Goal: Task Accomplishment & Management: Use online tool/utility

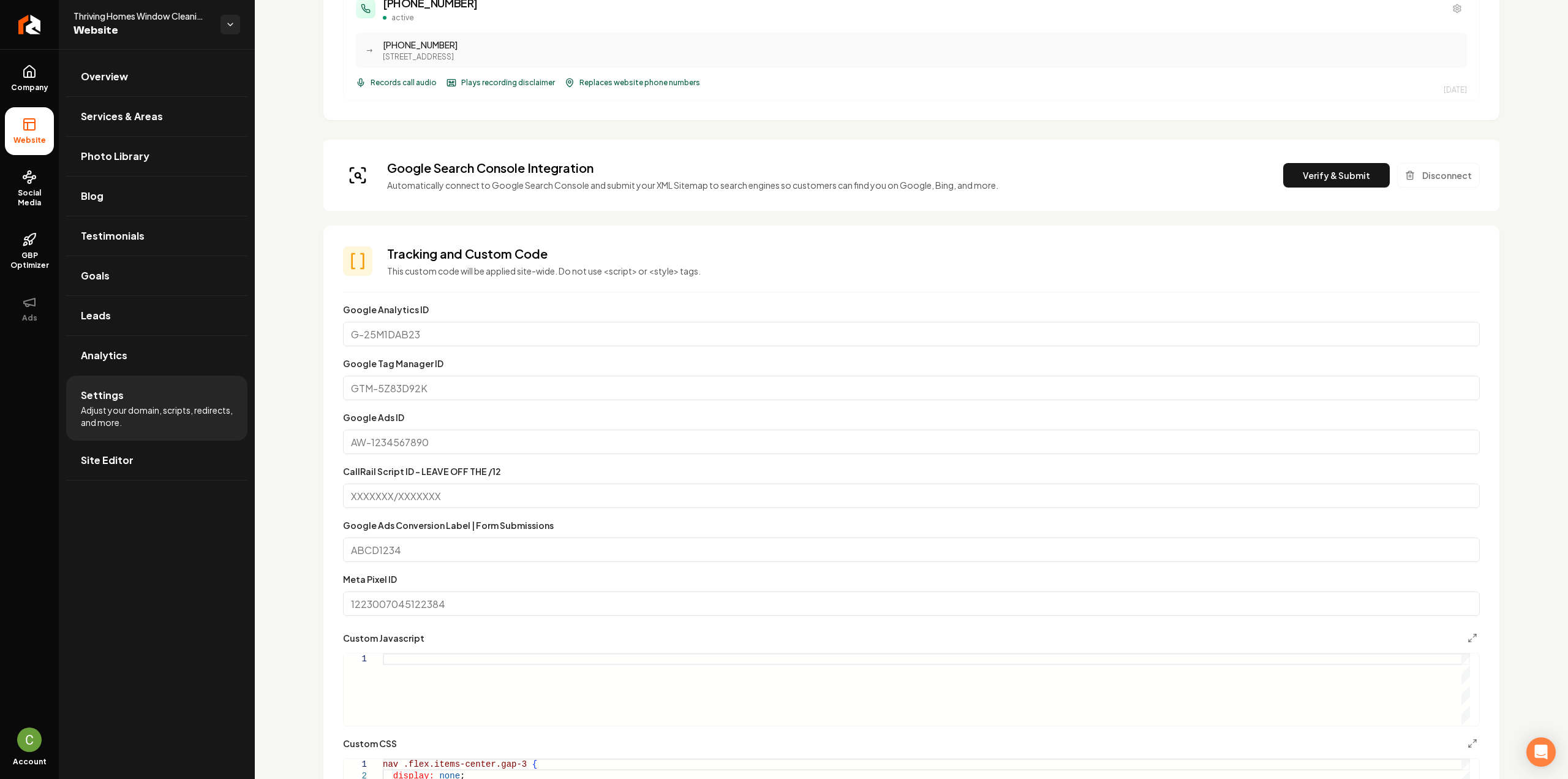
scroll to position [315, 0]
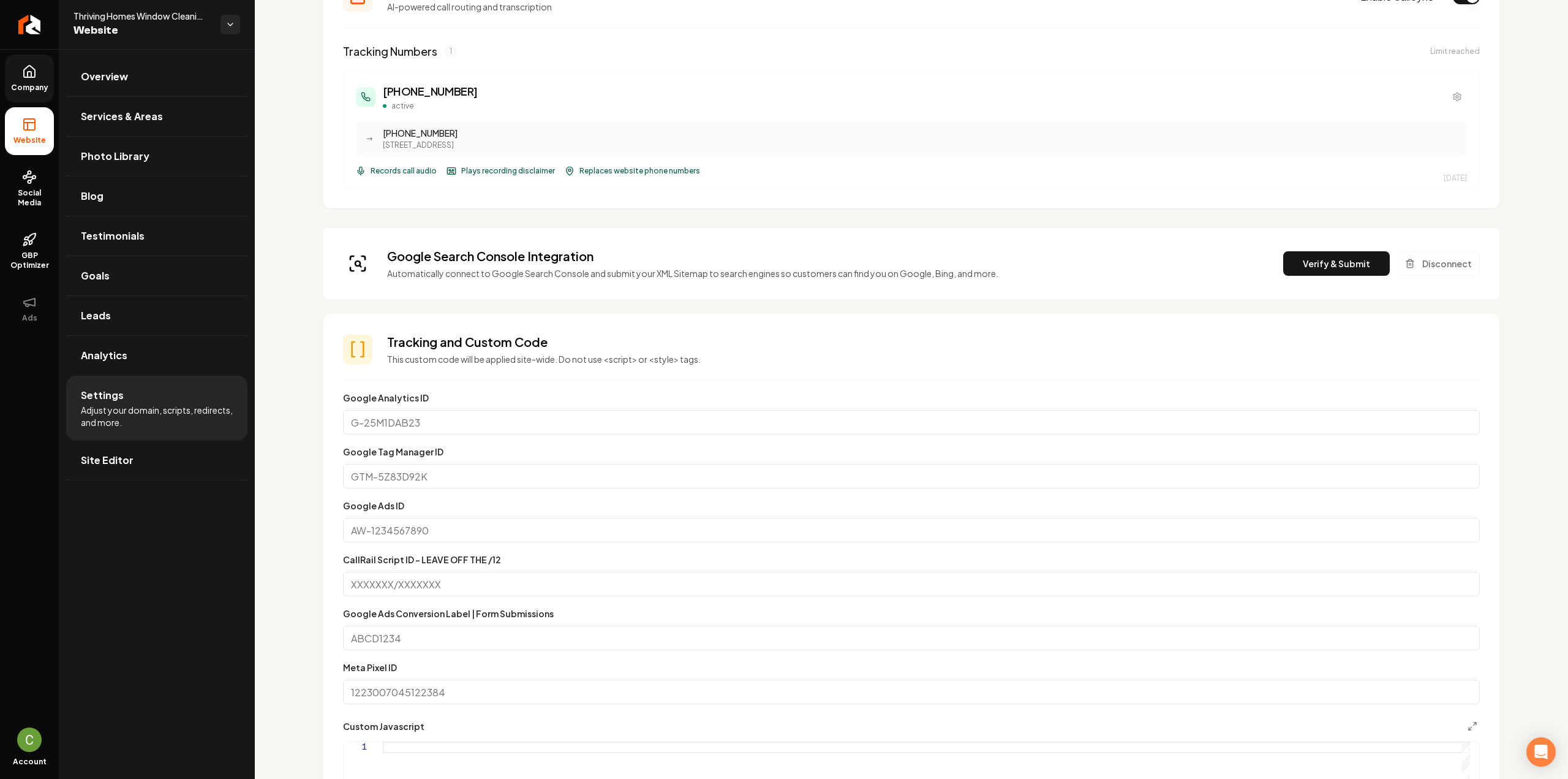
click at [43, 56] on link "Company" at bounding box center [29, 79] width 49 height 48
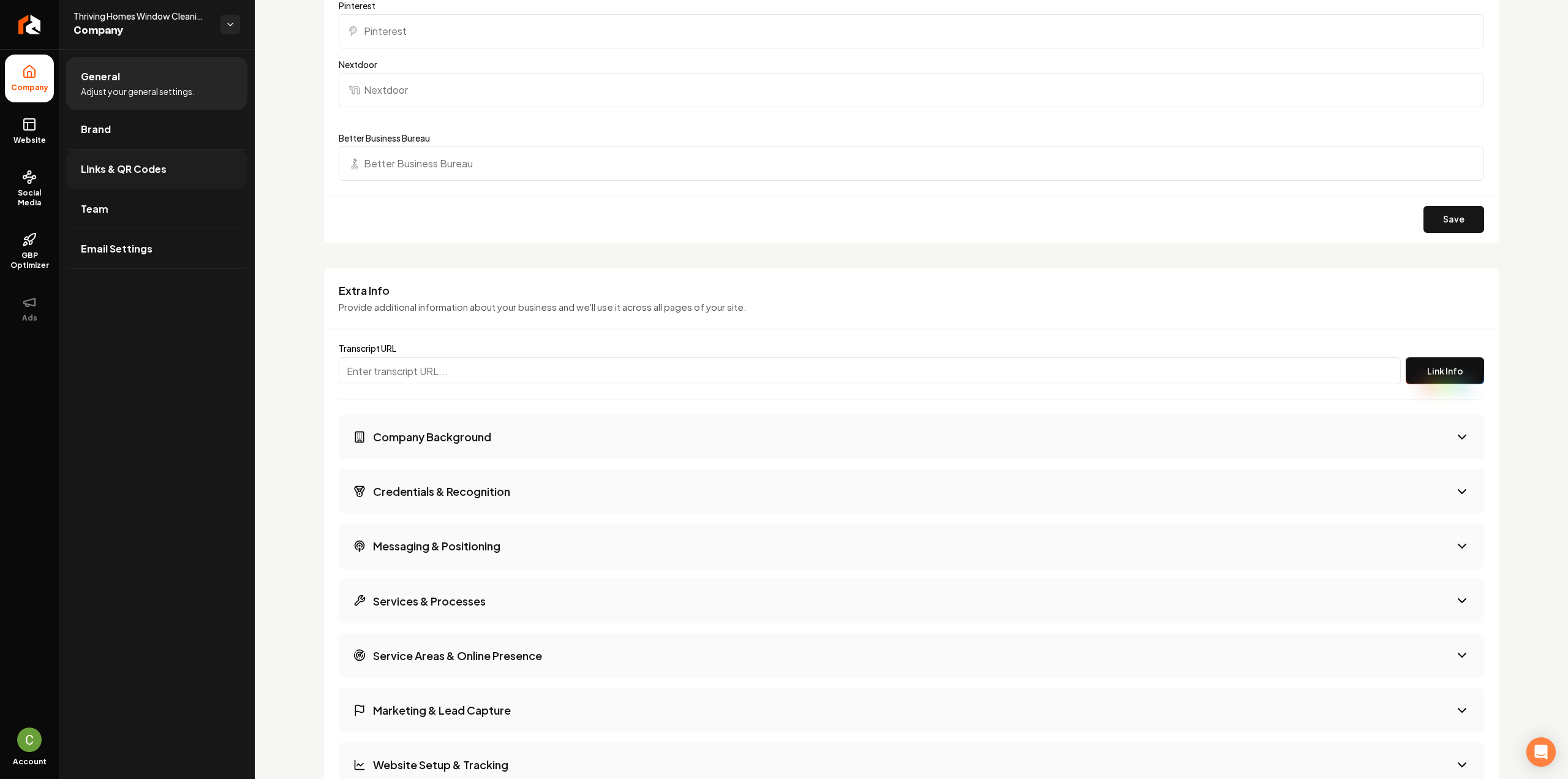
scroll to position [1470, 0]
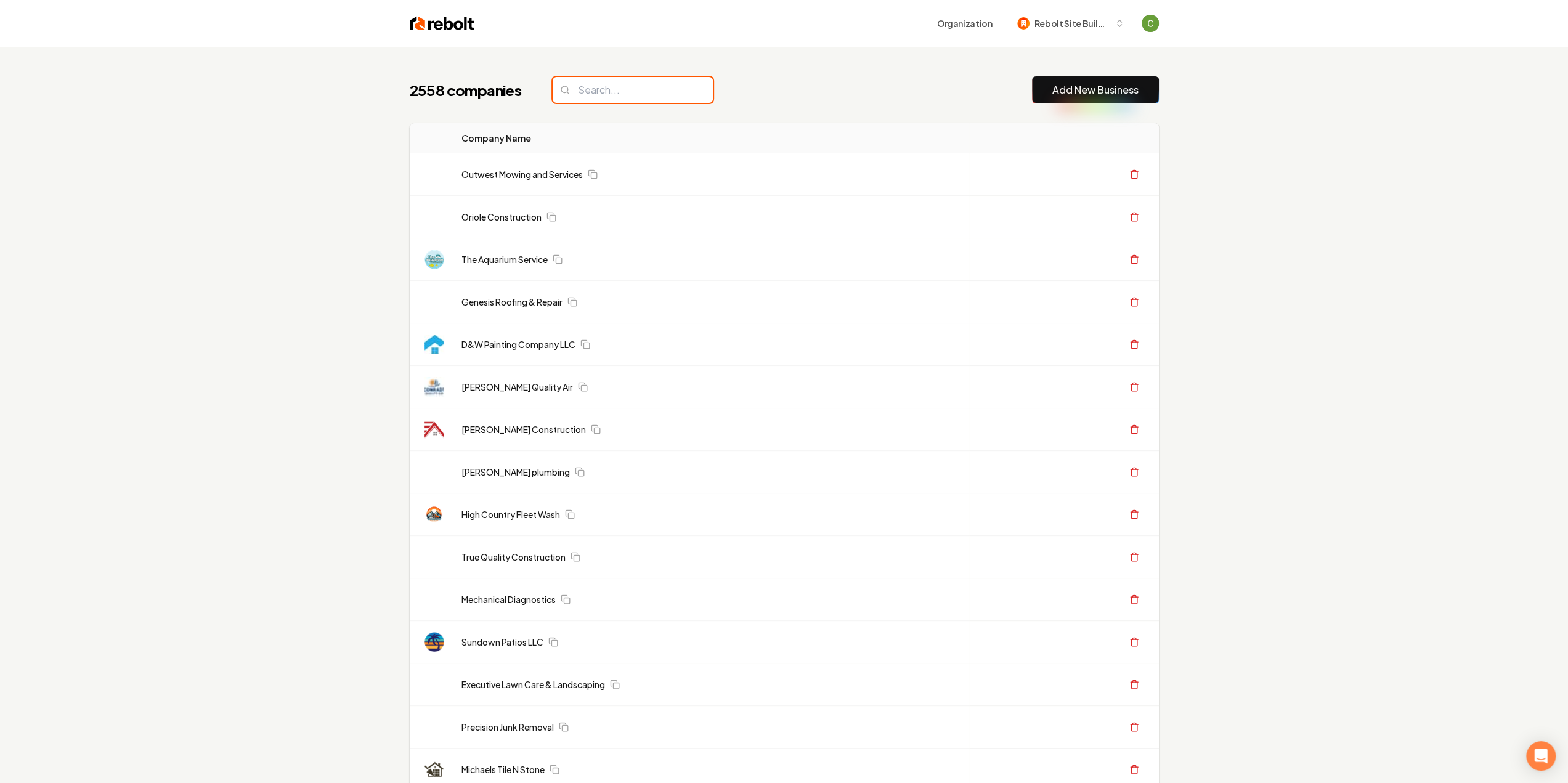
click at [599, 90] on input "search" at bounding box center [632, 90] width 160 height 26
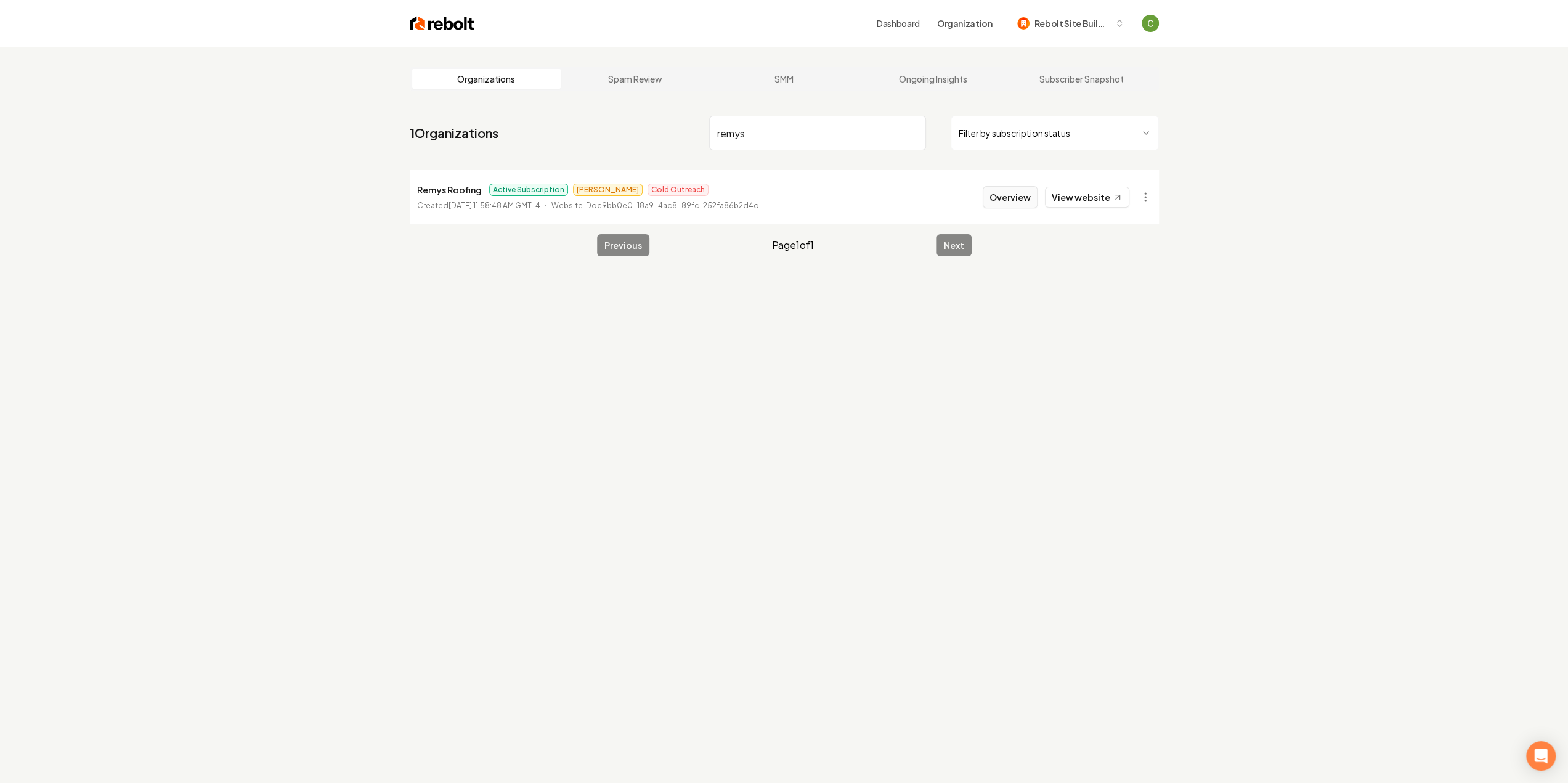
type input "remys"
click at [1004, 189] on button "Overview" at bounding box center [1010, 197] width 55 height 22
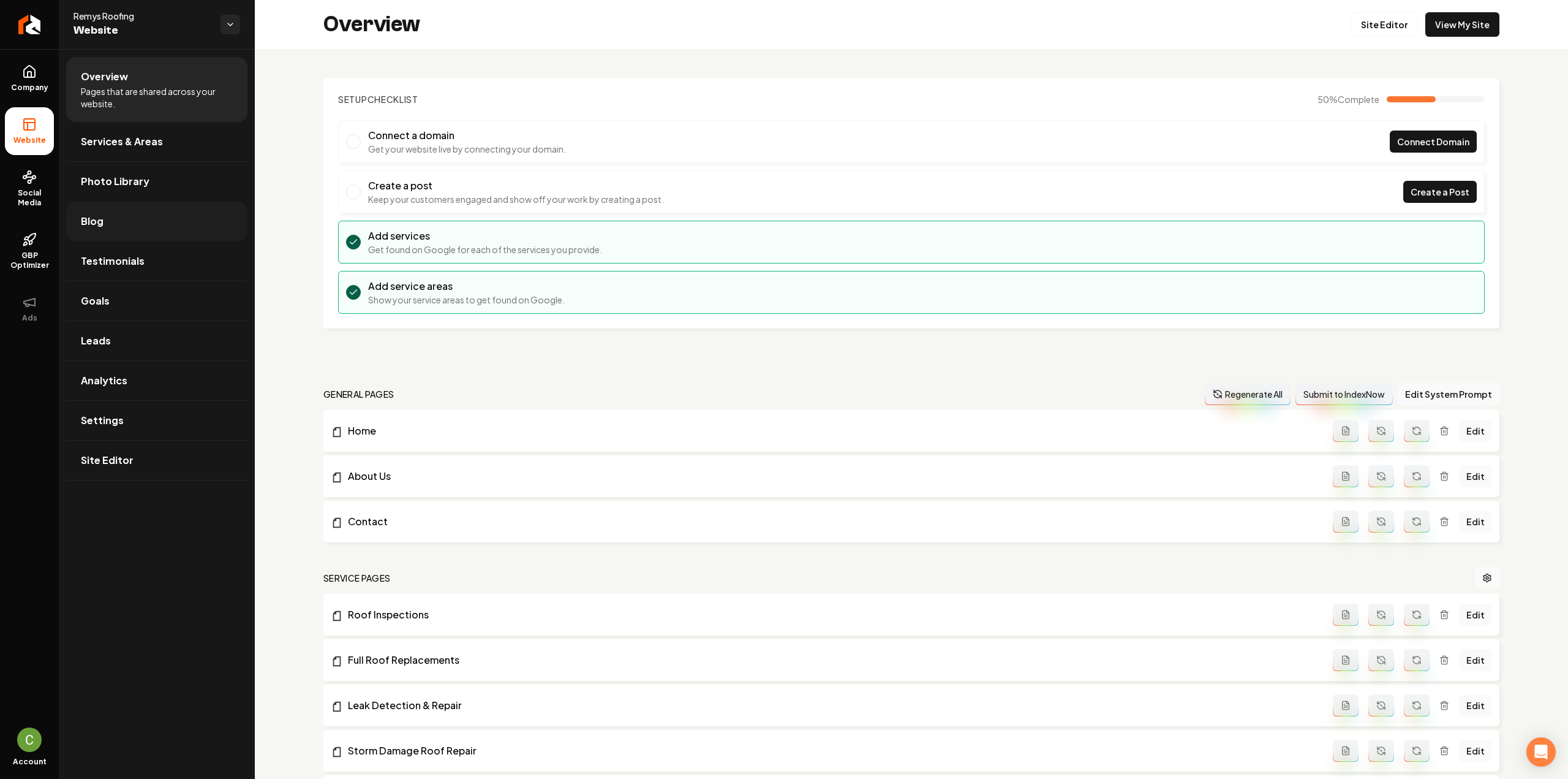
click at [120, 226] on link "Blog" at bounding box center [157, 220] width 181 height 39
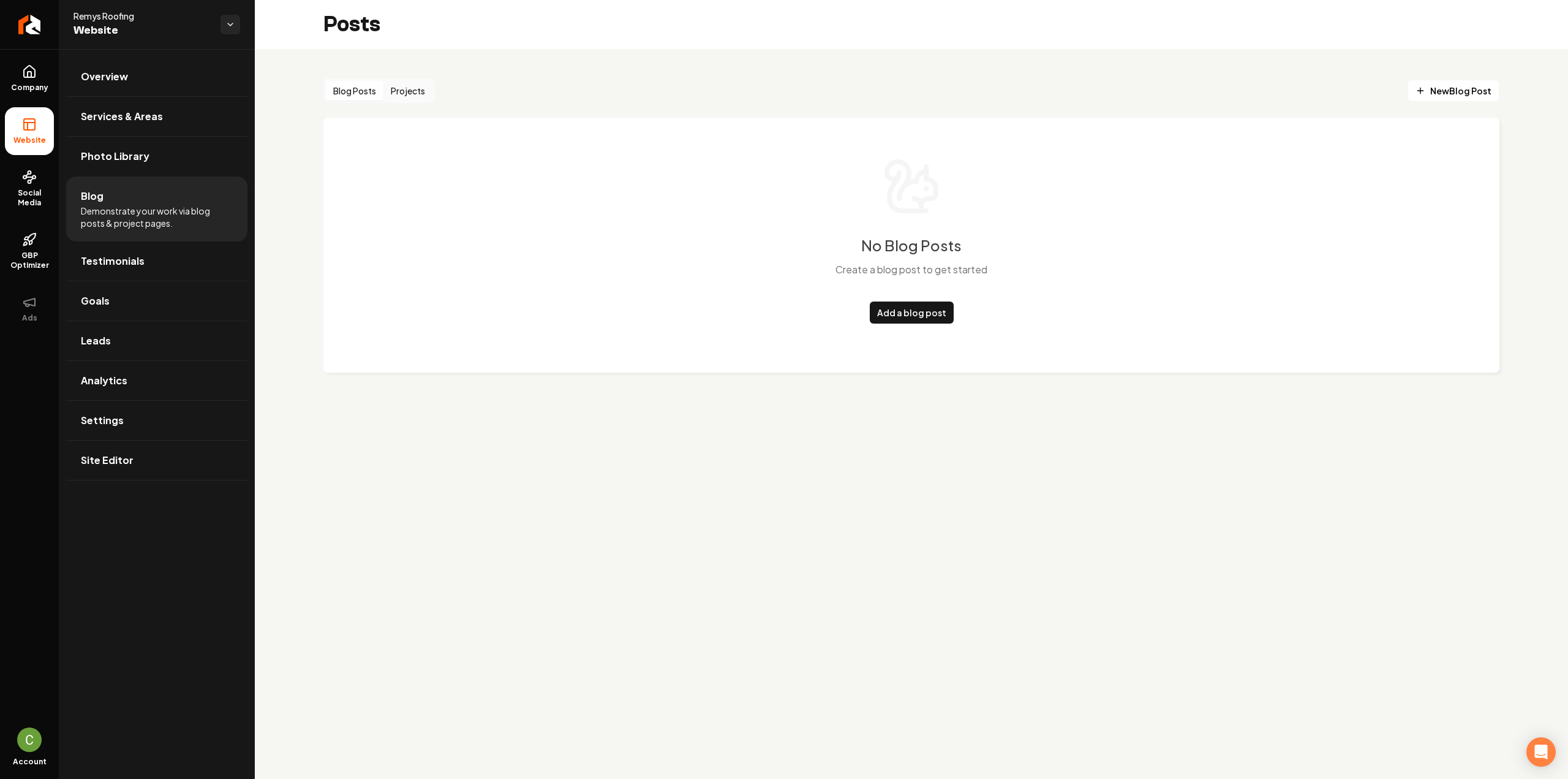
click at [413, 91] on button "Projects" at bounding box center [408, 91] width 49 height 20
click at [331, 92] on button "Blog Posts" at bounding box center [355, 91] width 58 height 20
click at [899, 323] on link "Add a blog post" at bounding box center [911, 312] width 84 height 22
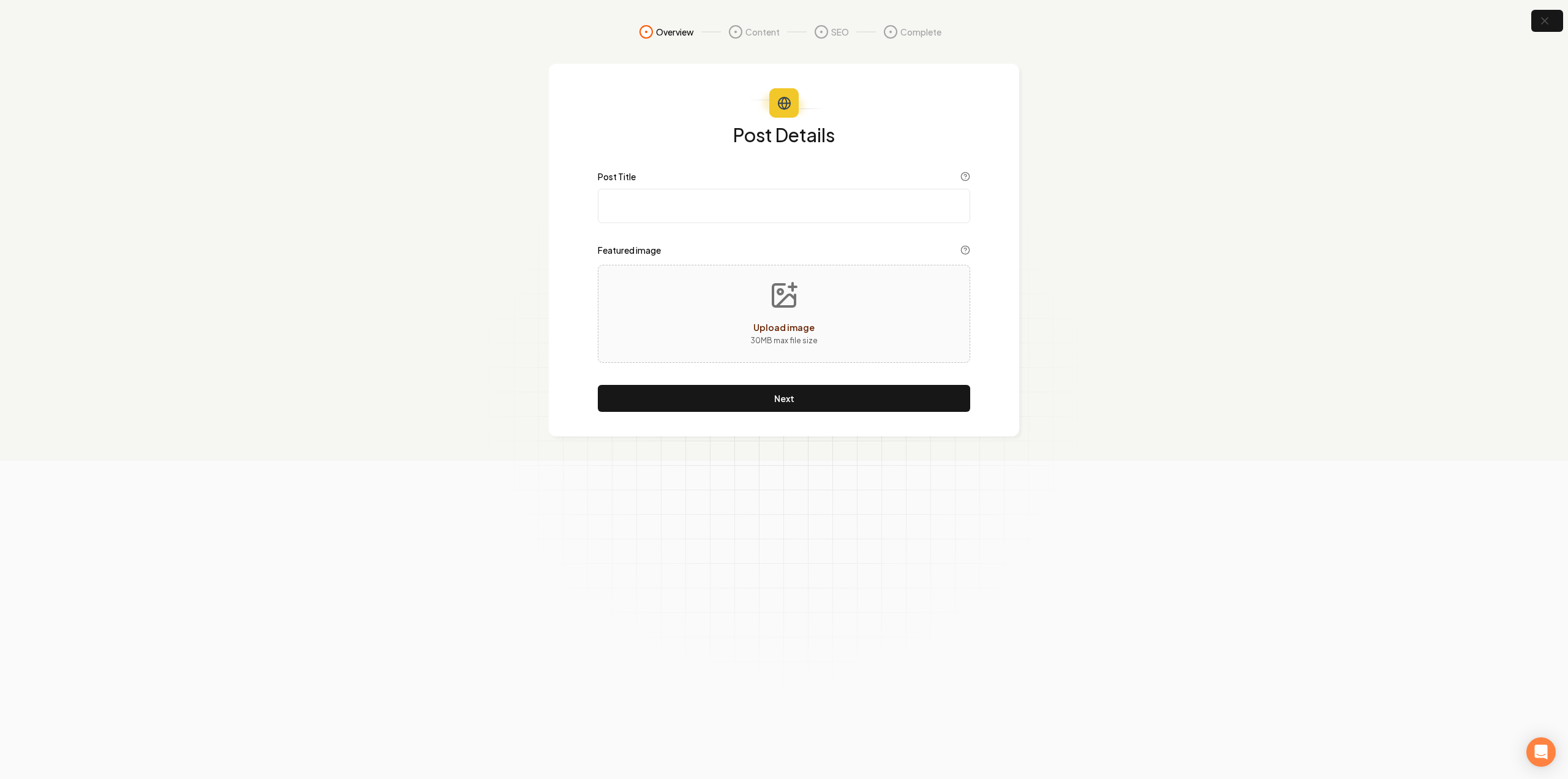
click at [707, 203] on input "Post Title" at bounding box center [784, 206] width 373 height 34
paste input "When Should You Replace Your Roof?"
type input "When Should You Replace Your Roof?"
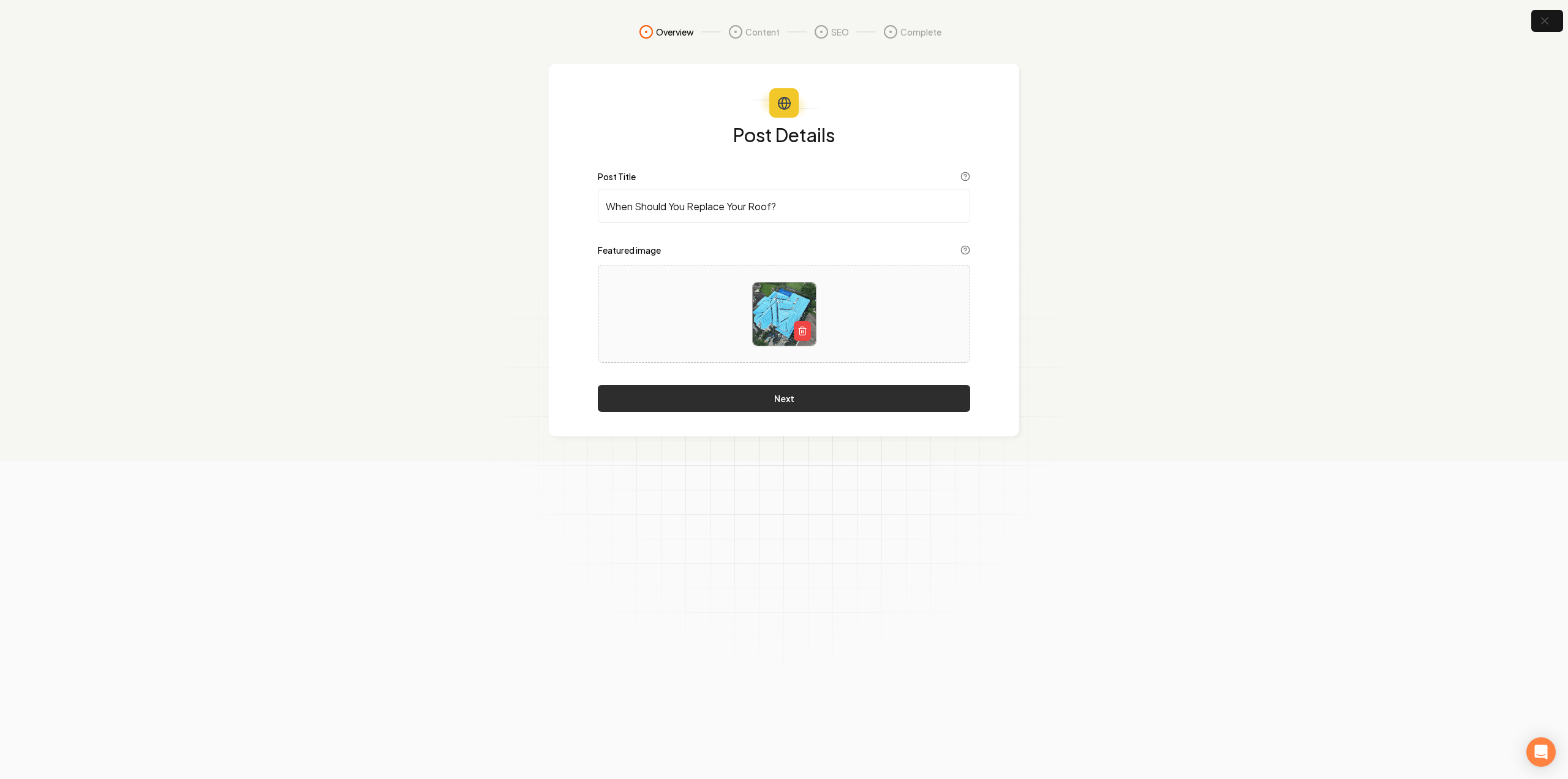
click at [691, 395] on button "Next" at bounding box center [784, 398] width 373 height 27
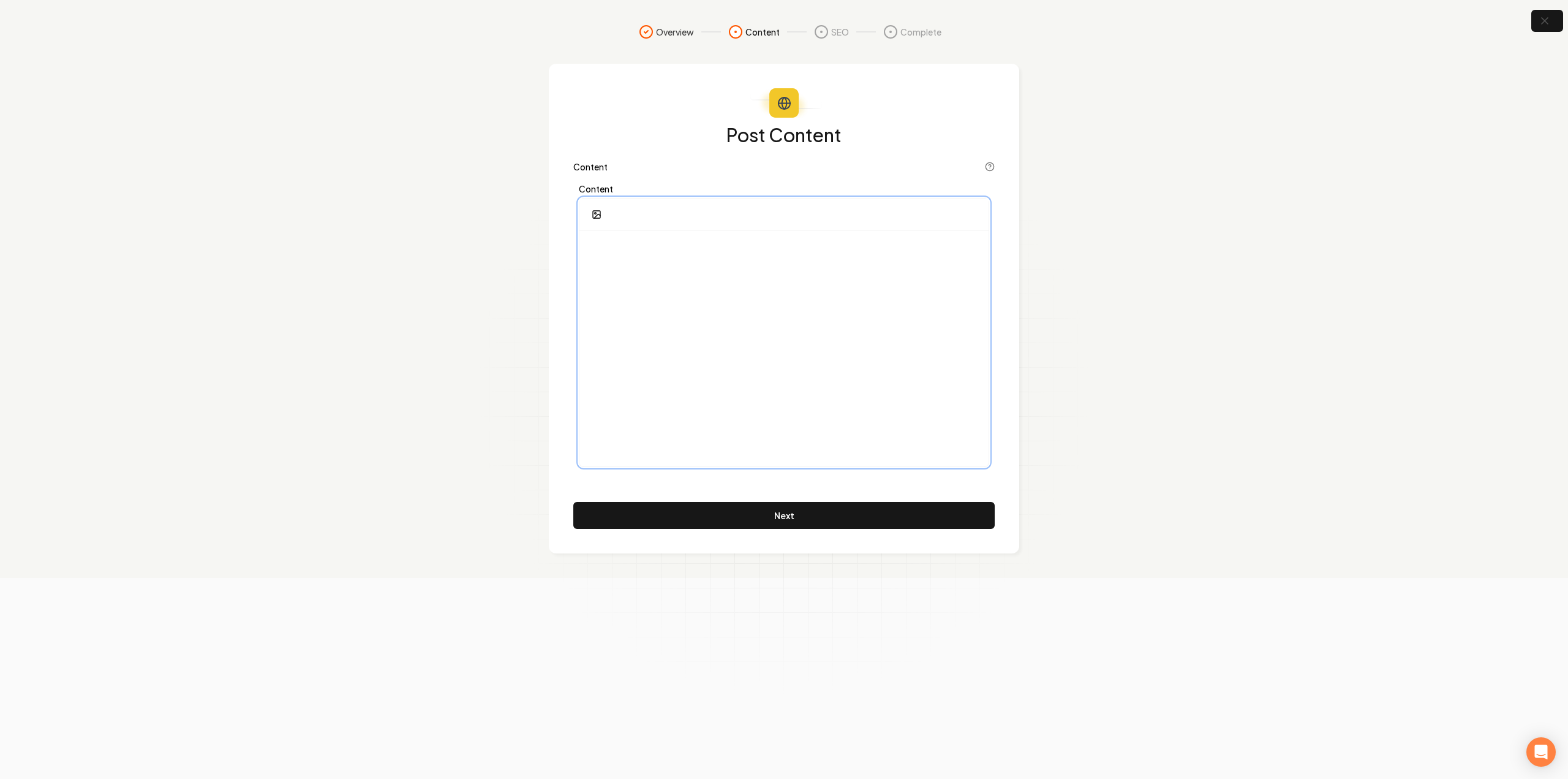
click at [692, 360] on div at bounding box center [783, 348] width 409 height 236
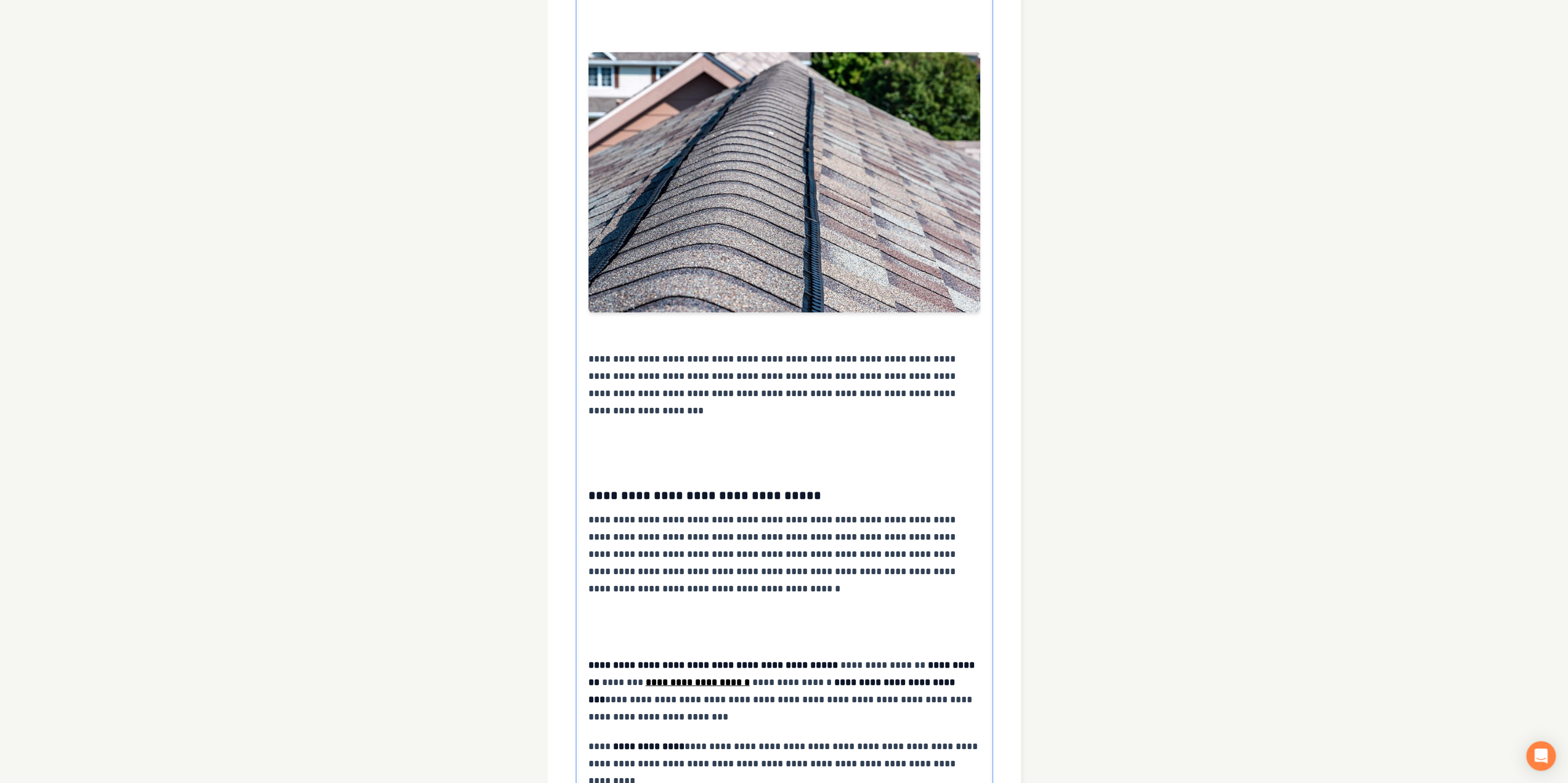
scroll to position [1960, 0]
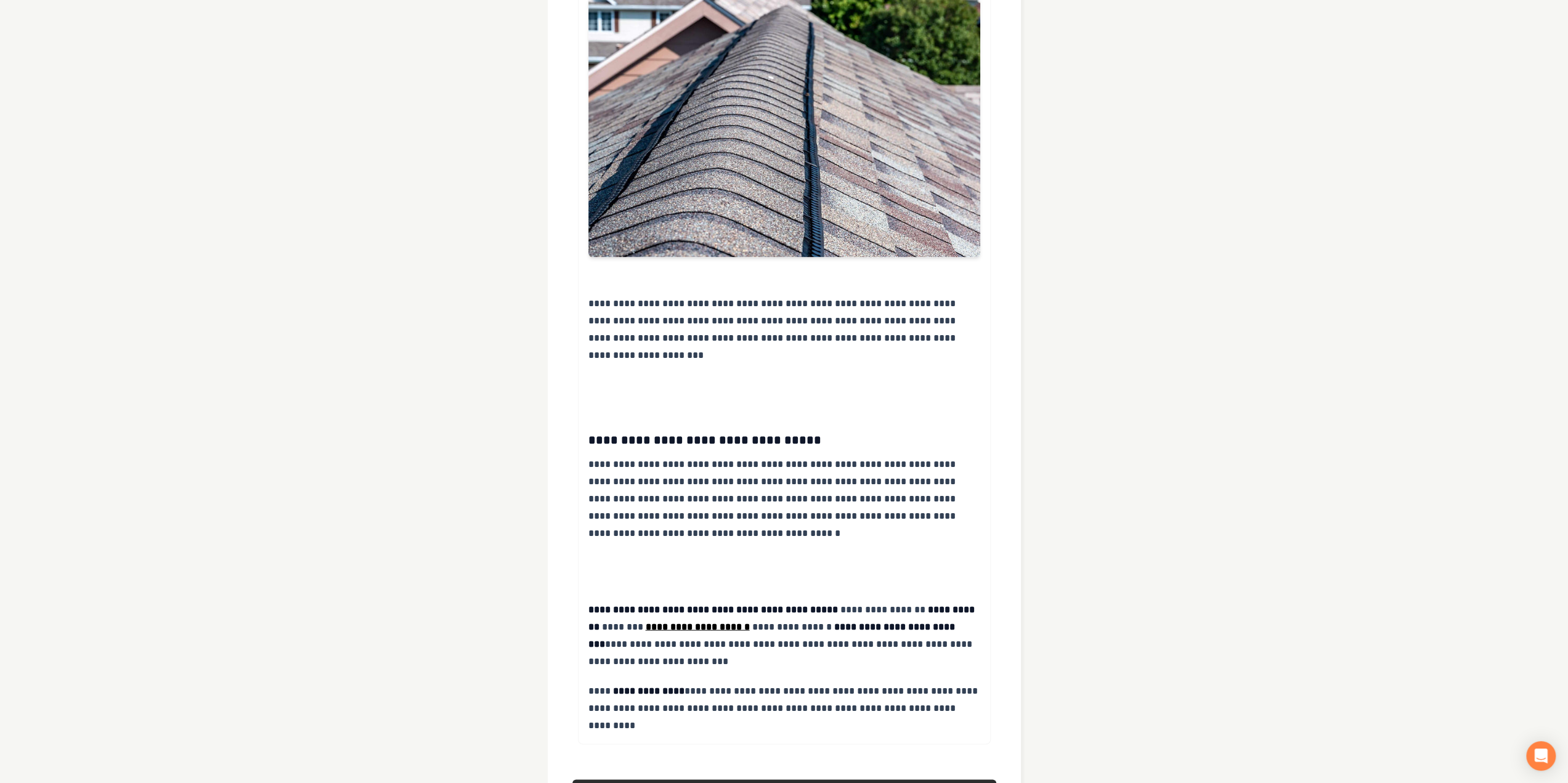
click at [703, 779] on button "Next" at bounding box center [784, 792] width 424 height 27
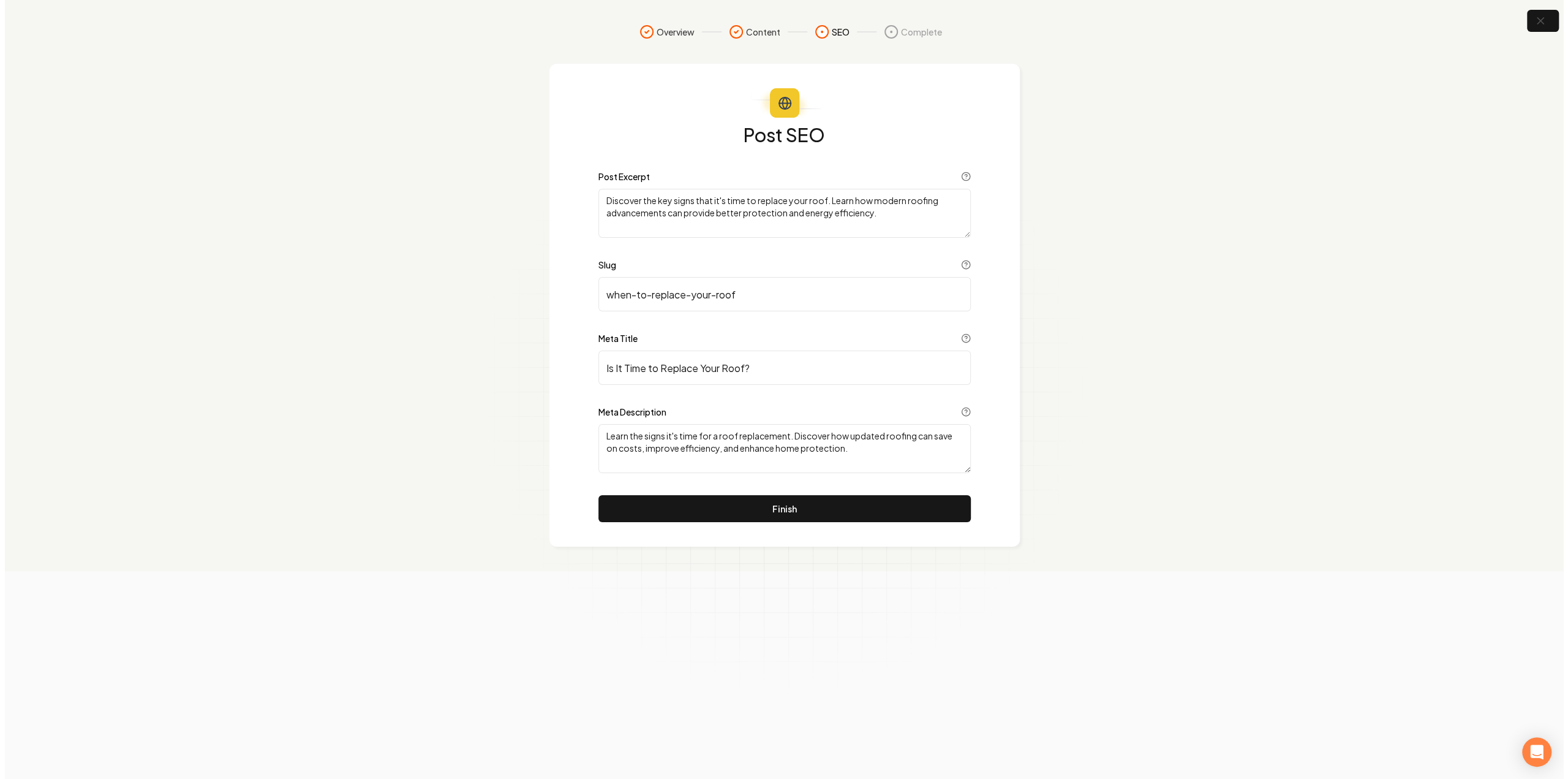
scroll to position [0, 0]
click at [810, 511] on button "Finish" at bounding box center [784, 508] width 373 height 27
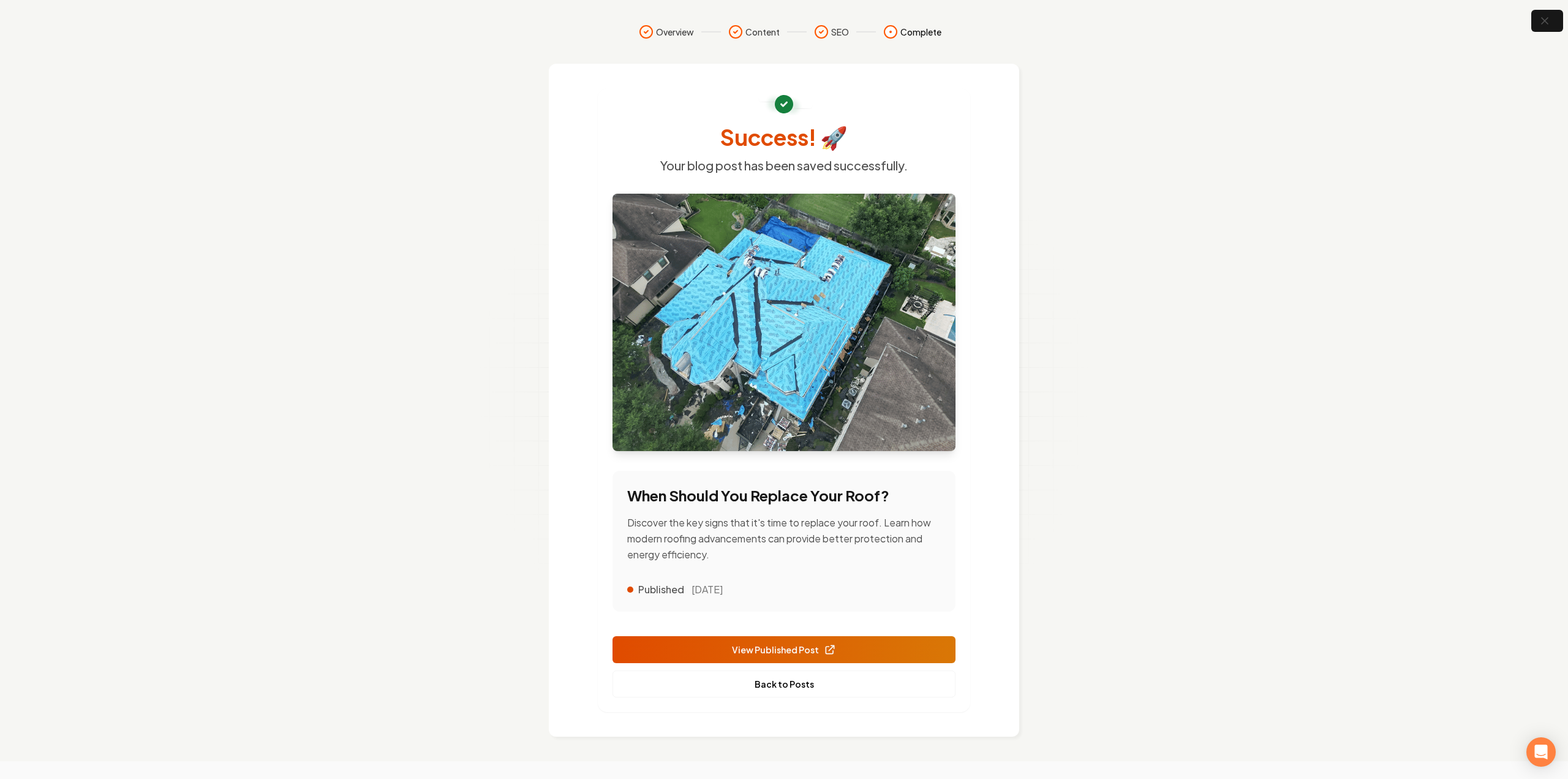
drag, startPoint x: 827, startPoint y: 595, endPoint x: 798, endPoint y: 523, distance: 77.6
click at [827, 670] on link "Back to Posts" at bounding box center [784, 683] width 343 height 27
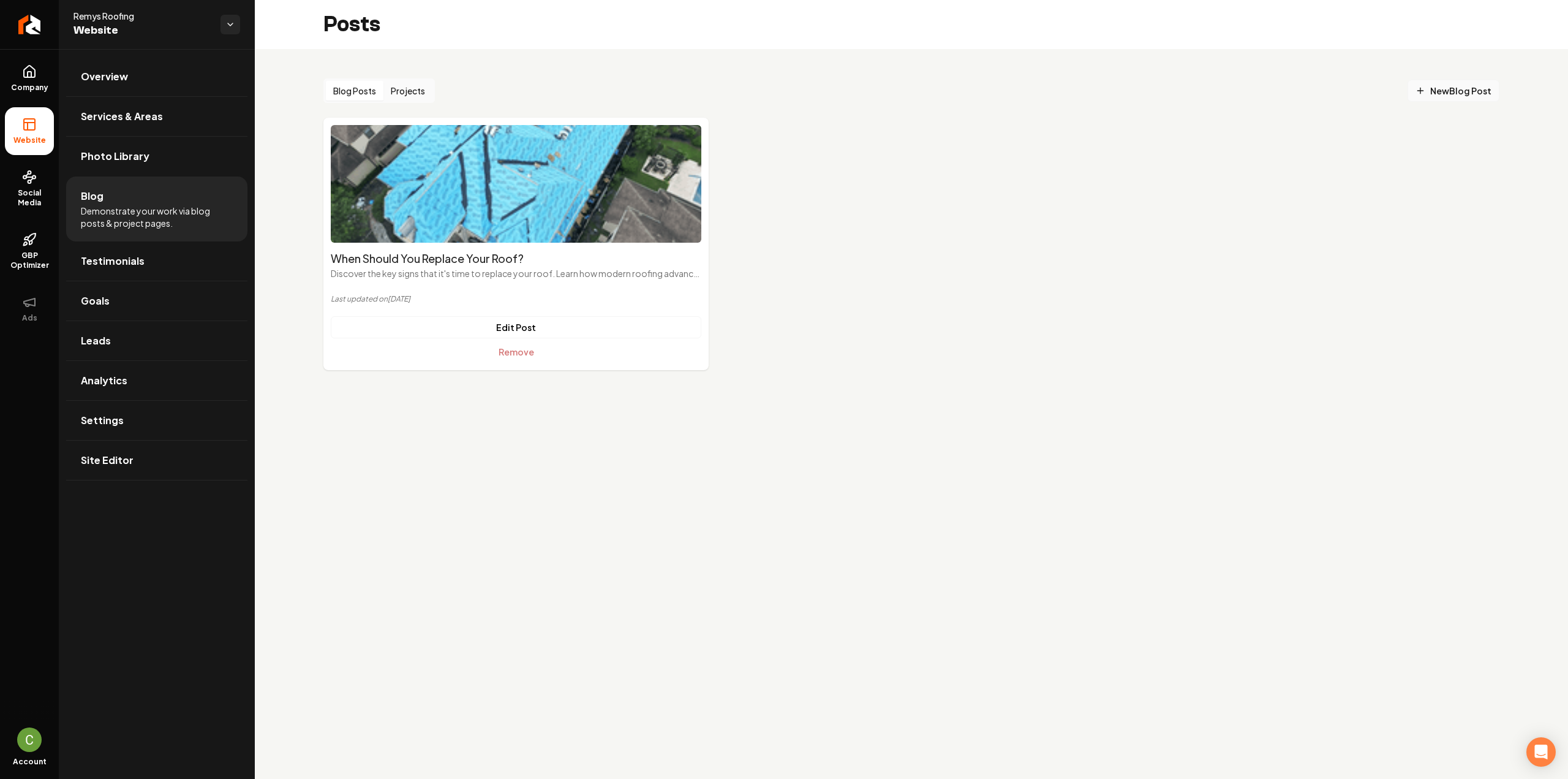
click at [1432, 85] on span "New Blog Post" at bounding box center [1454, 91] width 76 height 13
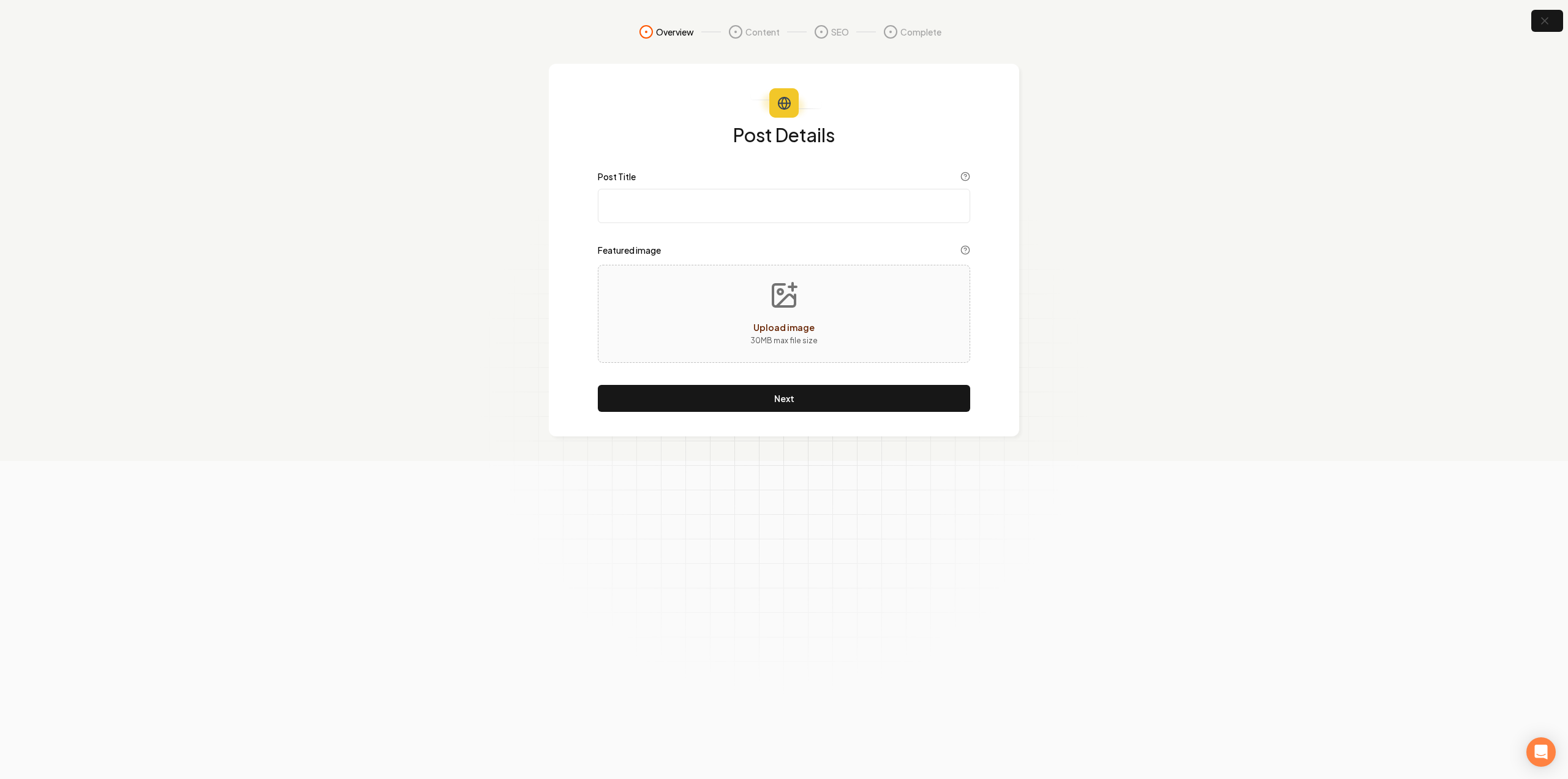
click at [696, 187] on div "Post Title" at bounding box center [784, 197] width 373 height 52
click at [692, 201] on input "Post Title" at bounding box center [784, 206] width 373 height 34
paste input "Will My Homeowners Insurance Cover My New Roof?"
type input "Will My Homeowners Insurance Cover My New Roof?"
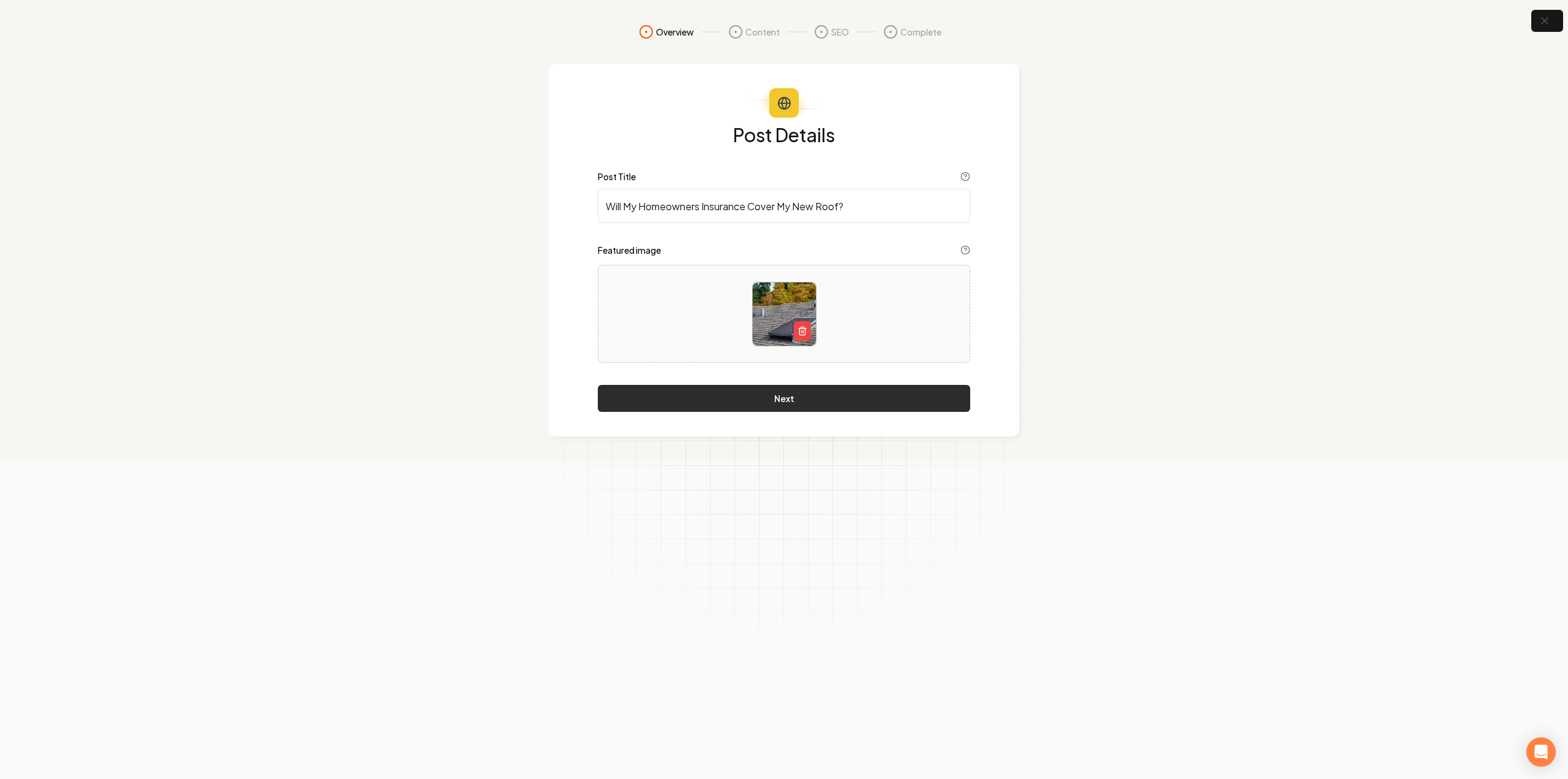
click at [840, 395] on button "Next" at bounding box center [784, 398] width 373 height 27
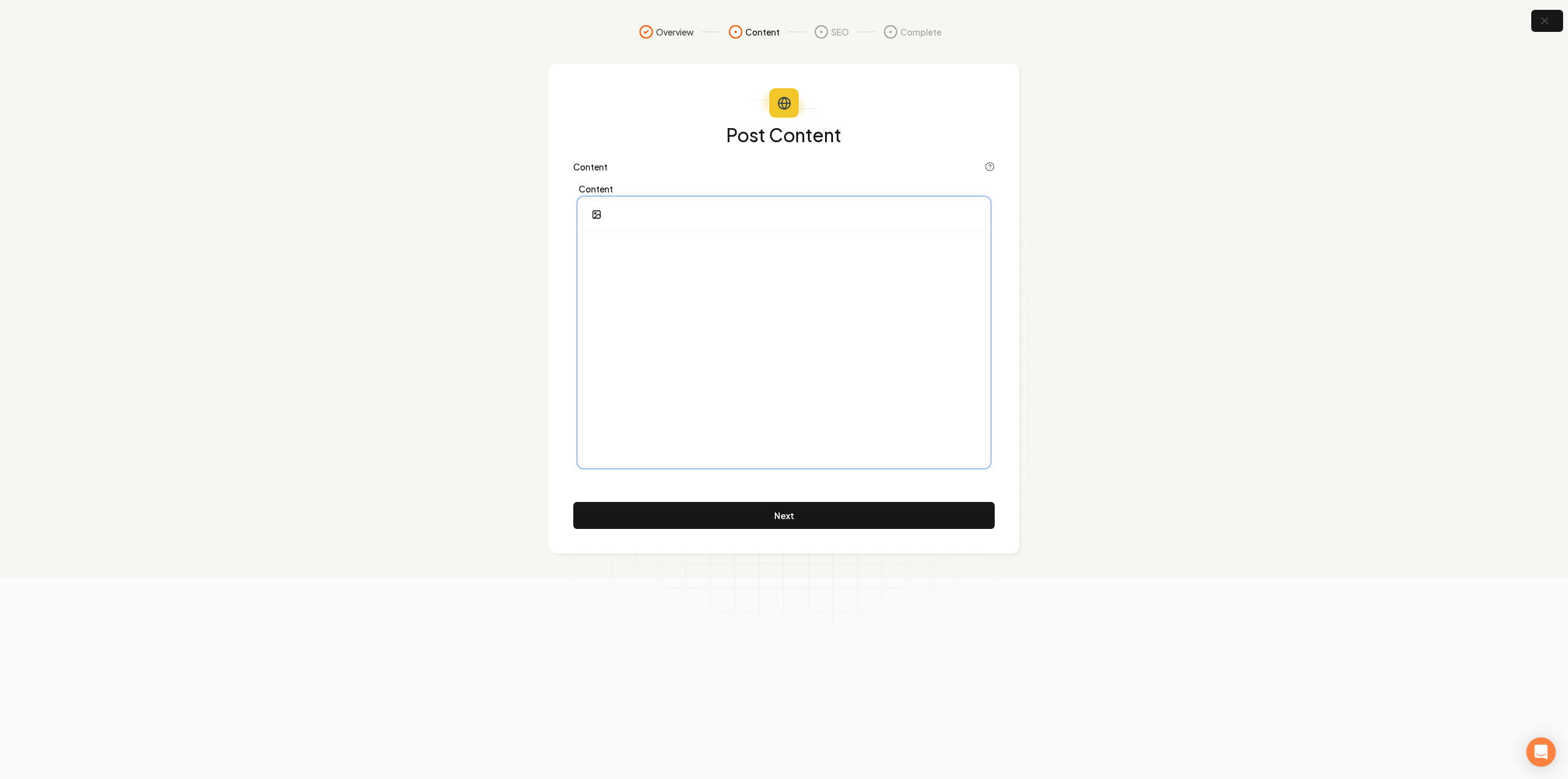
click at [801, 323] on div at bounding box center [783, 348] width 409 height 236
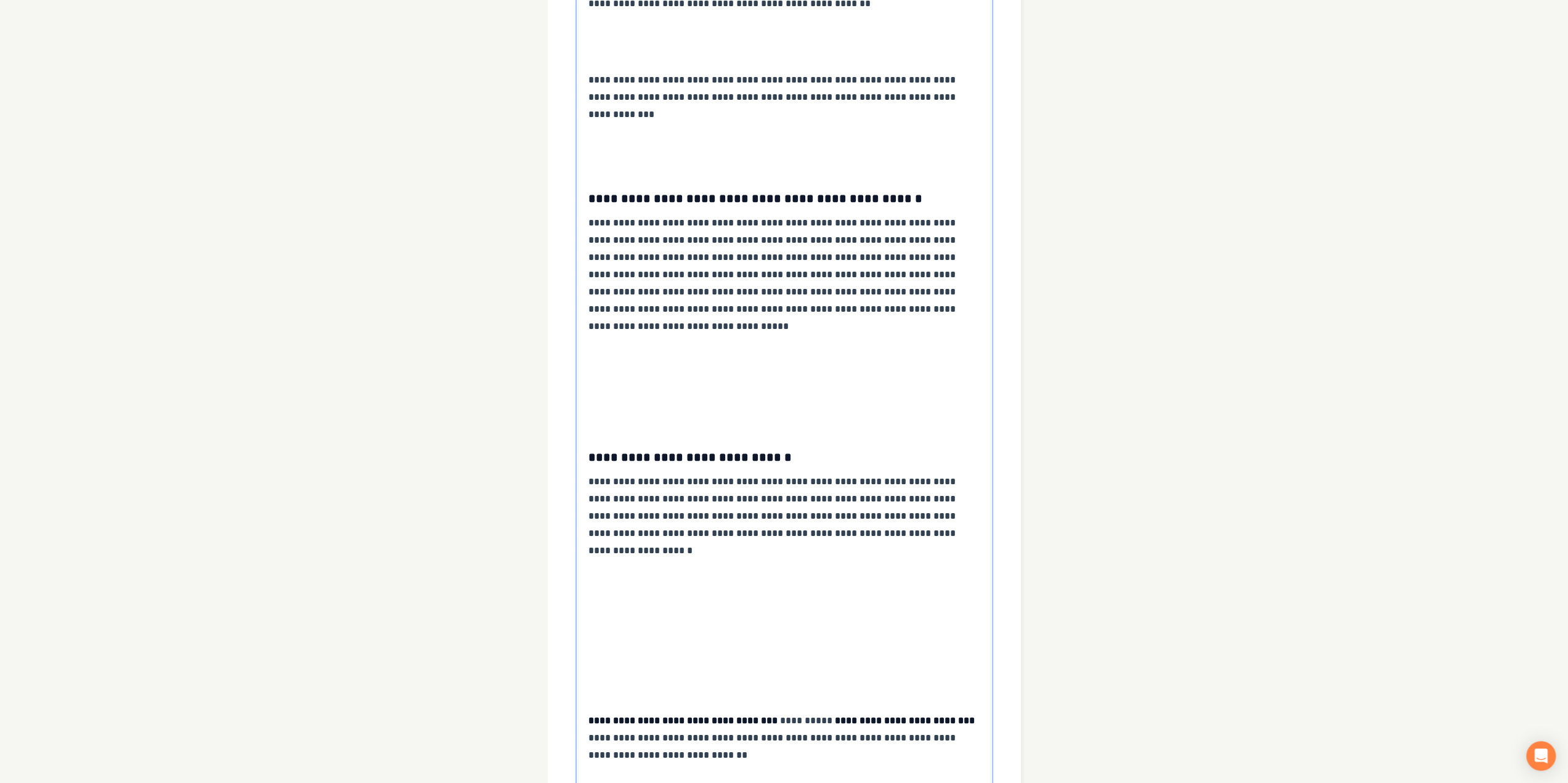
scroll to position [1703, 0]
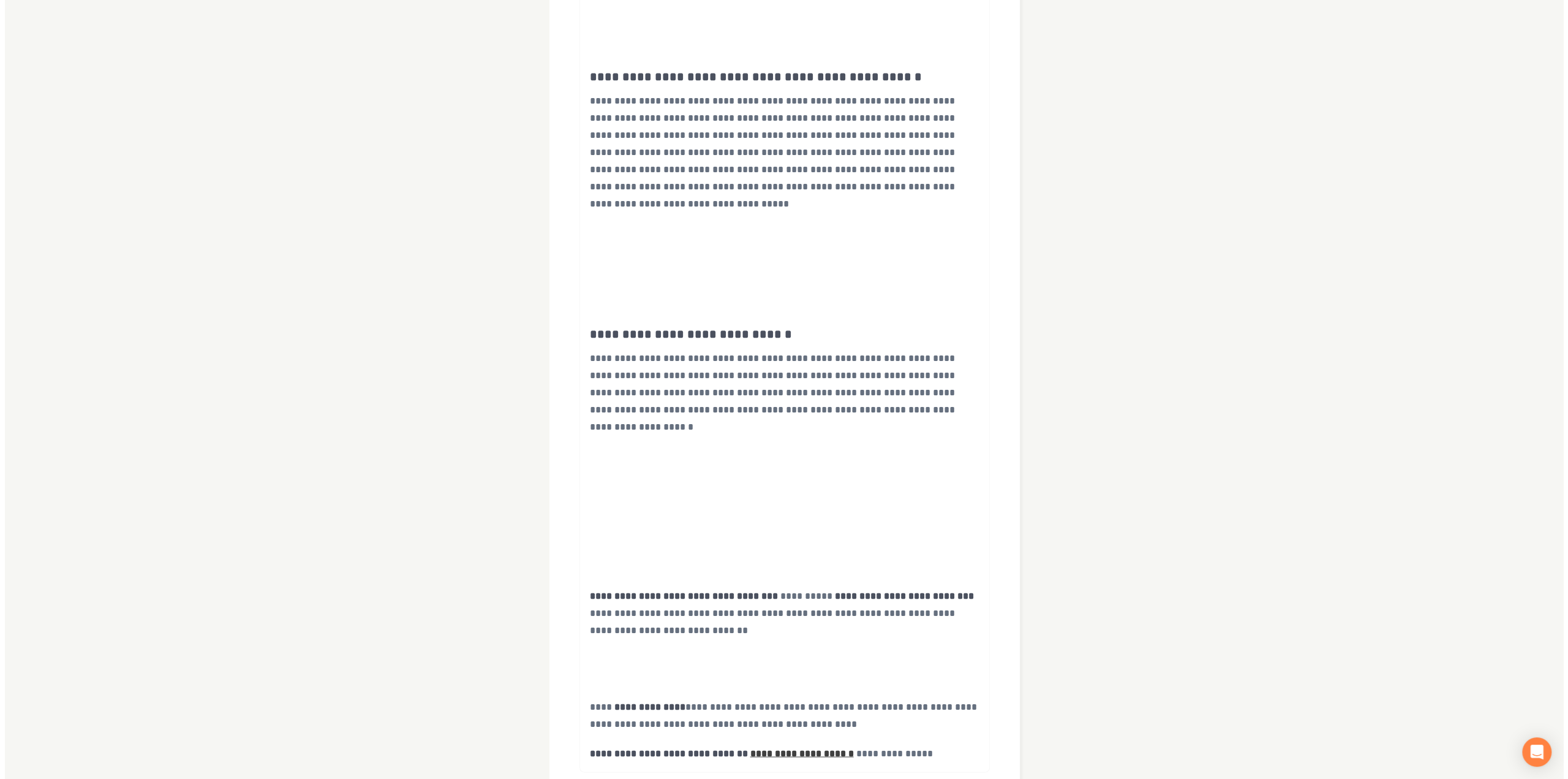
scroll to position [0, 0]
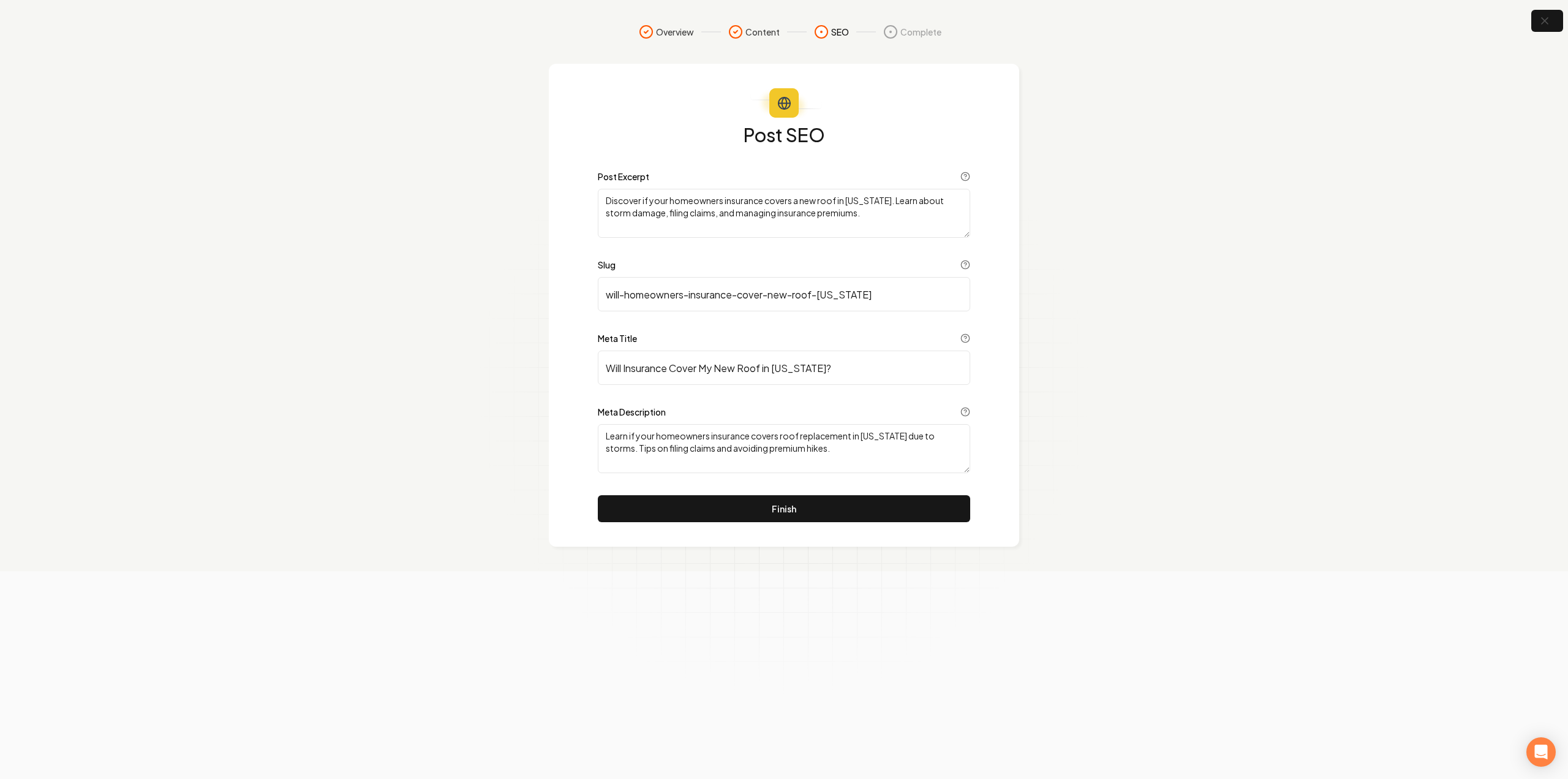
click at [820, 500] on button "Finish" at bounding box center [784, 508] width 373 height 27
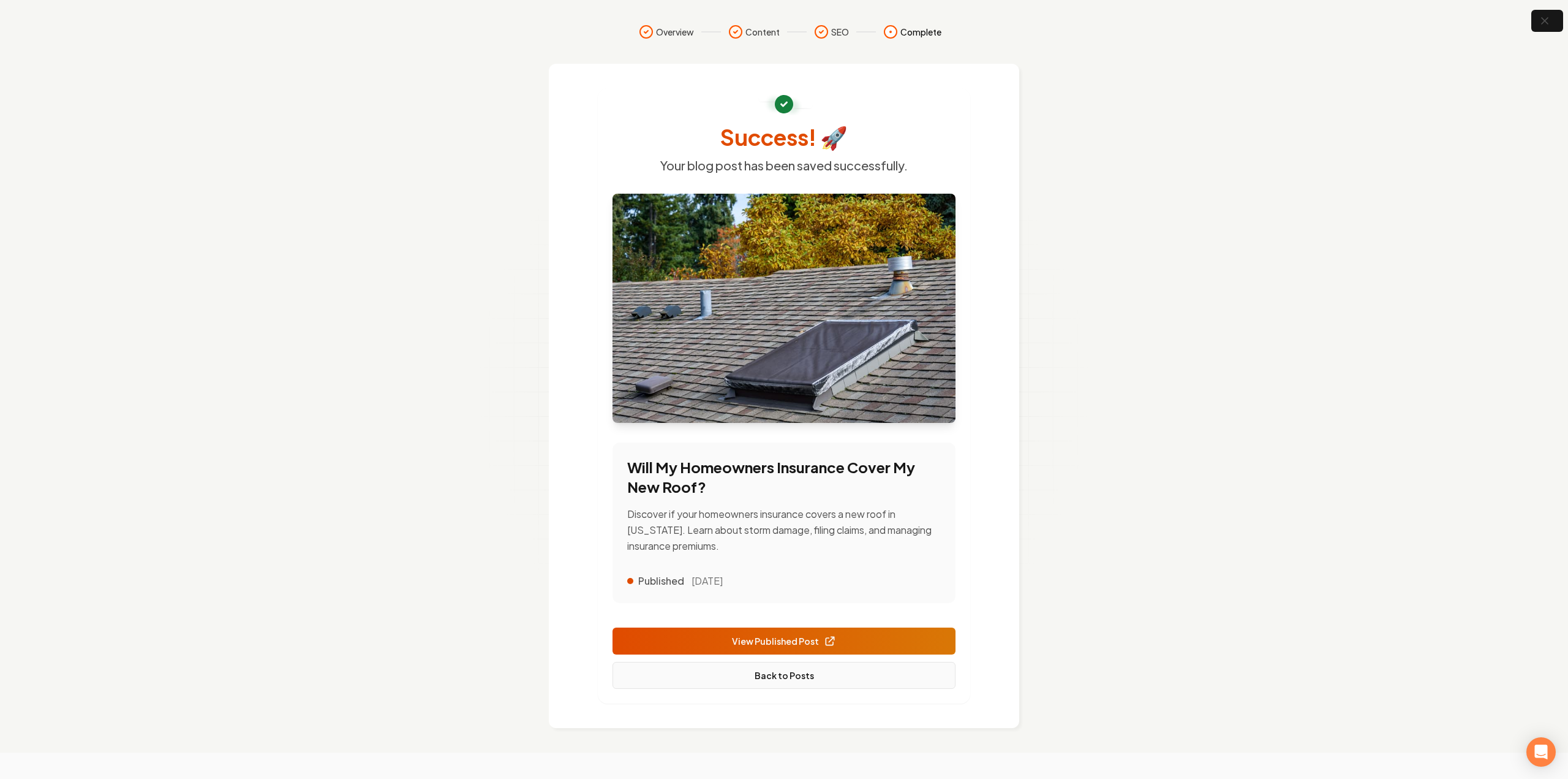
click at [832, 676] on link "Back to Posts" at bounding box center [784, 675] width 343 height 27
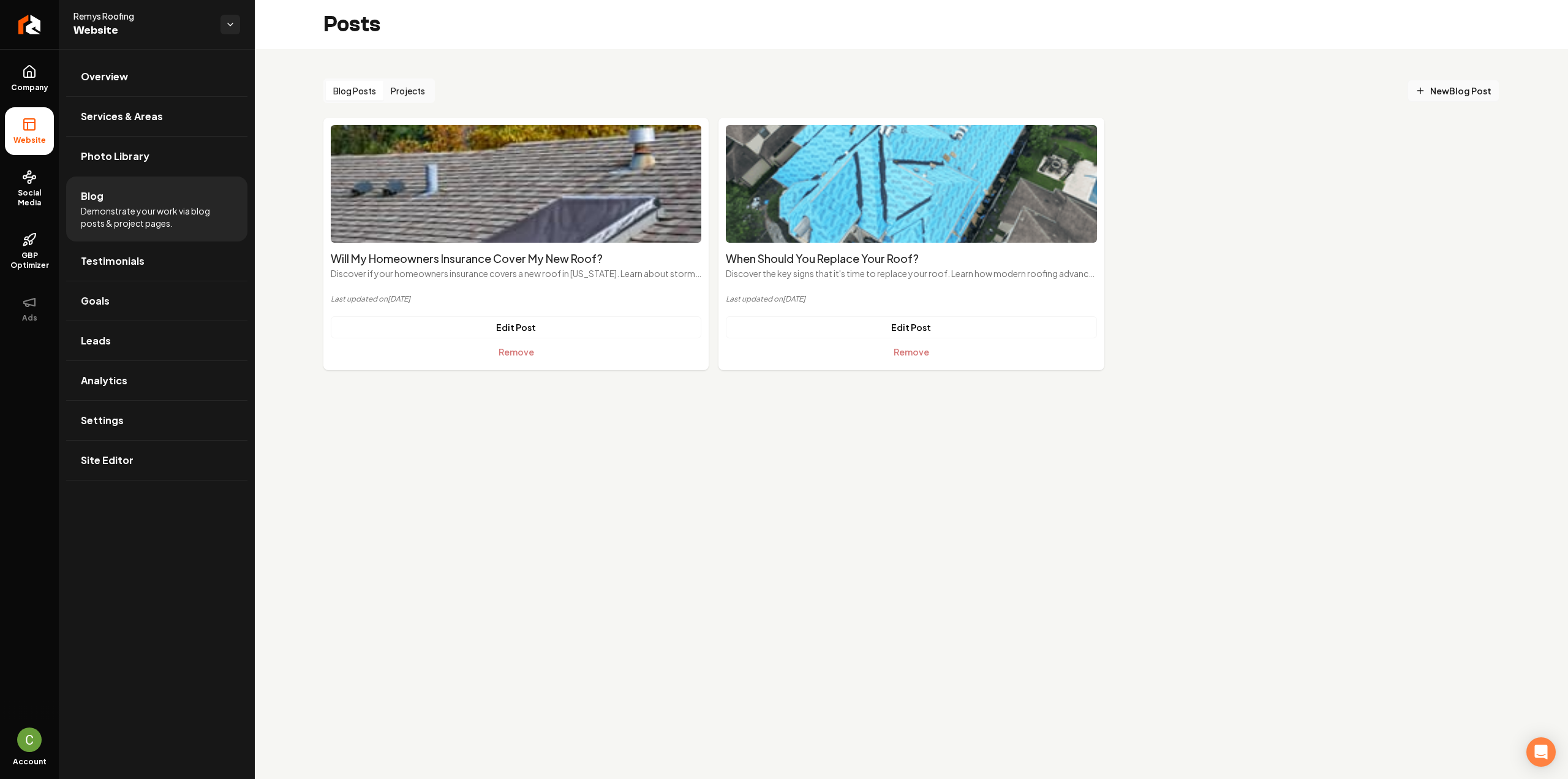
click at [1483, 86] on span "New Blog Post" at bounding box center [1454, 91] width 76 height 13
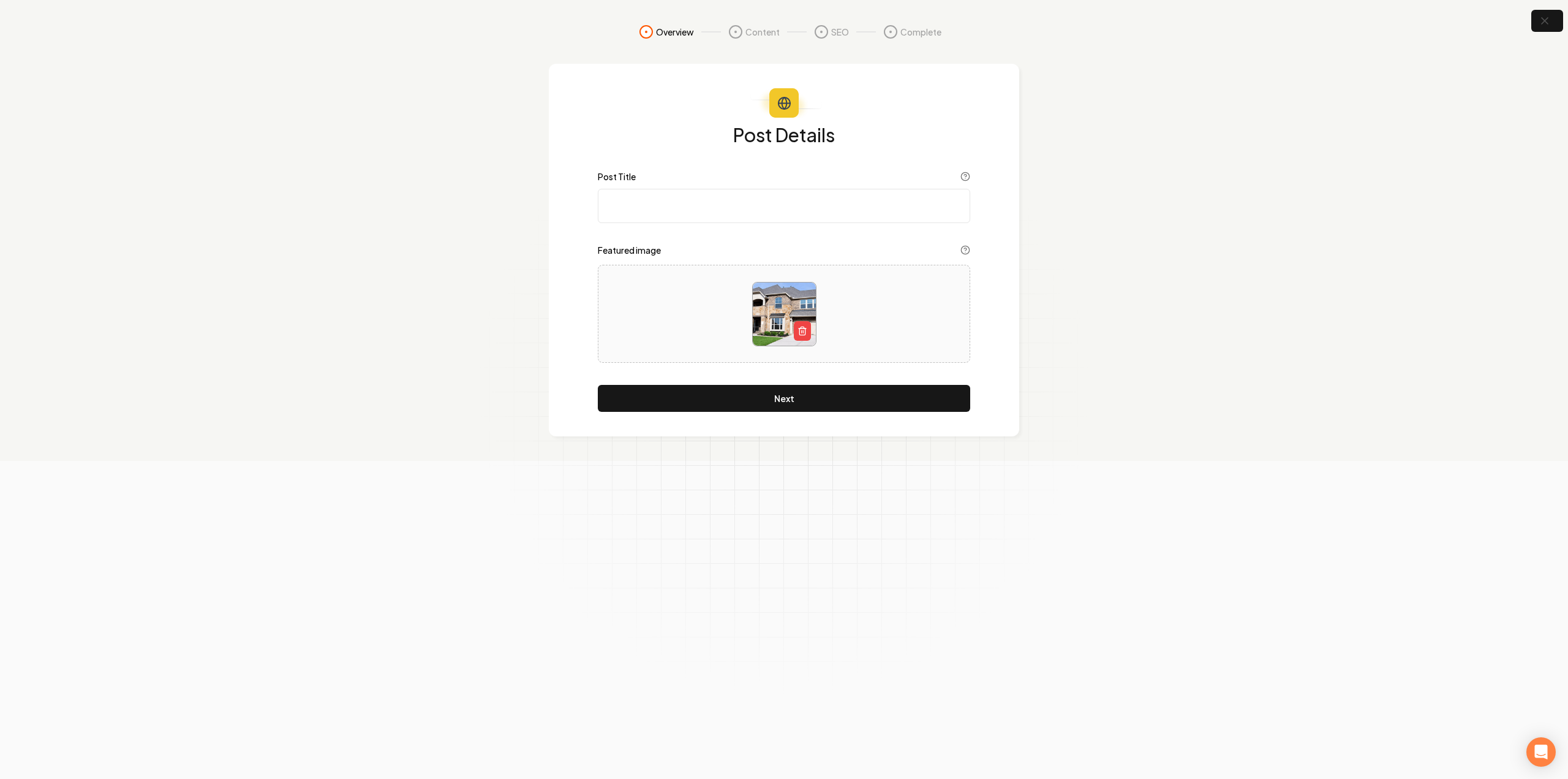
click at [858, 182] on div "Post Title" at bounding box center [784, 178] width 373 height 12
click at [850, 199] on input "Post Title" at bounding box center [784, 206] width 373 height 34
paste input "Roofing Upgrades That Boost Your Home’s Value"
type input "Roofing Upgrades That Boost Your Home’s Value"
click at [776, 425] on div "Post Details Post Title Roofing Upgrades That Boost Your Home’s Value Featured …" at bounding box center [783, 250] width 470 height 373
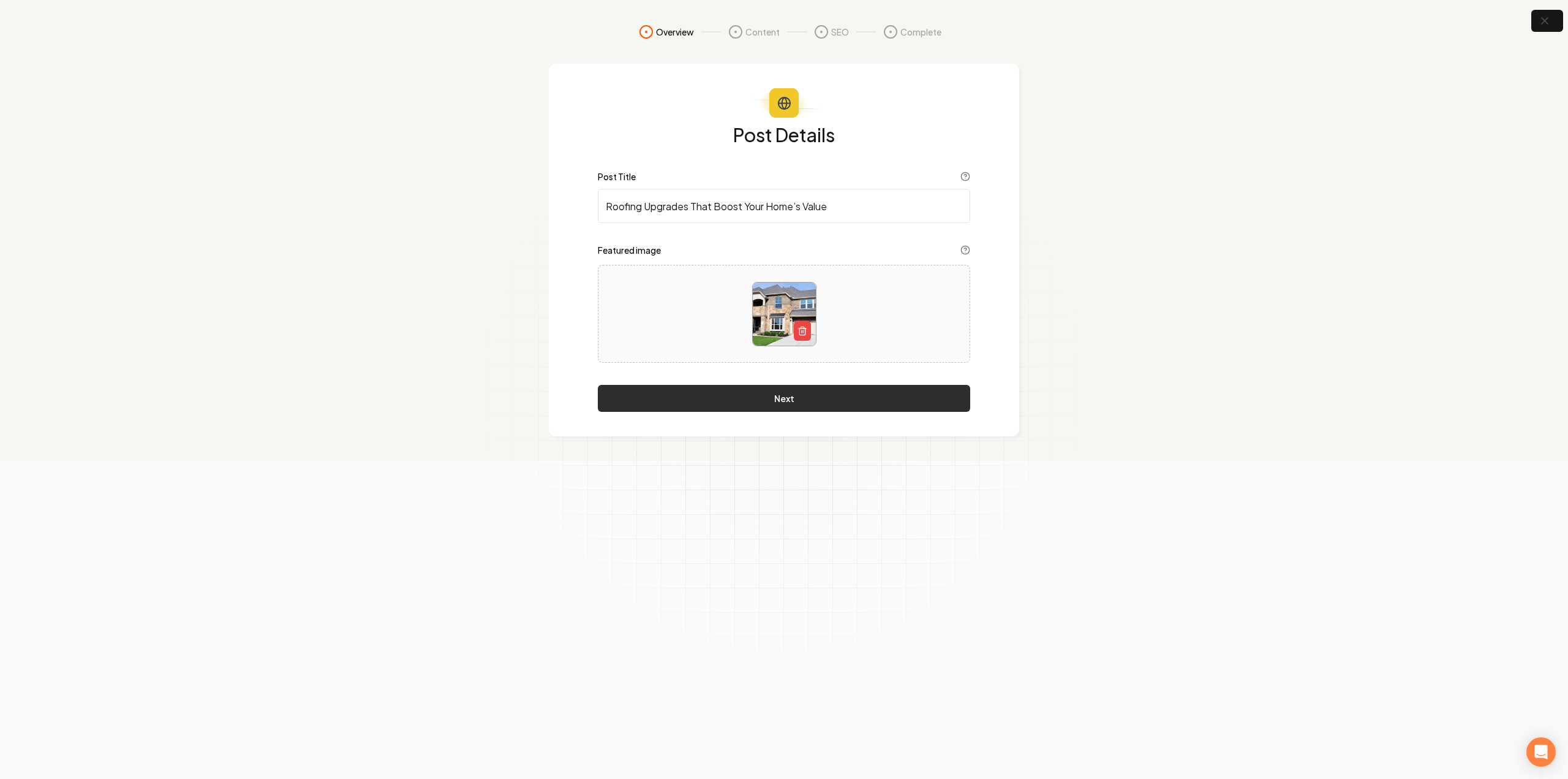
click at [779, 411] on button "Next" at bounding box center [784, 398] width 373 height 27
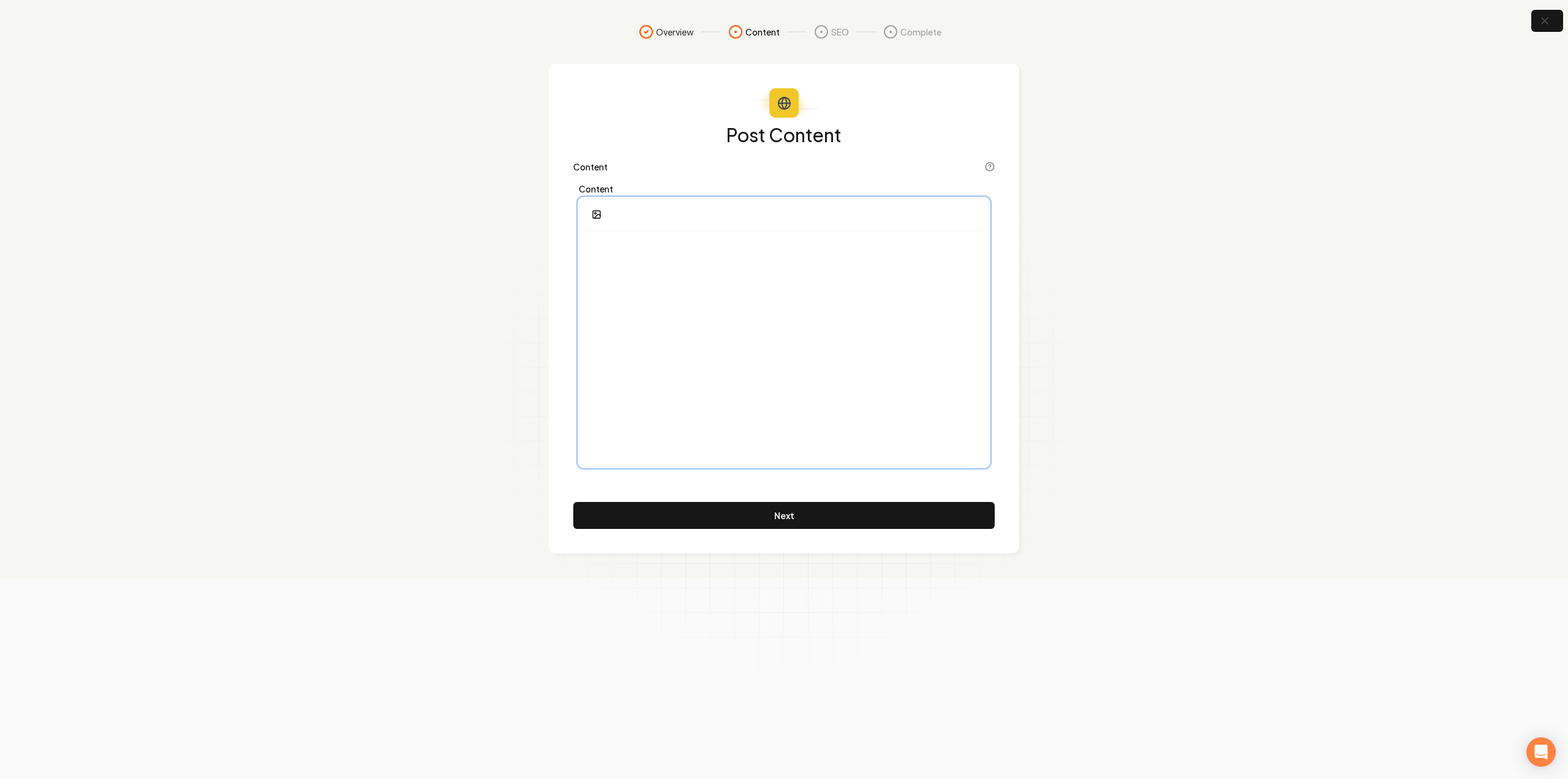
click at [849, 373] on div at bounding box center [783, 348] width 409 height 236
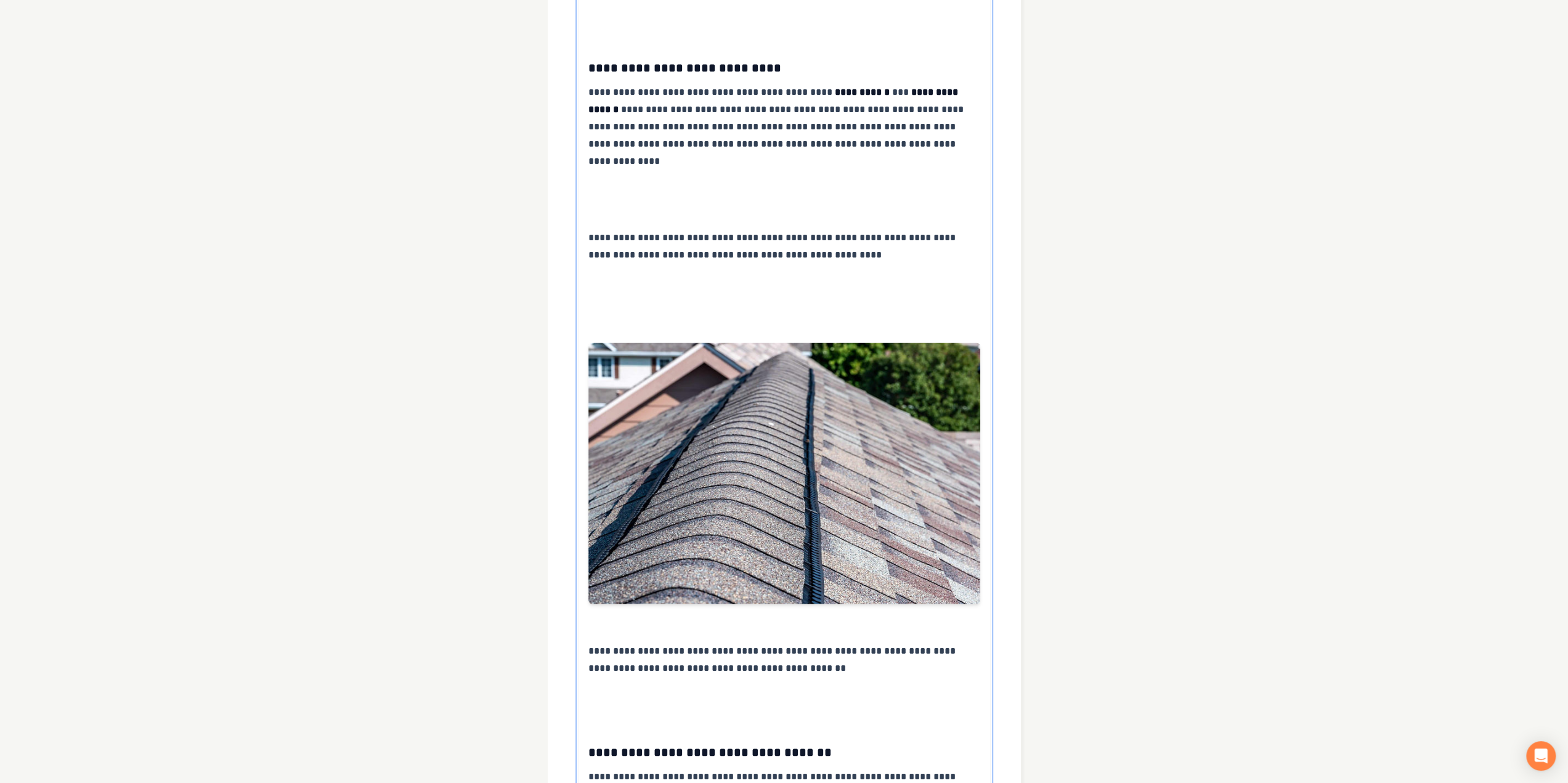
scroll to position [2250, 0]
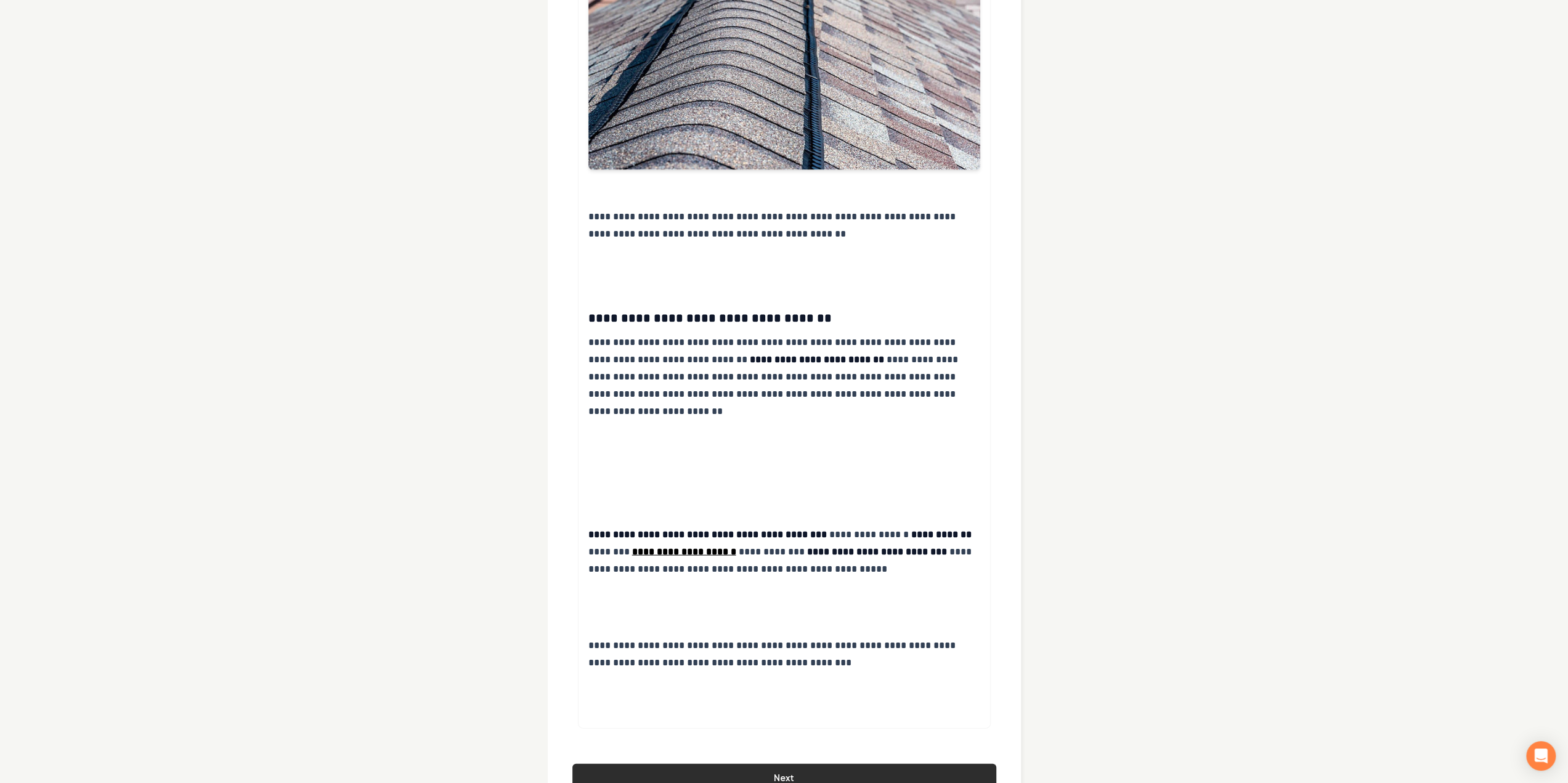
click at [740, 763] on button "Next" at bounding box center [784, 776] width 424 height 27
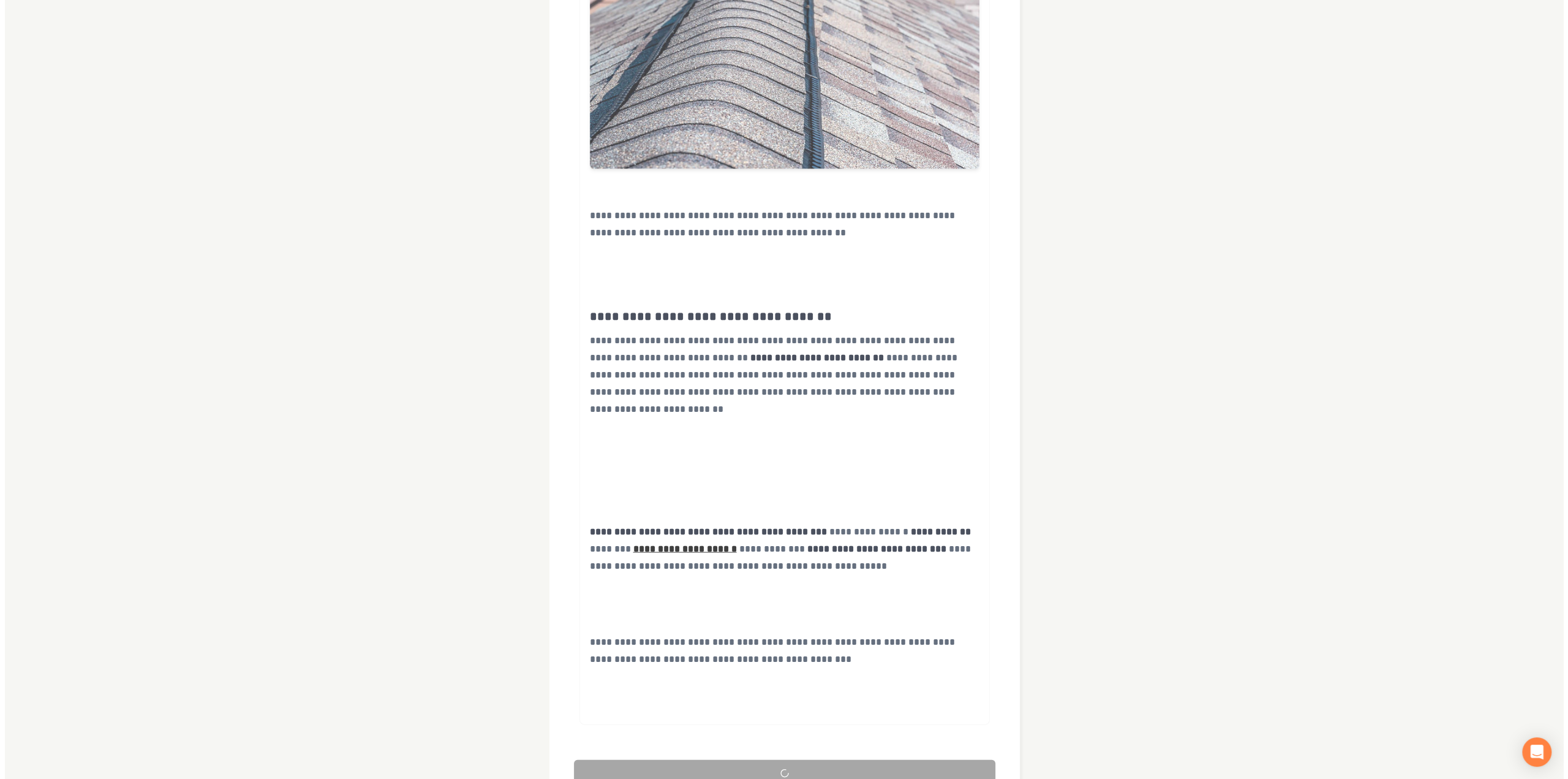
scroll to position [0, 0]
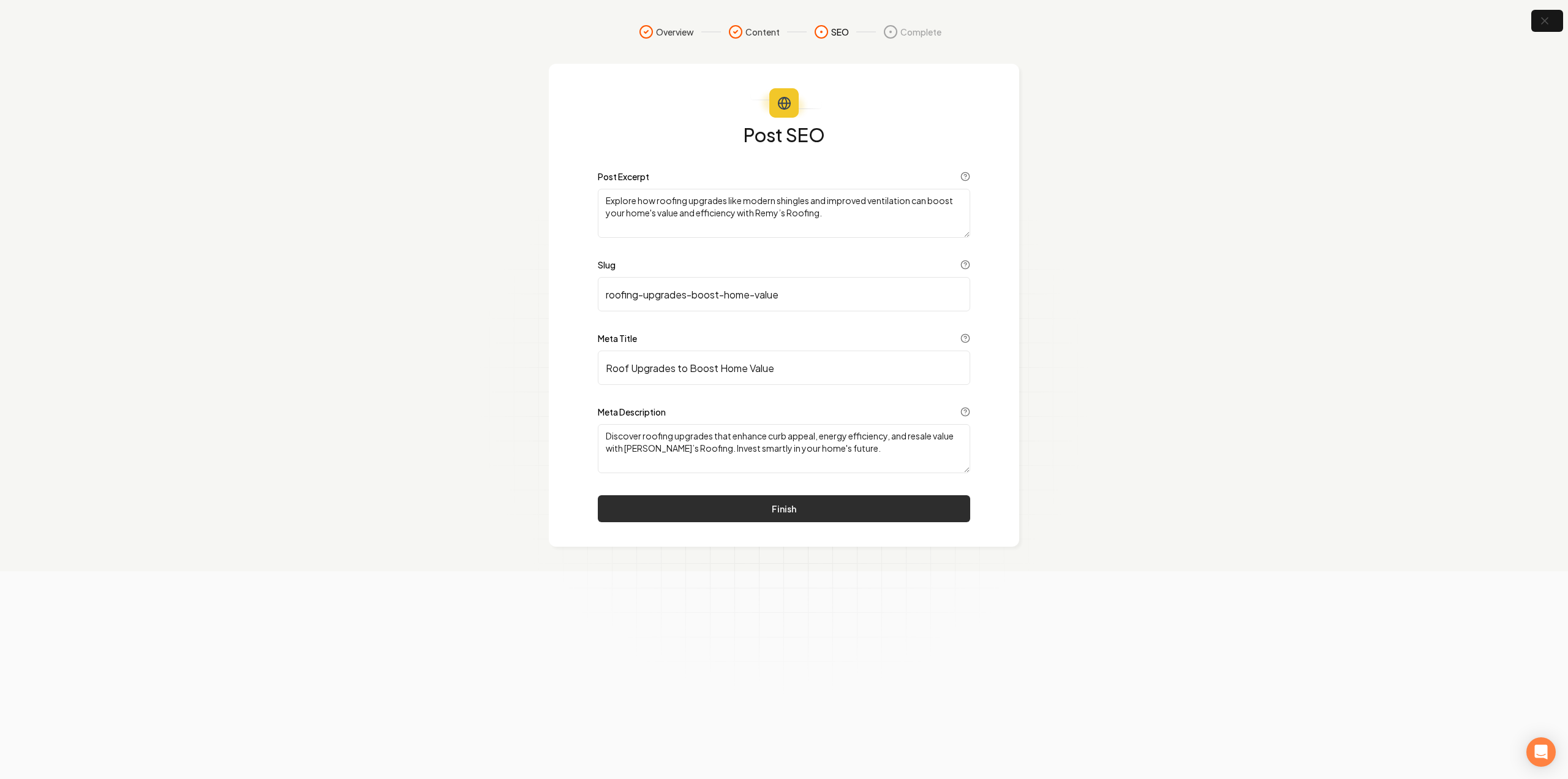
click at [882, 511] on button "Finish" at bounding box center [784, 508] width 373 height 27
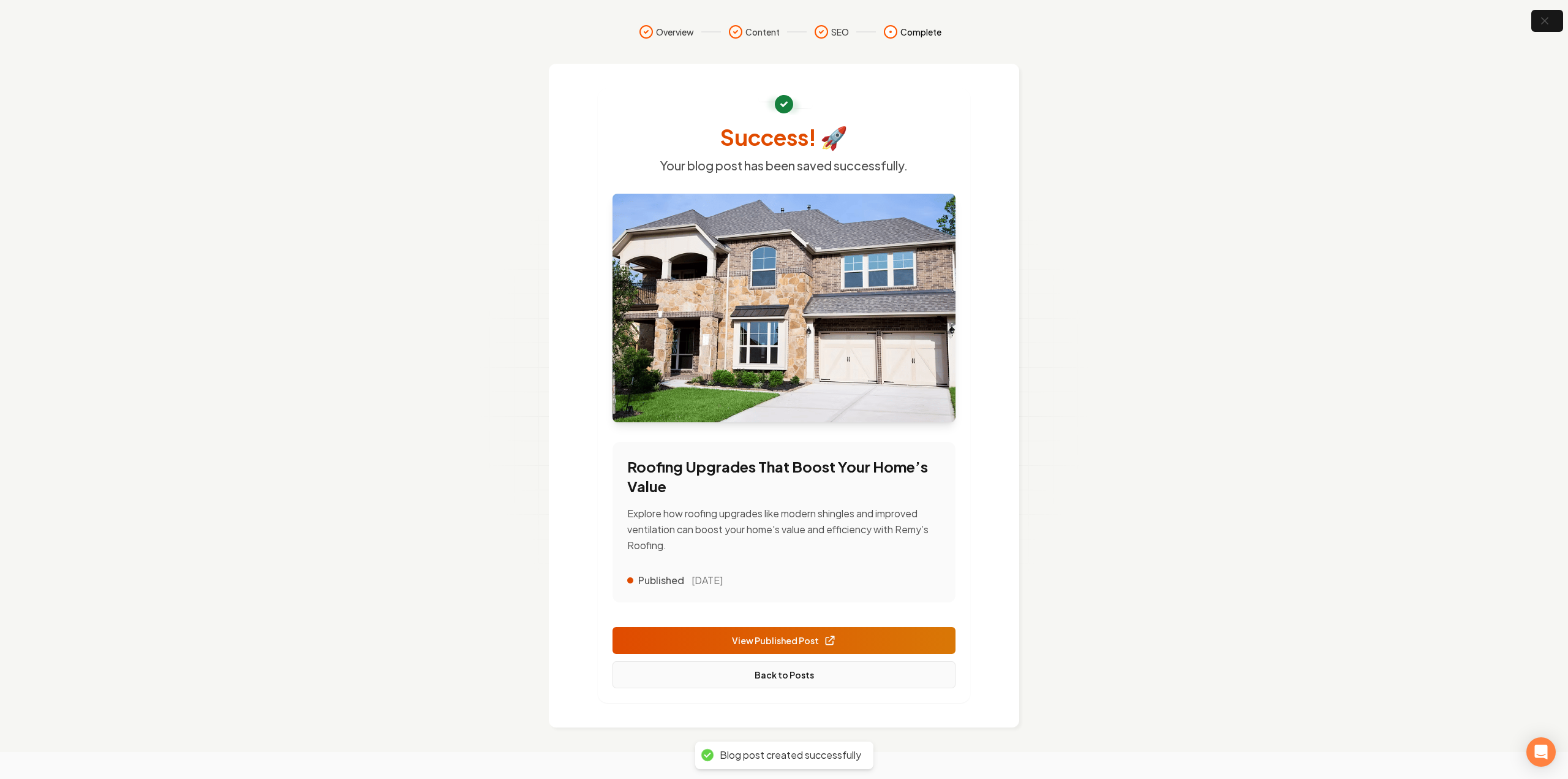
click at [847, 661] on link "Back to Posts" at bounding box center [784, 674] width 343 height 27
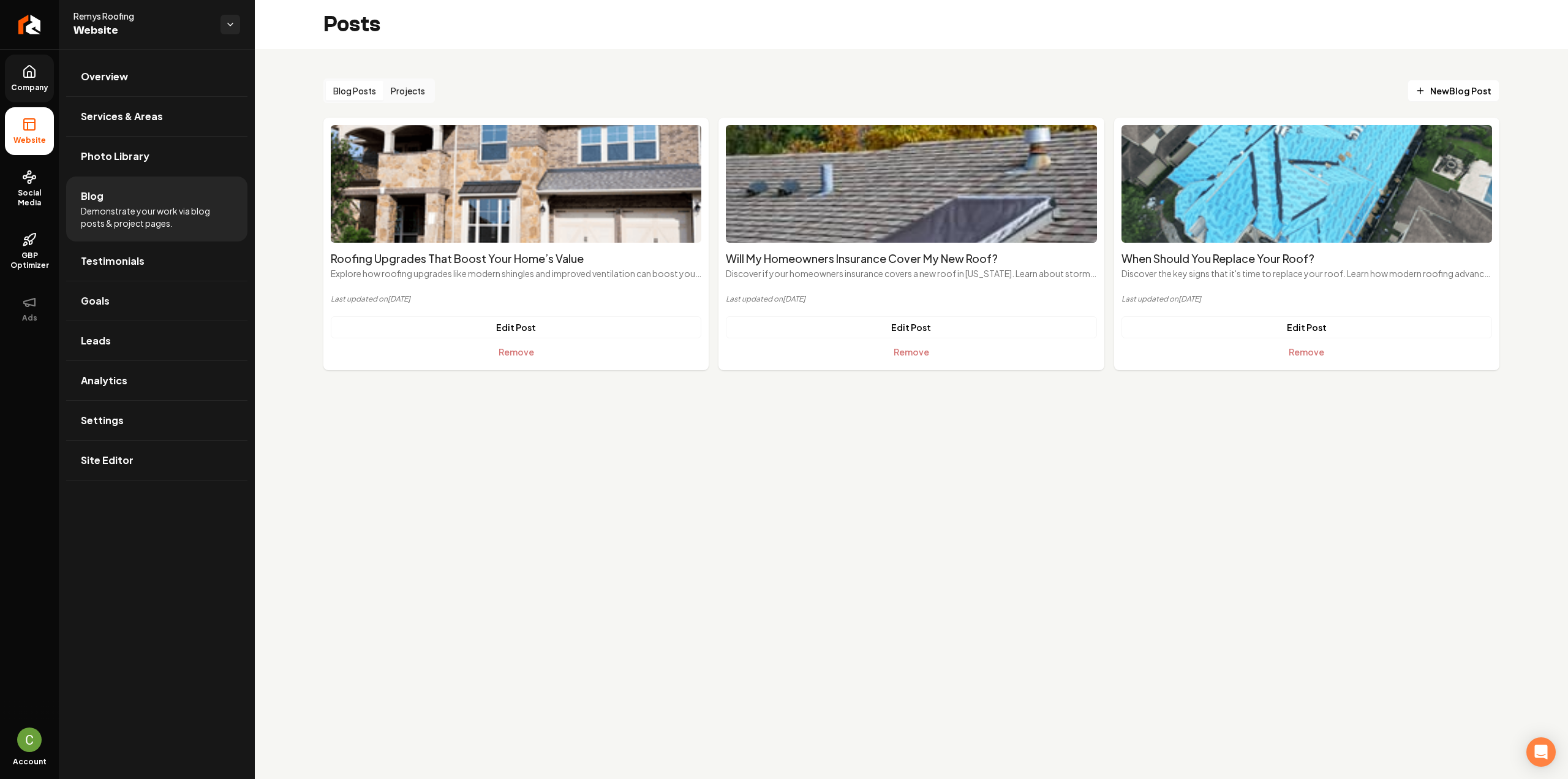
click at [53, 88] on link "Company" at bounding box center [29, 79] width 49 height 48
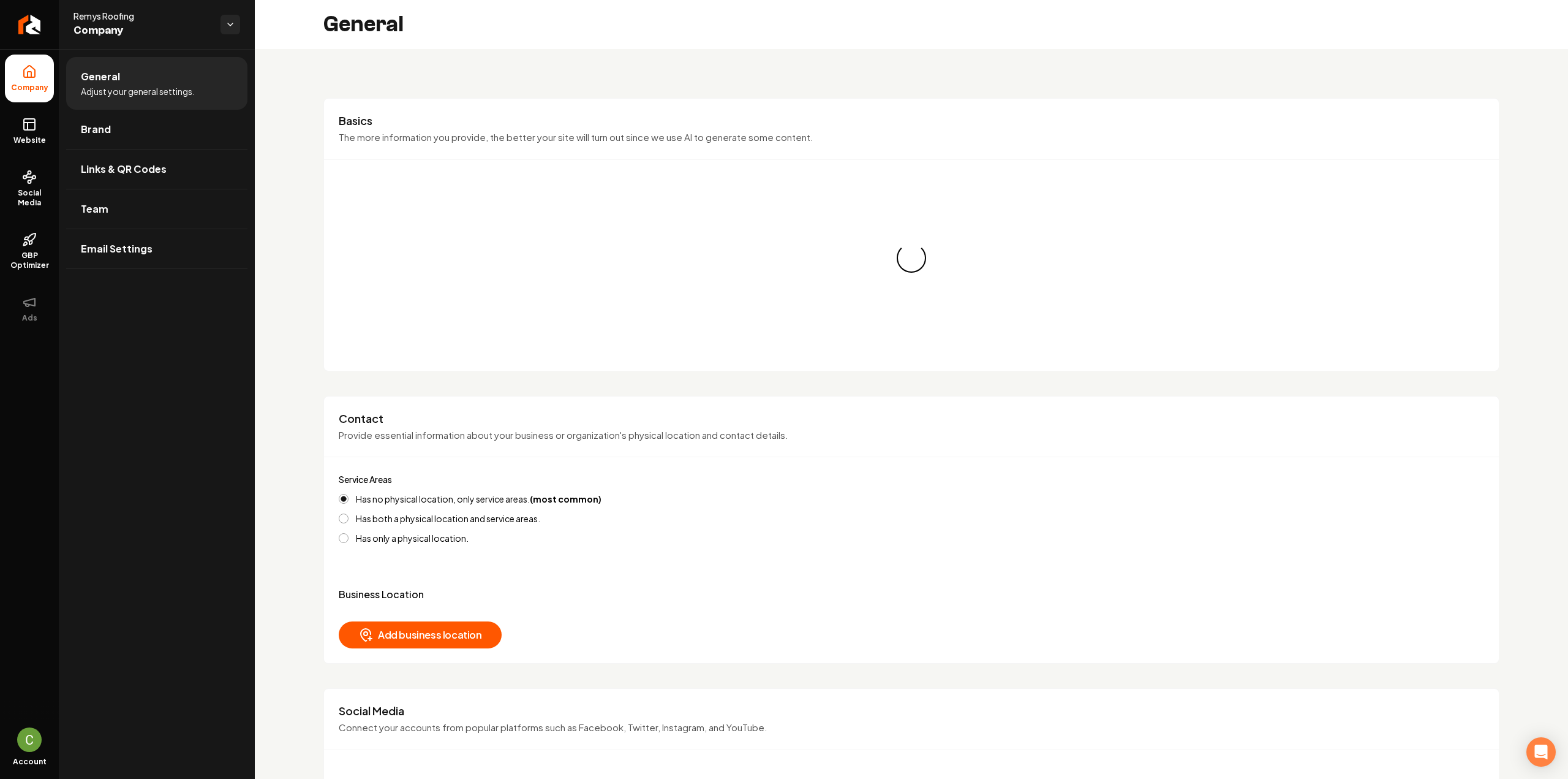
click at [37, 86] on span "Company" at bounding box center [30, 88] width 47 height 10
click at [24, 123] on icon at bounding box center [29, 123] width 11 height 0
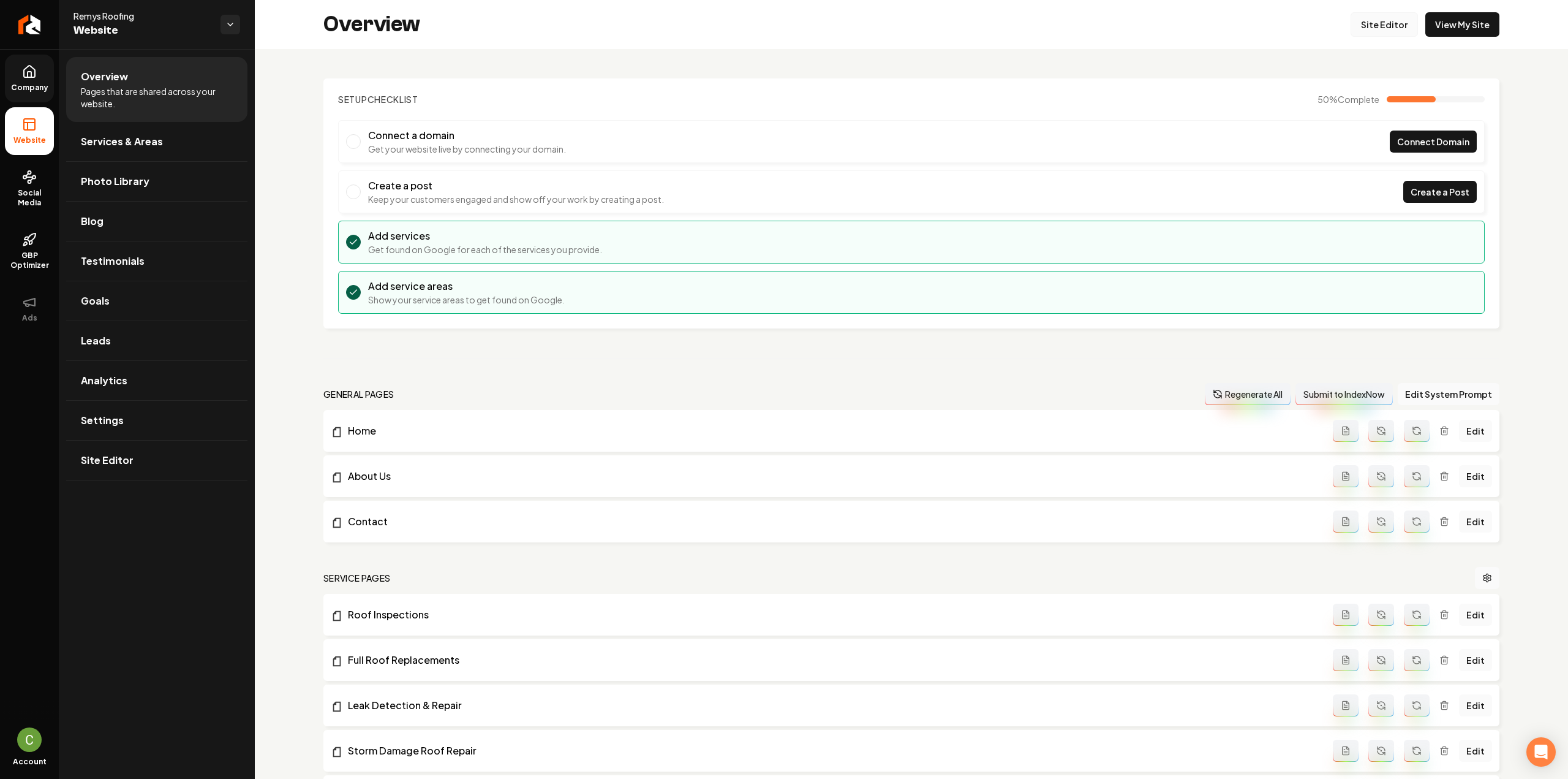
click at [1387, 31] on link "Site Editor" at bounding box center [1384, 24] width 67 height 24
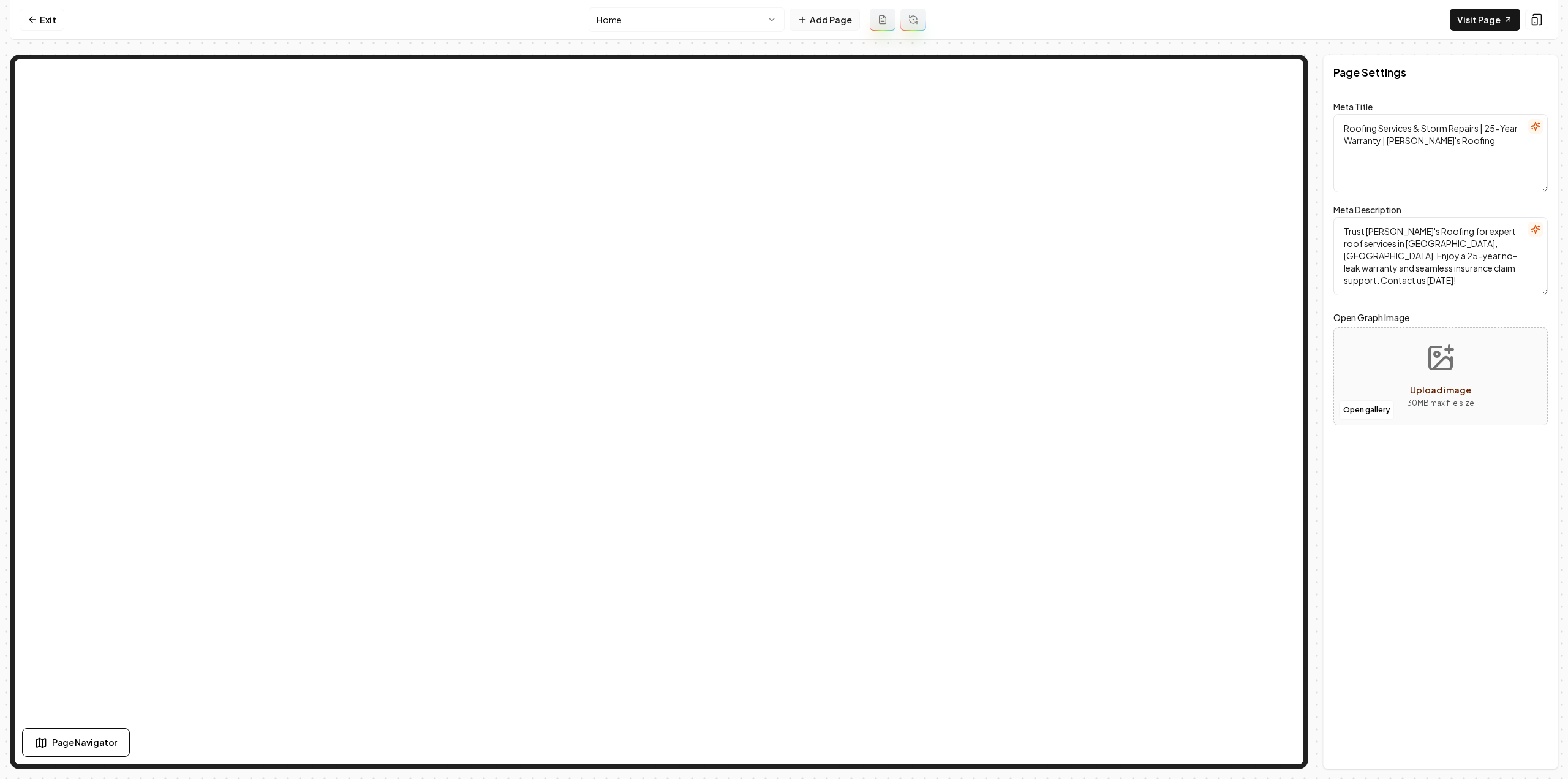
click at [818, 27] on button "Add Page" at bounding box center [824, 19] width 70 height 22
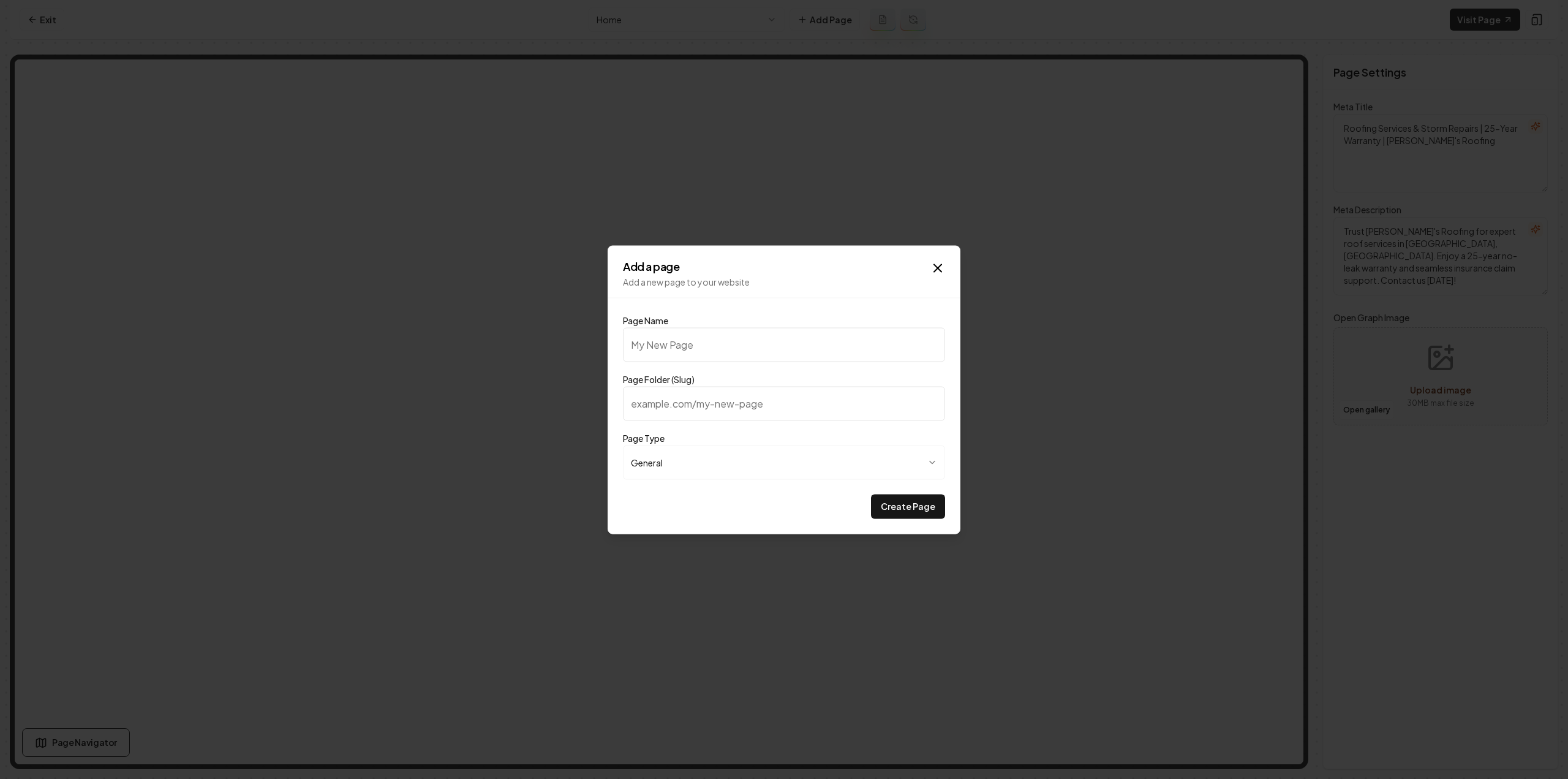
type input "G"
type input "g"
type input "Ga"
type input "ga"
type input "Gal"
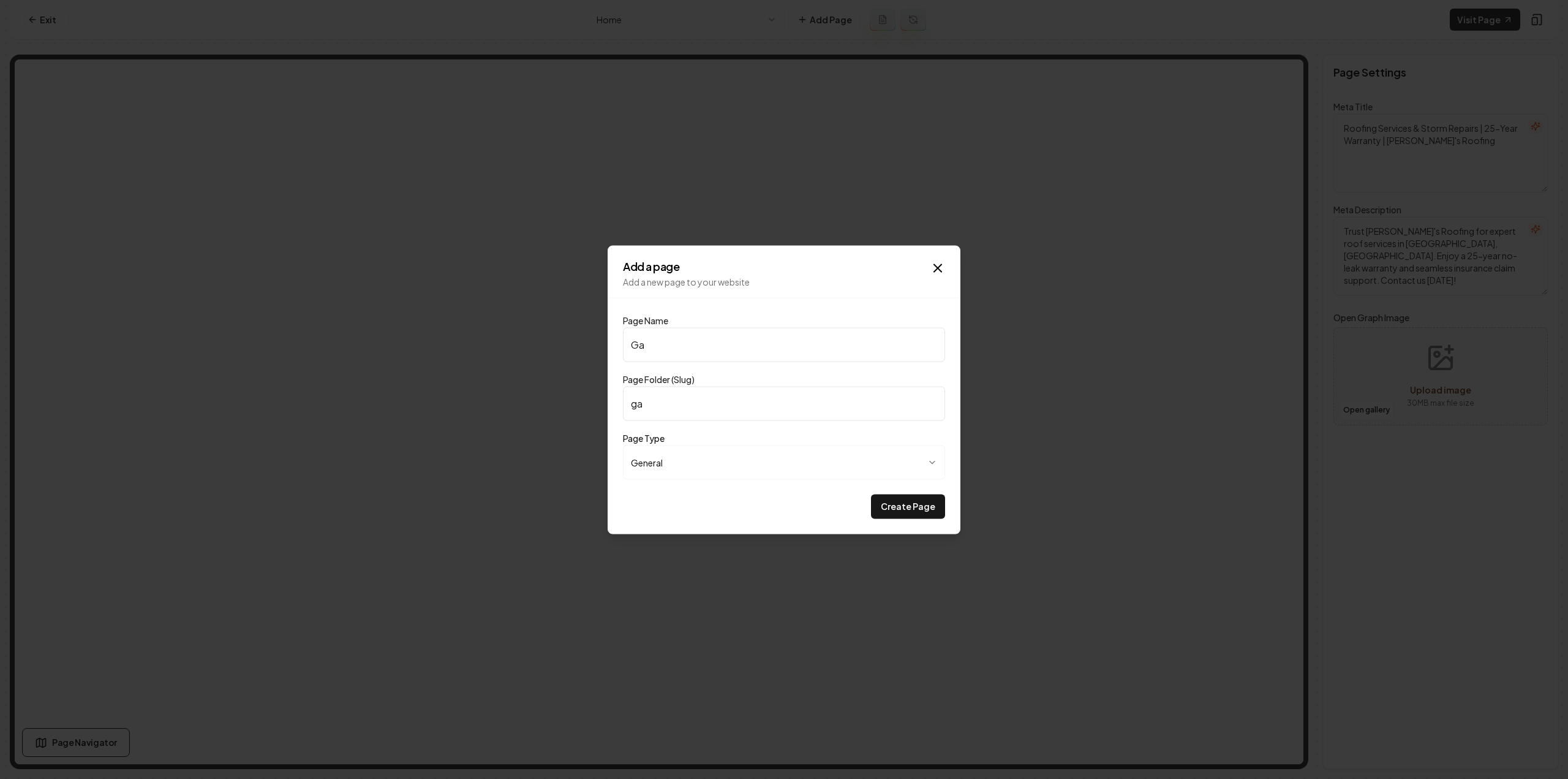
type input "gal"
type input "Gall"
type input "gall"
type input "Galle"
type input "galle"
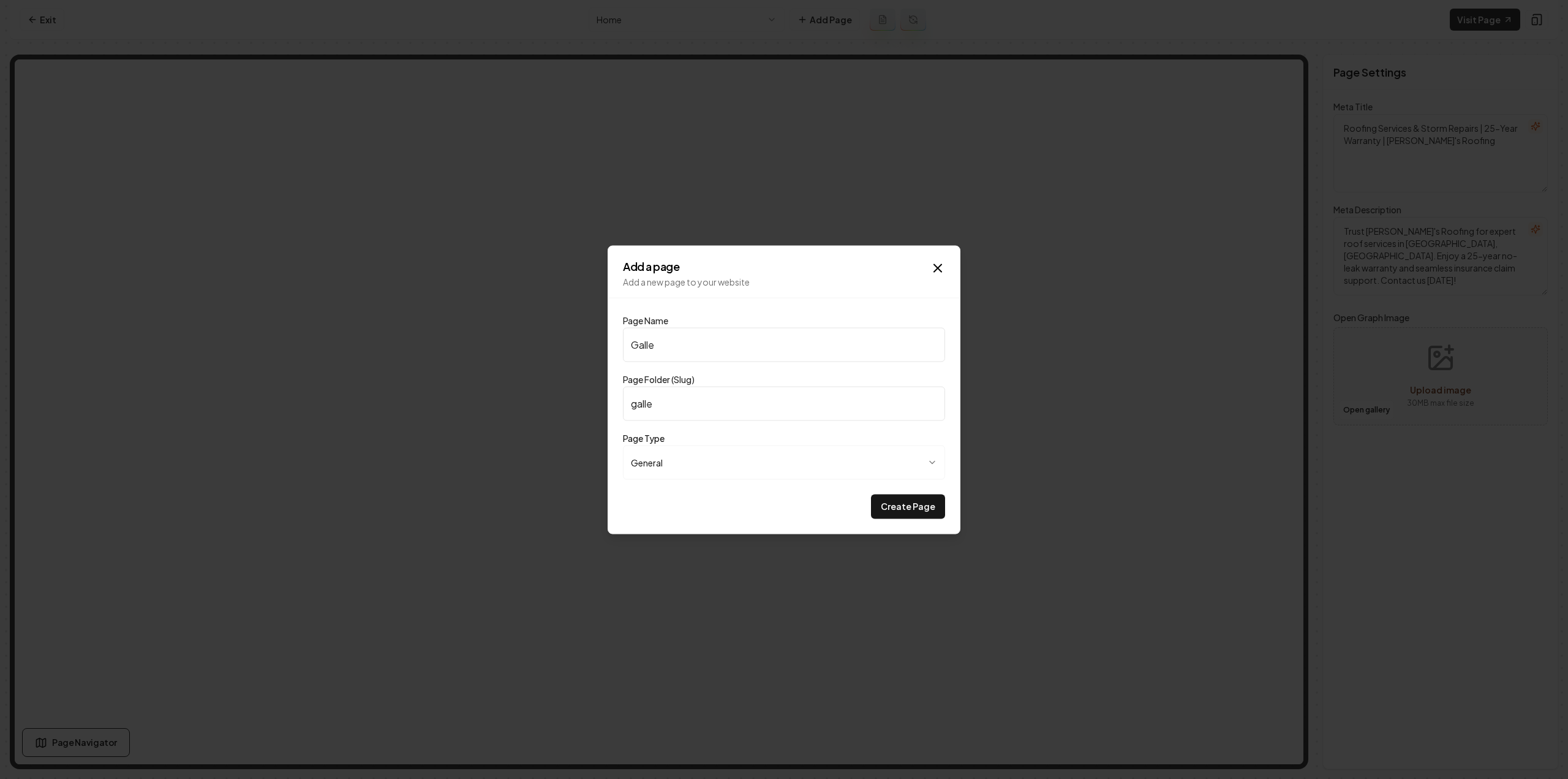
type input "Galler"
type input "galler"
type input "Gallery"
type input "gallery"
type input "Gallery"
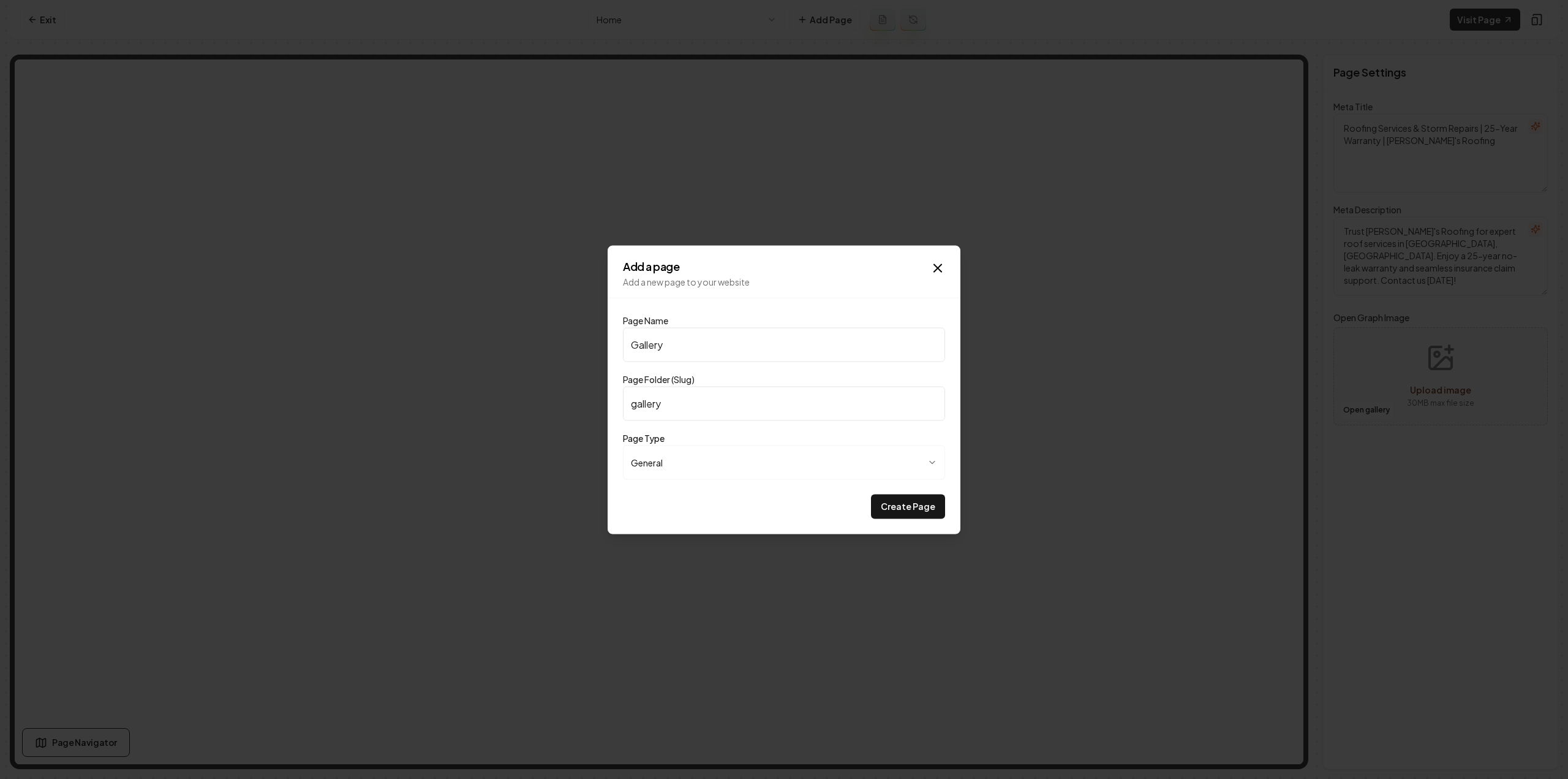
click at [871, 494] on button "Create Page" at bounding box center [907, 506] width 74 height 24
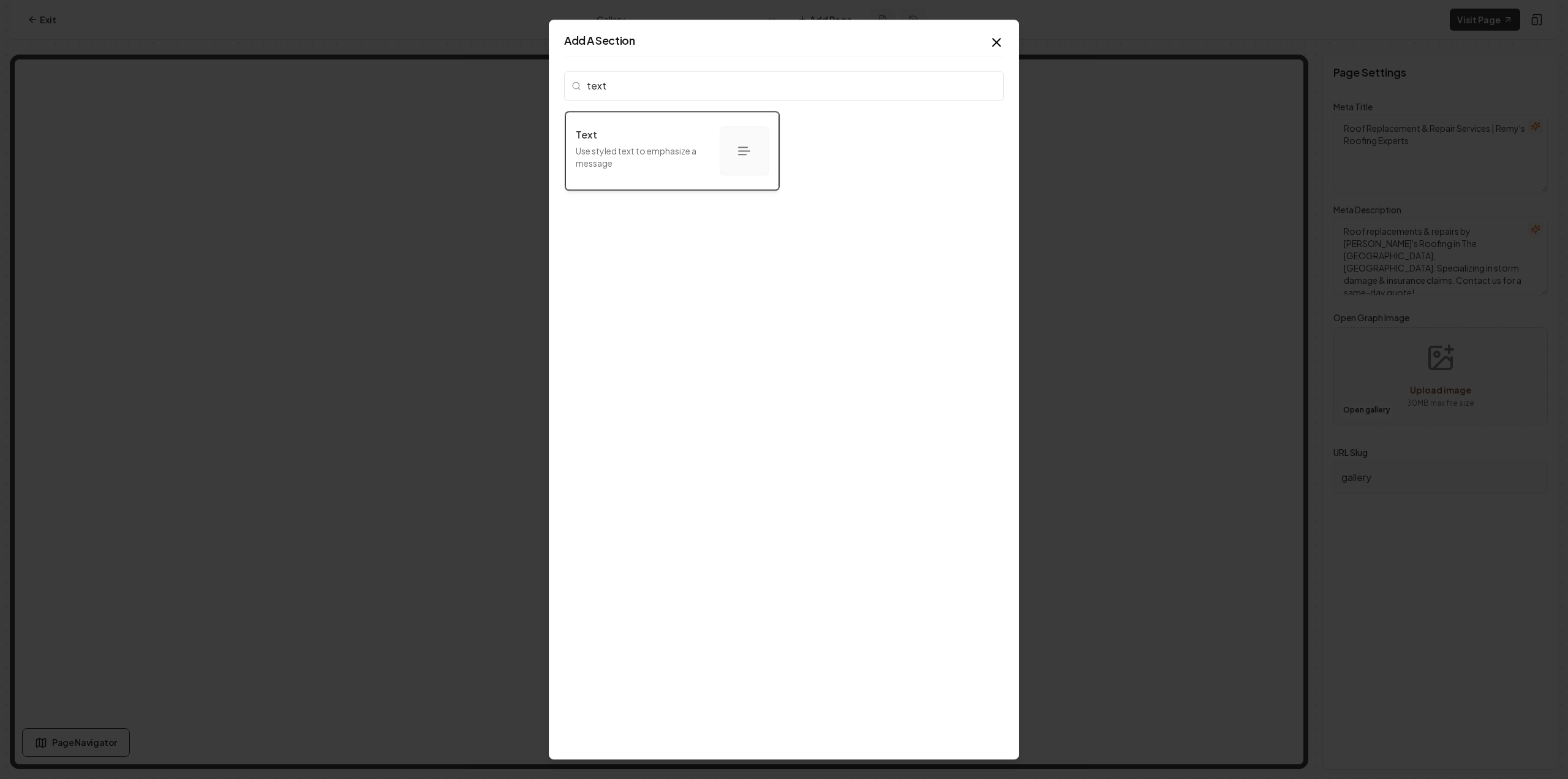
type input "text"
click at [685, 132] on div "Text" at bounding box center [643, 134] width 134 height 14
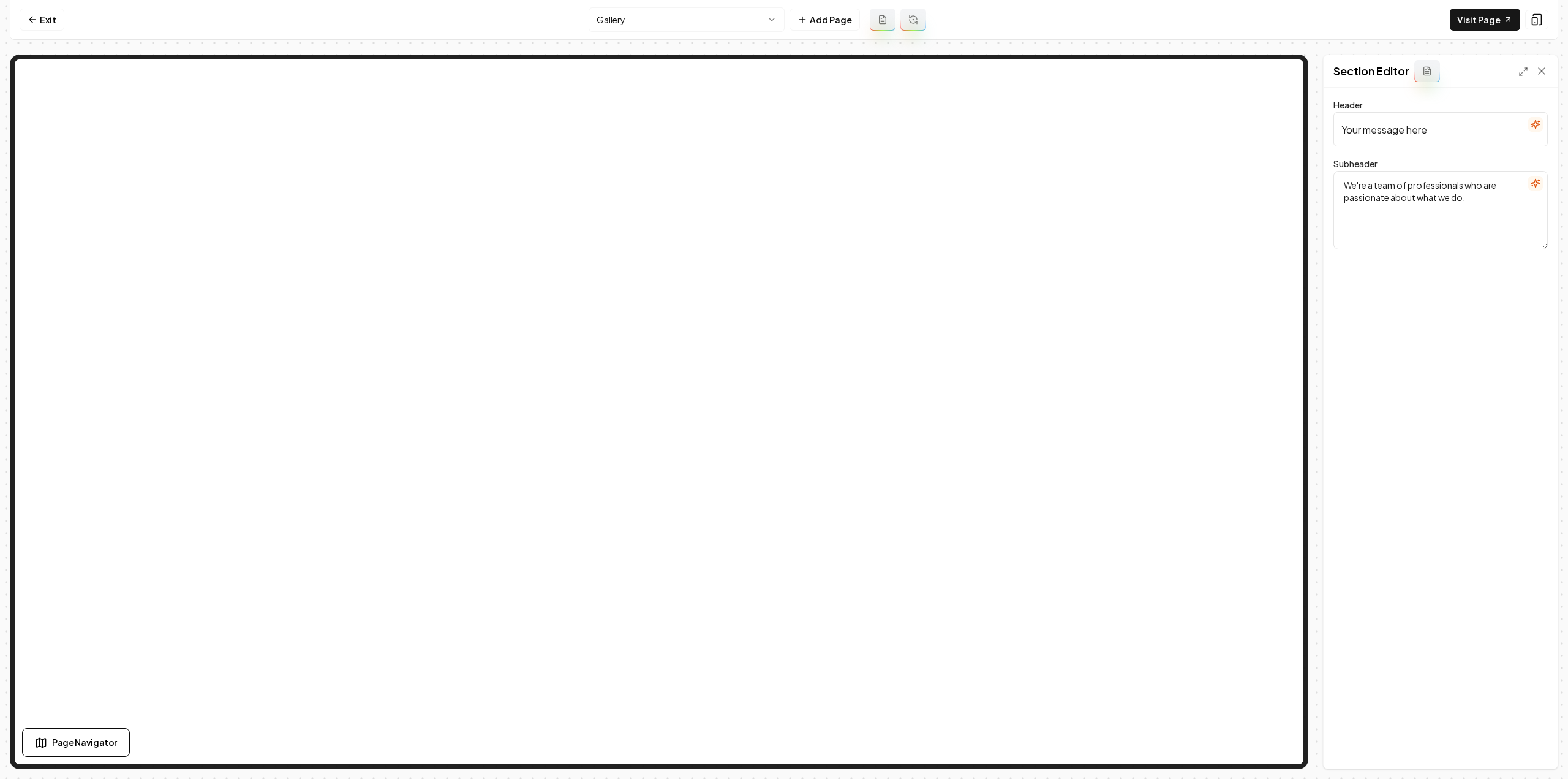
click at [1369, 130] on input "Your message here" at bounding box center [1440, 129] width 214 height 34
type input "Gallery"
click at [1413, 202] on textarea "We're a team of professionals who are passionate about what we do." at bounding box center [1440, 210] width 214 height 79
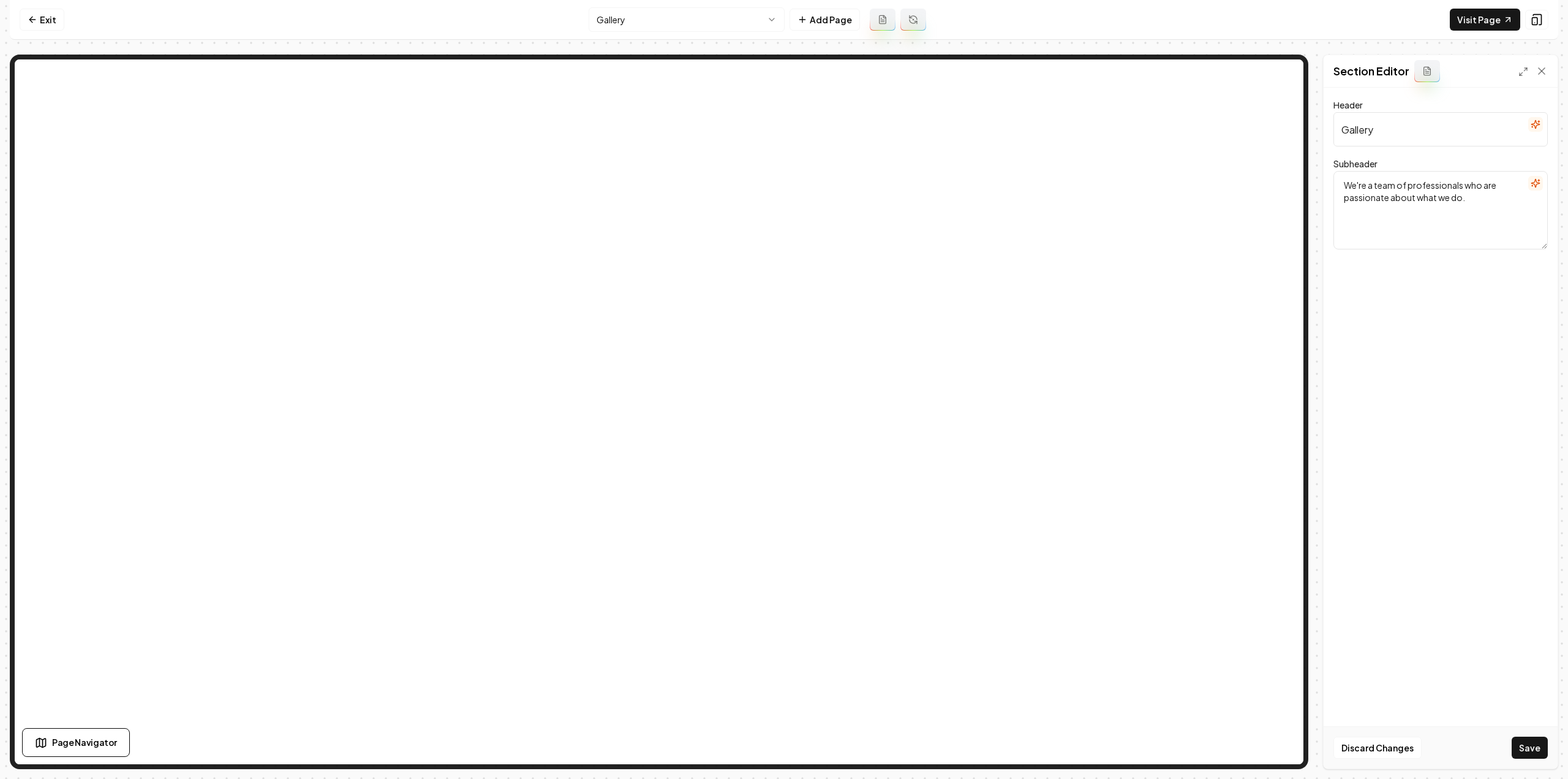
click at [1411, 202] on textarea "We're a team of professionals who are passionate about what we do." at bounding box center [1440, 210] width 214 height 79
click at [1525, 749] on button "Save" at bounding box center [1529, 747] width 36 height 22
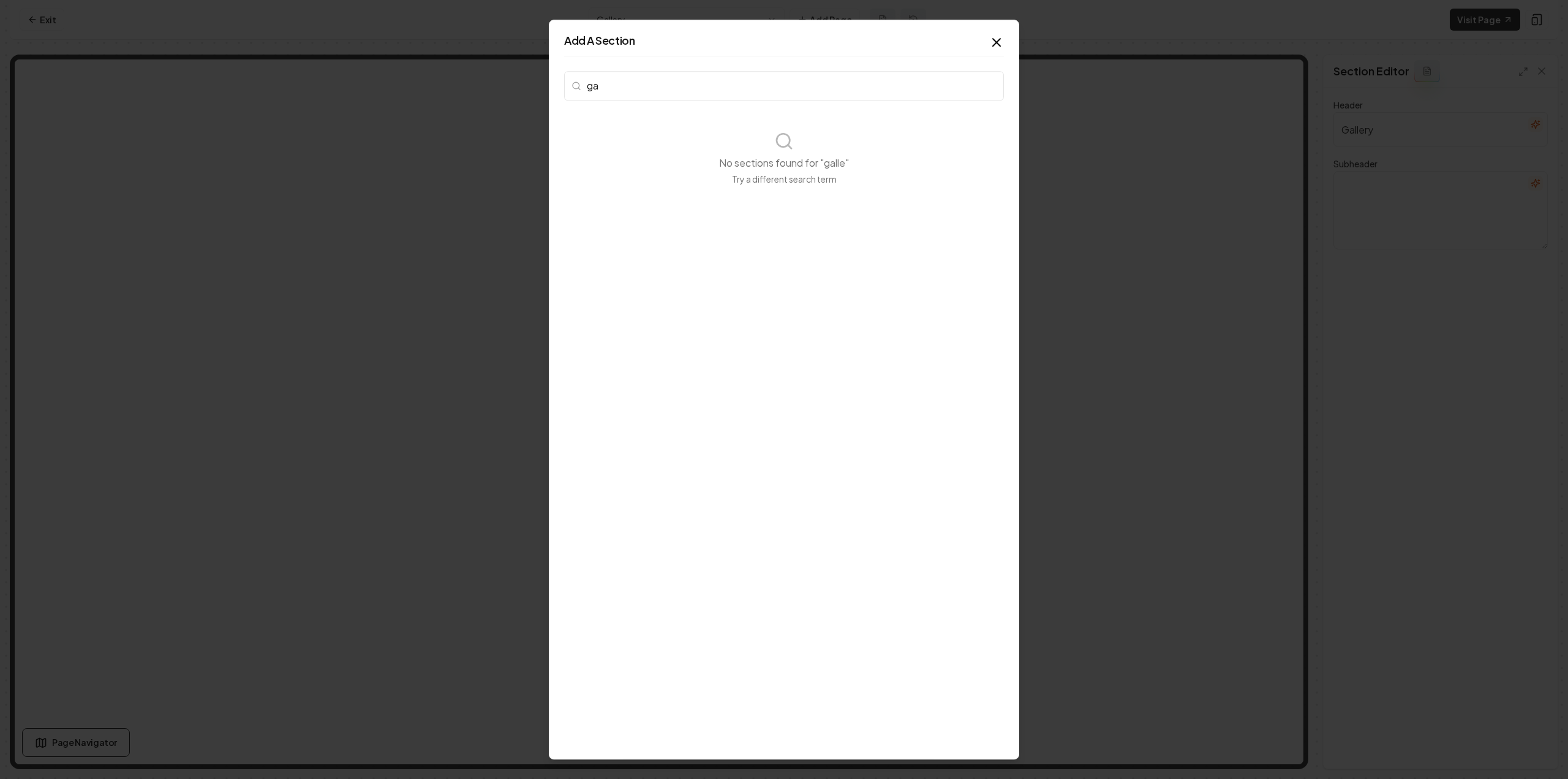
type input "g"
type input "h"
type input "photo"
click at [688, 146] on p "Showcase your best photos in a carousel." at bounding box center [643, 157] width 134 height 24
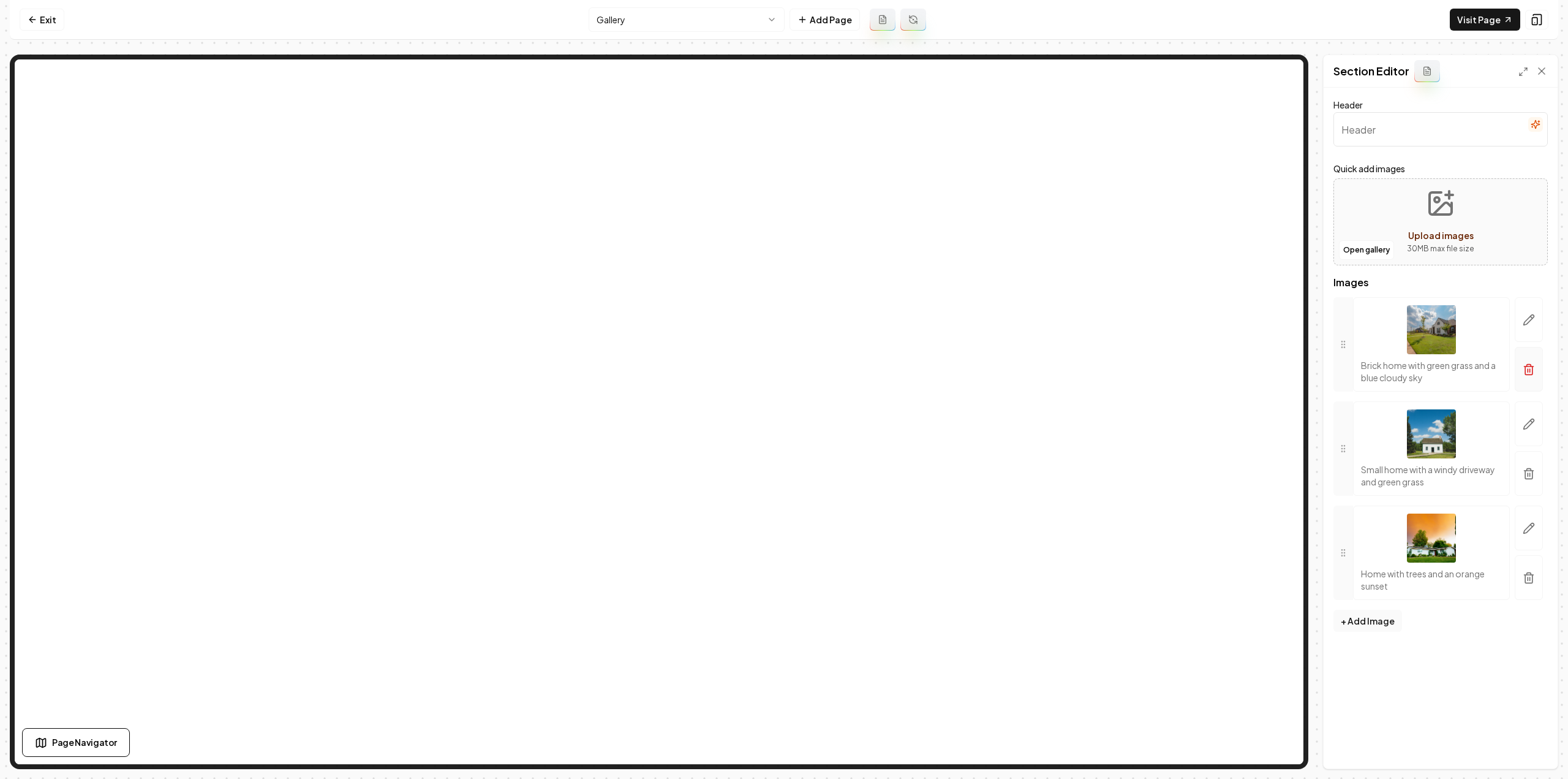
click at [1528, 364] on icon "button" at bounding box center [1528, 370] width 12 height 12
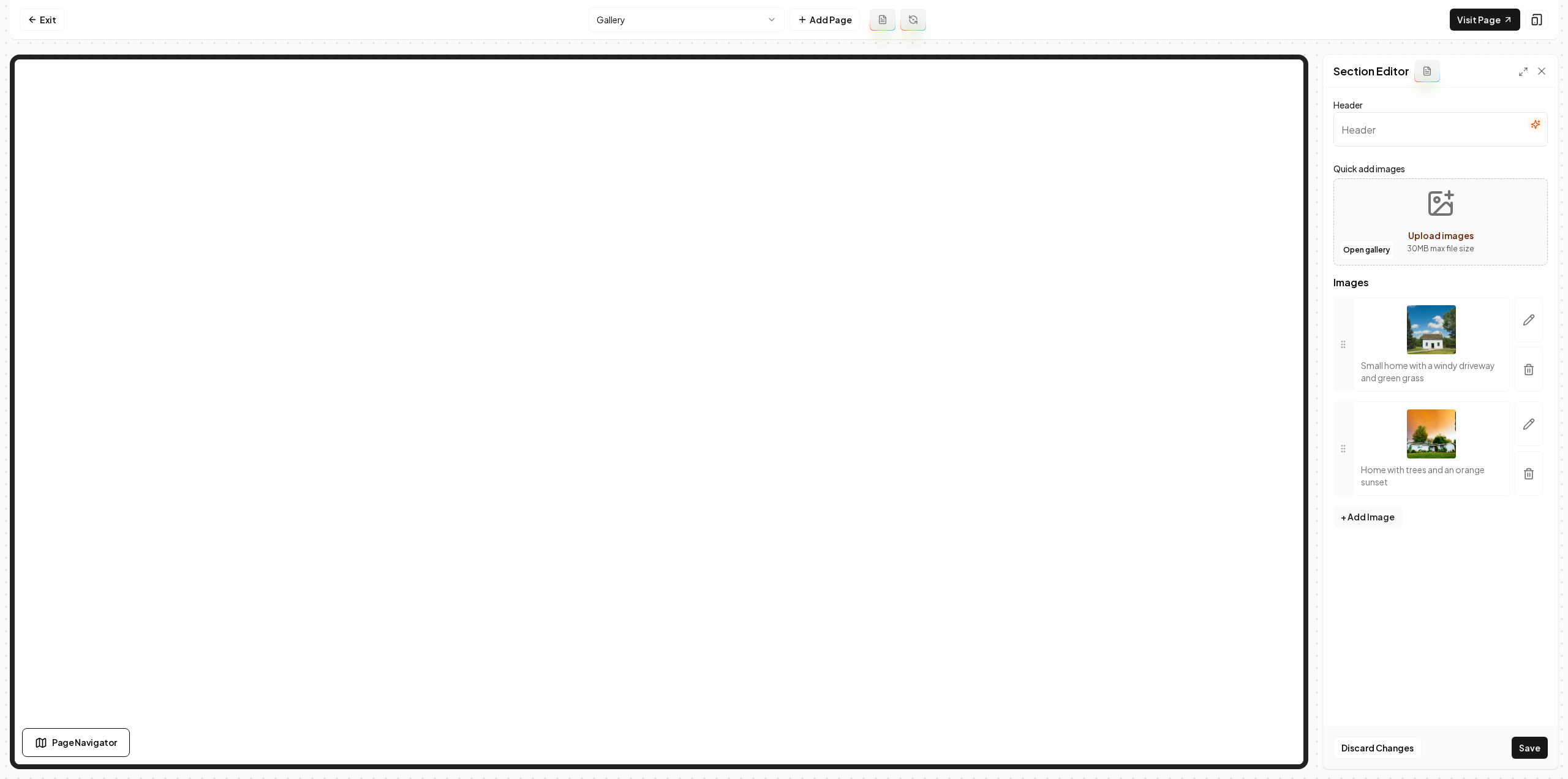
click at [1528, 364] on icon "button" at bounding box center [1528, 370] width 12 height 12
click at [1528, 364] on button "button" at bounding box center [1528, 338] width 28 height 82
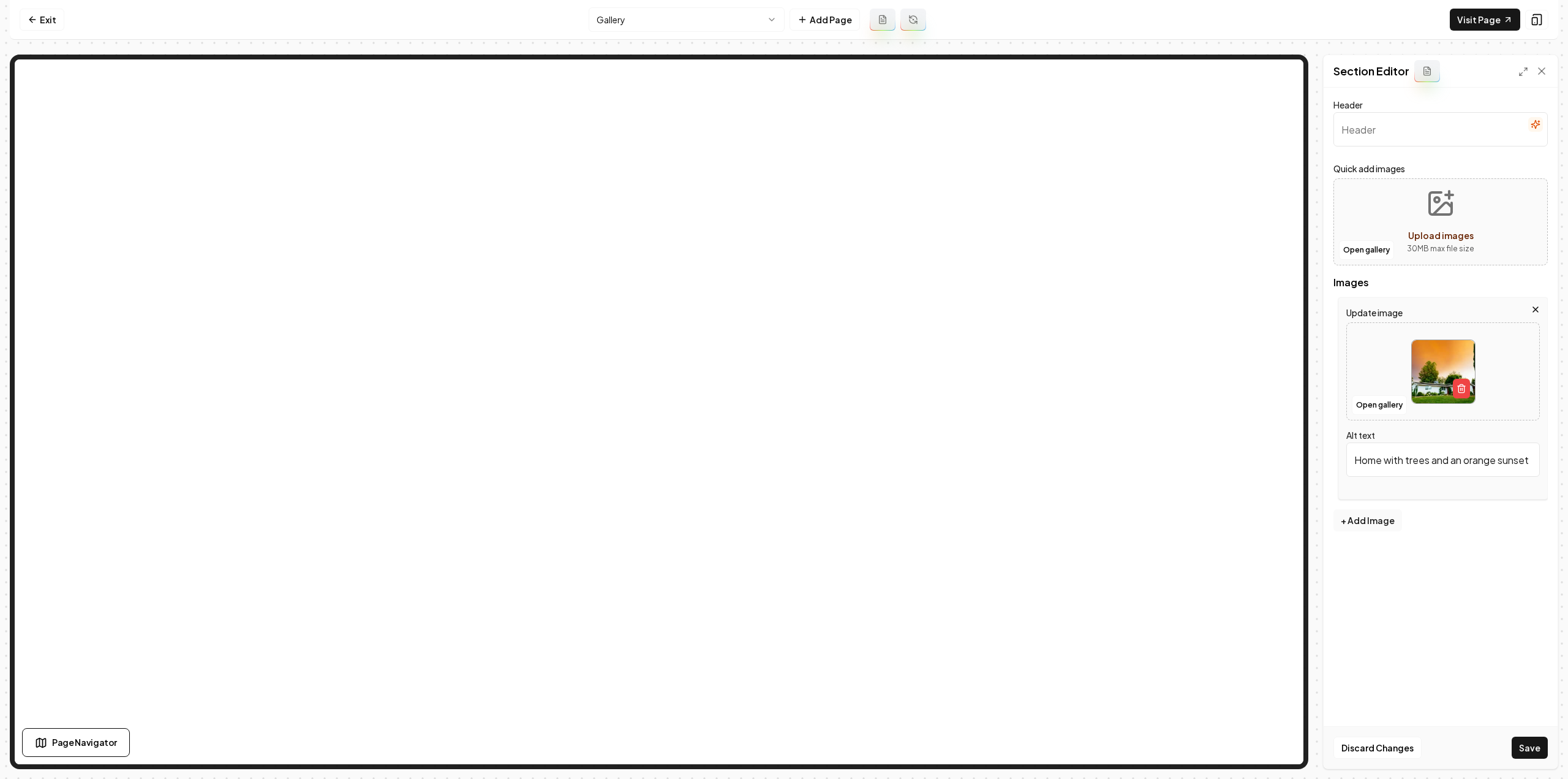
click at [1544, 297] on div "Update image Open gallery Alt text Home with trees and an orange sunset" at bounding box center [1442, 398] width 210 height 202
click at [1534, 306] on icon "button" at bounding box center [1535, 309] width 10 height 10
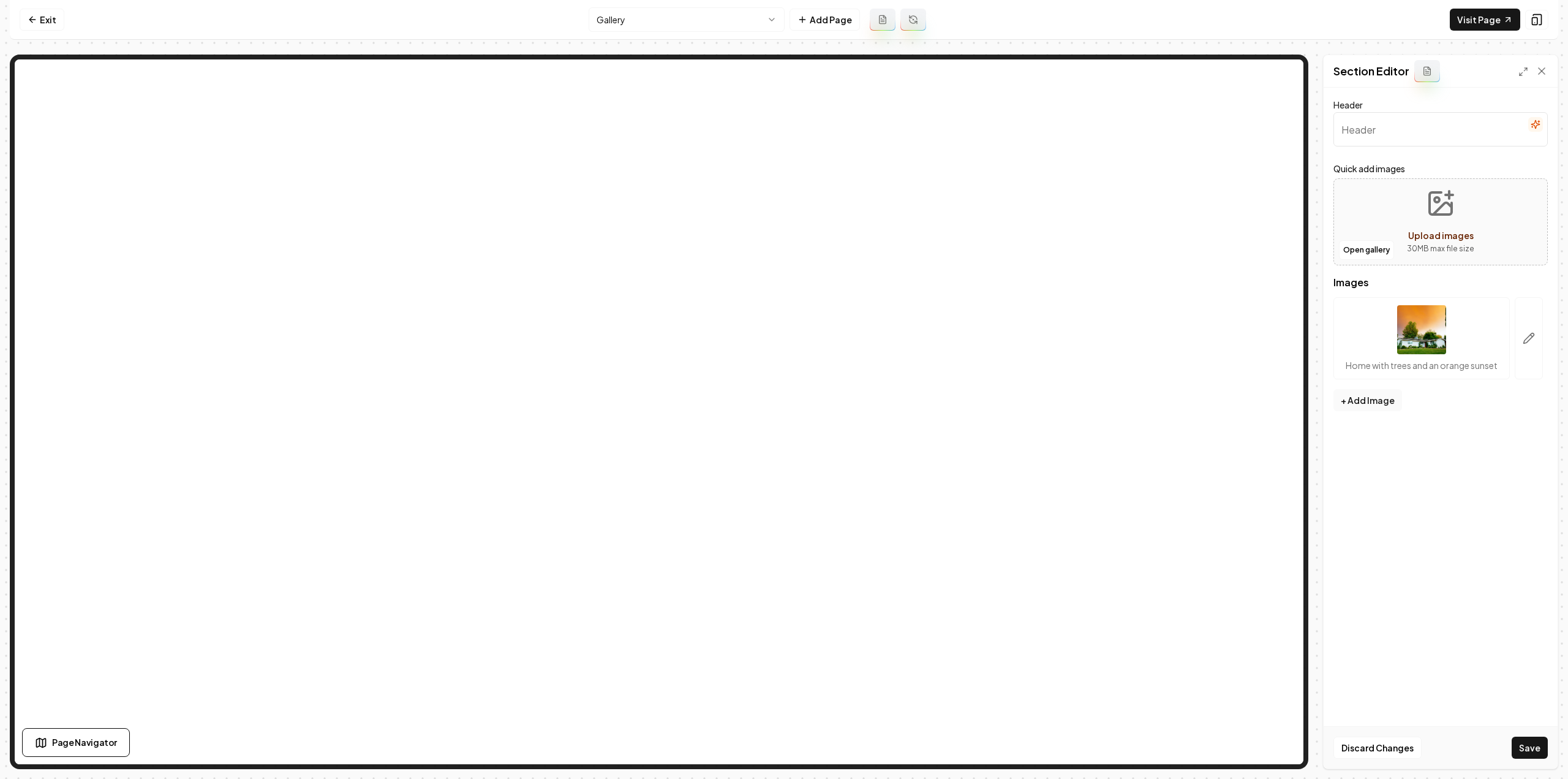
click at [1465, 409] on form "Header Quick add images Open gallery Upload images 30 MB max file size Images H…" at bounding box center [1440, 275] width 214 height 356
click at [1377, 242] on button "Open gallery" at bounding box center [1366, 250] width 55 height 20
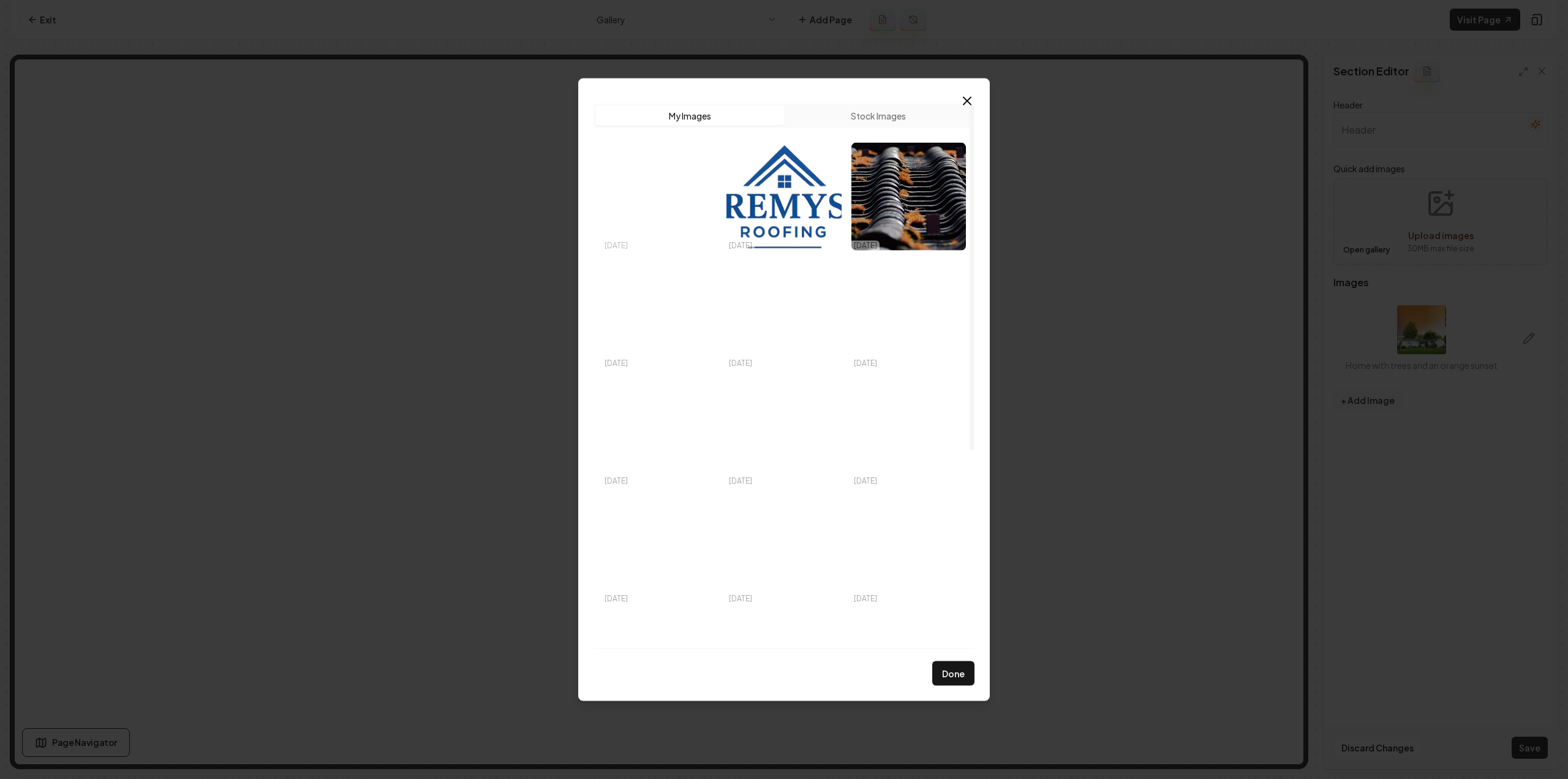
click at [676, 198] on img "Select image image_68deba1d5c7cd75eb836aa53.avif" at bounding box center [659, 195] width 114 height 107
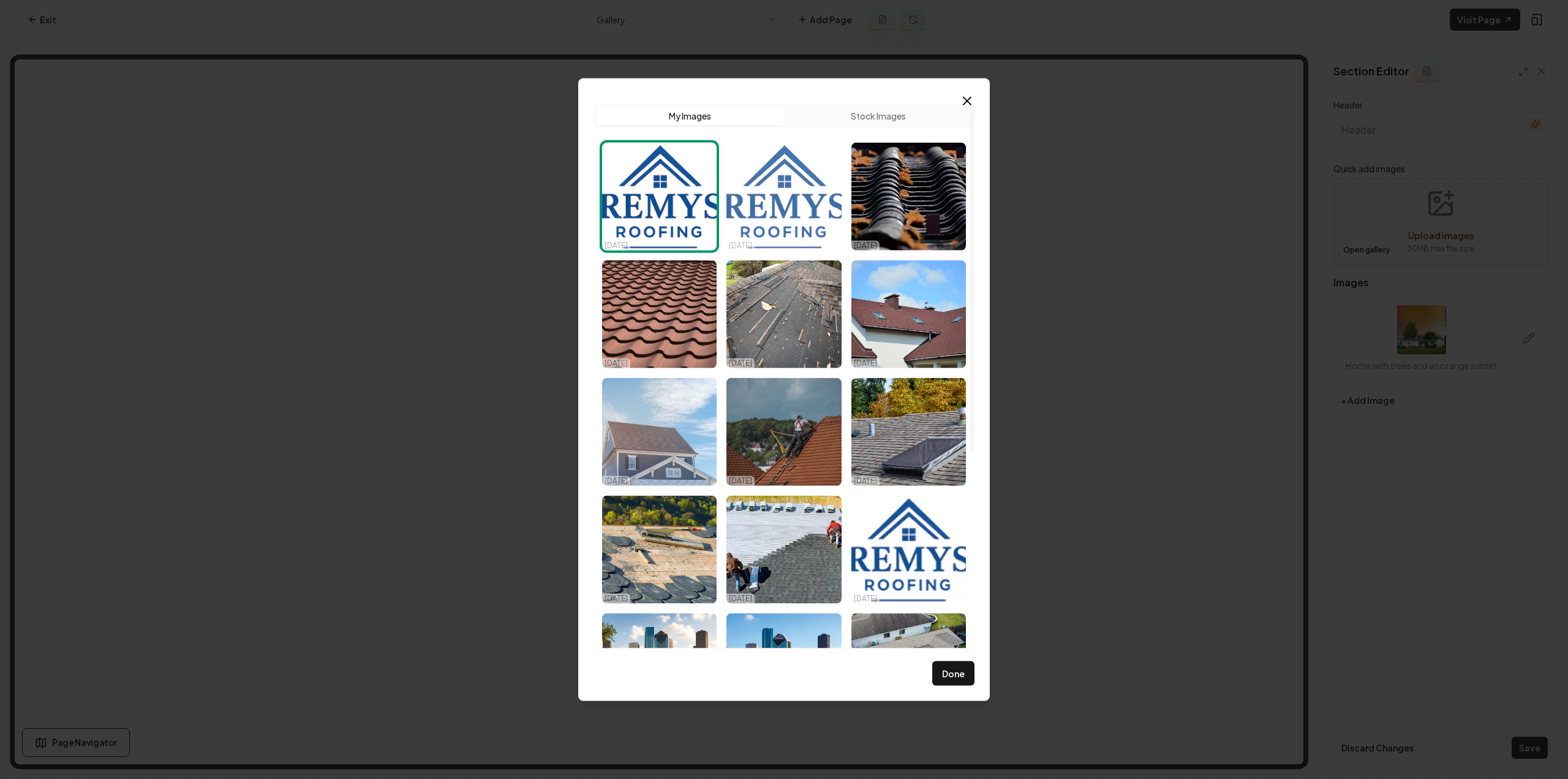
click at [800, 166] on img "Select image image_68deba1c5c7cd75eb836a637.avif" at bounding box center [783, 195] width 114 height 107
click at [674, 195] on img "Select image image_68deba1d5c7cd75eb836aa53.avif" at bounding box center [659, 195] width 114 height 107
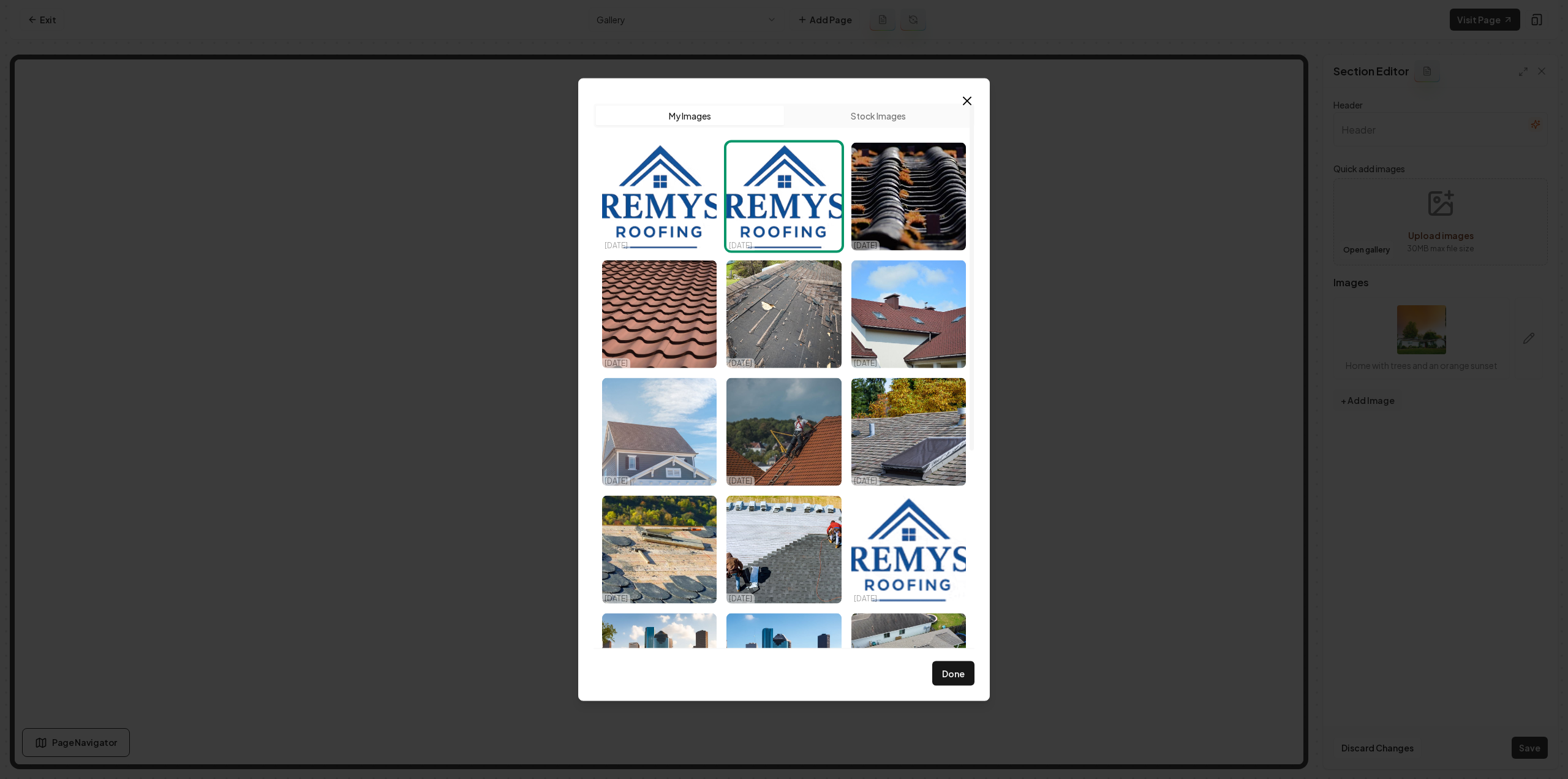
click at [777, 188] on img "Select image image_68deba1c5c7cd75eb836a637.avif" at bounding box center [783, 195] width 114 height 107
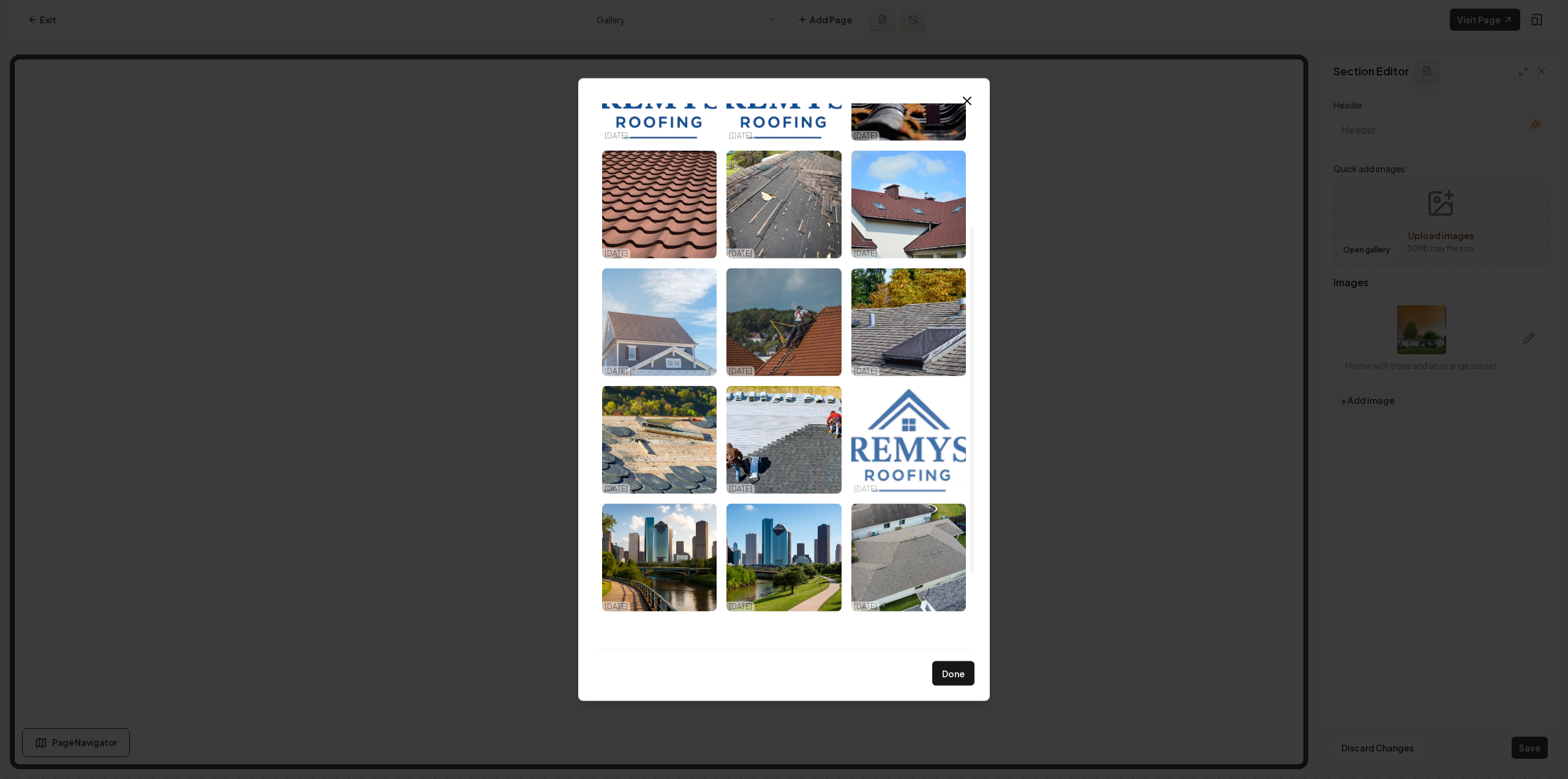
scroll to position [311, 0]
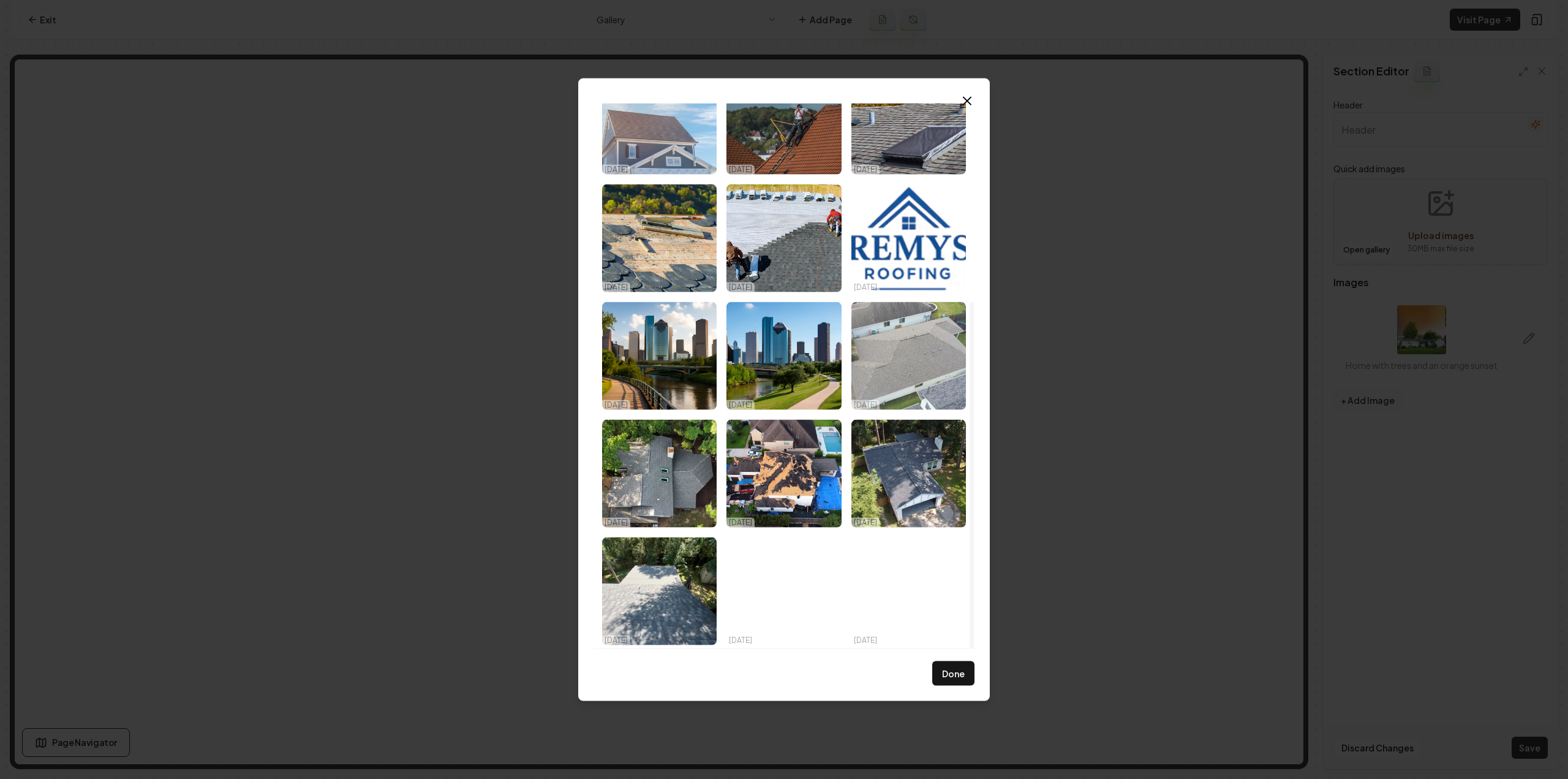
click at [914, 366] on img "Select image image_68db07aa5c7cd75eb8f4d196.jpeg" at bounding box center [908, 354] width 114 height 107
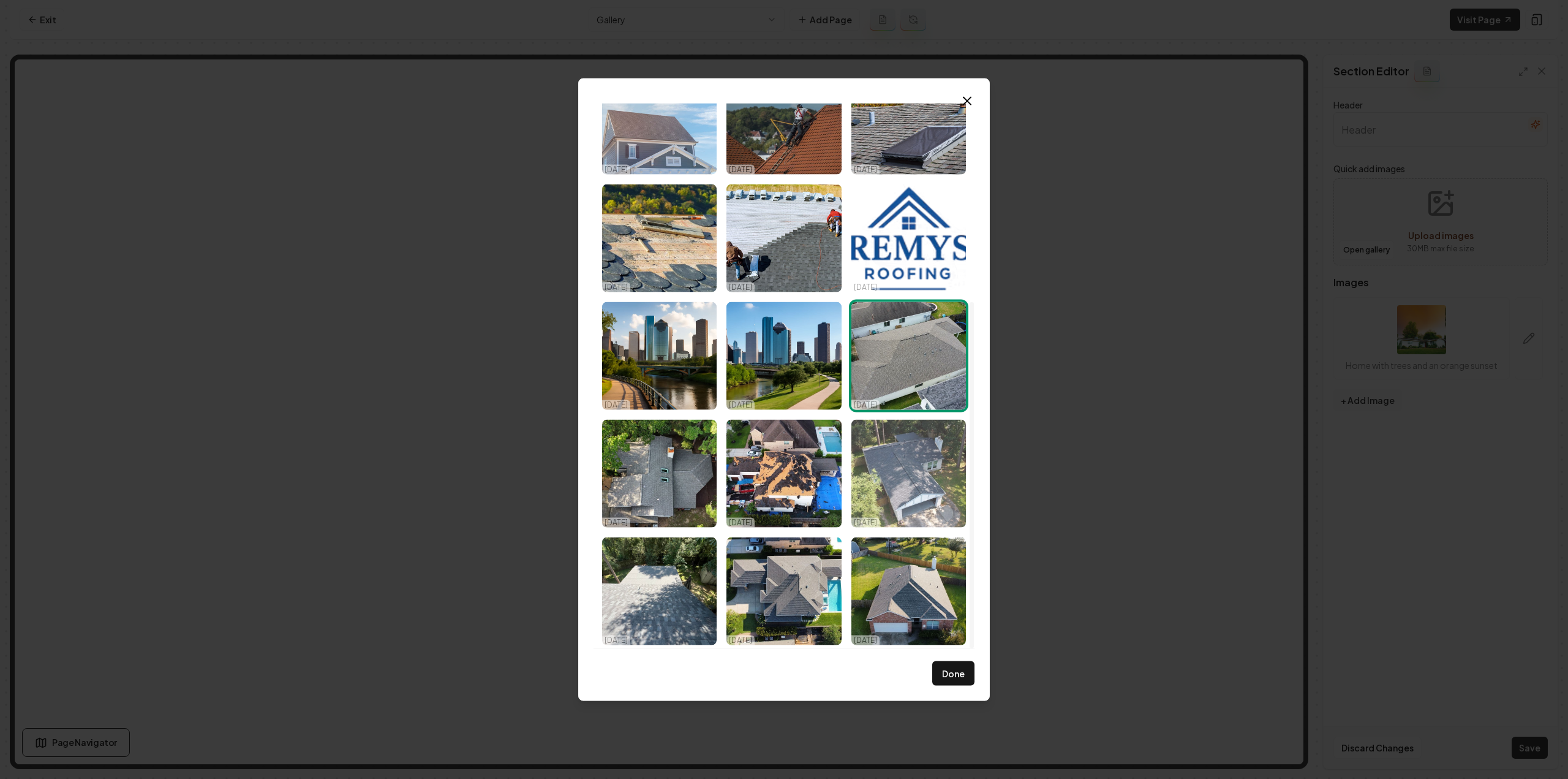
click at [920, 464] on img "Select image image_68db07aa5c7cd75eb8f4d0ad.jpeg" at bounding box center [908, 473] width 114 height 107
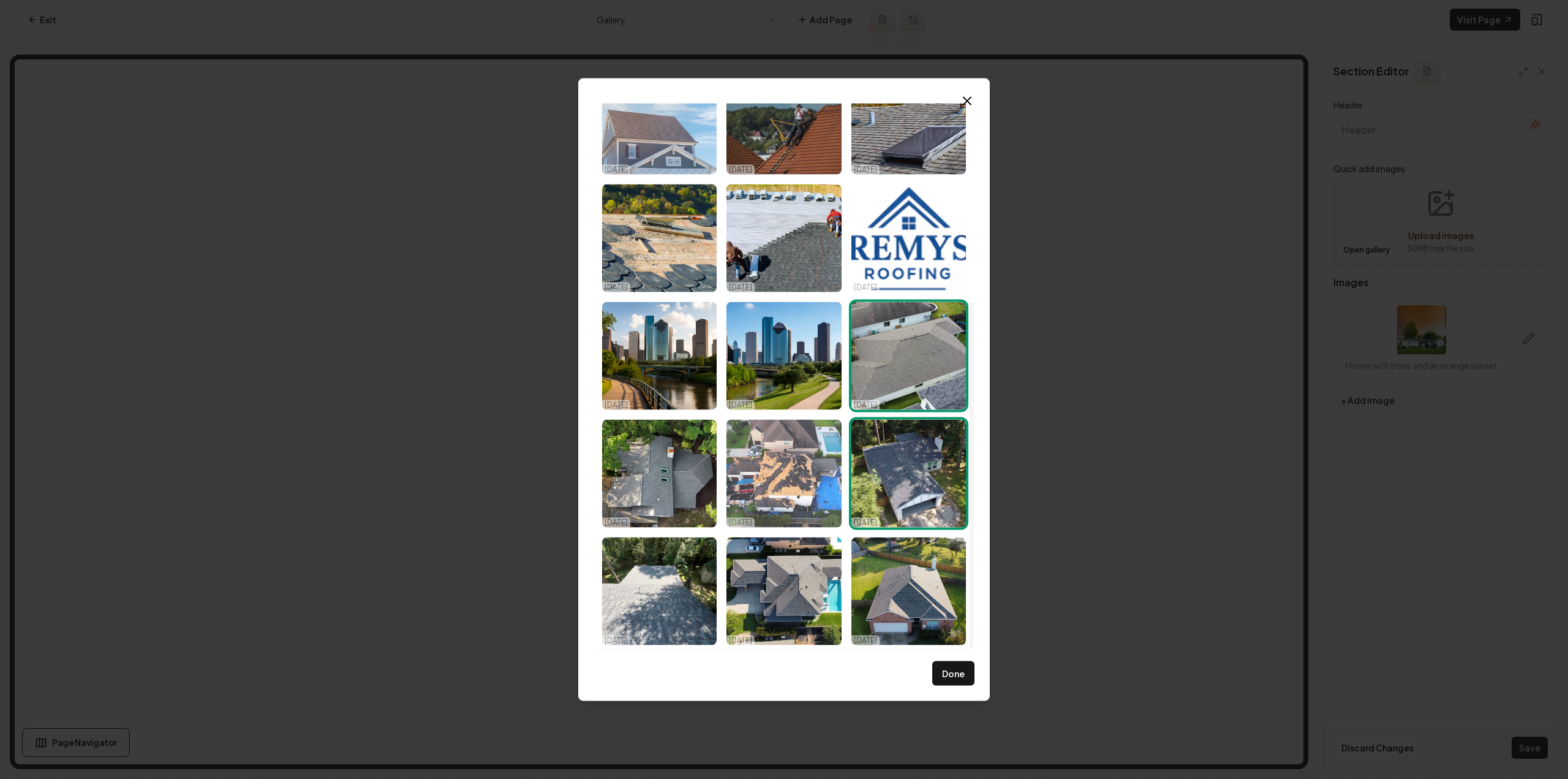
click at [829, 473] on img "Select image image_68db07aa5c7cd75eb8f4d0d6.jpeg" at bounding box center [783, 473] width 114 height 107
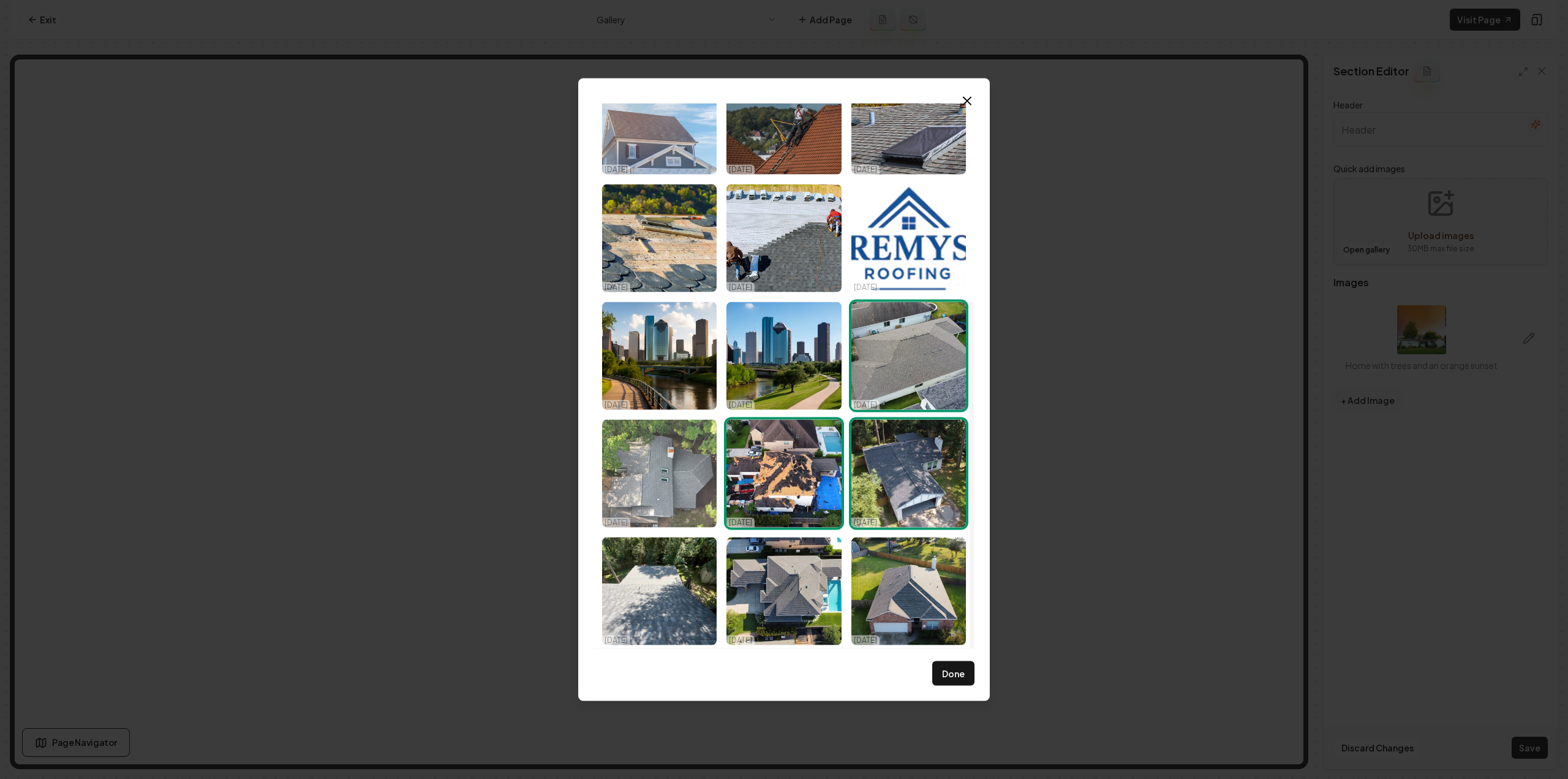
click at [670, 465] on img "Select image image_68db07aa5c7cd75eb8f4d1d4.jpeg" at bounding box center [659, 473] width 114 height 107
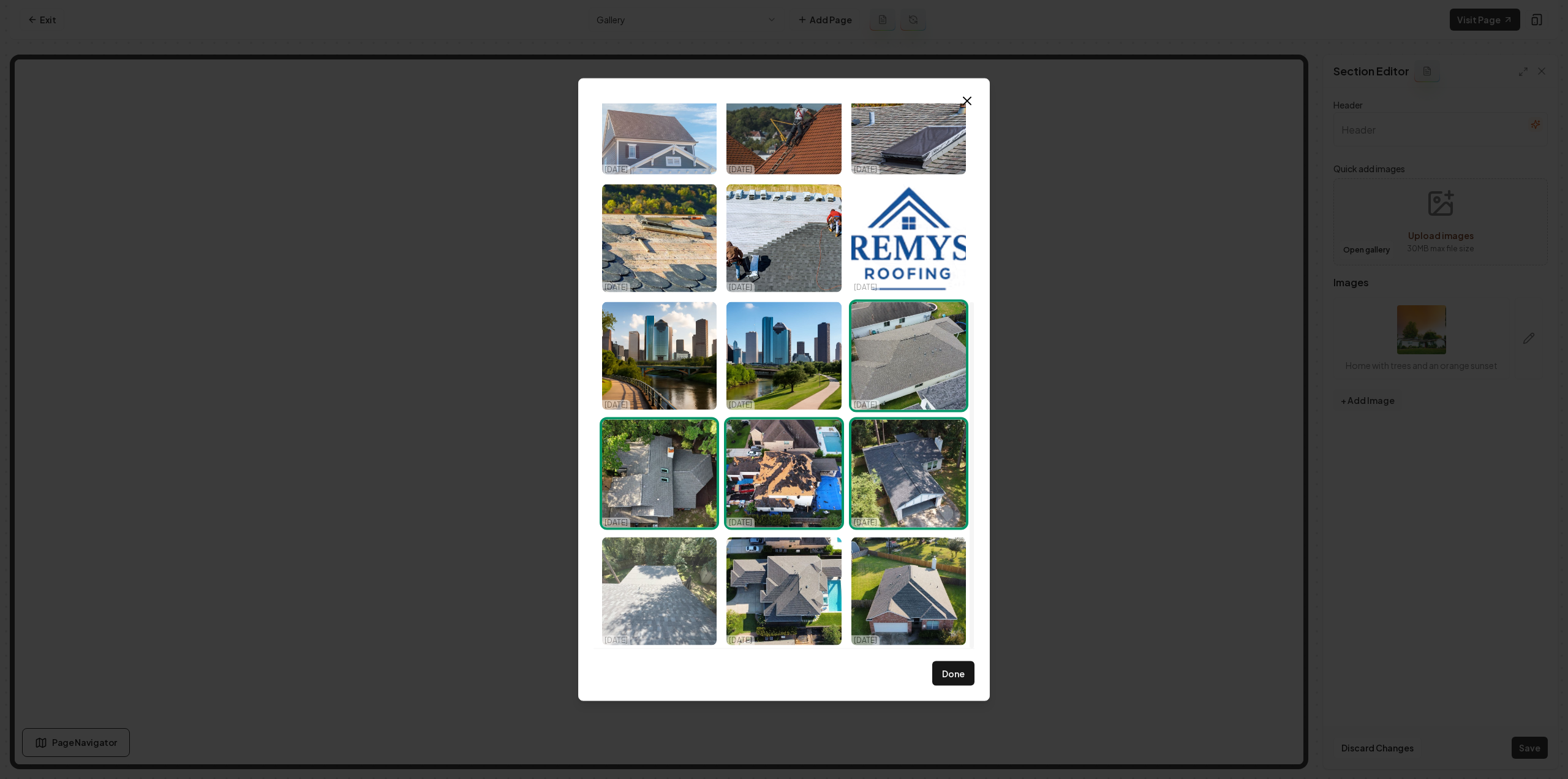
click at [693, 576] on img "Select image image_68db07aa5c7cd75eb8f4d0a1.jpeg" at bounding box center [659, 590] width 114 height 107
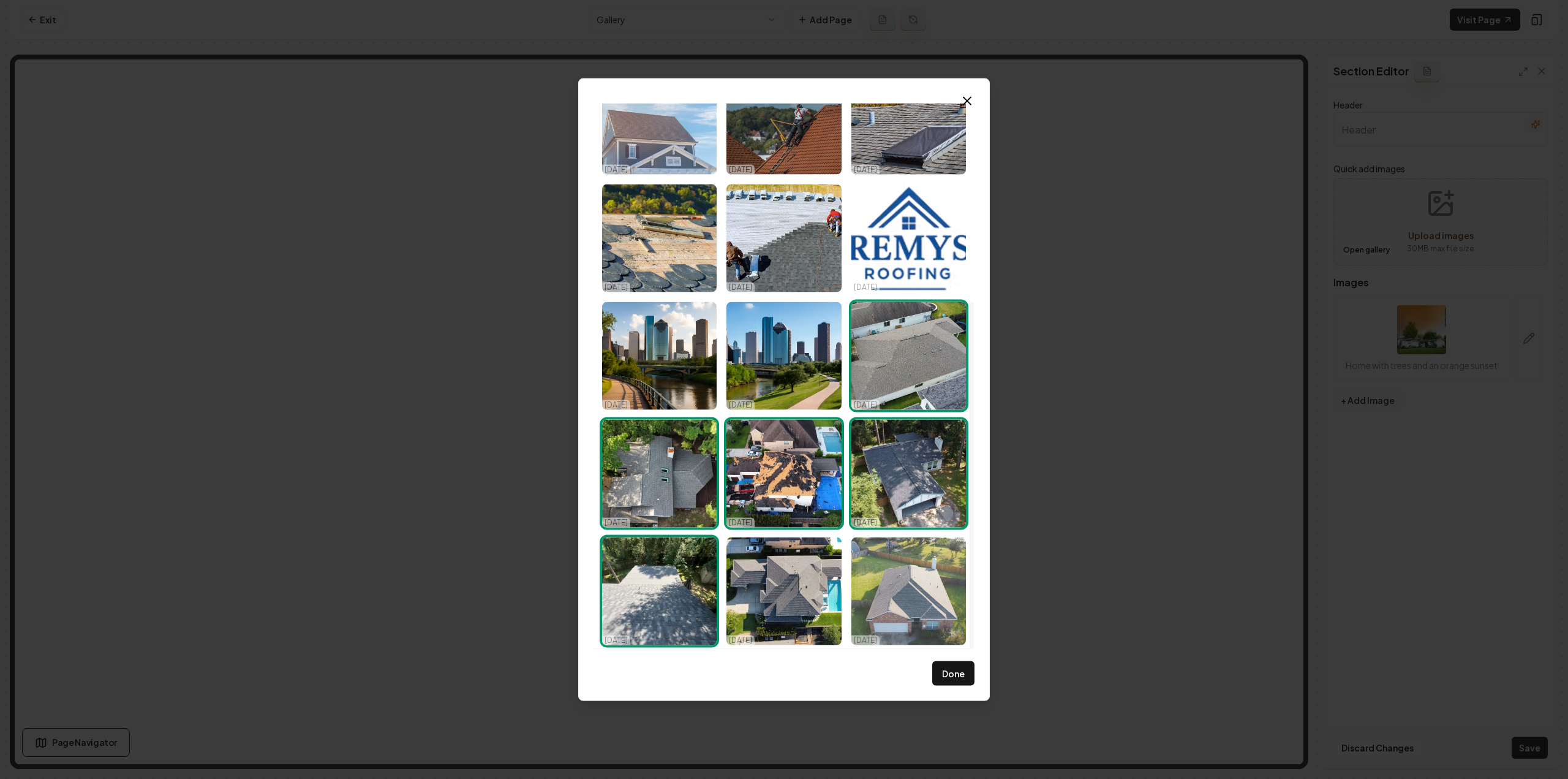
click at [913, 595] on img "Select image image_68db07a95c7cd75eb8f4cffa.jpeg" at bounding box center [908, 590] width 114 height 107
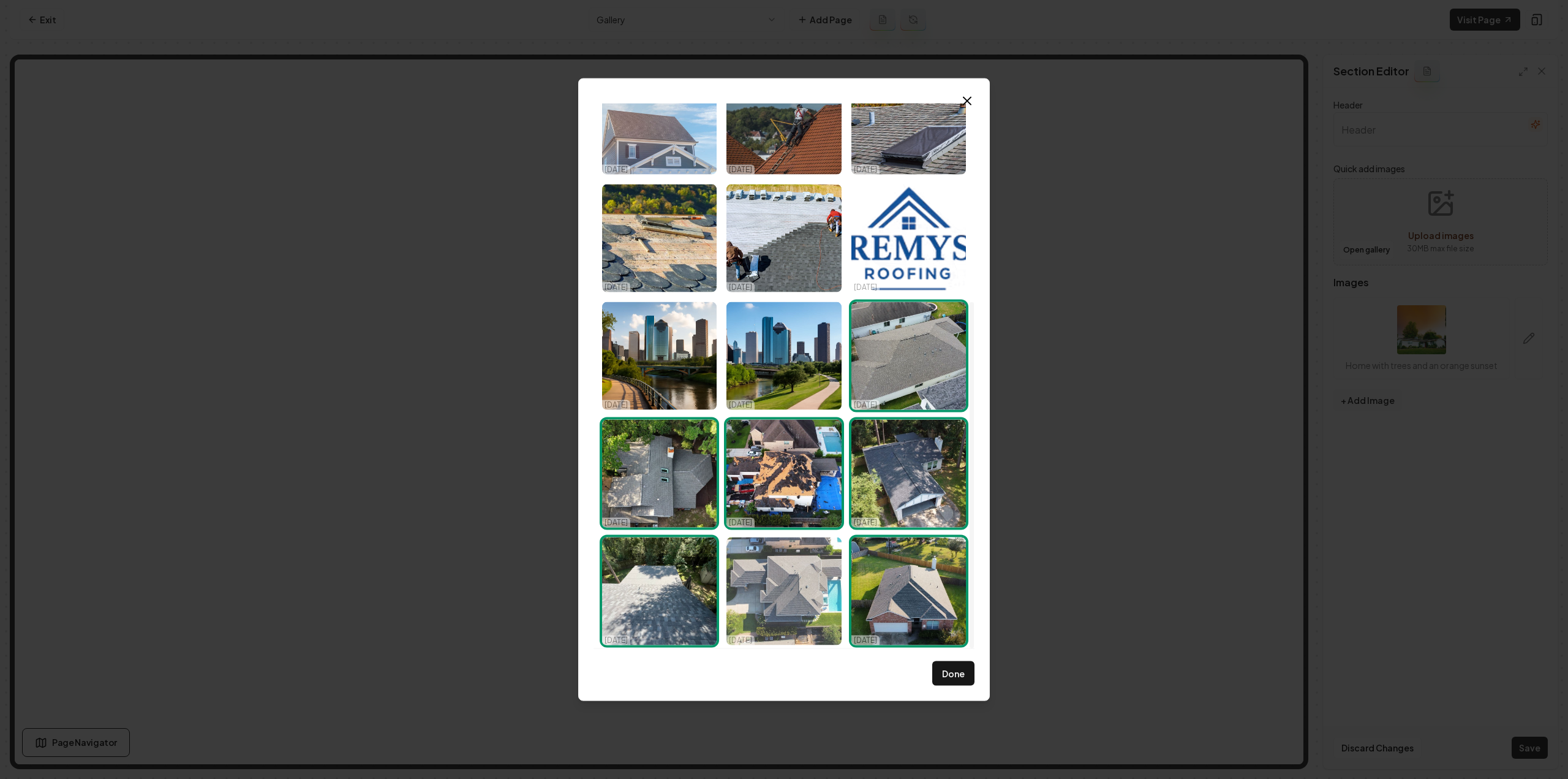
click at [768, 598] on img "Select image image_68db07a95c7cd75eb8f4cfb7.jpeg" at bounding box center [783, 590] width 114 height 107
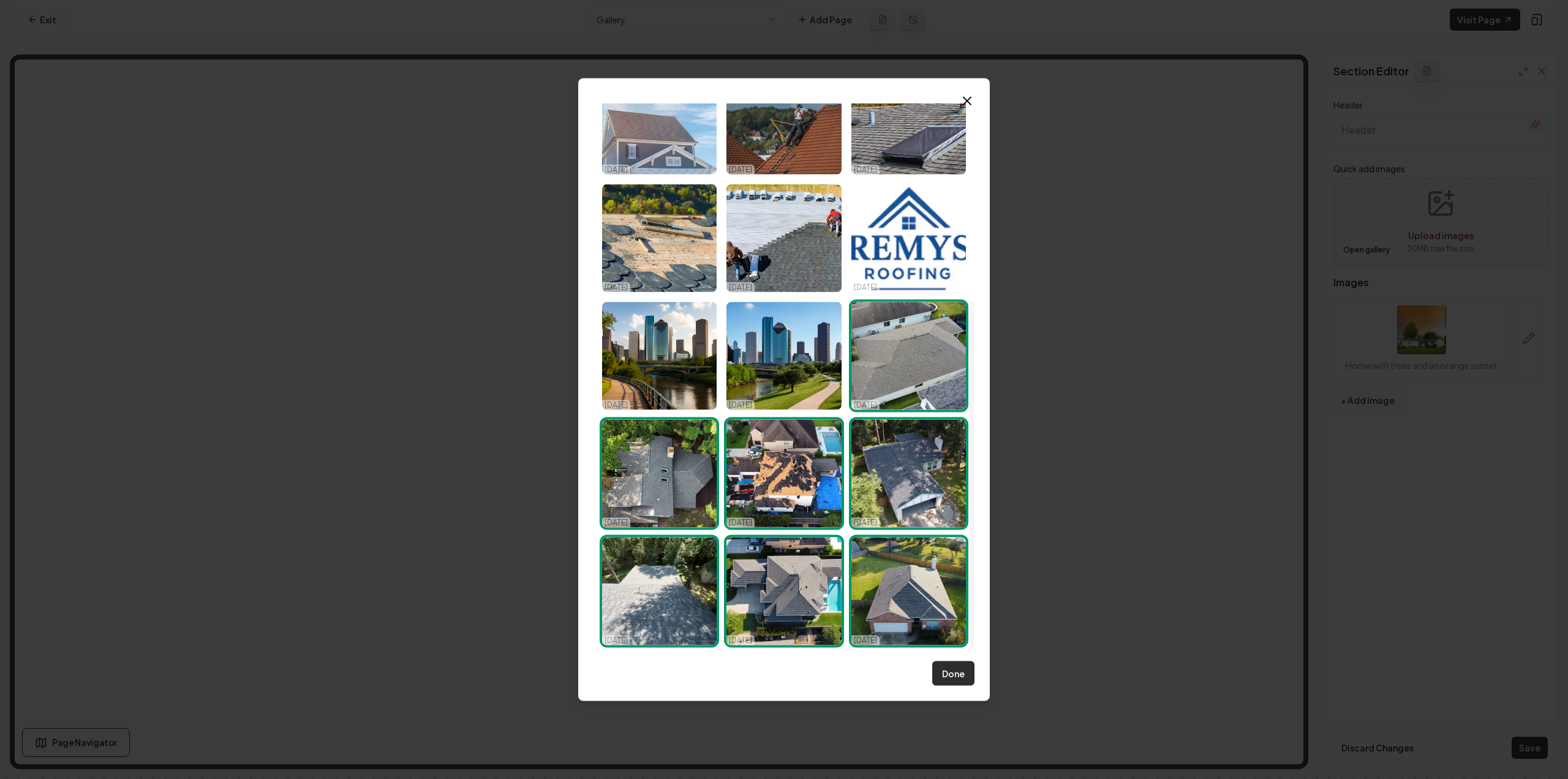
click at [951, 676] on button "Done" at bounding box center [952, 673] width 42 height 24
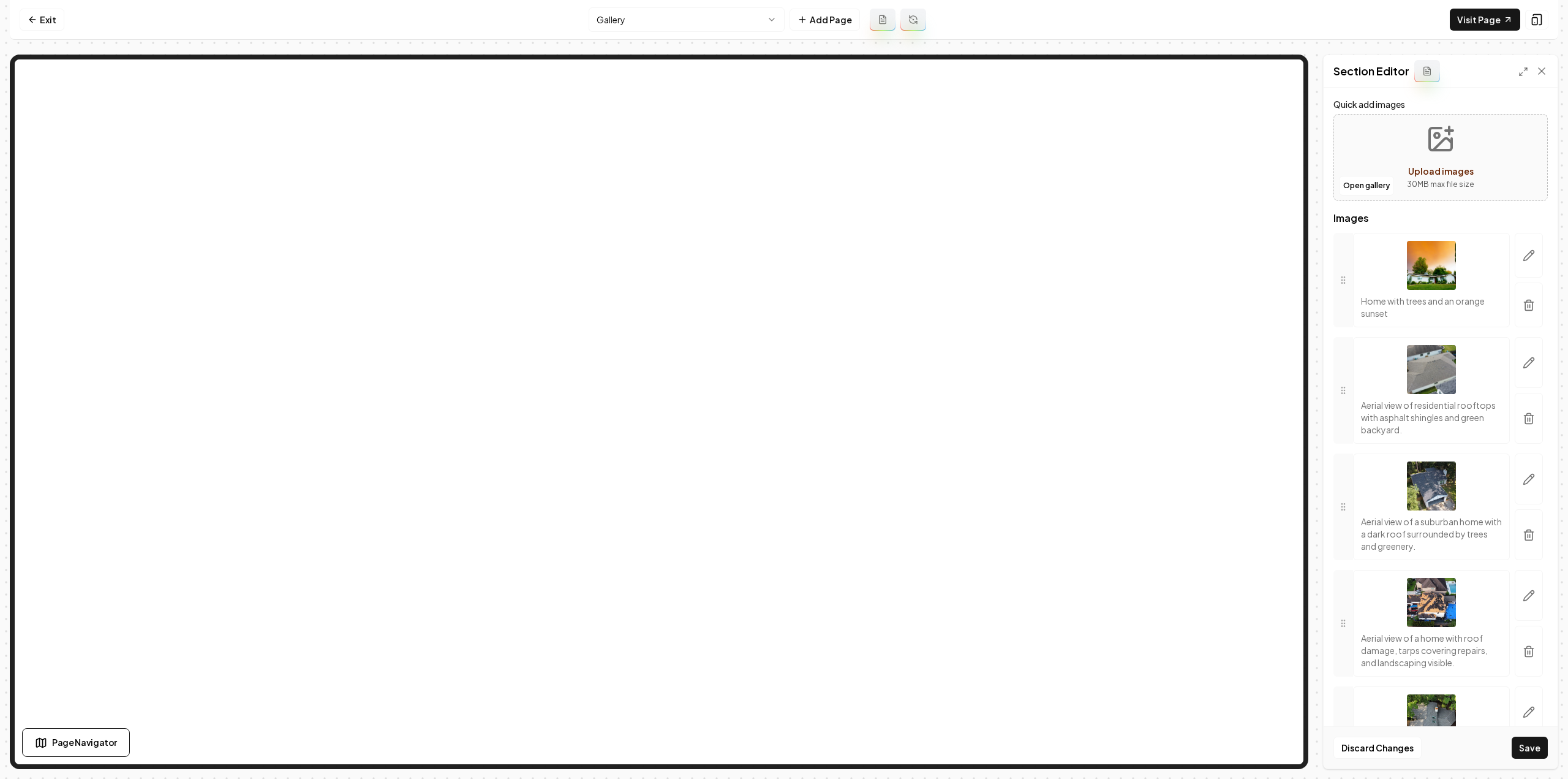
scroll to position [0, 0]
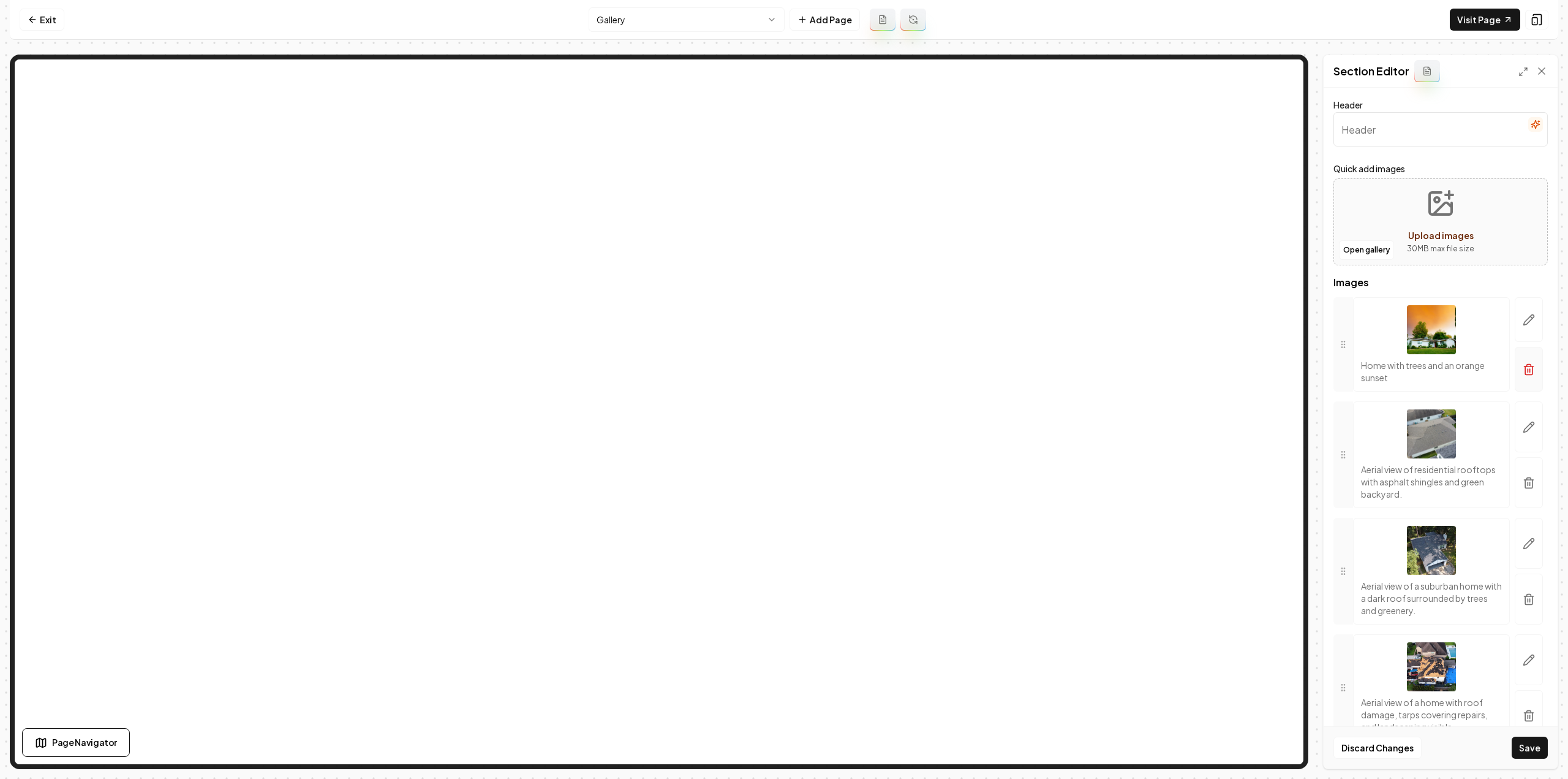
click at [1525, 367] on icon "button" at bounding box center [1529, 367] width 9 height 0
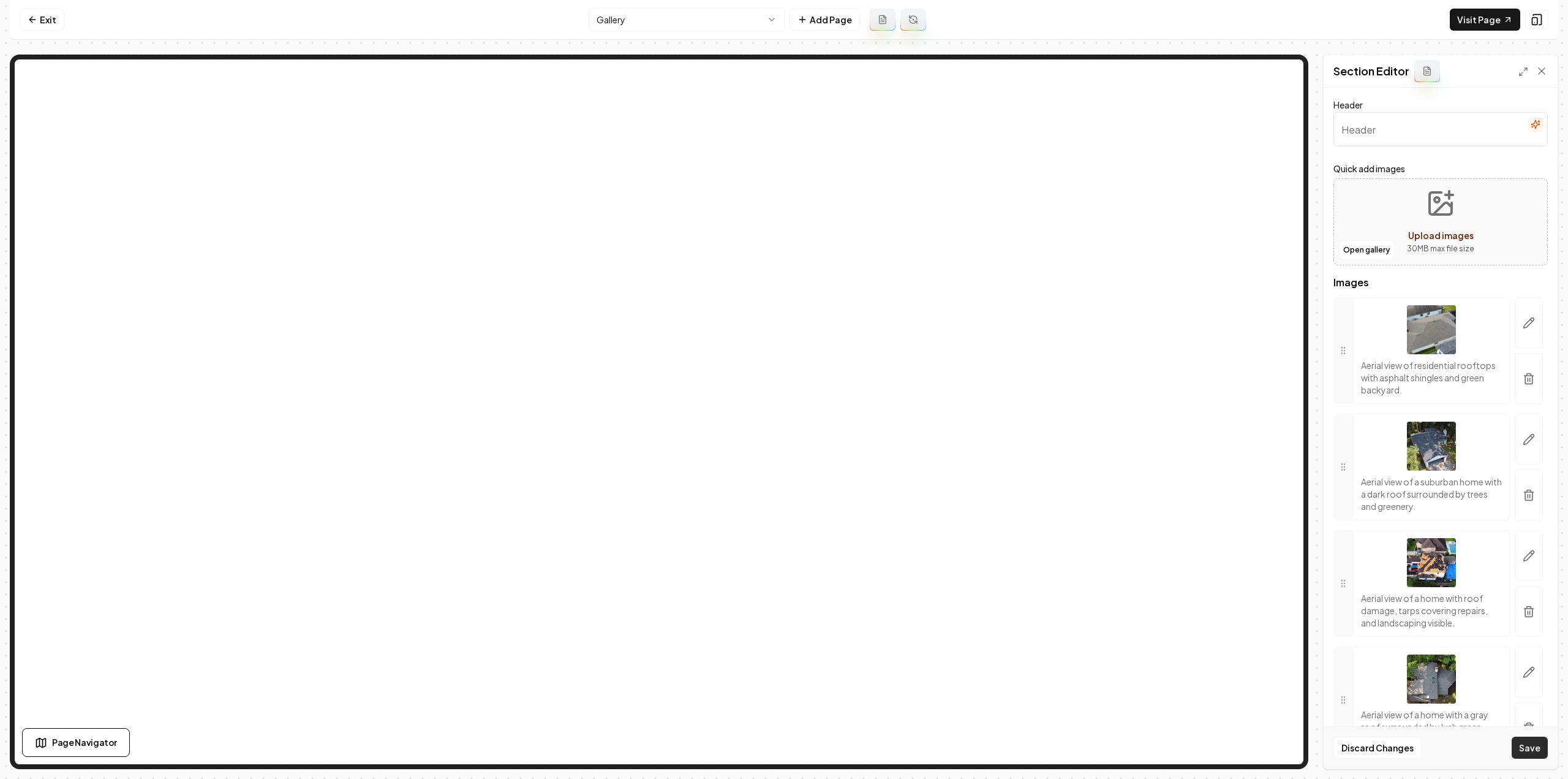
click at [1532, 744] on button "Save" at bounding box center [1529, 747] width 36 height 22
click at [645, 21] on html "Computer Required This feature is only available on a computer. Please switch t…" at bounding box center [784, 390] width 1568 height 779
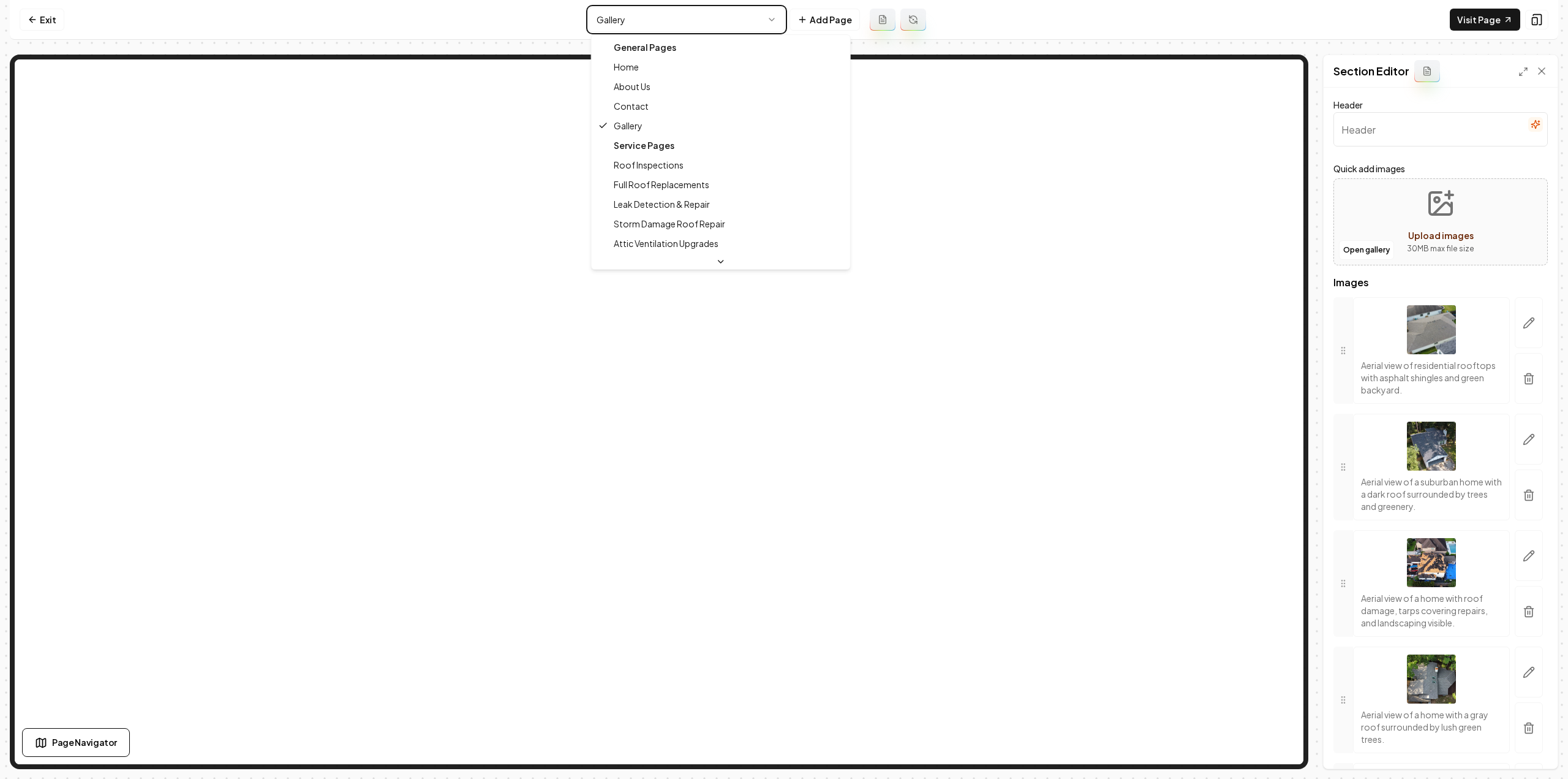
click at [834, 24] on html "Computer Required This feature is only available on a computer. Please switch t…" at bounding box center [784, 390] width 1568 height 779
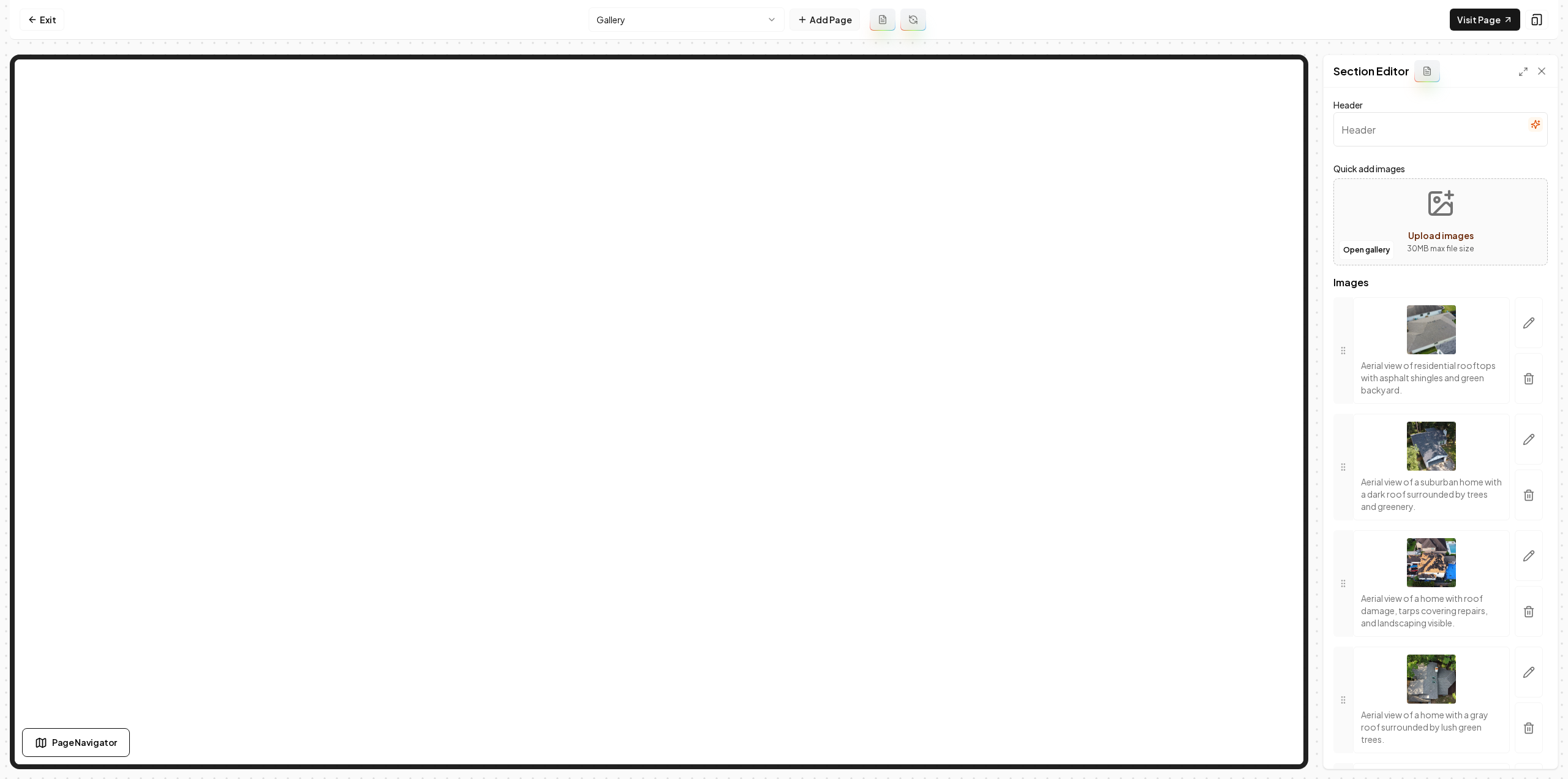
click at [817, 13] on button "Add Page" at bounding box center [824, 19] width 70 height 22
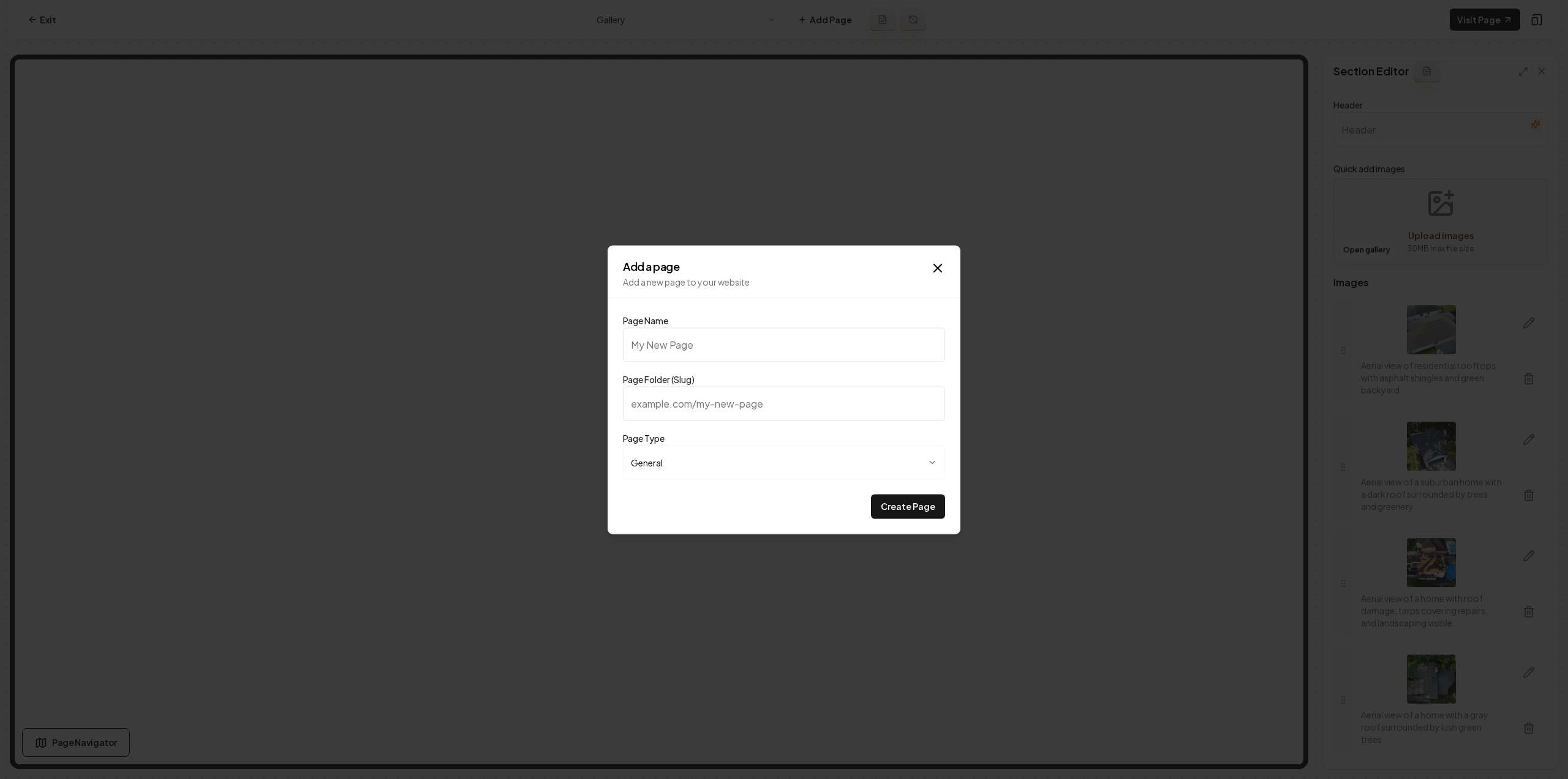
click at [706, 364] on form "**********" at bounding box center [783, 418] width 322 height 201
click at [703, 348] on input "Page Name" at bounding box center [783, 344] width 322 height 34
paste input "Insurance Claims Specialist"
type input "Insurance Claims Specialist"
type input "insurance-claims-specialist"
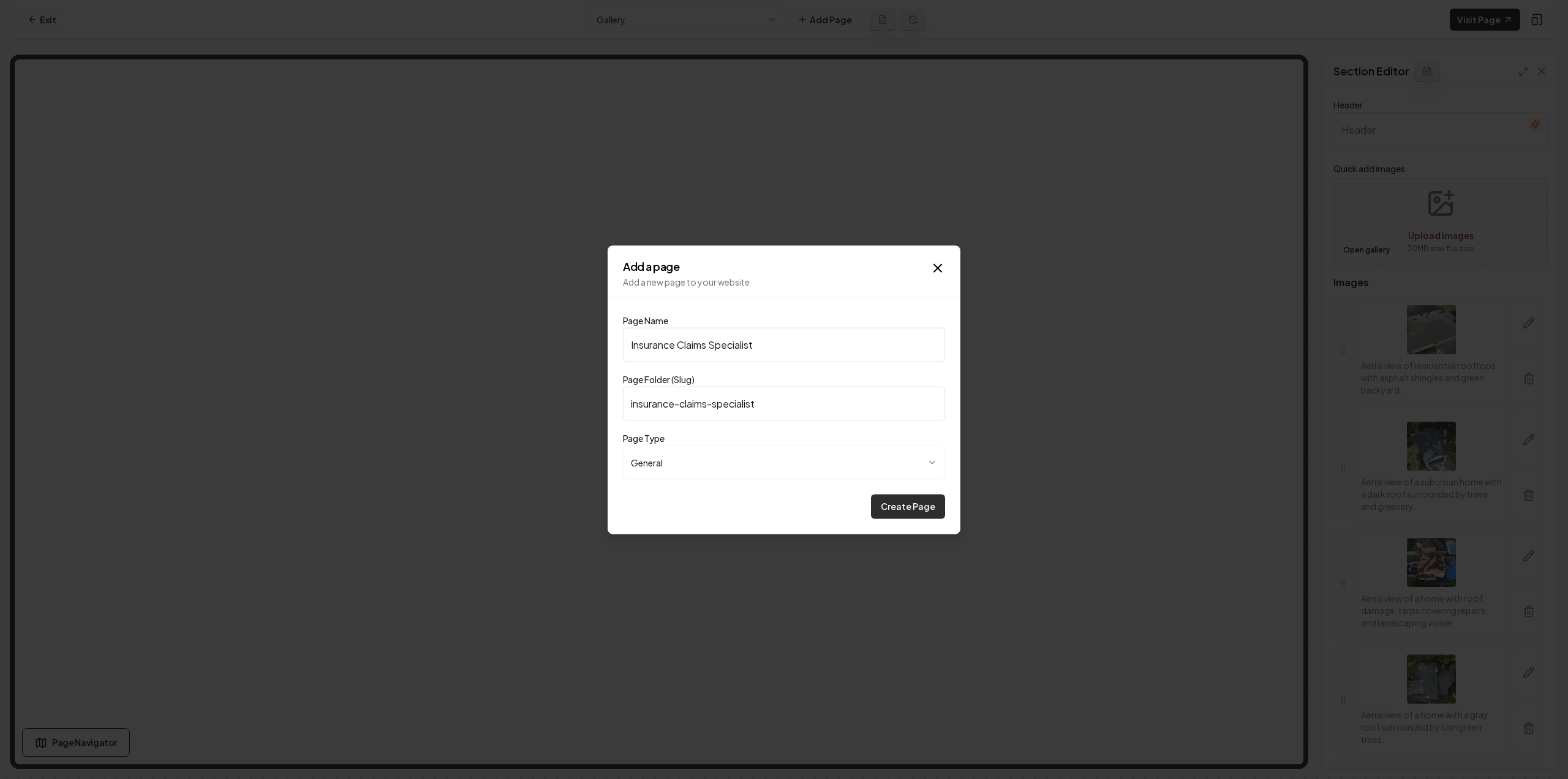
type input "Insurance Claims Specialist"
click at [910, 515] on button "Create Page" at bounding box center [907, 506] width 74 height 24
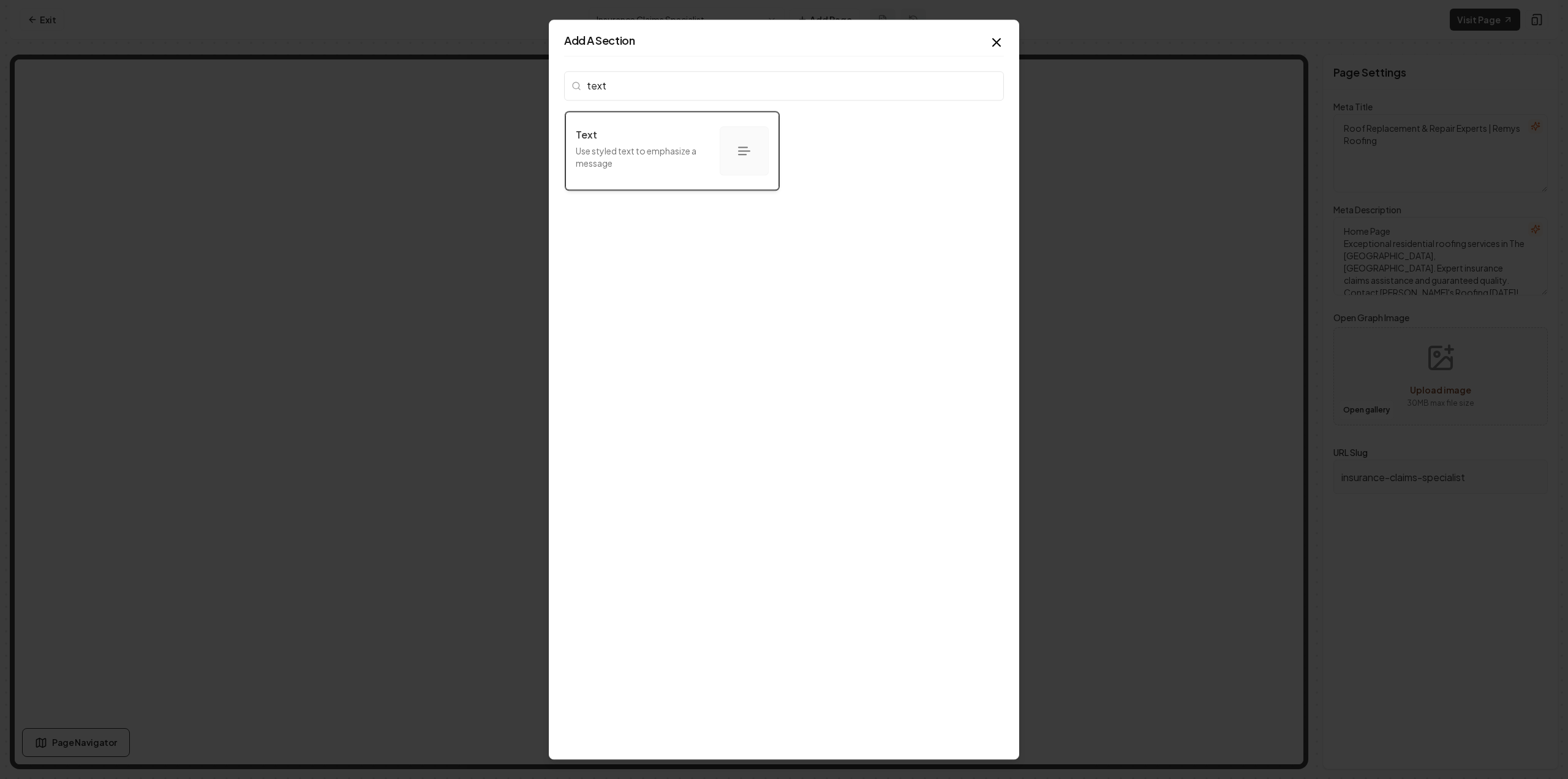
type input "text"
click at [719, 139] on div "button" at bounding box center [744, 151] width 49 height 49
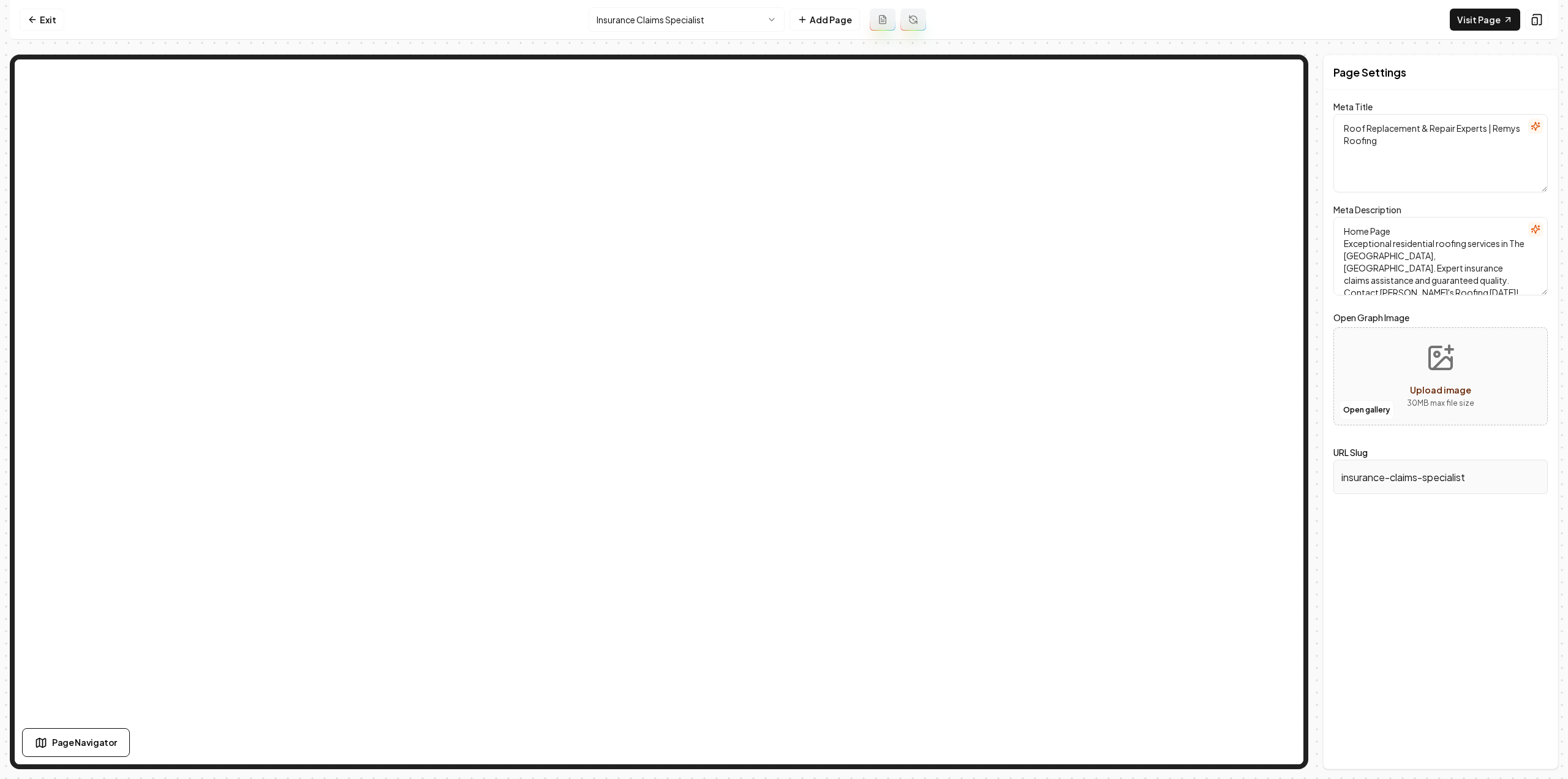
click at [1444, 114] on textarea "Roof Replacement & Repair Experts | Remys Roofing" at bounding box center [1440, 153] width 214 height 79
paste textarea "Insurance Claims Specialist"
type textarea "Insurance Claims Specialist"
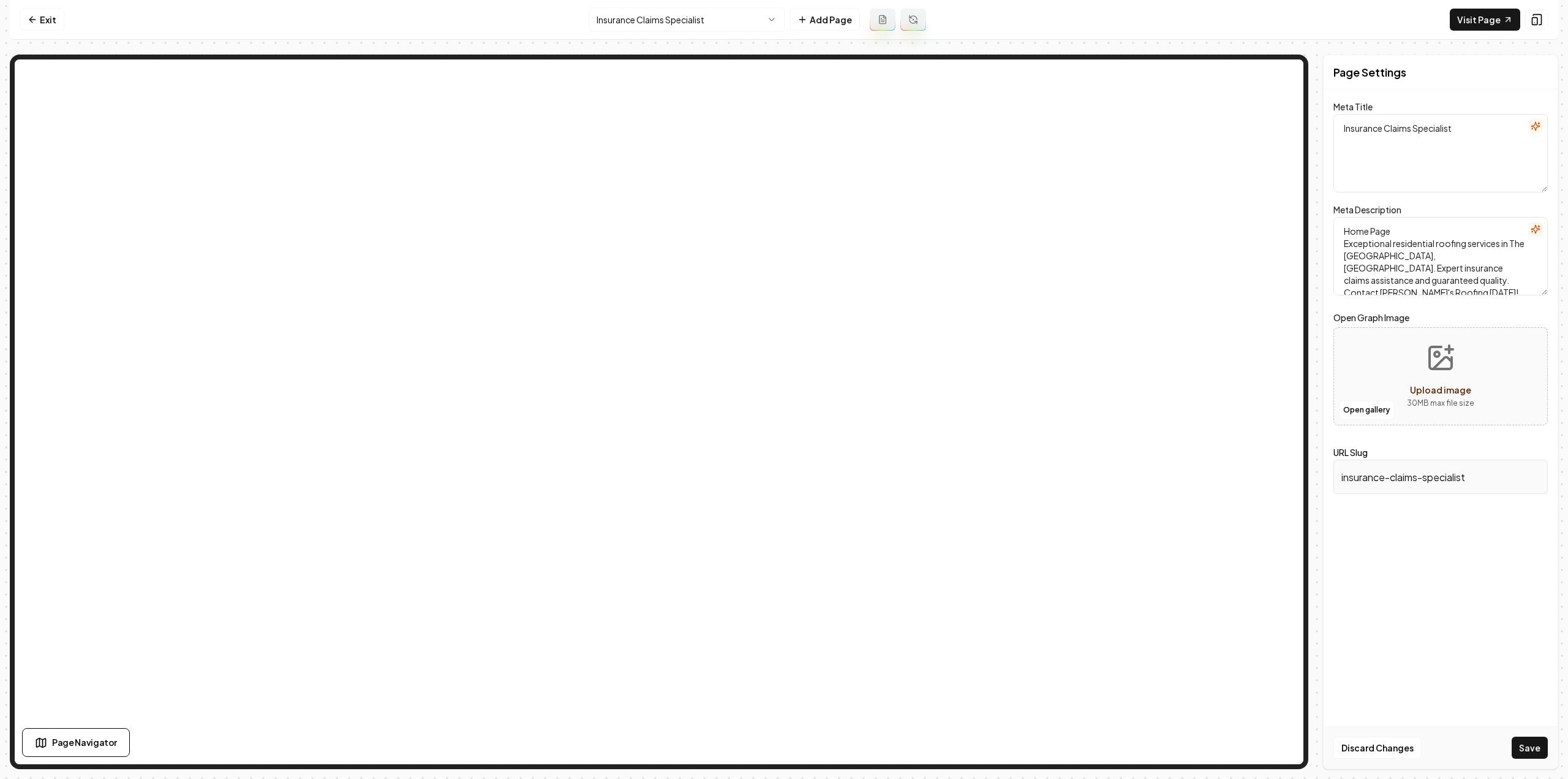
click at [1419, 281] on textarea "Home Page Exceptional residential roofing services in The Woodlands, TX. Expert…" at bounding box center [1440, 256] width 214 height 79
paste textarea "We Handle the Hassle, You Get the Roof."
type textarea "Home Page We Handle the Hassle, You Get the Roof."
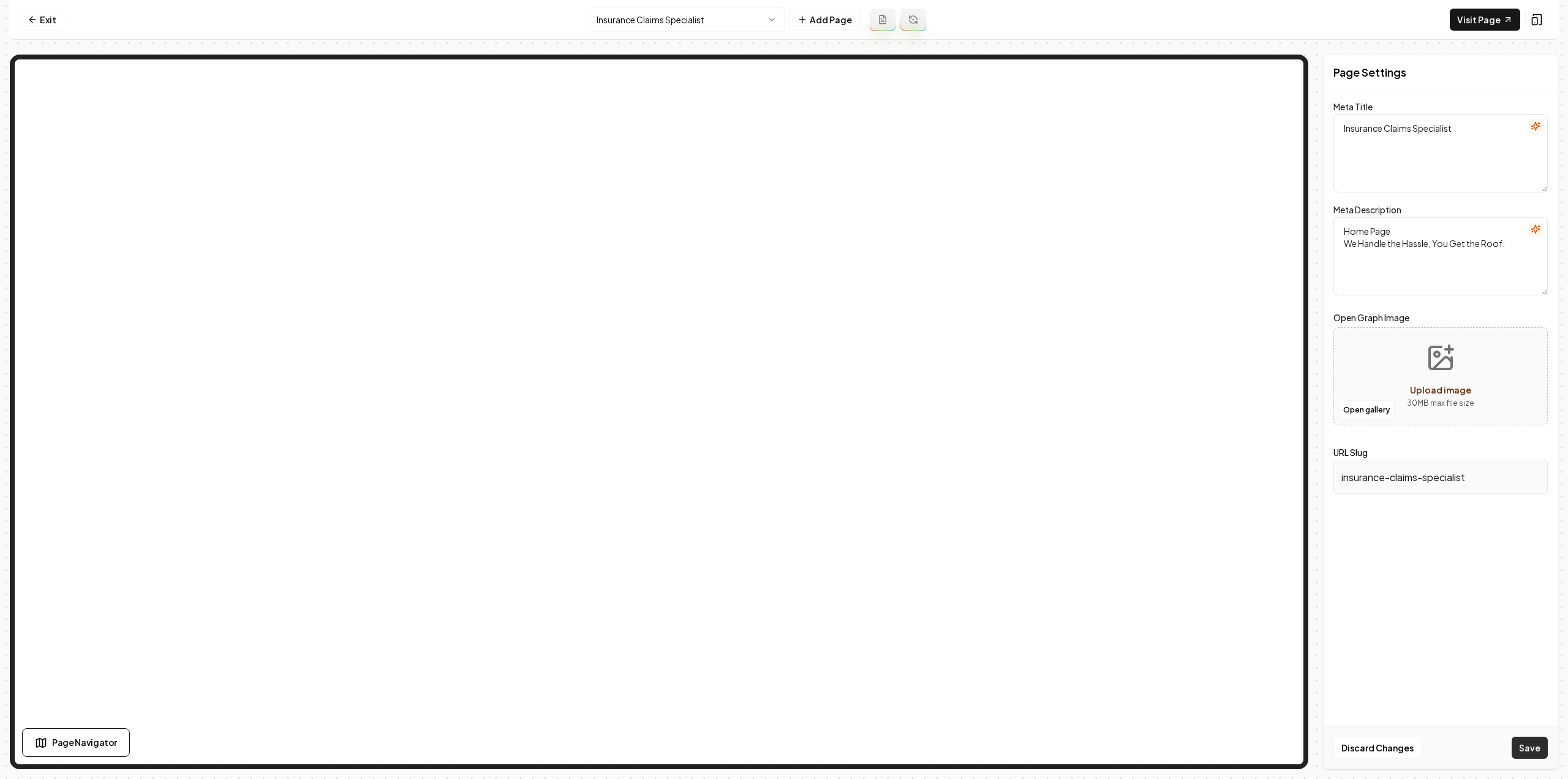
click at [1520, 747] on button "Save" at bounding box center [1529, 747] width 36 height 22
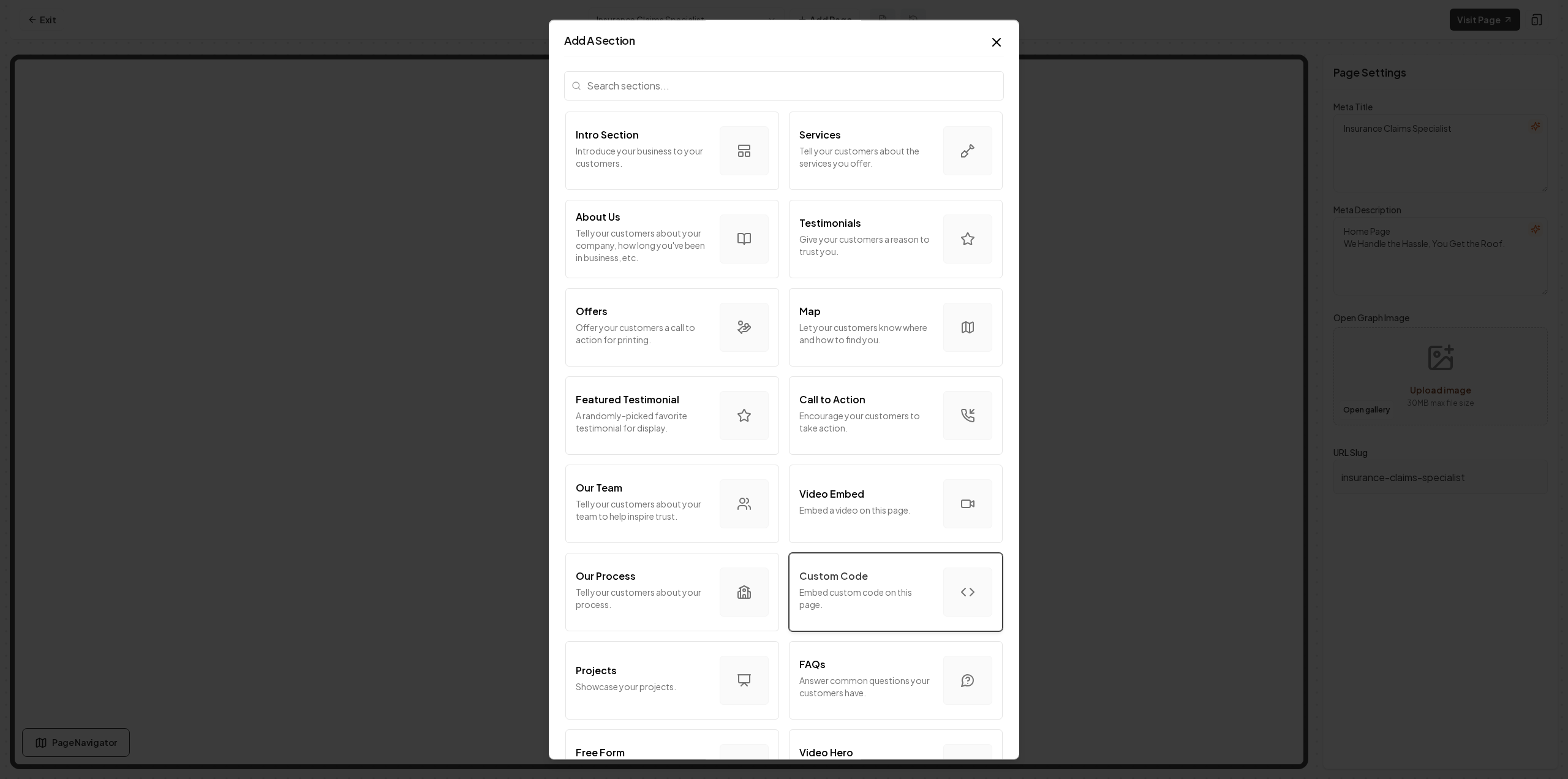
scroll to position [123, 0]
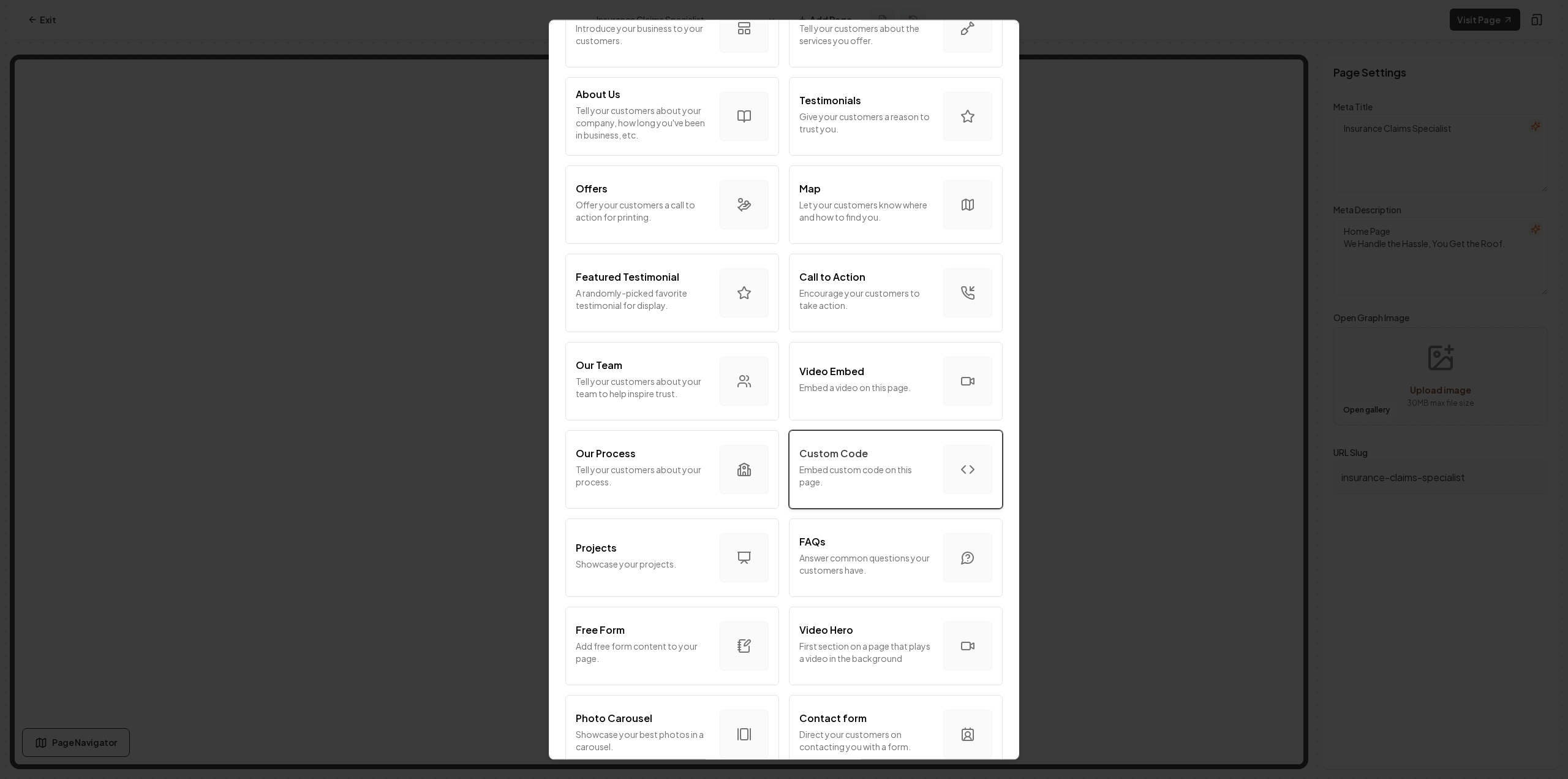
click at [832, 485] on p "Embed custom code on this page." at bounding box center [866, 476] width 134 height 24
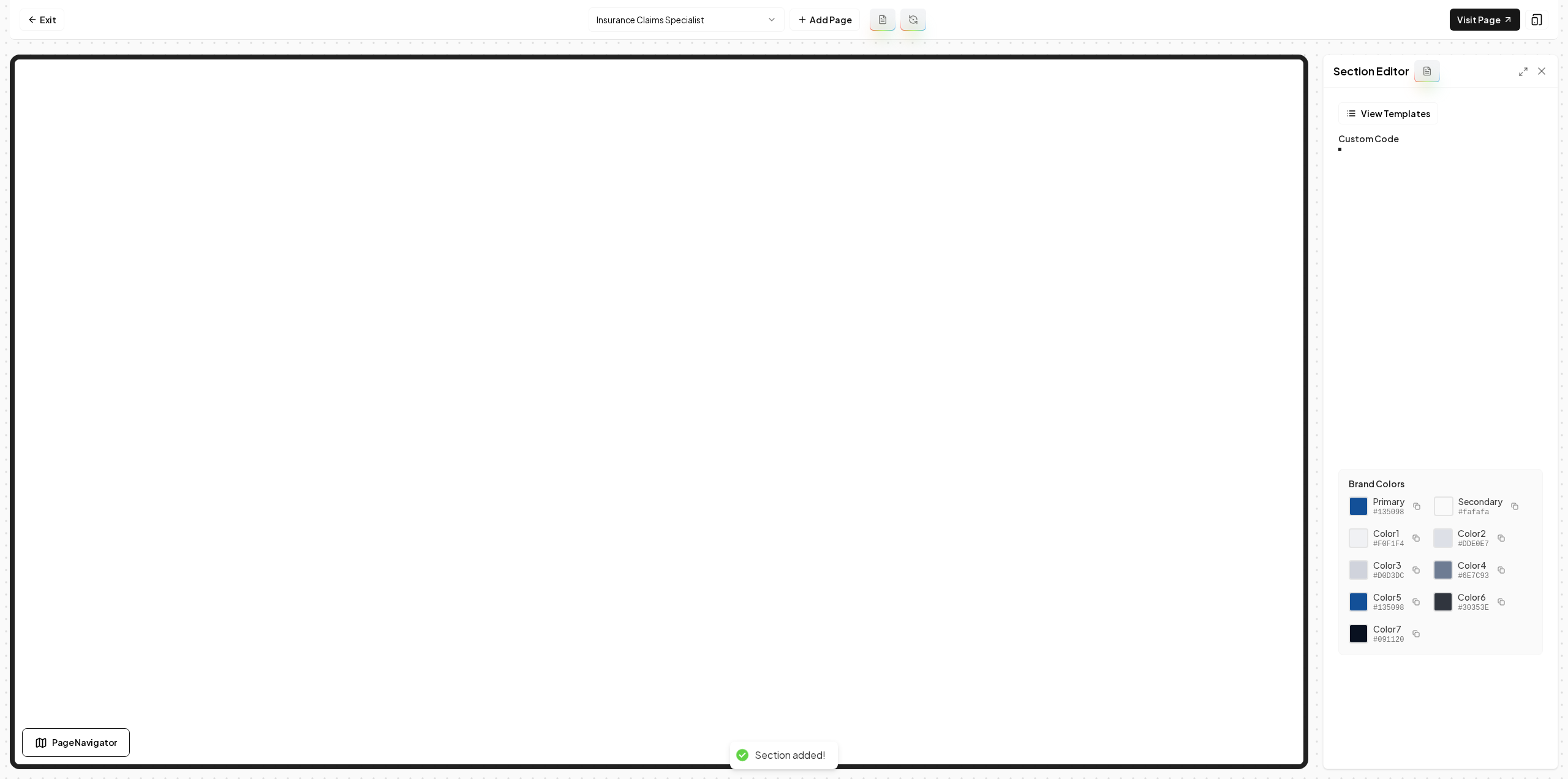
click at [1405, 159] on div at bounding box center [1391, 153] width 27 height 11
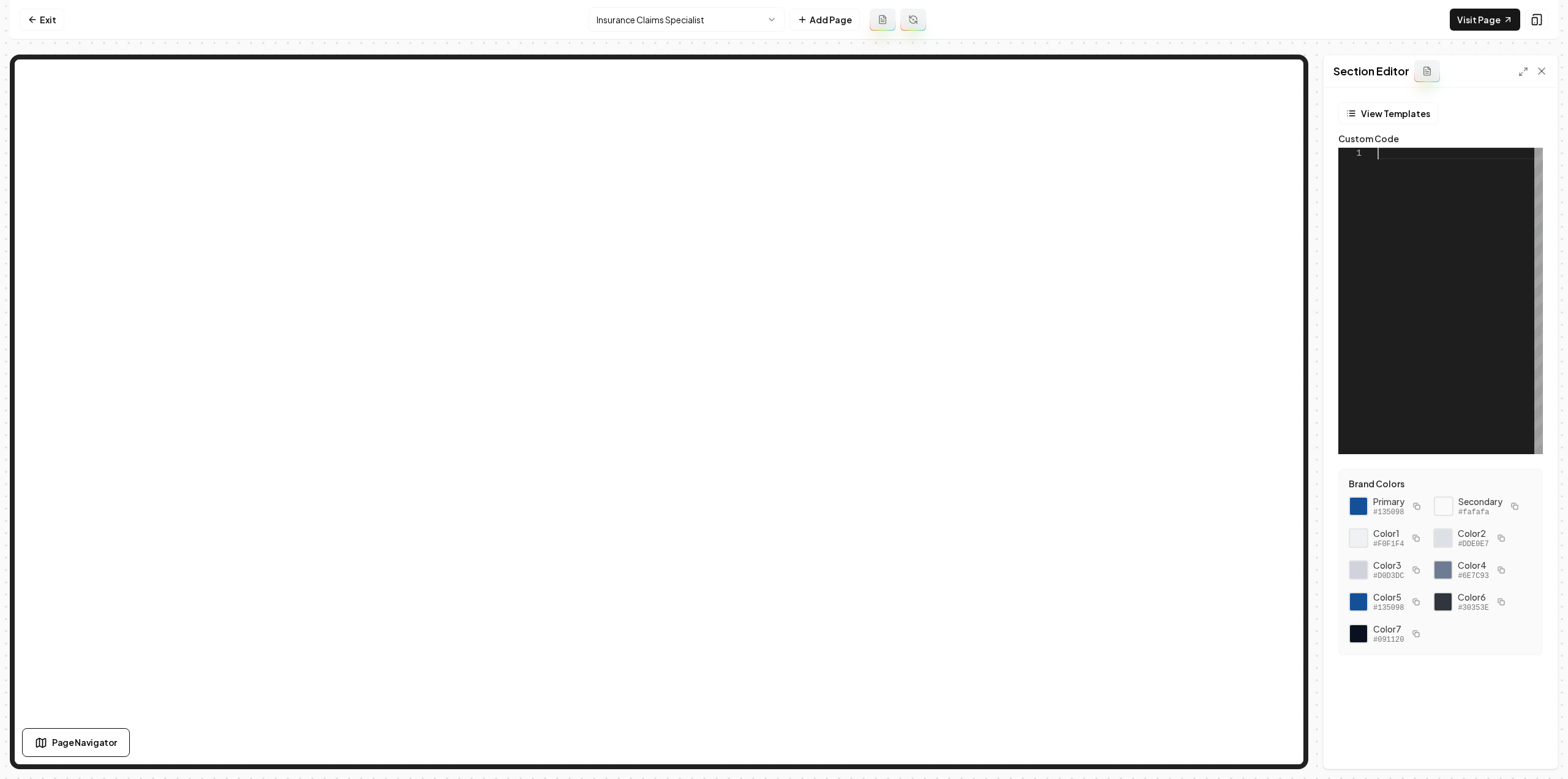
scroll to position [0, 0]
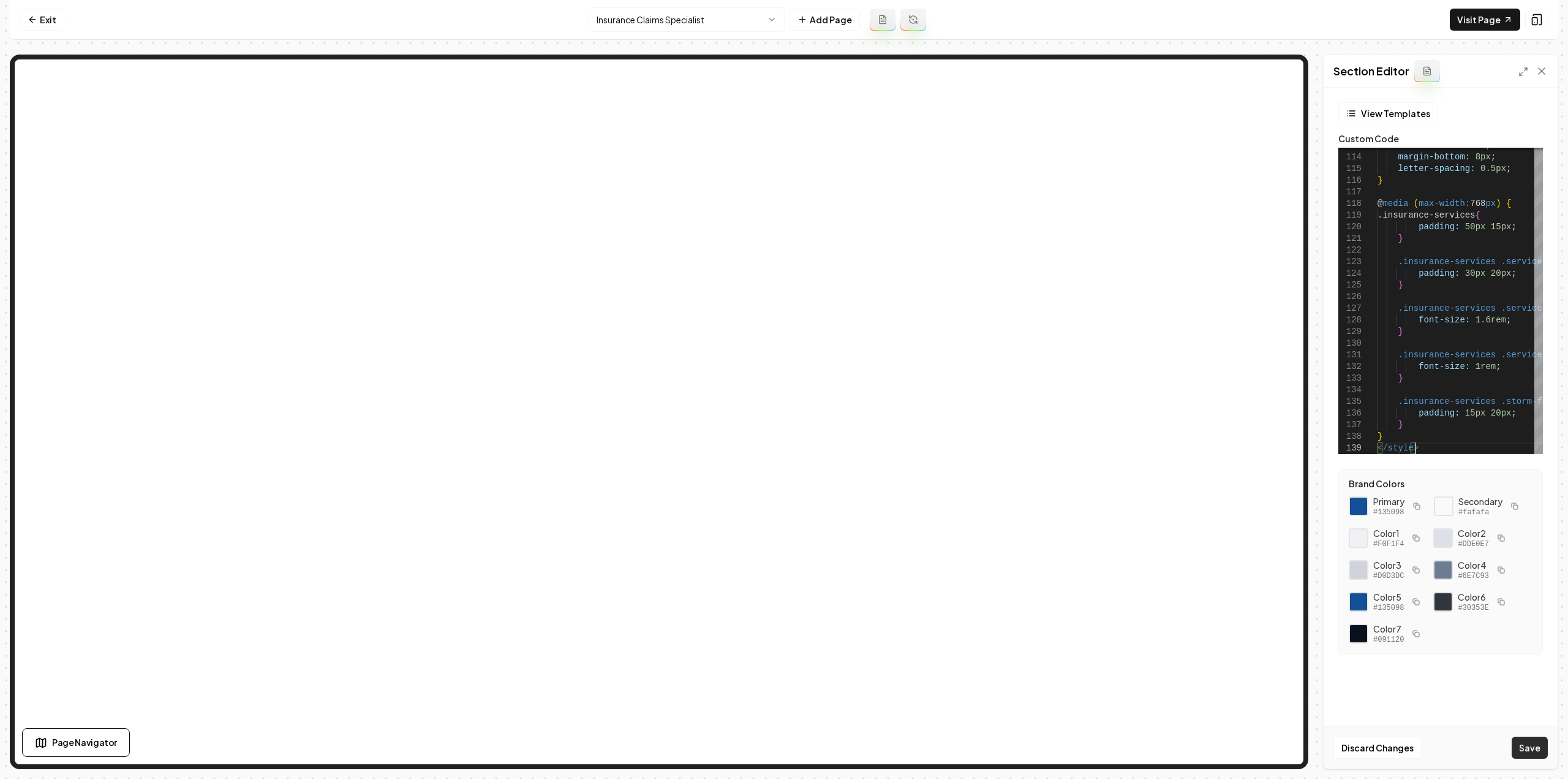
click at [1523, 753] on button "Save" at bounding box center [1529, 747] width 36 height 22
click at [1499, 13] on link "Visit Page" at bounding box center [1485, 19] width 70 height 22
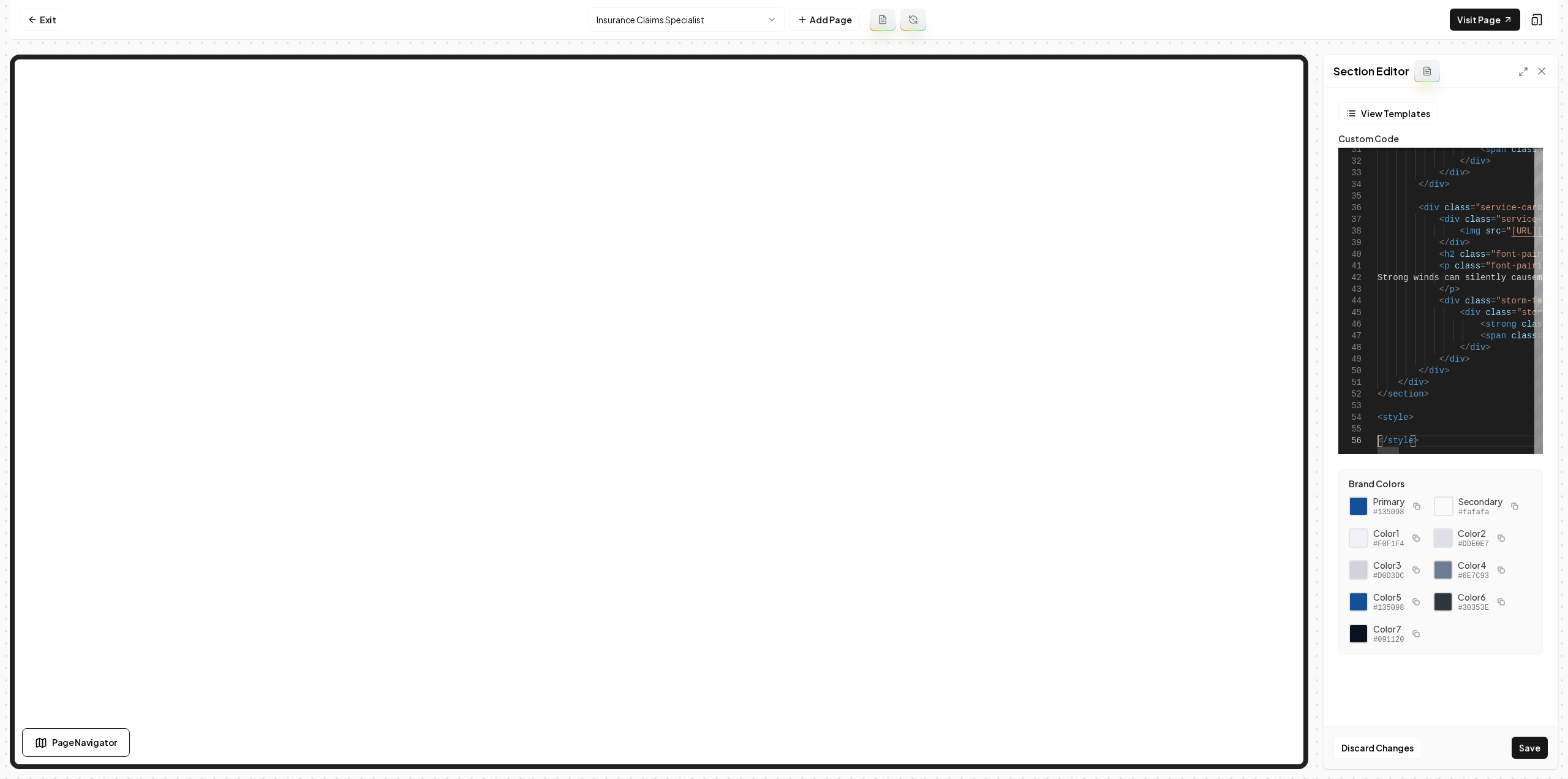
scroll to position [59, 0]
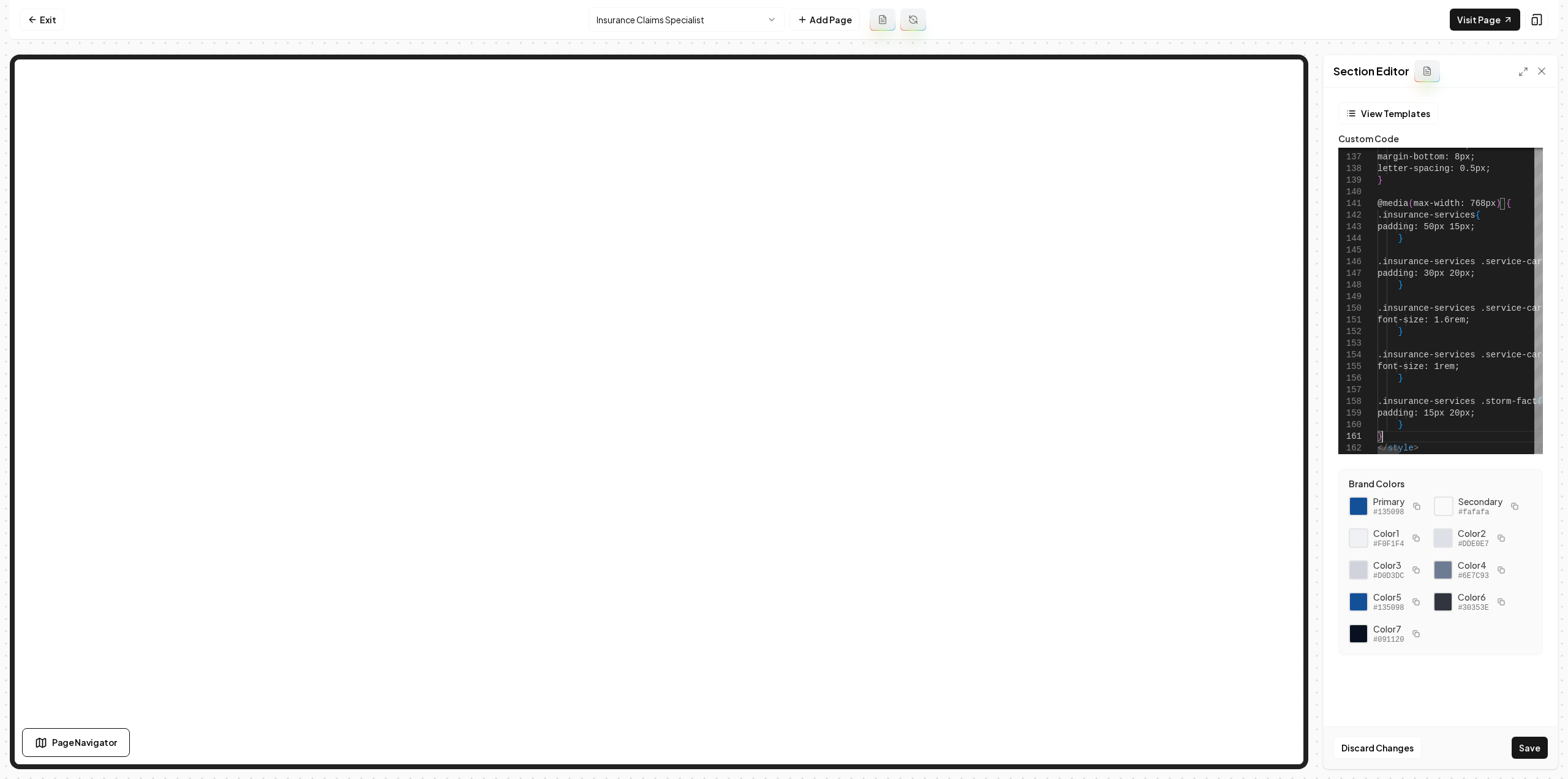
scroll to position [22, 0]
type textarea "**********"
click at [1528, 753] on button "Save" at bounding box center [1529, 747] width 36 height 22
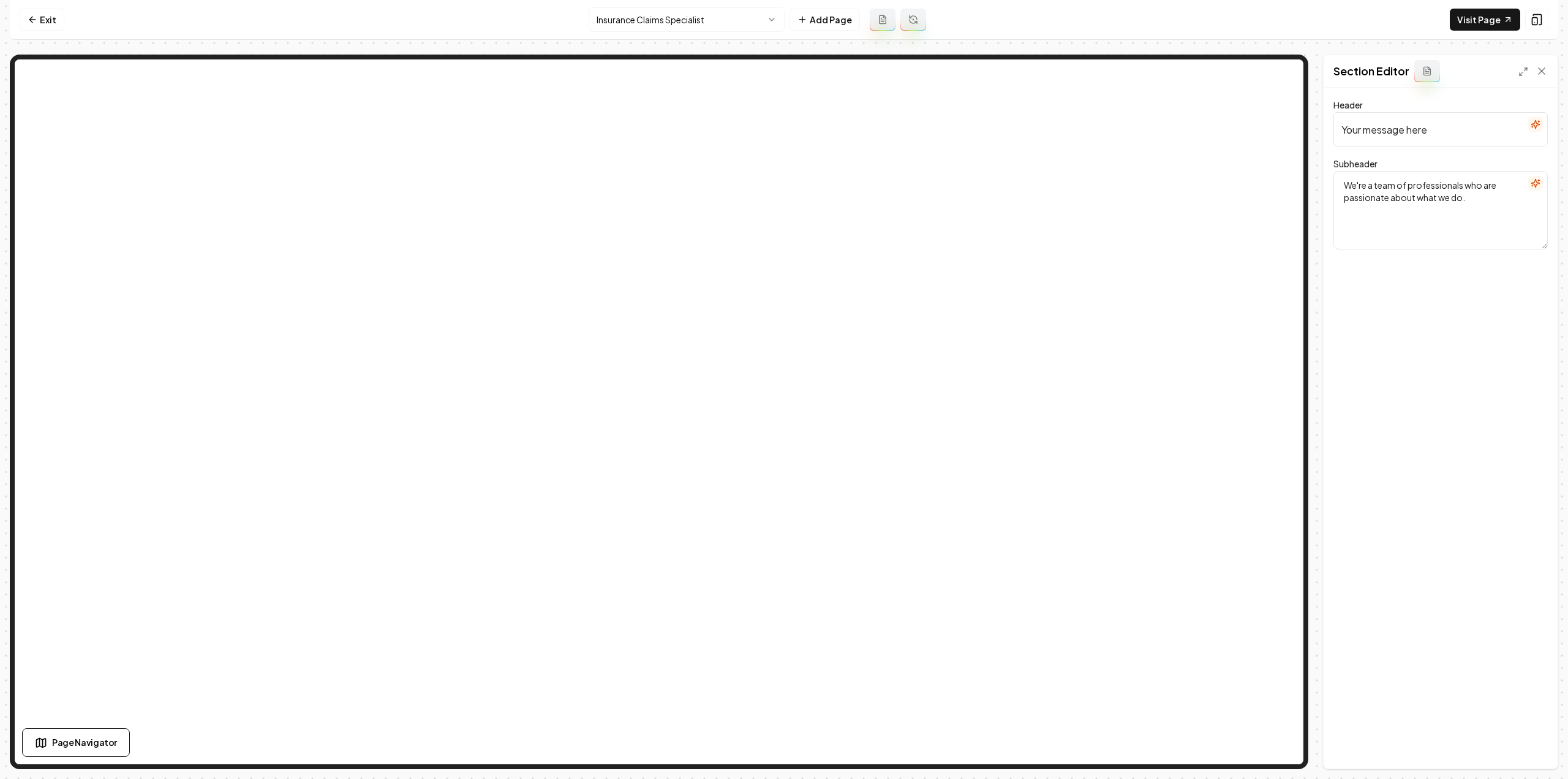
click at [1423, 117] on input "Your message here" at bounding box center [1440, 129] width 214 height 34
paste input "Insurance Claims Specialist"
type input "Insurance Claims Specialist"
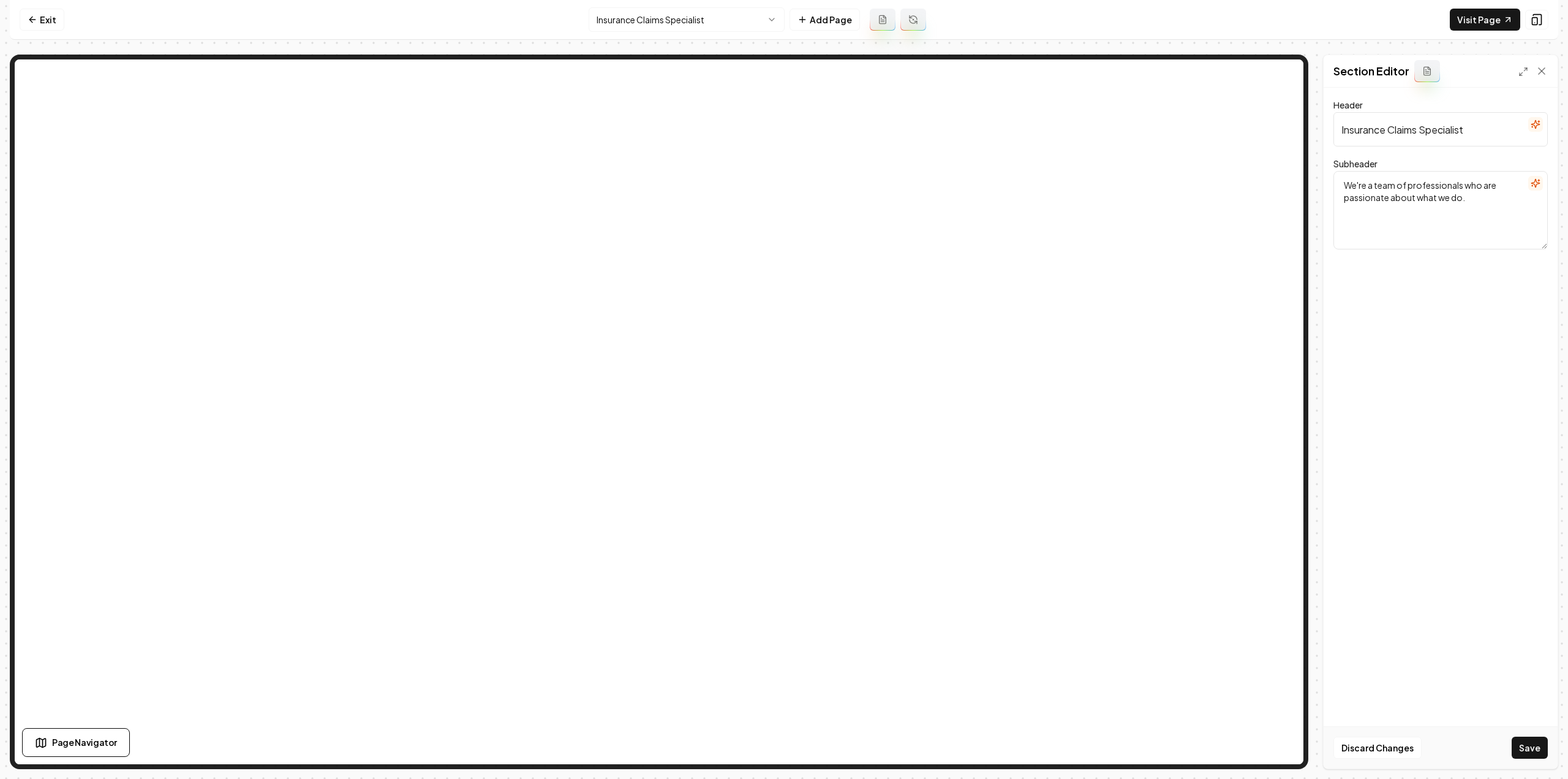
click at [1472, 200] on textarea "We're a team of professionals who are passionate about what we do." at bounding box center [1440, 210] width 214 height 79
paste textarea "Handle the Hassle, You Get the Roof."
type textarea "We Handle the Hassle, You Get the Roof."
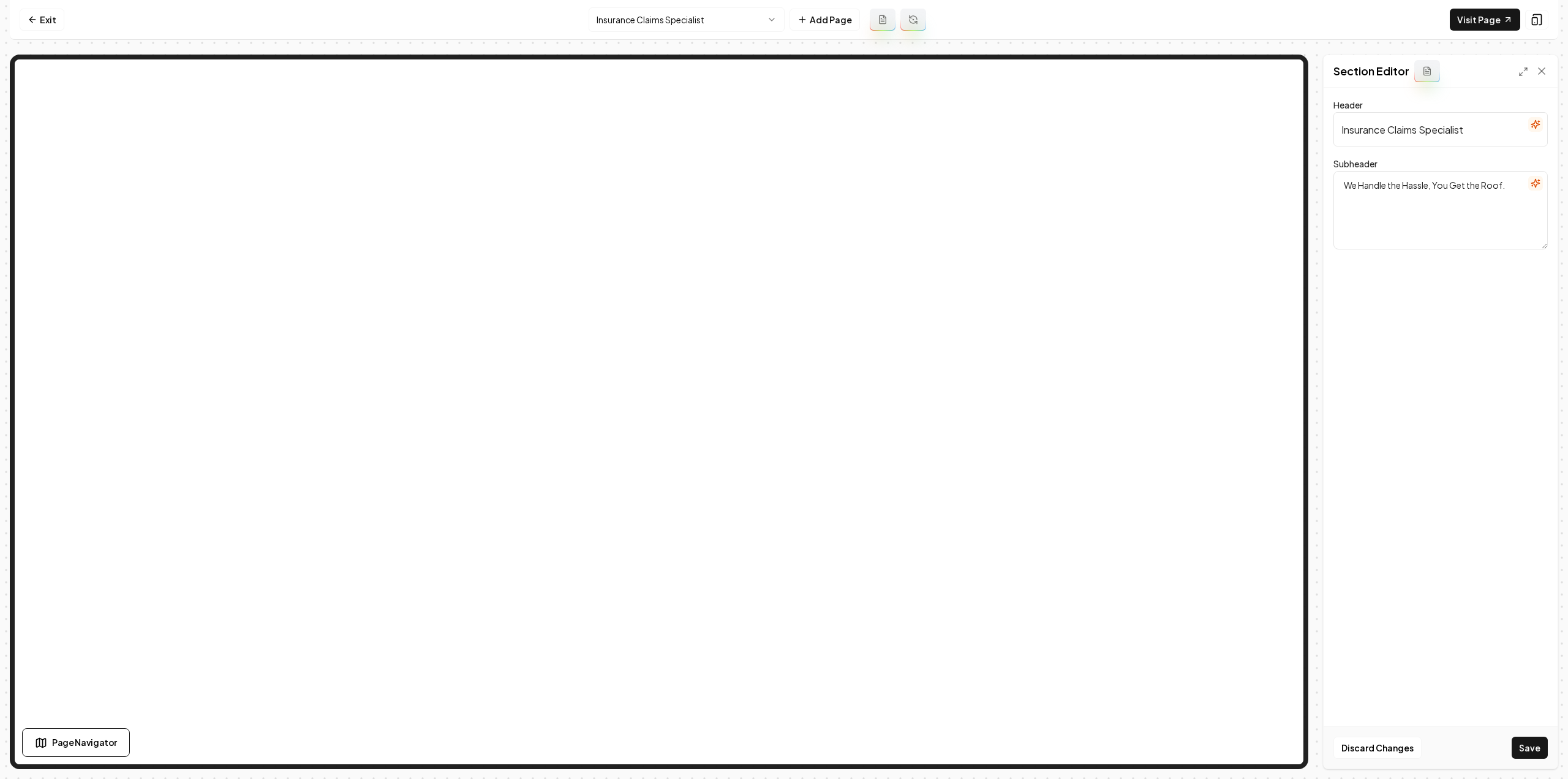
click at [1527, 749] on button "Save" at bounding box center [1529, 747] width 36 height 22
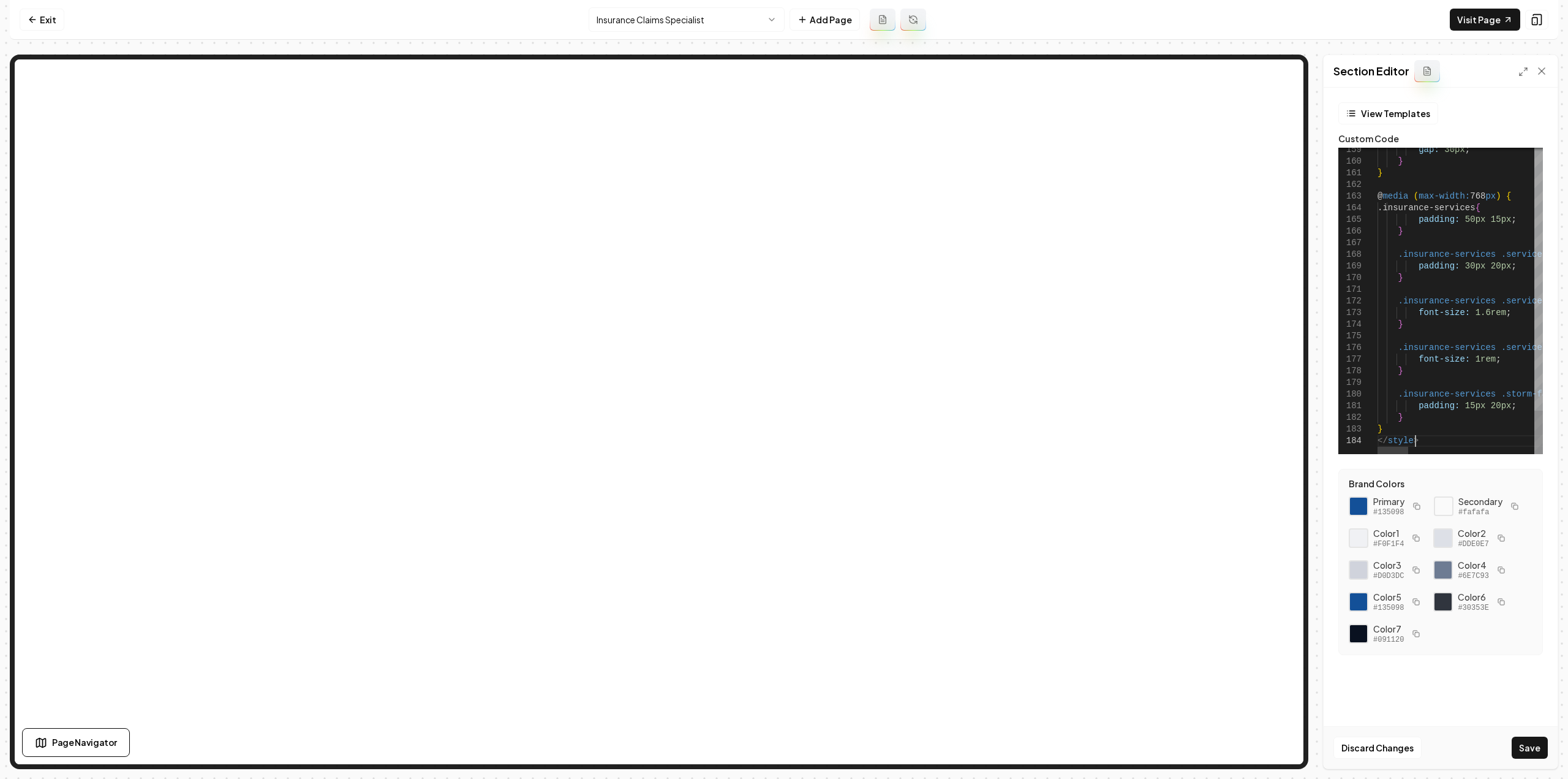
scroll to position [0, 126]
click at [1528, 738] on button "Save" at bounding box center [1529, 747] width 36 height 22
click at [1546, 743] on button "Save" at bounding box center [1529, 747] width 36 height 22
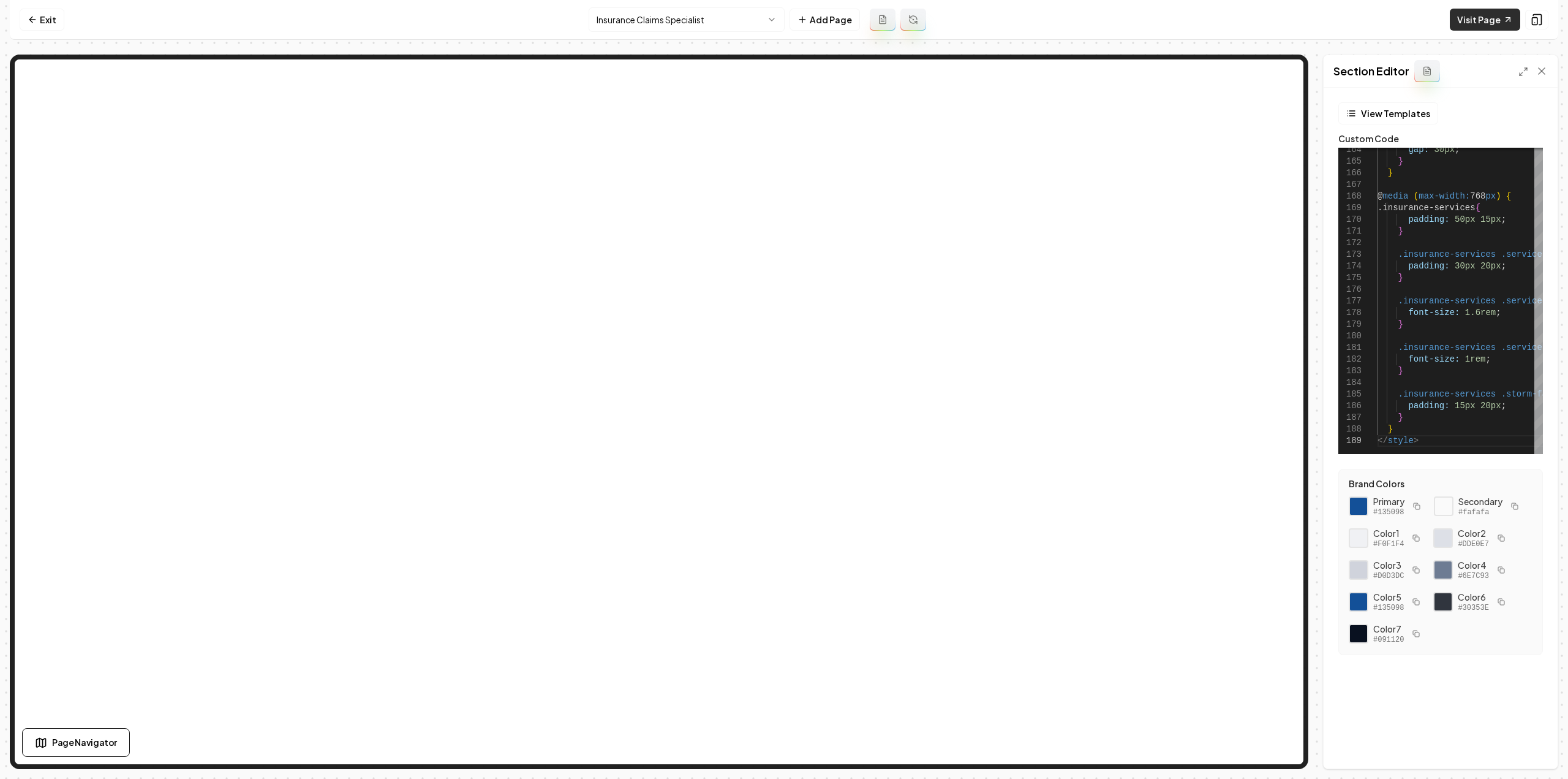
click at [1486, 21] on link "Visit Page" at bounding box center [1485, 19] width 70 height 22
click at [1534, 754] on button "Save" at bounding box center [1529, 747] width 36 height 22
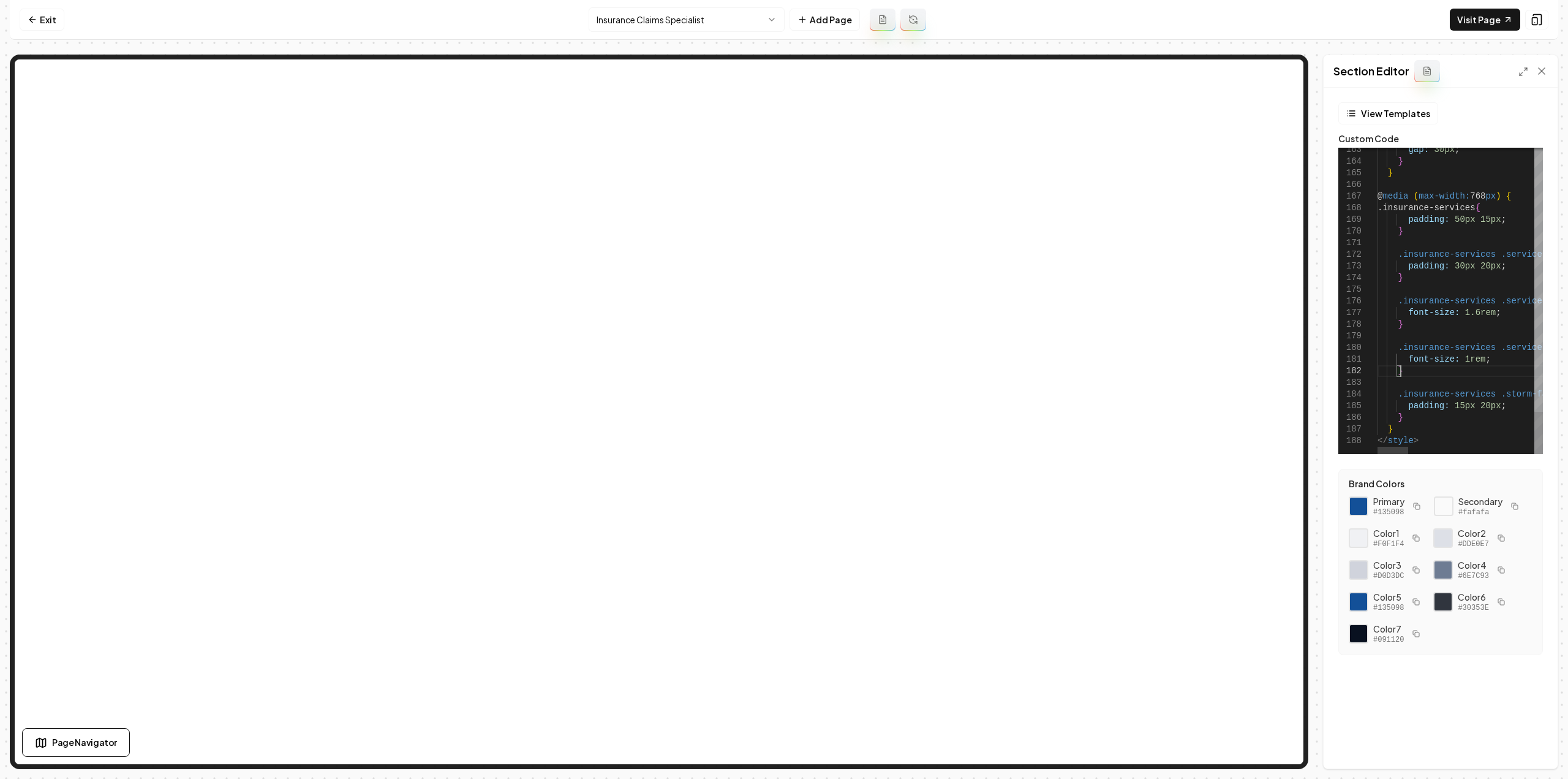
scroll to position [0, 37]
click at [1530, 739] on button "Save" at bounding box center [1529, 747] width 36 height 22
type textarea "**********"
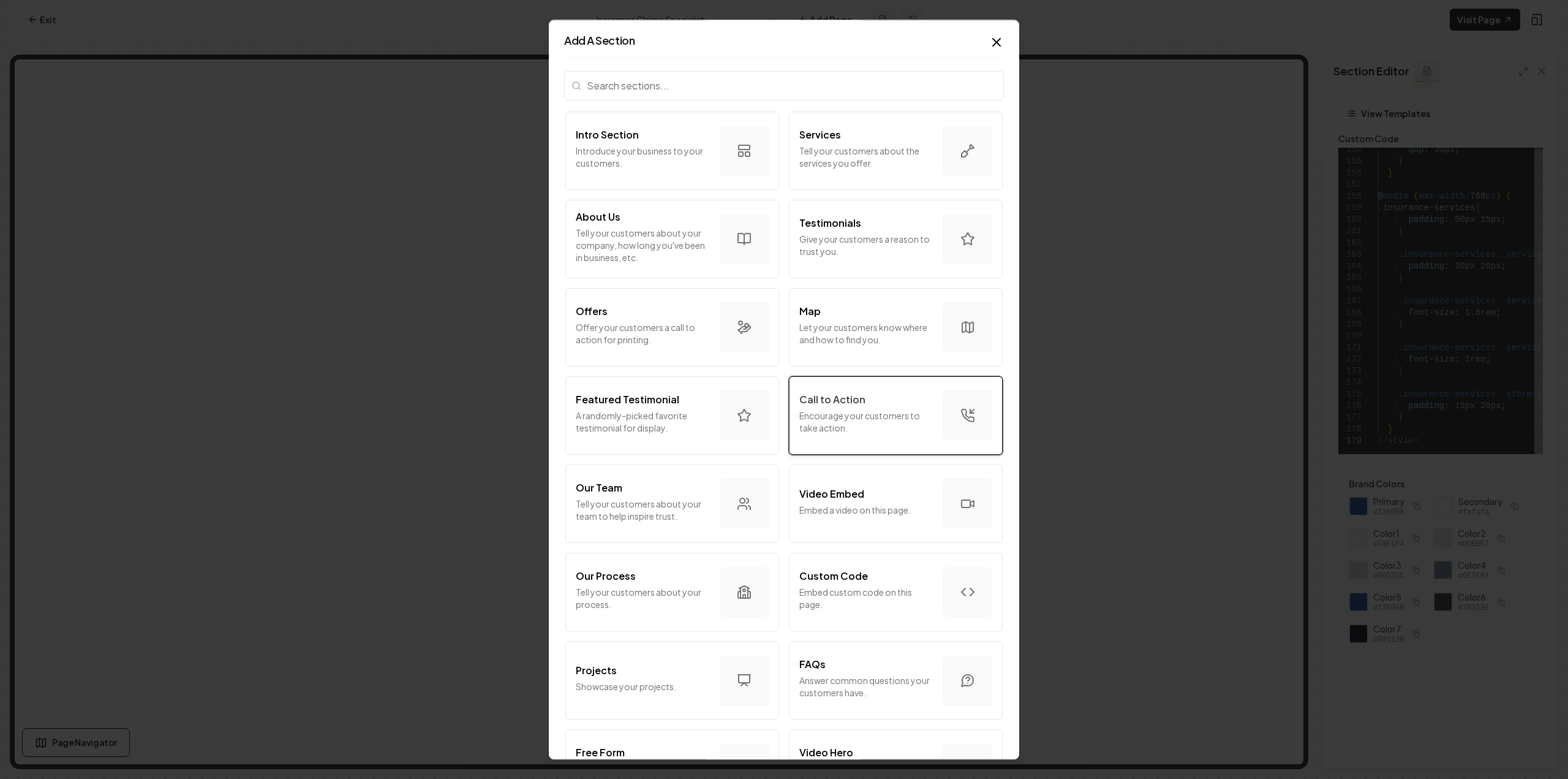
click at [862, 422] on p "Encourage your customers to take action." at bounding box center [866, 422] width 134 height 24
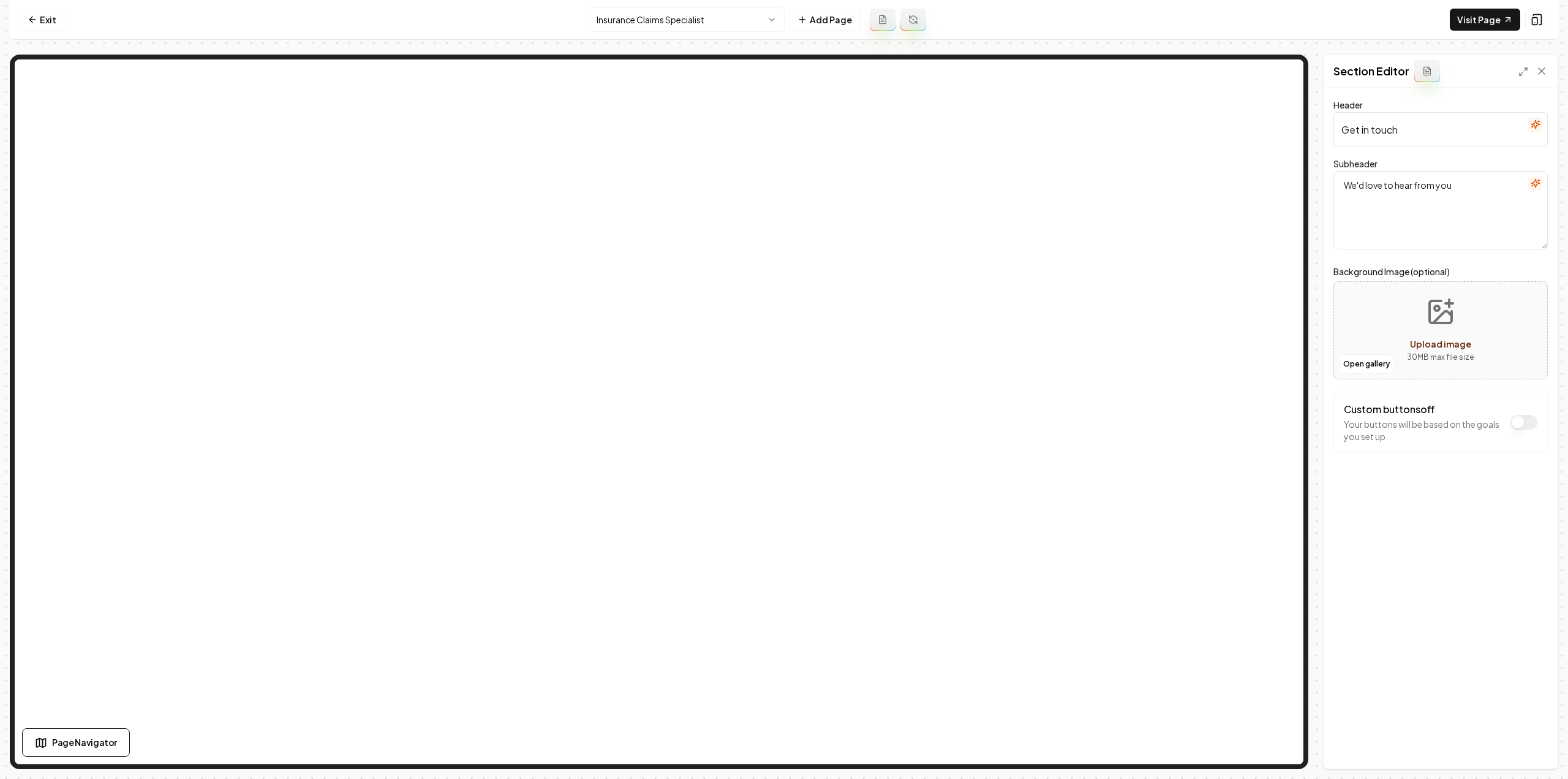
click at [1534, 125] on icon "button" at bounding box center [1535, 124] width 8 height 8
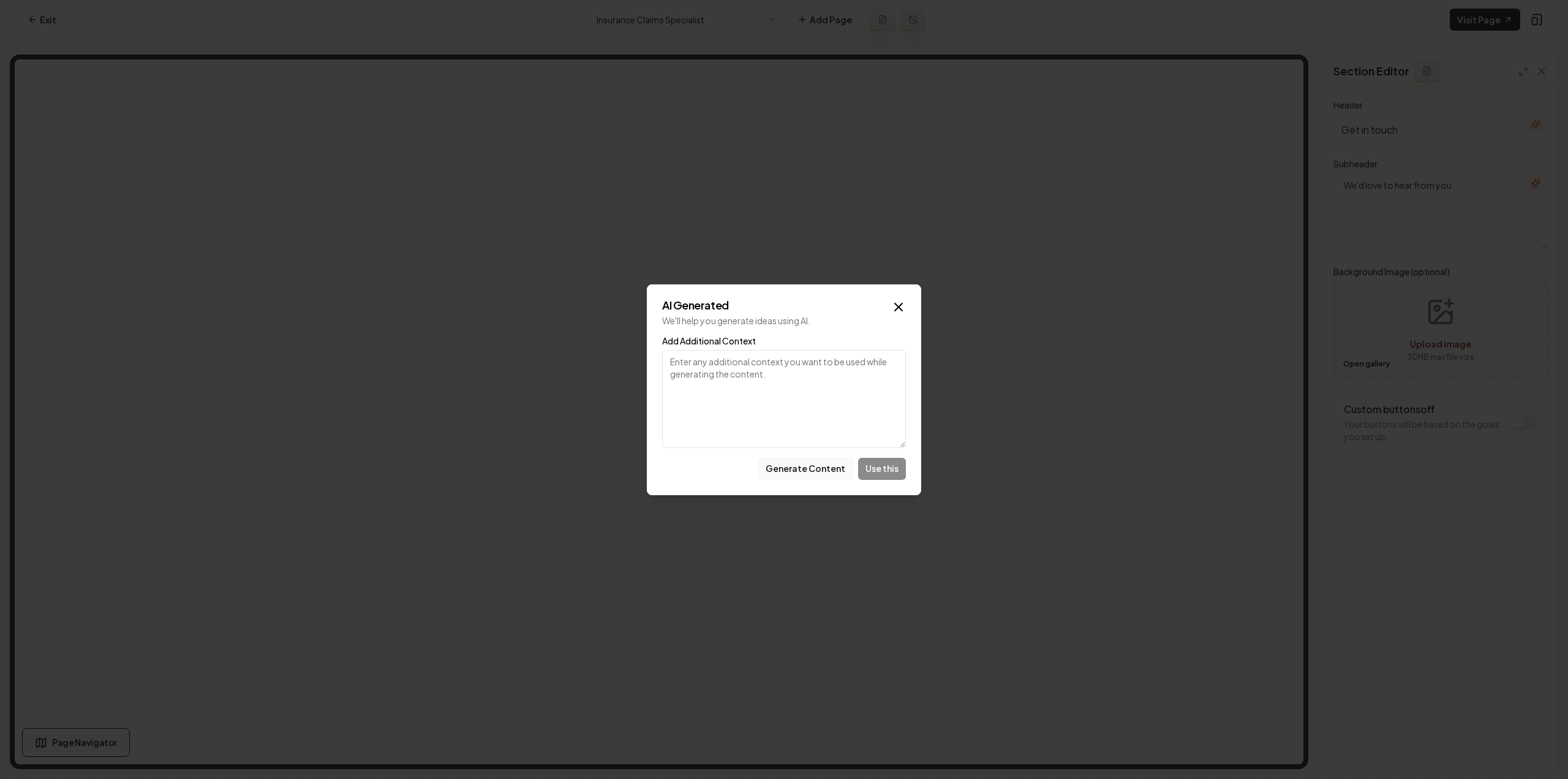
click at [832, 469] on button "Generate Content" at bounding box center [805, 468] width 95 height 22
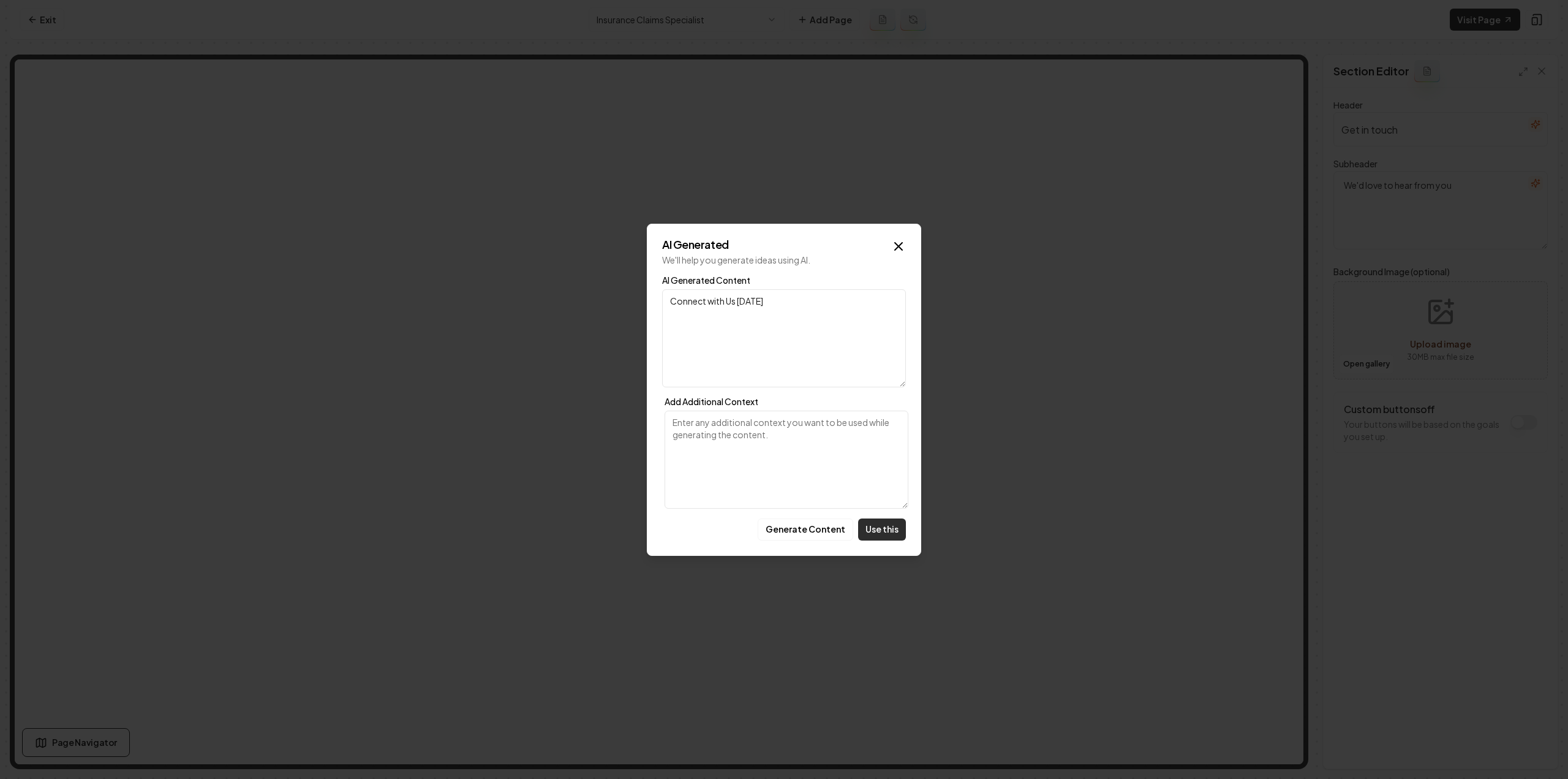
click at [890, 523] on button "Use this" at bounding box center [882, 529] width 48 height 22
type input "Connect with Us Today"
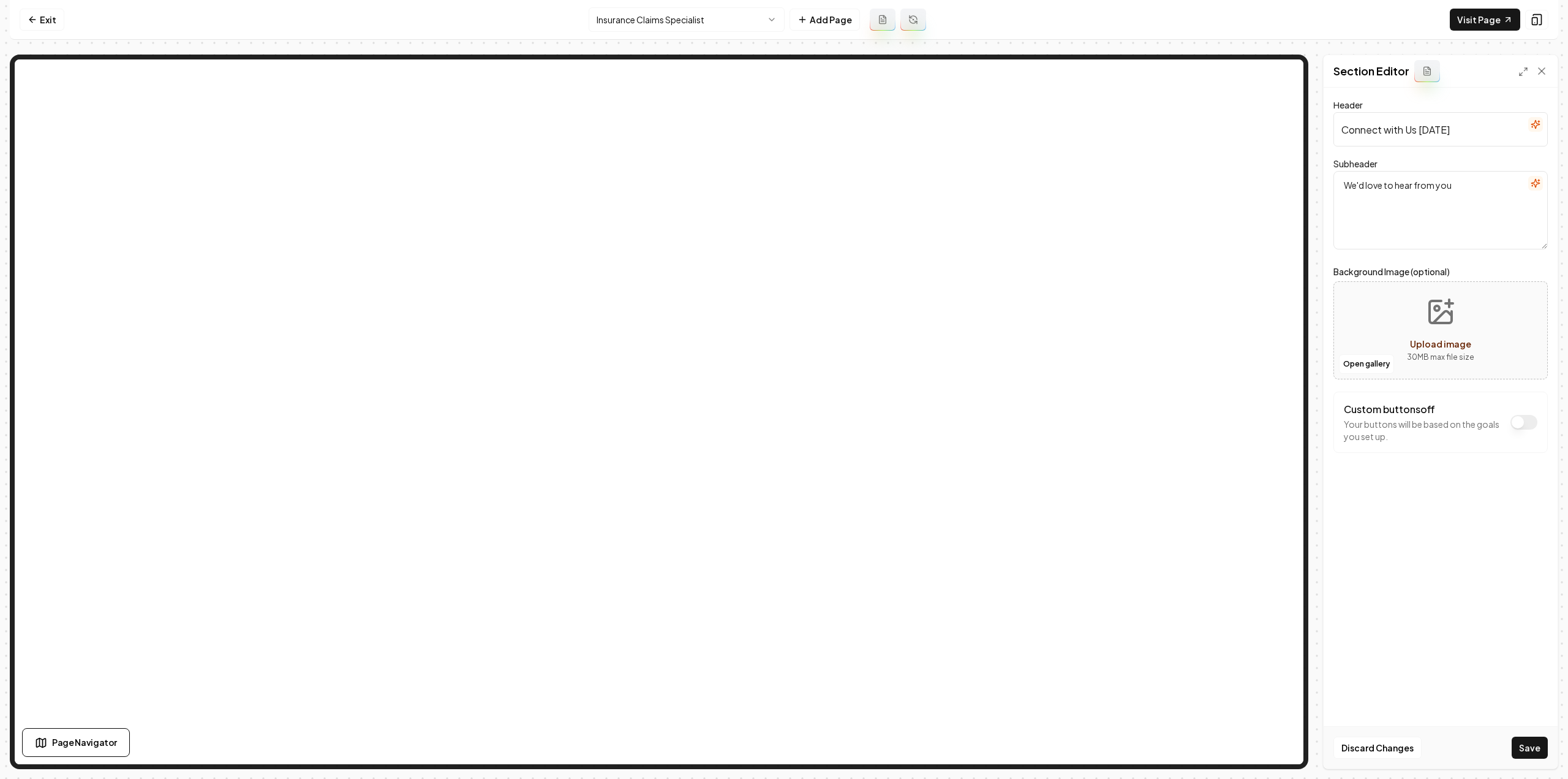
click at [1538, 181] on icon "button" at bounding box center [1535, 183] width 10 height 10
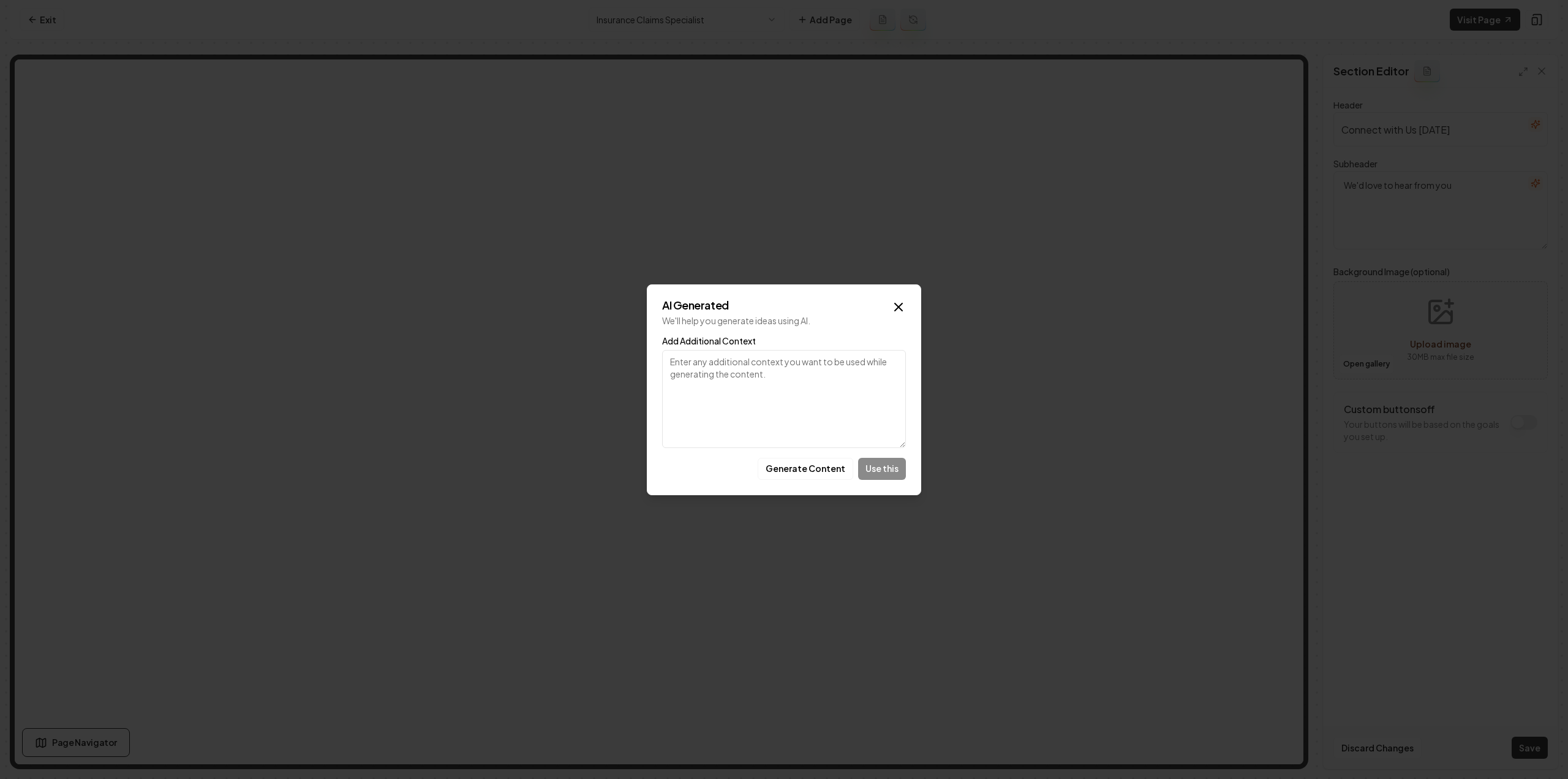
click at [827, 469] on button "Generate Content" at bounding box center [805, 468] width 95 height 22
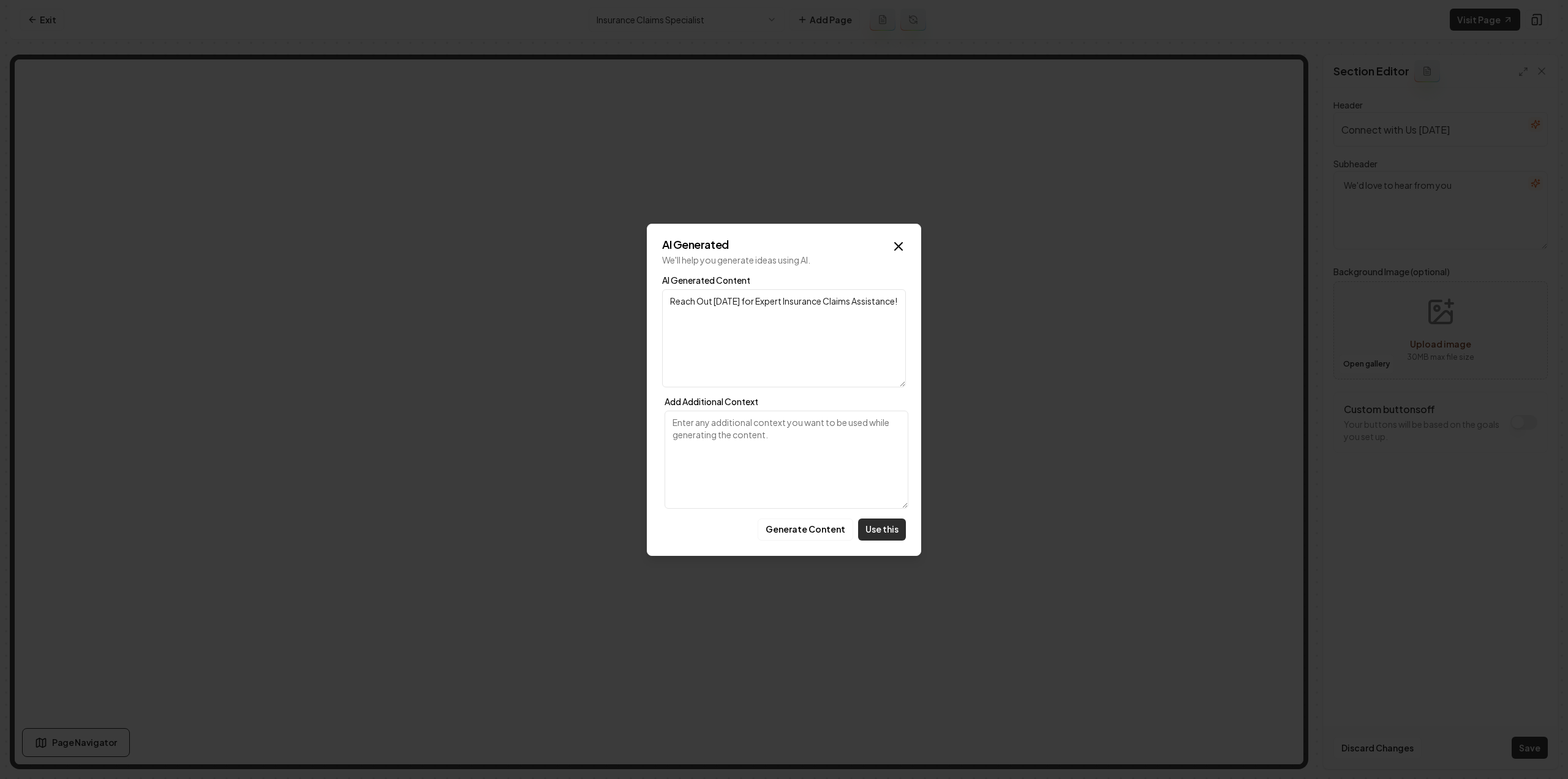
click at [878, 519] on button "Use this" at bounding box center [882, 529] width 48 height 22
type textarea "Reach Out Today for Expert Insurance Claims Assistance!"
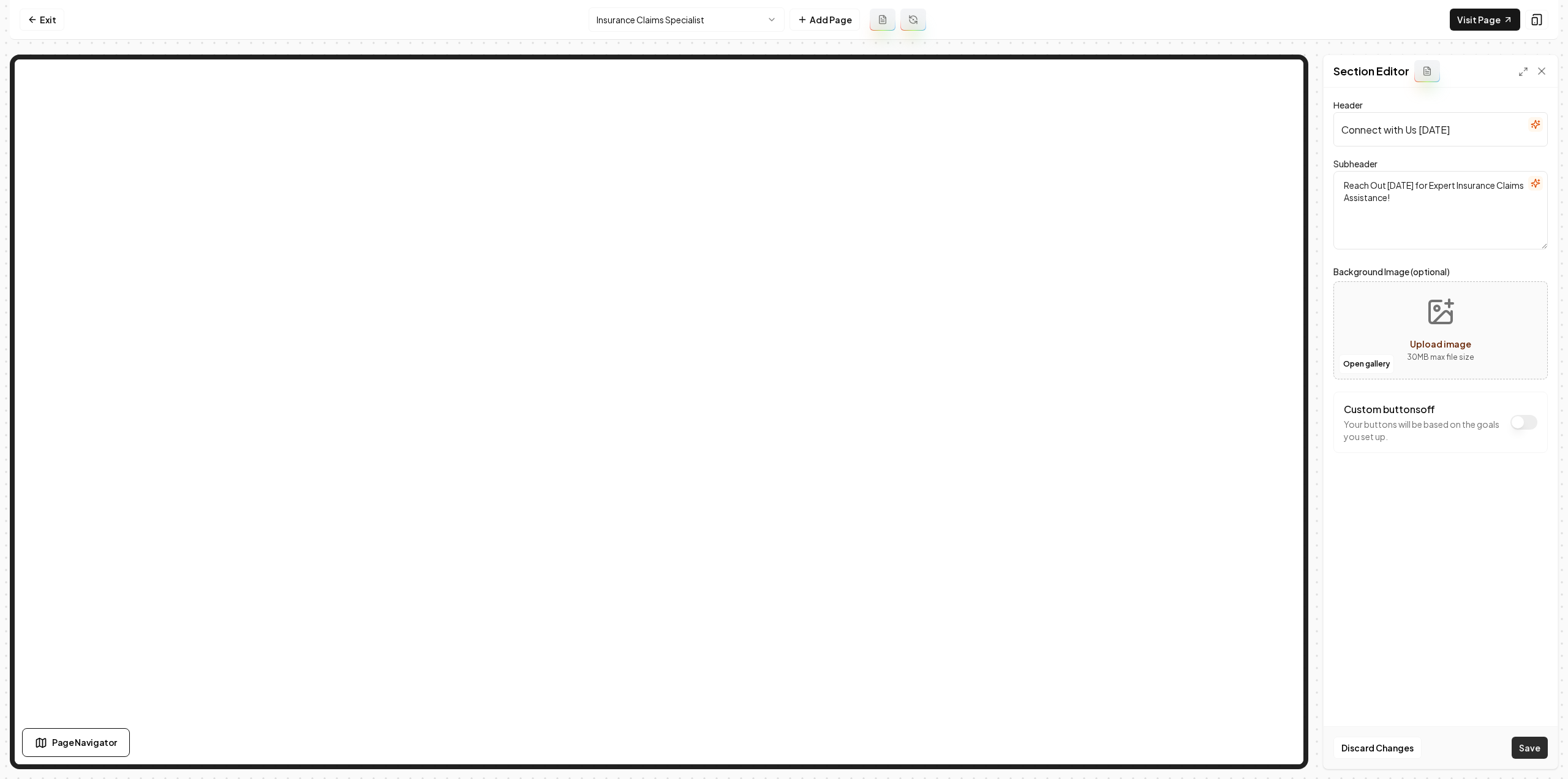
click at [1538, 755] on button "Save" at bounding box center [1529, 747] width 36 height 22
click at [665, 21] on html "Computer Required This feature is only available on a computer. Please switch t…" at bounding box center [784, 390] width 1568 height 779
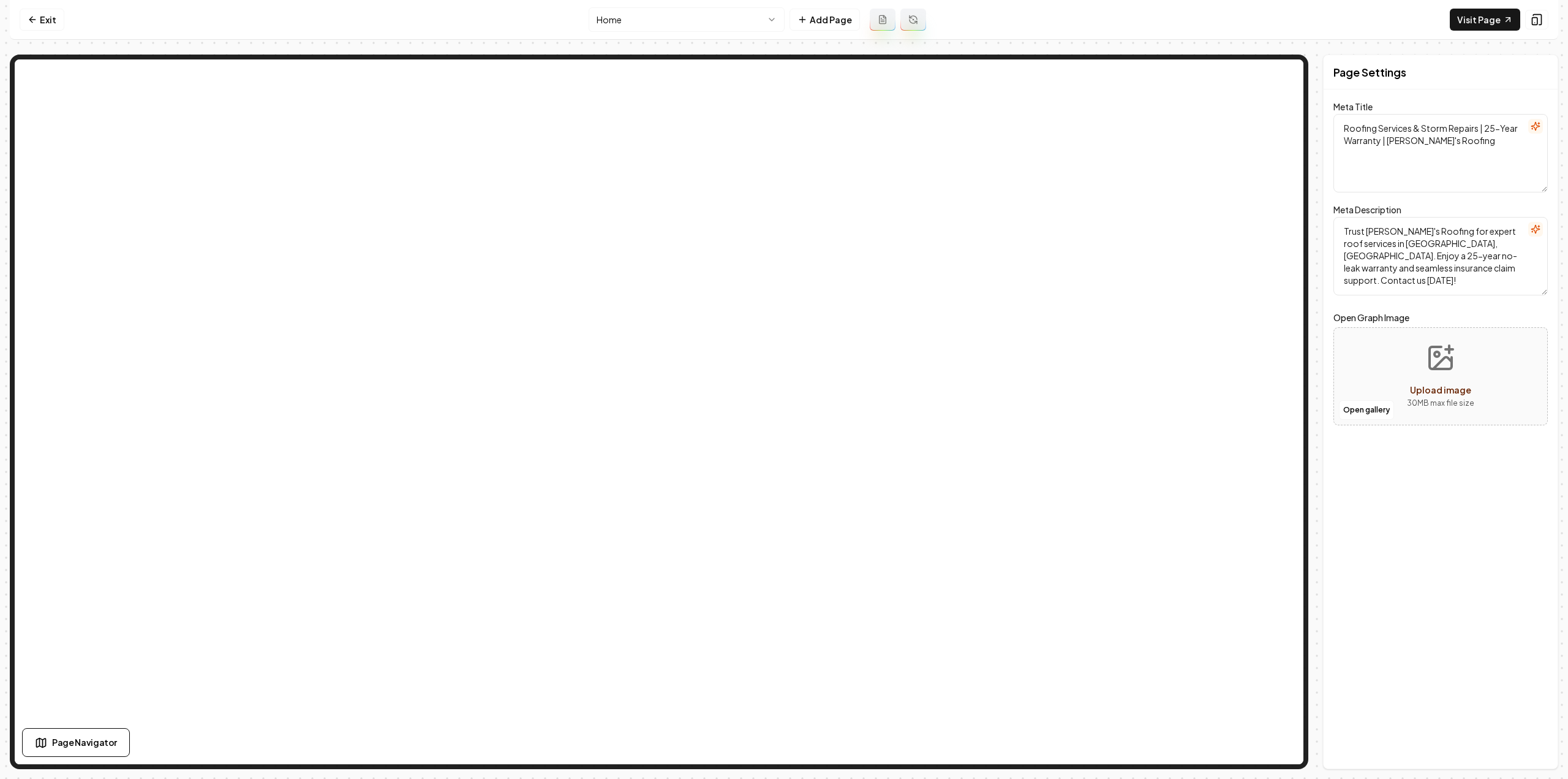
click at [632, 24] on html "Computer Required This feature is only available on a computer. Please switch t…" at bounding box center [784, 390] width 1568 height 779
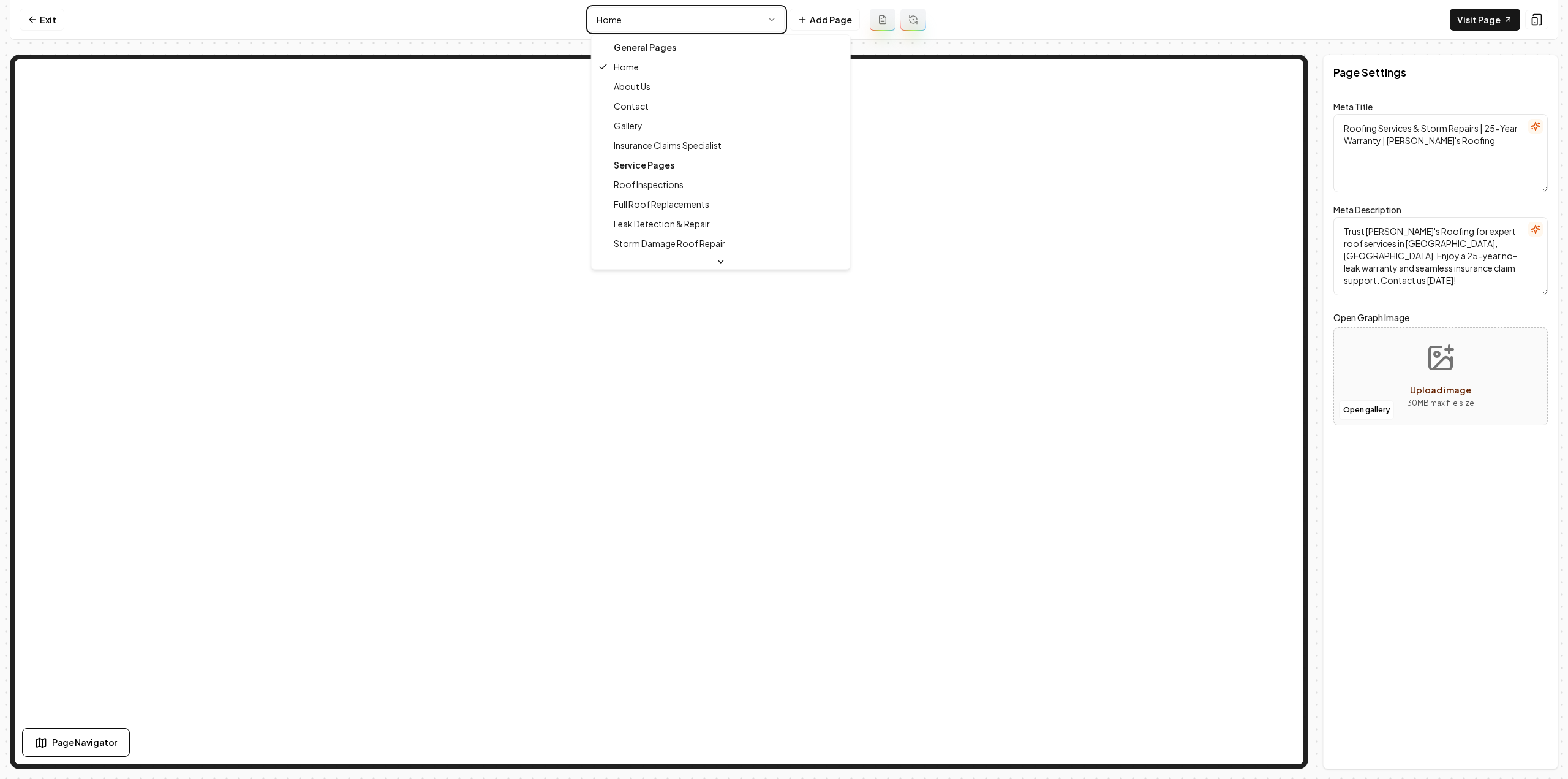
type textarea "Roof Replacement & Repair Services | Remy's Roofing Experts"
type textarea "Roof replacements & repairs by Remy's Roofing in The Woodlands, TX. Specializin…"
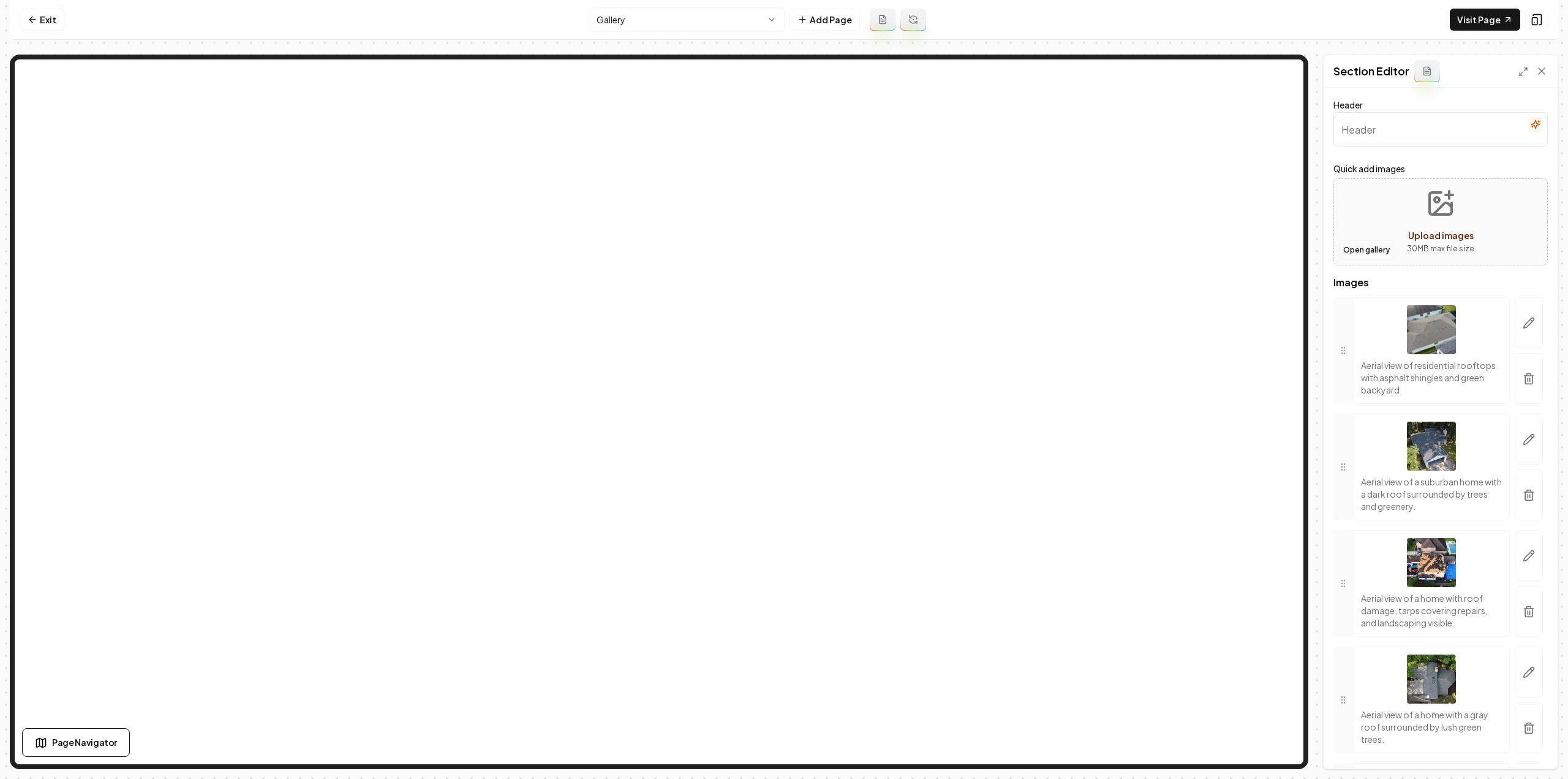
click at [1358, 242] on button "Open gallery" at bounding box center [1366, 250] width 55 height 20
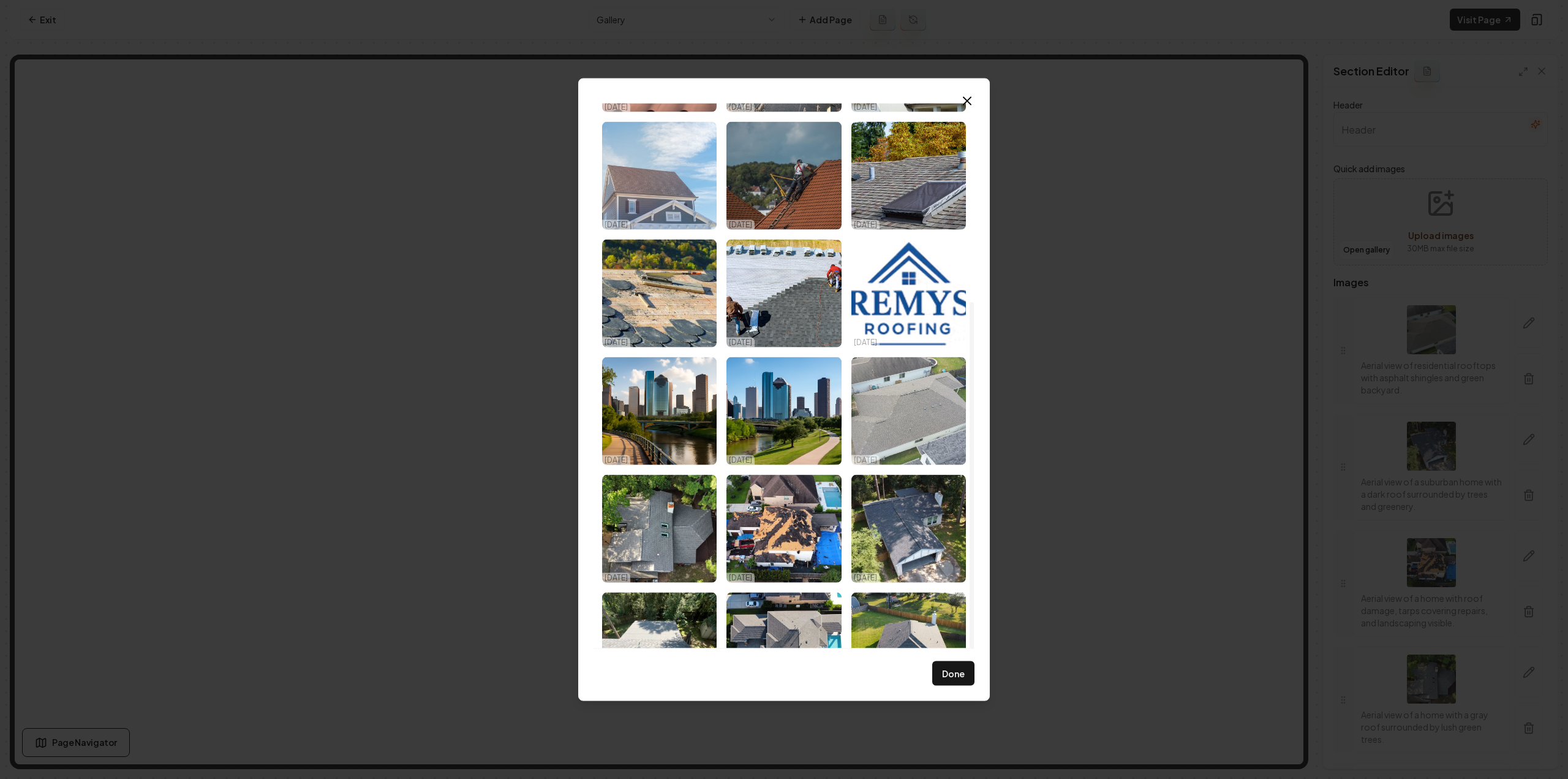
scroll to position [311, 0]
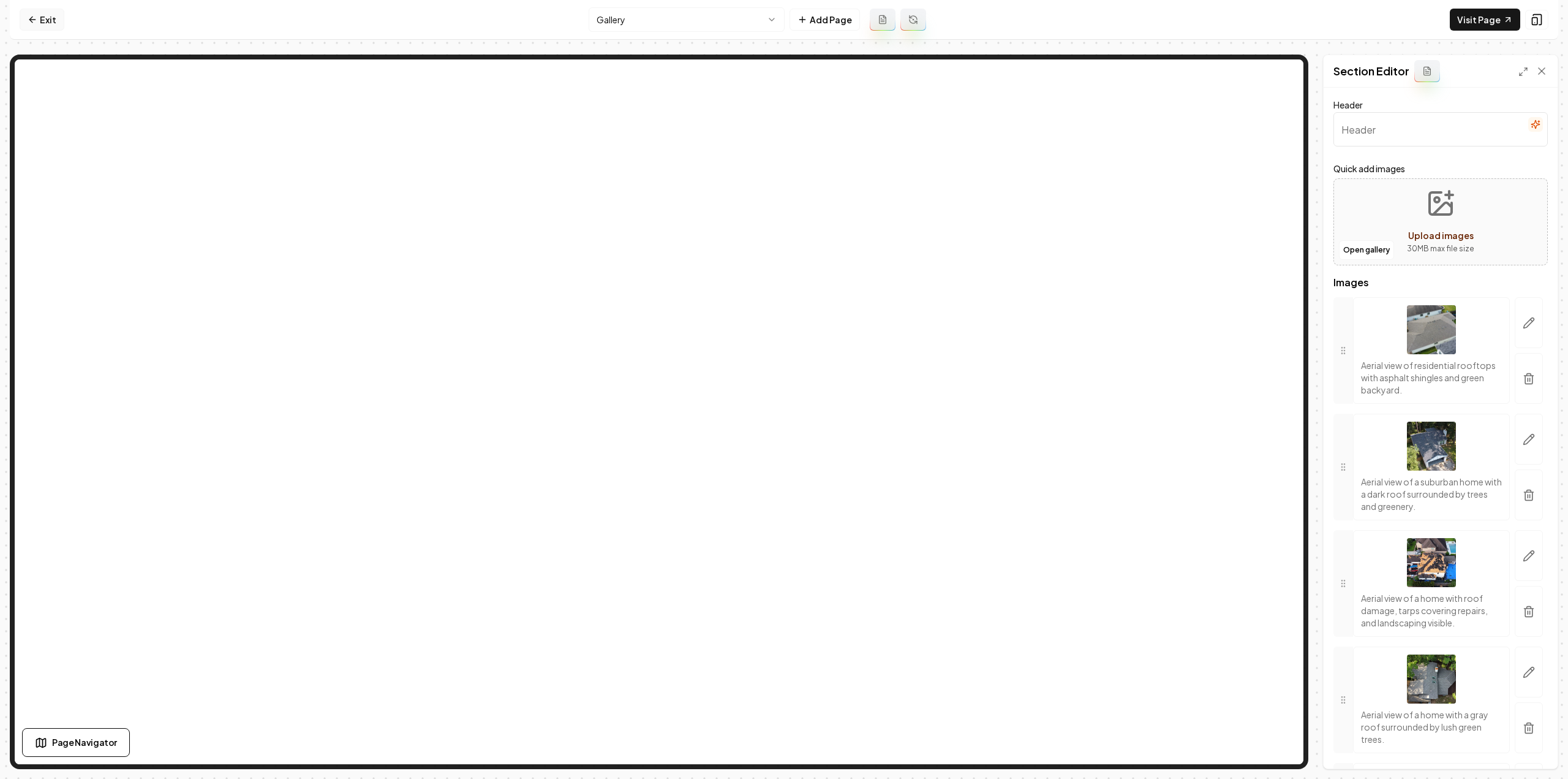
click at [50, 18] on link "Exit" at bounding box center [42, 19] width 45 height 22
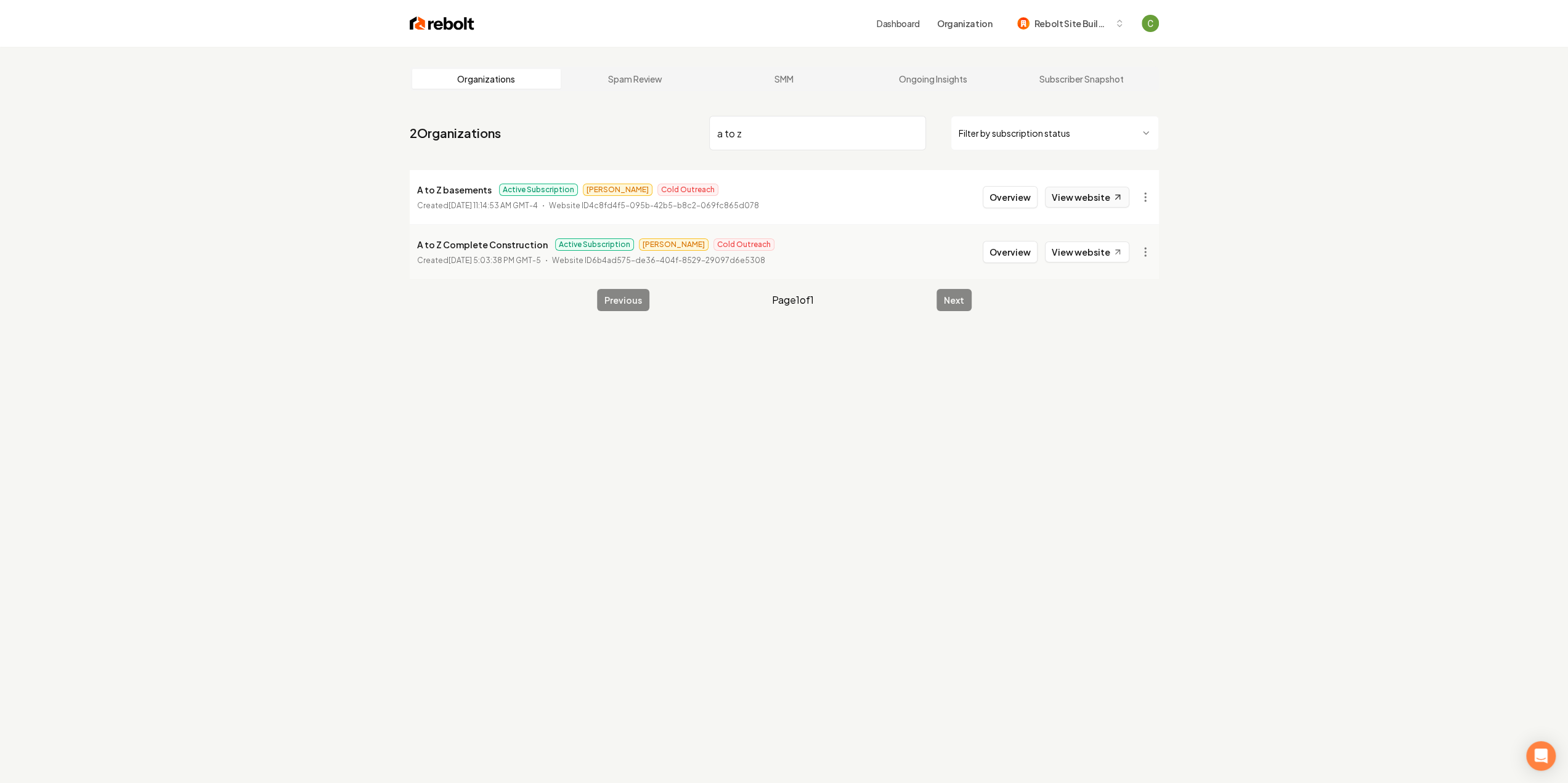
type input "a to z"
click at [1082, 200] on link "View website" at bounding box center [1087, 197] width 84 height 21
click at [1006, 203] on button "Overview" at bounding box center [1010, 197] width 55 height 22
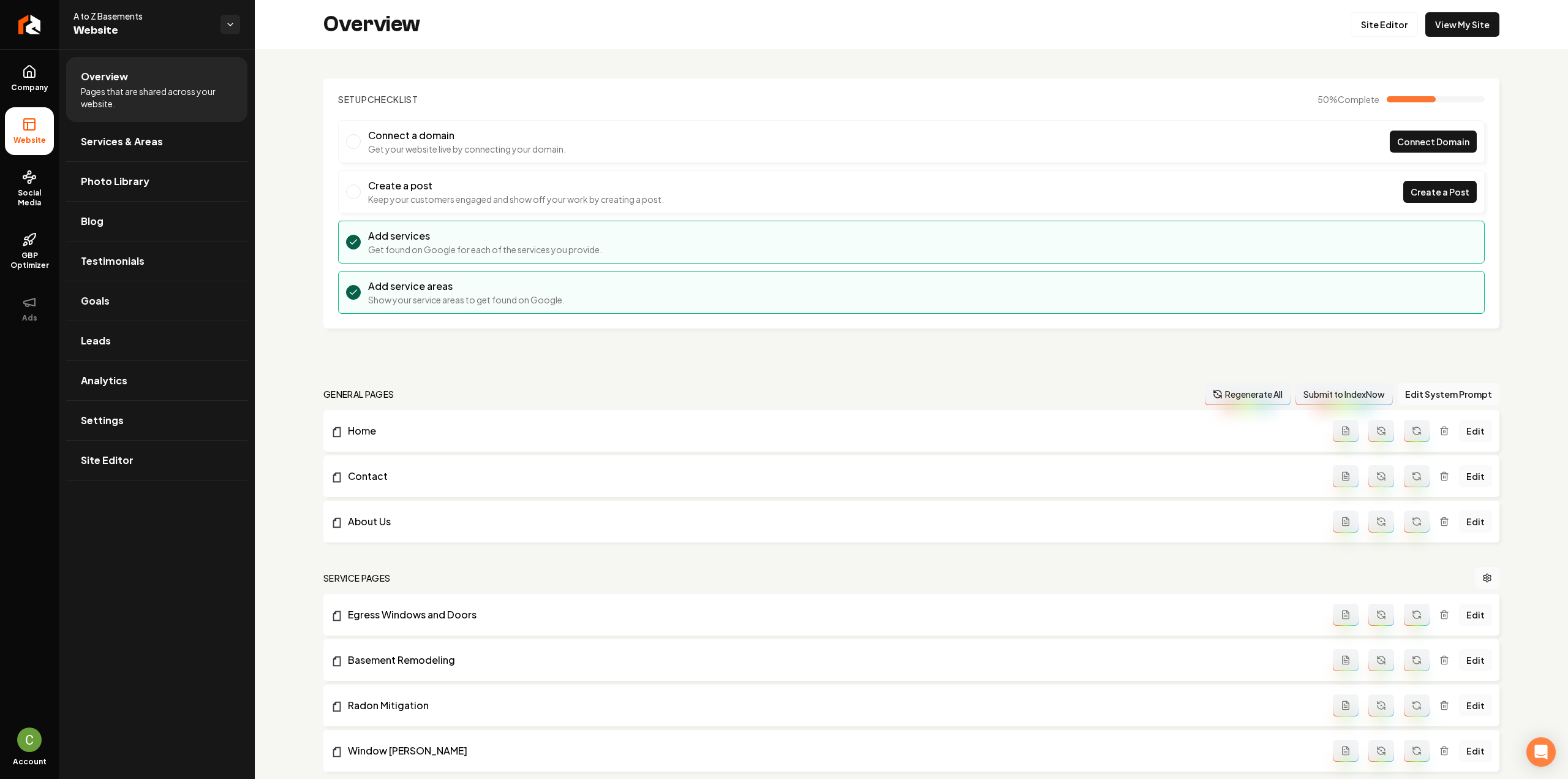
drag, startPoint x: 26, startPoint y: 79, endPoint x: 62, endPoint y: 118, distance: 53.1
click at [26, 78] on icon at bounding box center [29, 71] width 14 height 14
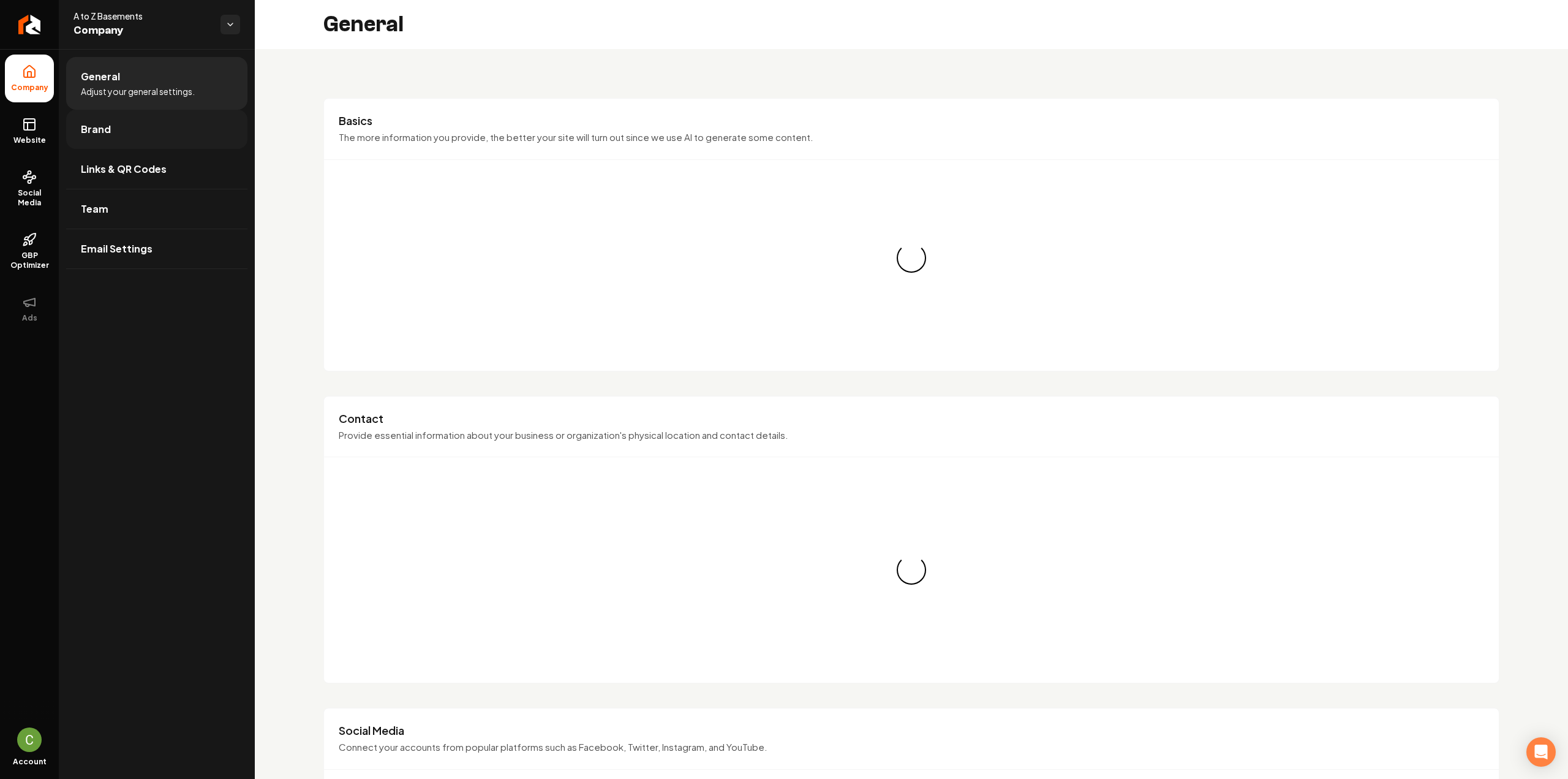
click at [85, 130] on span "Brand" at bounding box center [95, 129] width 30 height 14
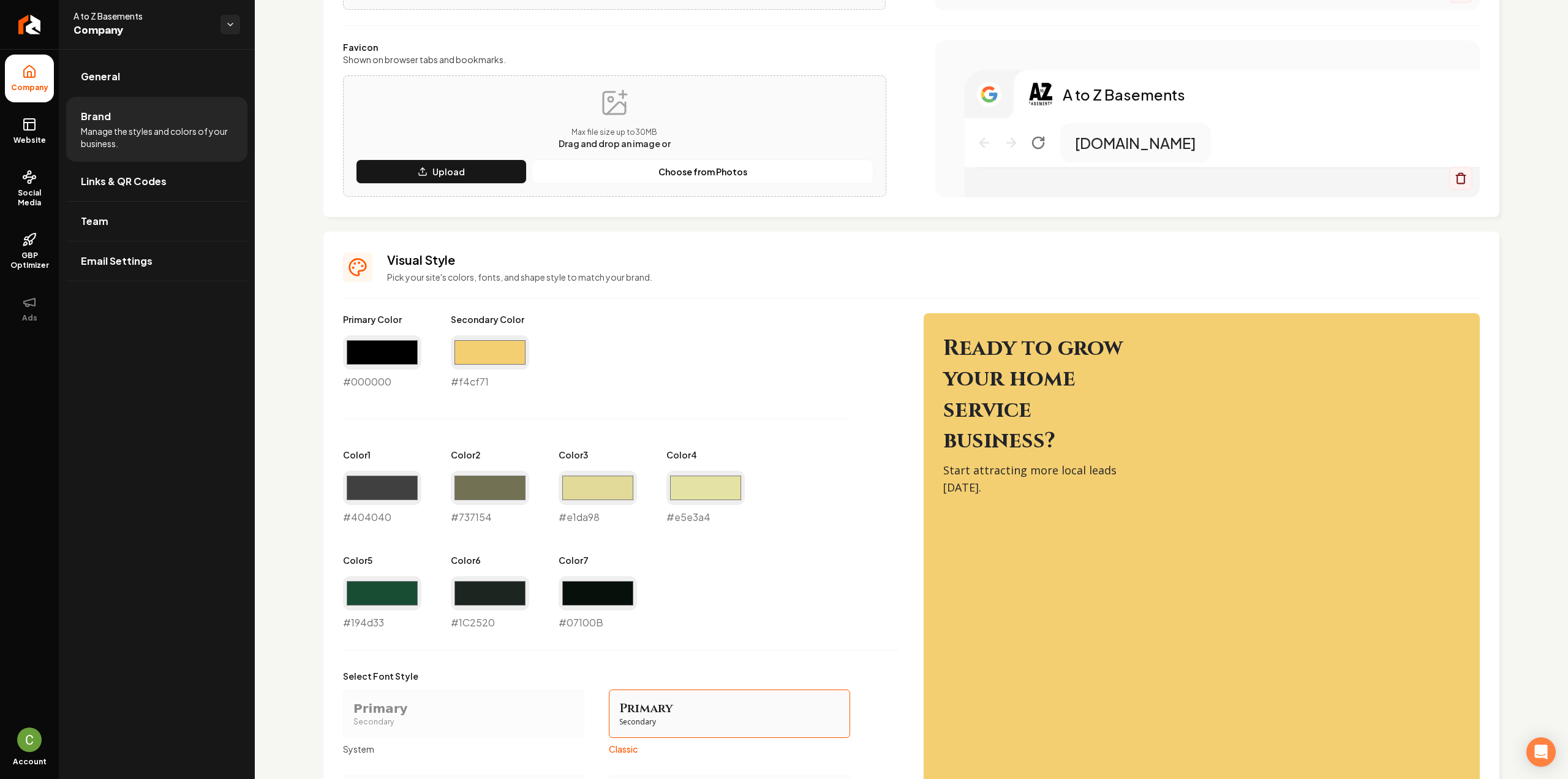
scroll to position [367, 0]
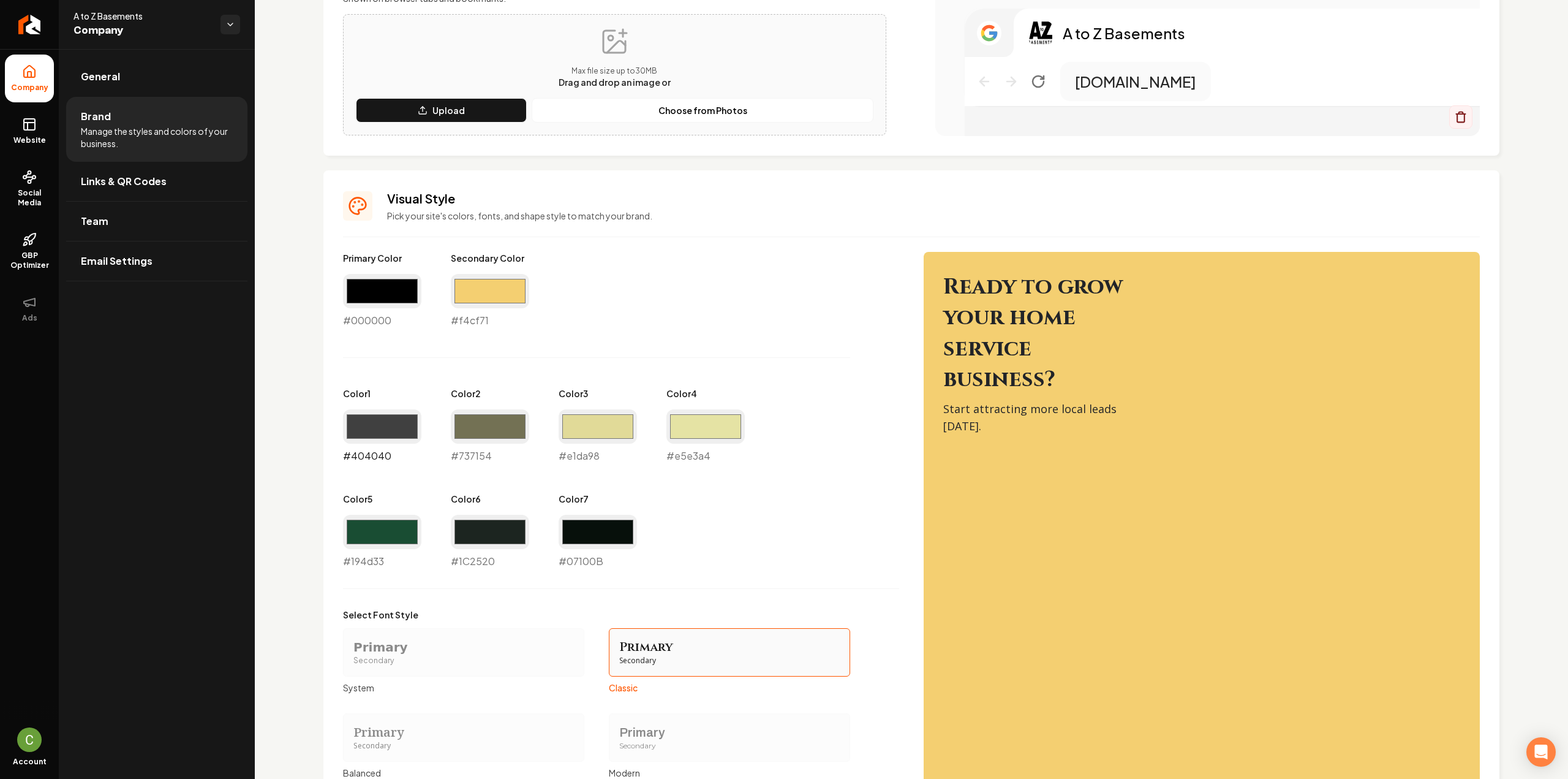
click at [365, 427] on input "#404040" at bounding box center [382, 426] width 78 height 34
type input "#e4dbd8"
click at [504, 431] on input "#737154" at bounding box center [490, 426] width 78 height 34
type input "#c1c0b9"
click at [594, 426] on input "#e1da98" at bounding box center [597, 426] width 78 height 34
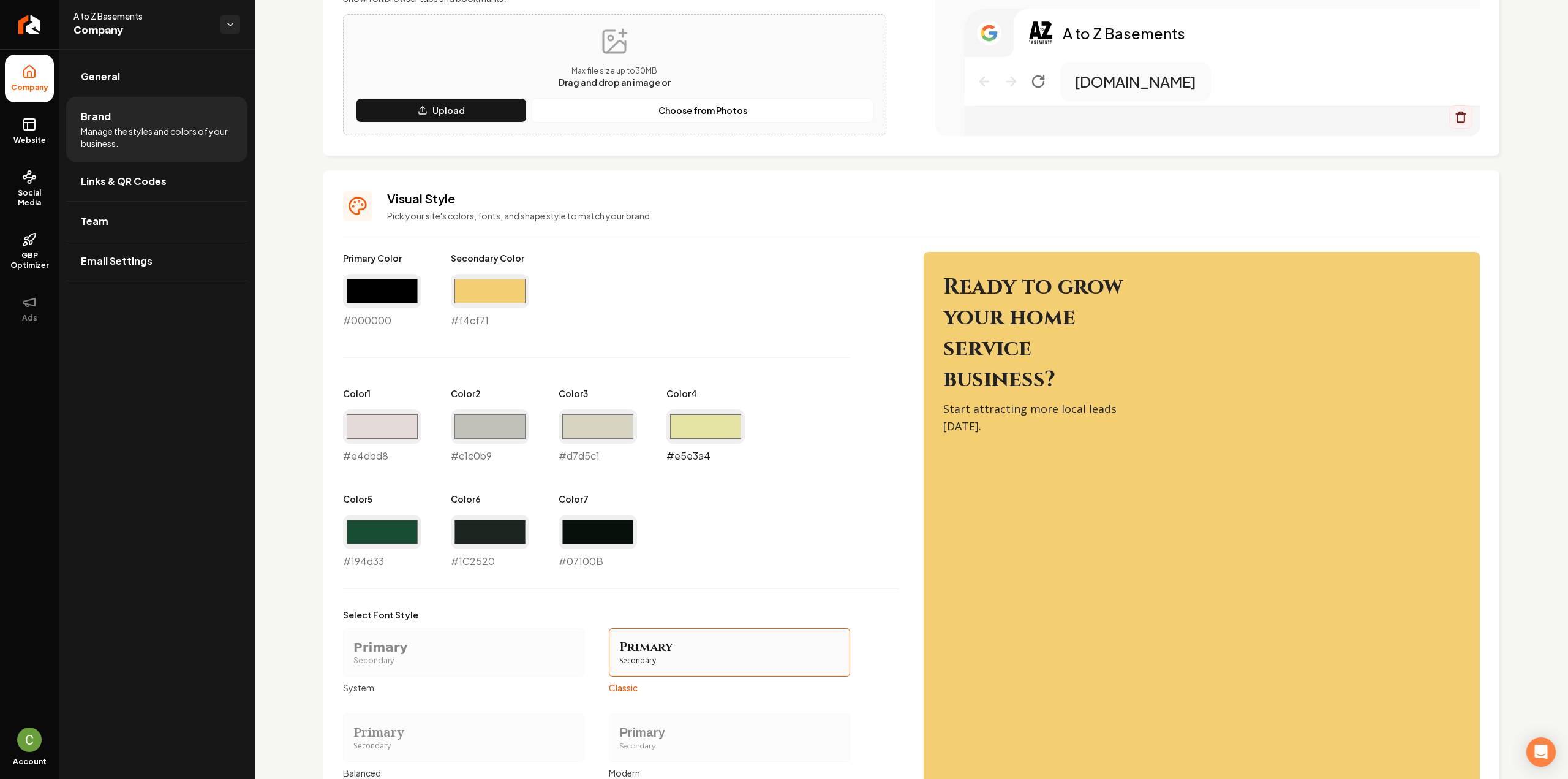
type input "#d7d5c1"
click at [679, 420] on input "#e5e3a4" at bounding box center [706, 426] width 78 height 34
click at [357, 531] on input "#194d33" at bounding box center [382, 531] width 78 height 34
type input "#231f1f"
click at [371, 425] on input "#e4dbd8" at bounding box center [382, 426] width 78 height 34
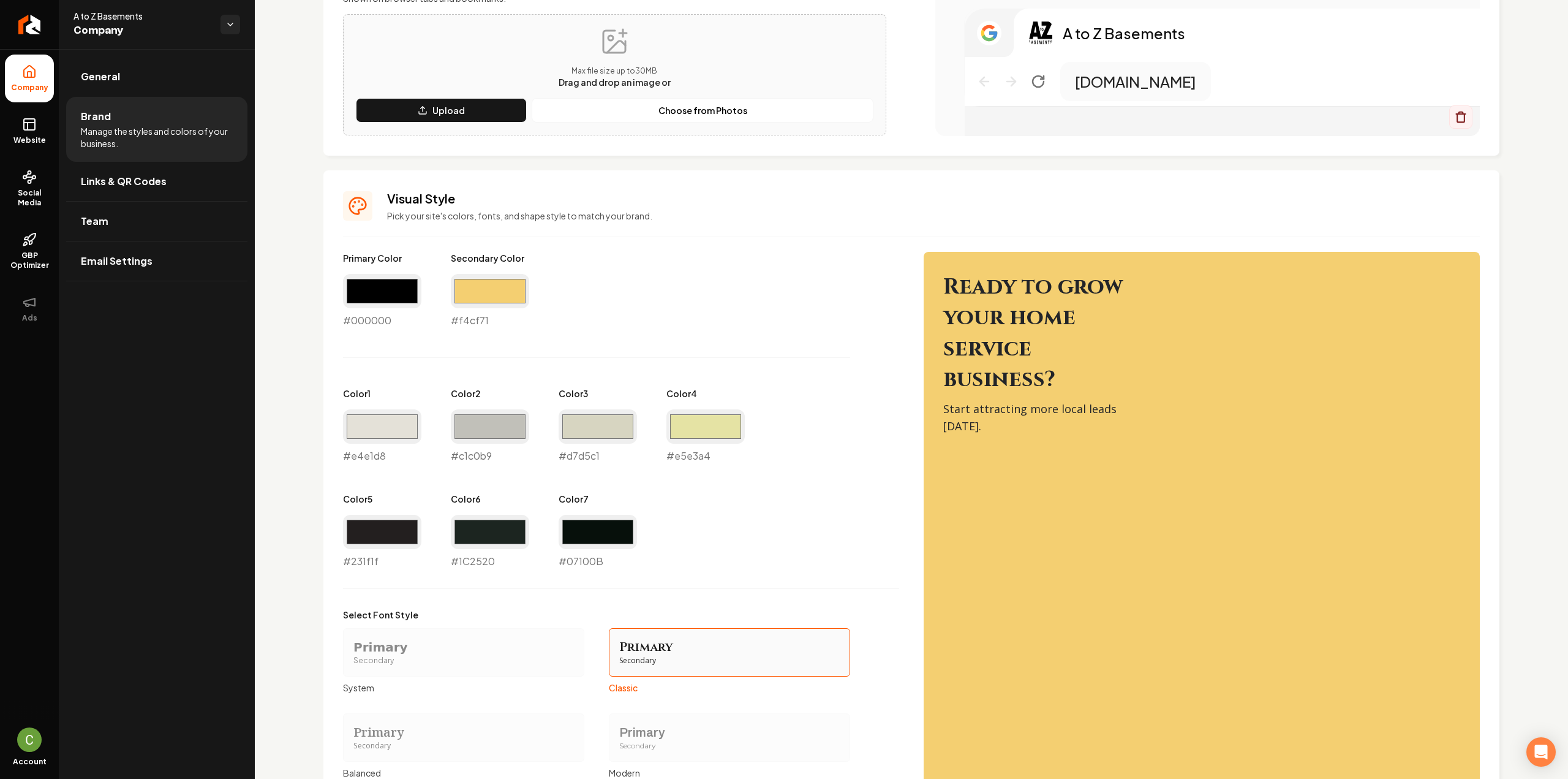
type input "#e4e1d8"
click at [649, 537] on div "Primary Color #000000 #000000 Secondary Color #f4cf71 #f4cf71 Color 1 #e4e1d8 #…" at bounding box center [621, 410] width 556 height 317
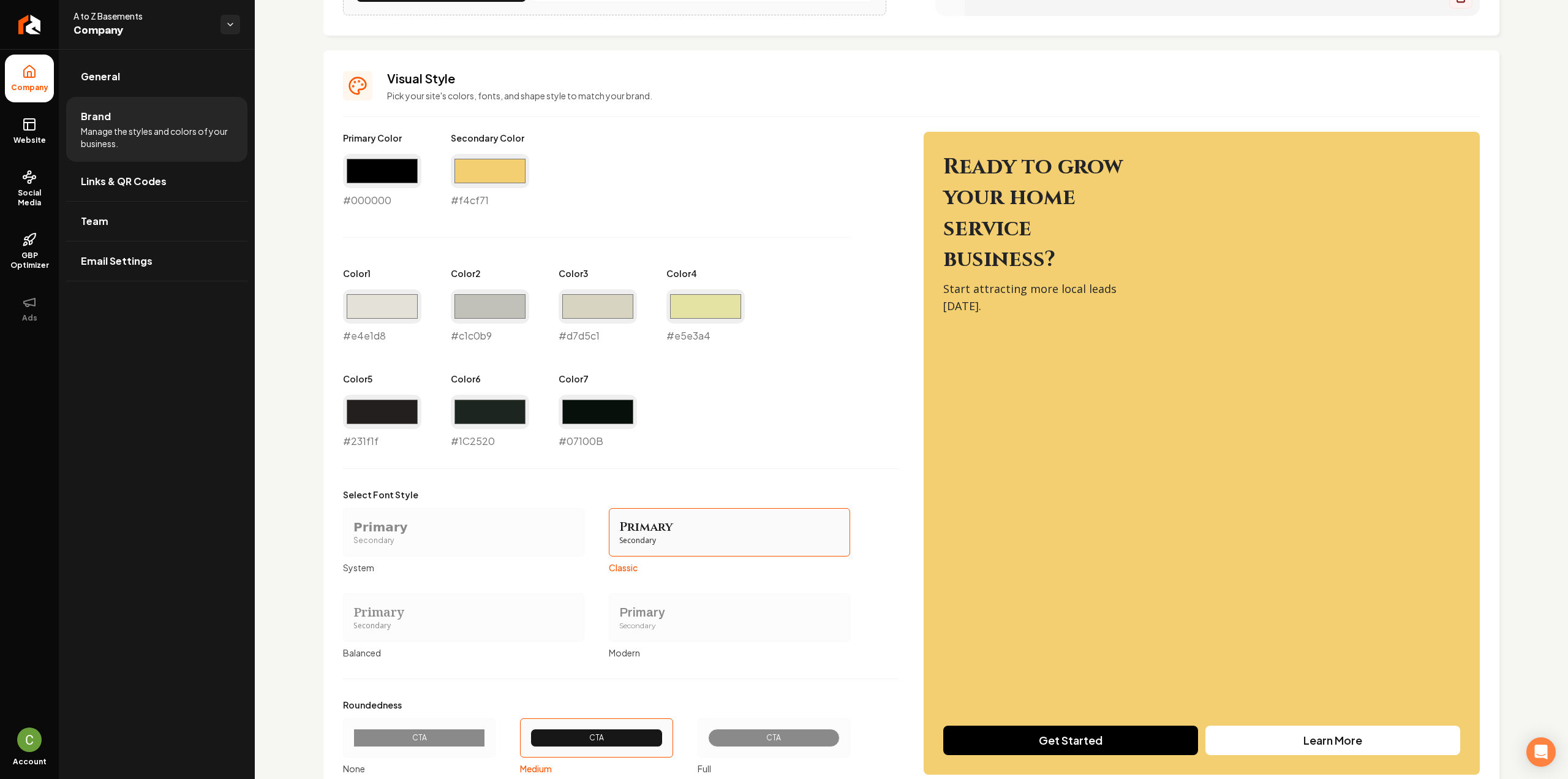
scroll to position [490, 0]
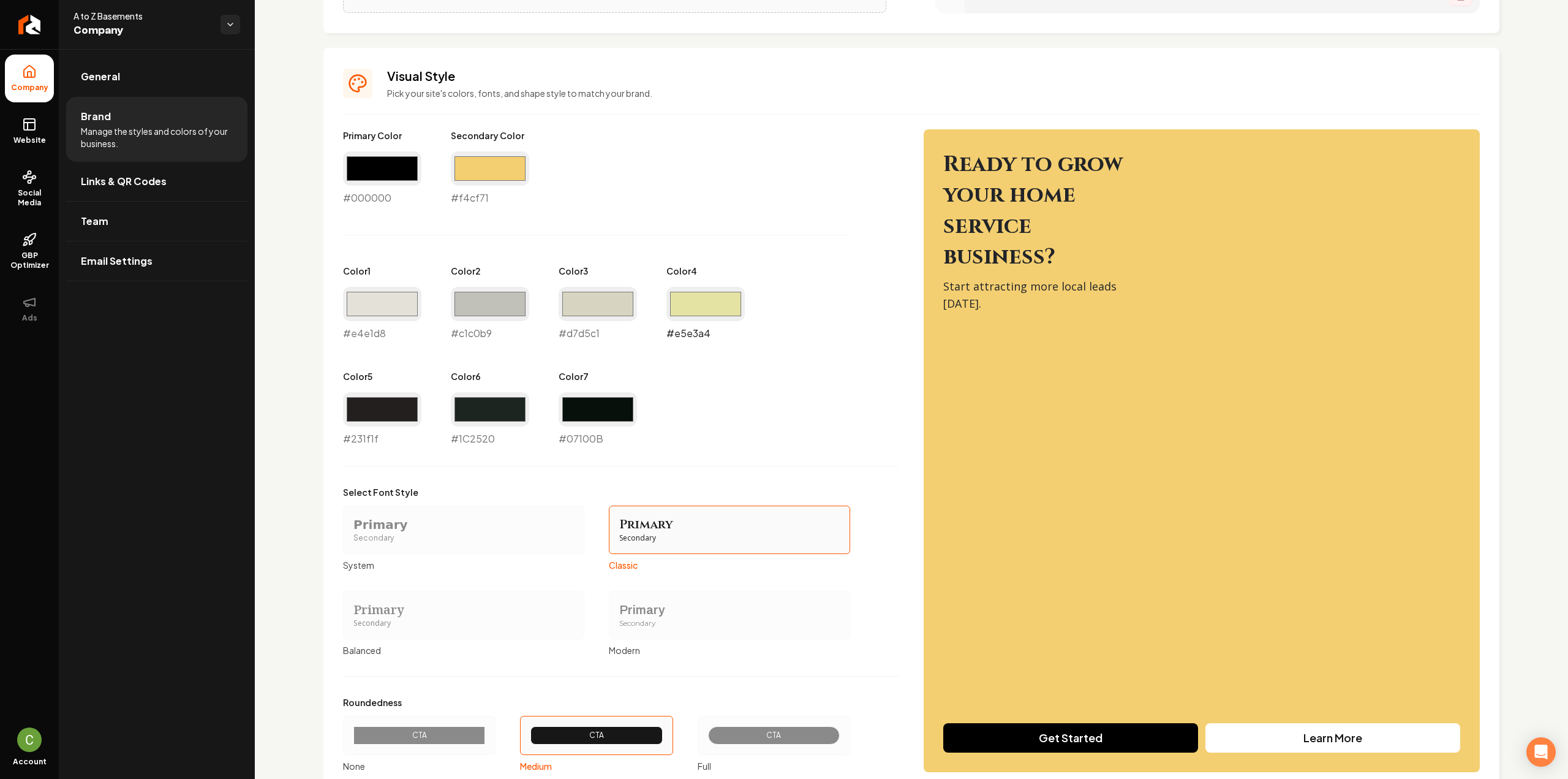
click at [695, 300] on input "#e5e3a4" at bounding box center [706, 303] width 78 height 34
click at [716, 195] on div "Primary Color #000000 #000000 Secondary Color #f4cf71 #f4cf71 Color 1 #e4e1d8 #…" at bounding box center [621, 288] width 556 height 317
type input "#908f74"
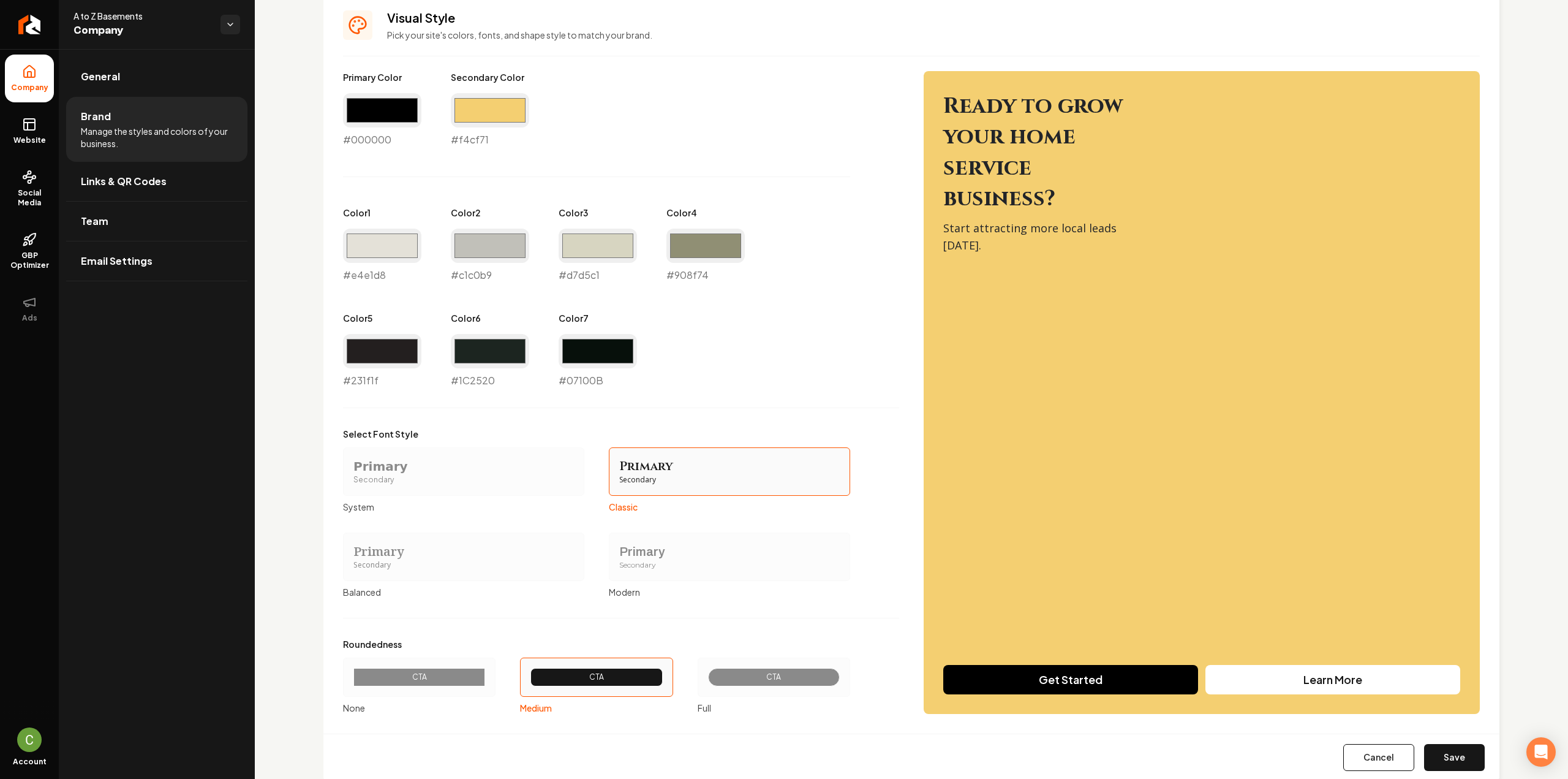
scroll to position [577, 0]
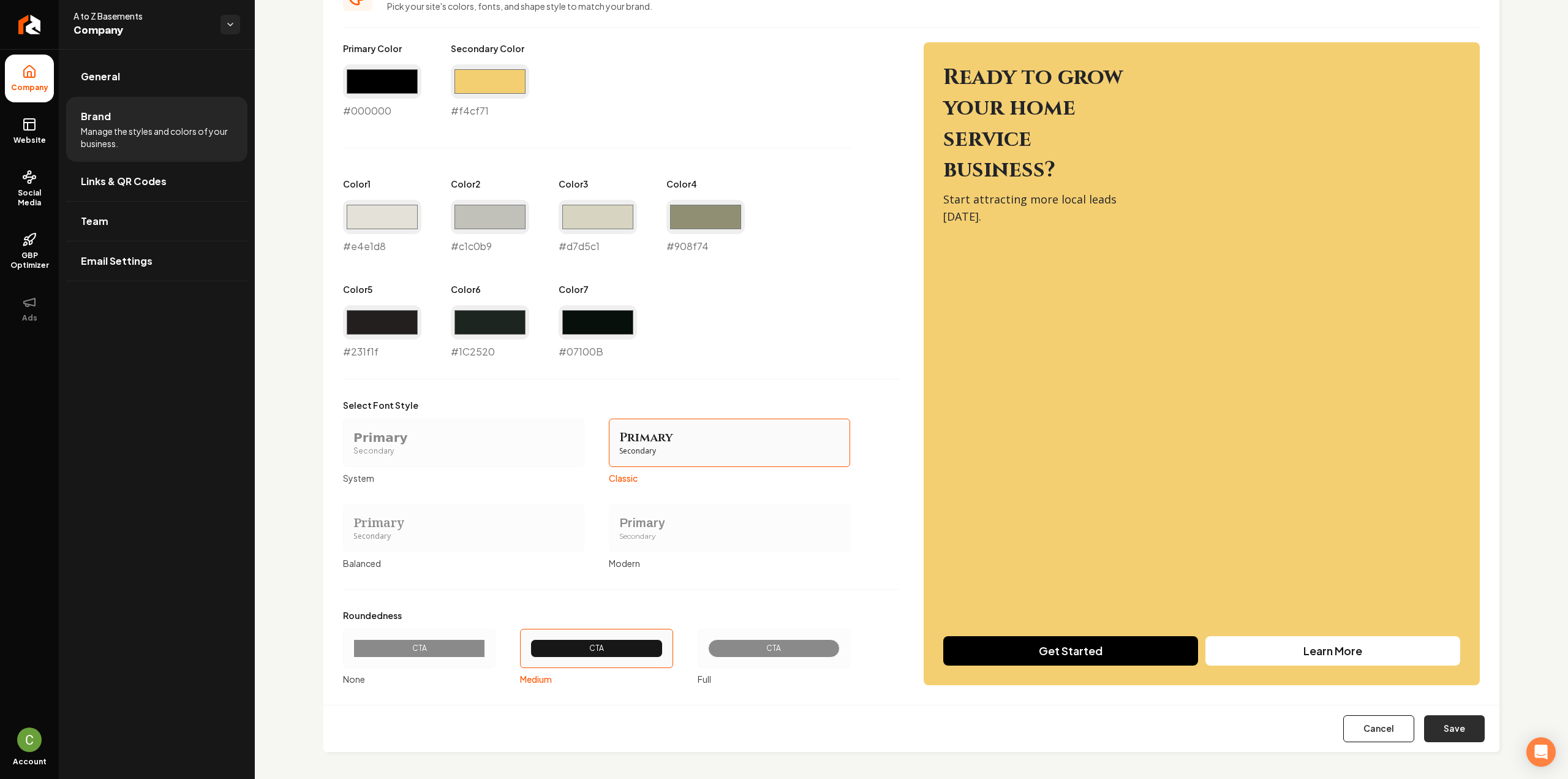
click at [1471, 733] on button "Save" at bounding box center [1454, 728] width 61 height 27
type input "#1c2520"
type input "#07100b"
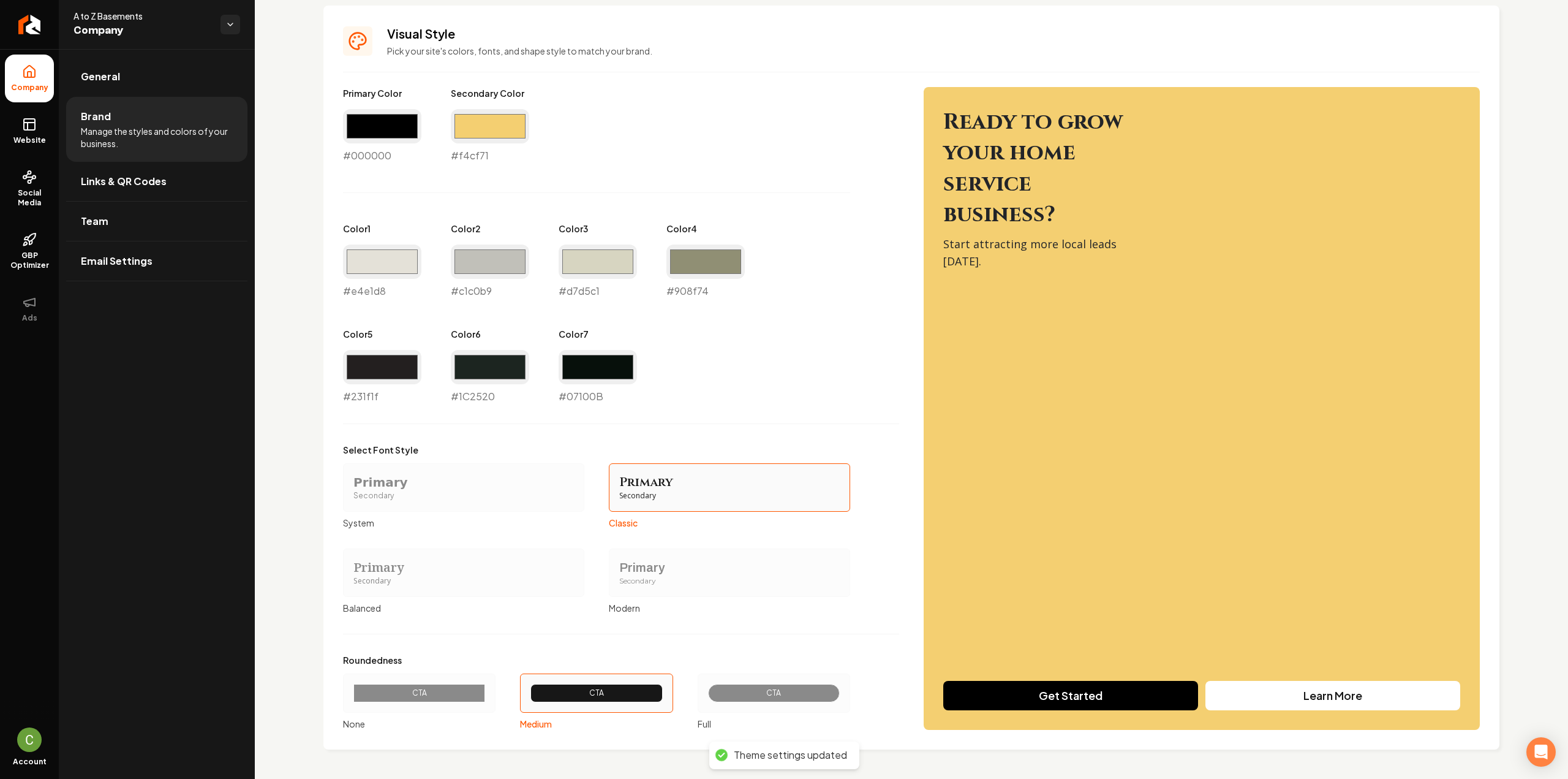
scroll to position [530, 0]
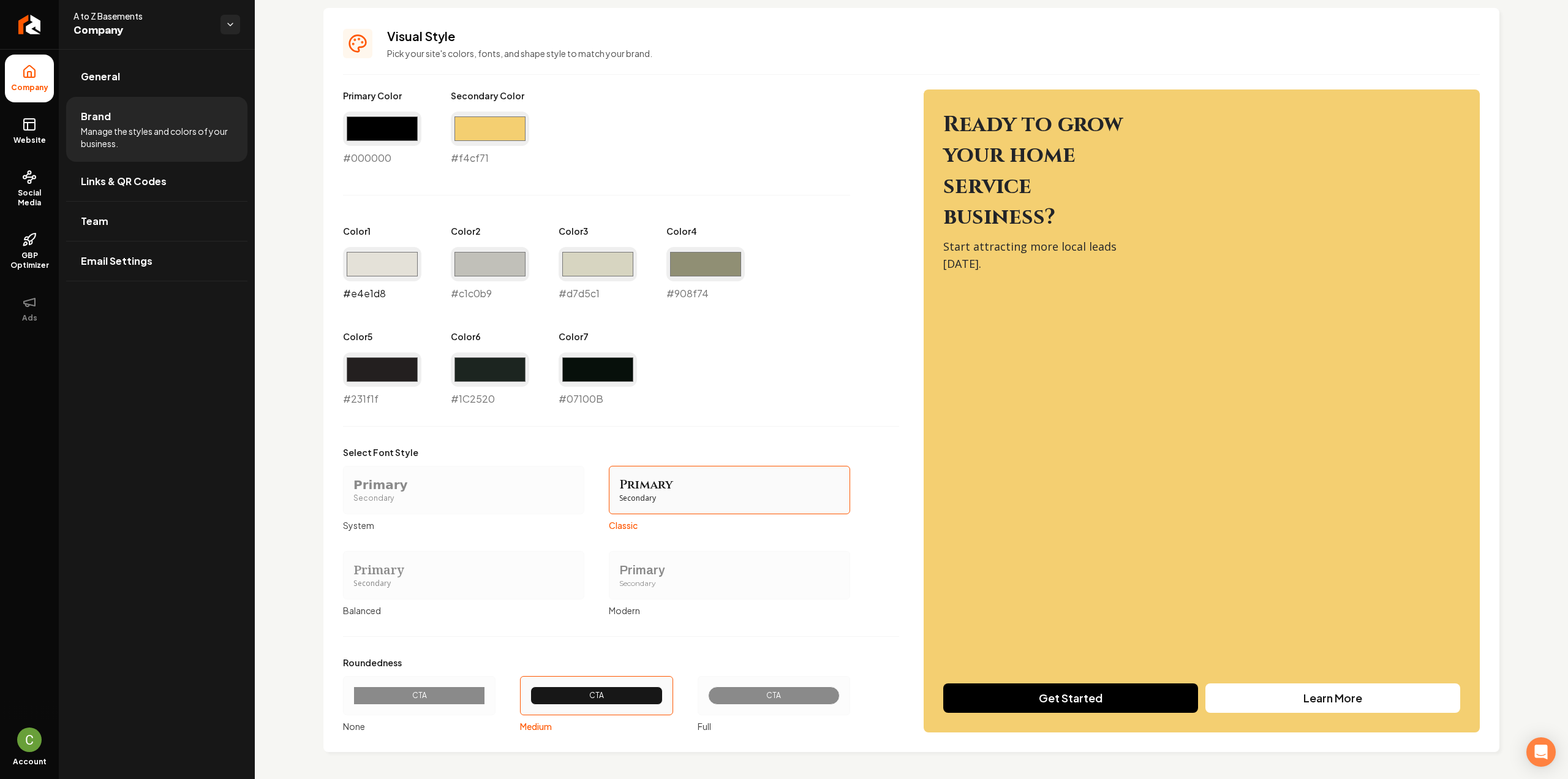
click at [402, 251] on input "#e4e1d8" at bounding box center [382, 264] width 78 height 34
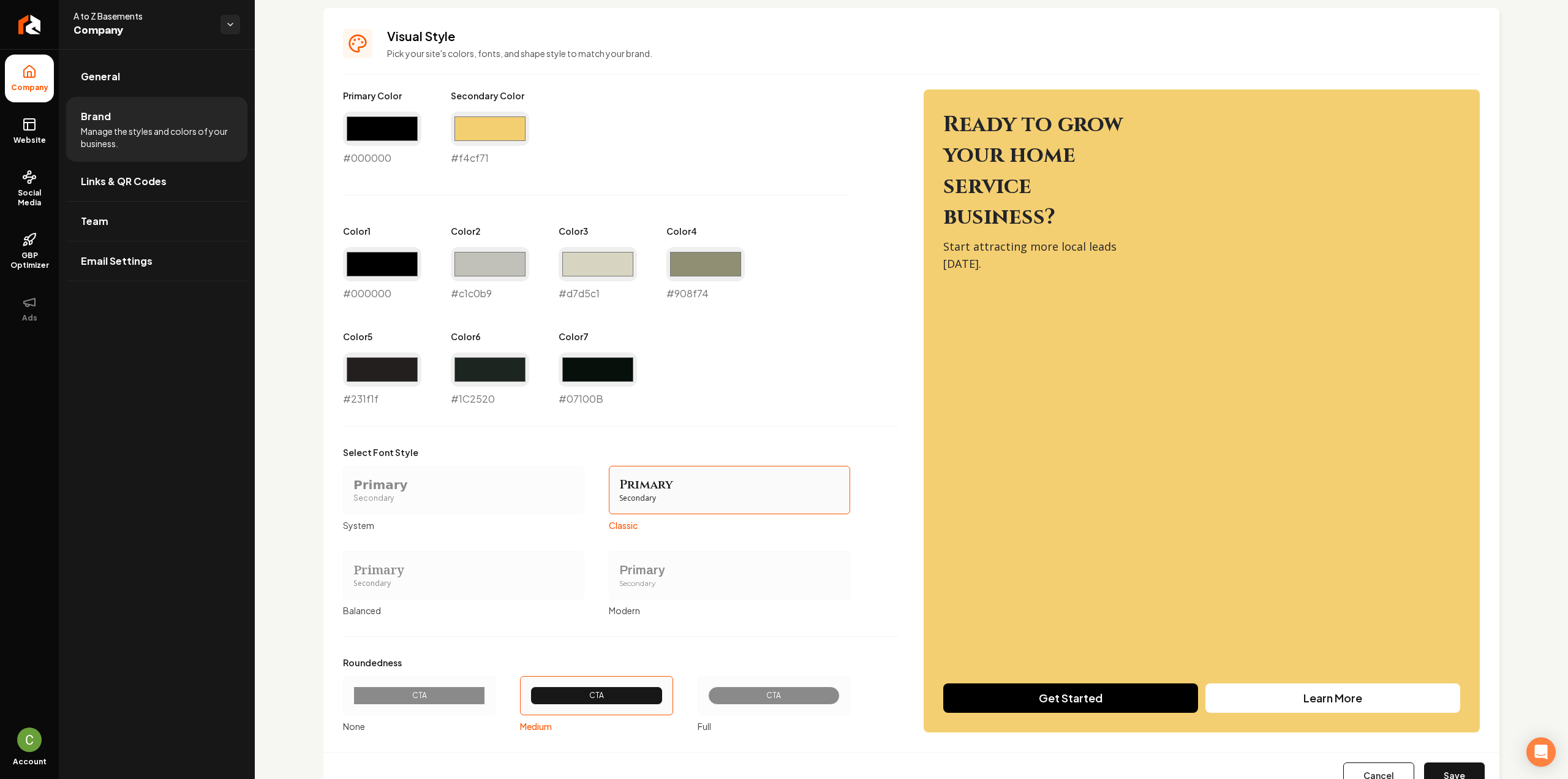
type input "#000000"
drag, startPoint x: 300, startPoint y: 382, endPoint x: 332, endPoint y: 370, distance: 34.2
click at [301, 381] on div "Logo & Icon Add your business logo and icon to personalize your website appeara…" at bounding box center [910, 174] width 1313 height 1310
click at [357, 372] on input "#231f1f" at bounding box center [382, 369] width 78 height 34
click at [373, 129] on input "#000000" at bounding box center [382, 128] width 78 height 34
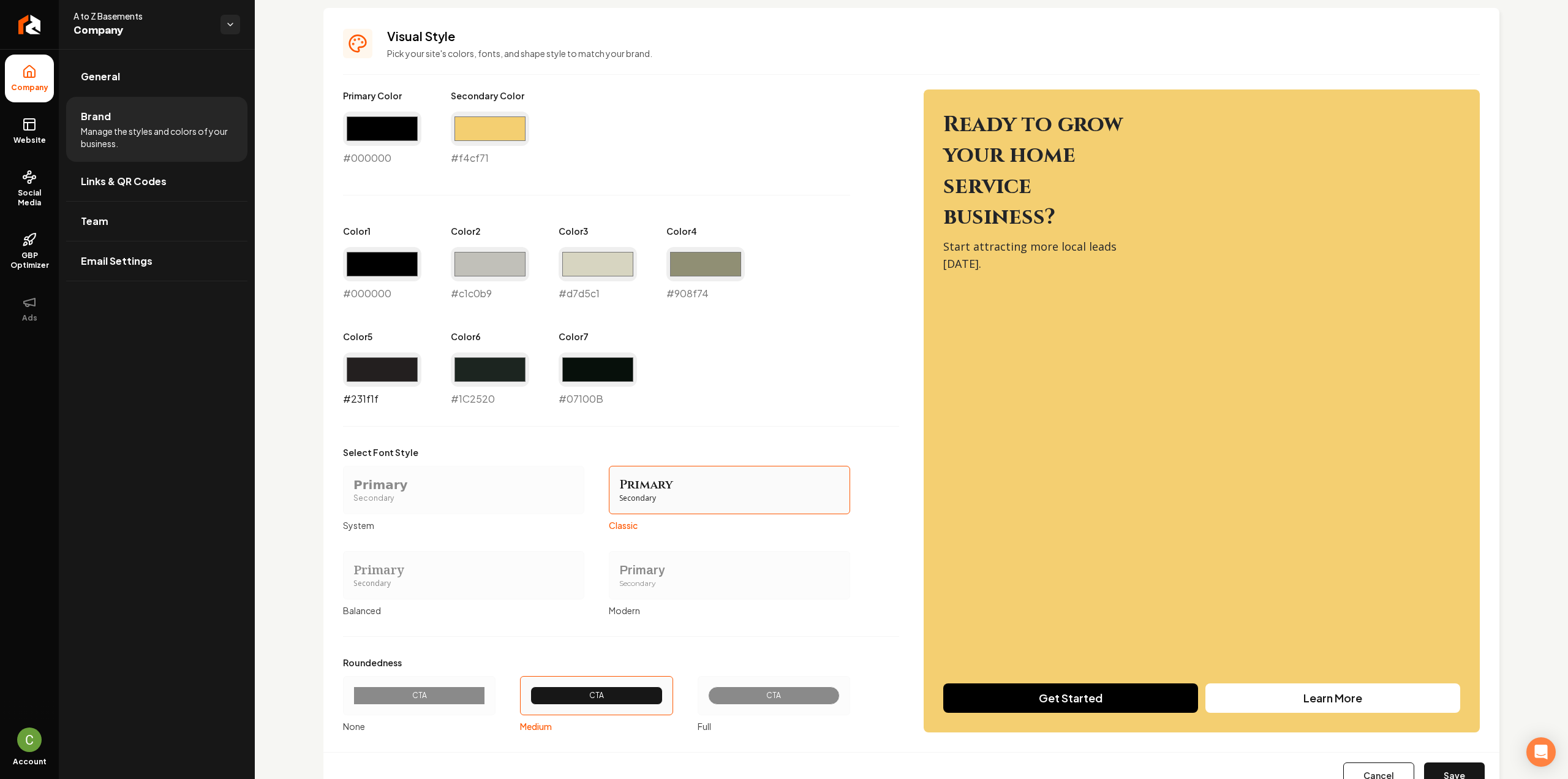
click at [363, 377] on input "#231f1f" at bounding box center [382, 369] width 78 height 34
type input "#ffffff"
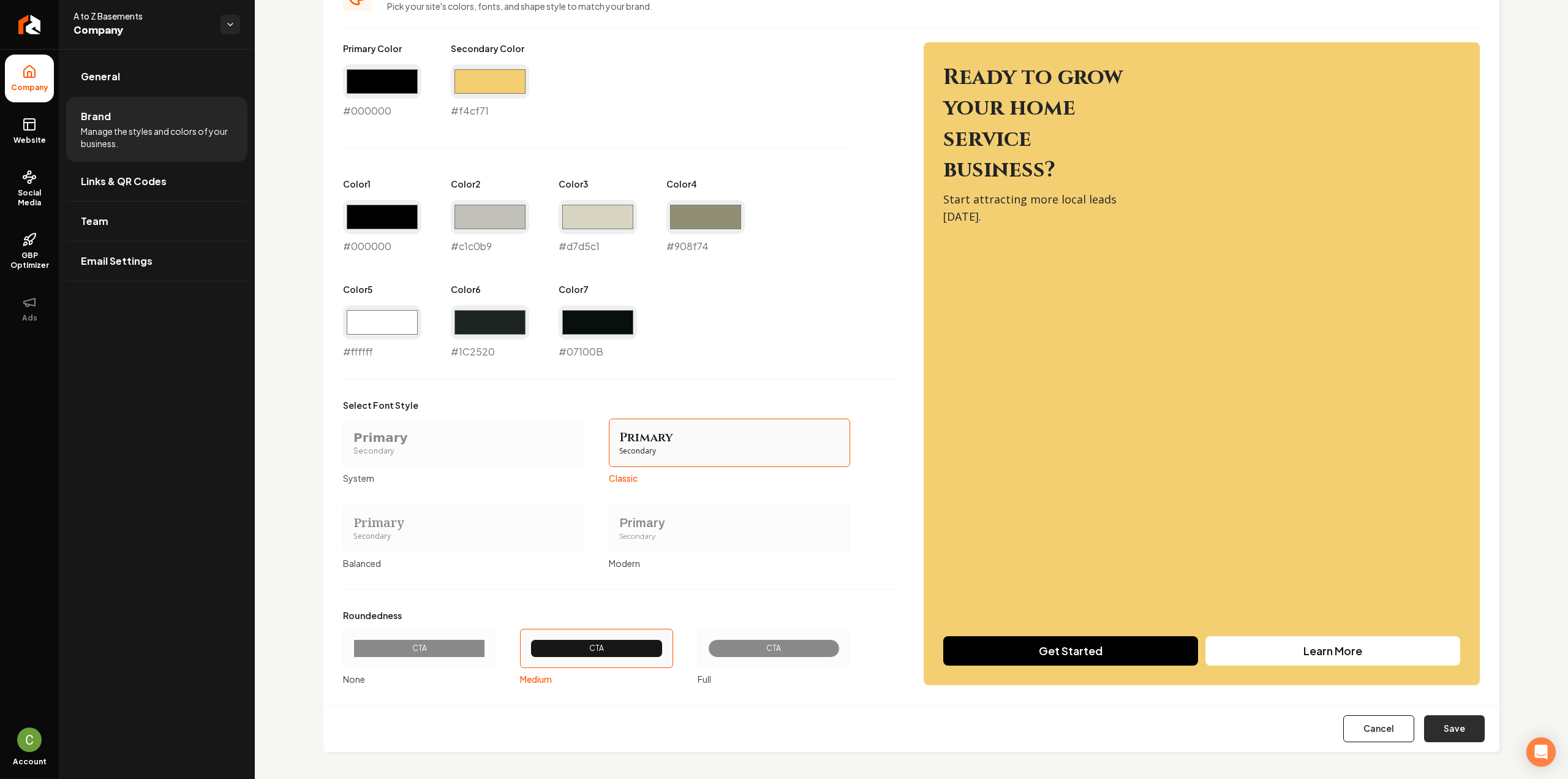
click at [1463, 736] on button "Save" at bounding box center [1454, 728] width 61 height 27
type input "#1c2520"
type input "#07100b"
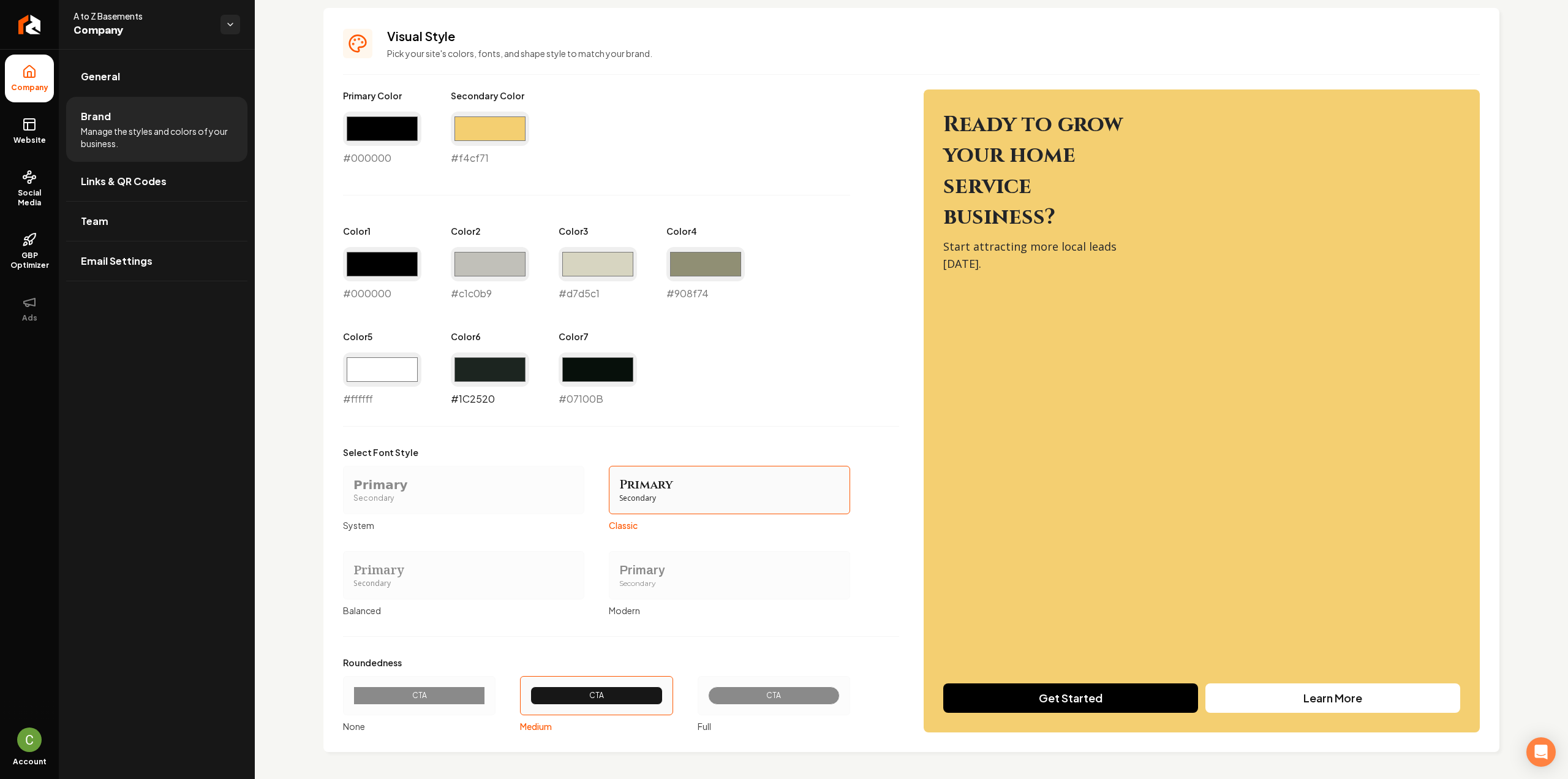
click at [464, 368] on input "#1c2520" at bounding box center [490, 369] width 78 height 34
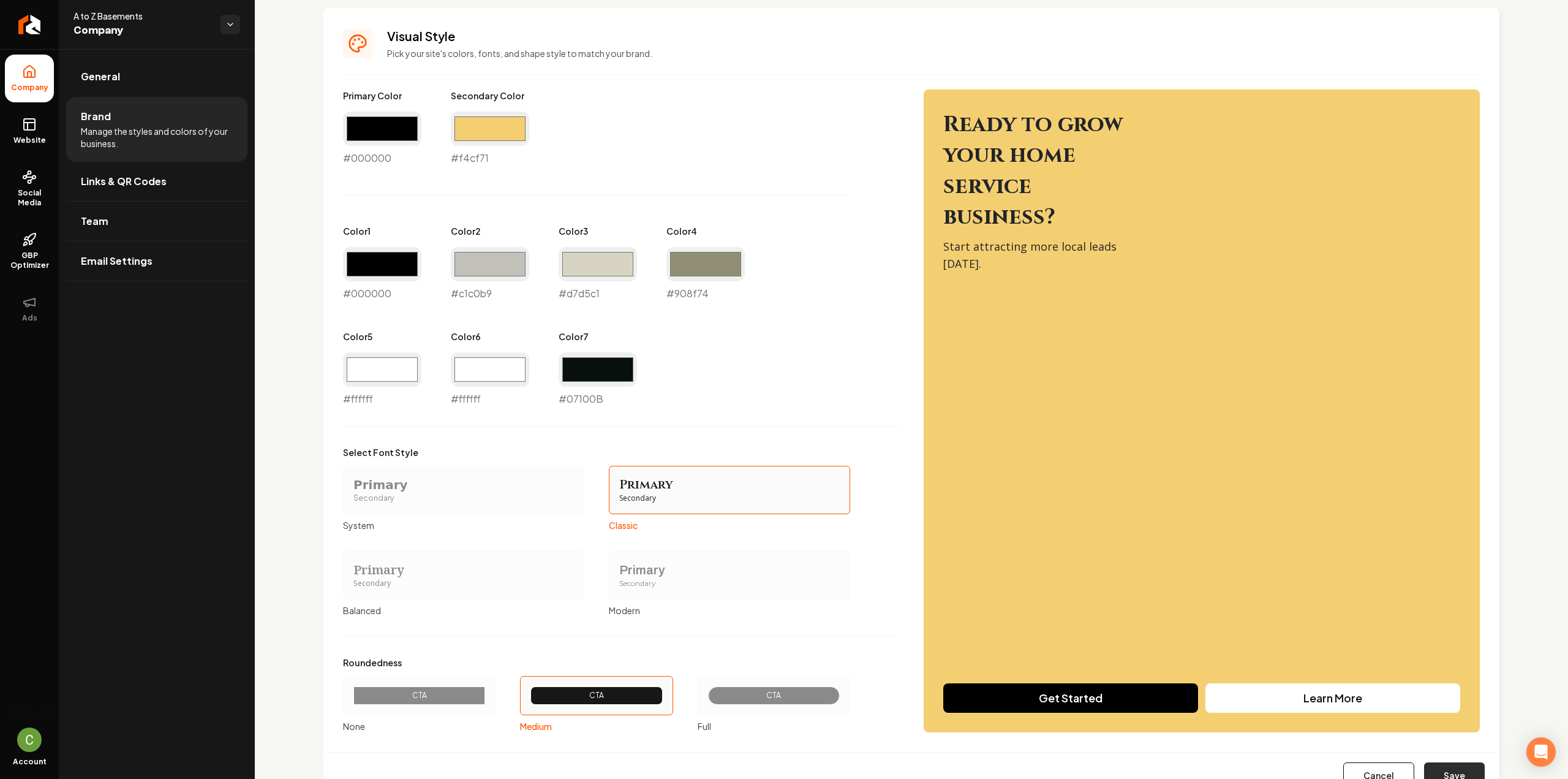
type input "#ffffff"
click at [1449, 768] on button "Save" at bounding box center [1454, 775] width 61 height 27
type input "#07100b"
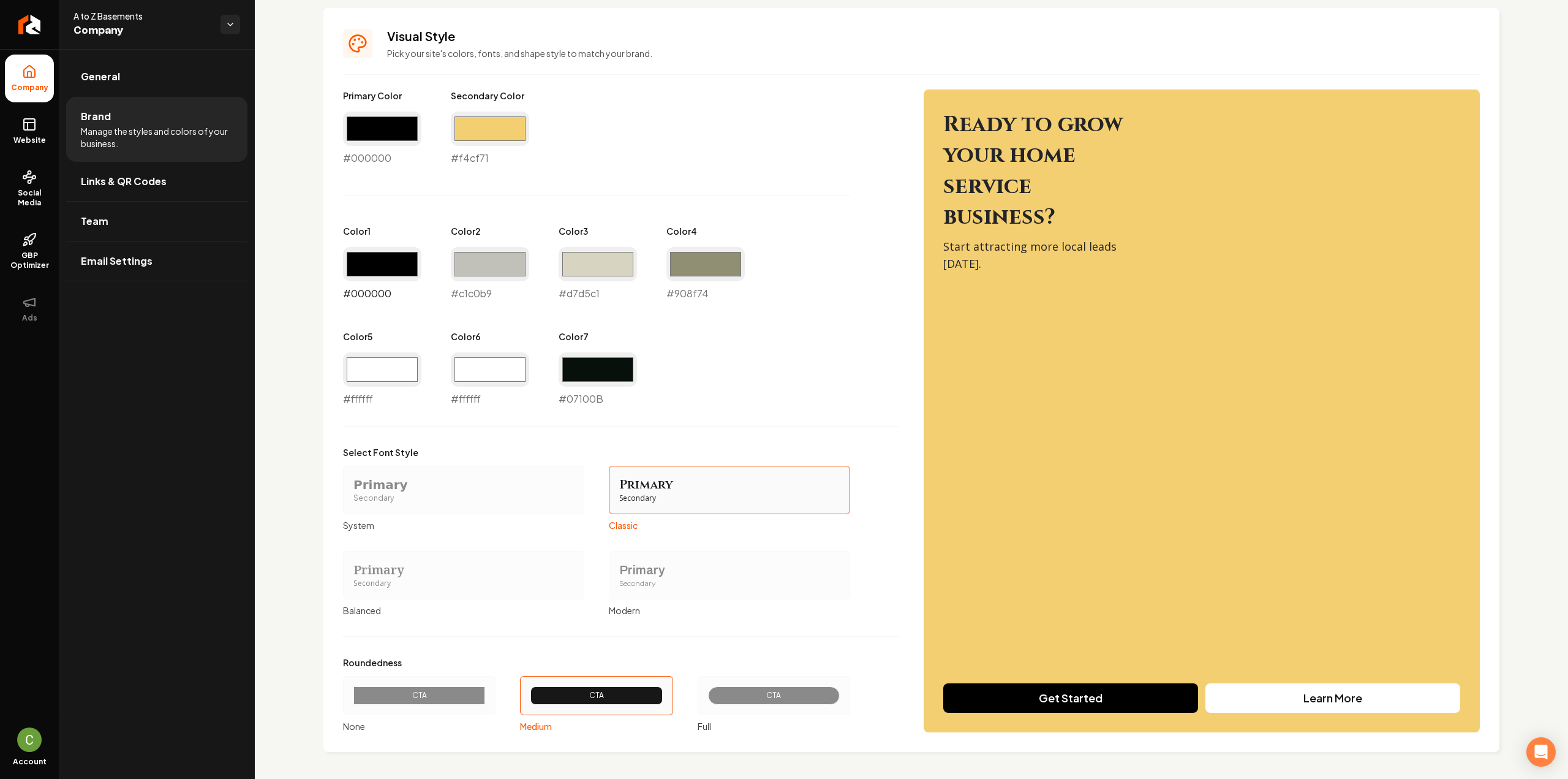
click at [382, 254] on input "#000000" at bounding box center [382, 264] width 78 height 34
drag, startPoint x: 389, startPoint y: 269, endPoint x: 377, endPoint y: 278, distance: 15.0
click at [389, 269] on input "#000000" at bounding box center [382, 264] width 78 height 34
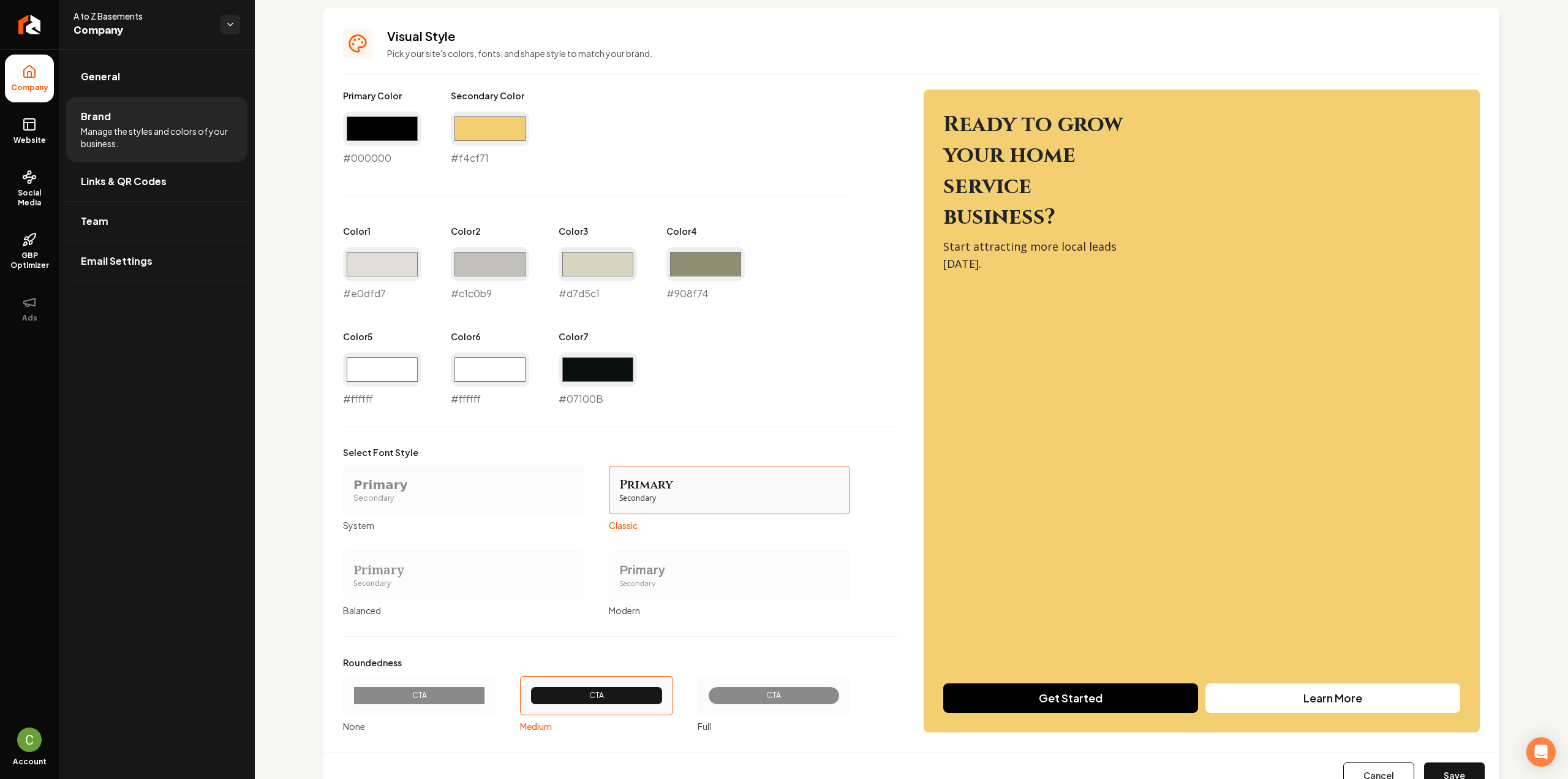
type input "#e0dfd7"
drag, startPoint x: 411, startPoint y: 189, endPoint x: 408, endPoint y: 197, distance: 8.5
click at [411, 189] on div "Primary Color #000000 #000000 Secondary Color #f4cf71 #f4cf71 Color 1 #e0dfd7 #…" at bounding box center [621, 248] width 556 height 317
click at [377, 370] on input "#ffffff" at bounding box center [382, 369] width 78 height 34
type input "#000000"
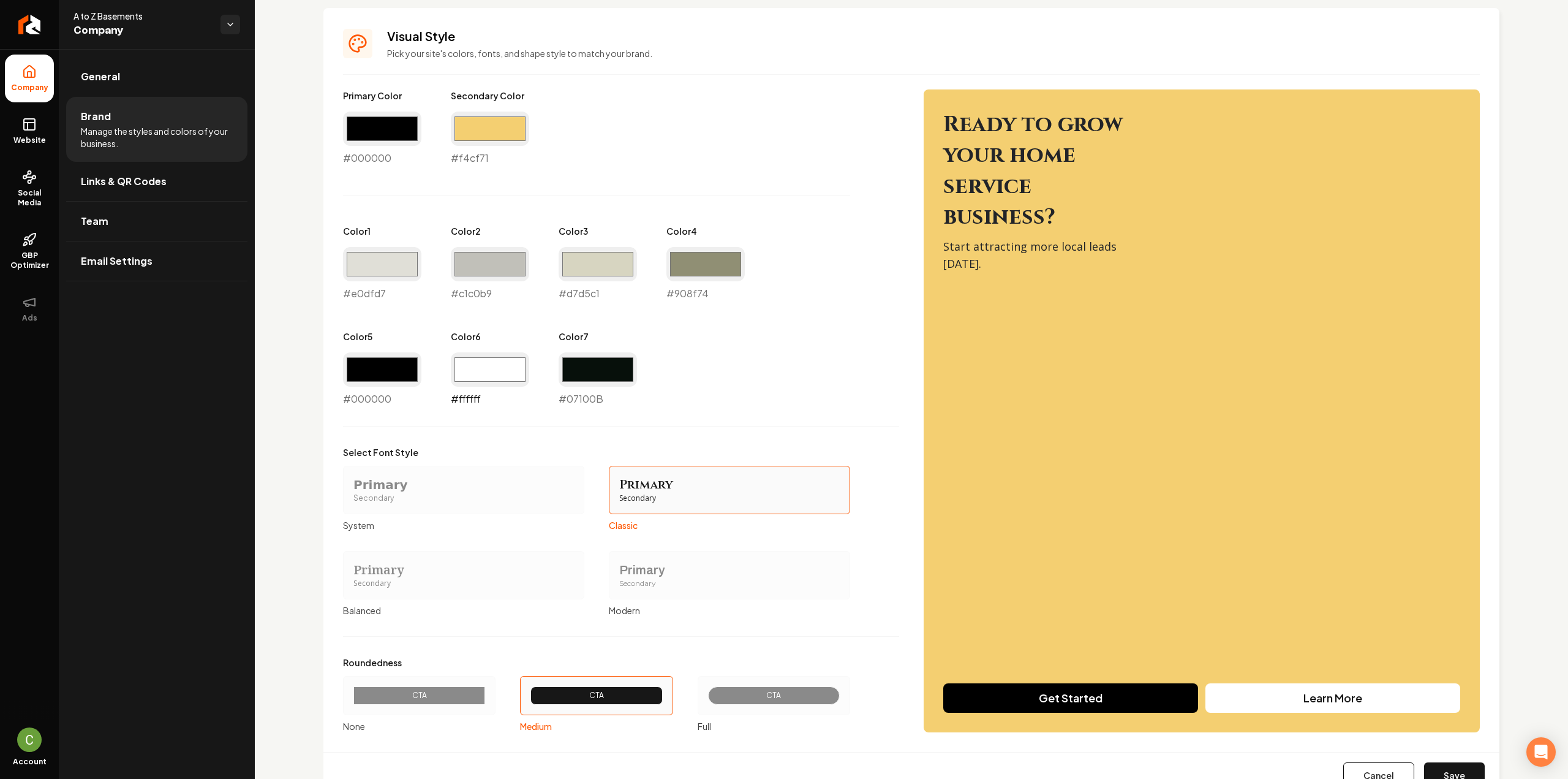
click at [480, 358] on input "#ffffff" at bounding box center [490, 369] width 78 height 34
type input "#5c5c5c"
click at [479, 324] on div "Primary Color #000000 #000000 Secondary Color #f4cf71 #f4cf71 Color 1 #e0dfd7 #…" at bounding box center [621, 248] width 556 height 317
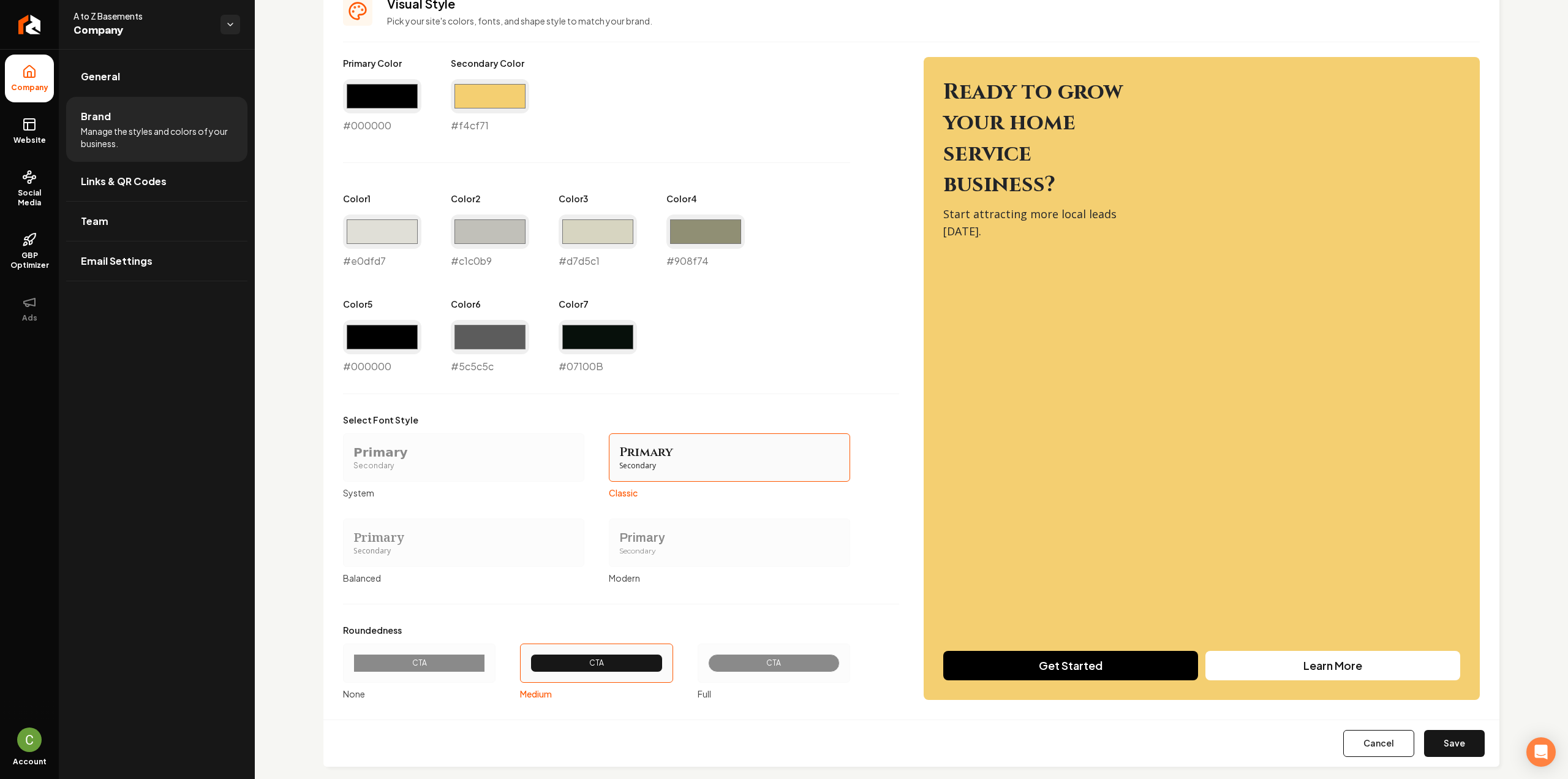
scroll to position [577, 0]
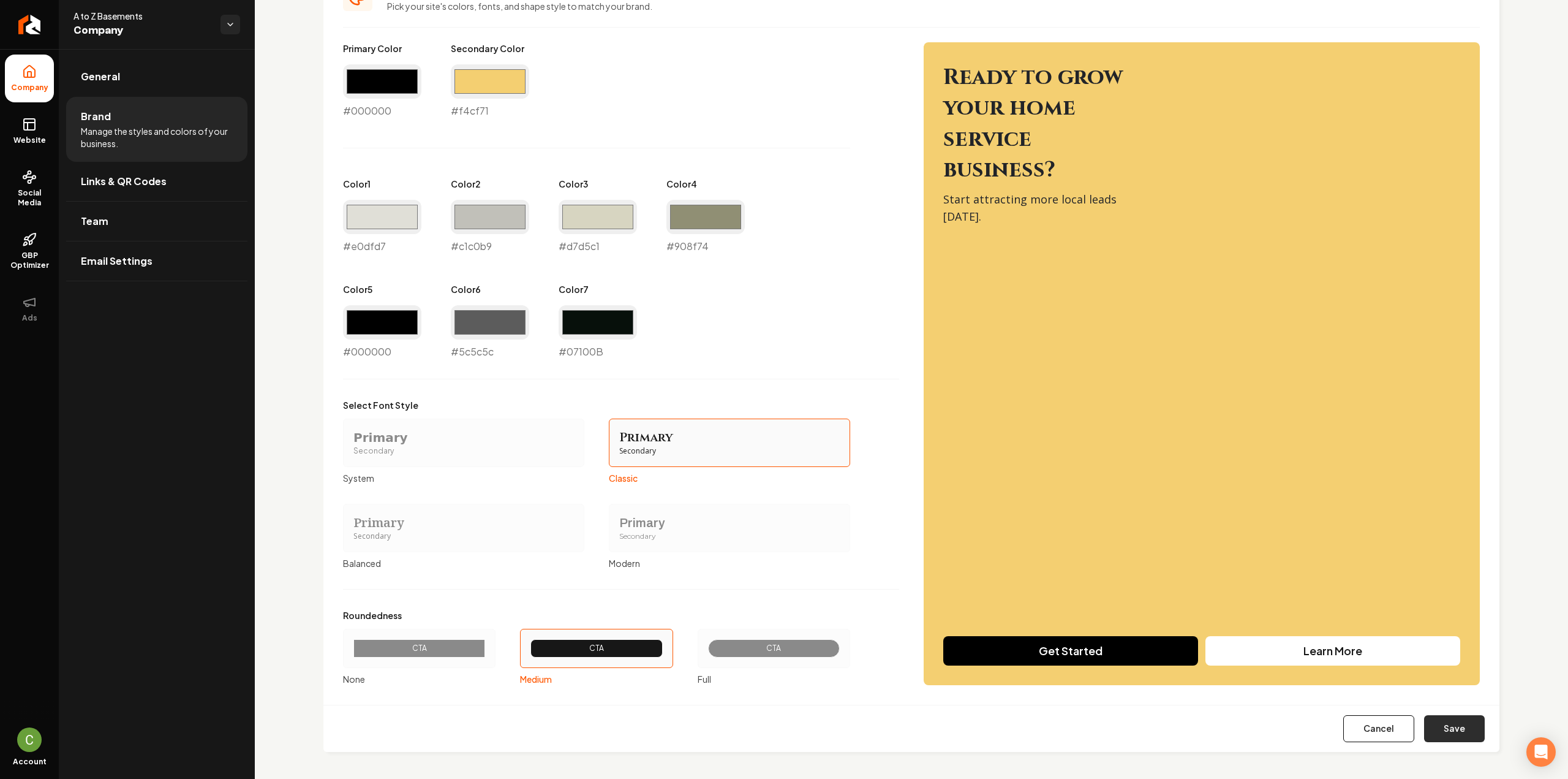
click at [1435, 735] on button "Save" at bounding box center [1454, 728] width 61 height 27
type input "#07100b"
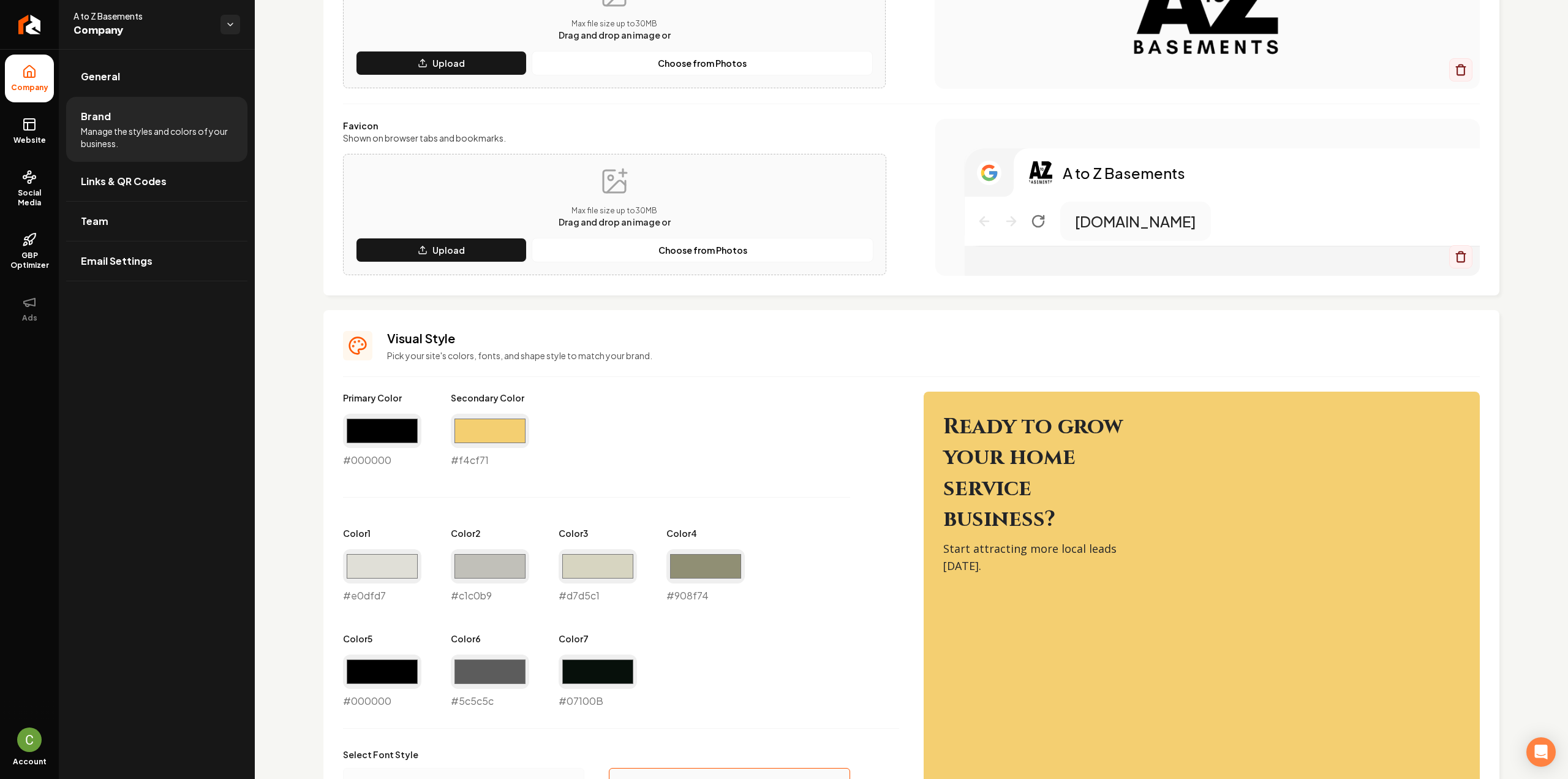
scroll to position [306, 0]
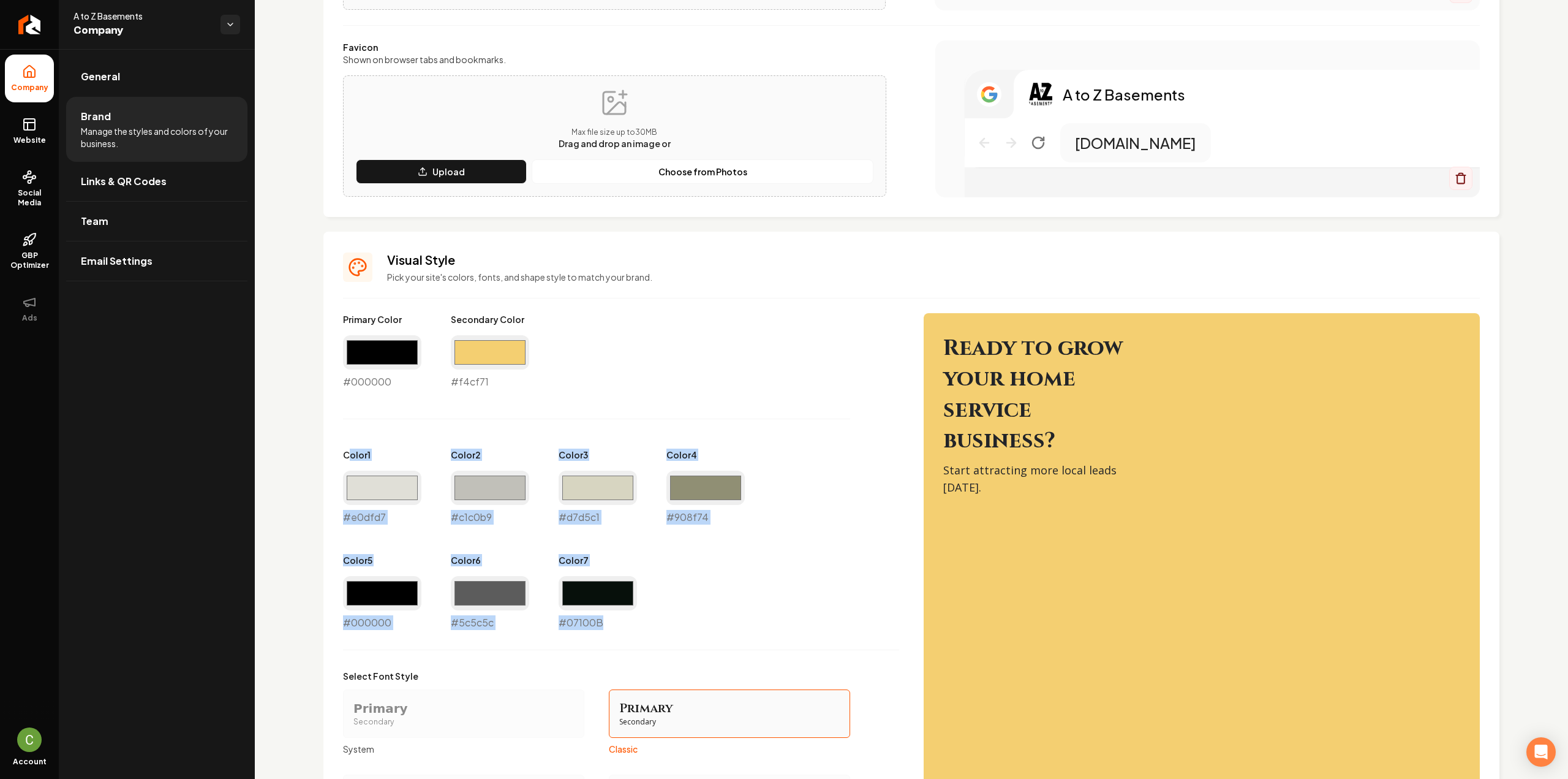
drag, startPoint x: 351, startPoint y: 445, endPoint x: 638, endPoint y: 627, distance: 339.8
click at [638, 627] on div "Primary Color #000000 #000000 Secondary Color #f4cf71 #f4cf71 Color 1 #e0dfd7 #…" at bounding box center [621, 472] width 556 height 317
click at [638, 627] on div "Primary Color #000000 #000000 Secondary Color #f4cf71 #f4cf71 Color 1 #e0dfd7 #…" at bounding box center [621, 472] width 556 height 317
drag, startPoint x: 634, startPoint y: 632, endPoint x: 316, endPoint y: 465, distance: 359.2
click at [316, 465] on div "Logo & Icon Add your business logo and icon to personalize your website appeara…" at bounding box center [910, 373] width 1313 height 1262
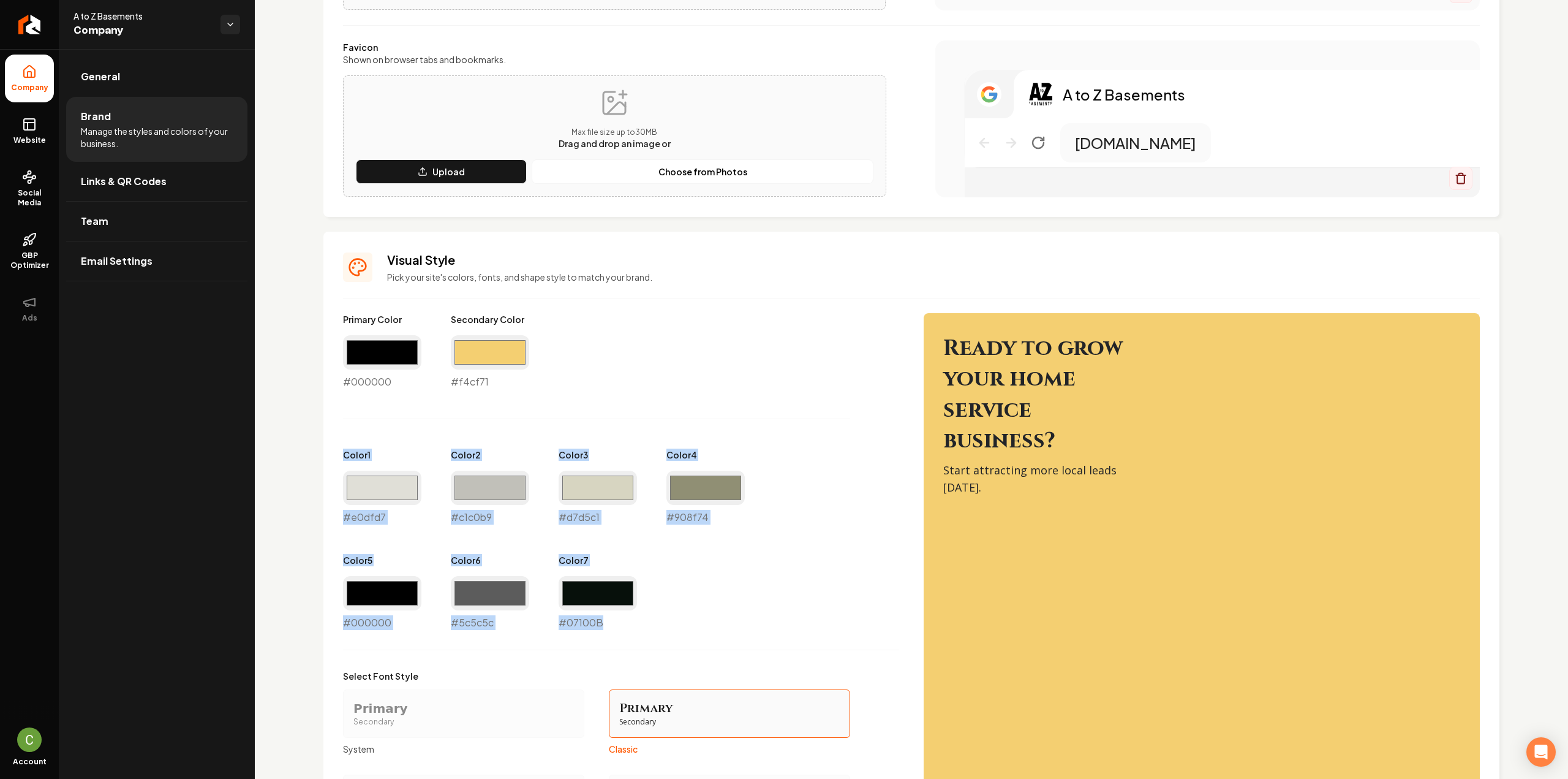
click at [316, 465] on div "Logo & Icon Add your business logo and icon to personalize your website appeara…" at bounding box center [910, 373] width 1313 height 1262
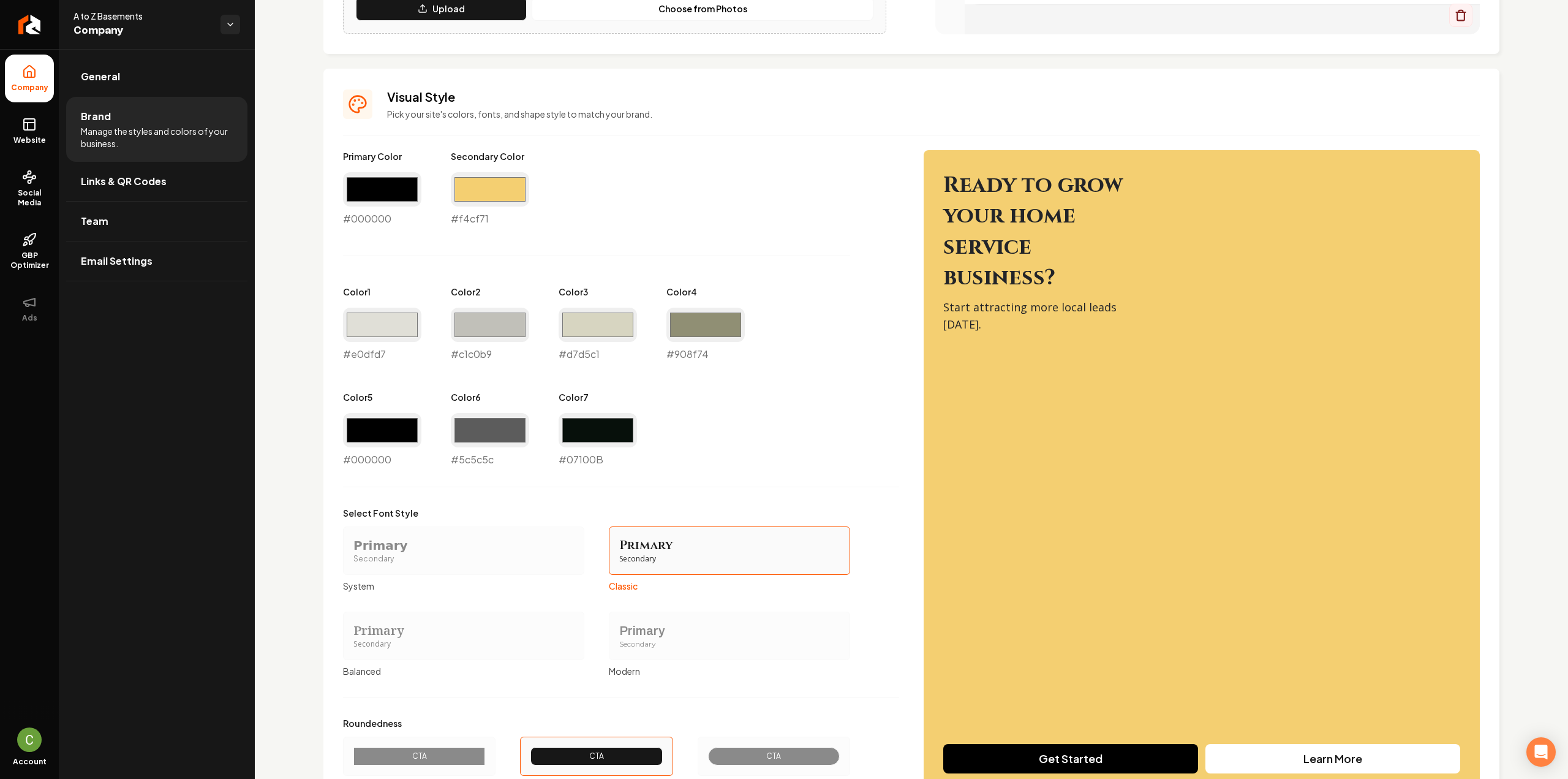
scroll to position [530, 0]
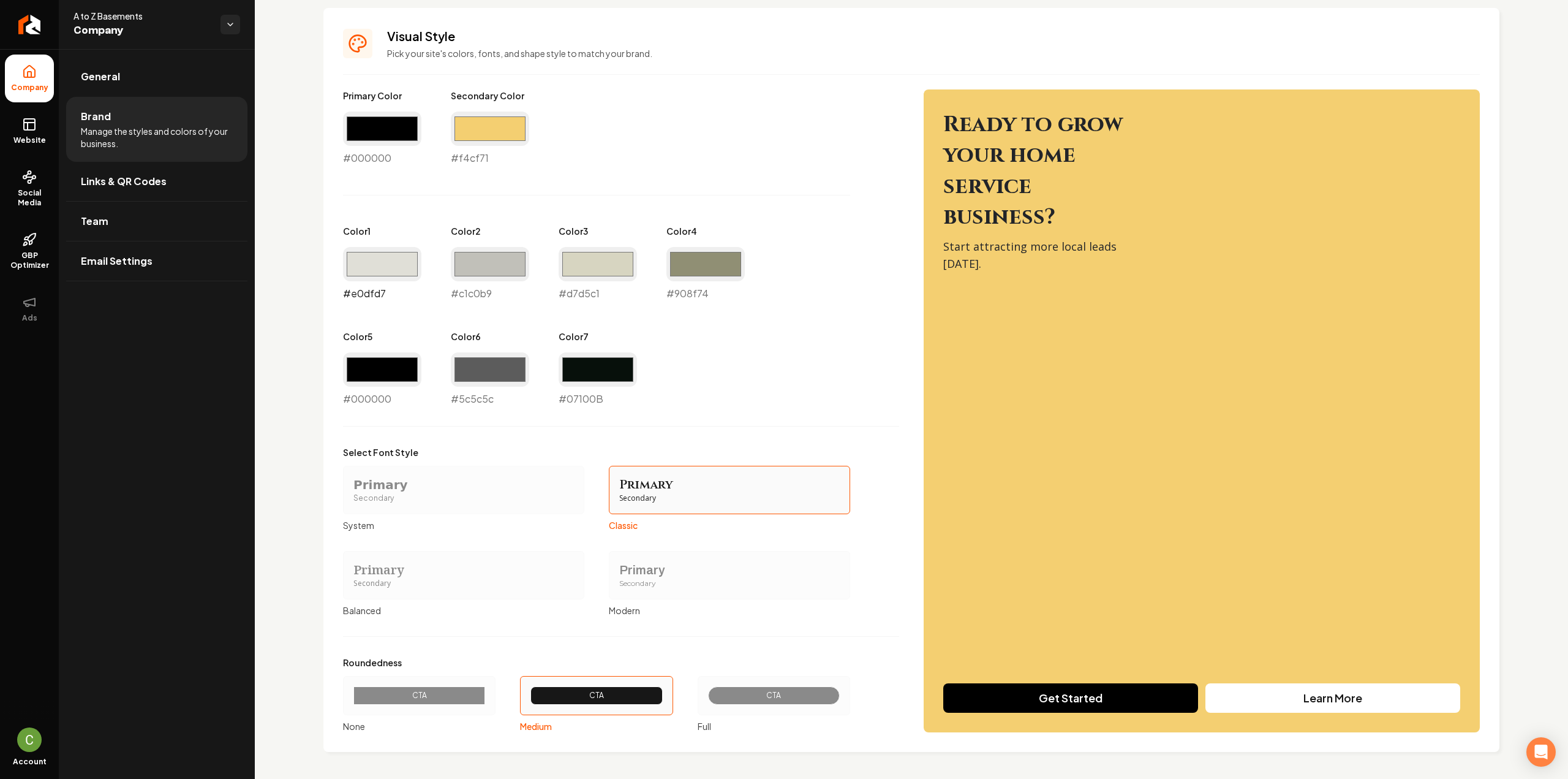
click at [386, 274] on input "#e0dfd7" at bounding box center [382, 264] width 78 height 34
click at [503, 168] on div "Primary Color #000000 #000000 Secondary Color #f4cf71 #f4cf71 Color 1 #e0dfd7 #…" at bounding box center [621, 248] width 556 height 317
click at [381, 264] on input "#e0dfd7" at bounding box center [382, 264] width 78 height 34
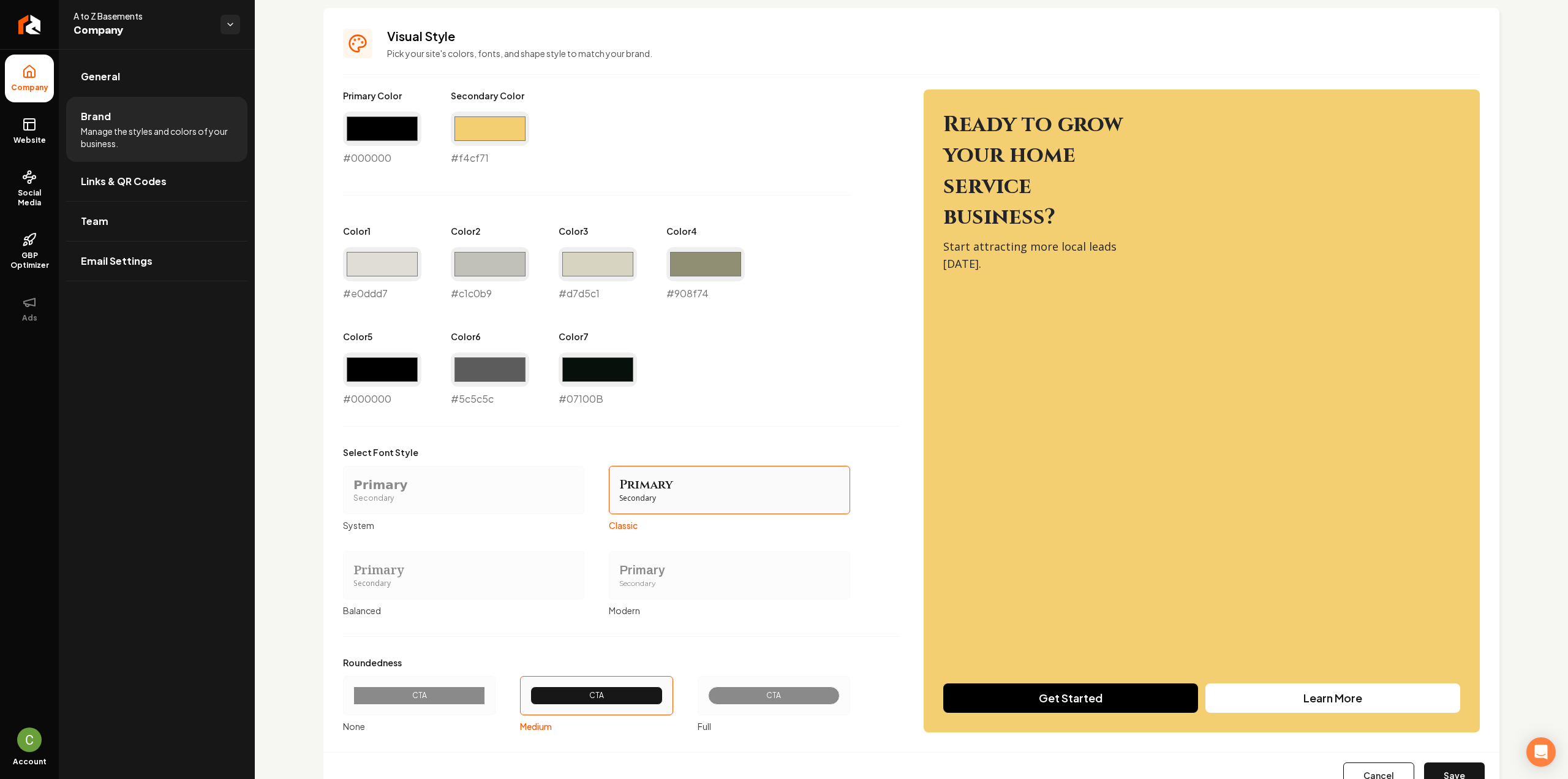
type input "#e0ddd7"
click at [486, 182] on div "Primary Color #000000 #000000 Secondary Color #f4cf71 #f4cf71 Color 1 #e0ddd7 #…" at bounding box center [621, 248] width 556 height 317
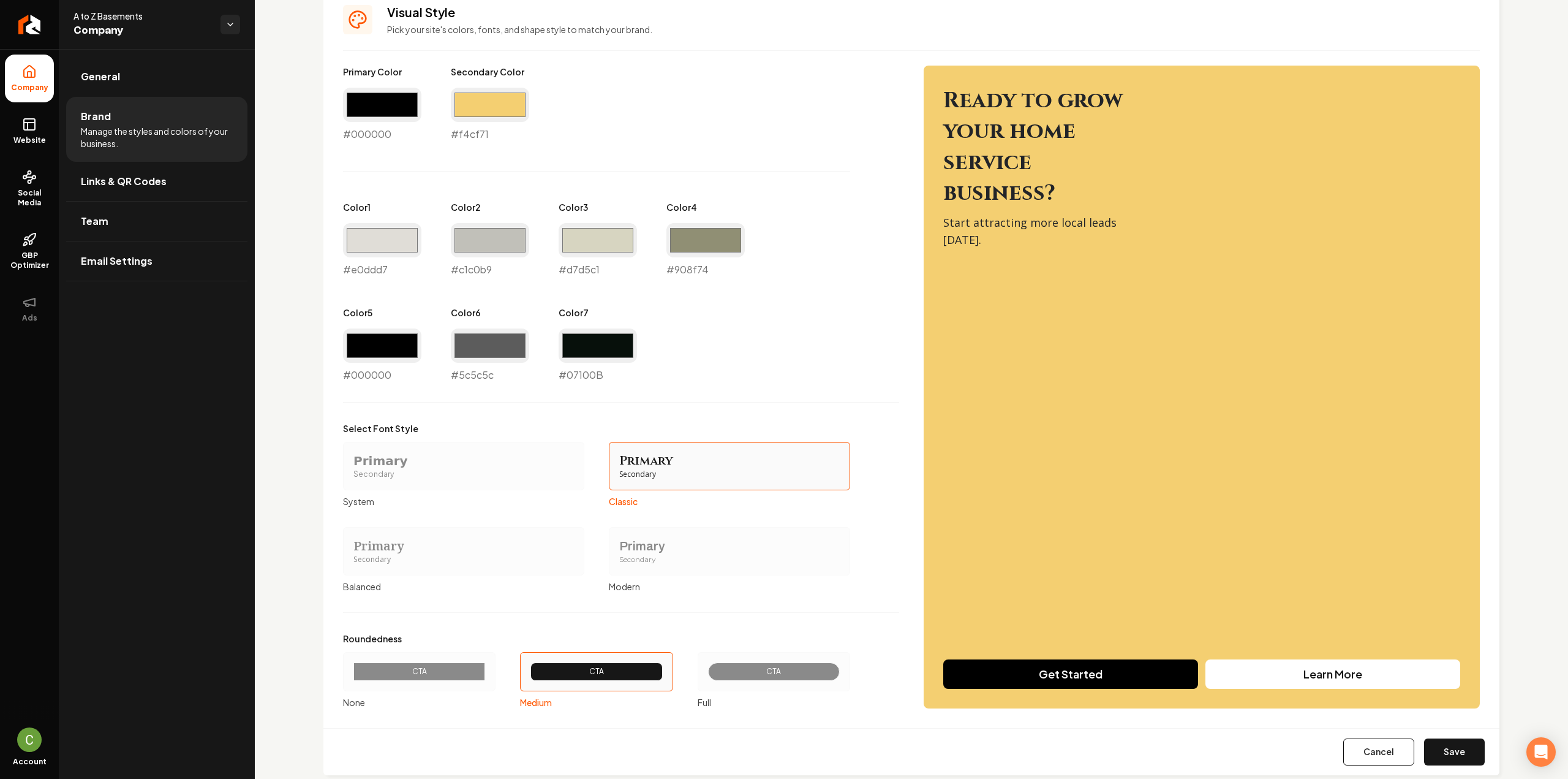
scroll to position [577, 0]
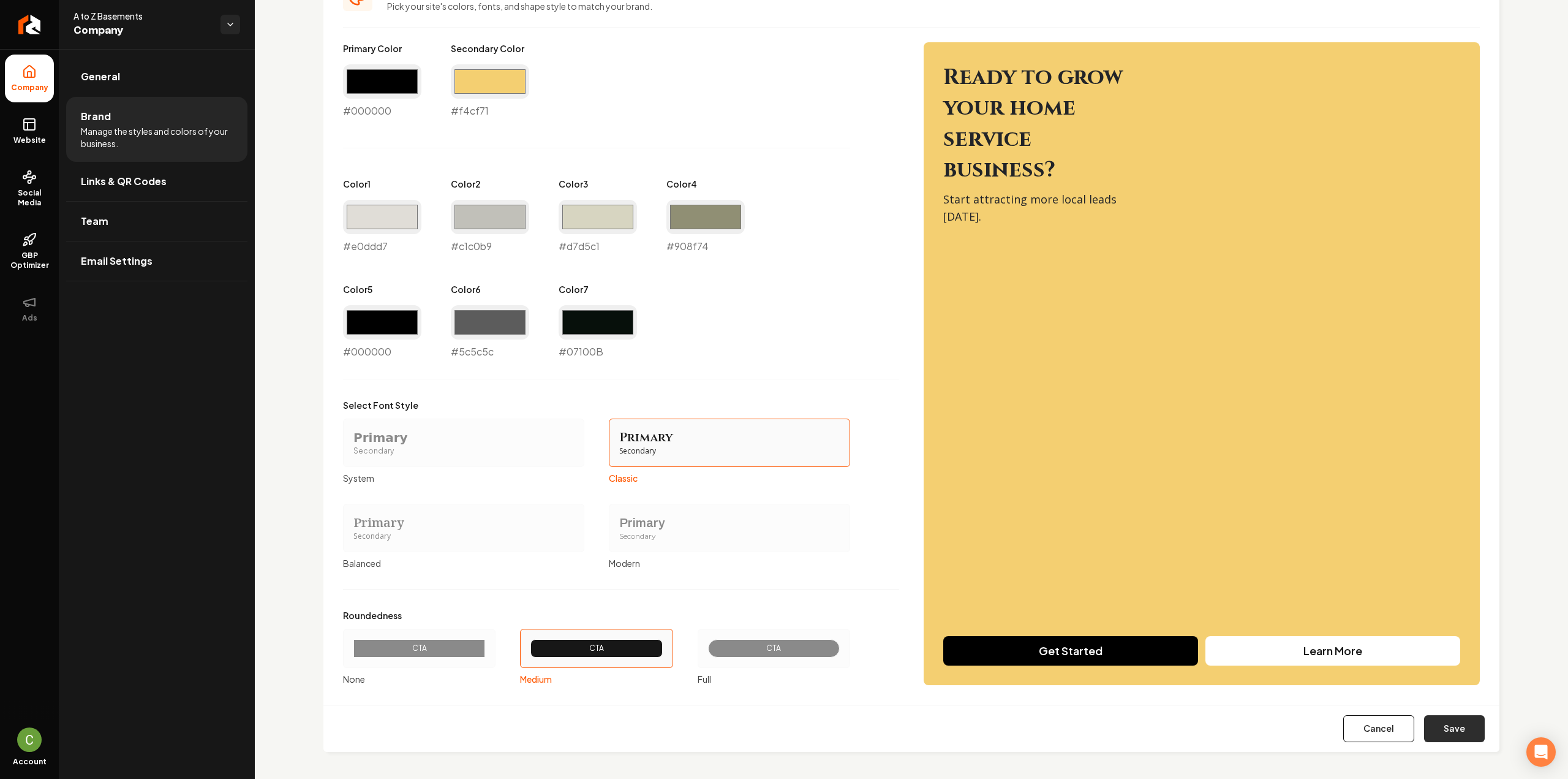
click at [1428, 737] on button "Save" at bounding box center [1454, 728] width 61 height 27
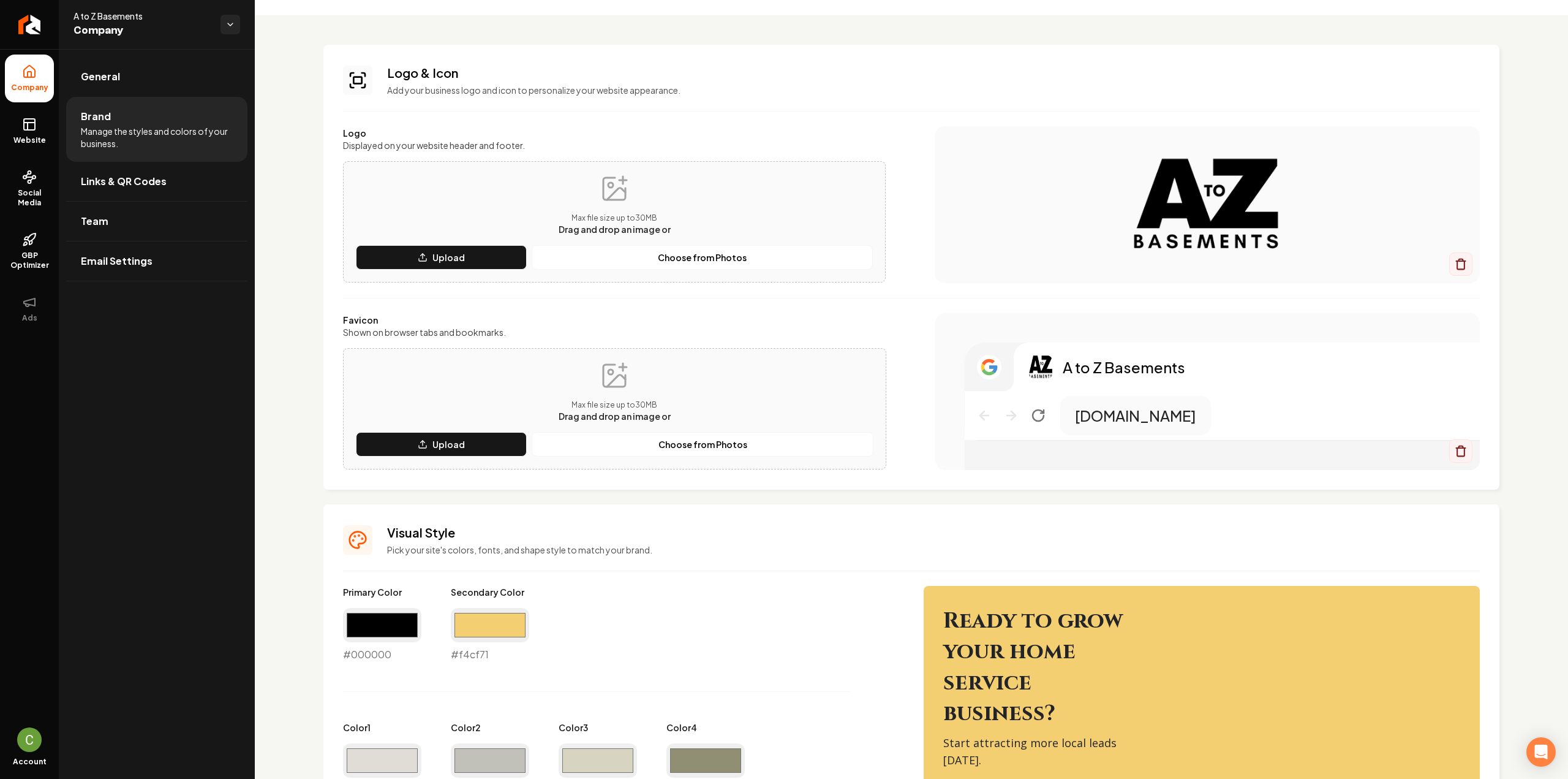
scroll to position [0, 0]
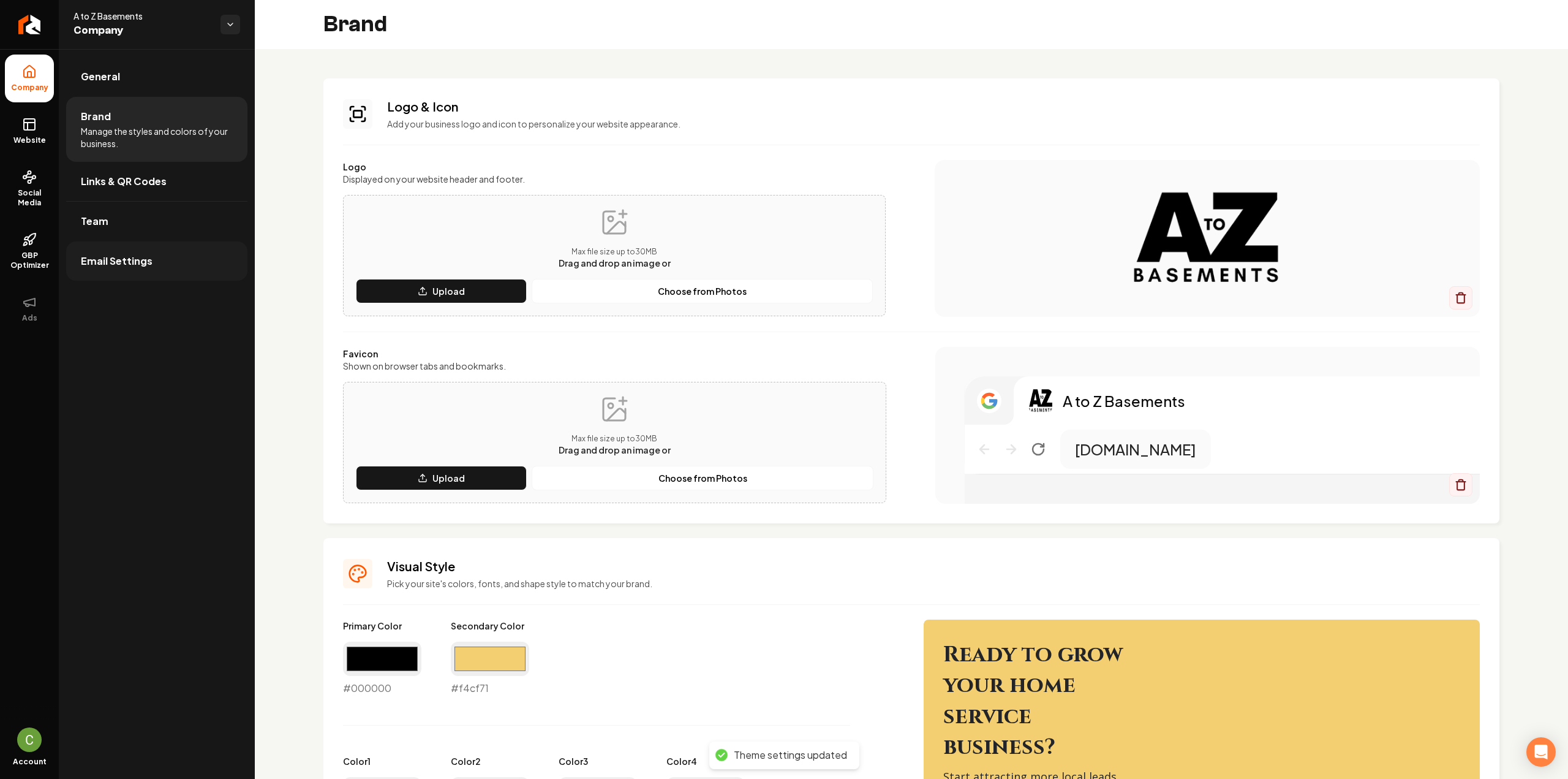
type input "#07100b"
click at [42, 139] on span "Website" at bounding box center [29, 140] width 42 height 10
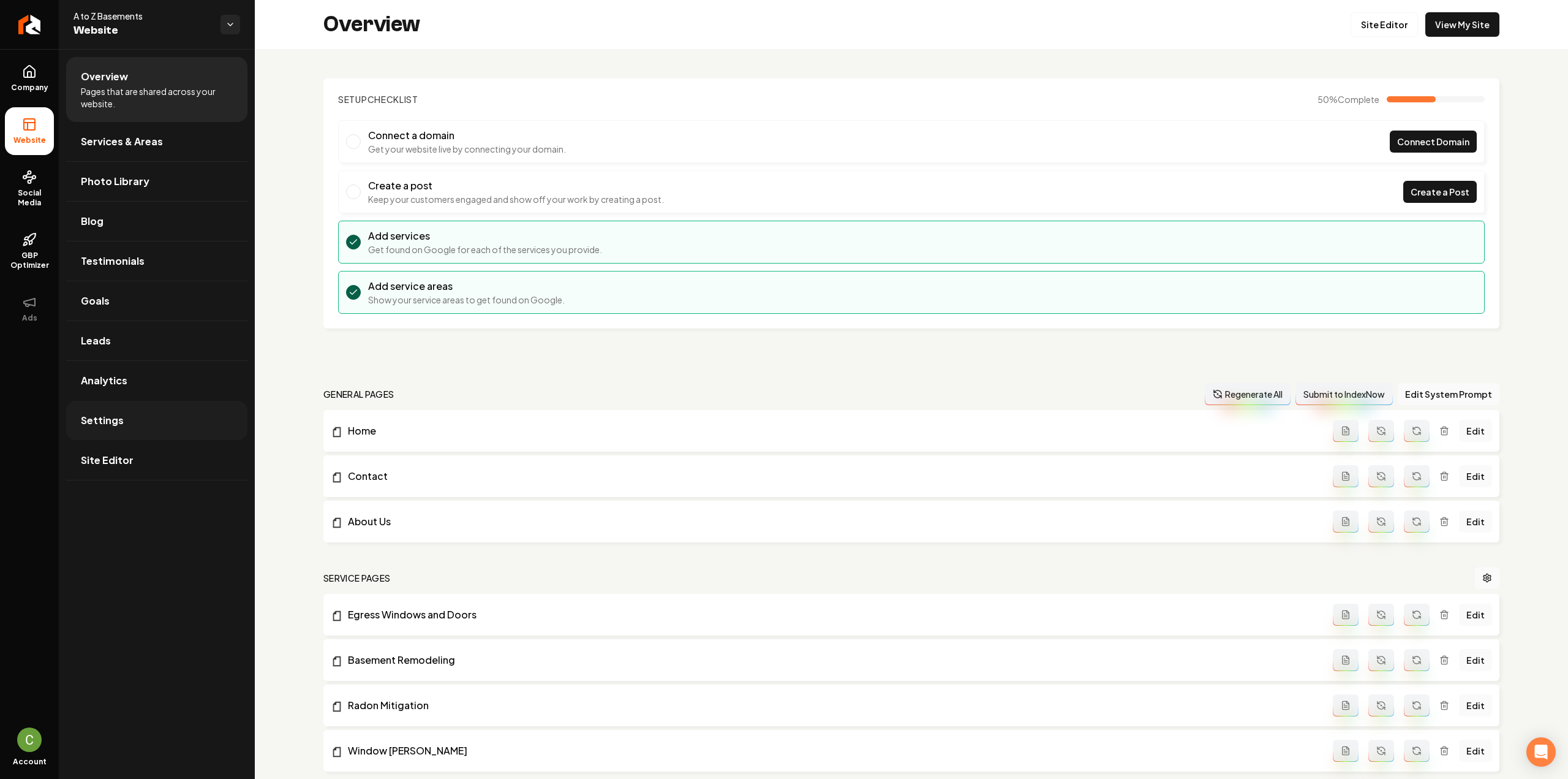
click at [111, 409] on link "Settings" at bounding box center [157, 420] width 181 height 39
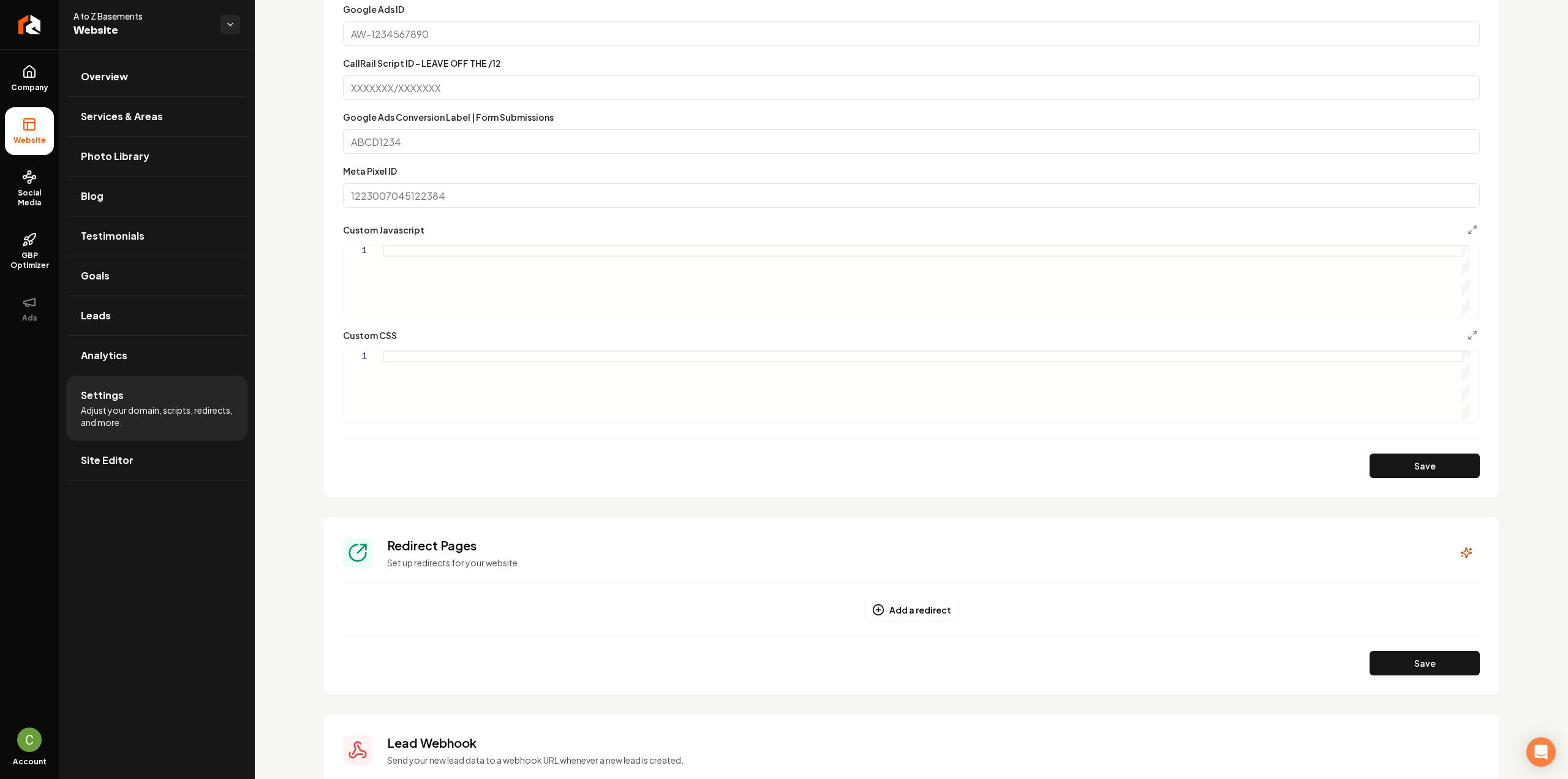
scroll to position [720, 0]
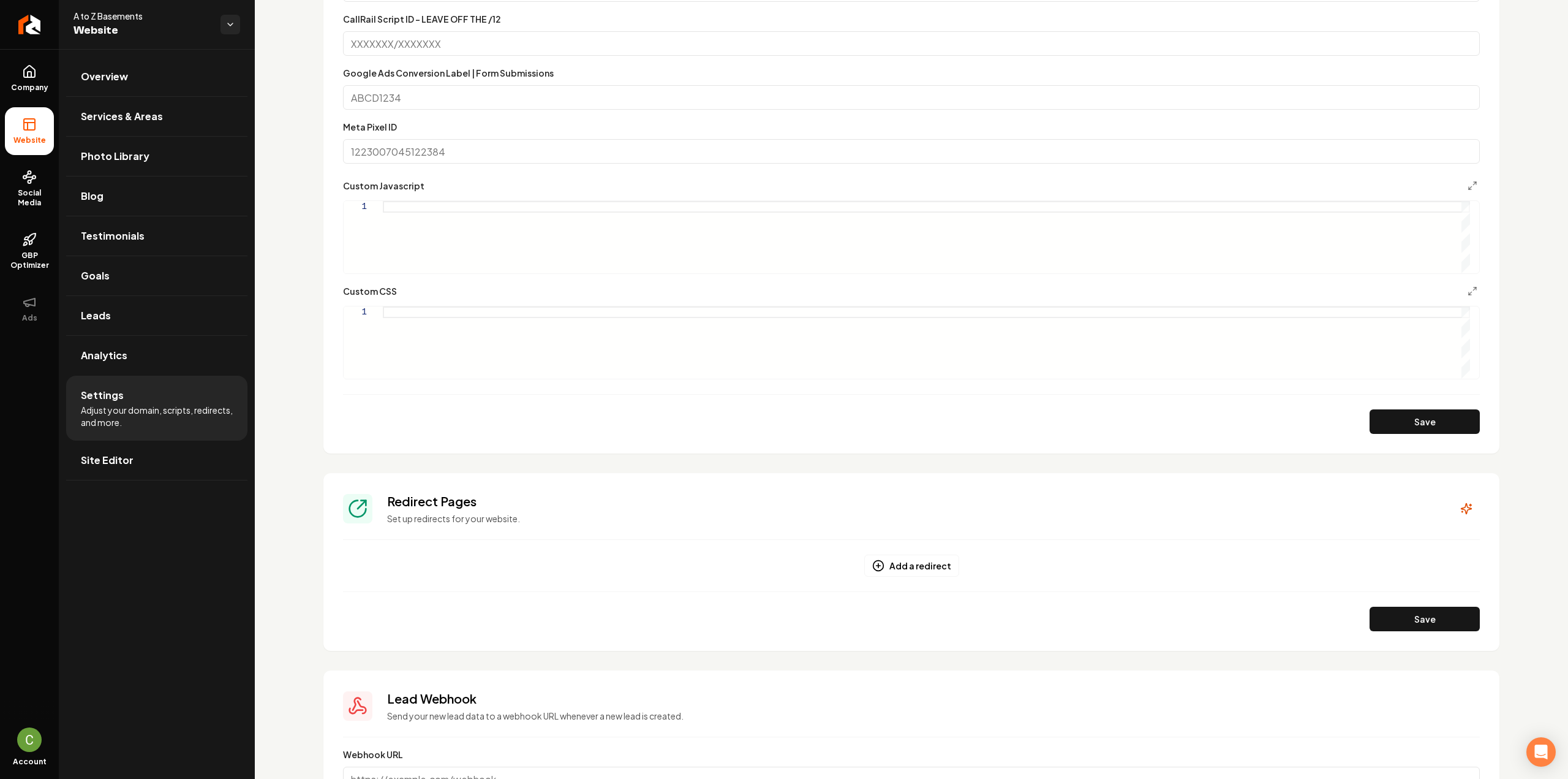
click at [457, 323] on div "Main content area" at bounding box center [926, 342] width 1087 height 72
drag, startPoint x: 338, startPoint y: 295, endPoint x: 405, endPoint y: 303, distance: 67.5
click at [396, 284] on section "**********" at bounding box center [910, 114] width 1176 height 680
click at [401, 330] on div ".grab-home .grab-service-button { }" at bounding box center [926, 342] width 1087 height 72
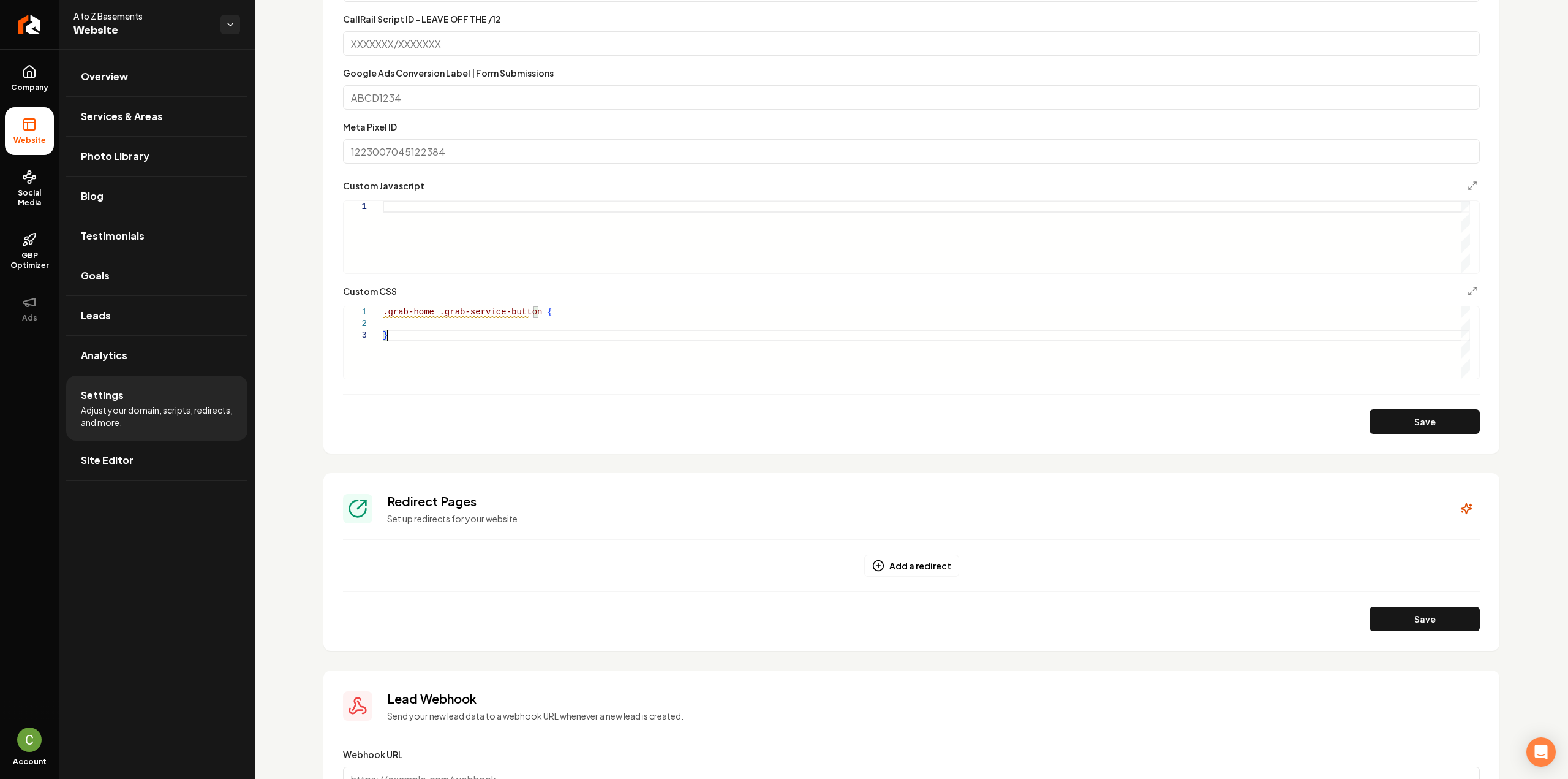
click at [398, 322] on div ".grab-home .grab-service-button { }" at bounding box center [926, 342] width 1087 height 72
click at [619, 325] on div ".grab-home .grab-service-button { background-color: }" at bounding box center [926, 342] width 1087 height 72
click at [1374, 415] on button "Save" at bounding box center [1424, 422] width 110 height 24
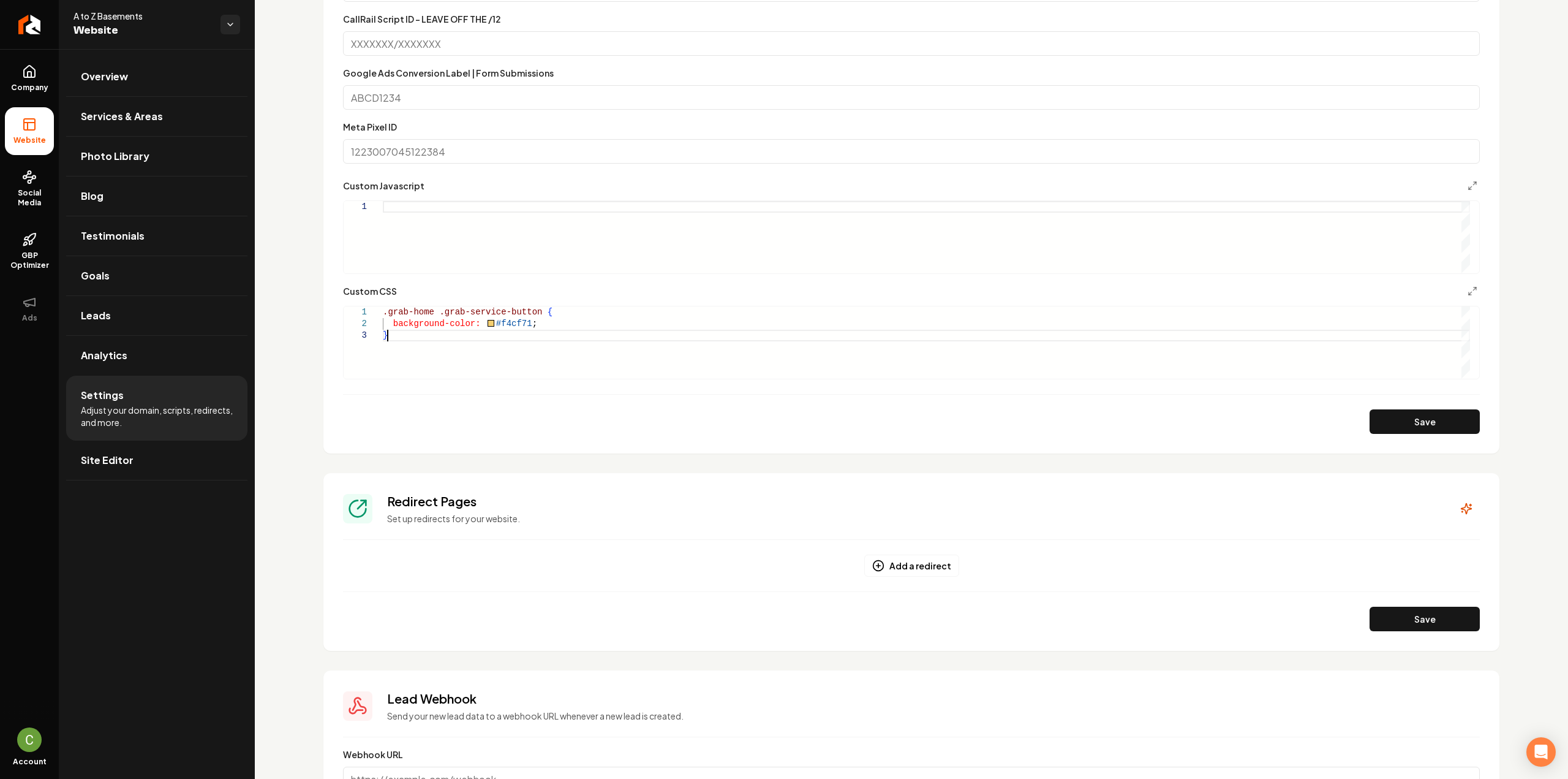
click at [544, 329] on div ".grab-home .grab-service-button { background-color: #f4cf71 ; }" at bounding box center [926, 342] width 1087 height 72
click at [1444, 416] on button "Save" at bounding box center [1424, 422] width 110 height 24
drag, startPoint x: 431, startPoint y: 314, endPoint x: 376, endPoint y: 310, distance: 55.1
click at [382, 310] on div ".grab-home .grab-service-button { background-color: rgb ( var ( --secondary-col…" at bounding box center [926, 342] width 1087 height 72
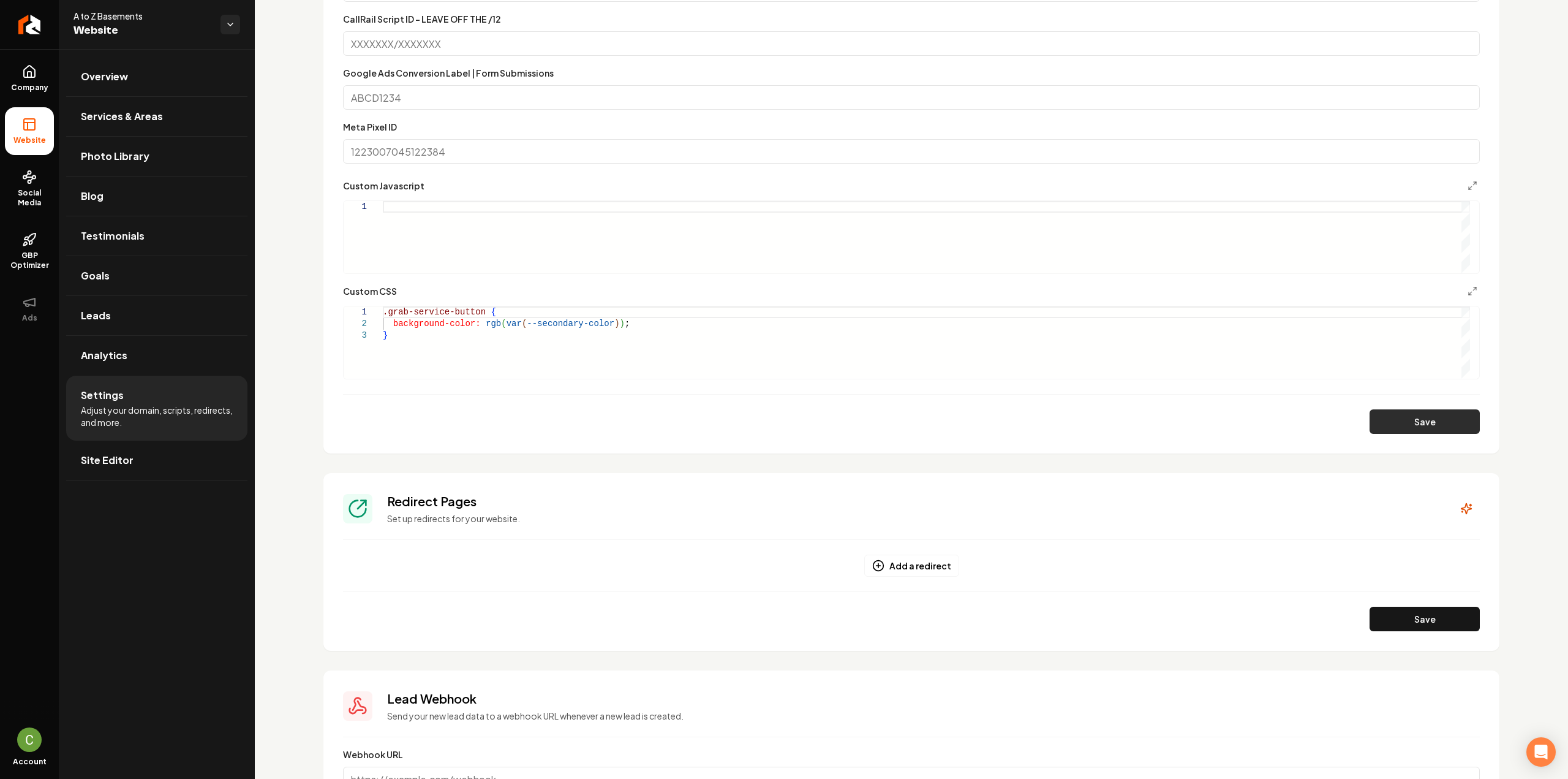
click at [1415, 422] on button "Save" at bounding box center [1424, 422] width 110 height 24
click at [385, 314] on div ".grab-service-button { background-color: rgb ( var ( --secondary-color ) ) ; }" at bounding box center [926, 342] width 1087 height 72
click at [442, 328] on div ".grab-service-button { background-color: rgb ( var ( --secondary-color ) ) ; }" at bounding box center [926, 342] width 1087 height 72
click at [437, 334] on div ".grab-service-button { background-color: rgb ( var ( --secondary-color ) ) ; }" at bounding box center [926, 342] width 1087 height 72
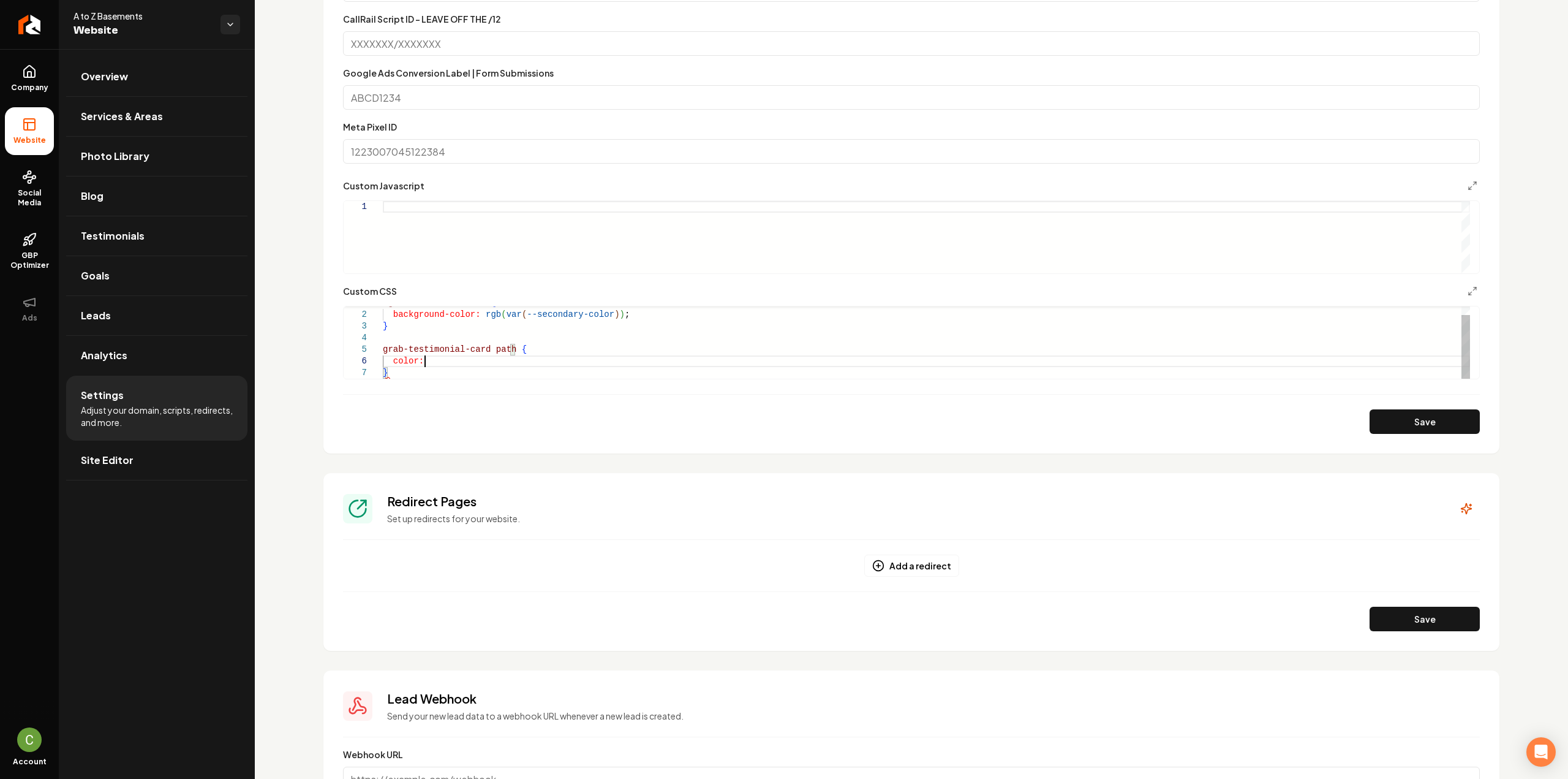
scroll to position [59, 42]
drag, startPoint x: 627, startPoint y: 316, endPoint x: 480, endPoint y: 316, distance: 147.0
click at [480, 316] on div ".grab-service-button { background-color: rgb ( var ( --secondary-color ) ) ; } …" at bounding box center [926, 338] width 1087 height 82
click at [479, 364] on div ".grab-service-button { background-color: rgb ( var ( --secondary-color ) ) ; } …" at bounding box center [926, 338] width 1087 height 82
click at [1377, 416] on button "Save" at bounding box center [1424, 422] width 110 height 24
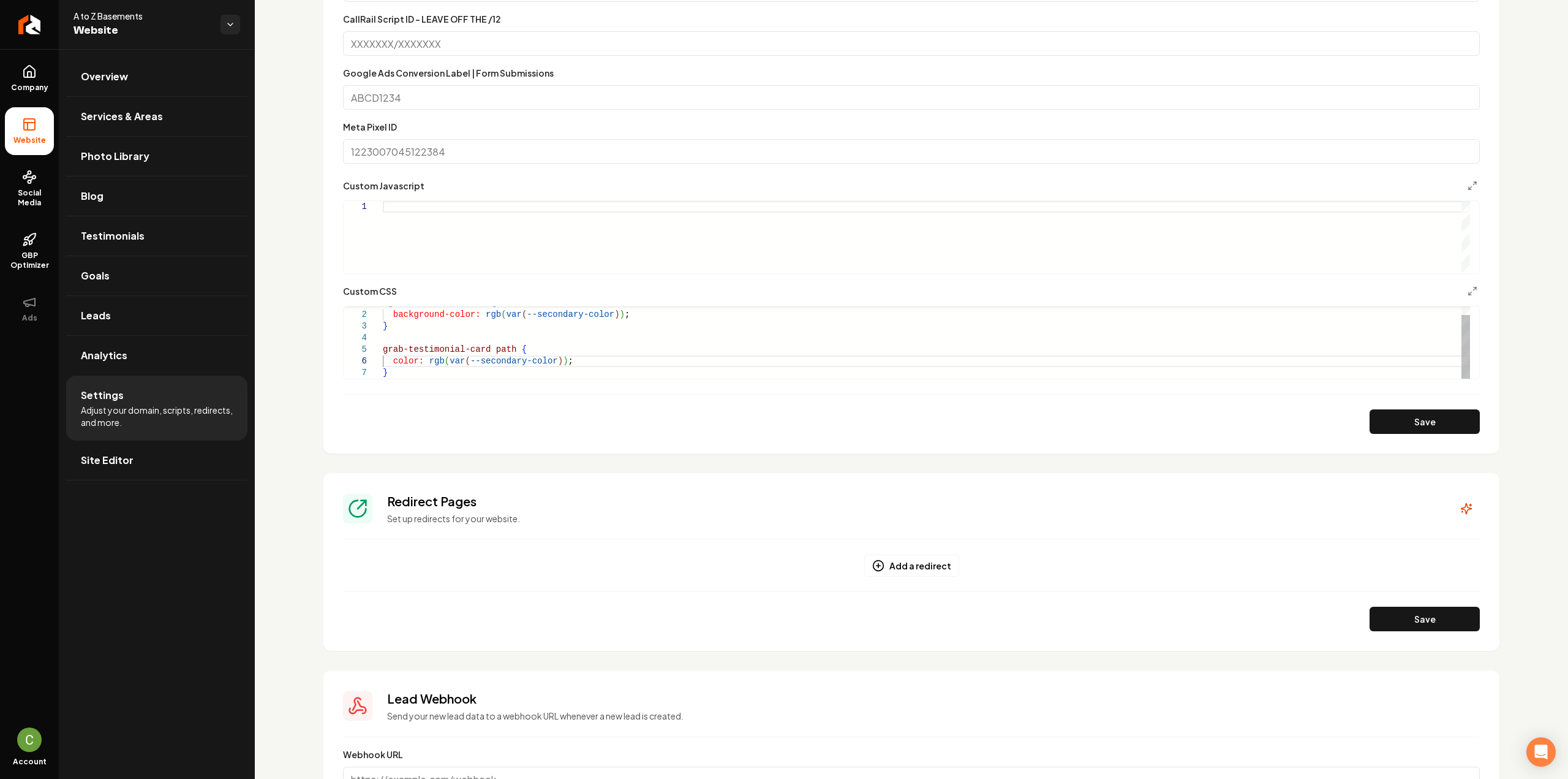
click at [385, 348] on div ".grab-service-button { background-color: rgb ( var ( --secondary-color ) ) ; } …" at bounding box center [926, 338] width 1087 height 82
click at [1387, 423] on button "Save" at bounding box center [1424, 422] width 110 height 24
click at [504, 341] on div ".grab-service-button { background-color: rgb ( var ( --secondary-color ) ) ; } …" at bounding box center [926, 338] width 1087 height 82
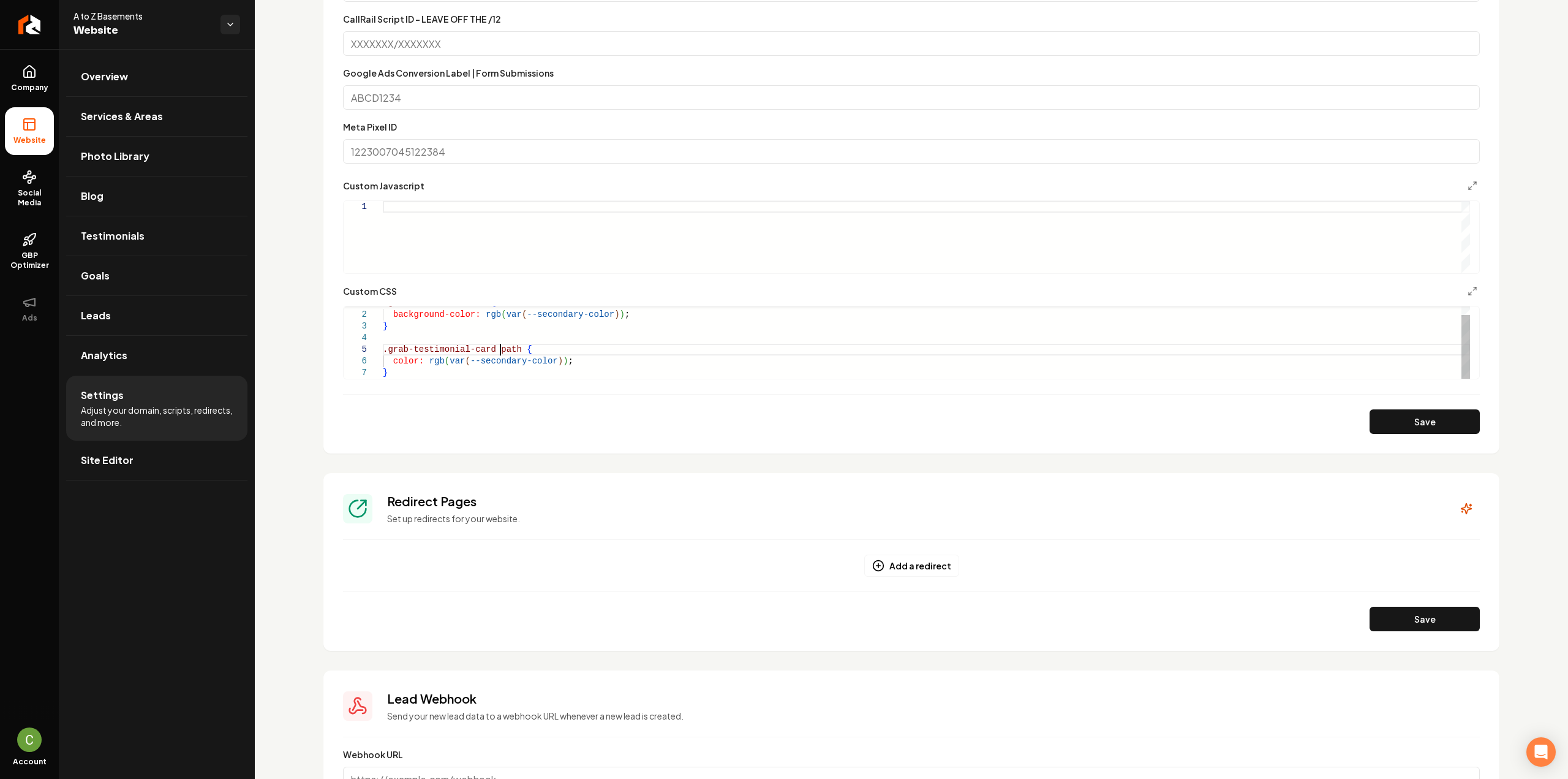
click at [499, 348] on div ".grab-service-button { background-color: rgb ( var ( --secondary-color ) ) ; } …" at bounding box center [926, 338] width 1087 height 82
click at [1394, 420] on button "Save" at bounding box center [1424, 422] width 110 height 24
click at [552, 357] on div ".grab-service-button { background-color: rgb ( var ( --secondary-color ) ) ; } …" at bounding box center [926, 338] width 1087 height 82
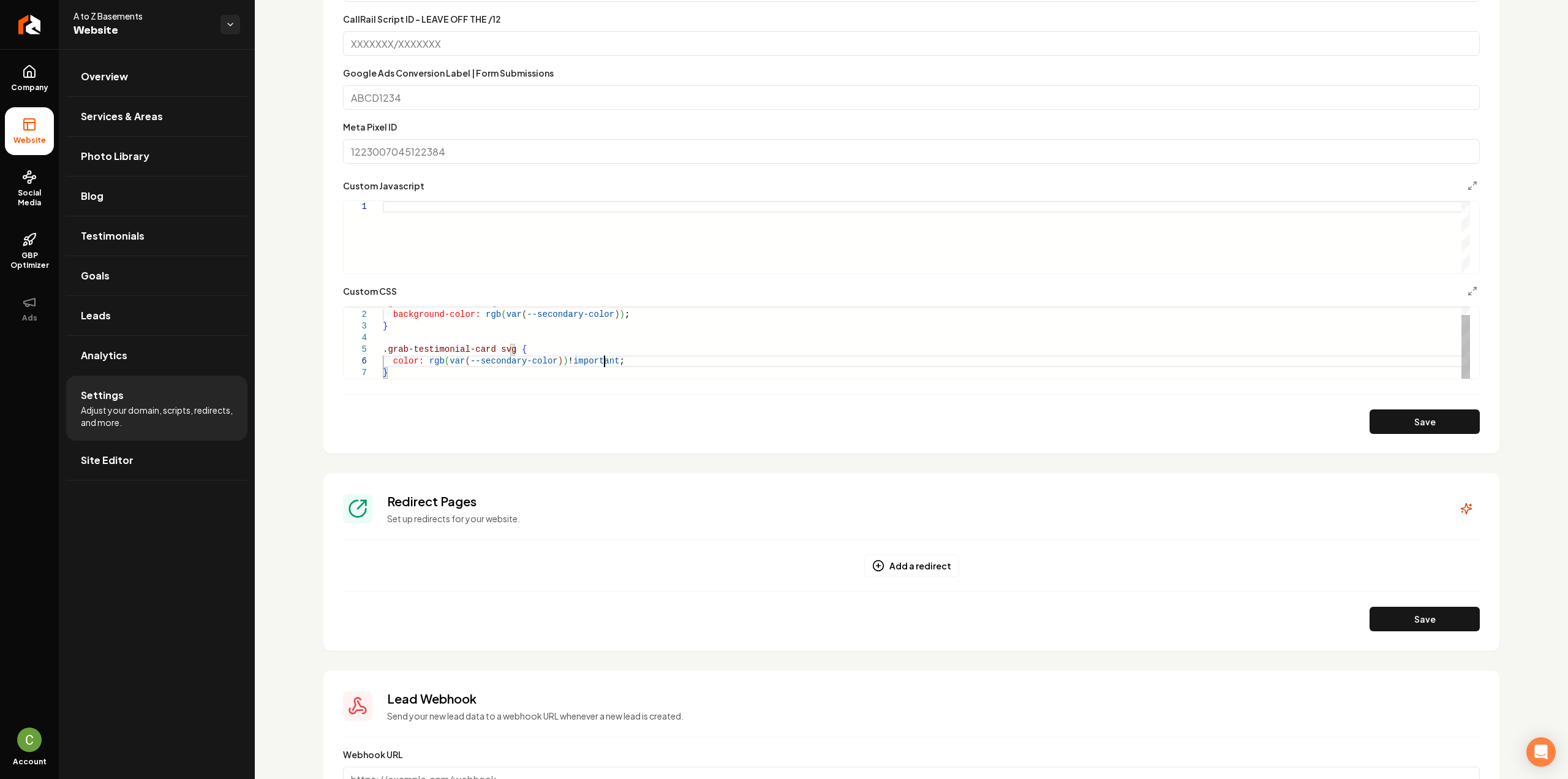
scroll to position [59, 221]
click at [403, 354] on div ".grab-service-button { background-color: rgb ( var ( --secondary-color ) ) ; } …" at bounding box center [926, 338] width 1087 height 82
click at [1430, 431] on button "Save" at bounding box center [1424, 422] width 110 height 24
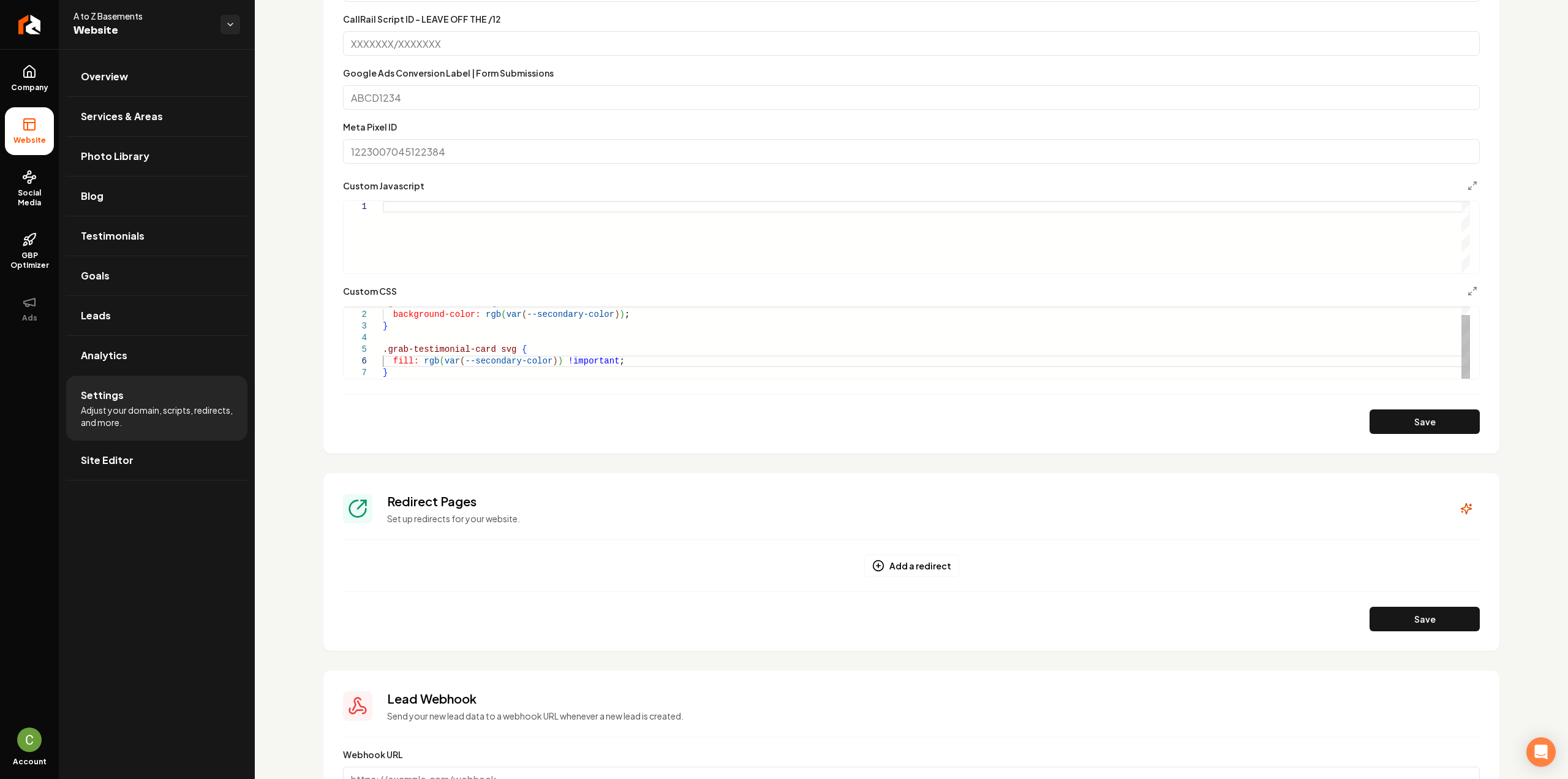
click at [640, 364] on div ".grab-service-button { background-color: rgb ( var ( --secondary-color ) ) ; } …" at bounding box center [926, 338] width 1087 height 82
click at [394, 361] on div "background-color: rgb ( var ( --secondary-color ) ) ; } .grab-testimonial-card …" at bounding box center [926, 338] width 1087 height 82
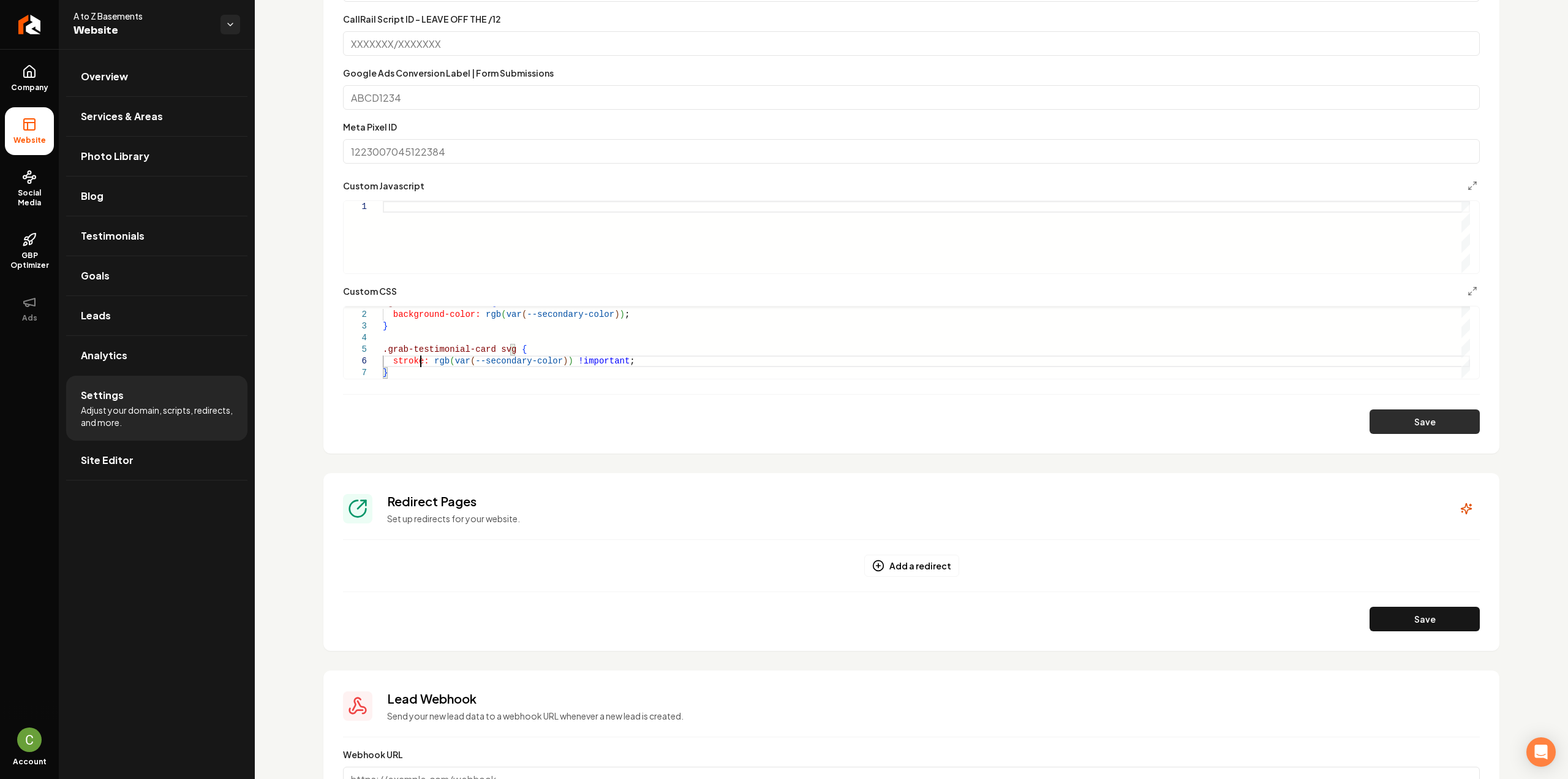
click at [1397, 419] on button "Save" at bounding box center [1424, 422] width 110 height 24
click at [651, 361] on div "background-color: rgb ( var ( --secondary-color ) ) ; } .grab-testimonial-card …" at bounding box center [926, 338] width 1087 height 82
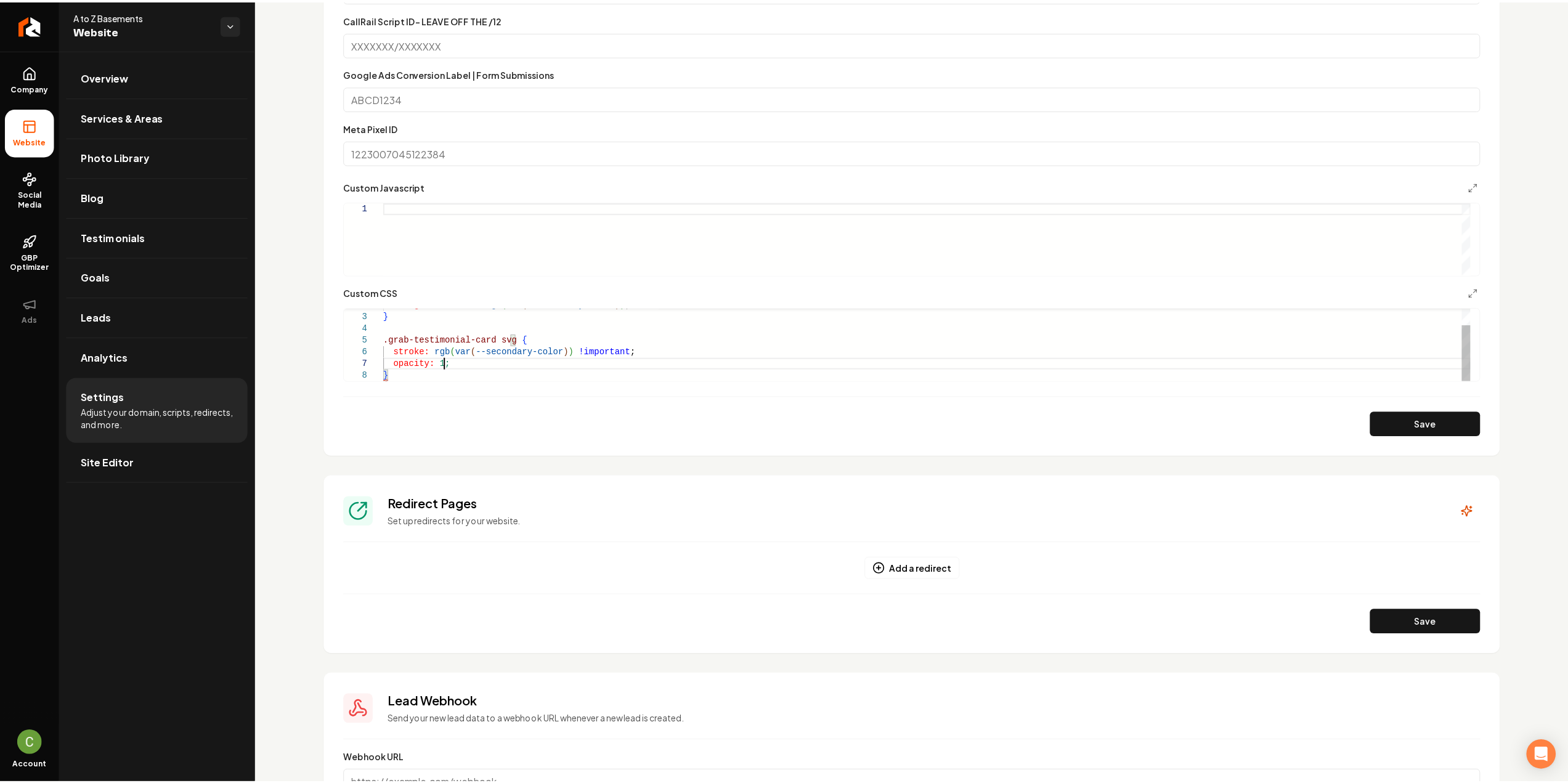
scroll to position [70, 61]
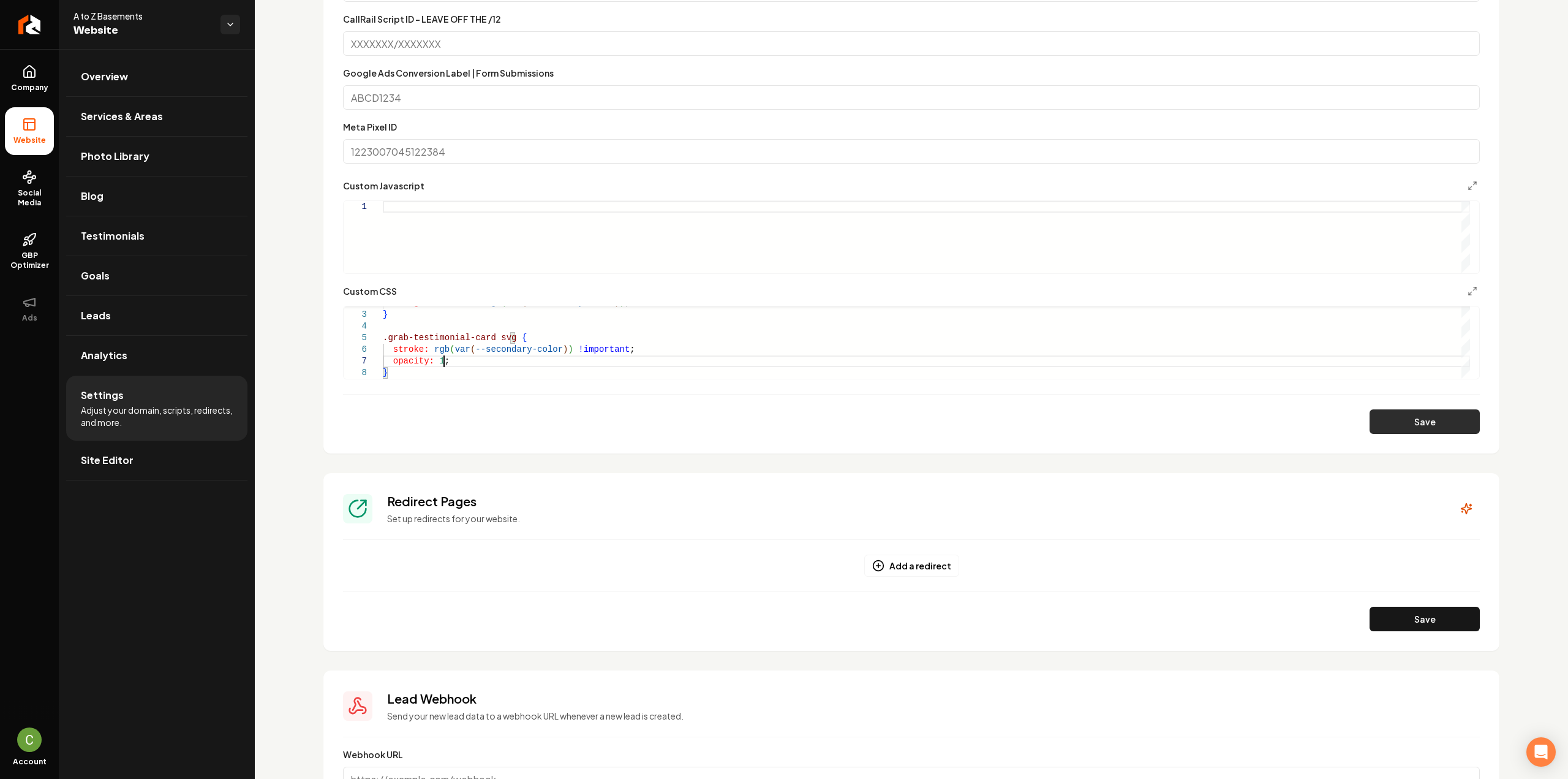
type textarea "**********"
click at [1454, 417] on button "Save" at bounding box center [1424, 422] width 110 height 24
click at [38, 28] on link "Return to dashboard" at bounding box center [29, 24] width 59 height 49
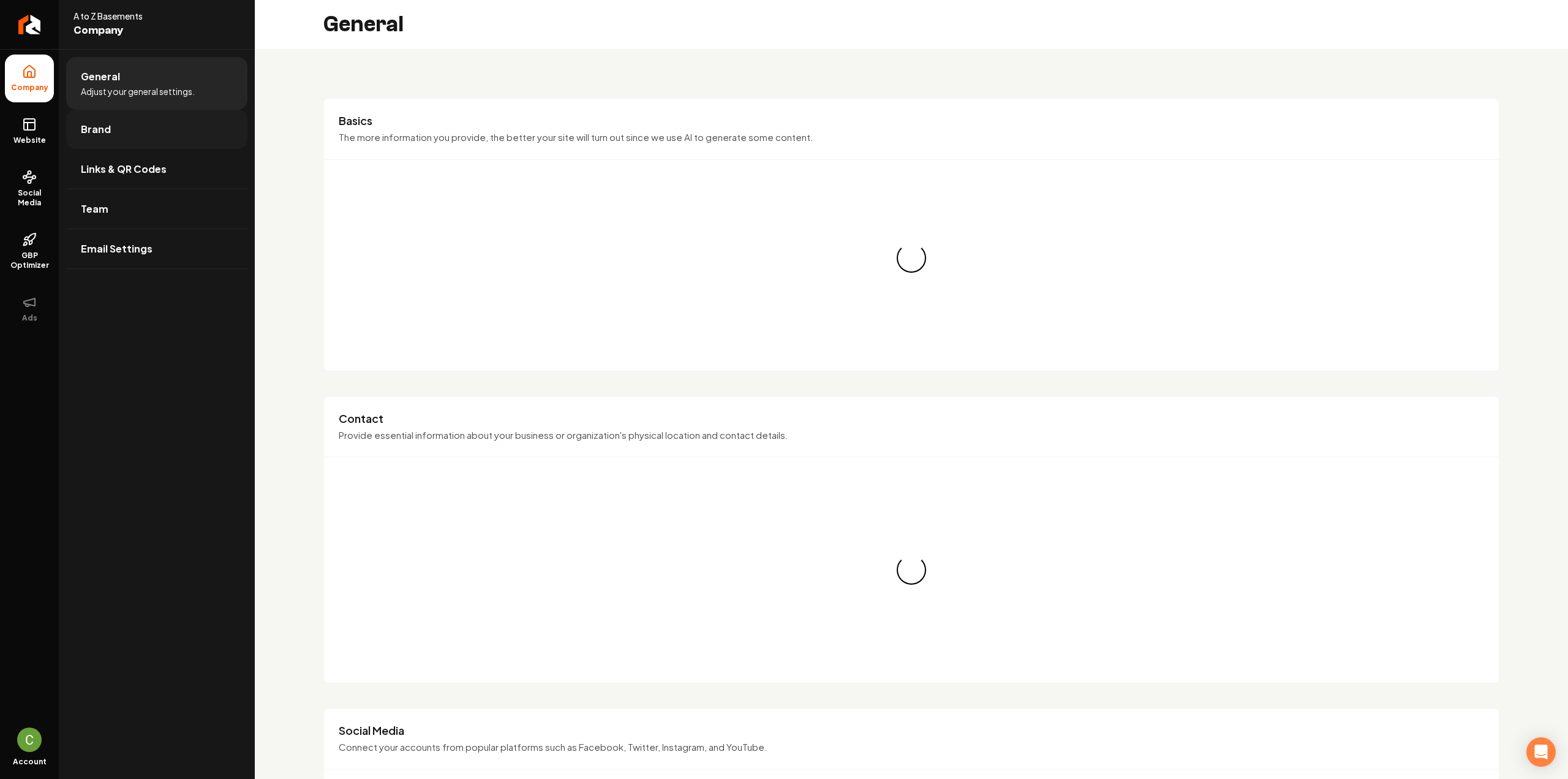
click at [158, 130] on link "Brand" at bounding box center [157, 129] width 181 height 39
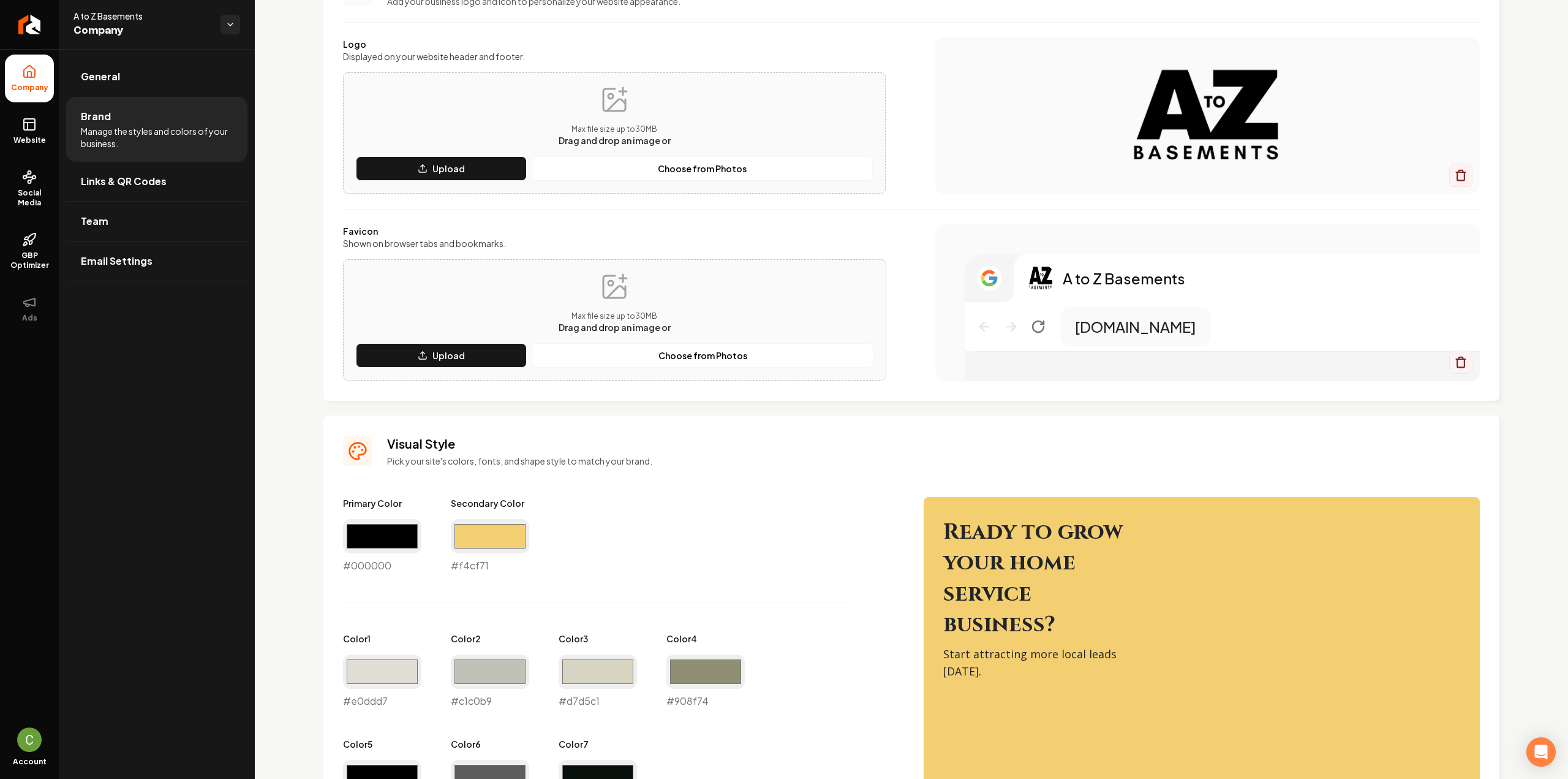
scroll to position [245, 0]
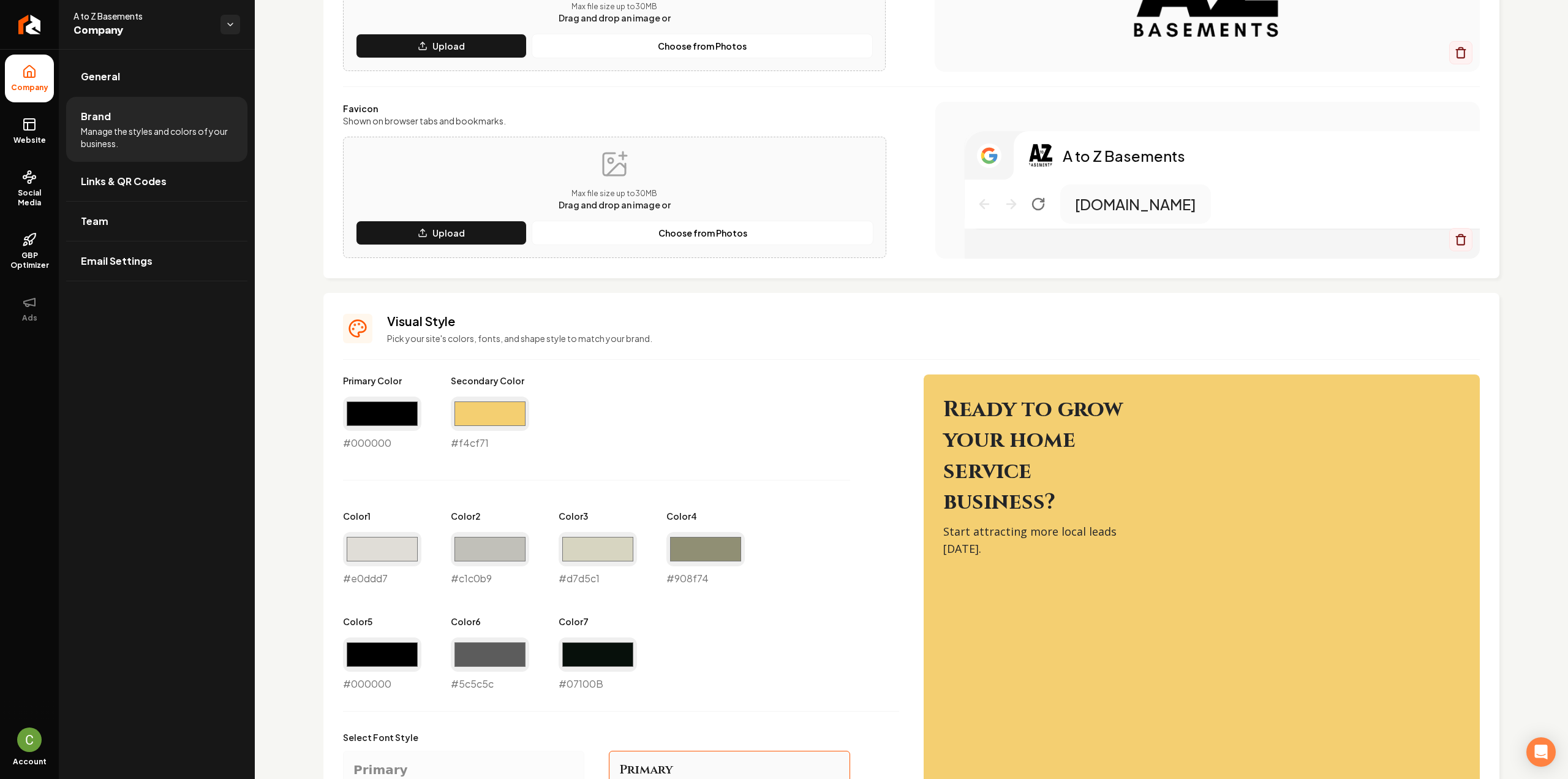
click at [460, 443] on div "#f4cf71 #f4cf71" at bounding box center [490, 423] width 78 height 54
copy div "#f4cf71"
drag, startPoint x: 45, startPoint y: 131, endPoint x: 78, endPoint y: 131, distance: 33.0
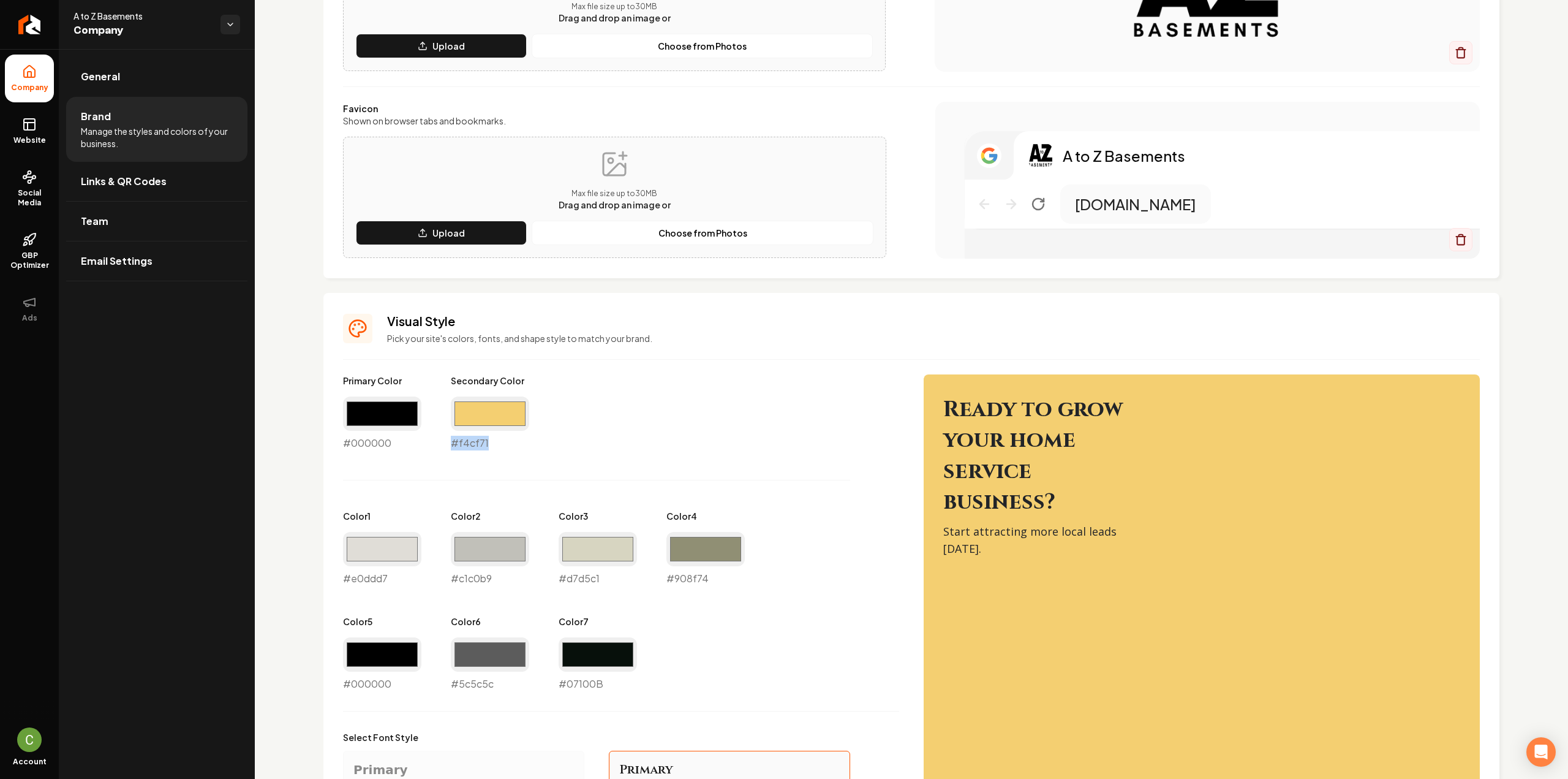
click at [45, 131] on link "Website" at bounding box center [29, 131] width 49 height 48
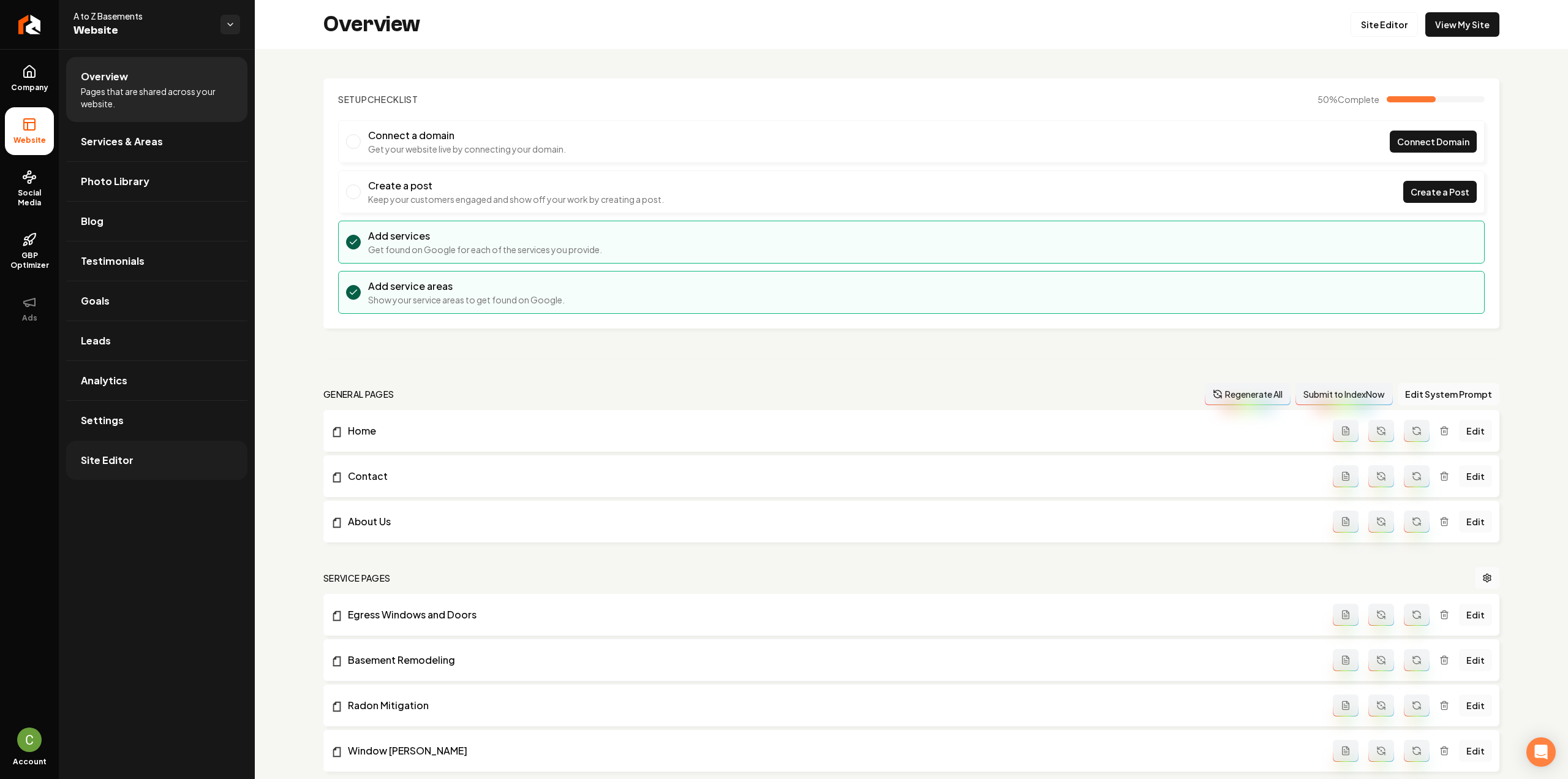
click at [165, 463] on link "Site Editor" at bounding box center [157, 460] width 181 height 39
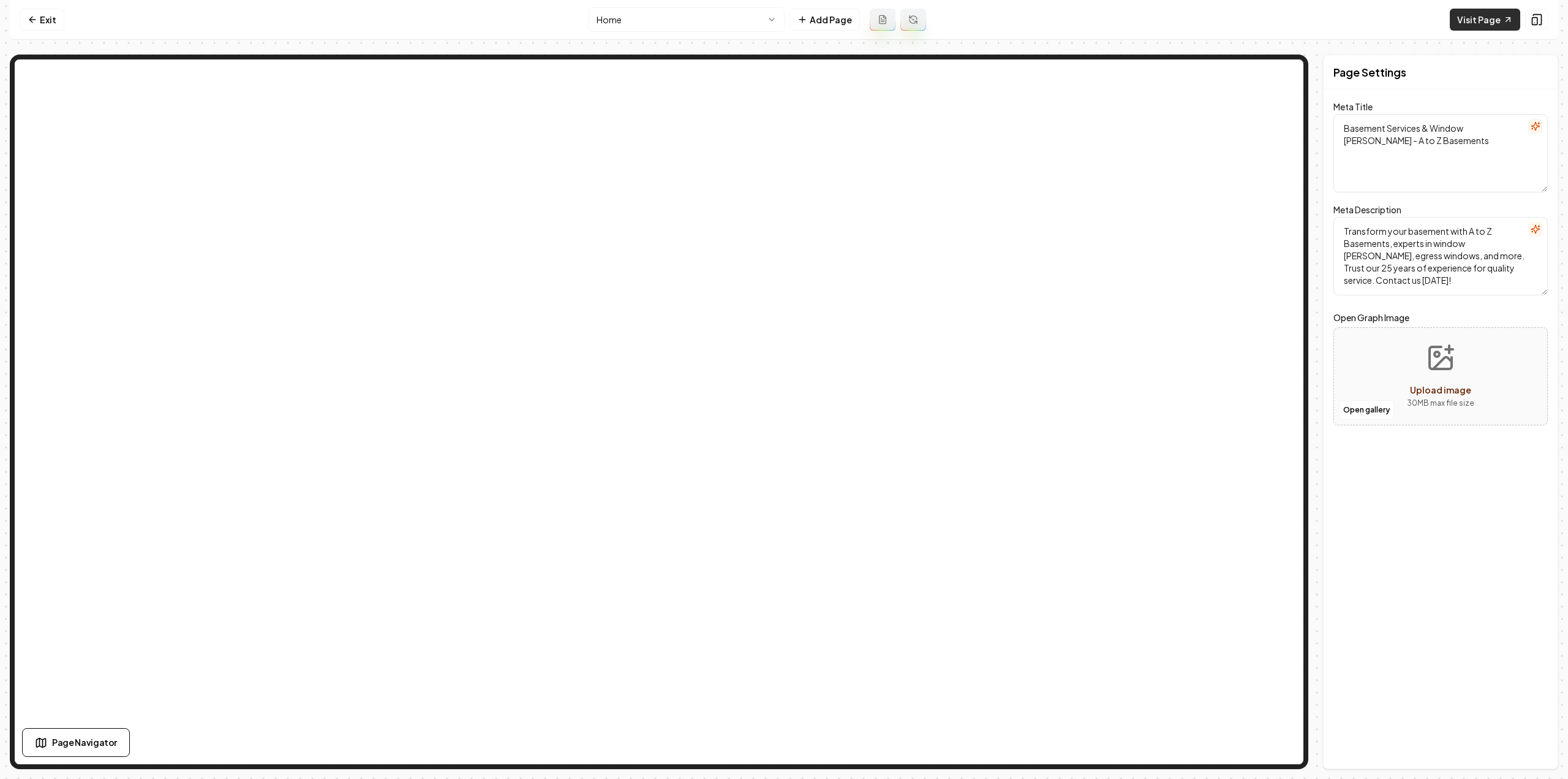
click at [1483, 23] on link "Visit Page" at bounding box center [1485, 19] width 70 height 22
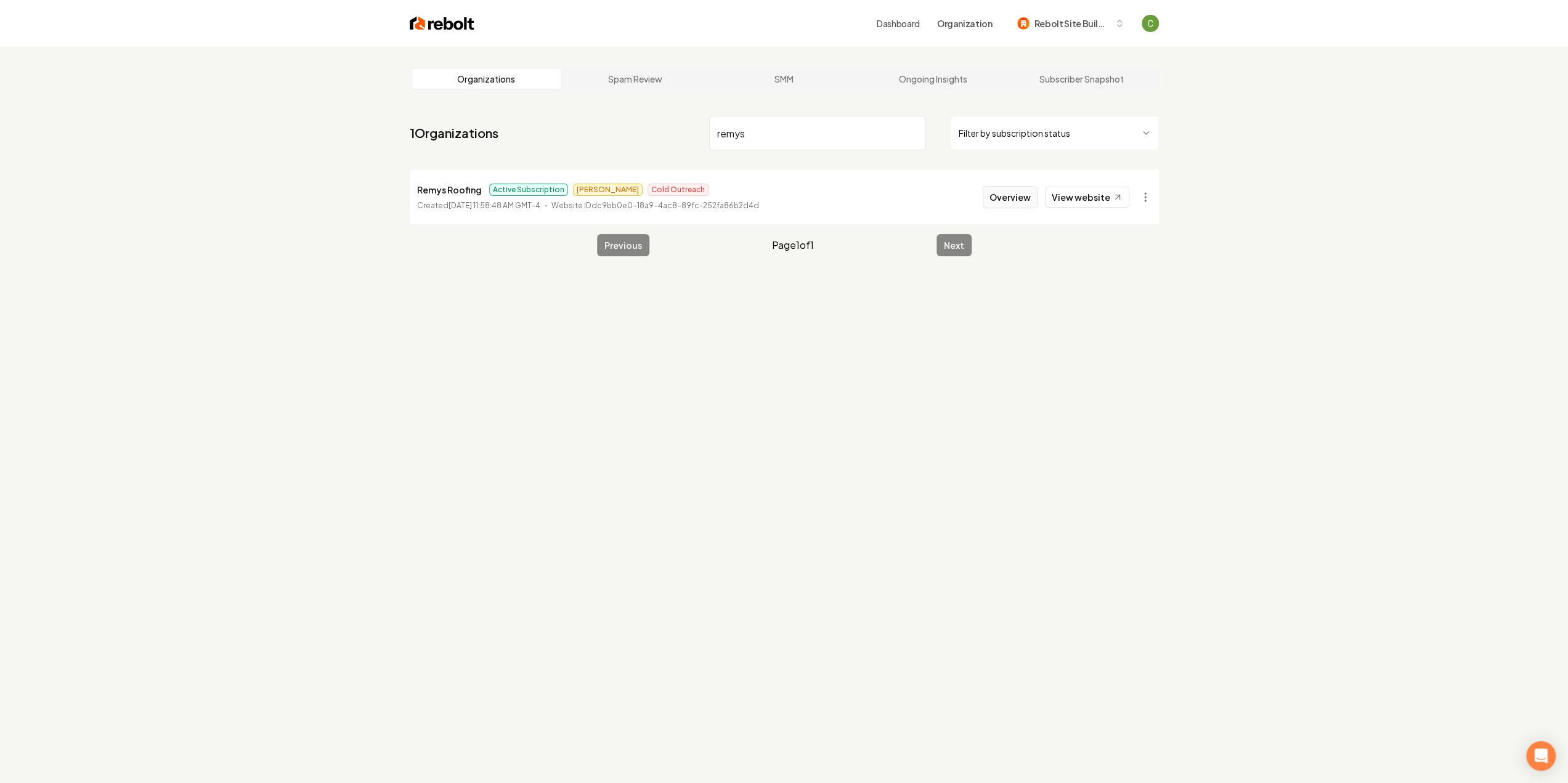
type input "remys"
click at [1030, 198] on button "Overview" at bounding box center [1010, 197] width 55 height 22
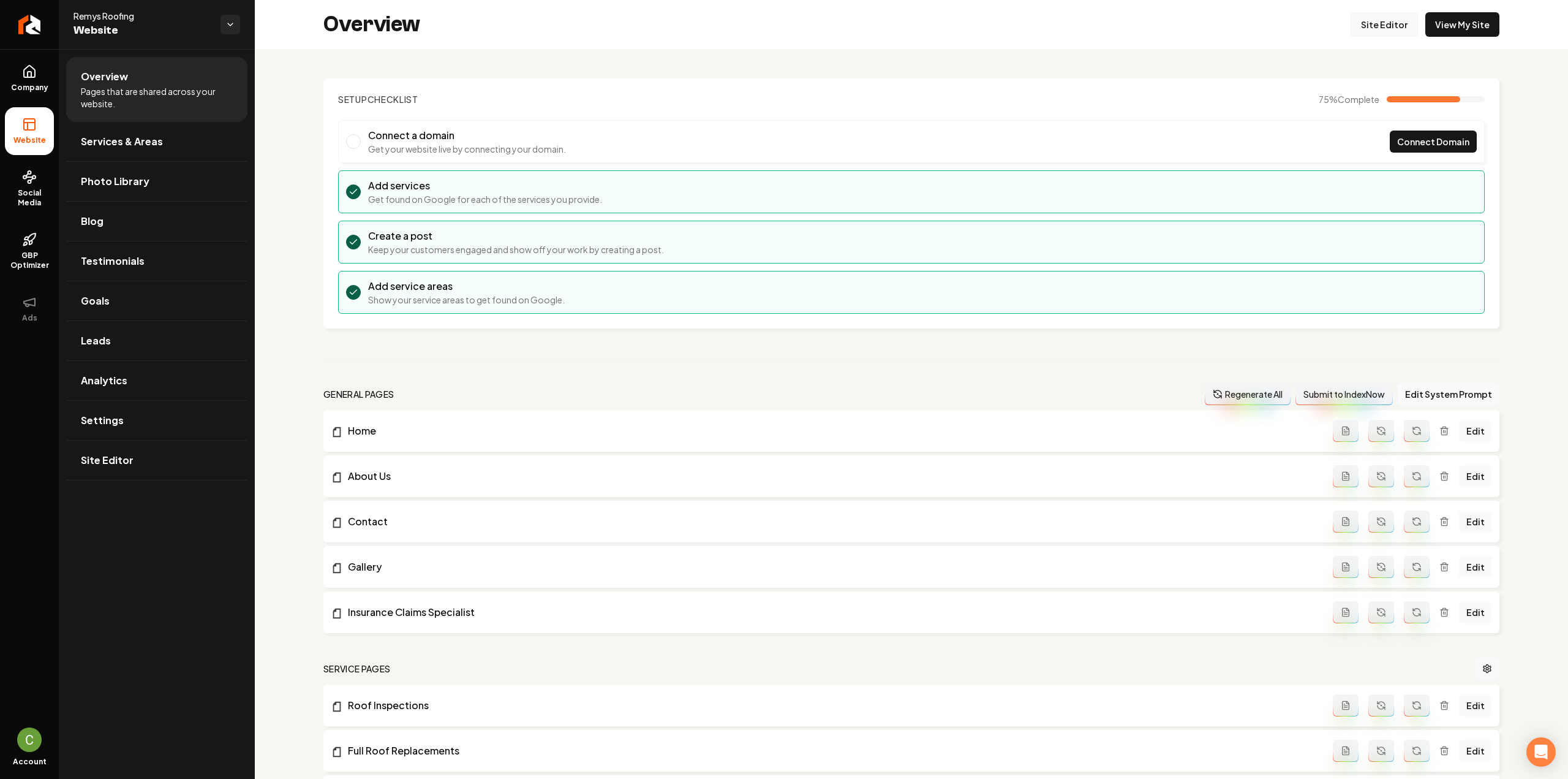
click at [1372, 28] on link "Site Editor" at bounding box center [1384, 24] width 67 height 24
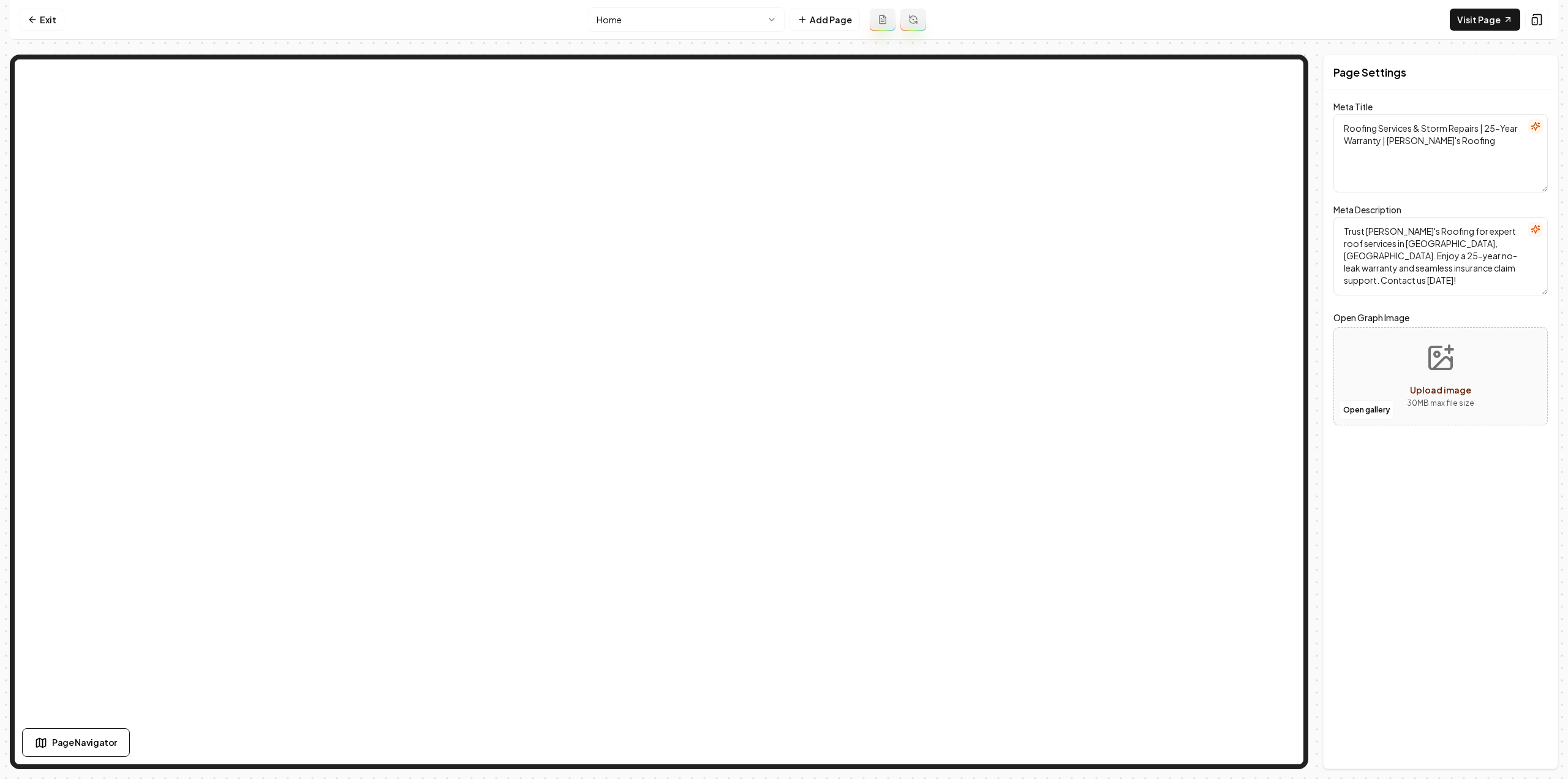
click at [714, 19] on html "Computer Required This feature is only available on a computer. Please switch t…" at bounding box center [784, 390] width 1568 height 779
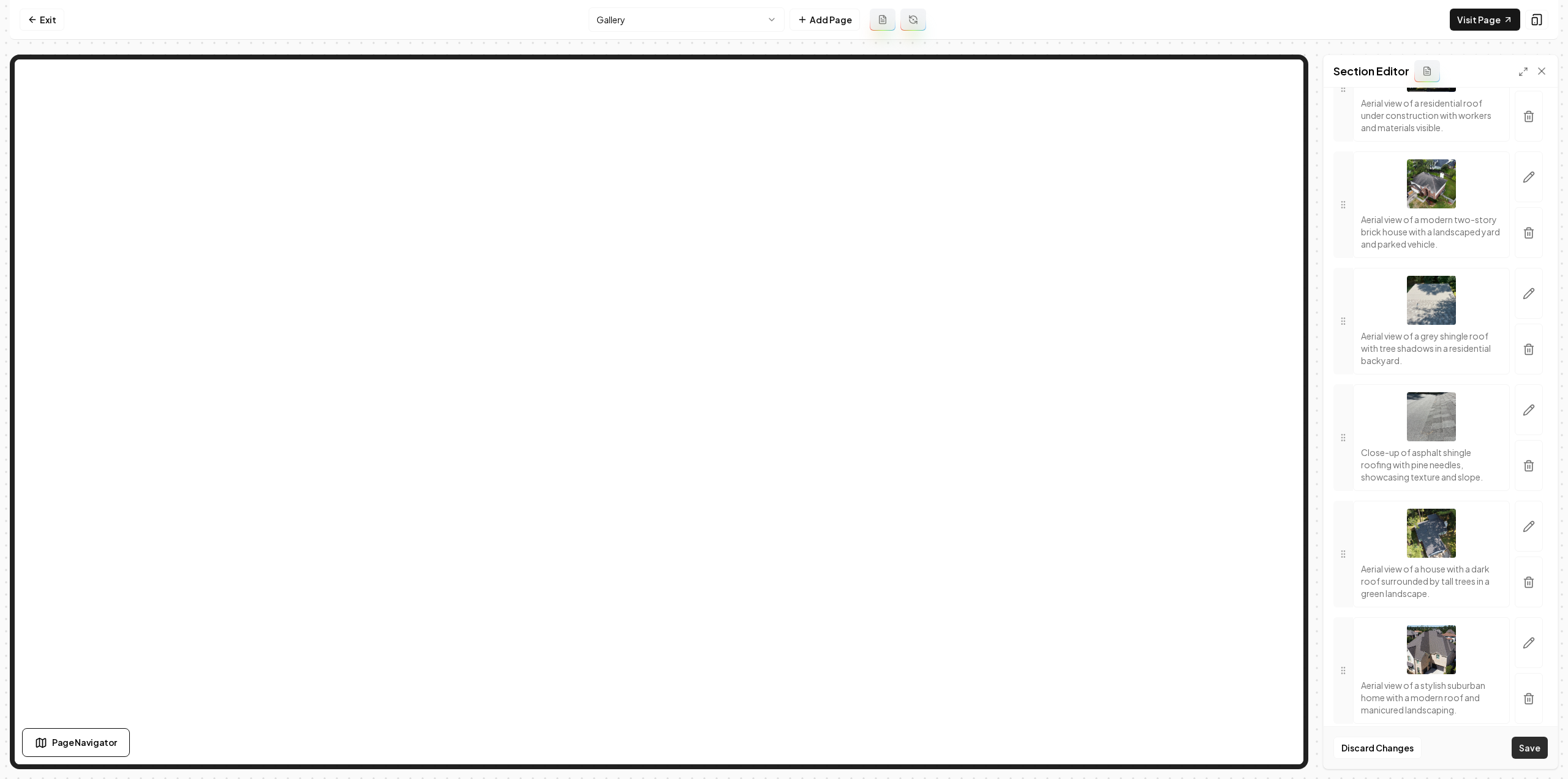
click at [1529, 739] on button "Save" at bounding box center [1529, 747] width 36 height 22
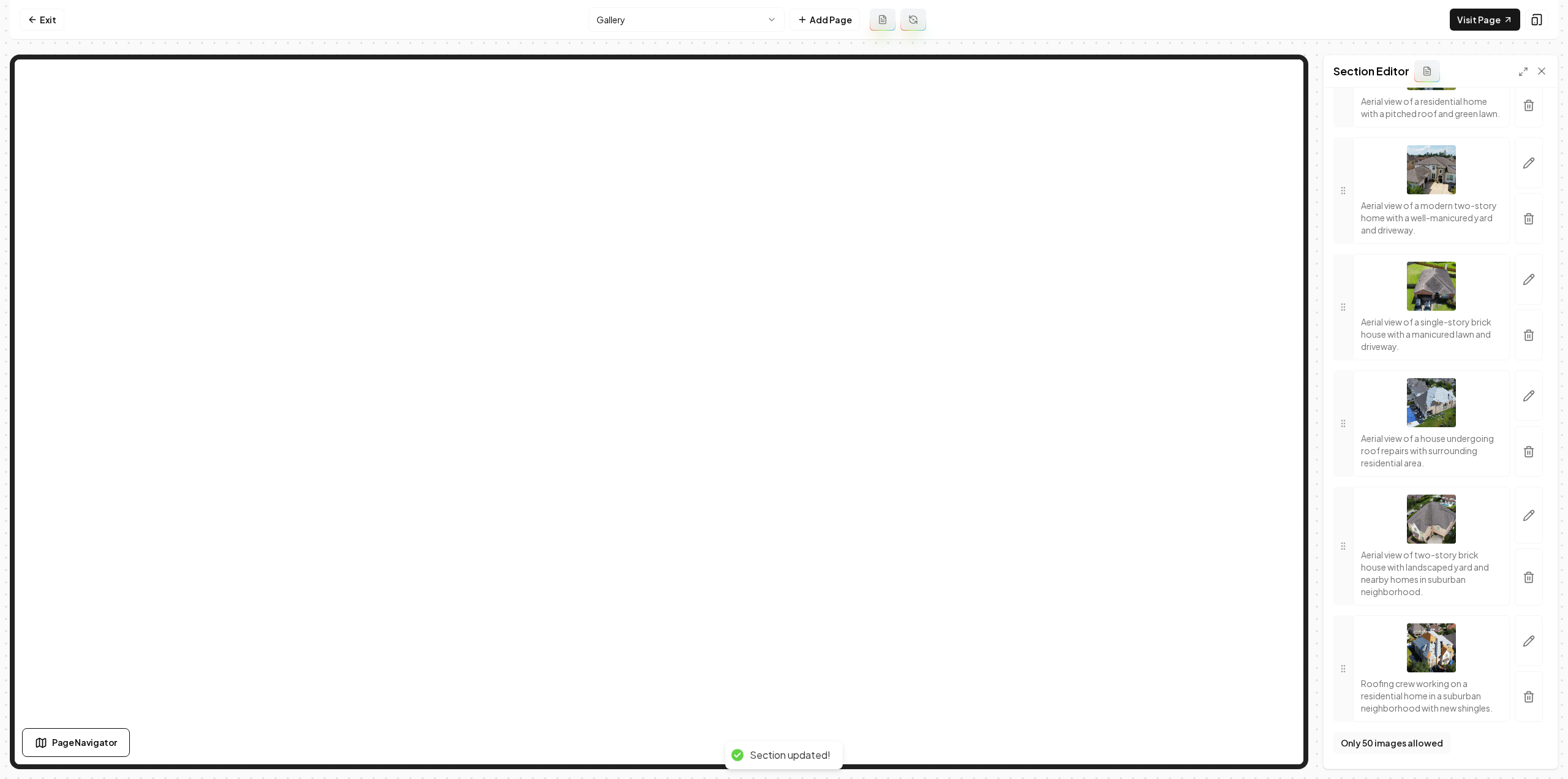
scroll to position [10622, 0]
click at [645, 34] on nav "Exit Gallery Add Page Visit Page" at bounding box center [784, 20] width 1548 height 40
click at [648, 17] on html "Computer Required This feature is only available on a computer. Please switch t…" at bounding box center [784, 390] width 1568 height 779
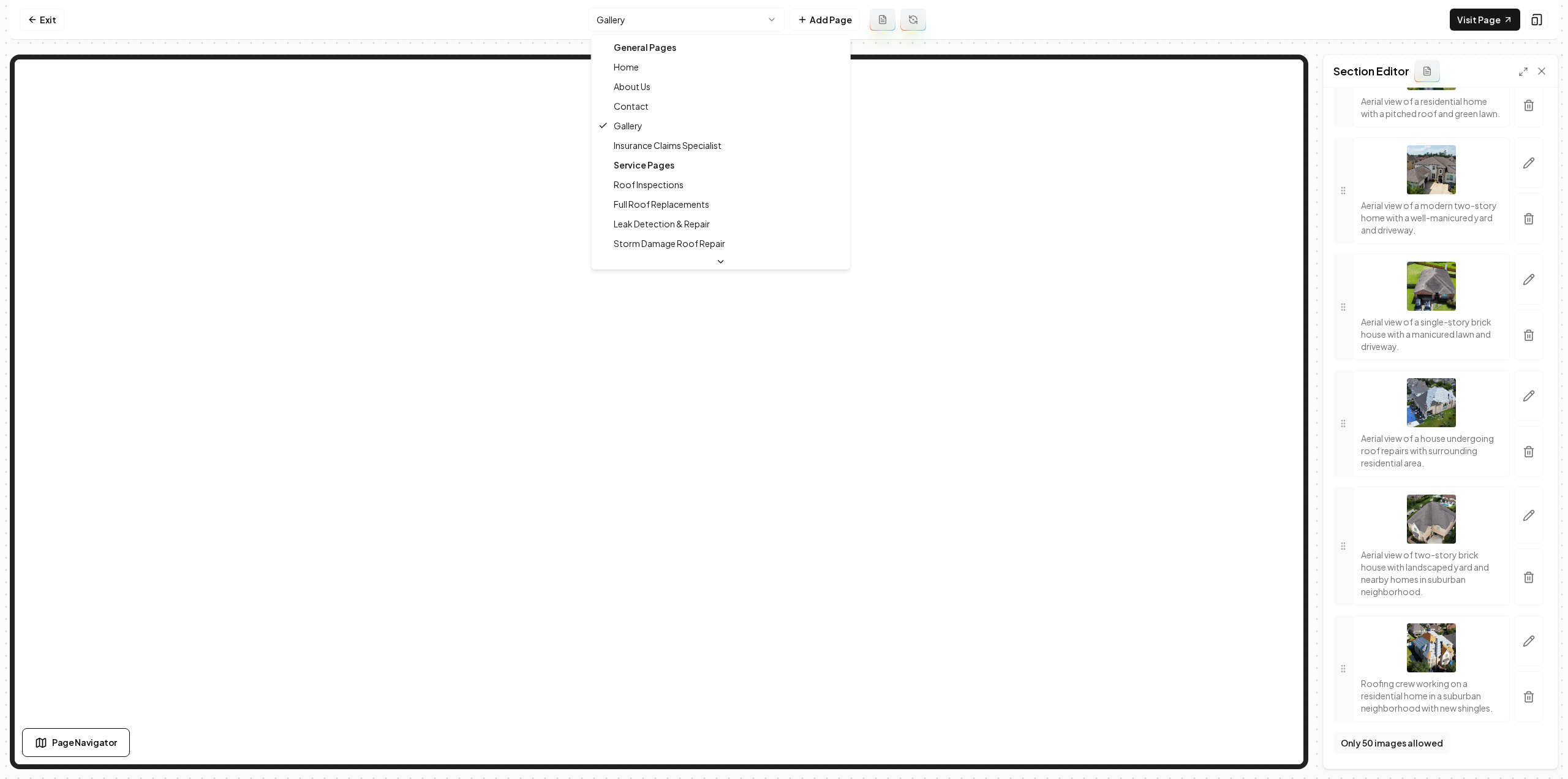
drag, startPoint x: 667, startPoint y: 180, endPoint x: 664, endPoint y: 71, distance: 109.0
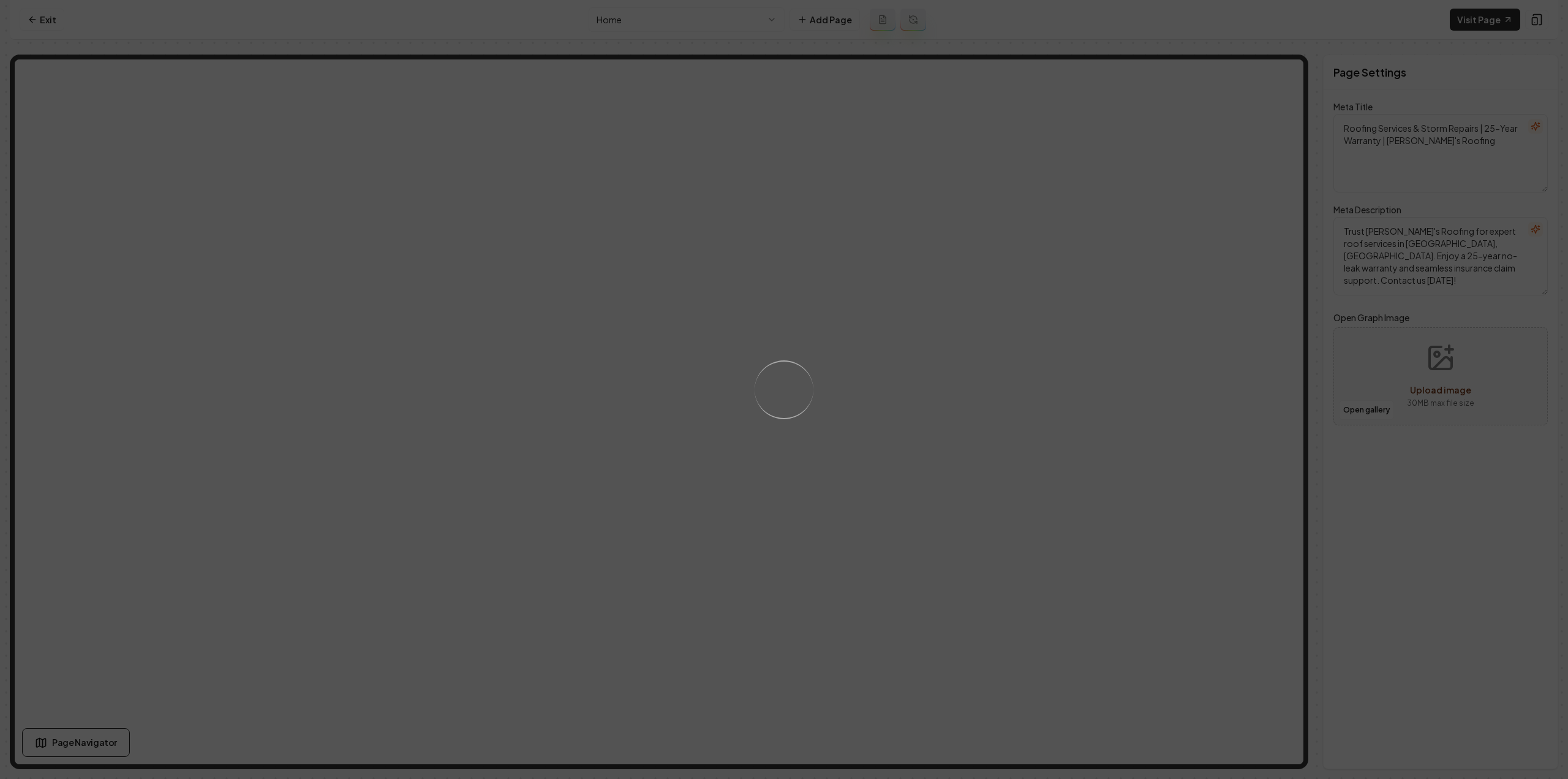
click at [664, 69] on div "Loading..." at bounding box center [784, 390] width 1568 height 779
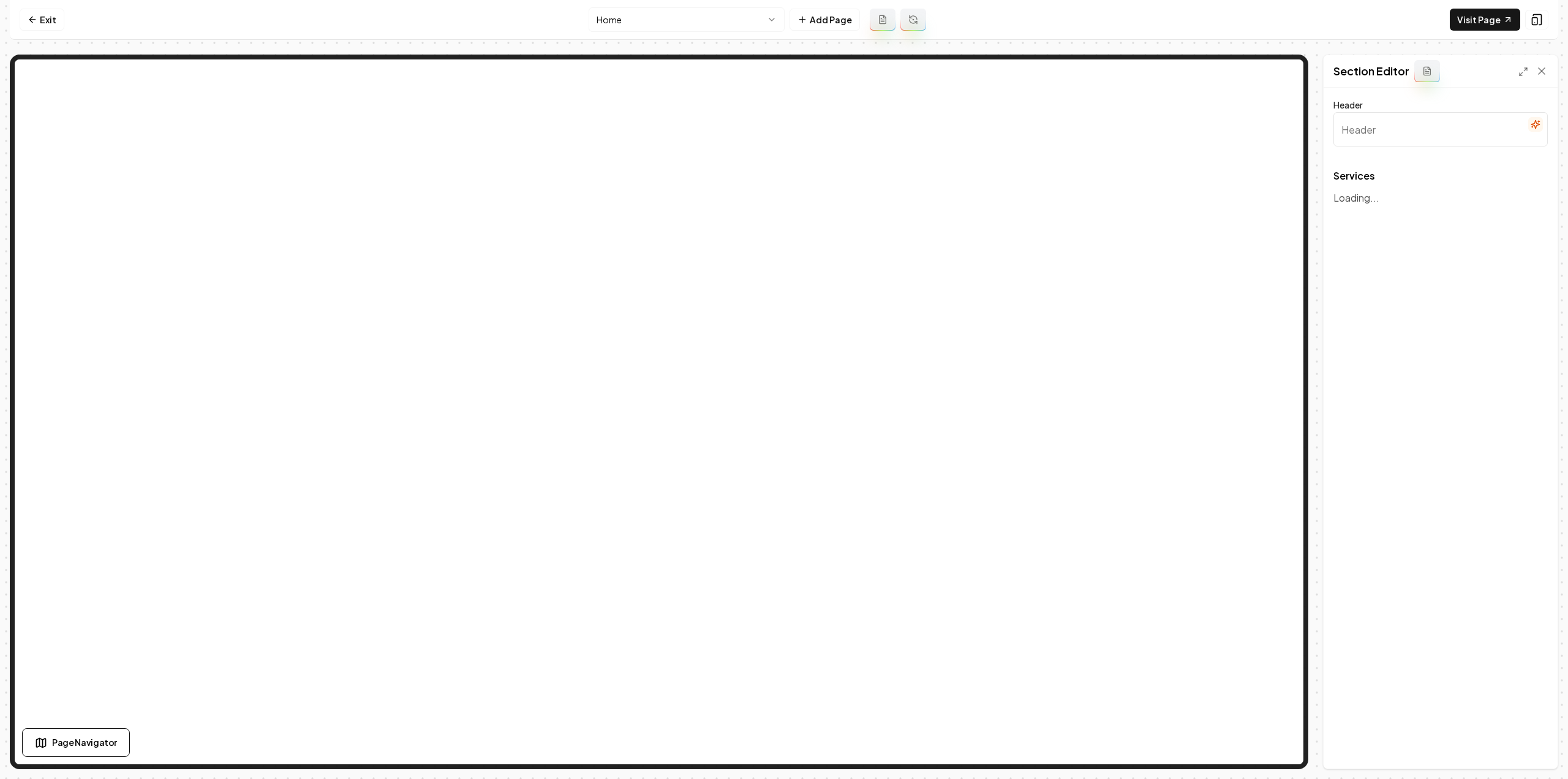
type input "Our Roofing Services"
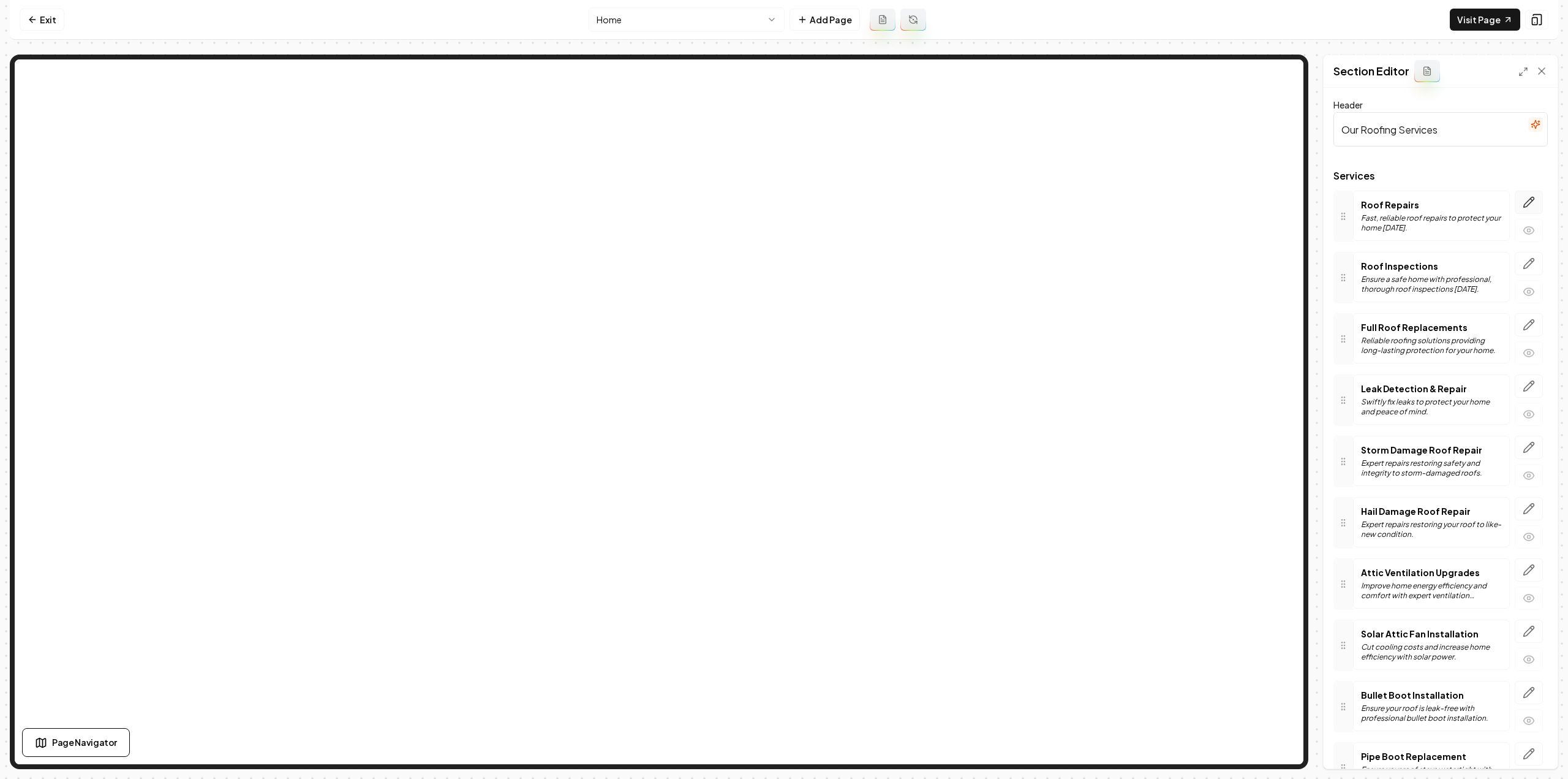
click at [1524, 201] on icon "button" at bounding box center [1528, 202] width 12 height 12
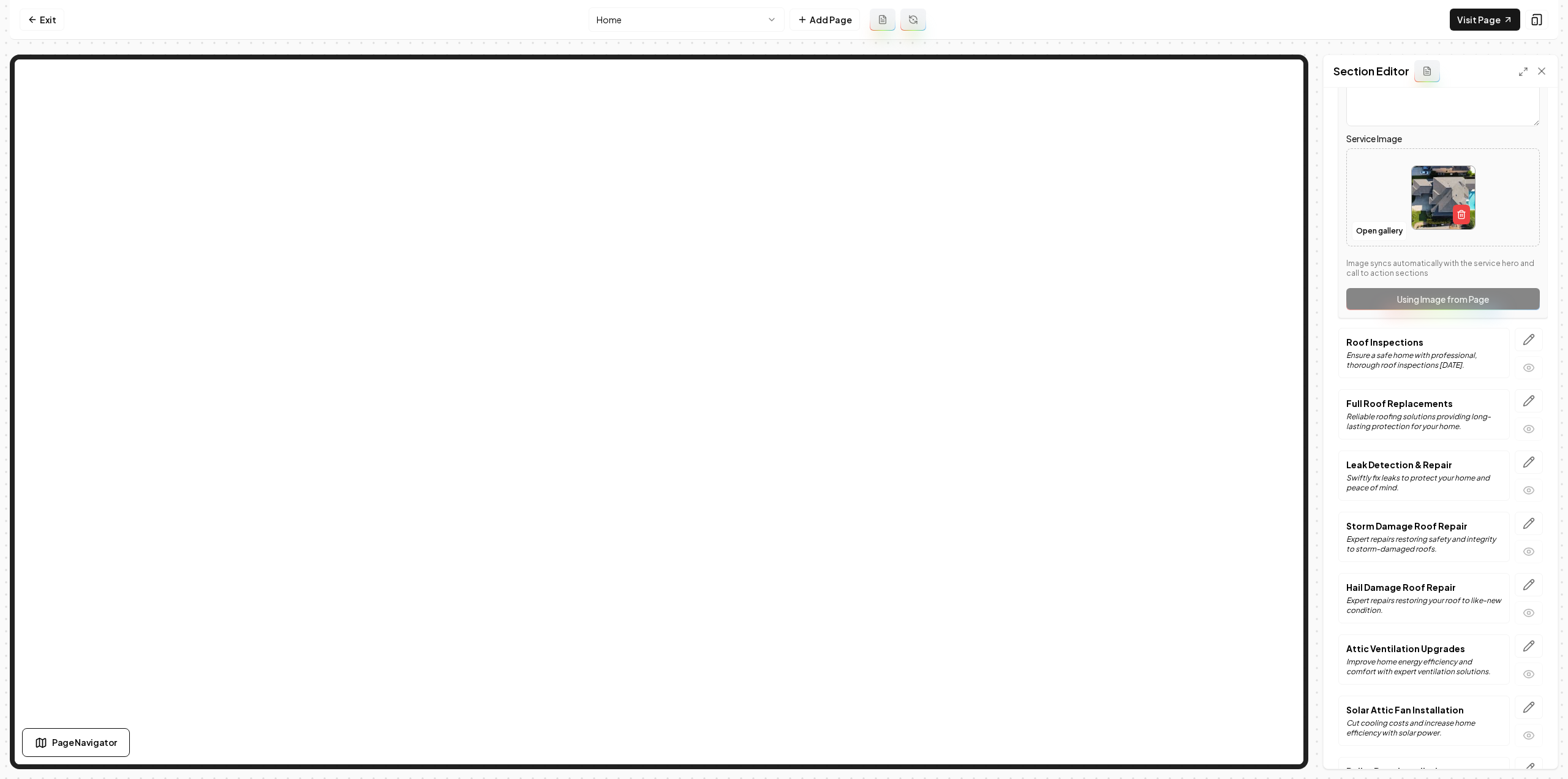
scroll to position [367, 0]
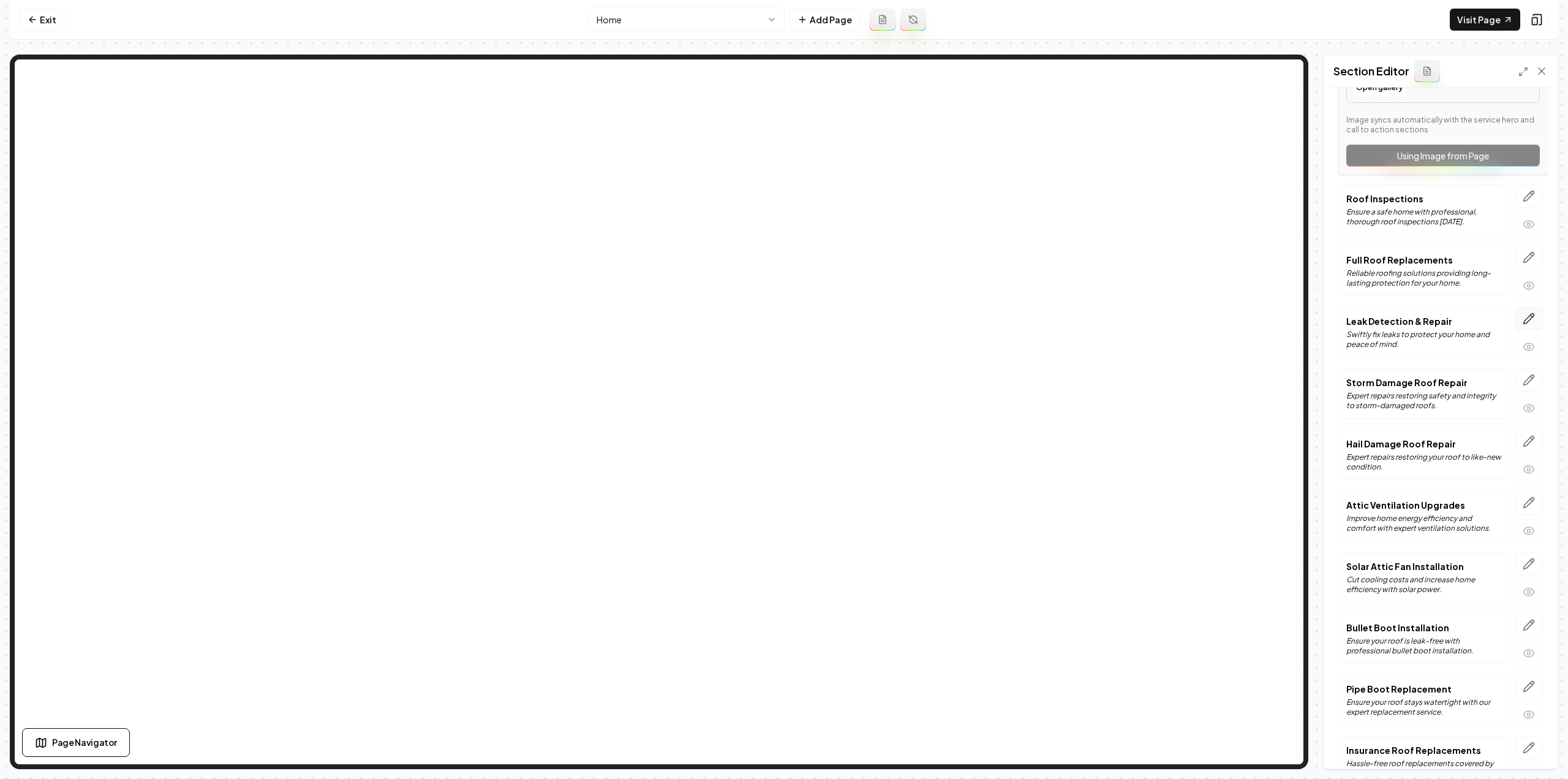
click at [1531, 316] on icon "button" at bounding box center [1531, 316] width 2 height 2
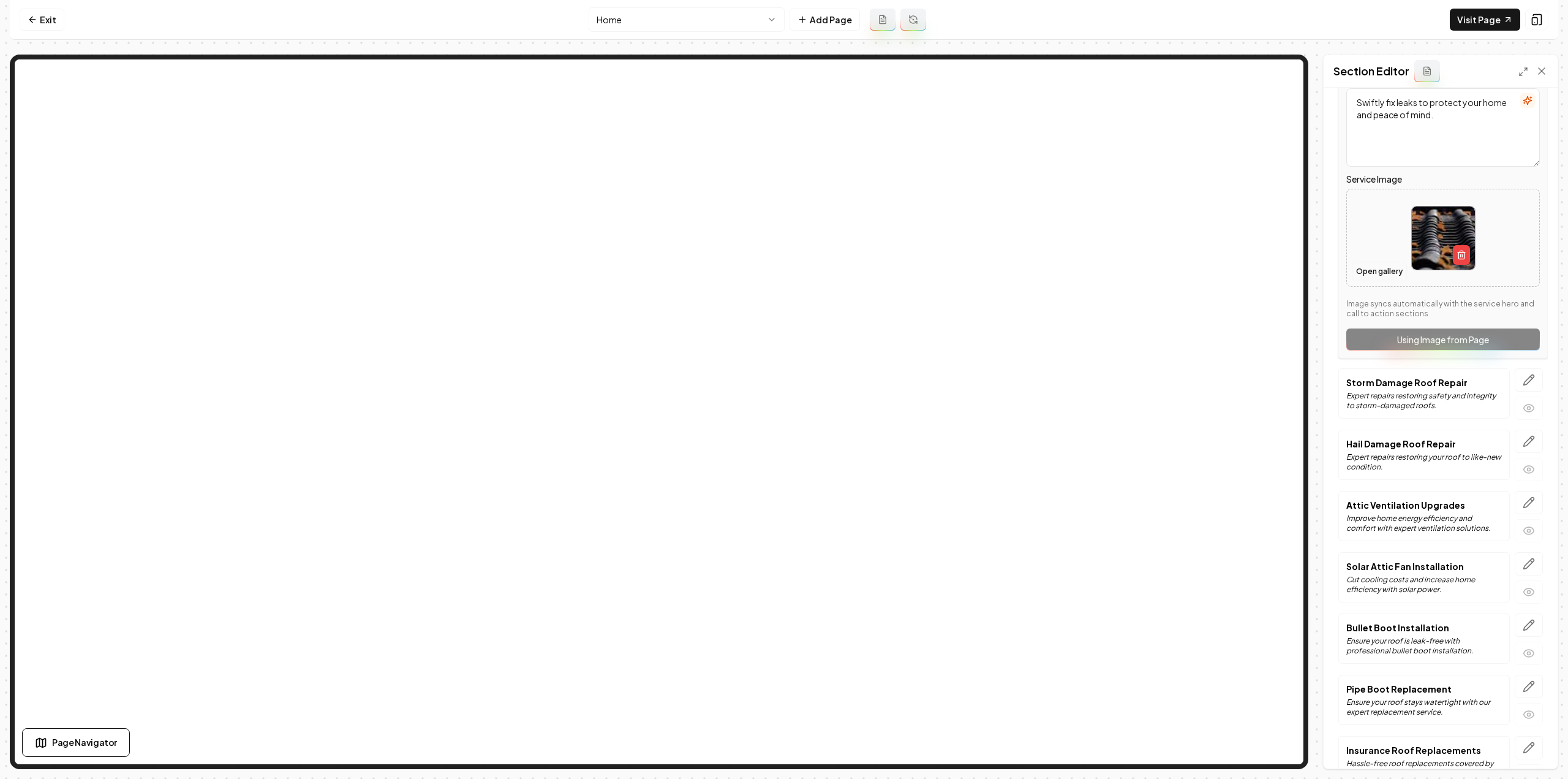
click at [1389, 264] on button "Open gallery" at bounding box center [1379, 271] width 55 height 20
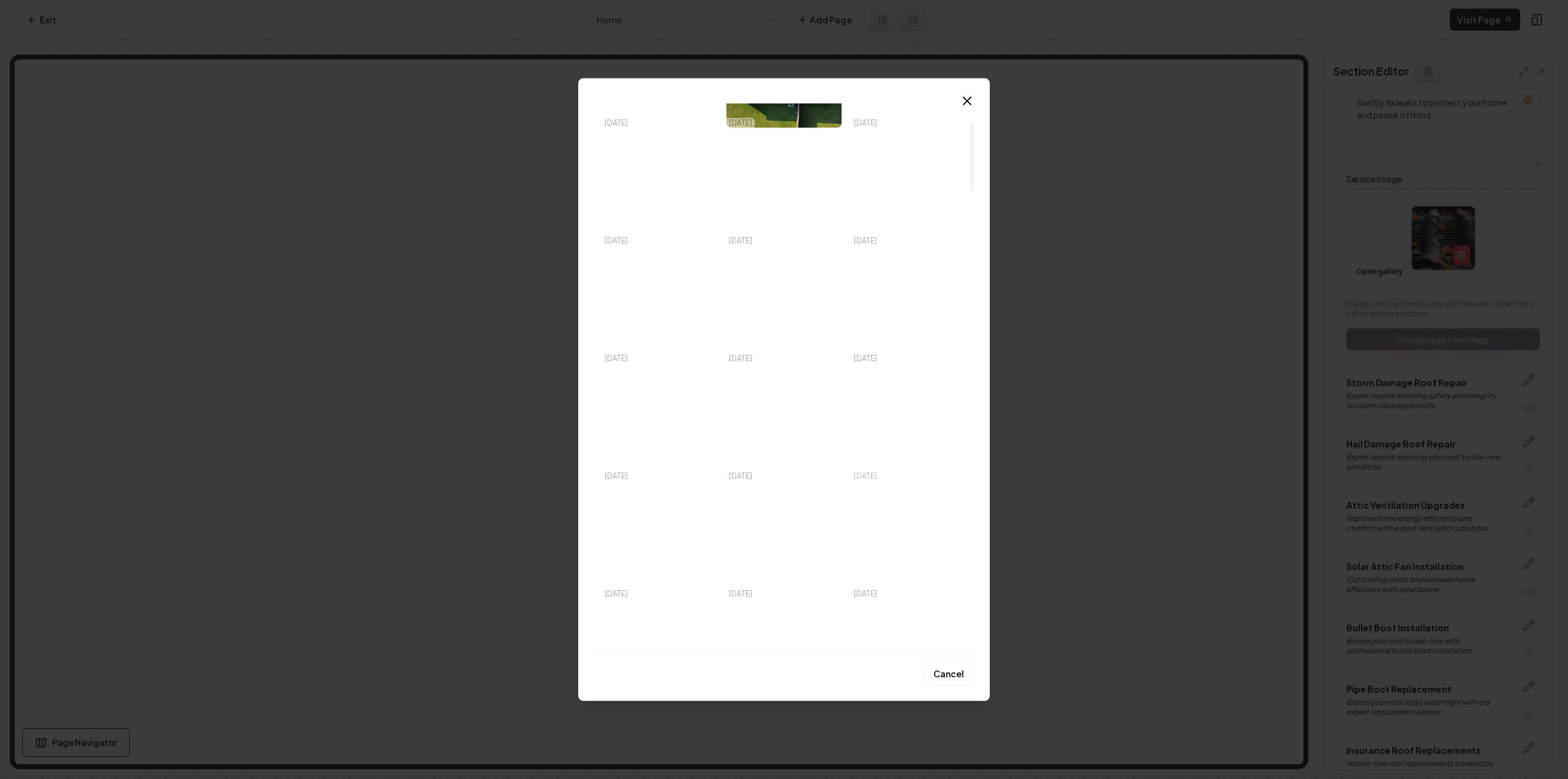
scroll to position [184, 0]
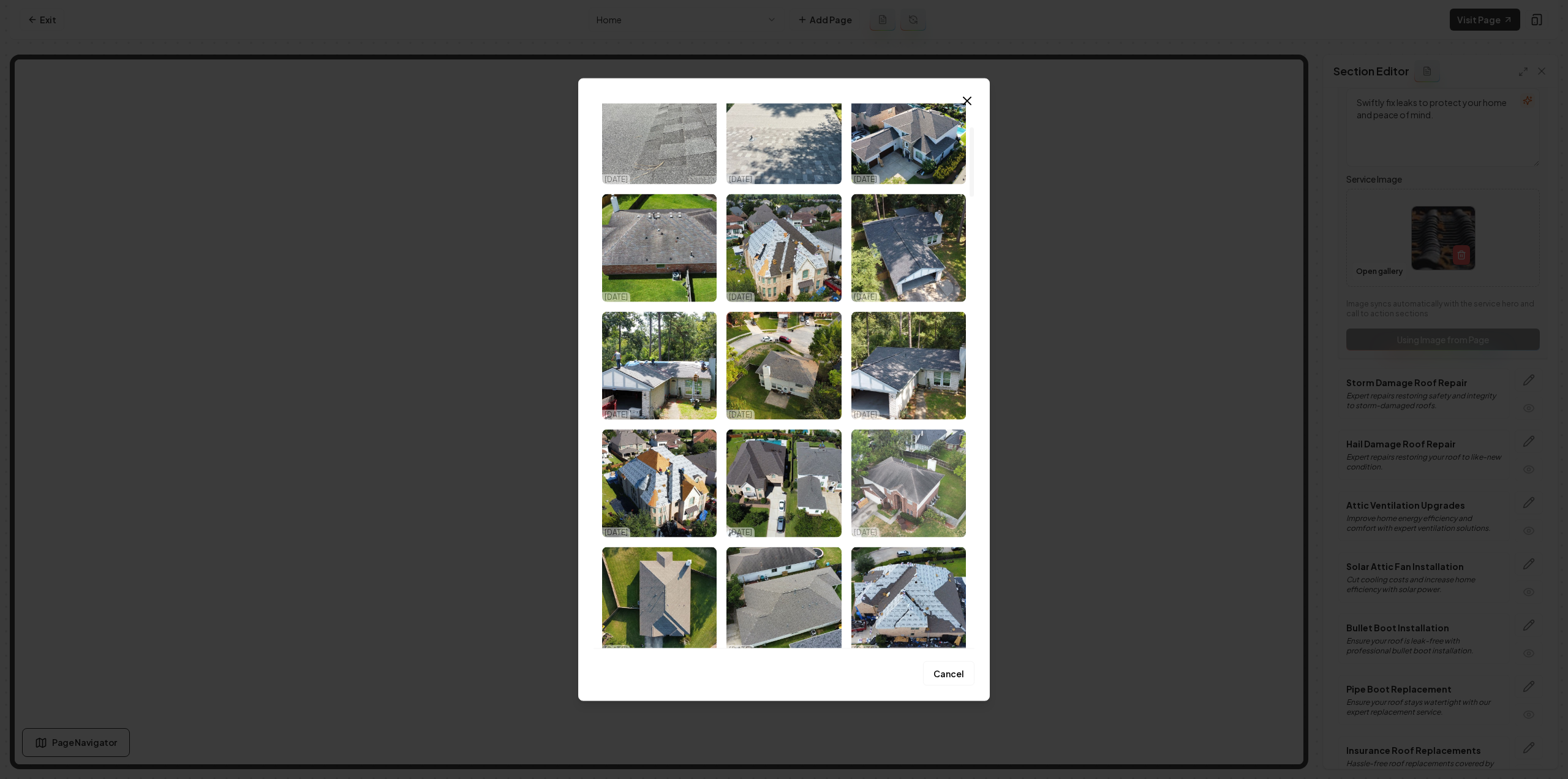
click at [893, 499] on img "Select image image_68ded4315c7cd75eb8d32331.jpg" at bounding box center [908, 482] width 114 height 107
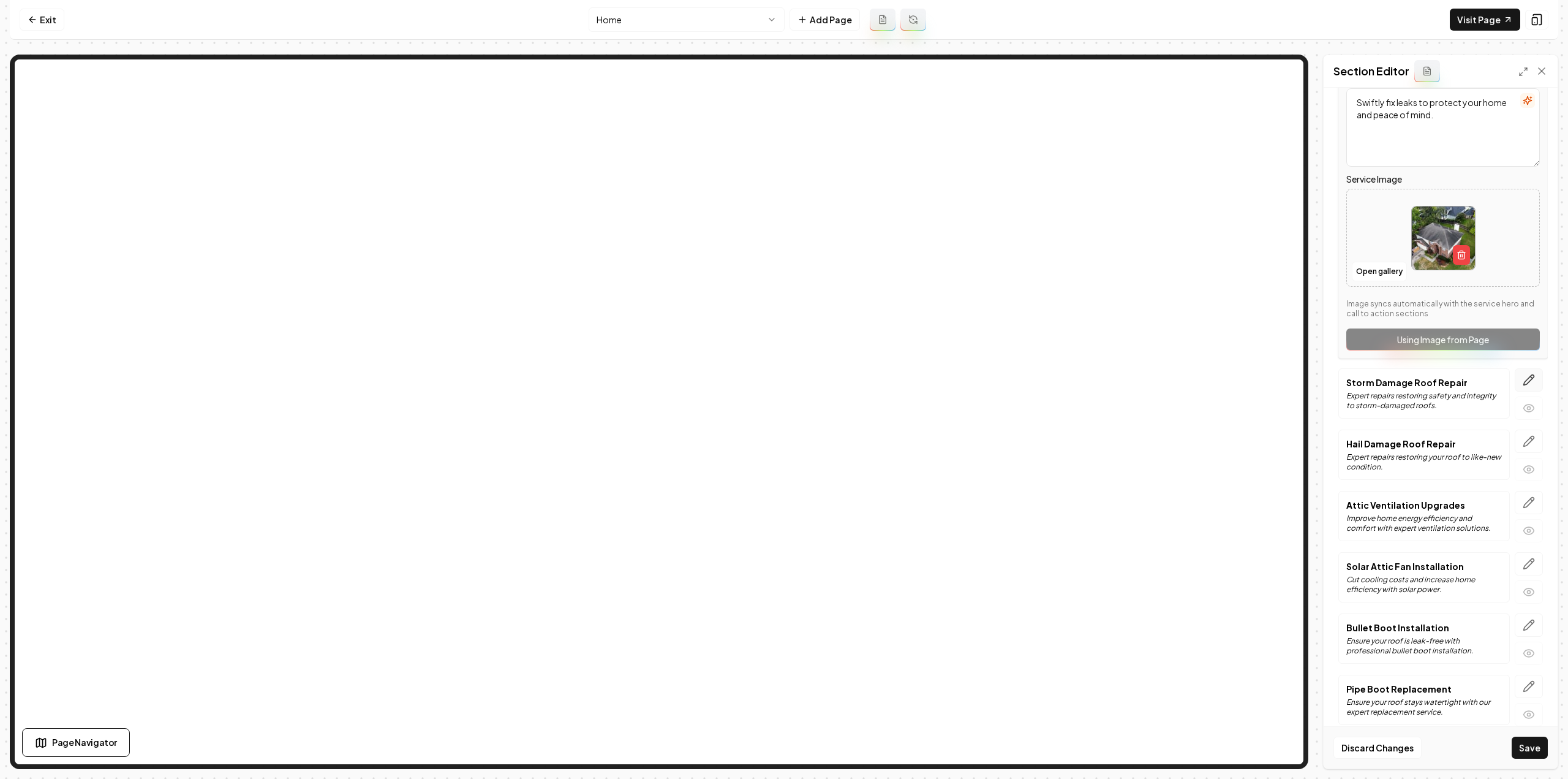
click at [1522, 375] on icon "button" at bounding box center [1528, 380] width 12 height 12
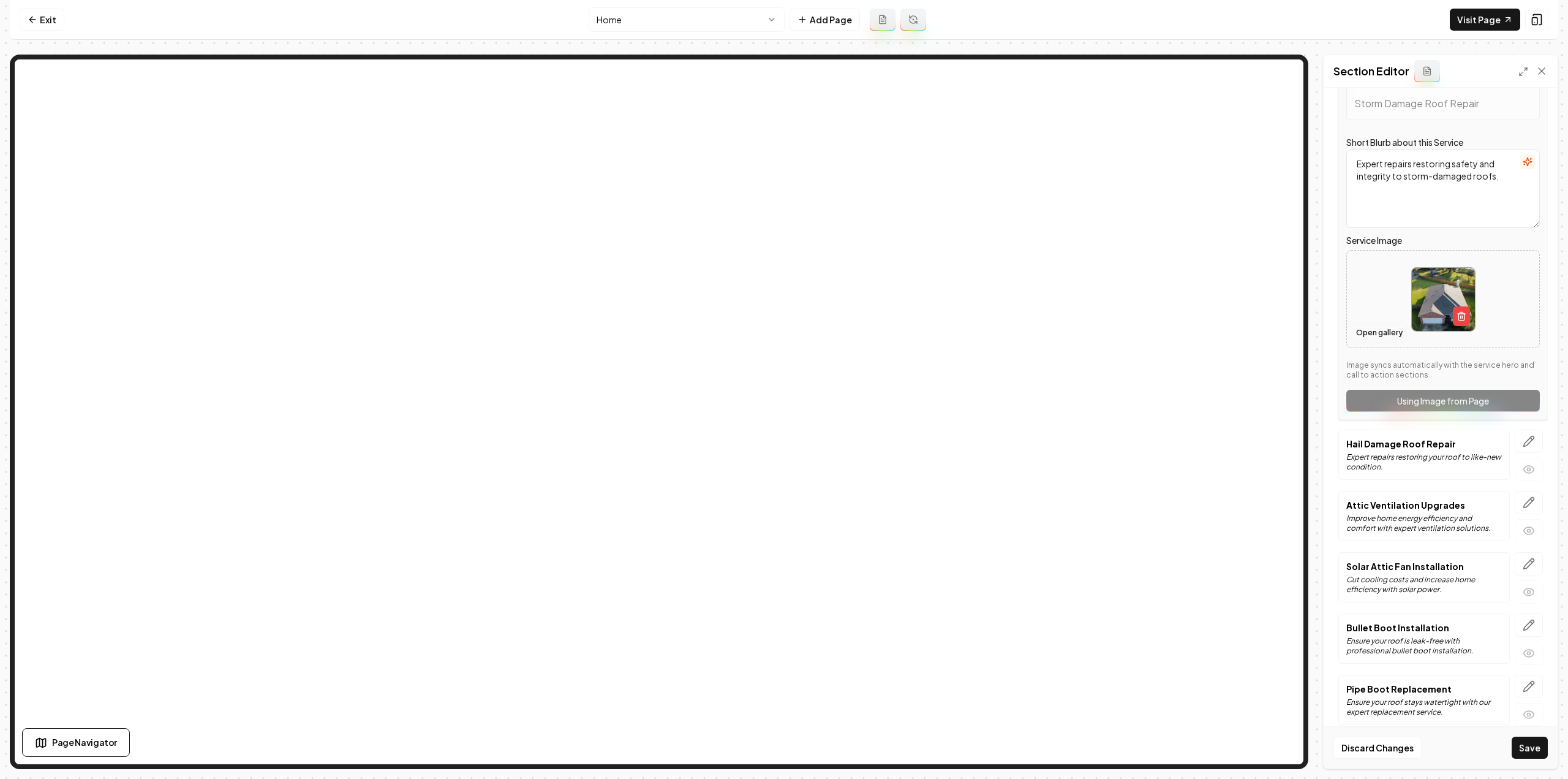
click at [1378, 332] on button "Open gallery" at bounding box center [1379, 333] width 55 height 20
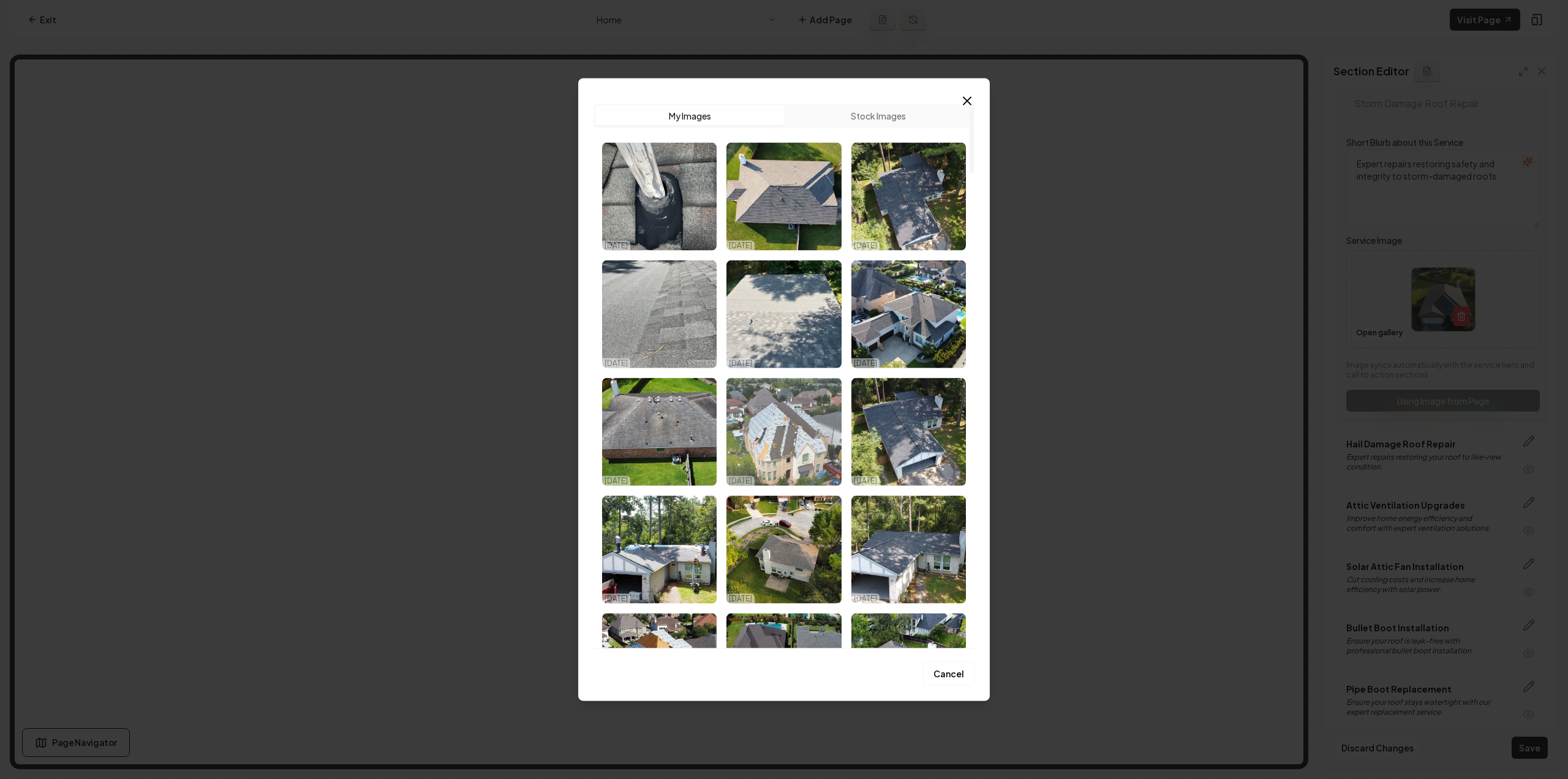
click at [792, 423] on img "Select image image_68ded4315c7cd75eb8d31fda.jpg" at bounding box center [783, 431] width 114 height 107
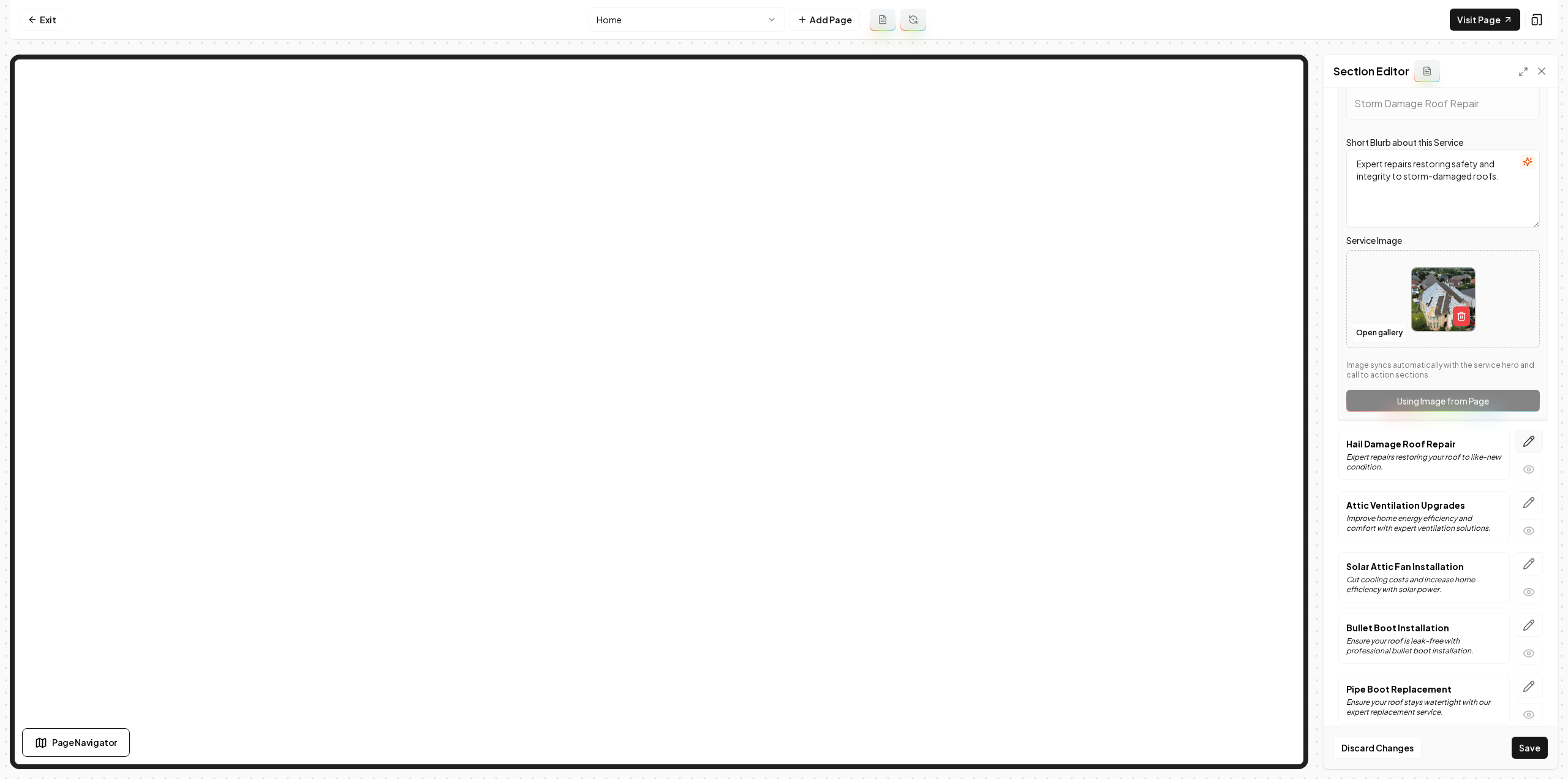
click at [1522, 438] on icon "button" at bounding box center [1528, 441] width 12 height 12
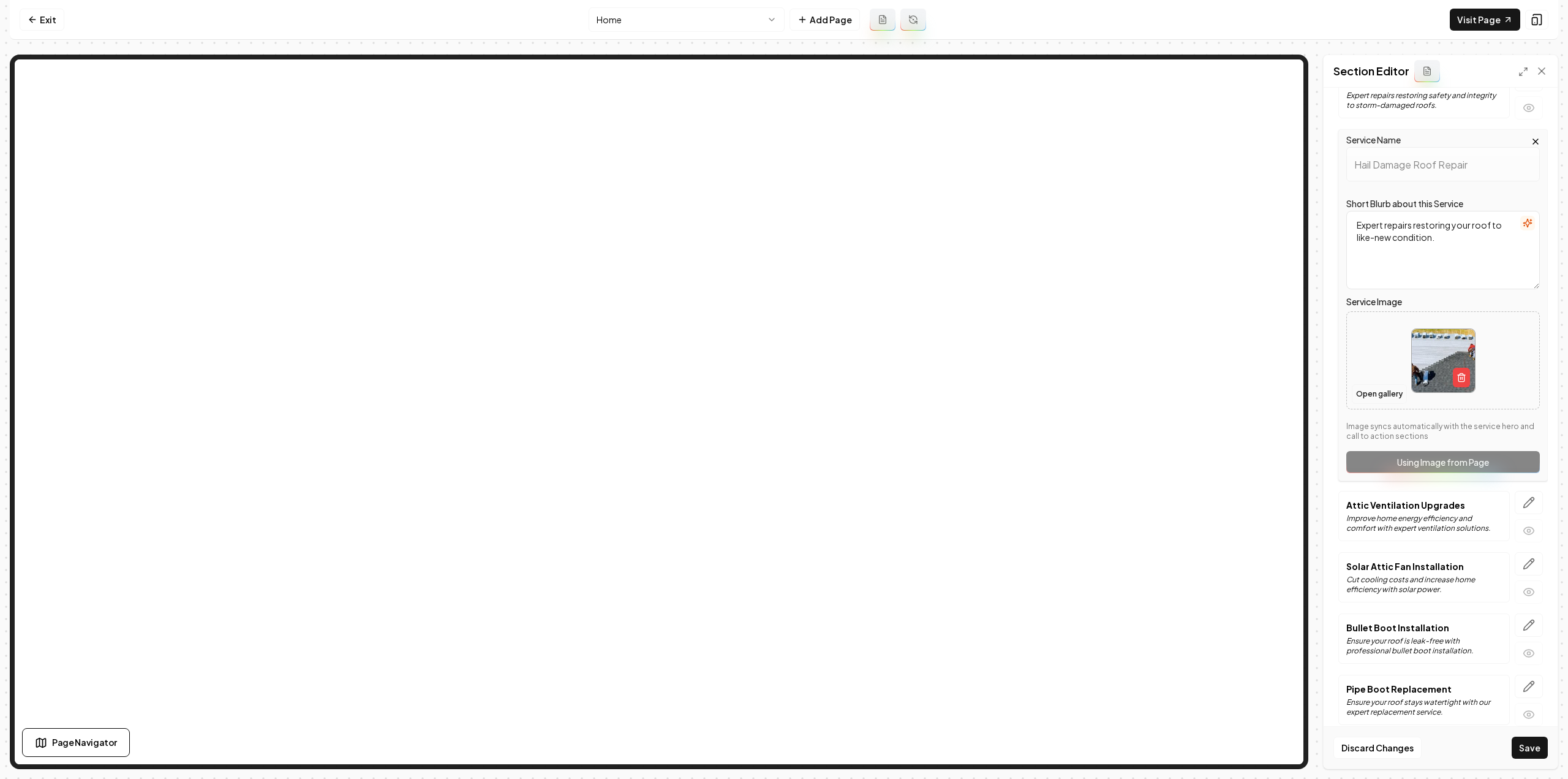
click at [1384, 391] on button "Open gallery" at bounding box center [1379, 394] width 55 height 20
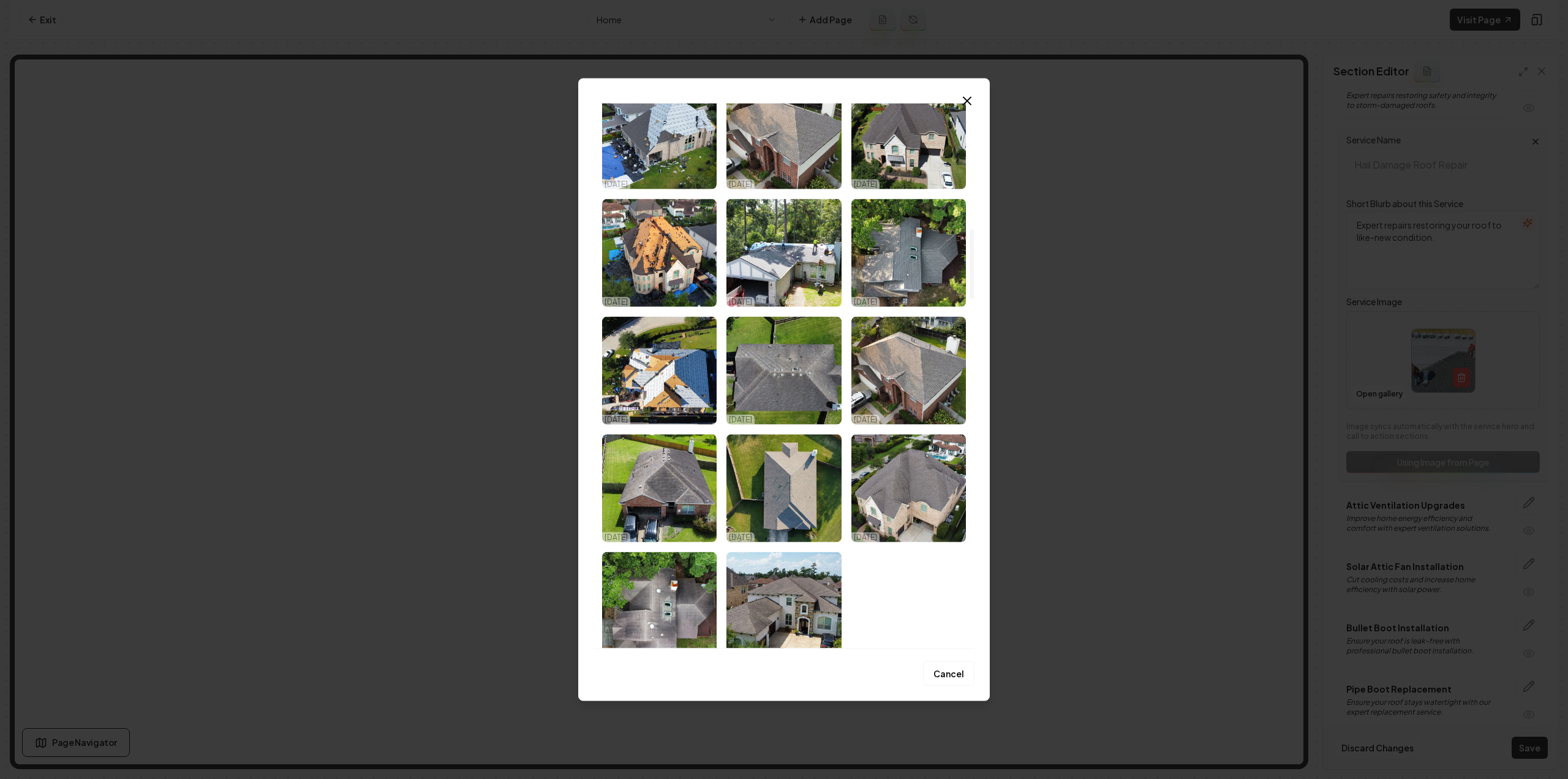
scroll to position [980, 0]
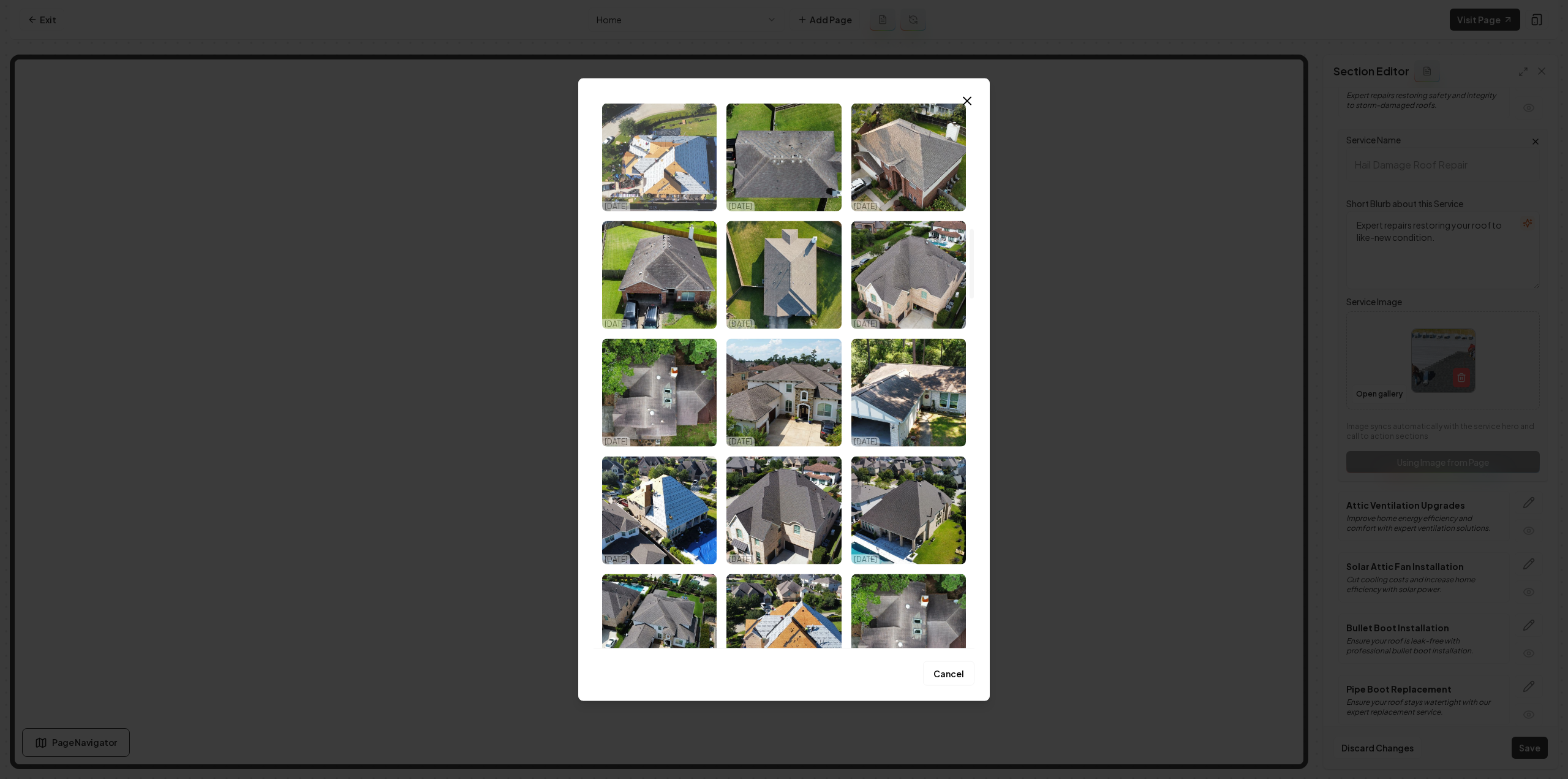
click at [683, 168] on img "Select image image_68ded4315c7cd75eb8d3206e.jpg" at bounding box center [659, 156] width 114 height 107
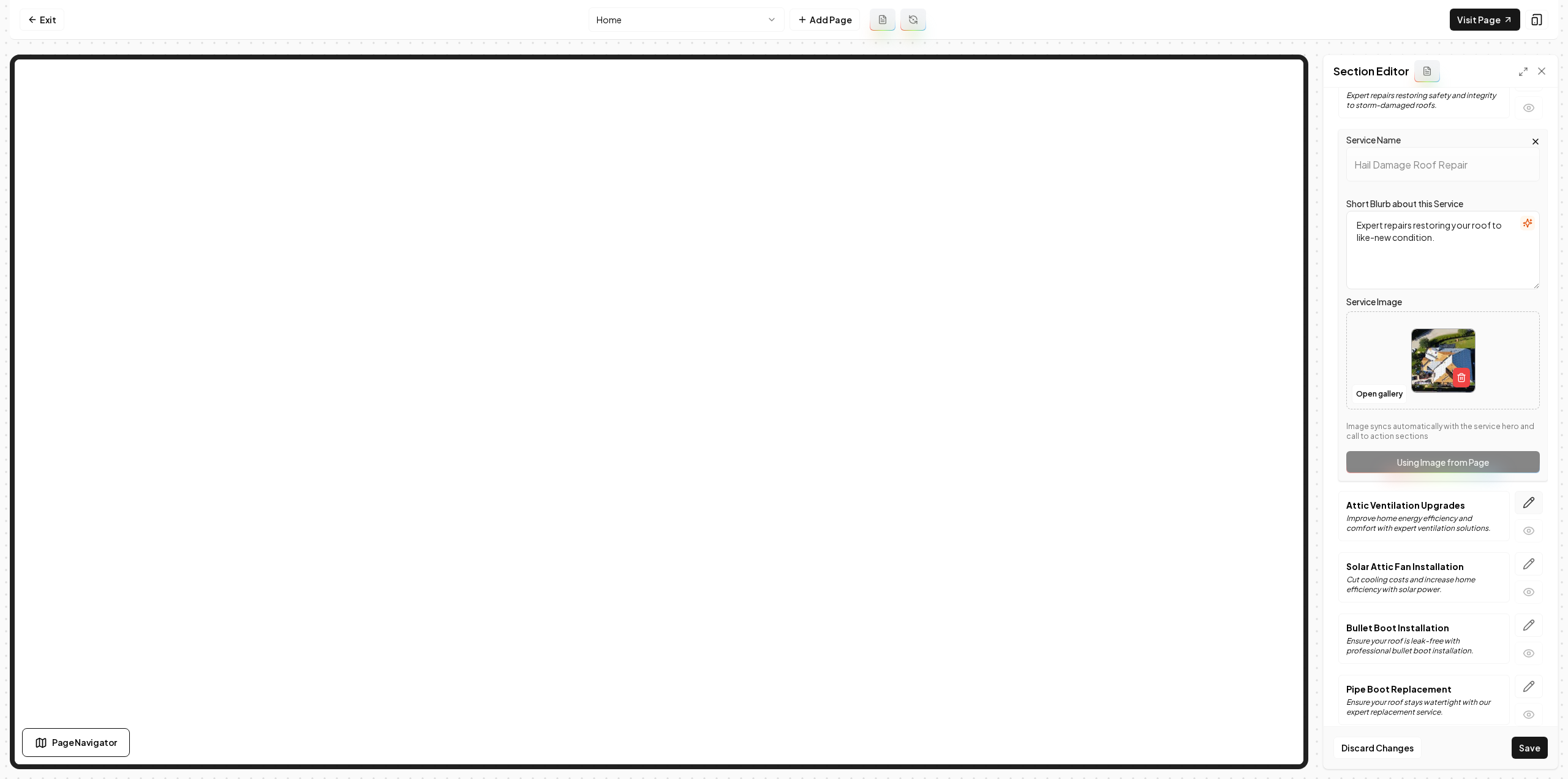
click at [1522, 503] on icon "button" at bounding box center [1528, 502] width 12 height 12
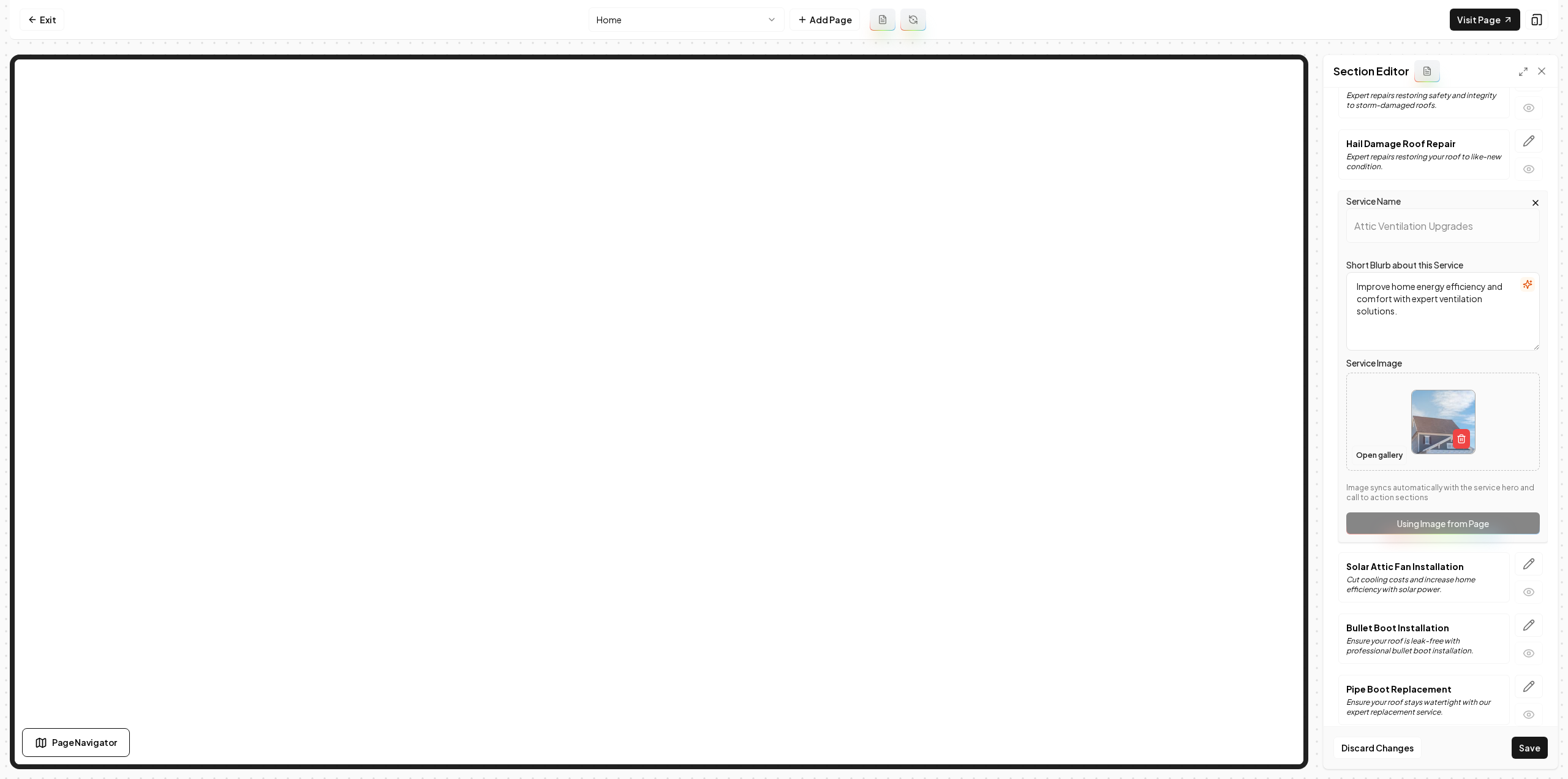
click at [1373, 448] on button "Open gallery" at bounding box center [1379, 455] width 55 height 20
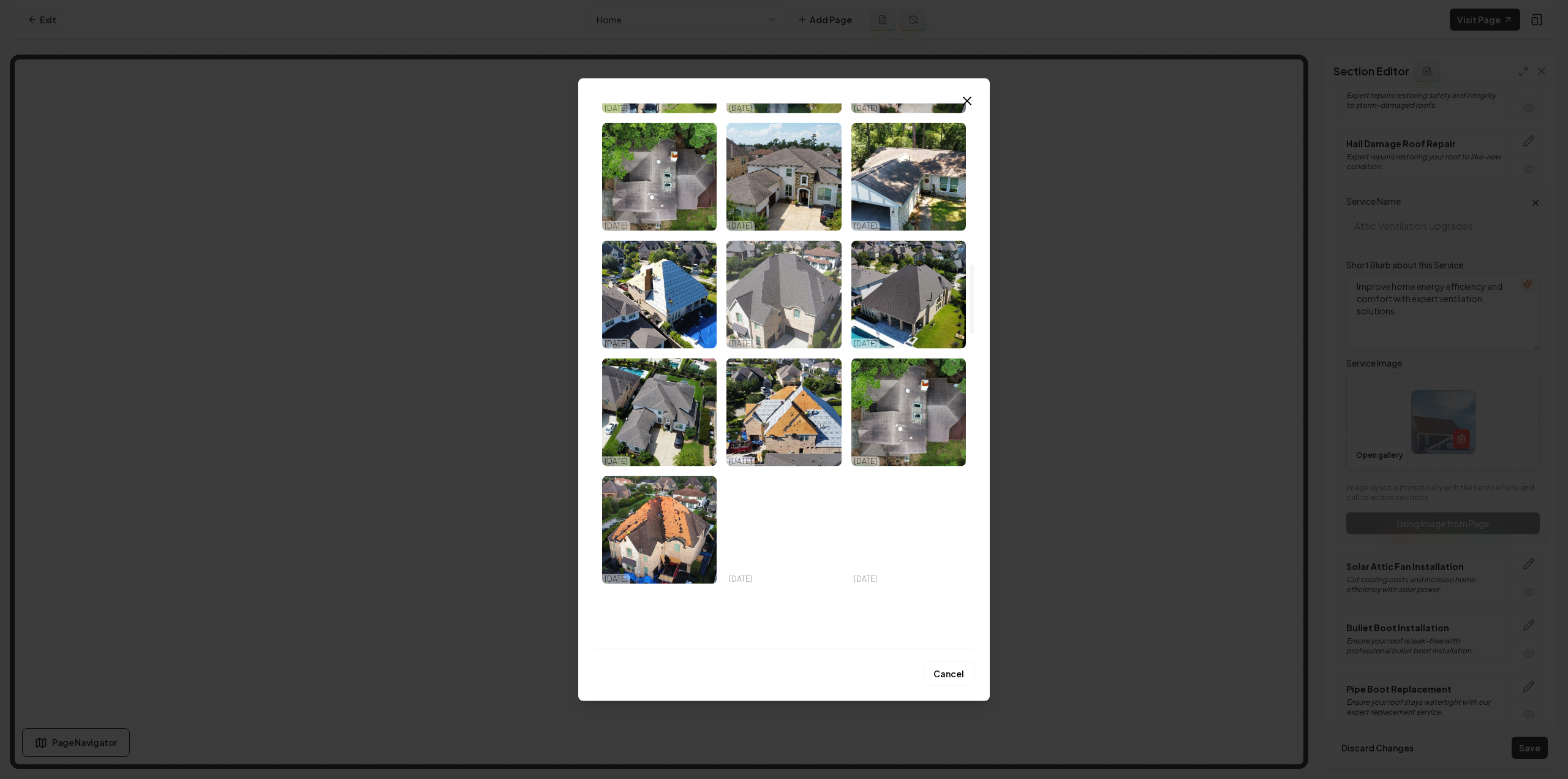
scroll to position [1287, 0]
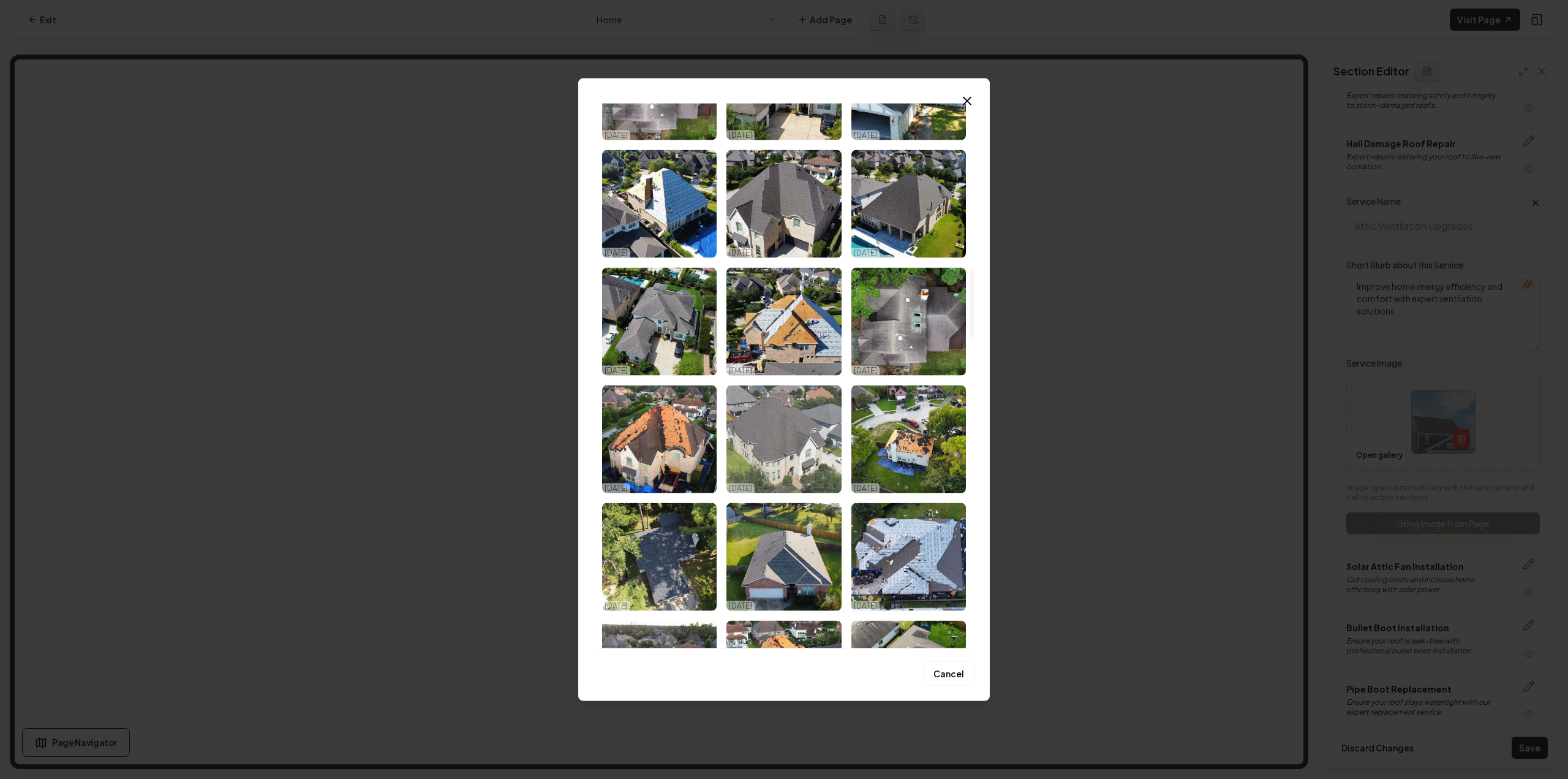
click at [784, 441] on img "Select image image_68ded4315c7cd75eb8d31e18.jpg" at bounding box center [783, 438] width 114 height 107
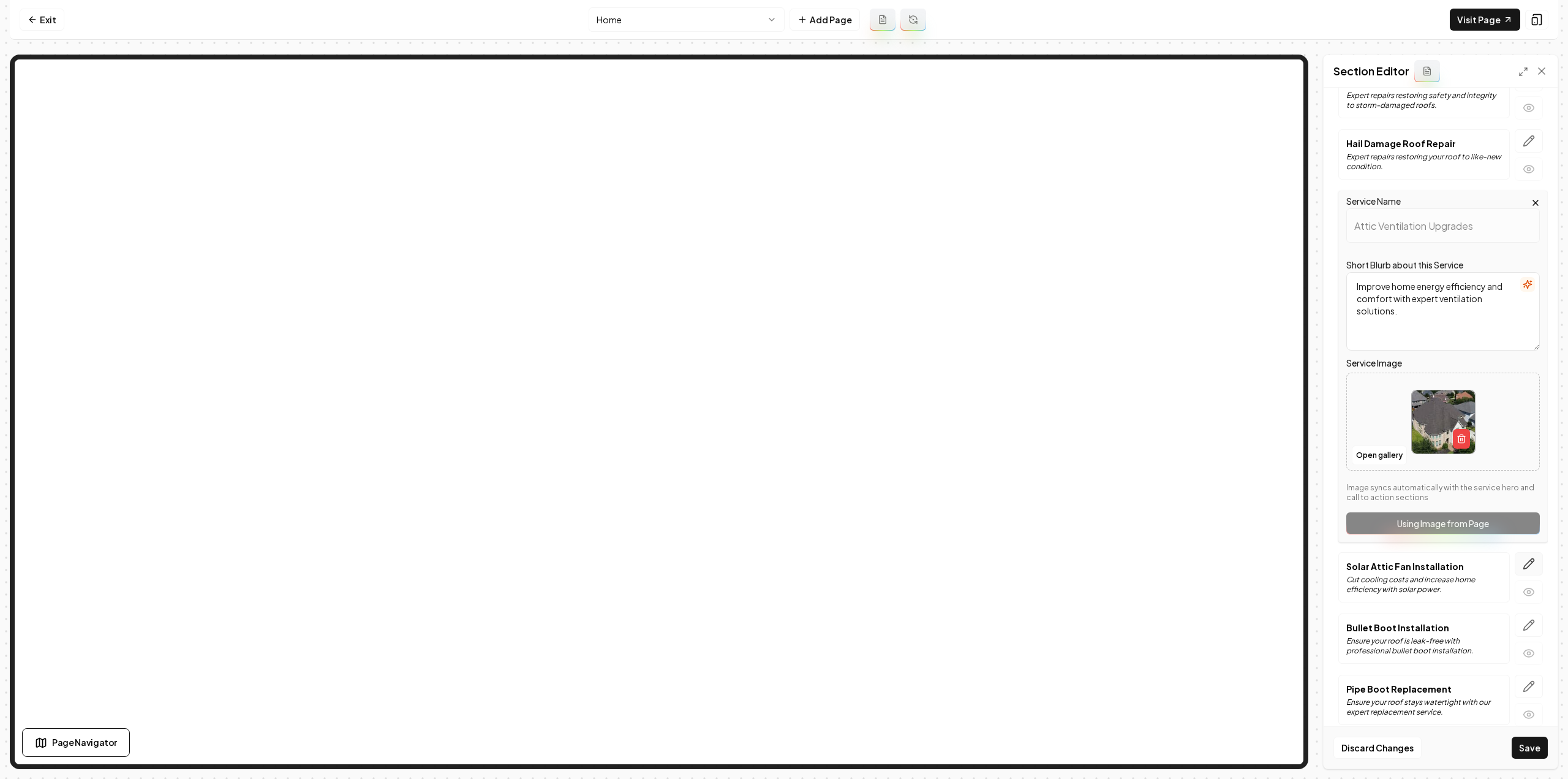
click at [1522, 557] on icon "button" at bounding box center [1528, 563] width 12 height 12
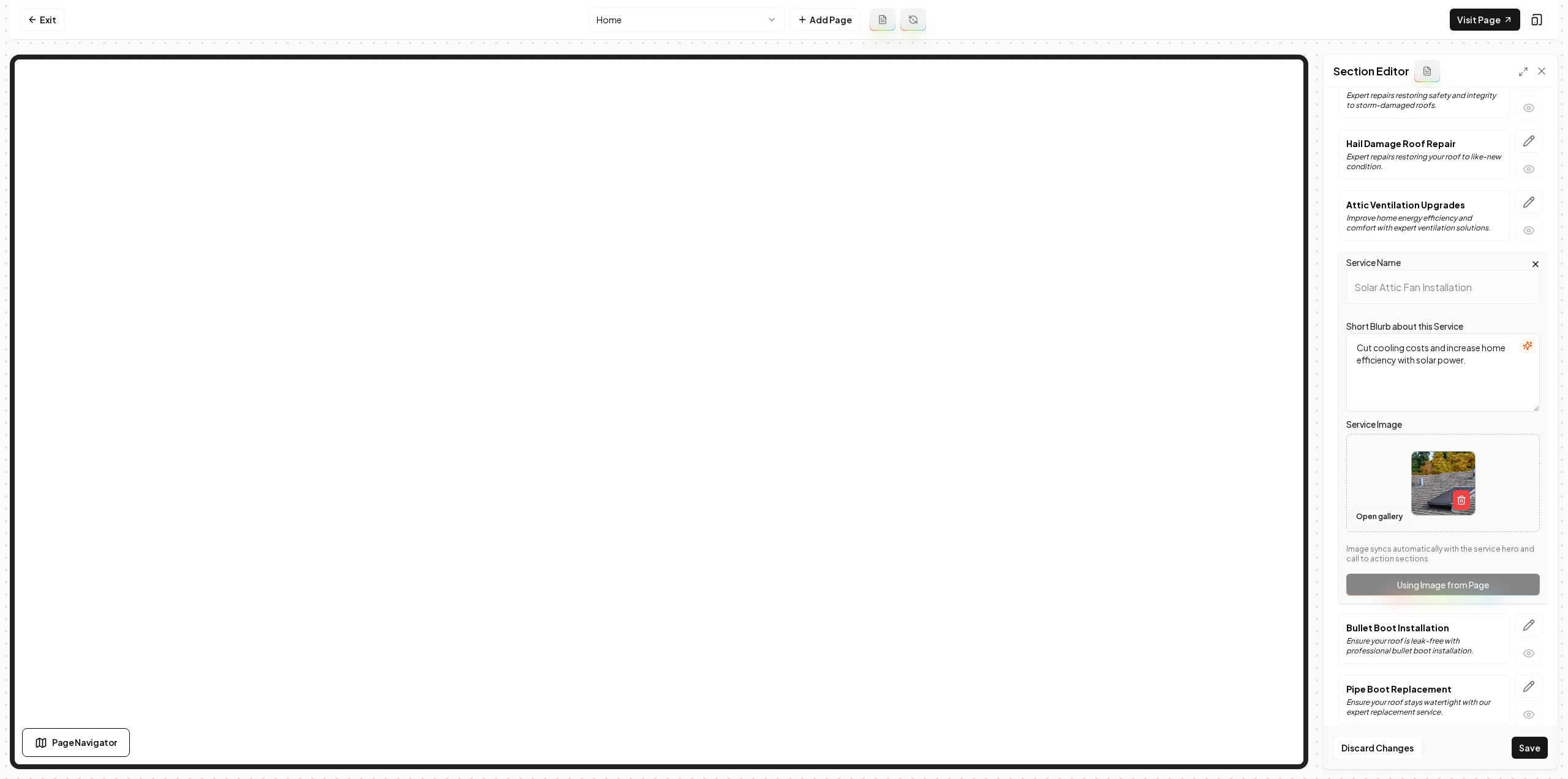
click at [1379, 515] on button "Open gallery" at bounding box center [1379, 517] width 55 height 20
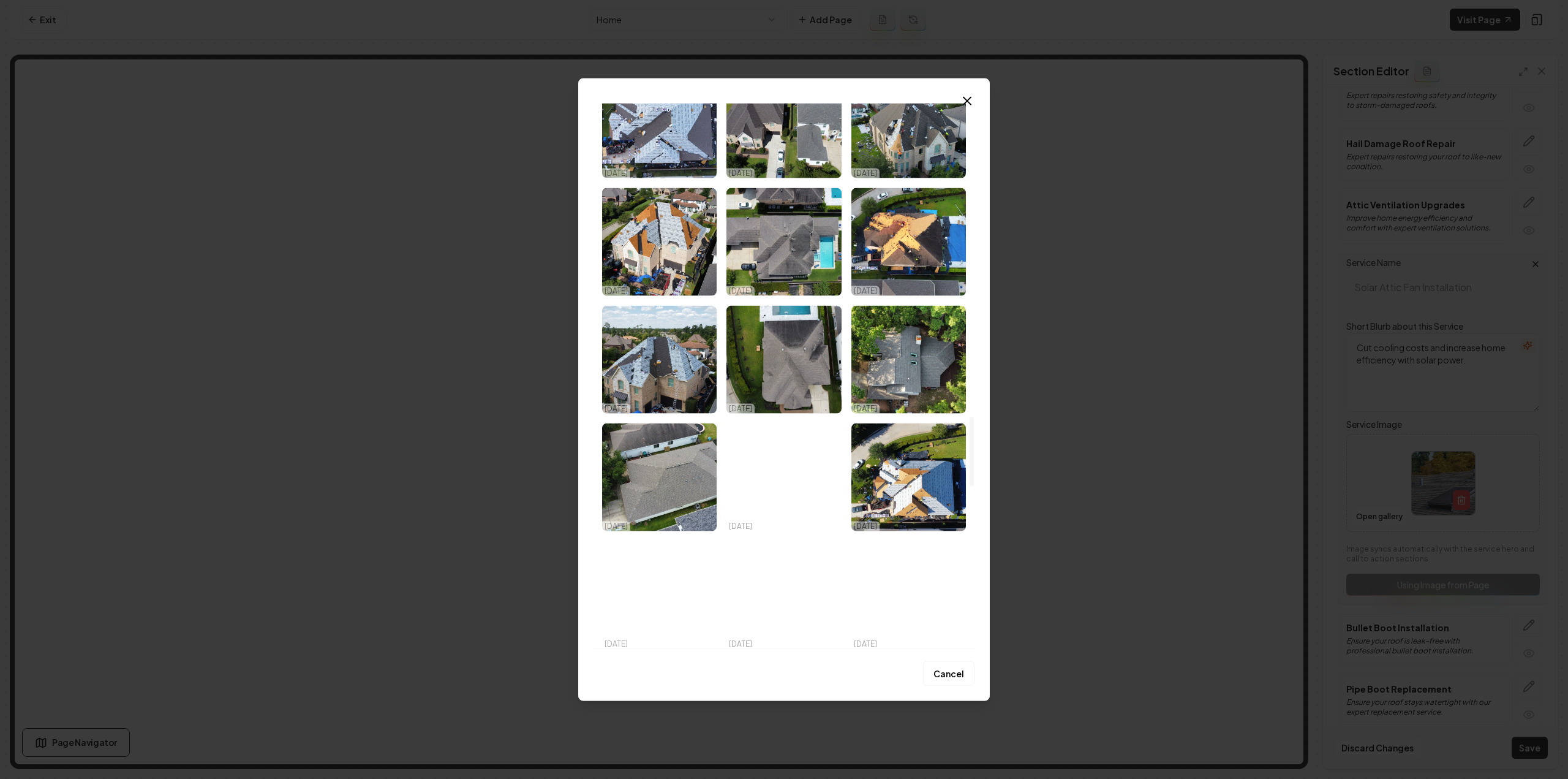
scroll to position [2451, 0]
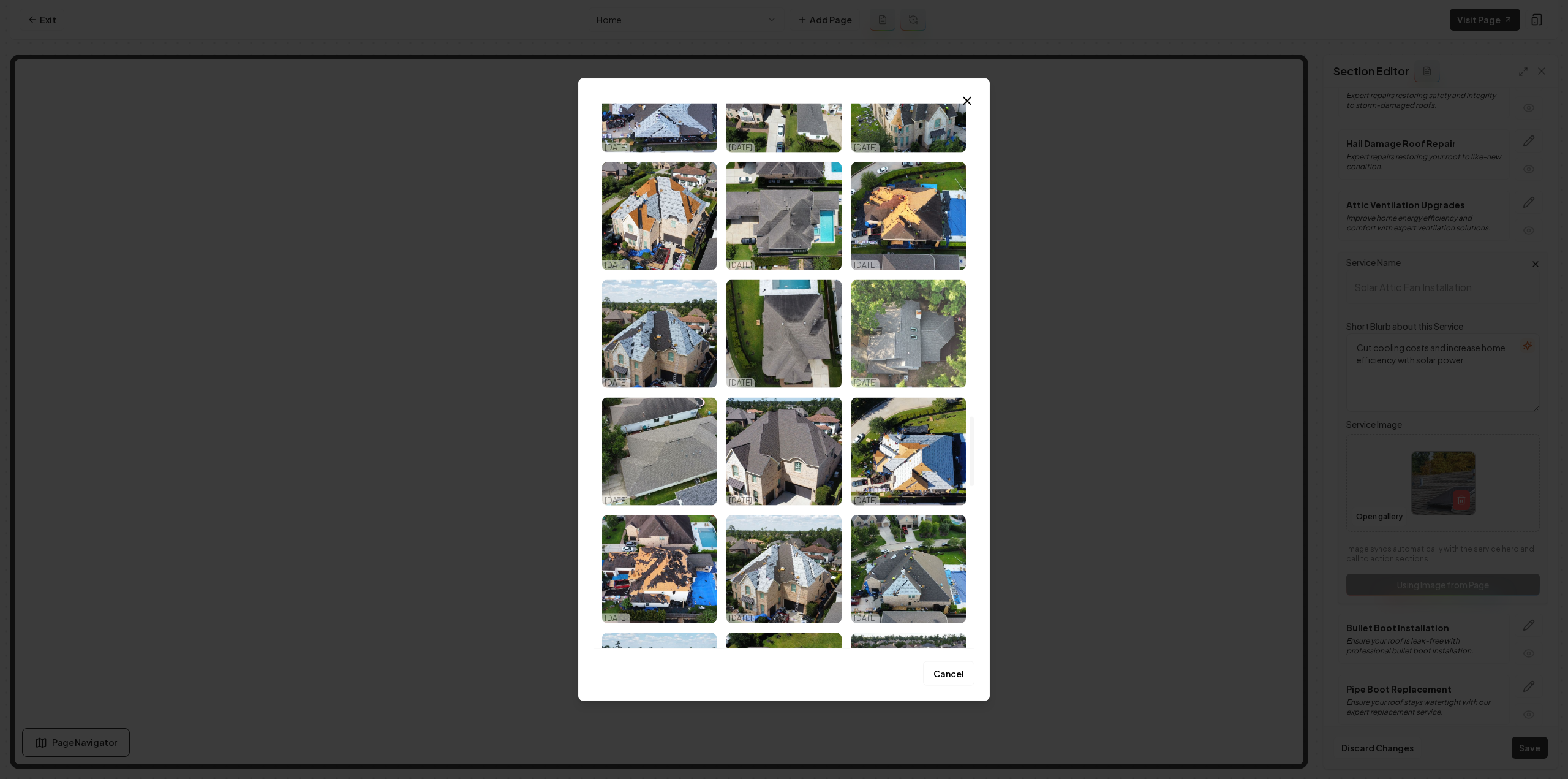
click at [919, 354] on img "Select image image_68ded4325c7cd75eb8d3246e.jpg" at bounding box center [908, 333] width 114 height 107
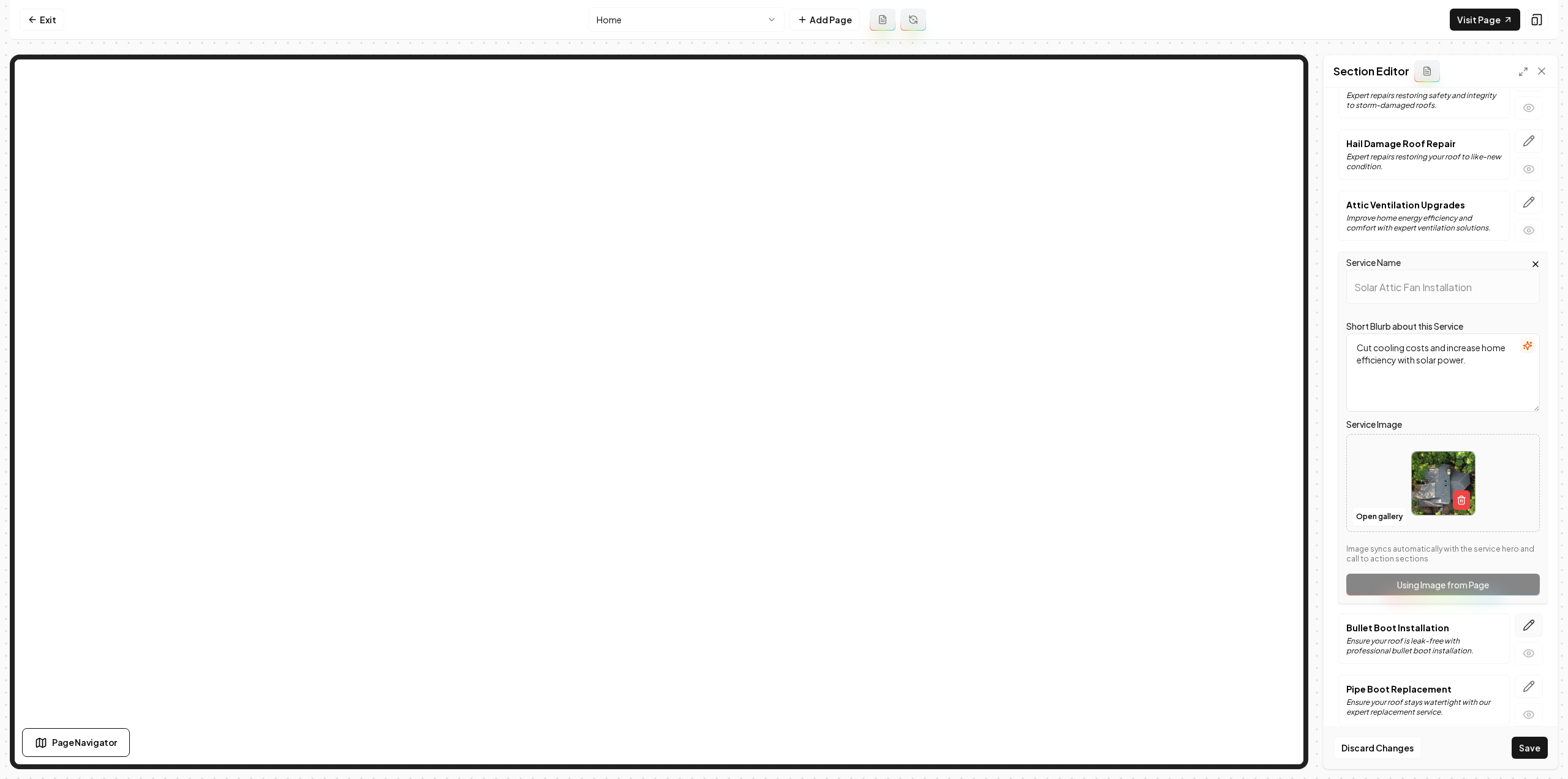
click at [1522, 619] on icon "button" at bounding box center [1528, 625] width 12 height 12
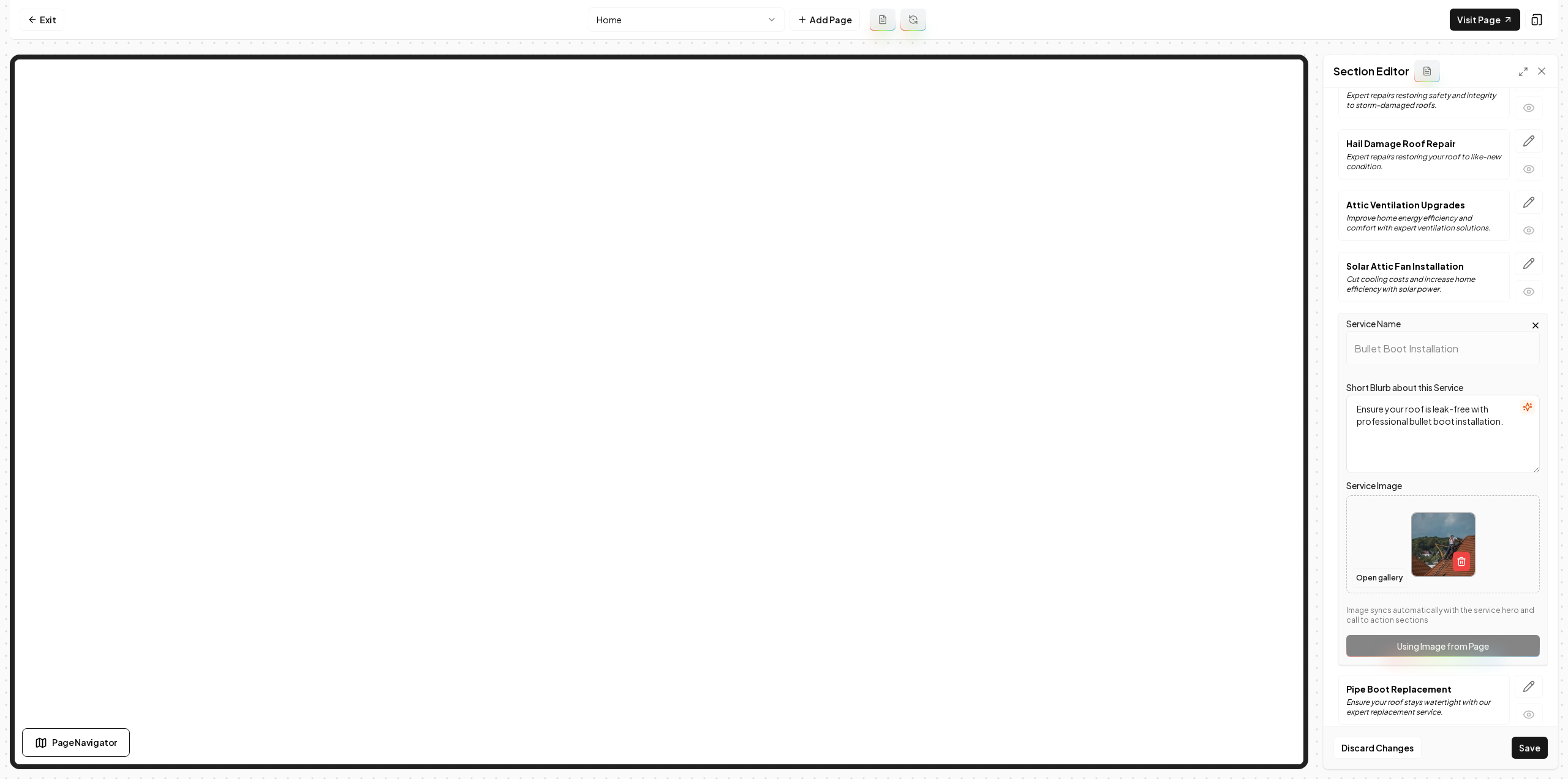
click at [1391, 568] on button "Open gallery" at bounding box center [1379, 578] width 55 height 20
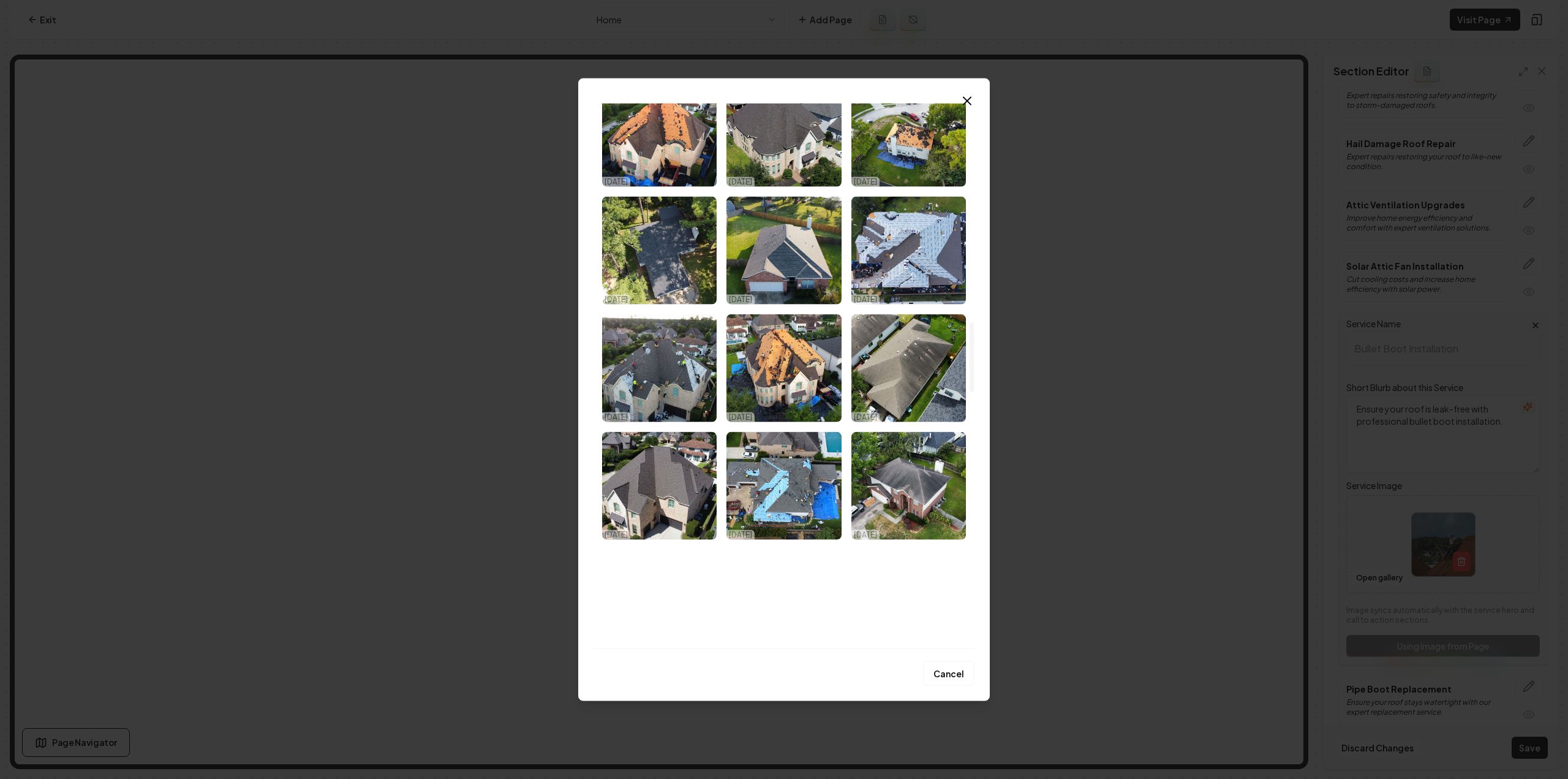
scroll to position [1716, 0]
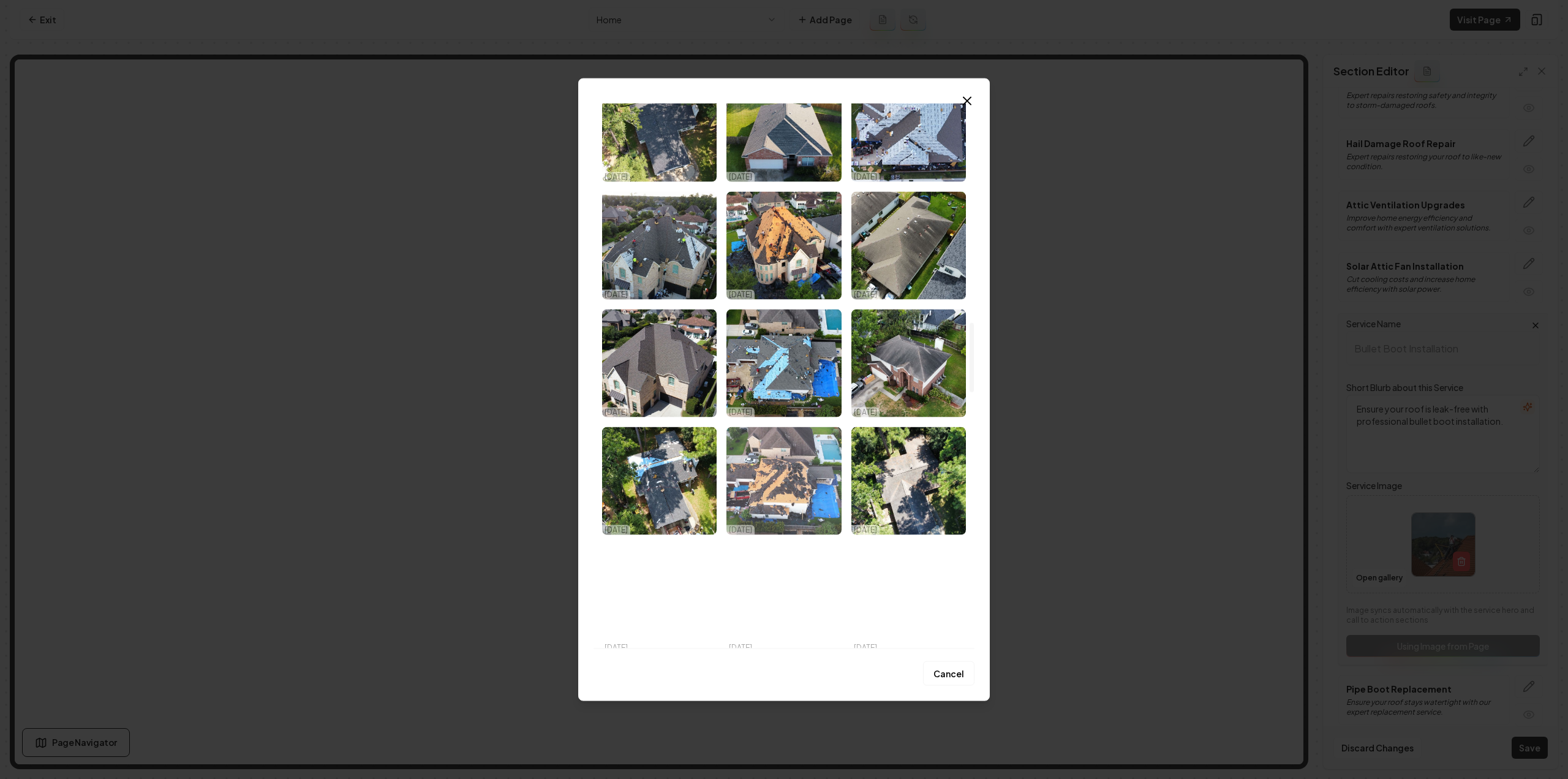
click at [816, 492] on img "Select image image_68ded42f5c7cd75eb8d315b1.jpg" at bounding box center [783, 479] width 114 height 107
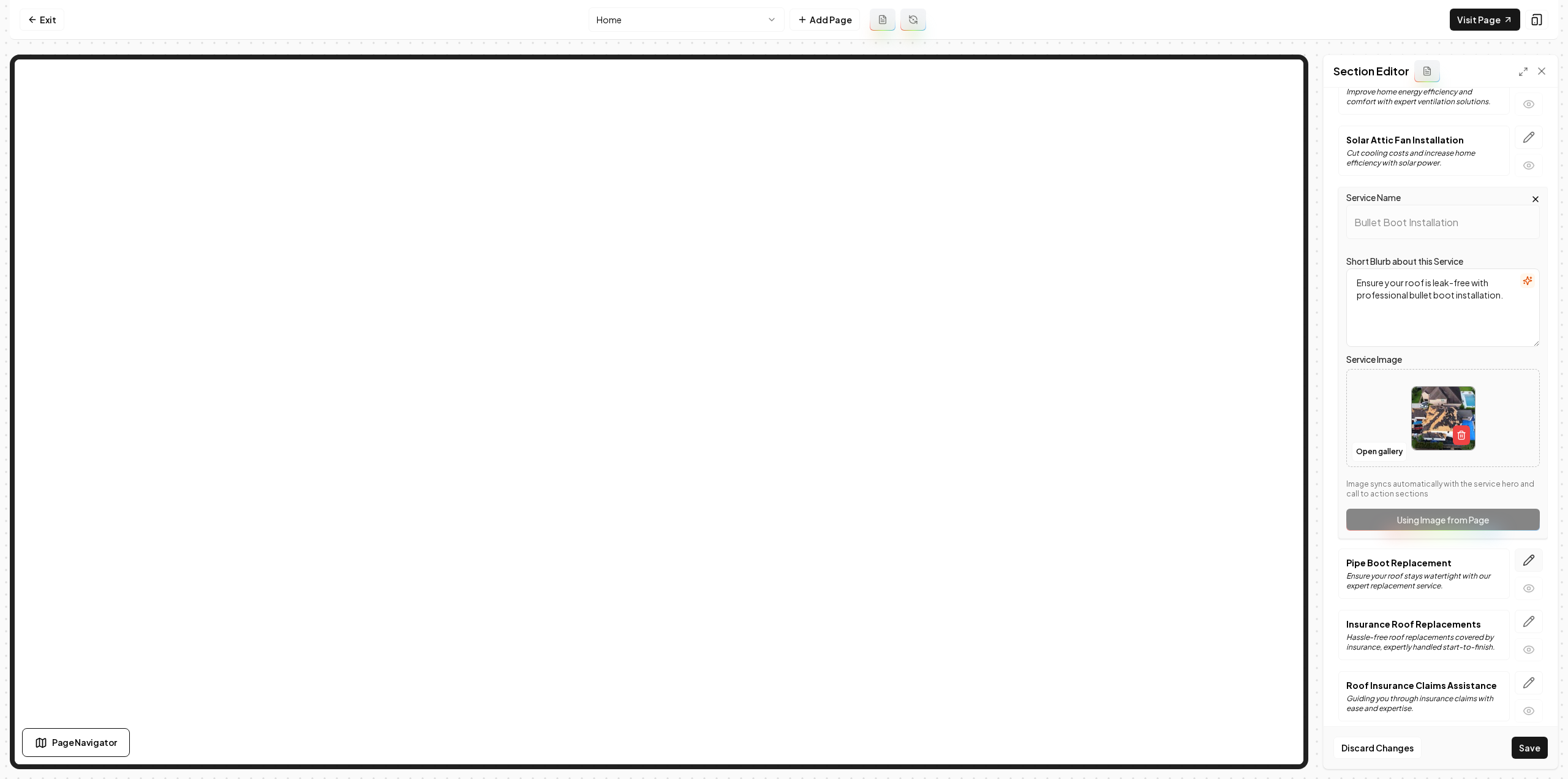
scroll to position [554, 0]
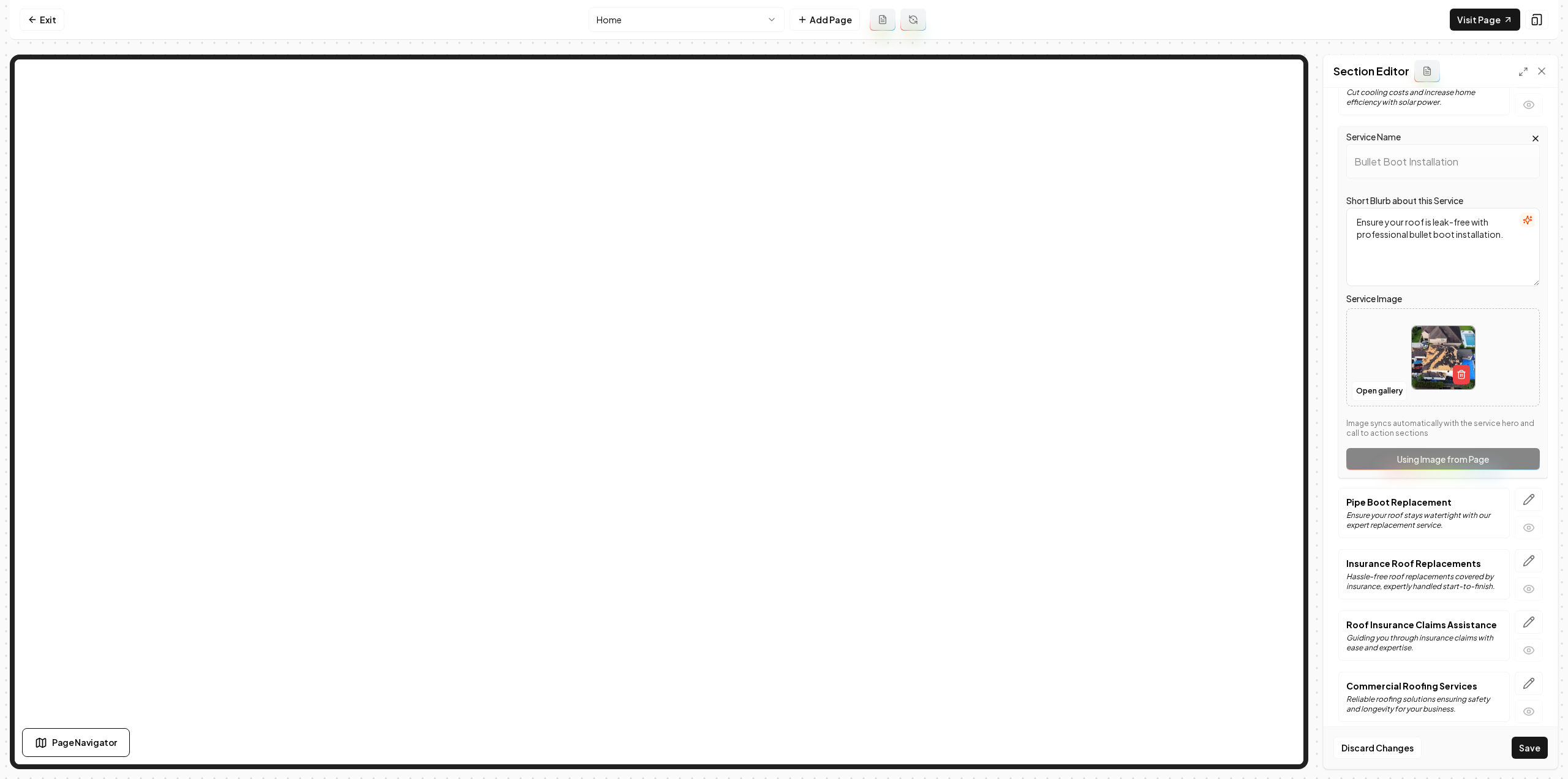
click at [1524, 495] on icon "button" at bounding box center [1529, 500] width 11 height 11
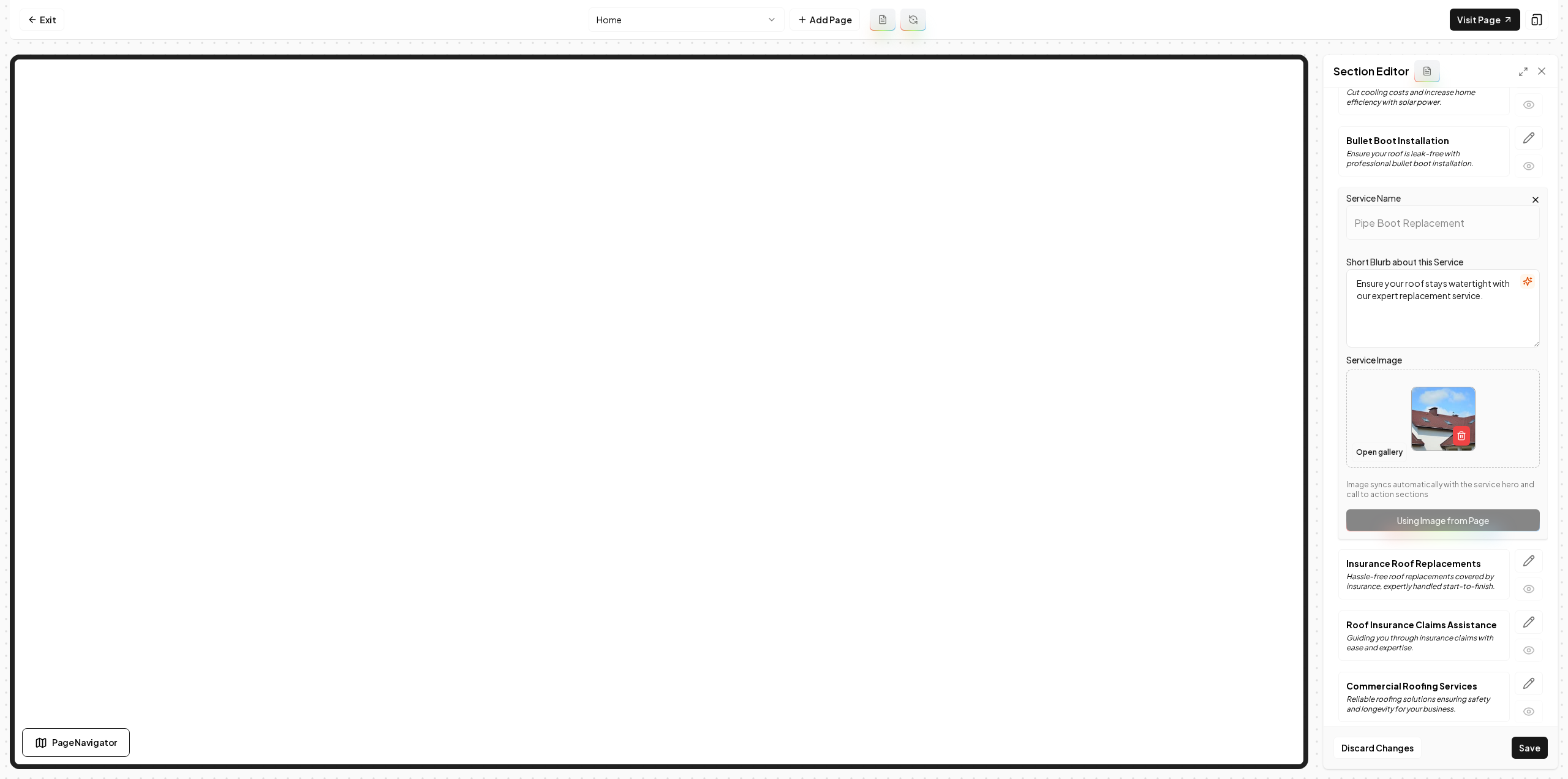
click at [1377, 449] on button "Open gallery" at bounding box center [1379, 452] width 55 height 20
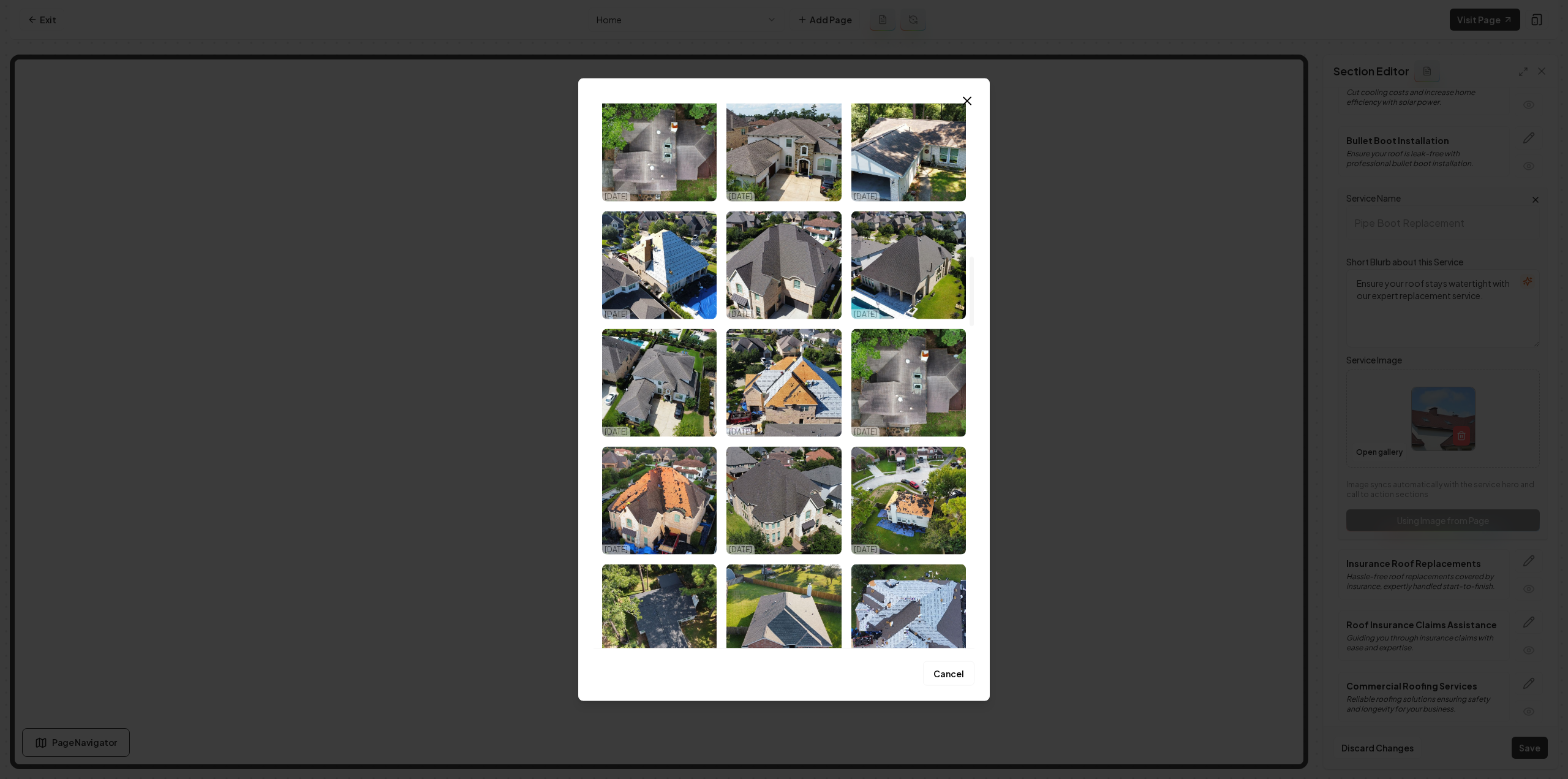
scroll to position [1164, 0]
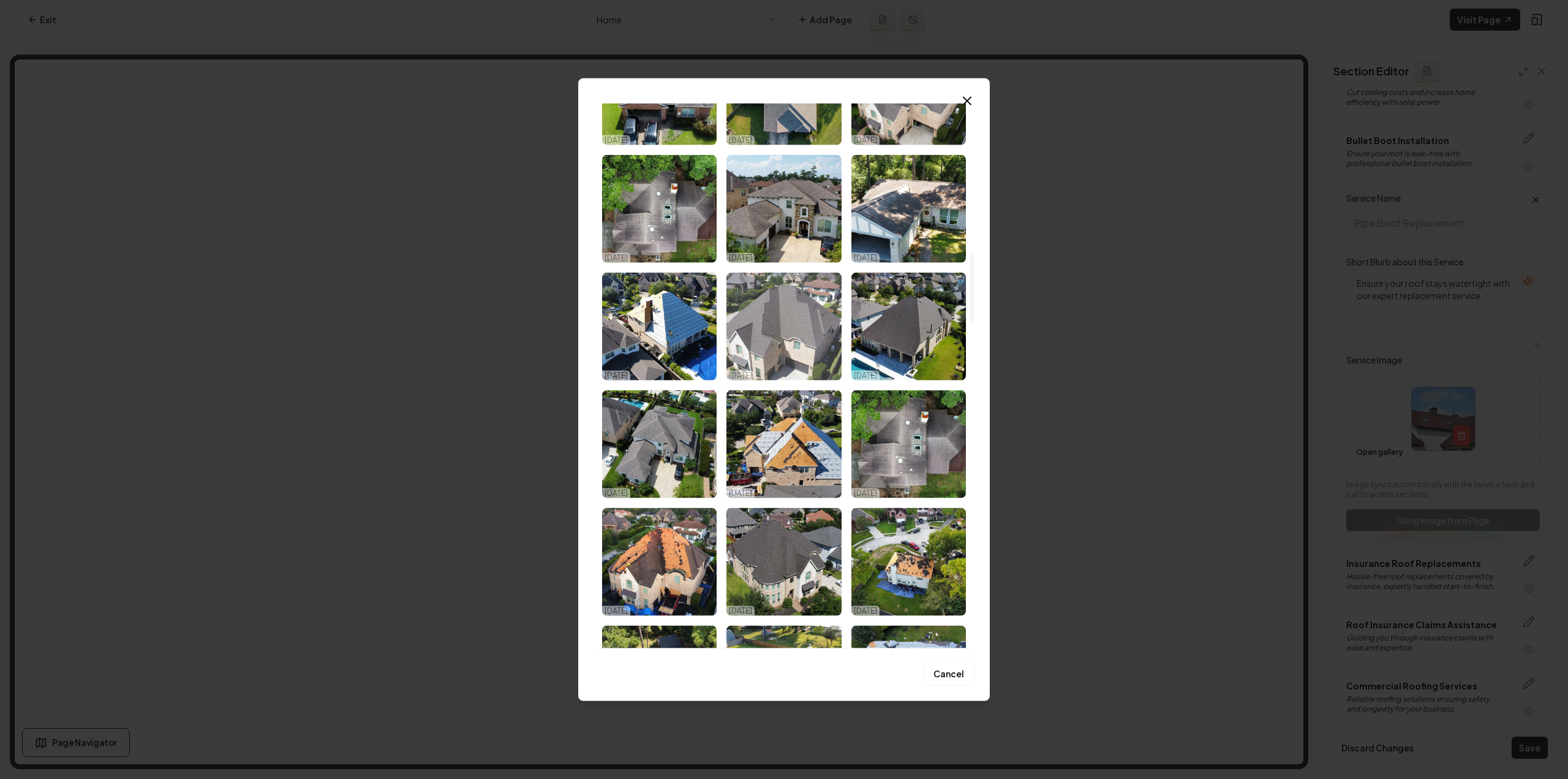
click at [803, 332] on img "Select image image_68ded4315c7cd75eb8d31f4d.jpg" at bounding box center [783, 325] width 114 height 107
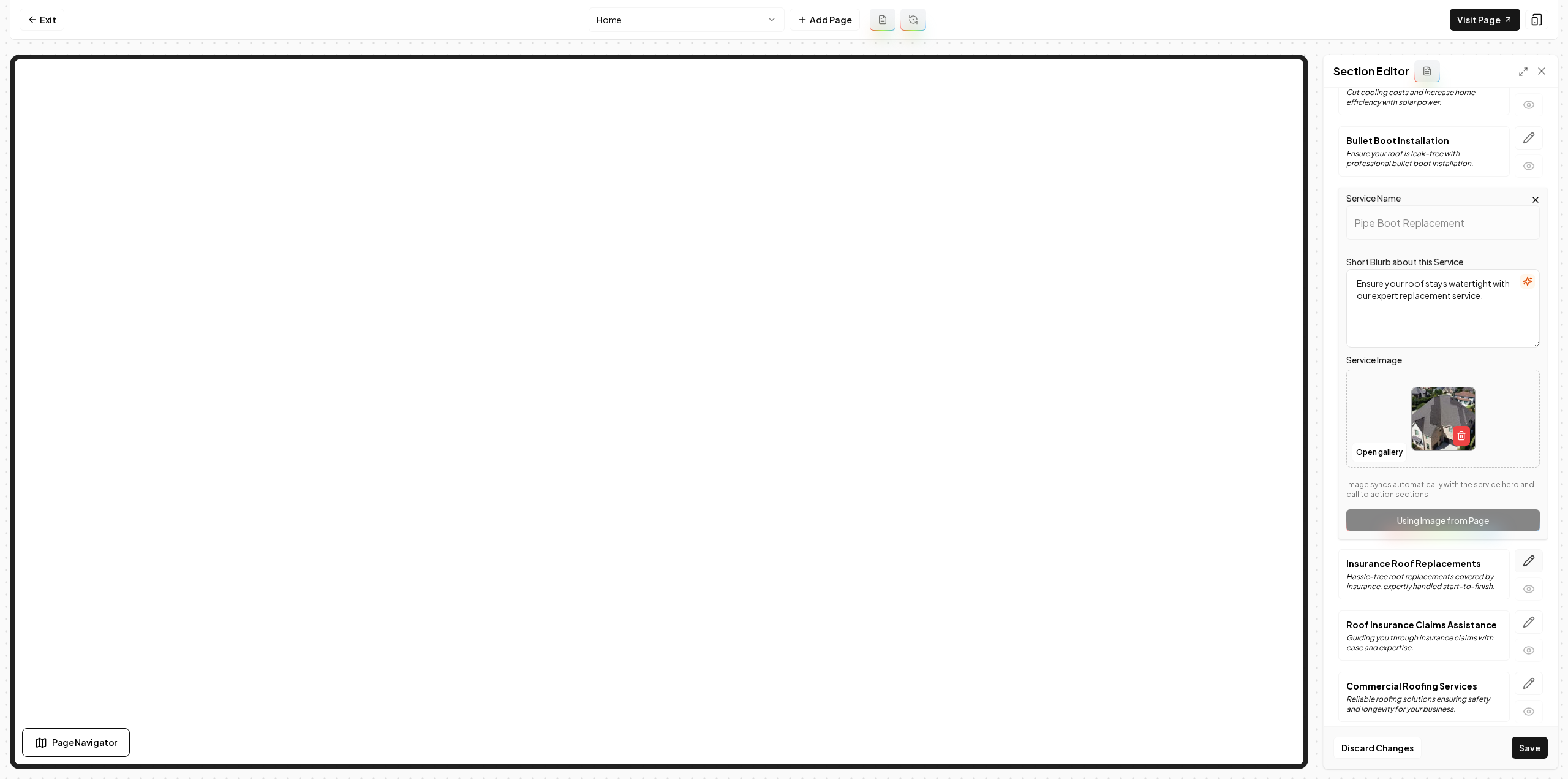
click at [1522, 554] on icon "button" at bounding box center [1528, 560] width 12 height 12
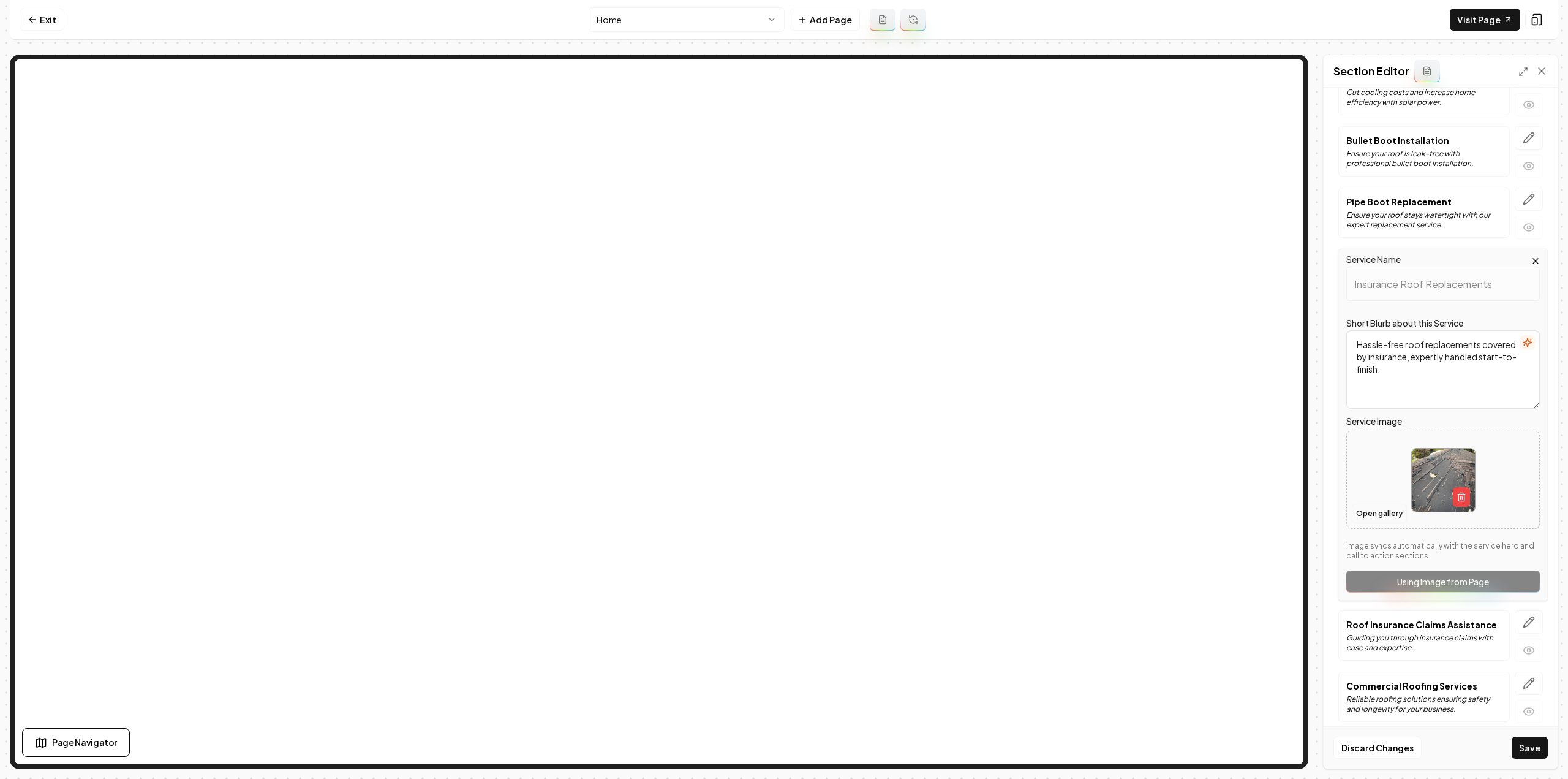
click at [1378, 511] on button "Open gallery" at bounding box center [1379, 514] width 55 height 20
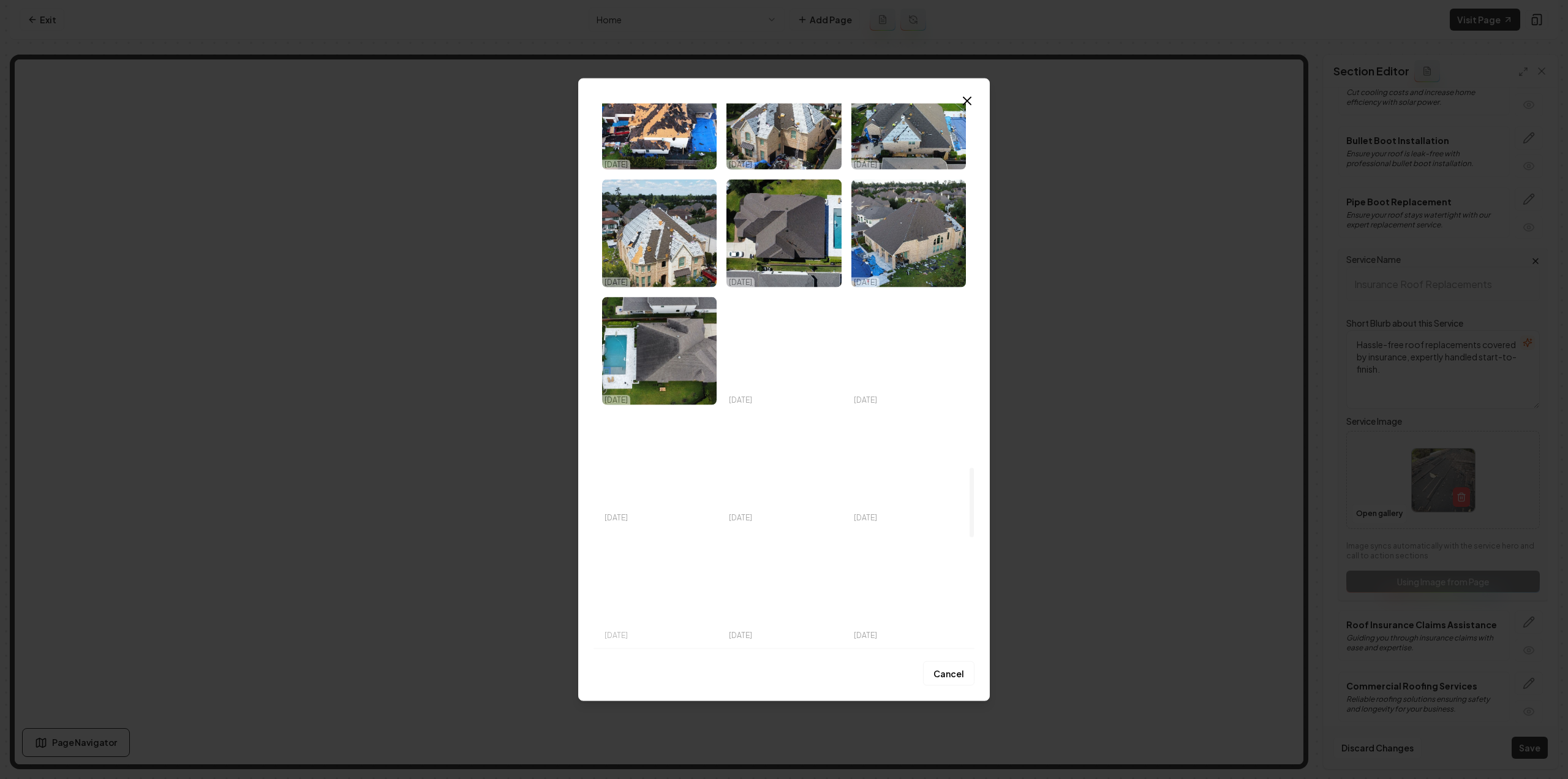
scroll to position [2819, 0]
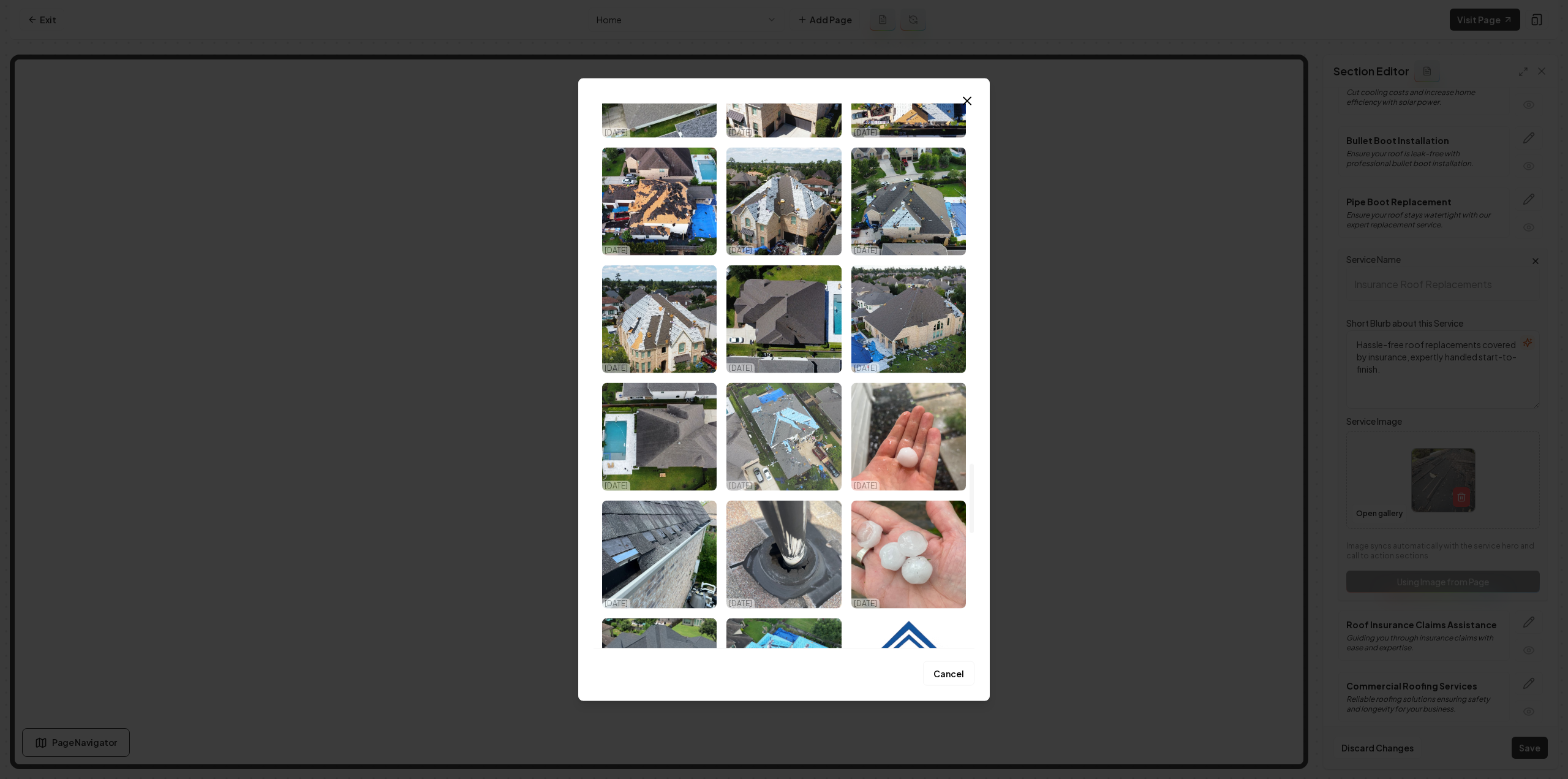
click at [779, 415] on img "Select image image_68ded42e5c7cd75eb8d30ef9.jpg" at bounding box center [783, 436] width 114 height 107
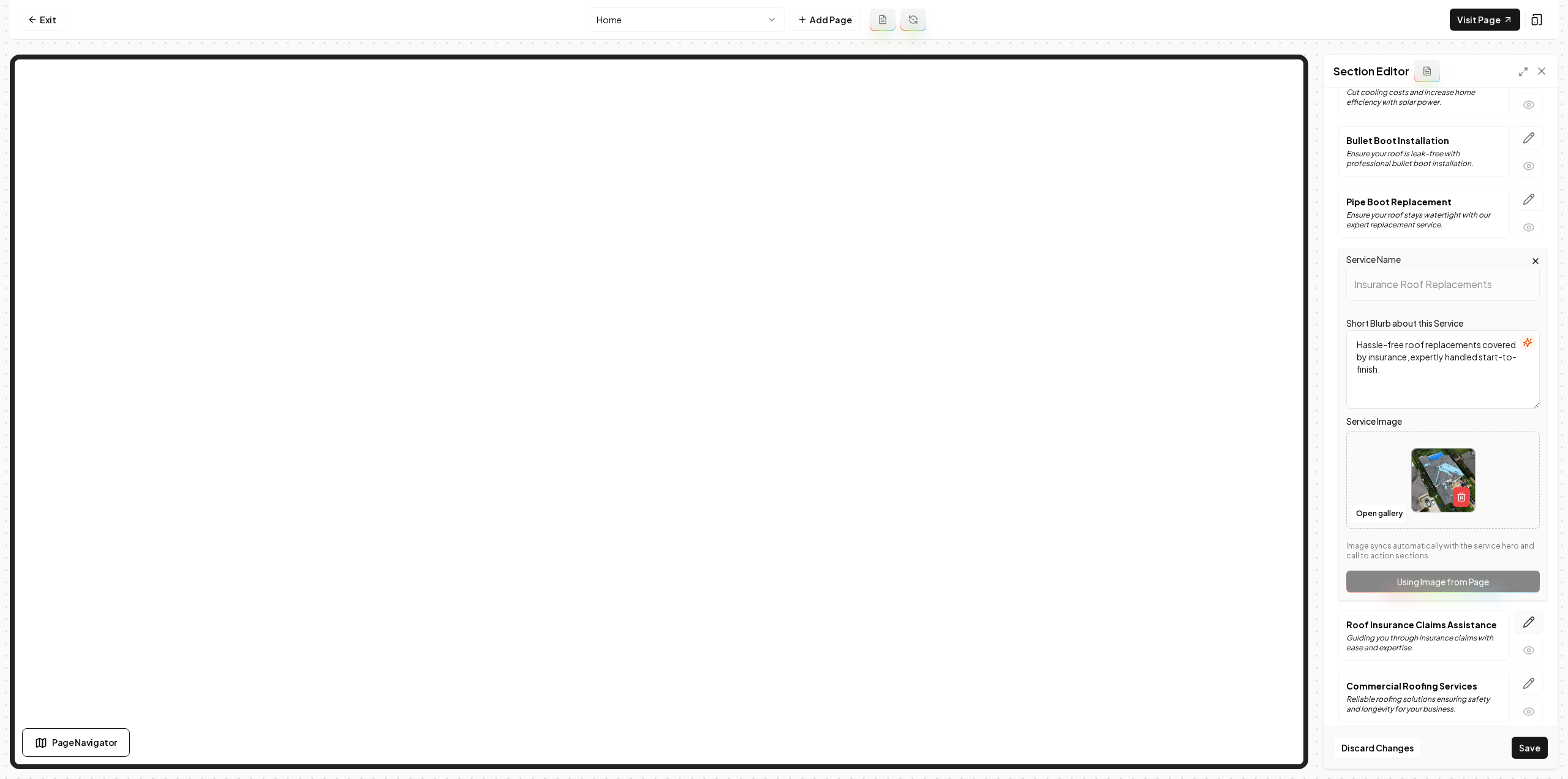
click at [1522, 616] on icon "button" at bounding box center [1528, 622] width 12 height 12
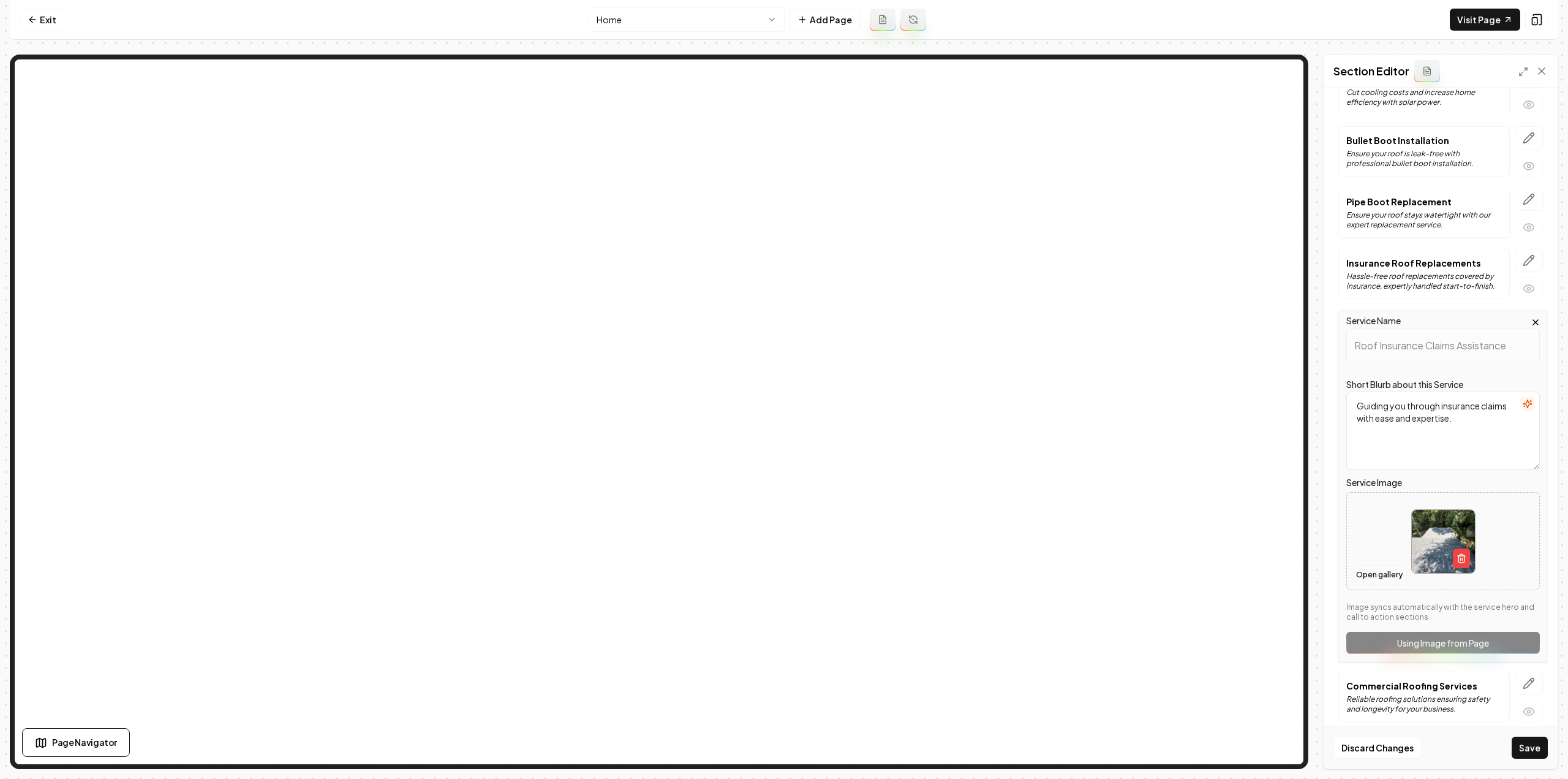
click at [1377, 568] on button "Open gallery" at bounding box center [1379, 575] width 55 height 20
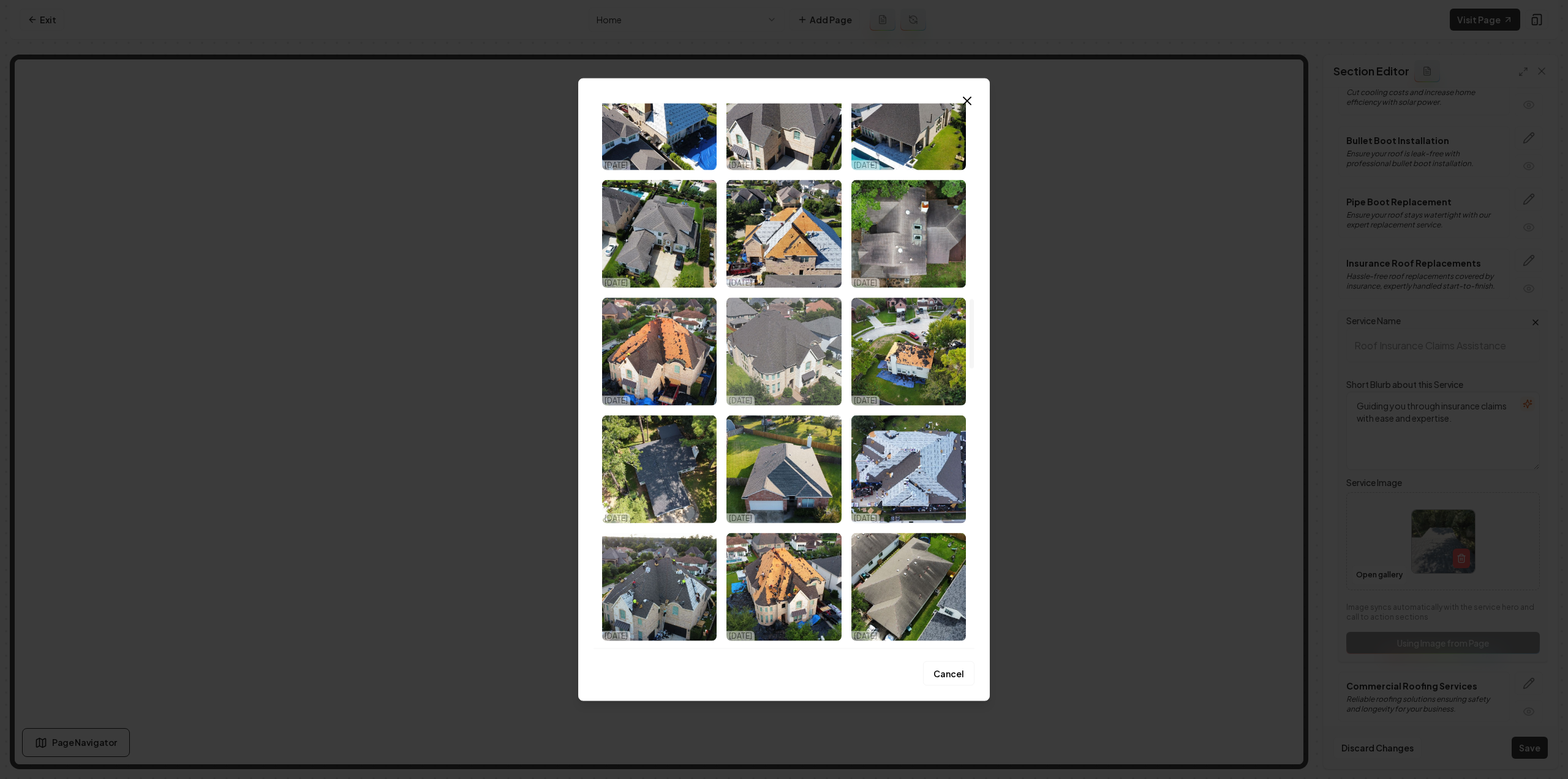
scroll to position [1532, 0]
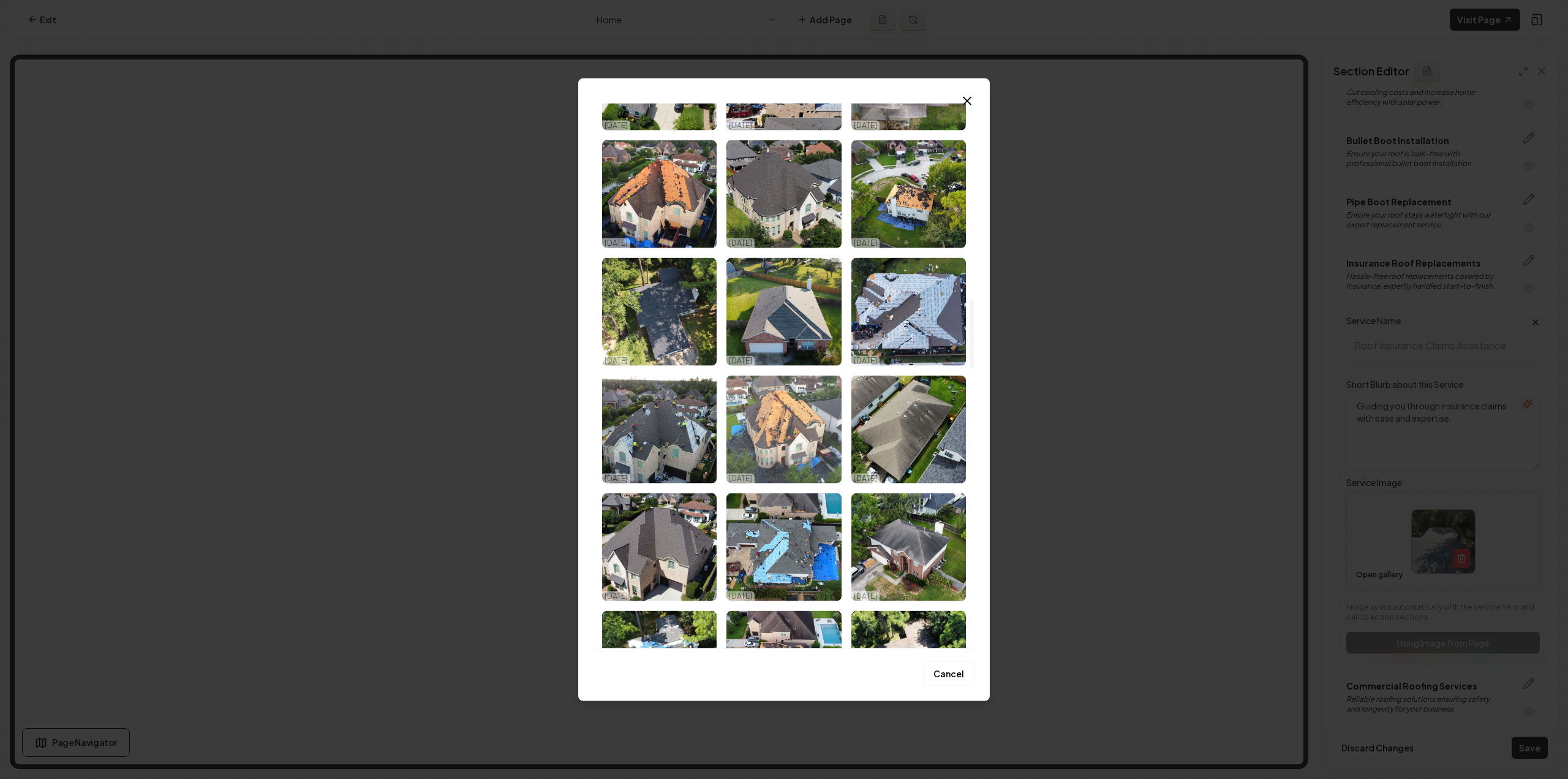
click at [766, 433] on img "Select image image_68ded4305c7cd75eb8d31a6d.jpg" at bounding box center [783, 428] width 114 height 107
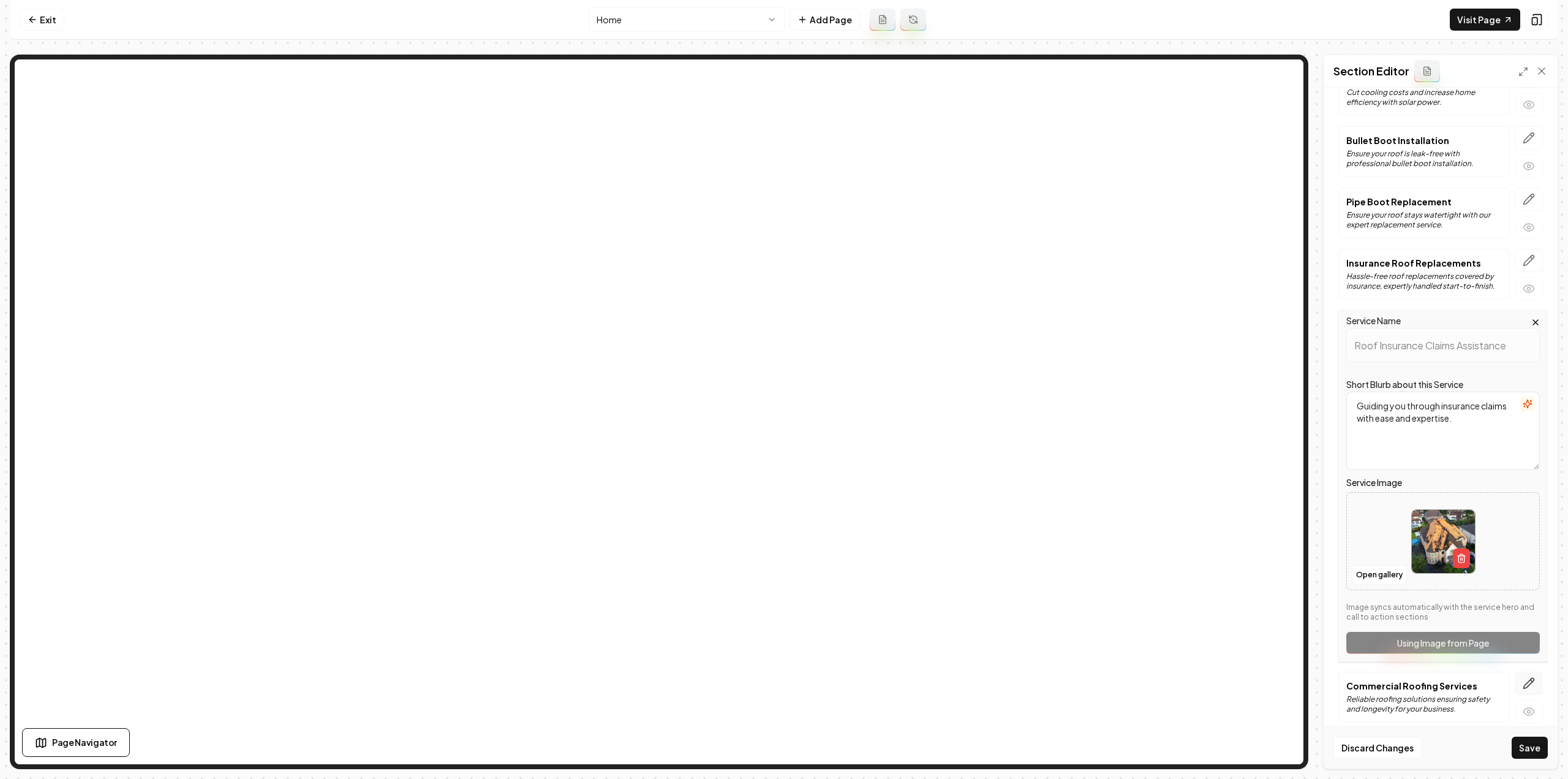
click at [1515, 672] on button "button" at bounding box center [1528, 683] width 28 height 24
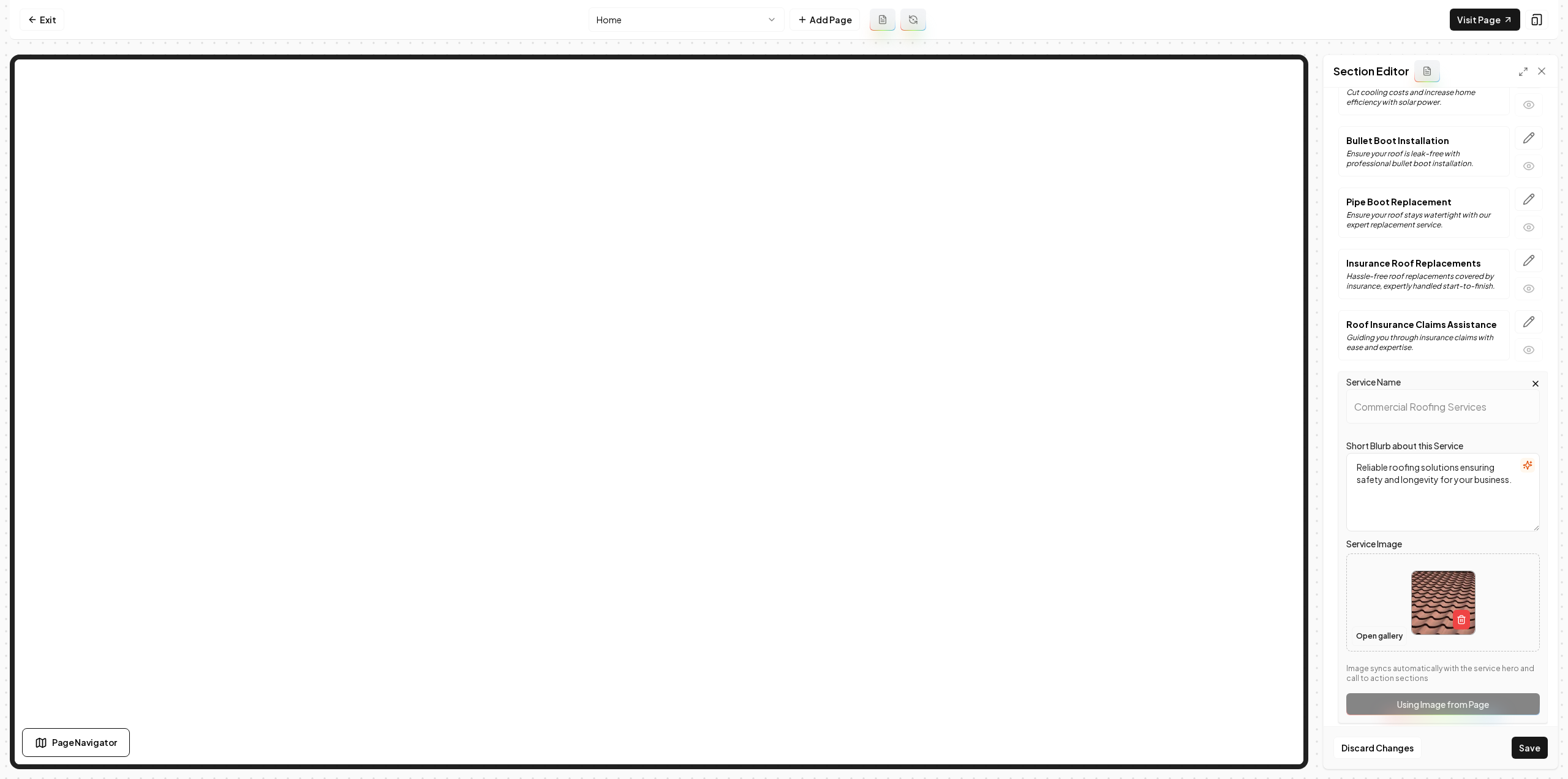
click at [1380, 630] on button "Open gallery" at bounding box center [1379, 636] width 55 height 20
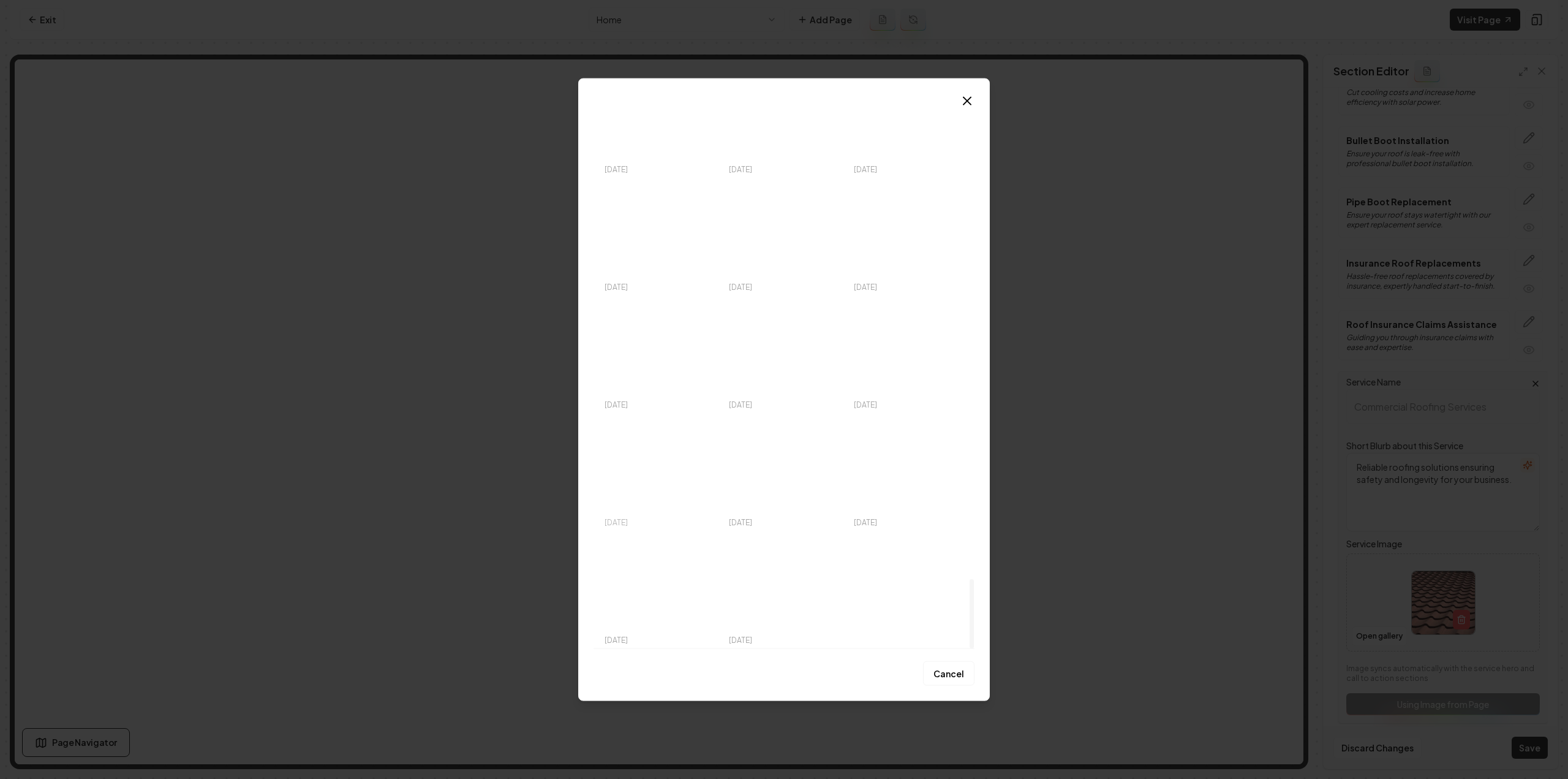
scroll to position [3600, 0]
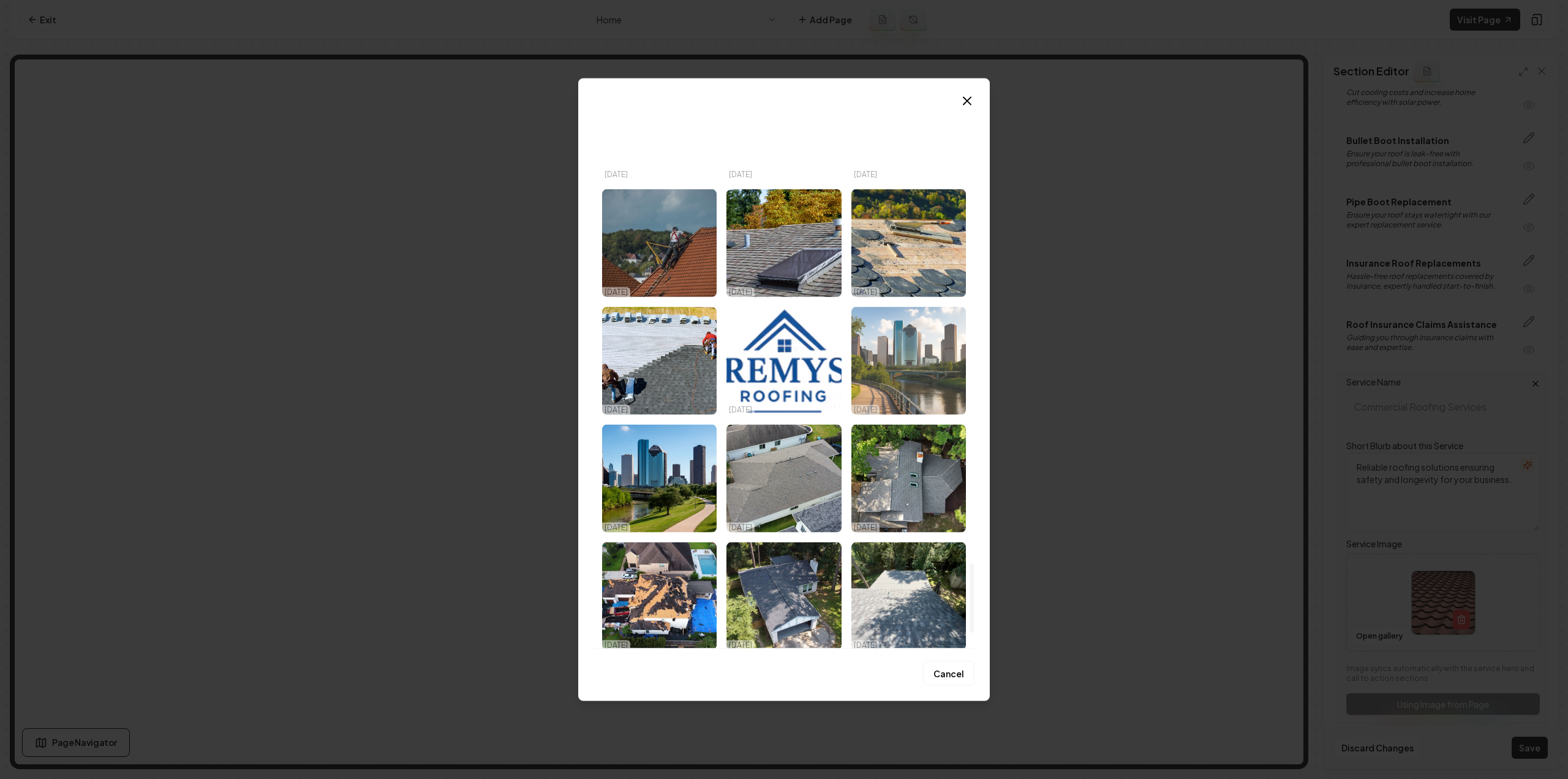
click at [905, 380] on img "Select image image_68db07c25c7cd75eb8f57c76.jpeg" at bounding box center [908, 360] width 114 height 107
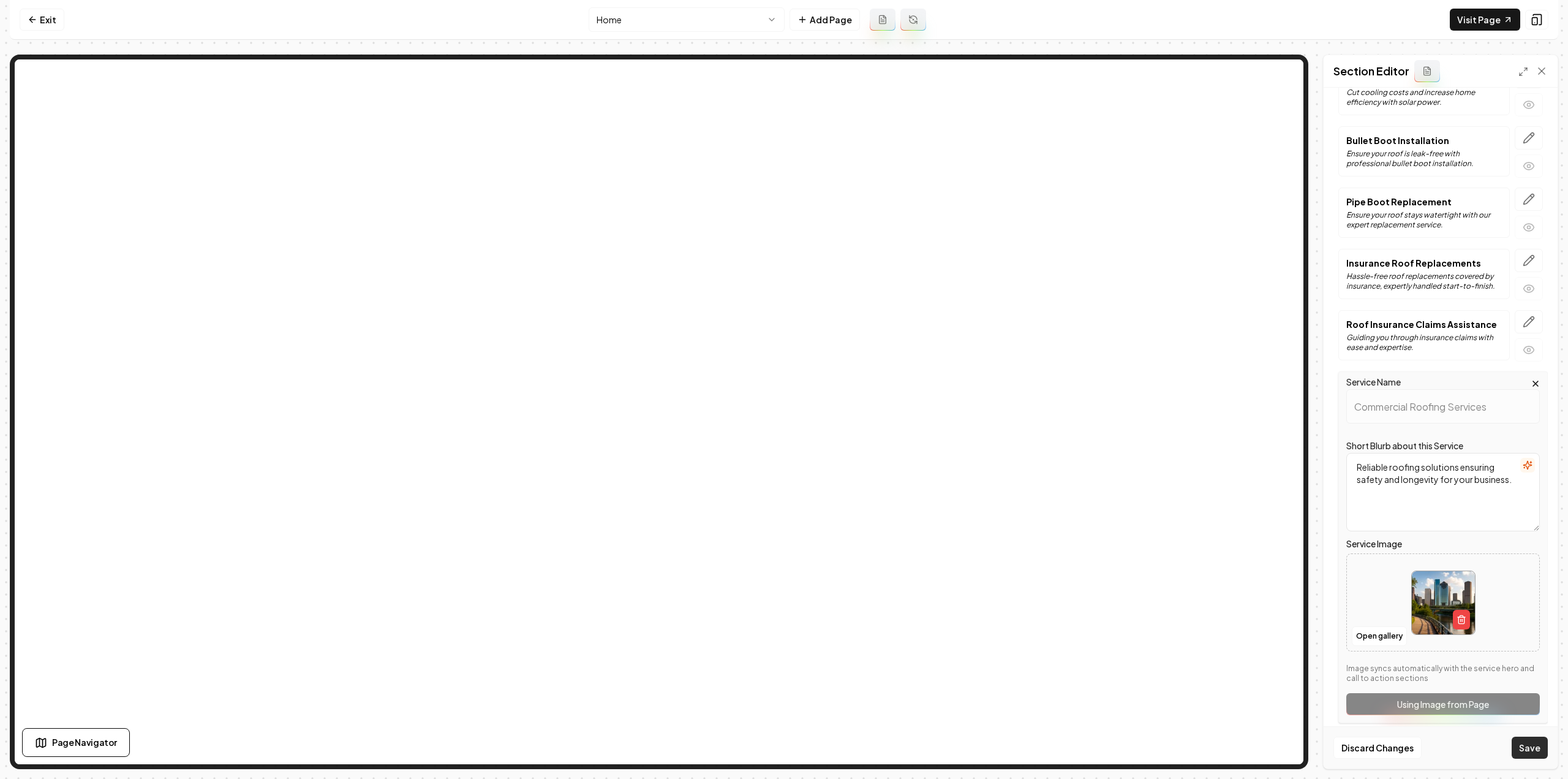
click at [1529, 742] on button "Save" at bounding box center [1529, 747] width 36 height 22
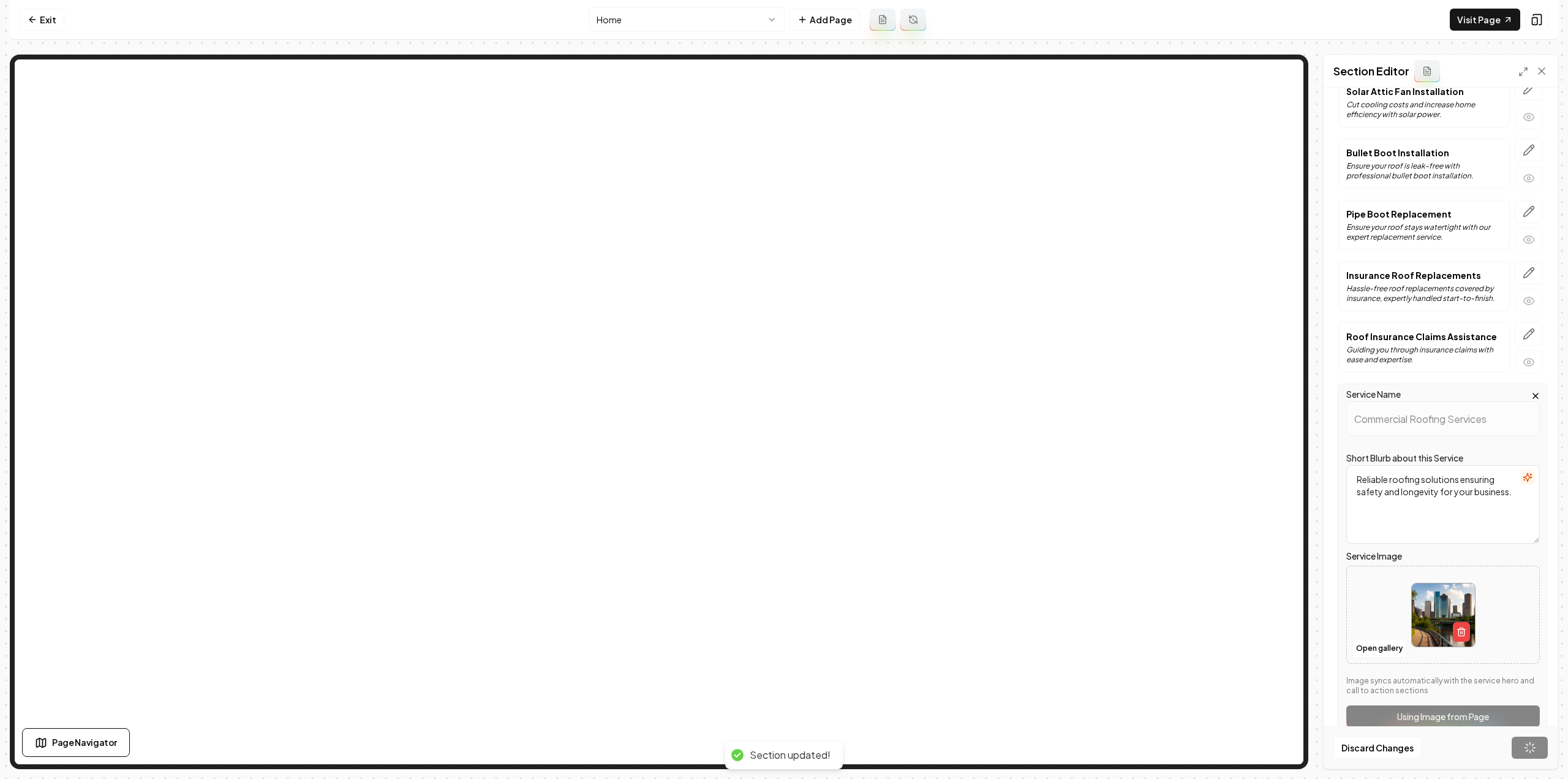
scroll to position [265, 0]
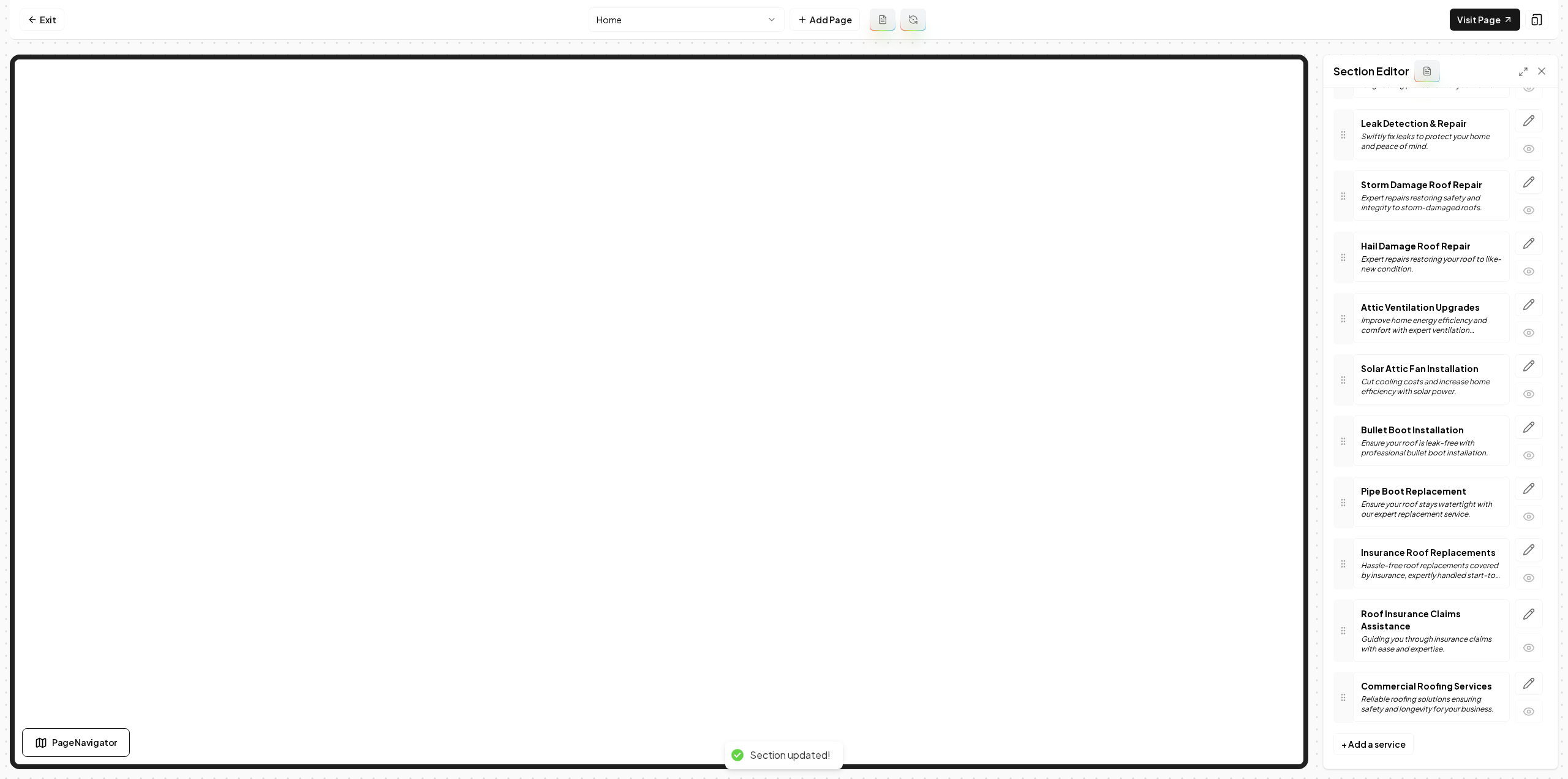
click at [698, 14] on html "Computer Required This feature is only available on a computer. Please switch t…" at bounding box center [784, 390] width 1568 height 779
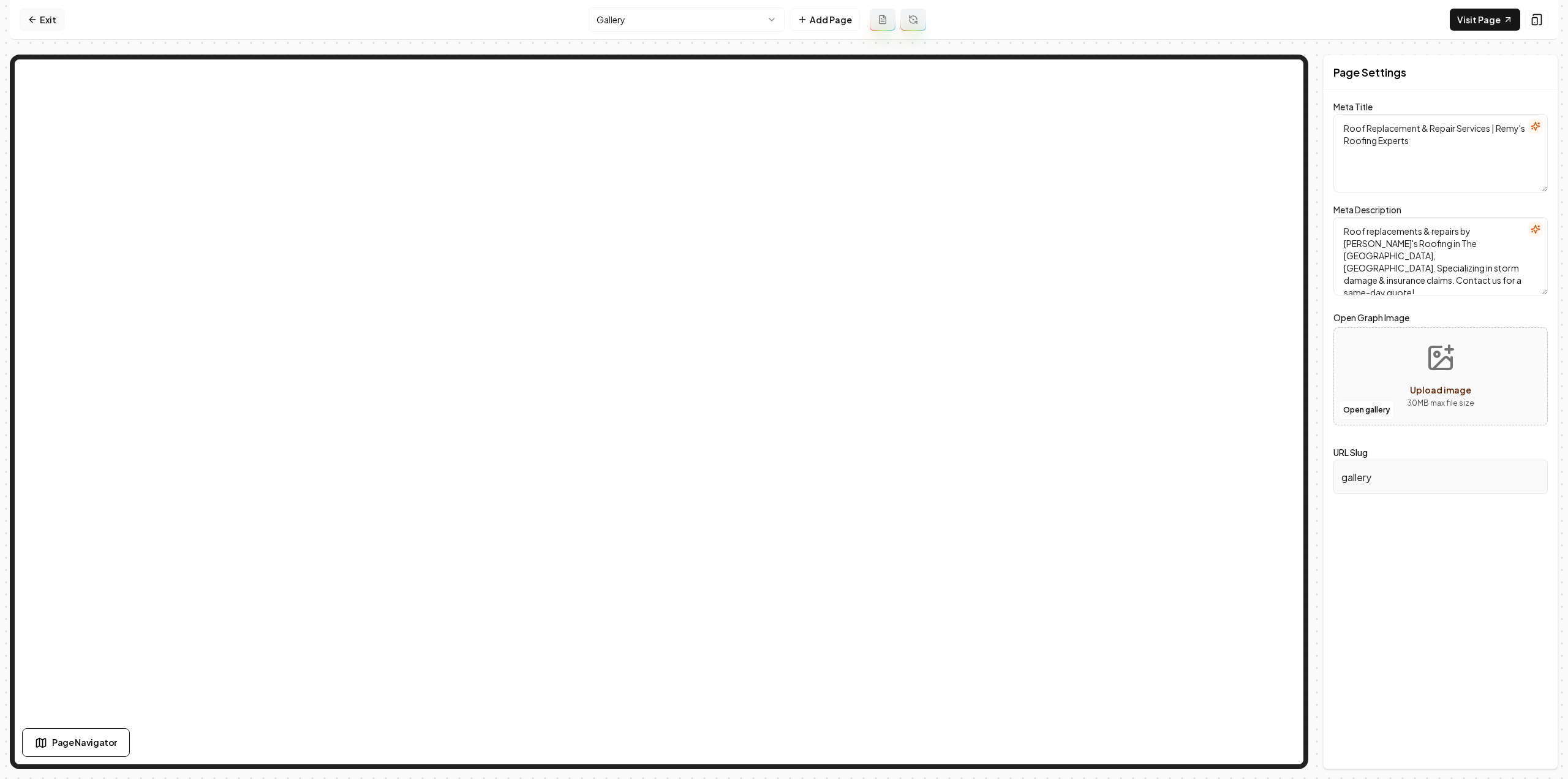
click at [36, 24] on icon at bounding box center [32, 19] width 10 height 10
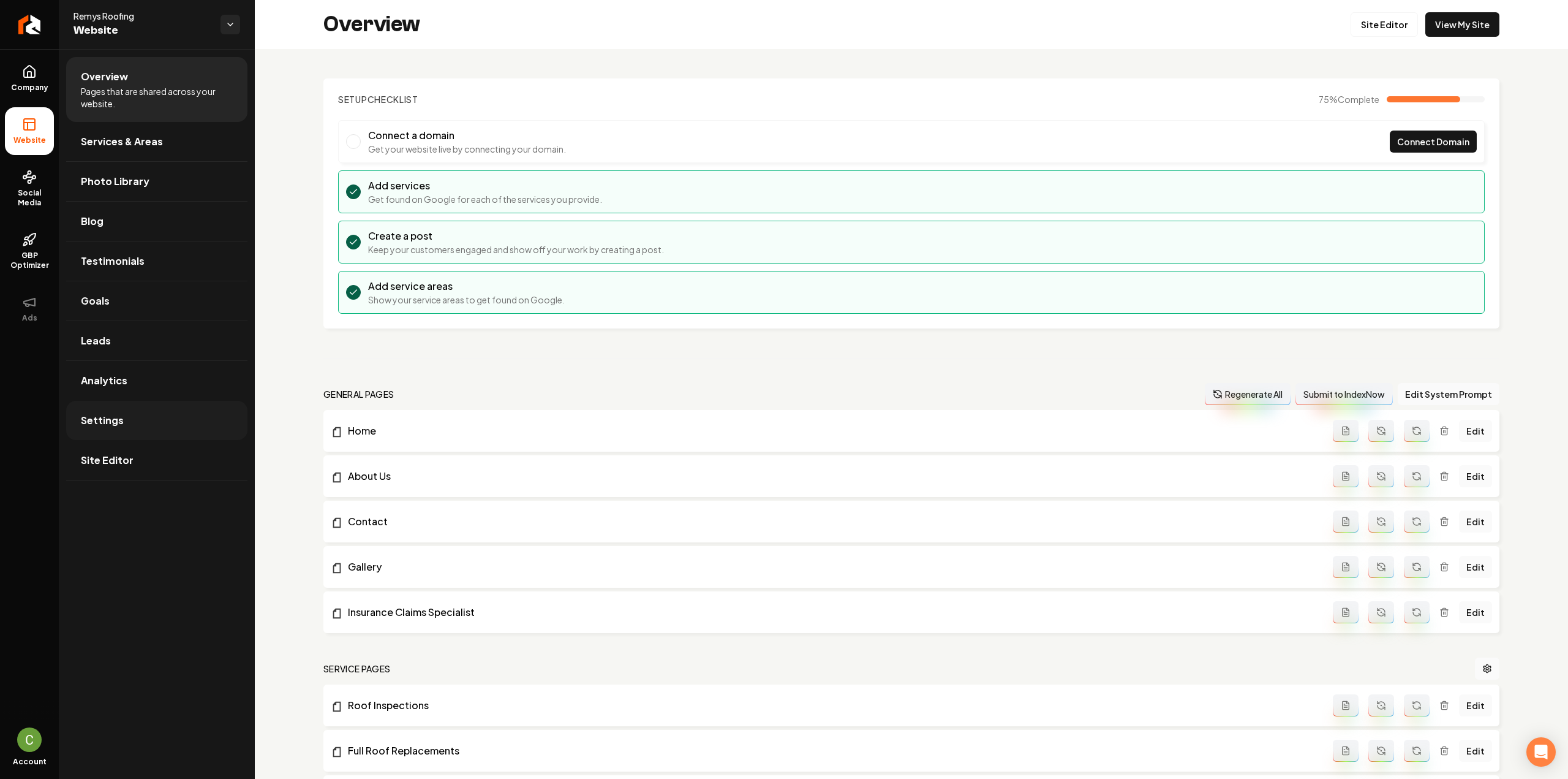
click at [194, 406] on link "Settings" at bounding box center [157, 420] width 181 height 39
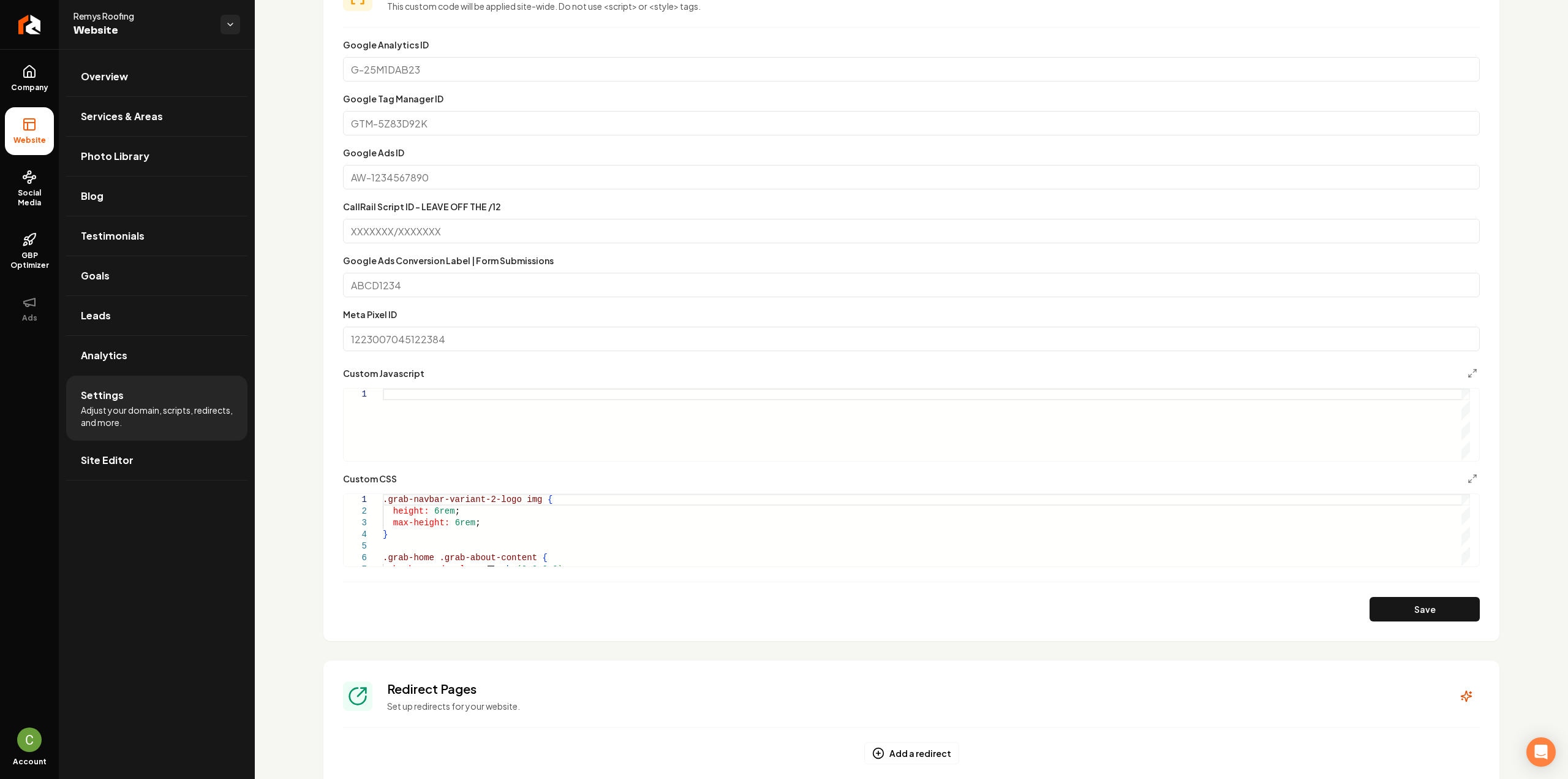
scroll to position [476, 0]
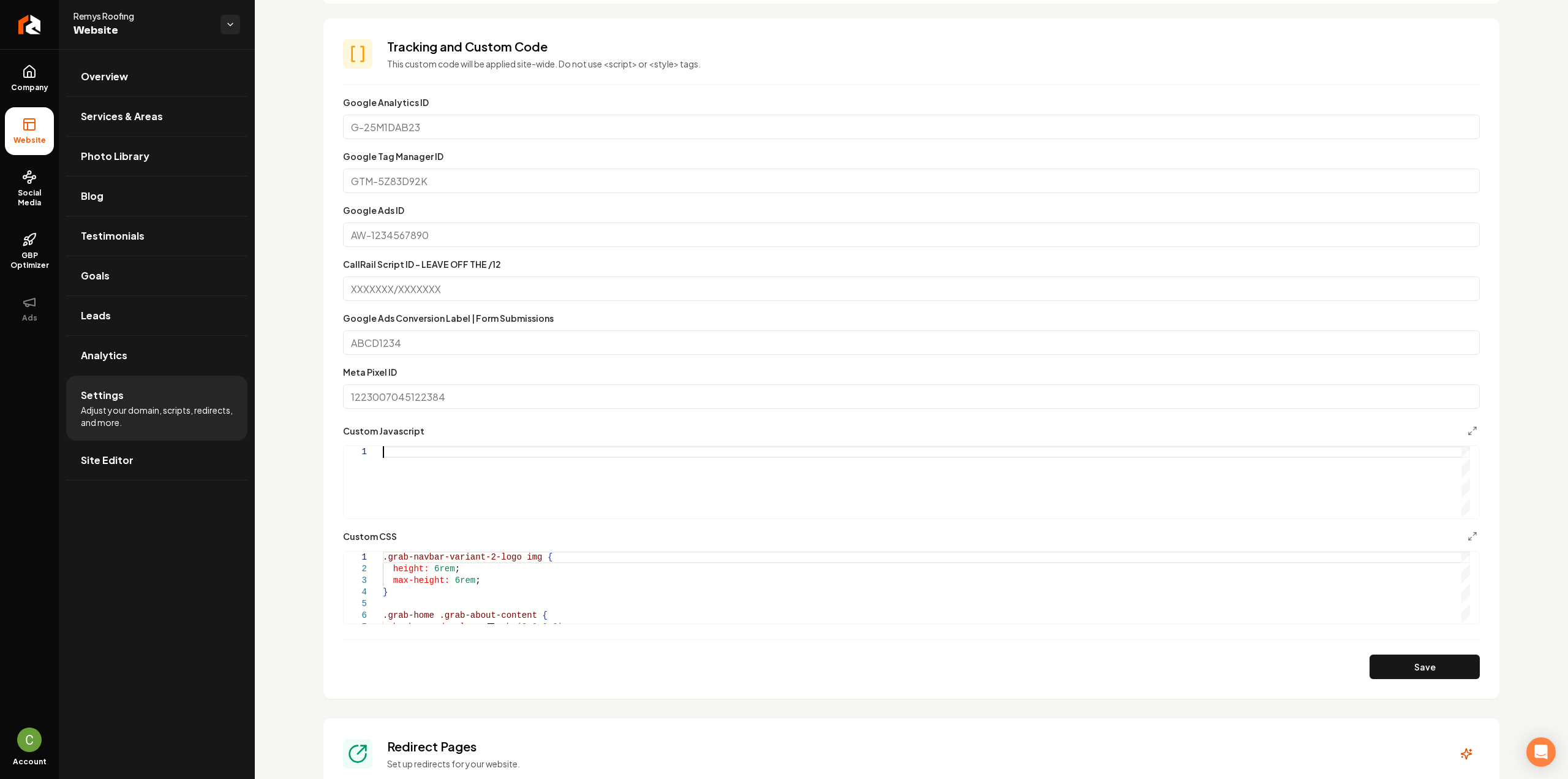
click at [448, 455] on div "Main content area" at bounding box center [926, 482] width 1087 height 72
type textarea "* *"
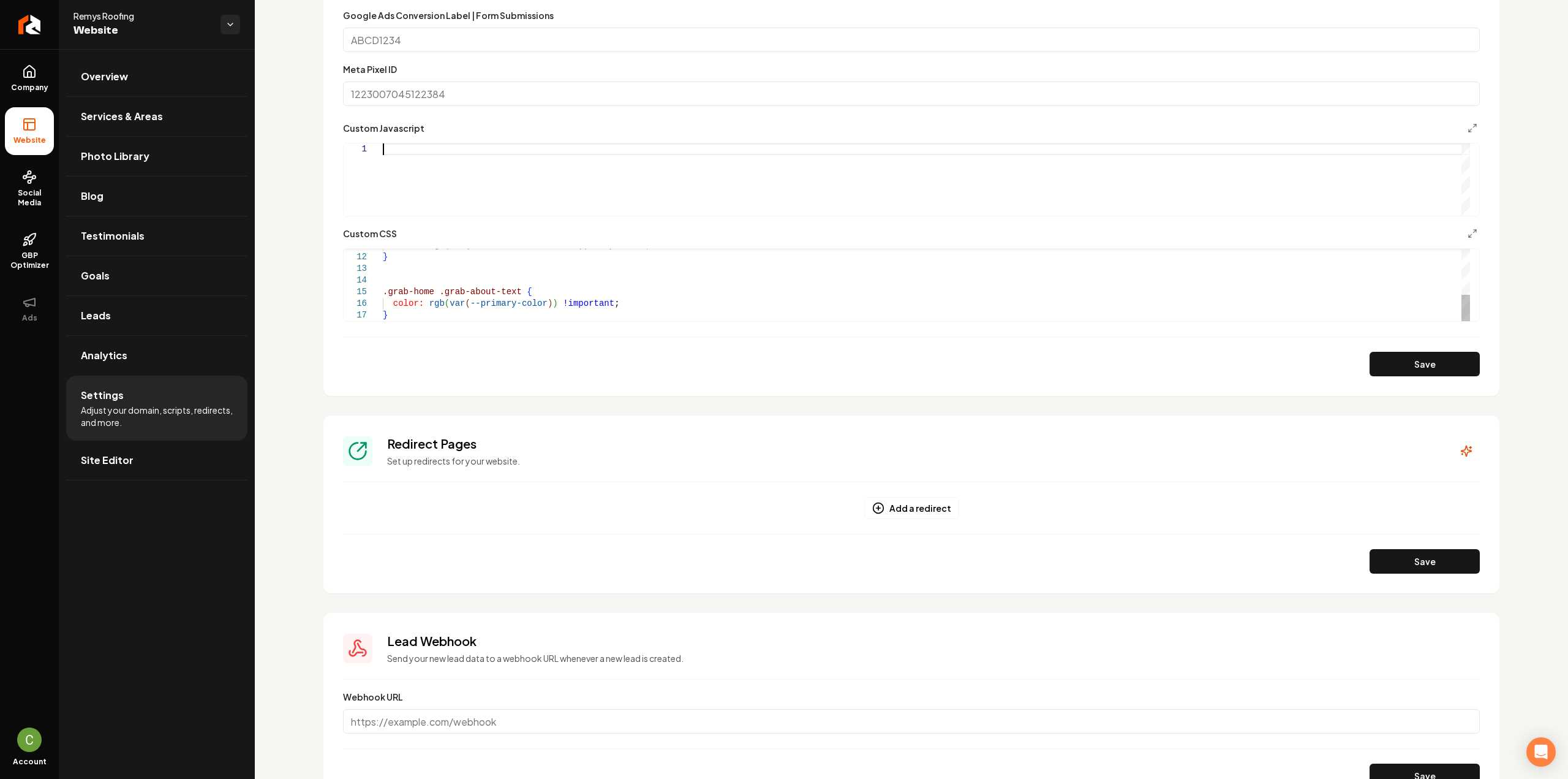
scroll to position [782, 0]
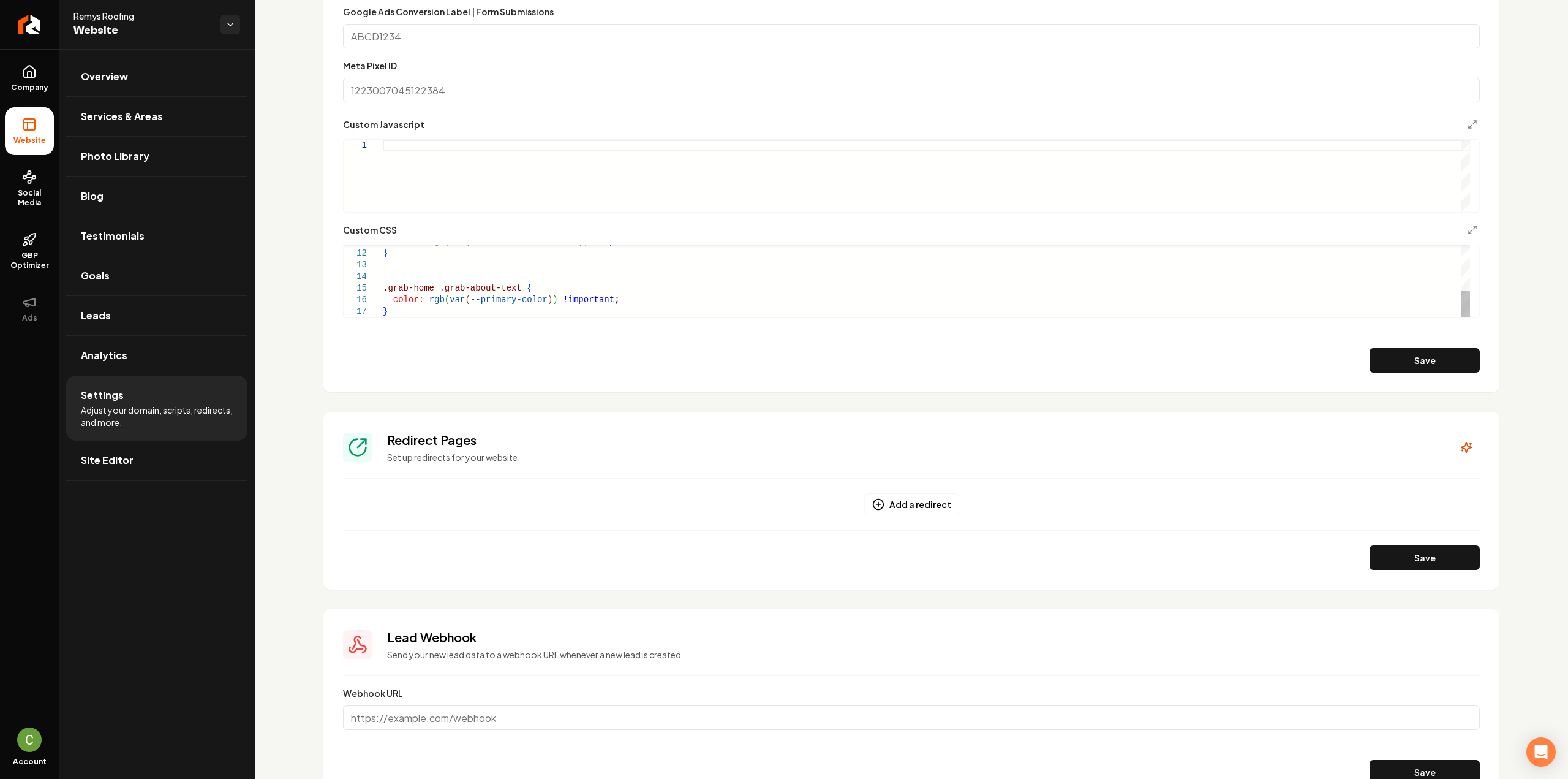
click at [417, 313] on div "color: rgb ( var ( --derivative-color-50 ) ) !important ; } .grab-home .grab-ab…" at bounding box center [926, 219] width 1087 height 198
type textarea "*"
click at [1465, 229] on button "Main content area" at bounding box center [1472, 229] width 14 height 14
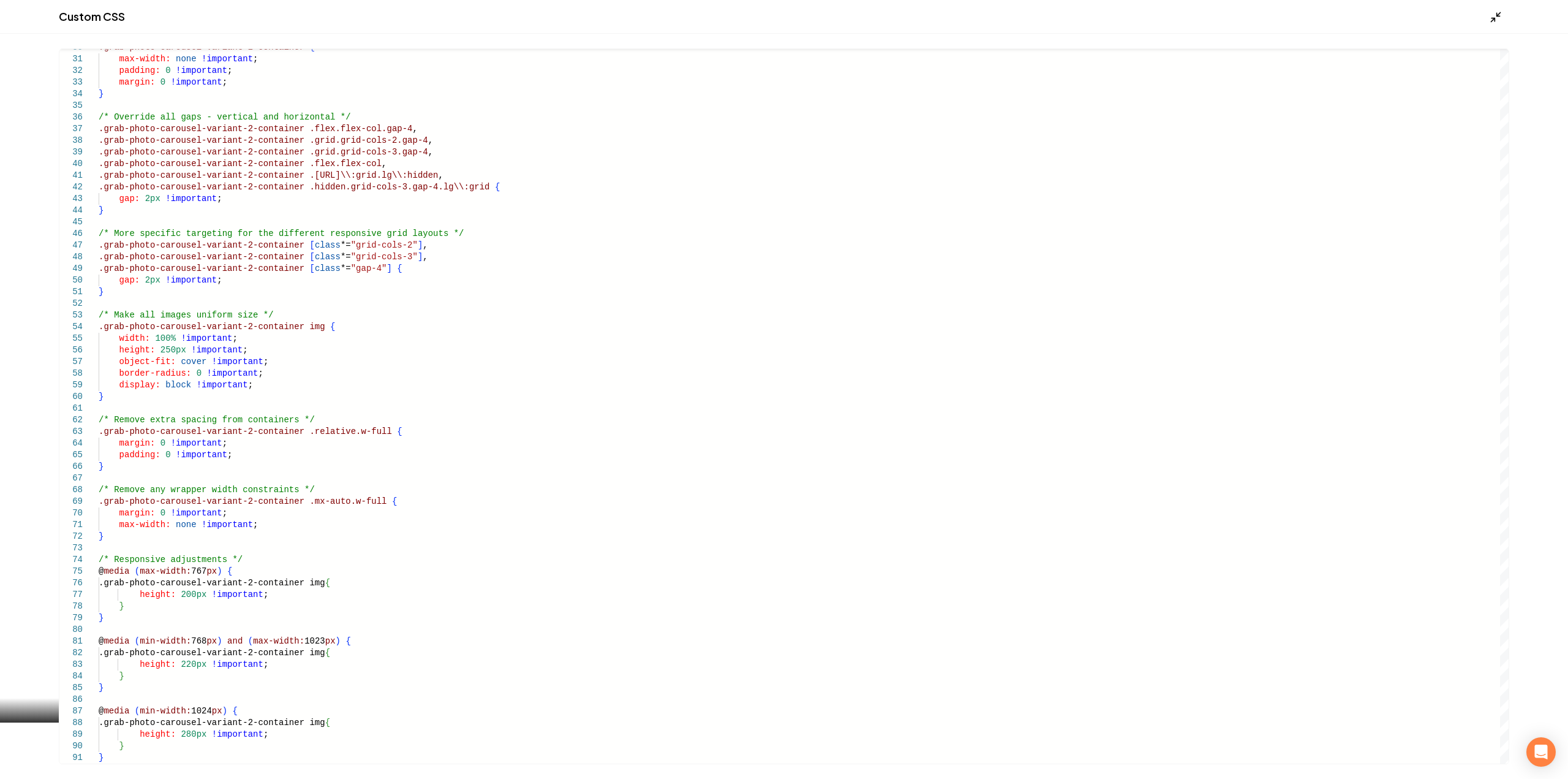
click at [1501, 18] on icon "Main content area" at bounding box center [1496, 17] width 12 height 12
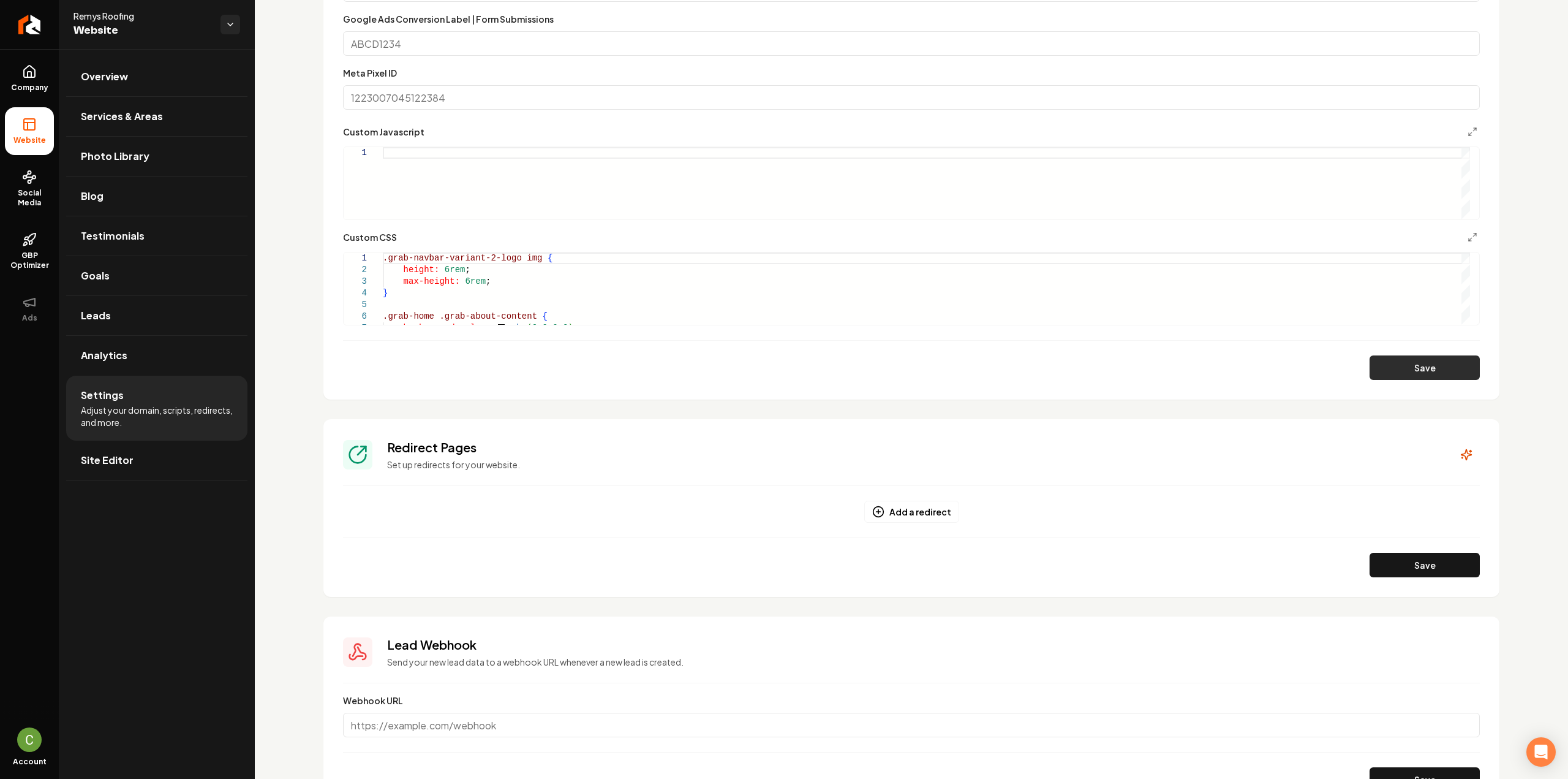
click at [1392, 356] on button "Save" at bounding box center [1424, 367] width 110 height 24
drag, startPoint x: 28, startPoint y: 99, endPoint x: 25, endPoint y: 106, distance: 7.6
click at [28, 99] on link "Company" at bounding box center [29, 79] width 49 height 48
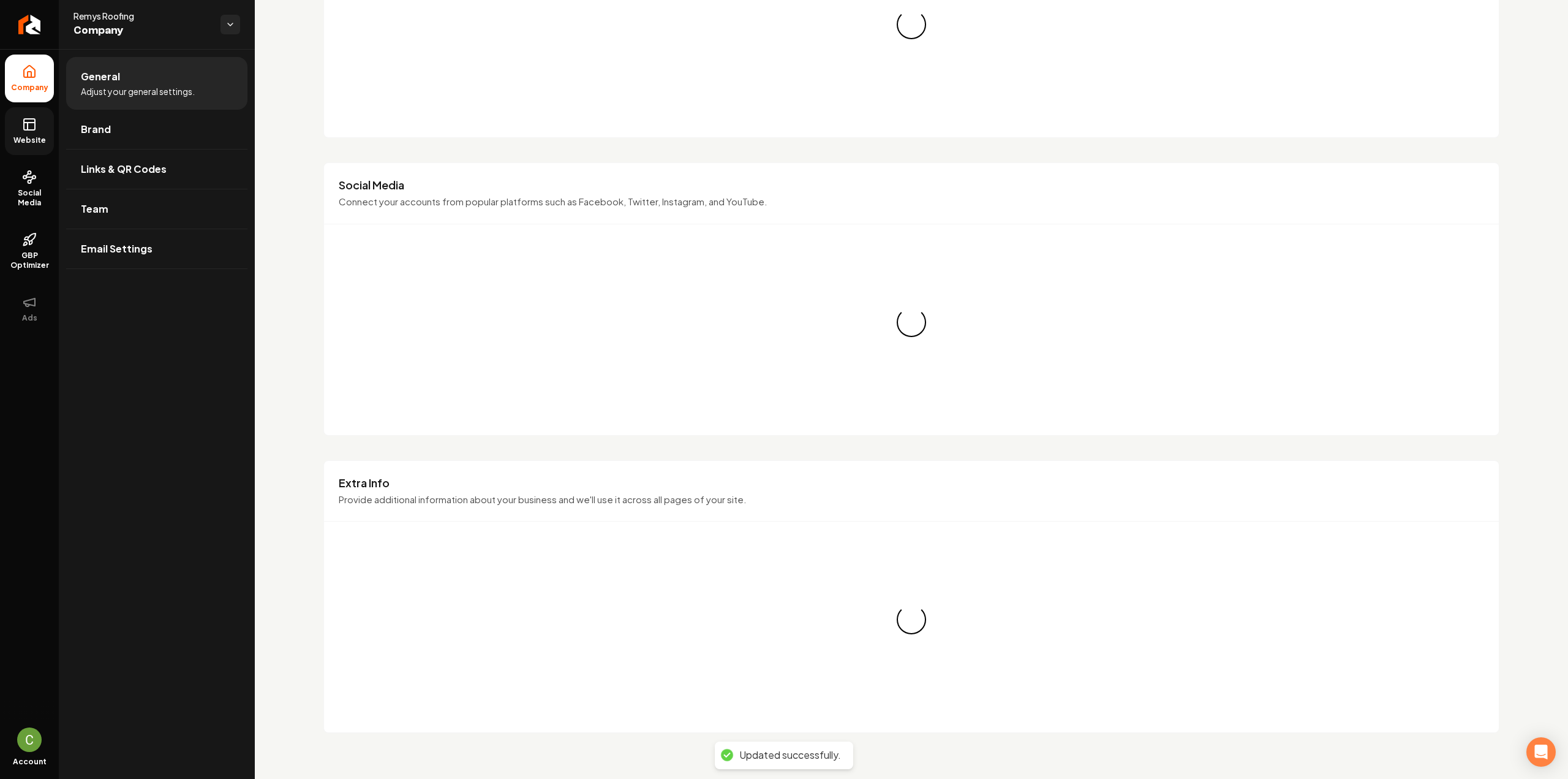
click at [24, 143] on span "Website" at bounding box center [29, 140] width 42 height 10
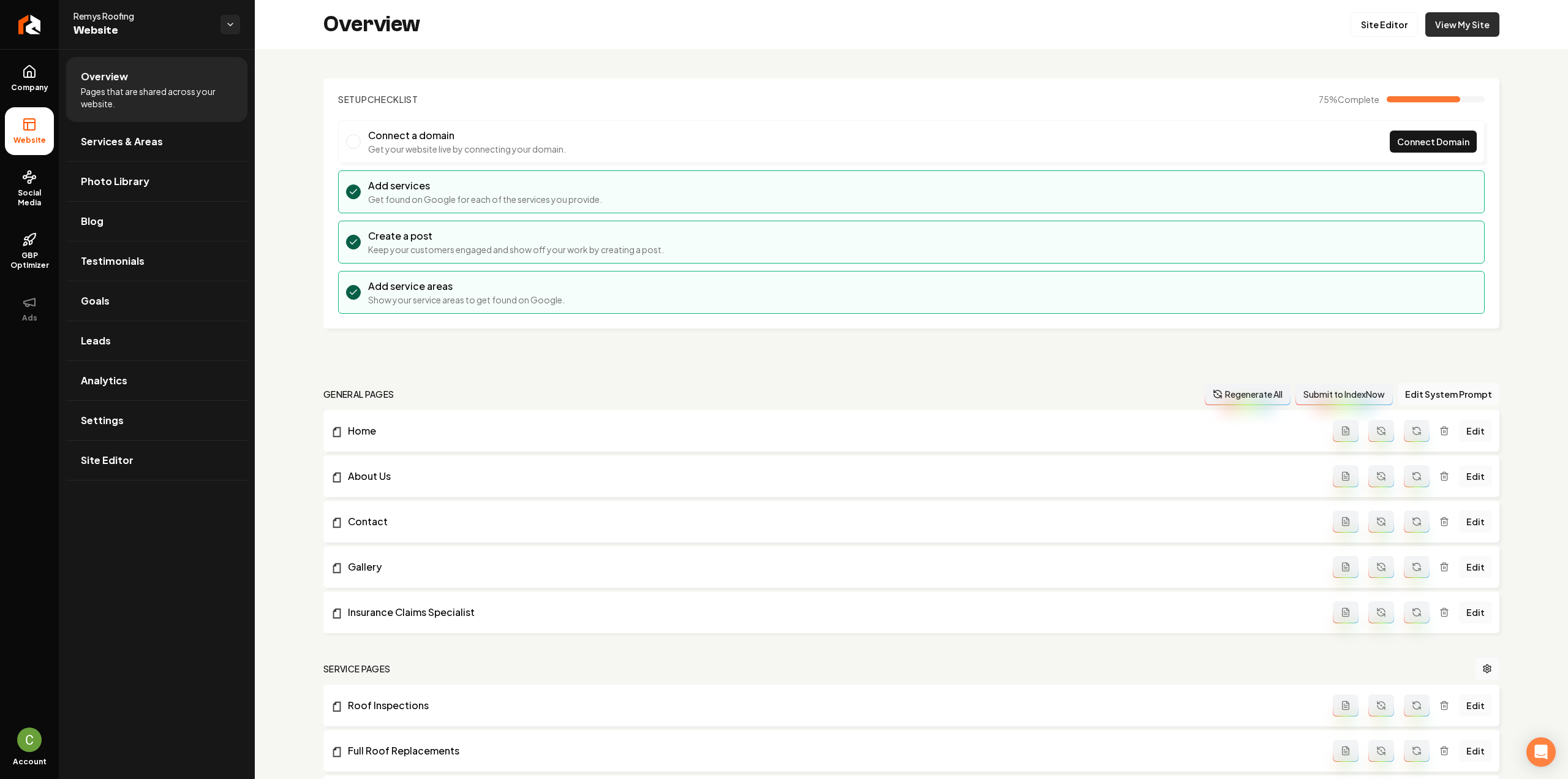
click at [1458, 34] on link "View My Site" at bounding box center [1461, 24] width 74 height 24
click at [98, 413] on span "Settings" at bounding box center [102, 420] width 43 height 14
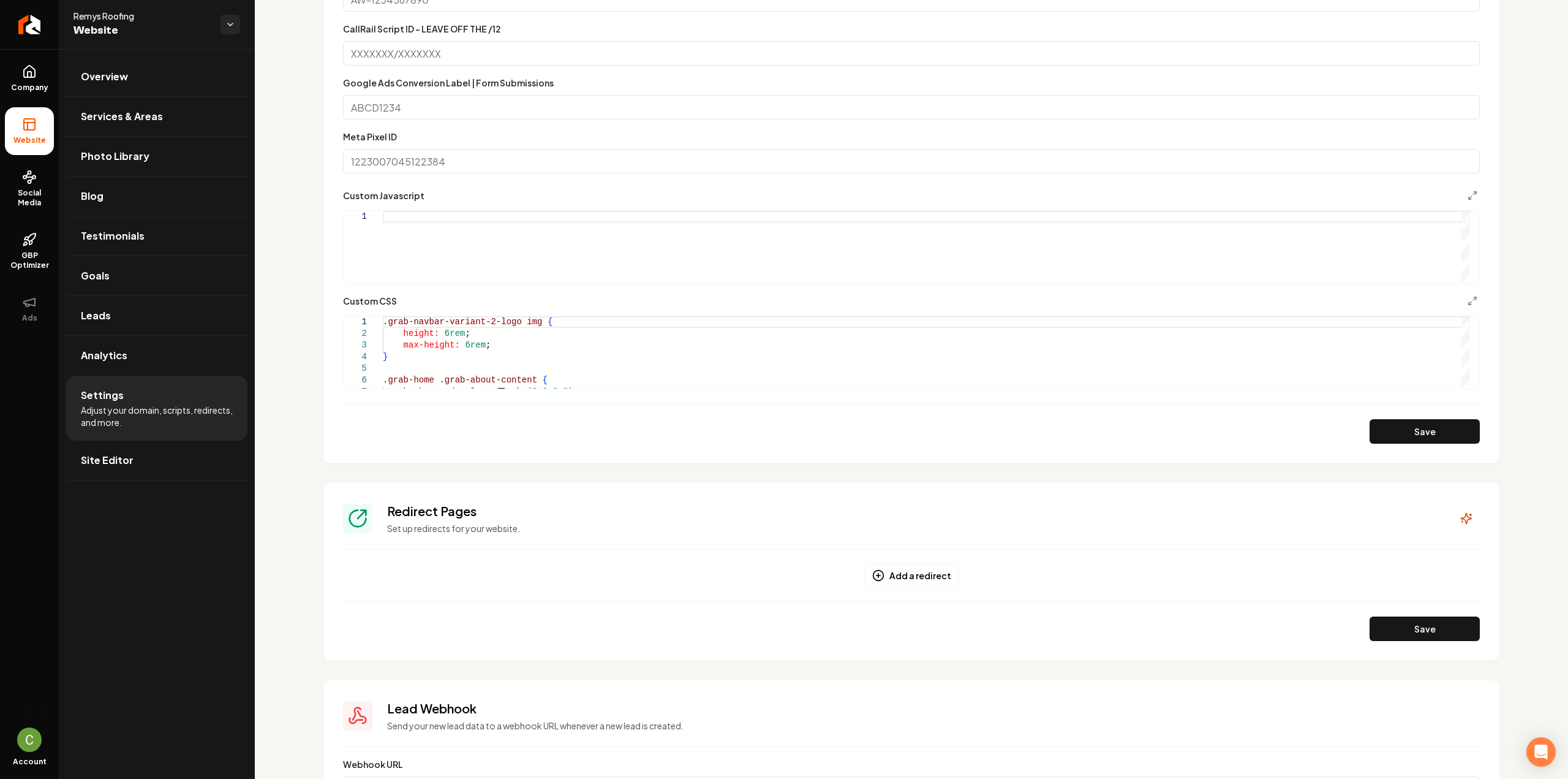
scroll to position [672, 0]
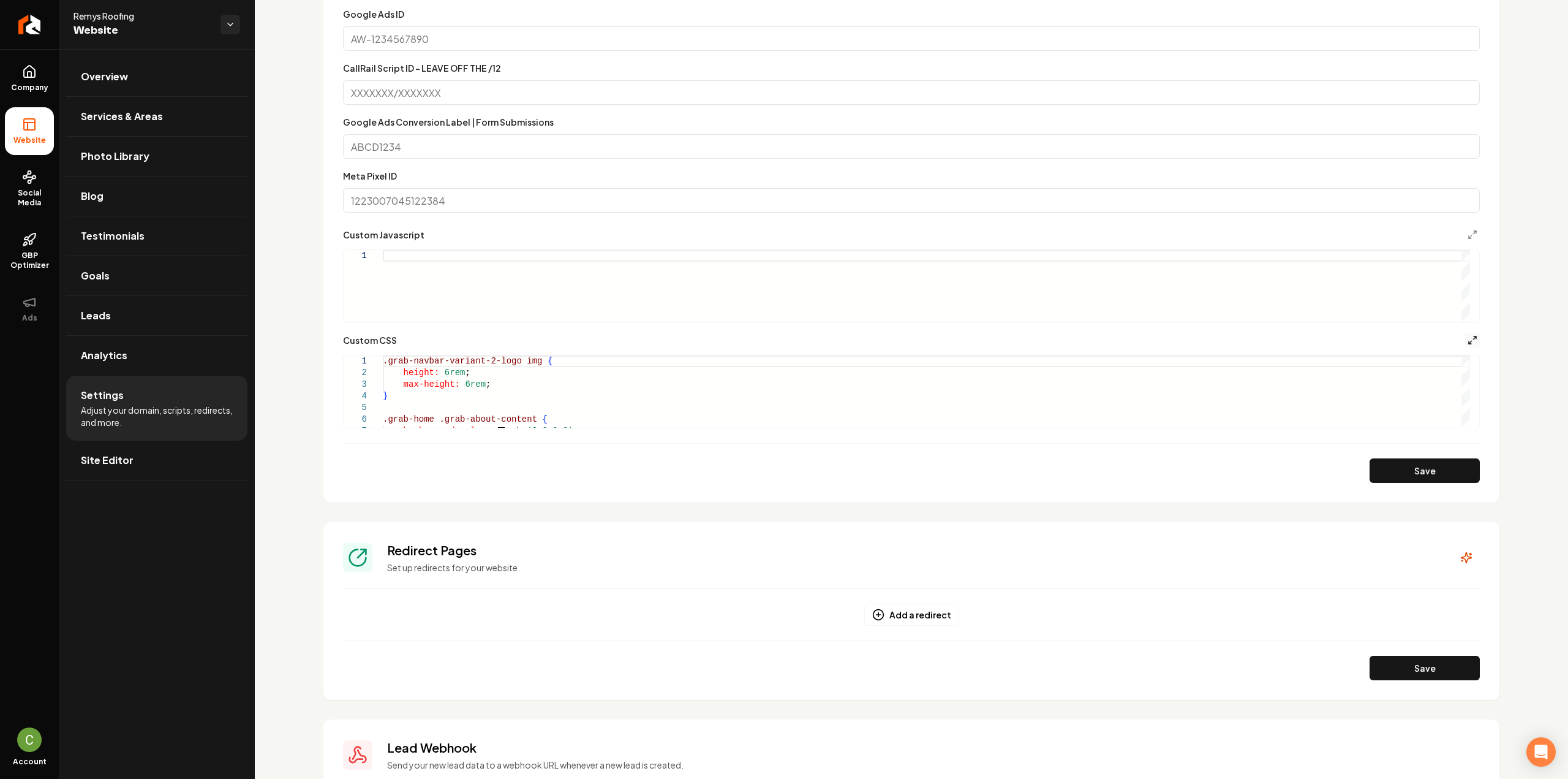
click at [1467, 344] on icon "Main content area" at bounding box center [1472, 340] width 10 height 10
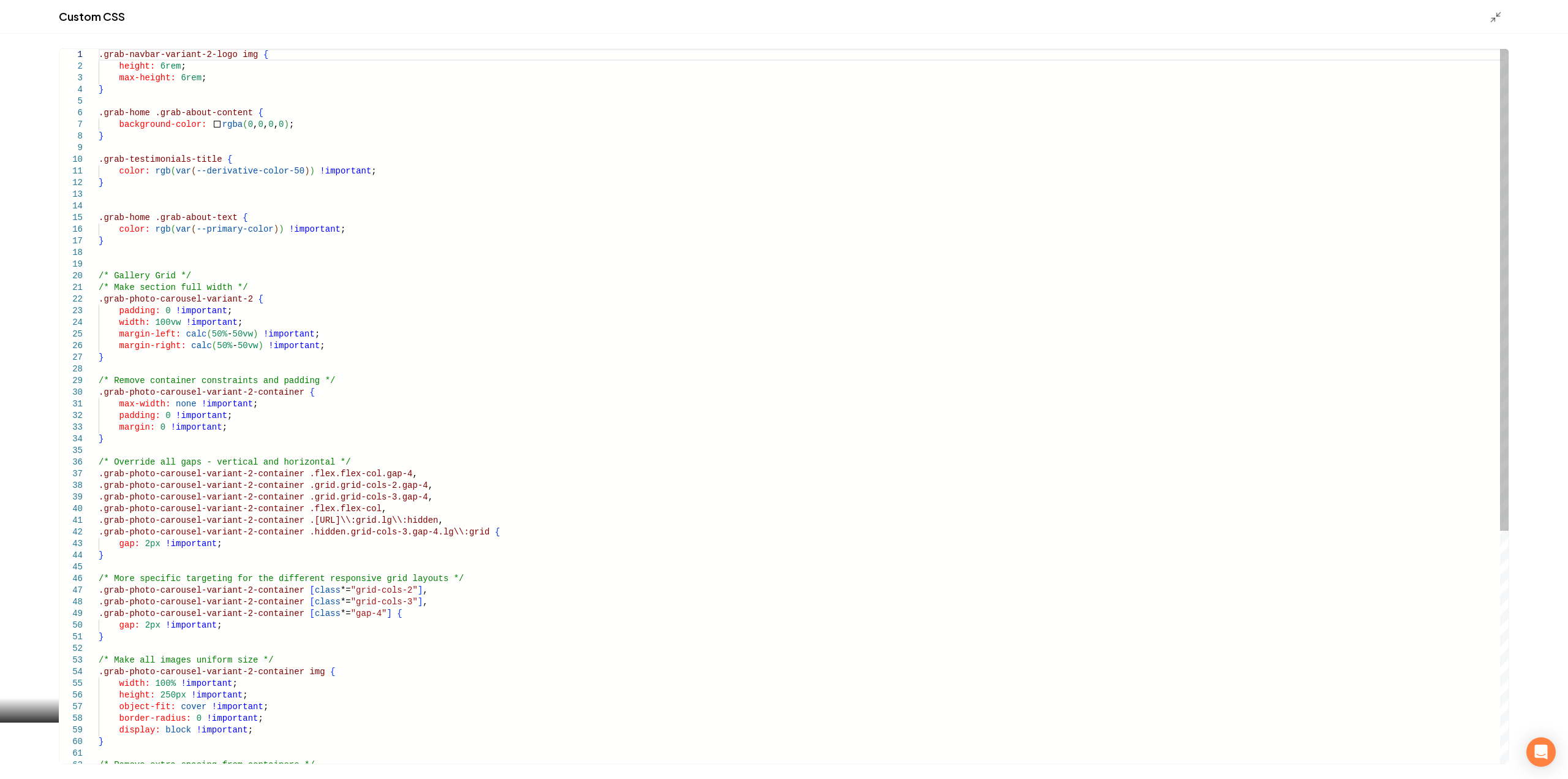
scroll to position [0, 0]
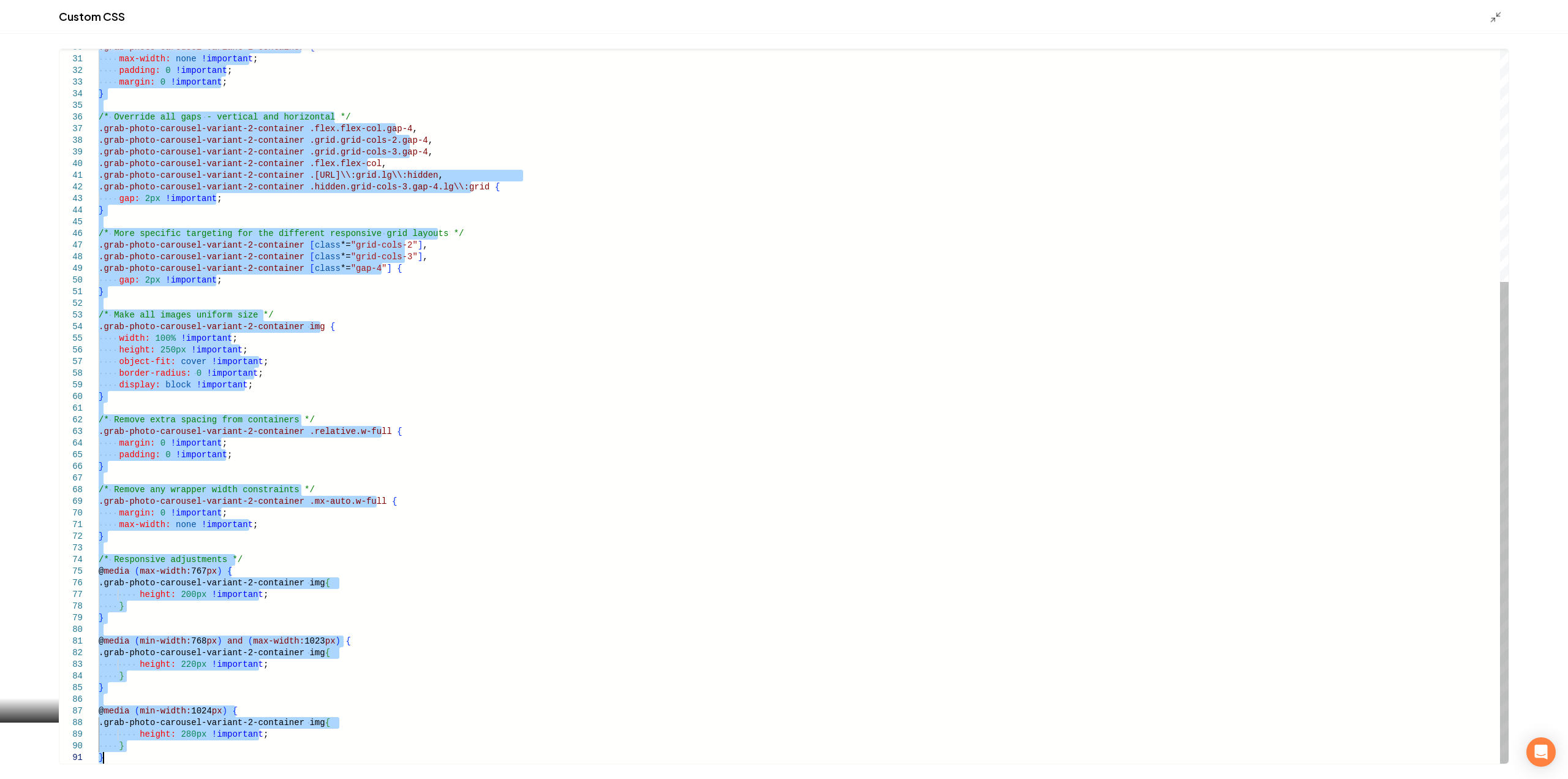
drag, startPoint x: 146, startPoint y: 328, endPoint x: 554, endPoint y: 983, distance: 771.7
type textarea "**********"
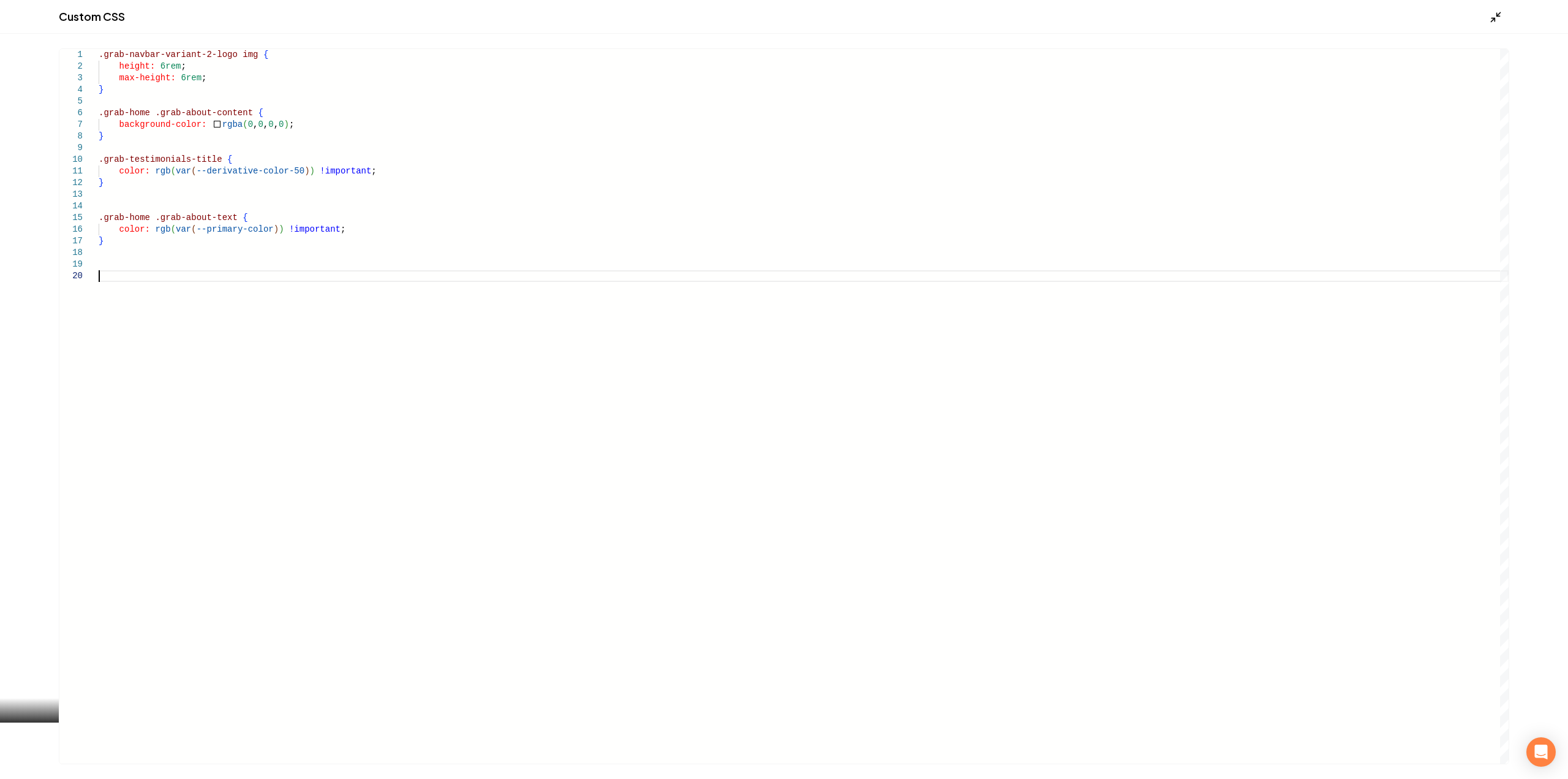
click at [1493, 14] on icon "Main content area" at bounding box center [1496, 17] width 12 height 12
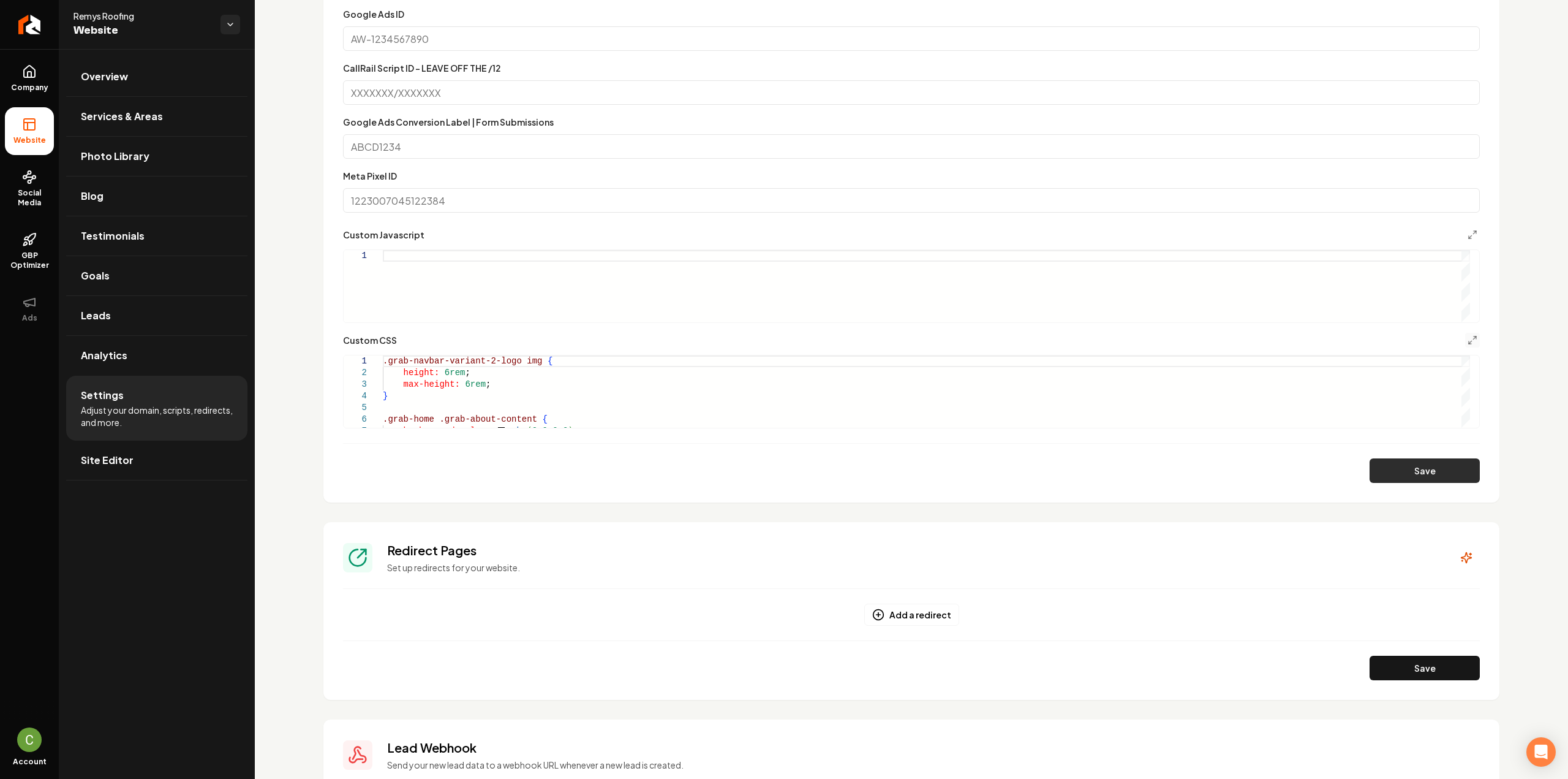
click at [1458, 471] on button "Save" at bounding box center [1424, 470] width 110 height 24
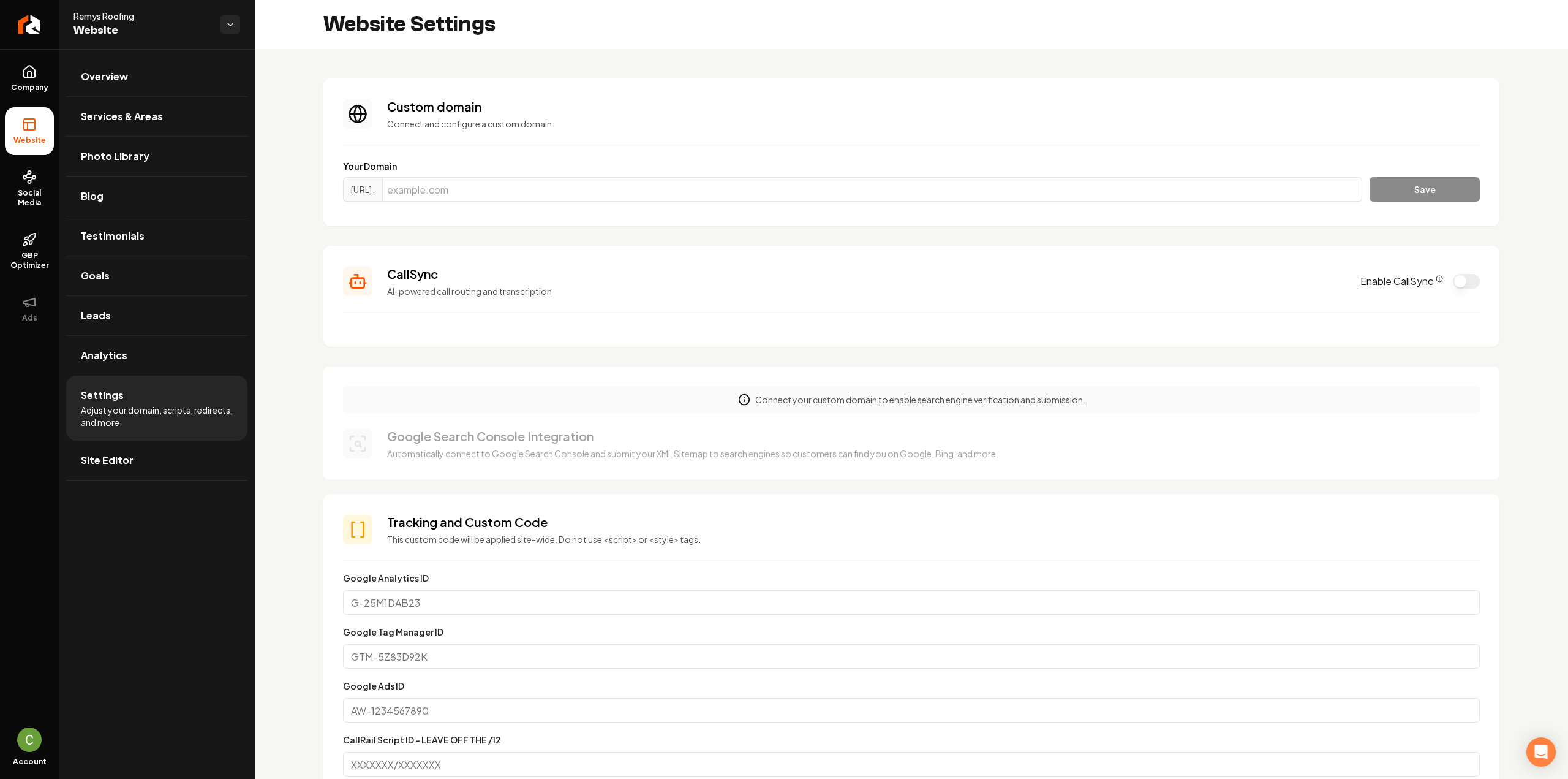
drag, startPoint x: 42, startPoint y: 73, endPoint x: 34, endPoint y: 152, distance: 79.4
click at [42, 73] on link "Company" at bounding box center [29, 79] width 49 height 48
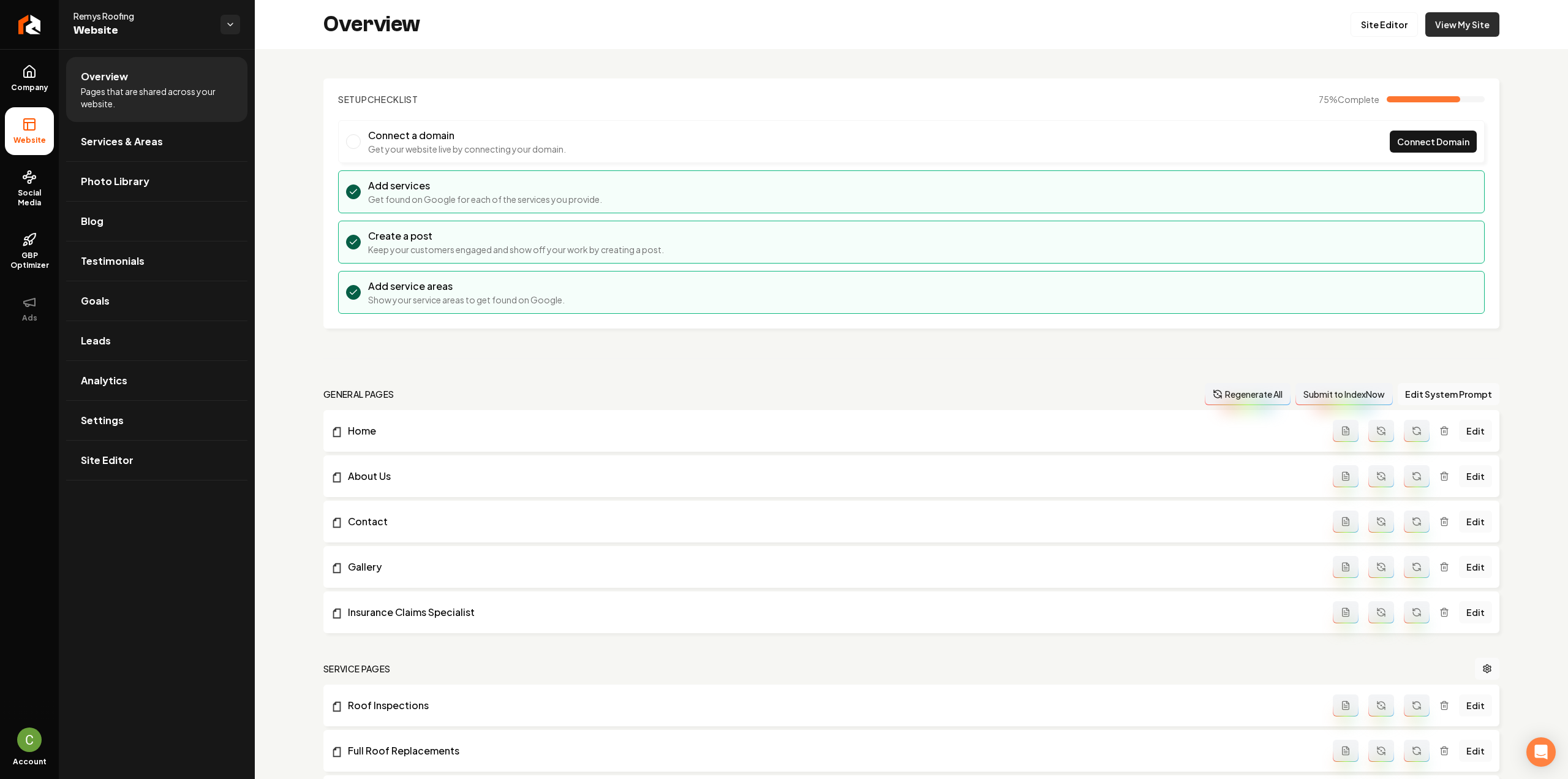
click at [1487, 28] on link "View My Site" at bounding box center [1461, 24] width 74 height 24
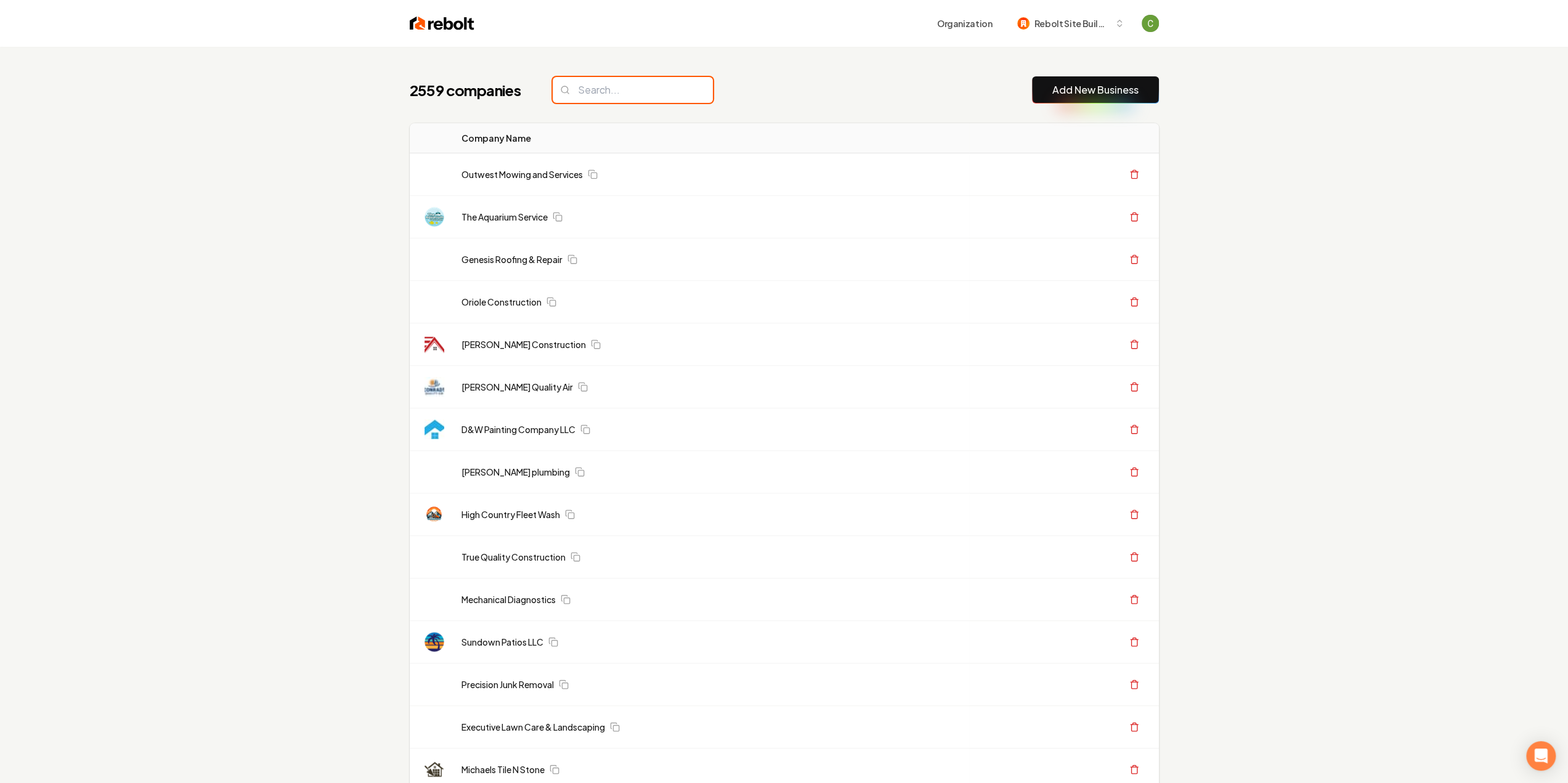
click at [626, 96] on input "search" at bounding box center [632, 90] width 160 height 26
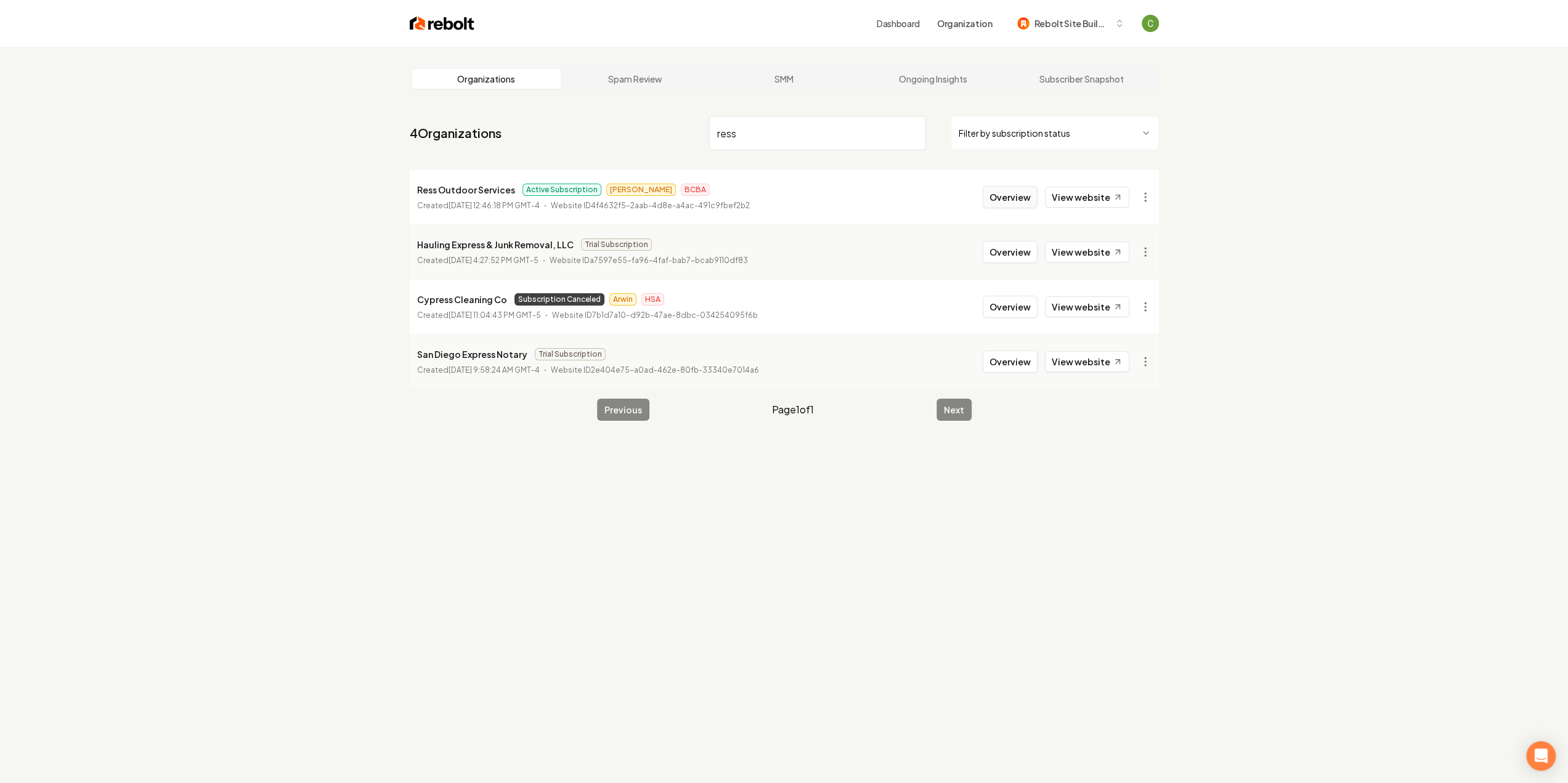
type input "ress"
click at [1004, 192] on button "Overview" at bounding box center [1010, 197] width 55 height 22
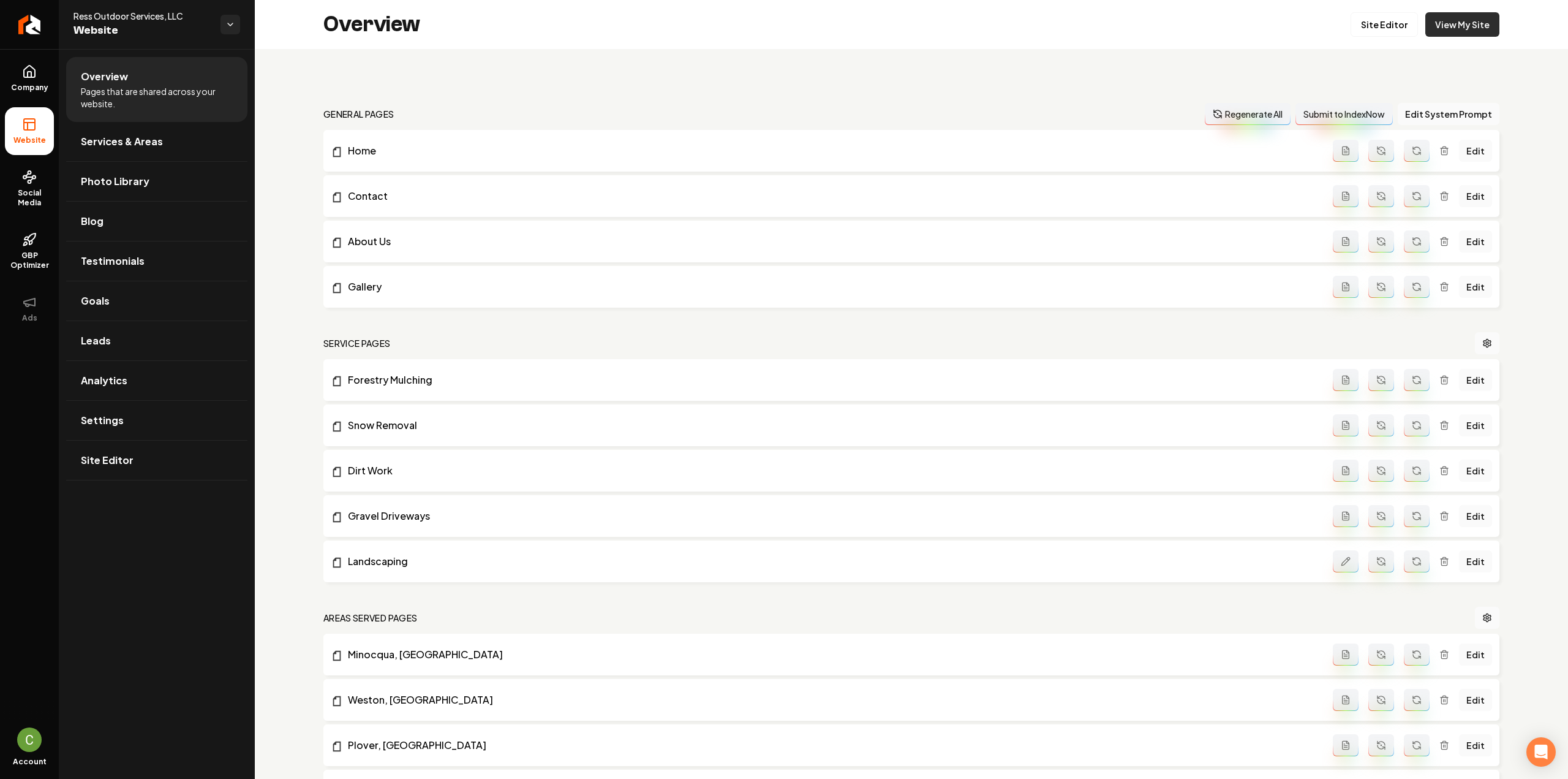
click at [1470, 18] on link "View My Site" at bounding box center [1461, 24] width 74 height 24
click at [1367, 27] on link "Site Editor" at bounding box center [1384, 24] width 67 height 24
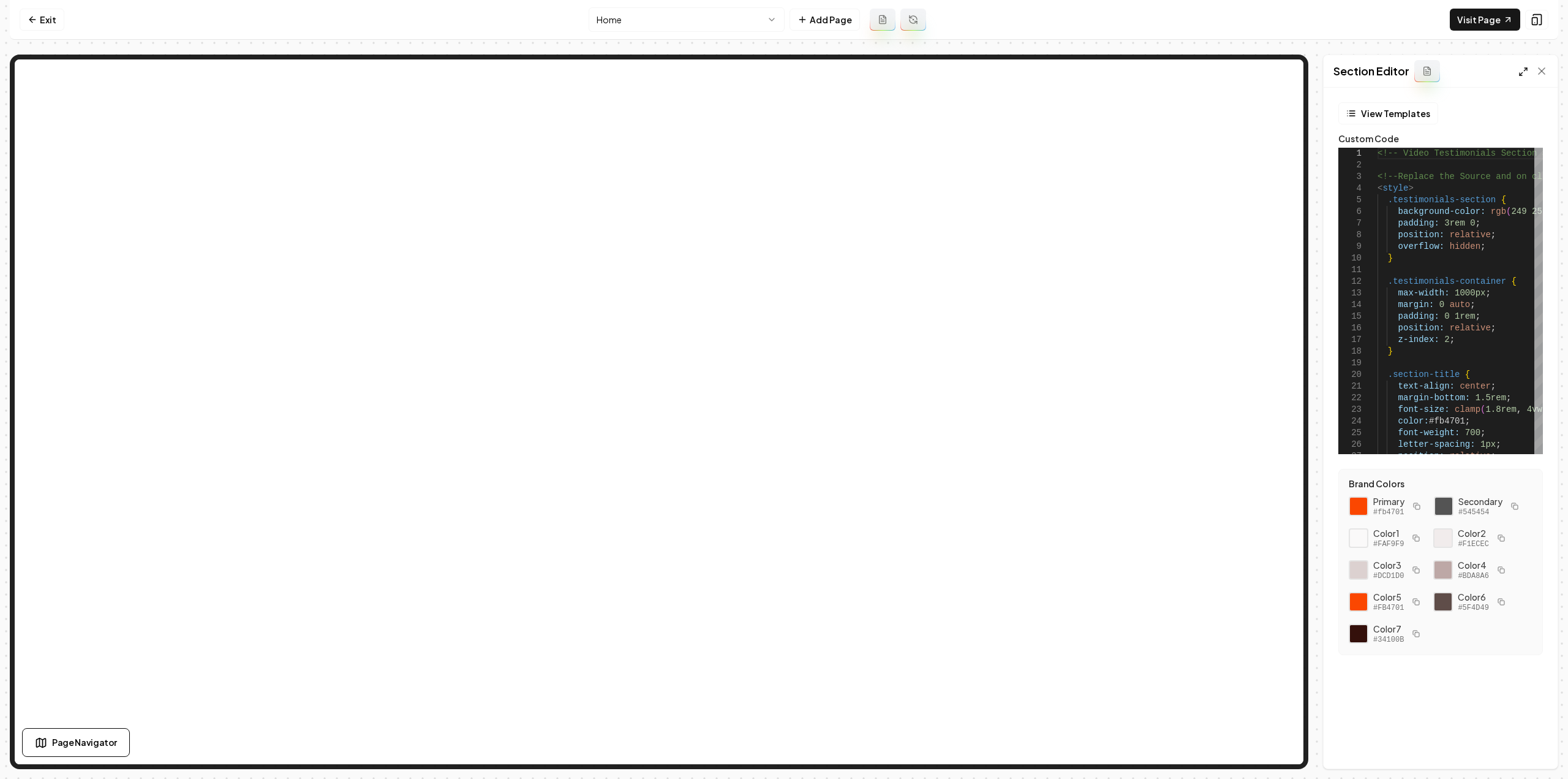
click at [1522, 75] on icon at bounding box center [1523, 72] width 10 height 10
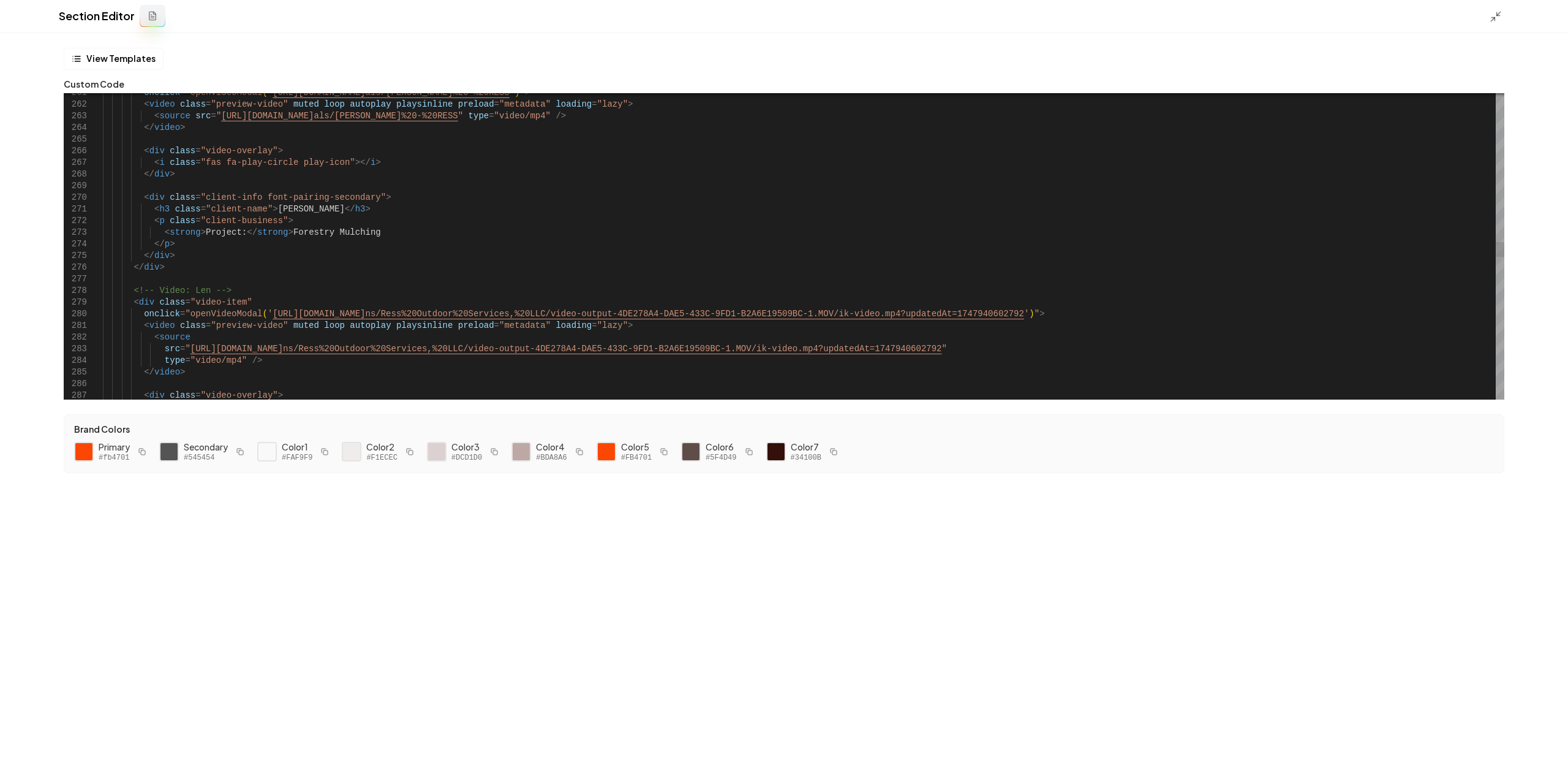
click at [1112, 342] on div "< div class = "video-overlay" > < i class = "fas fa-play-circle play-icon" ></ …" at bounding box center [803, 185] width 1401 height 6251
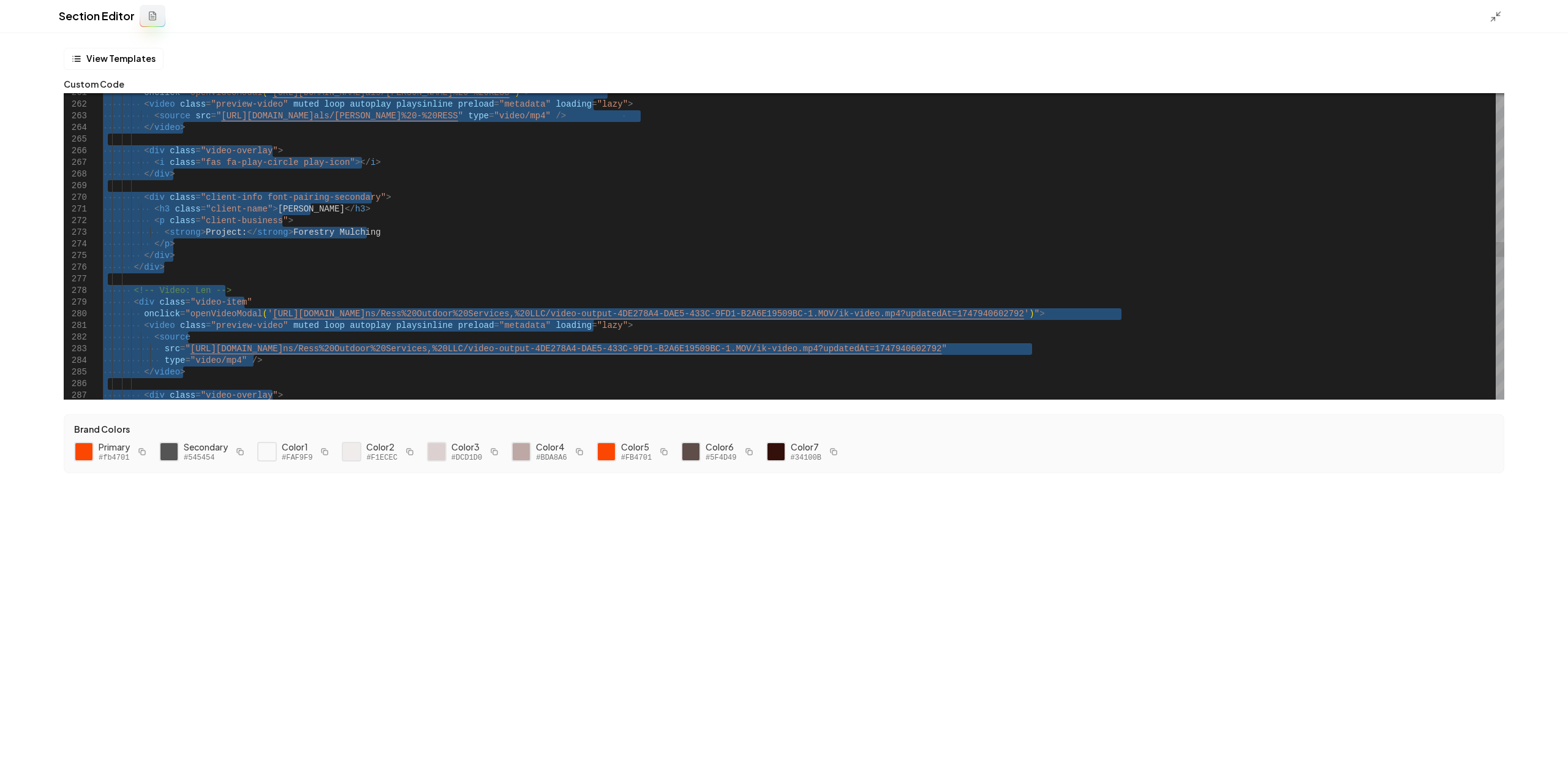
type textarea "**********"
click at [925, 215] on div "< div class = "video-overlay" > < i class = "fas fa-play-circle play-icon" ></ …" at bounding box center [803, 185] width 1401 height 6251
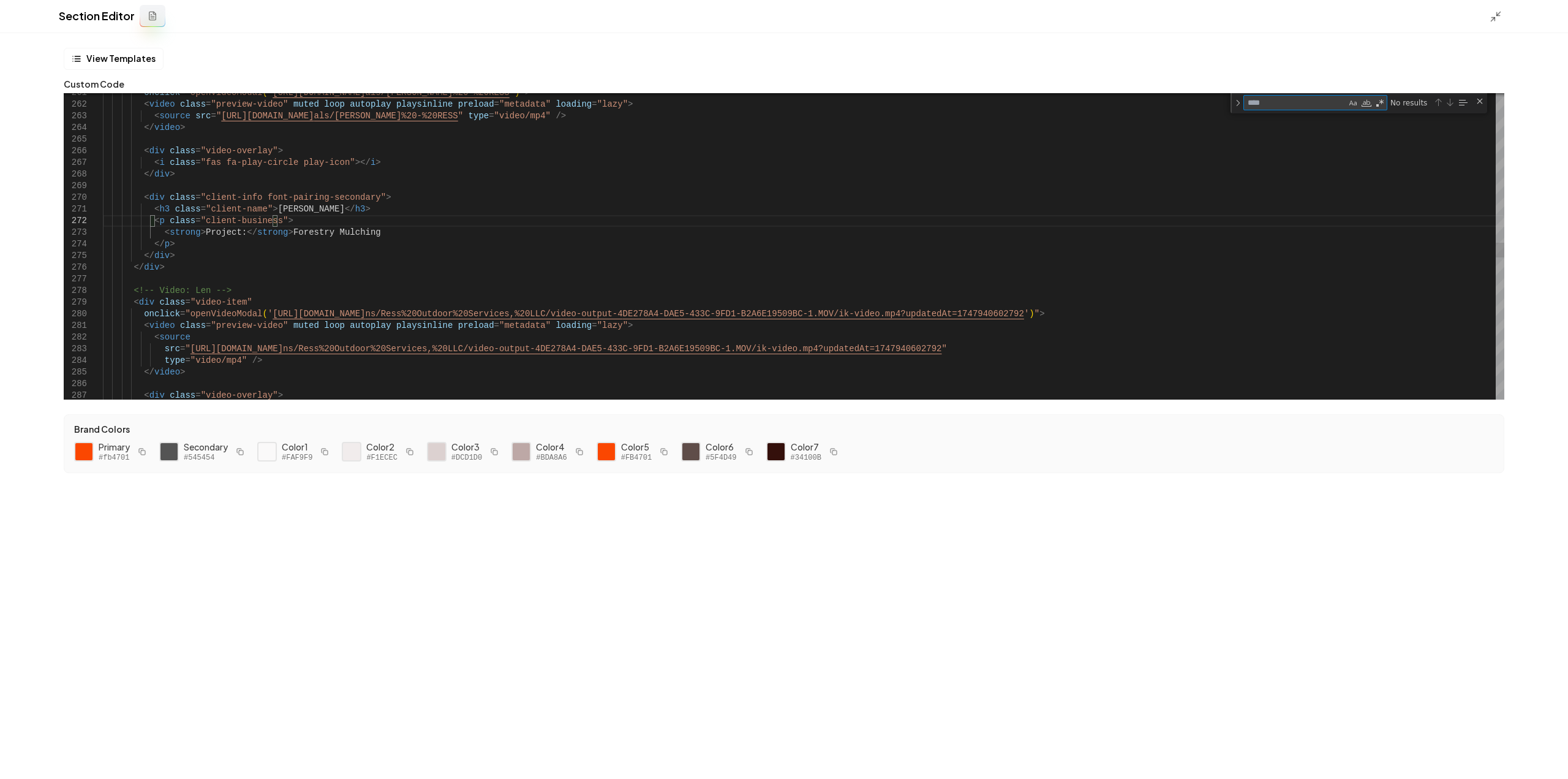
type textarea "*"
type textarea "**********"
type textarea "**"
type textarea "**********"
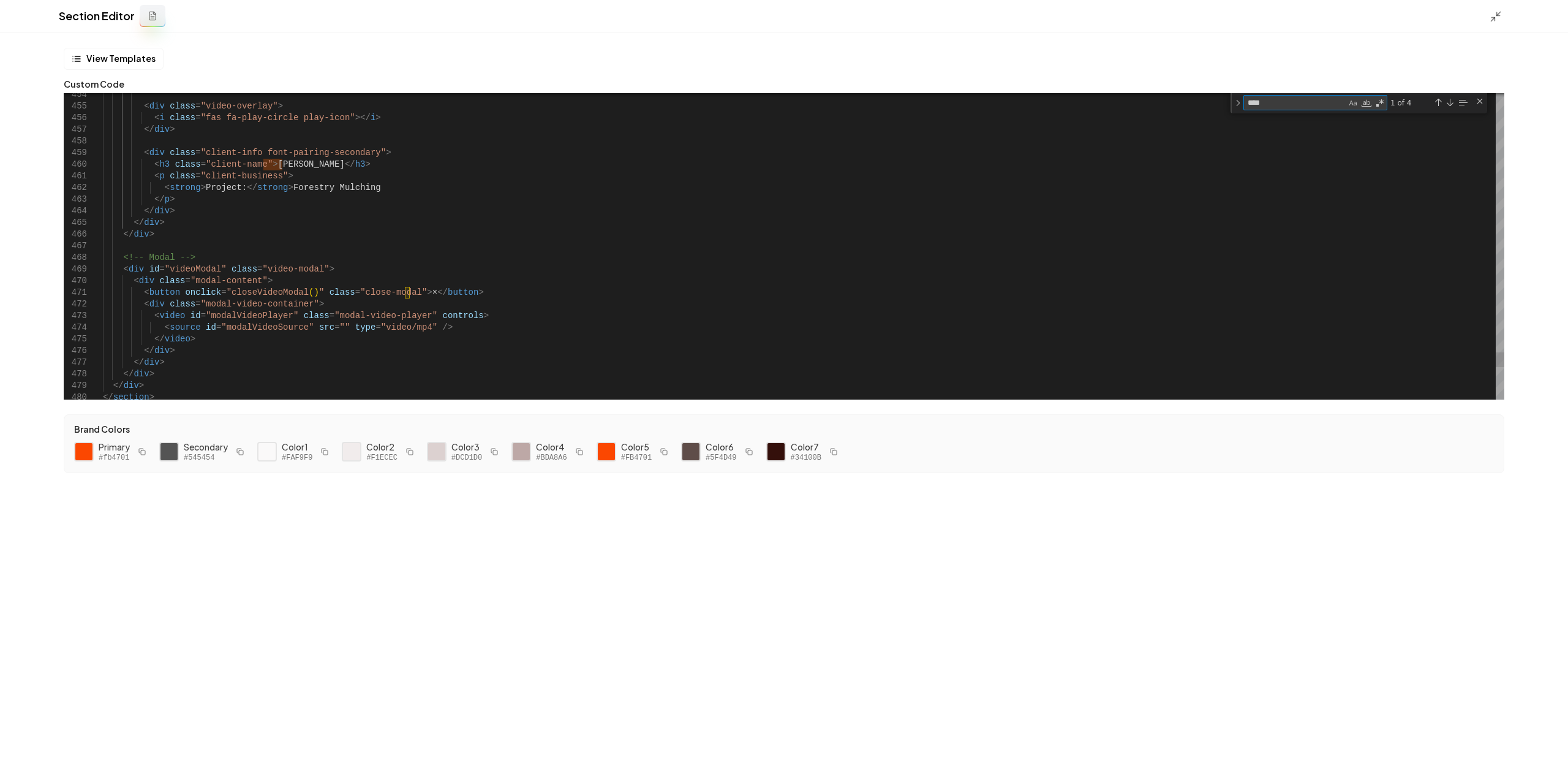
type textarea "****"
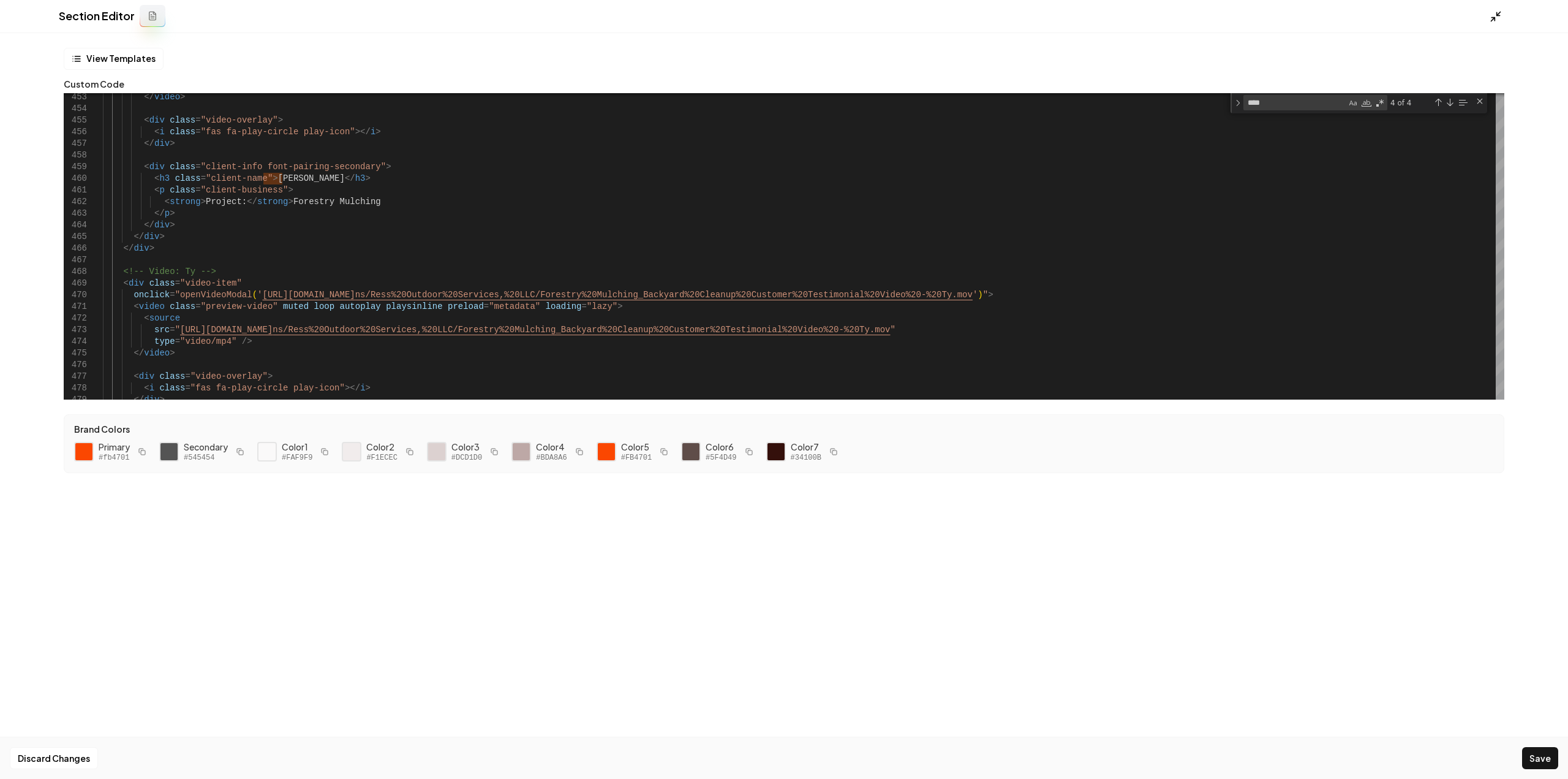
click at [1500, 15] on icon at bounding box center [1496, 17] width 12 height 12
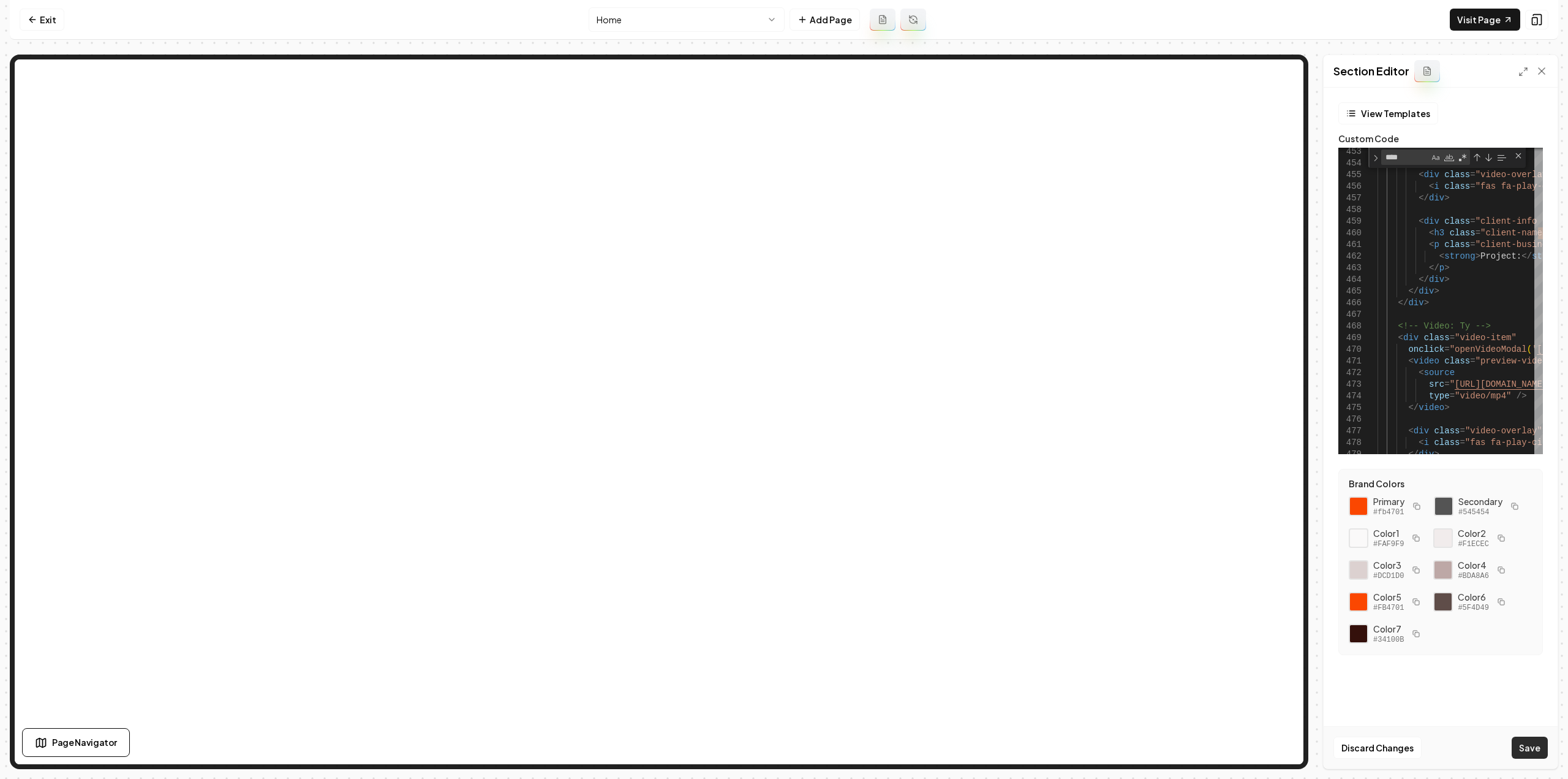
click at [1538, 752] on button "Save" at bounding box center [1529, 747] width 36 height 22
click at [1521, 68] on icon at bounding box center [1523, 72] width 10 height 10
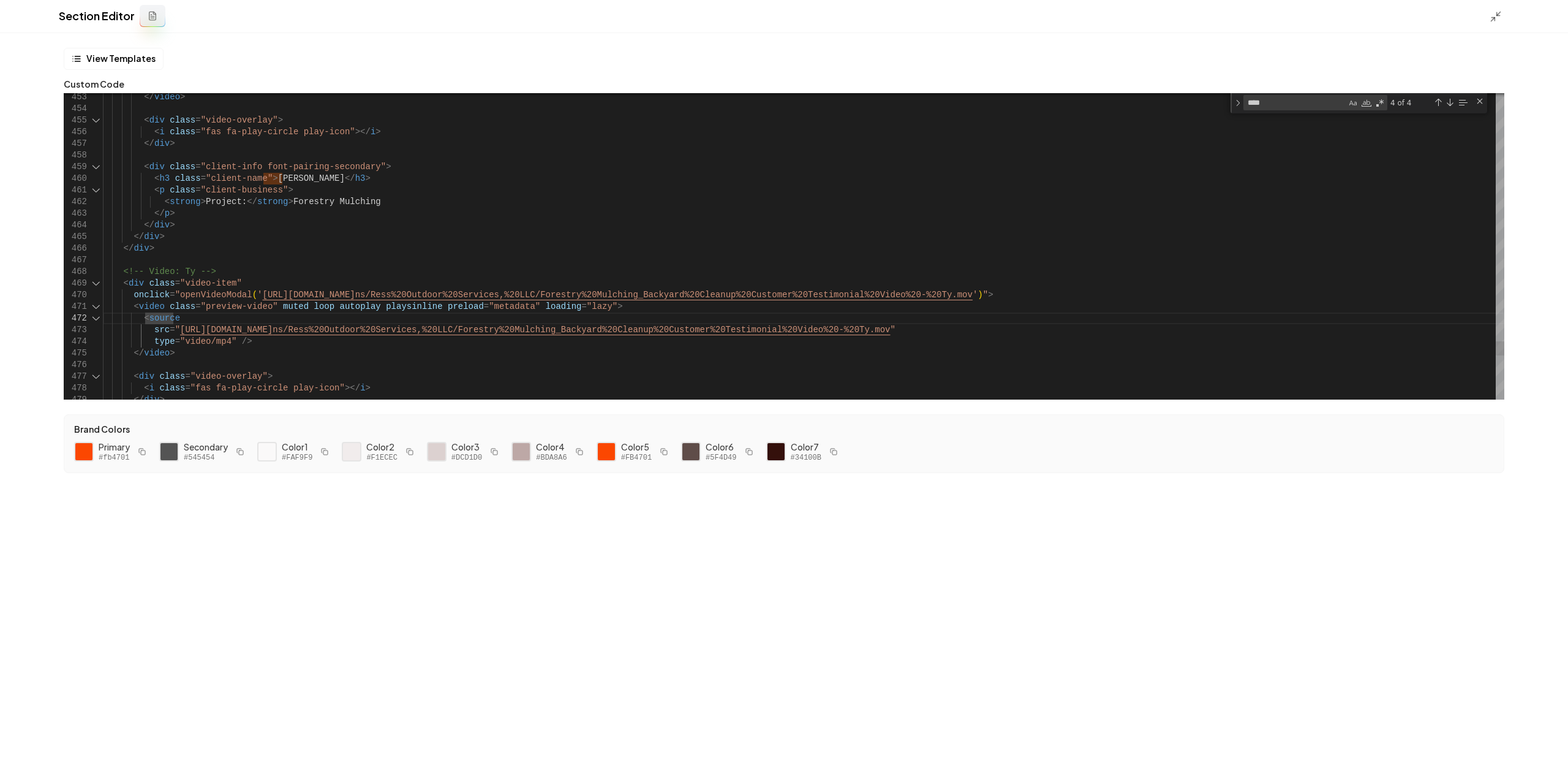
click at [95, 283] on div at bounding box center [96, 283] width 16 height 11
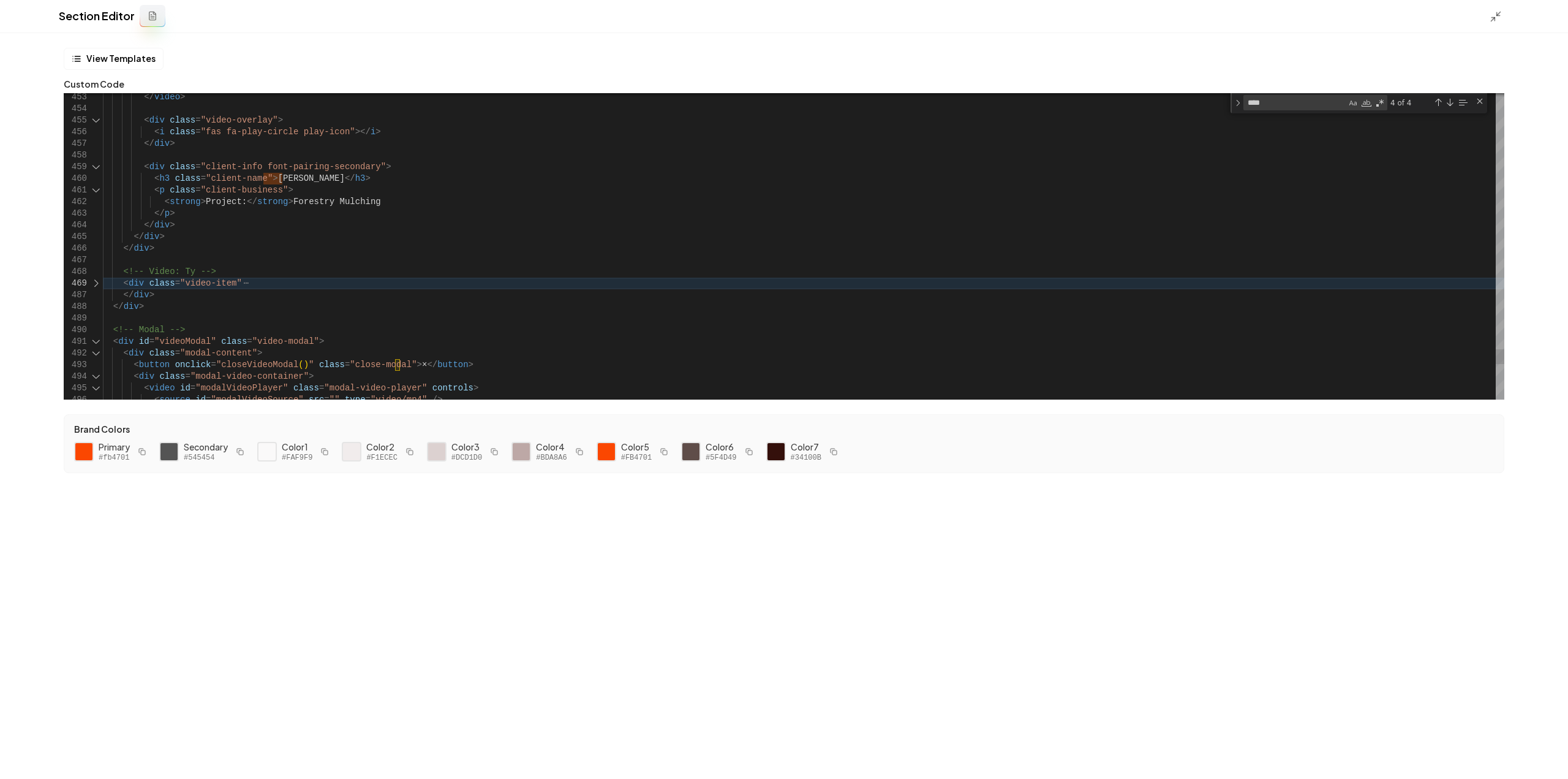
click at [94, 283] on div at bounding box center [96, 283] width 16 height 11
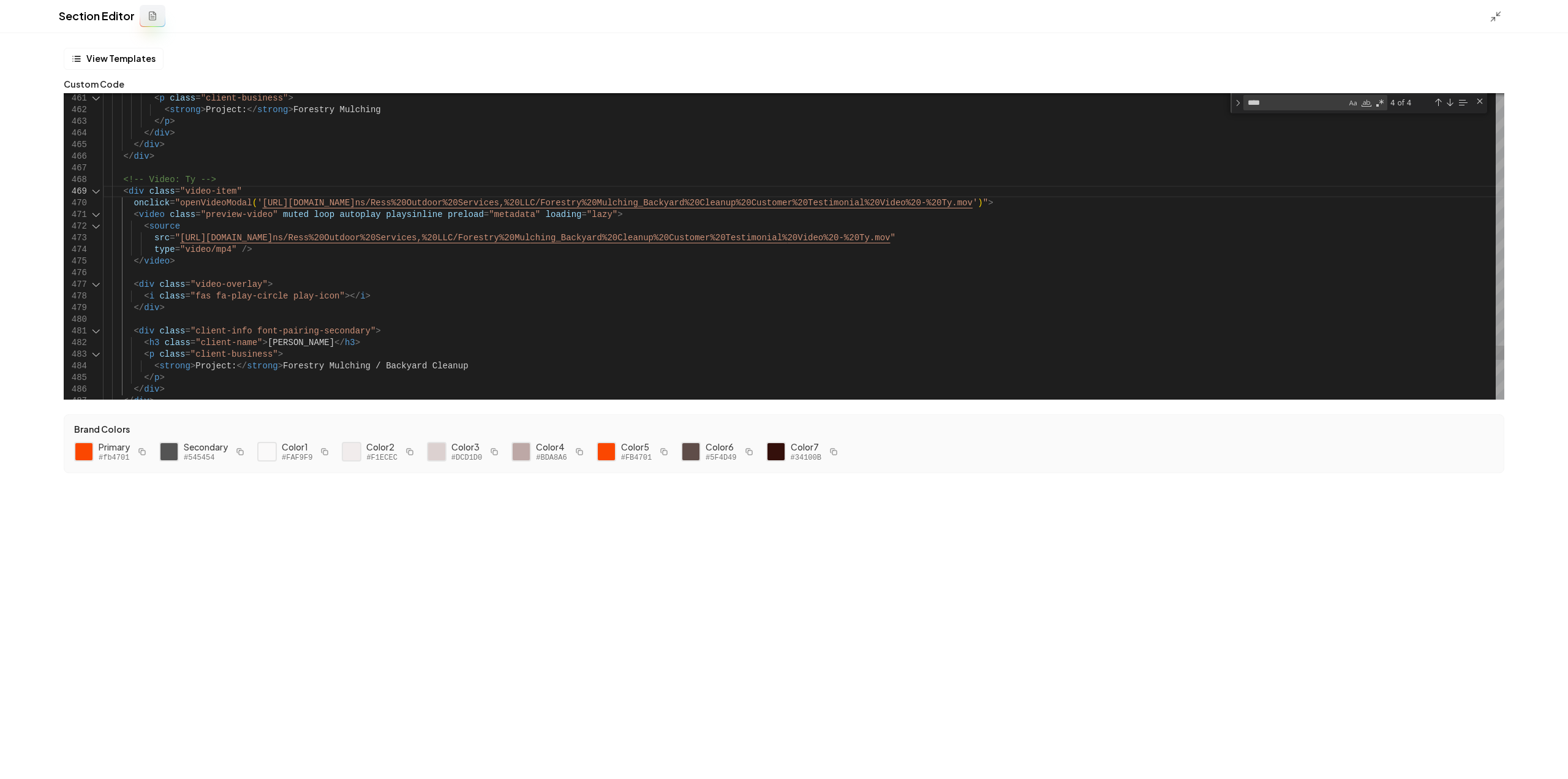
click at [99, 189] on div at bounding box center [96, 191] width 16 height 11
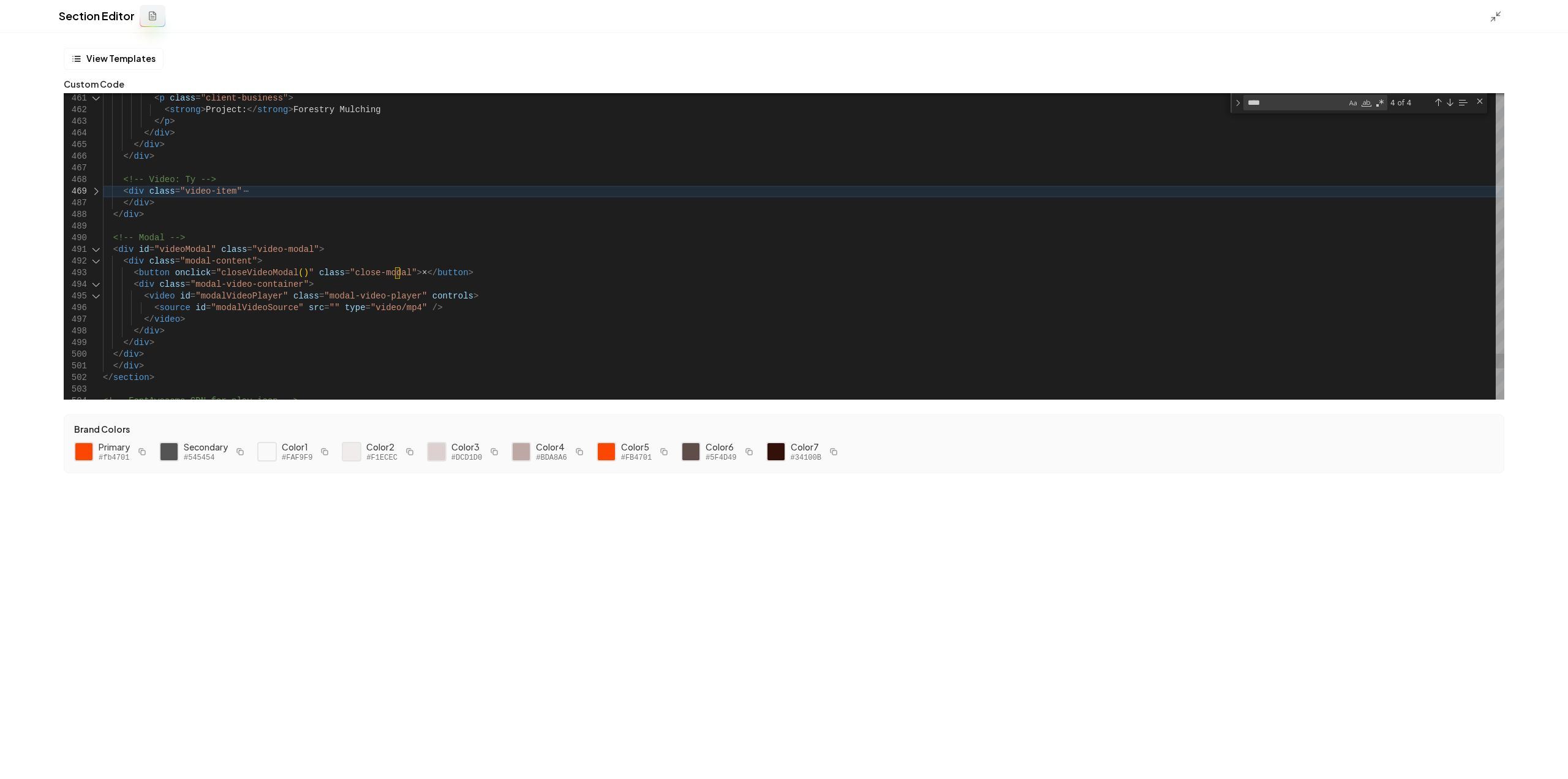
click at [99, 189] on div at bounding box center [96, 191] width 16 height 11
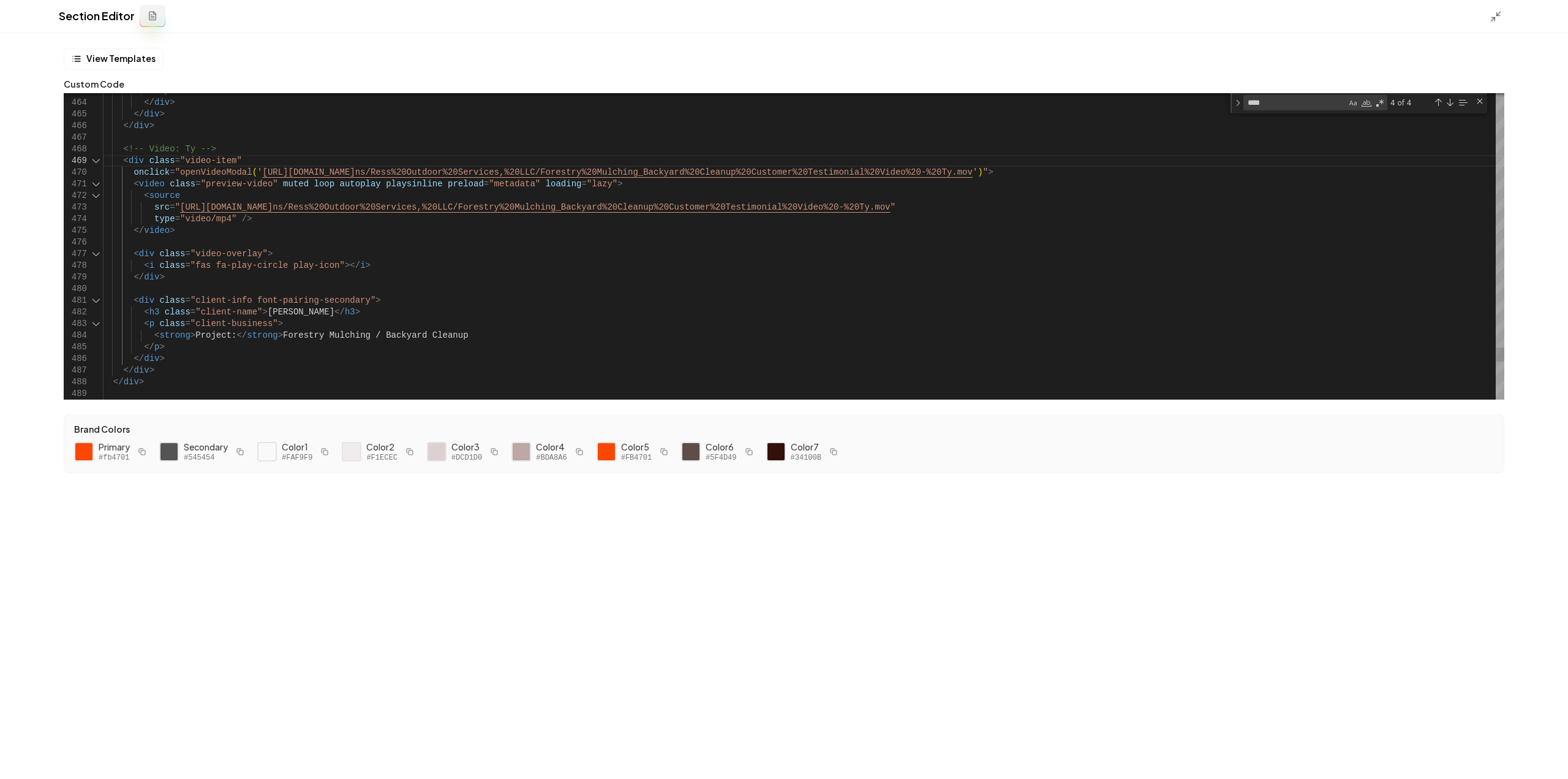
click at [100, 164] on div at bounding box center [96, 160] width 16 height 11
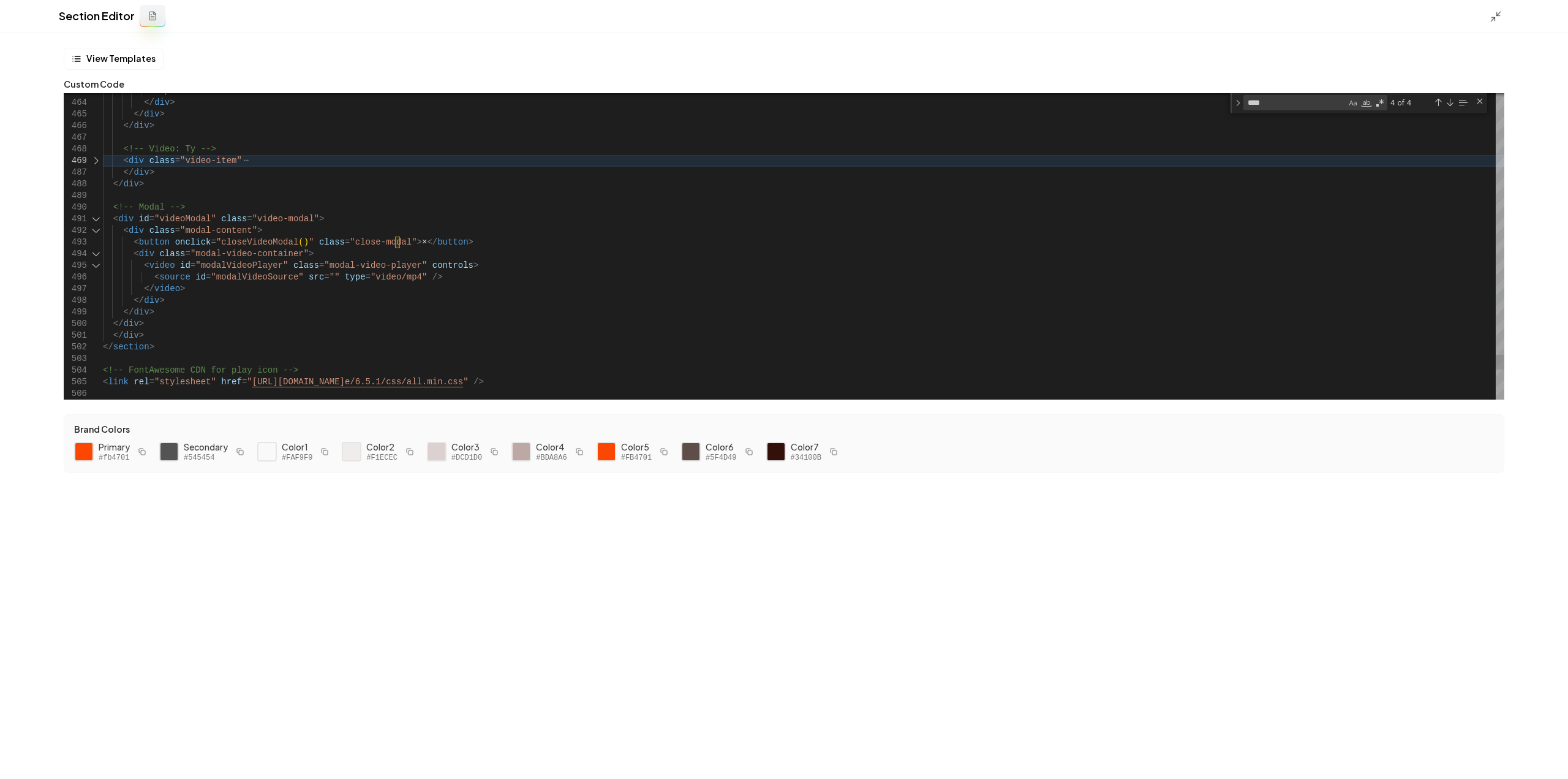
scroll to position [82, 75]
drag, startPoint x: 146, startPoint y: 184, endPoint x: 89, endPoint y: 155, distance: 64.0
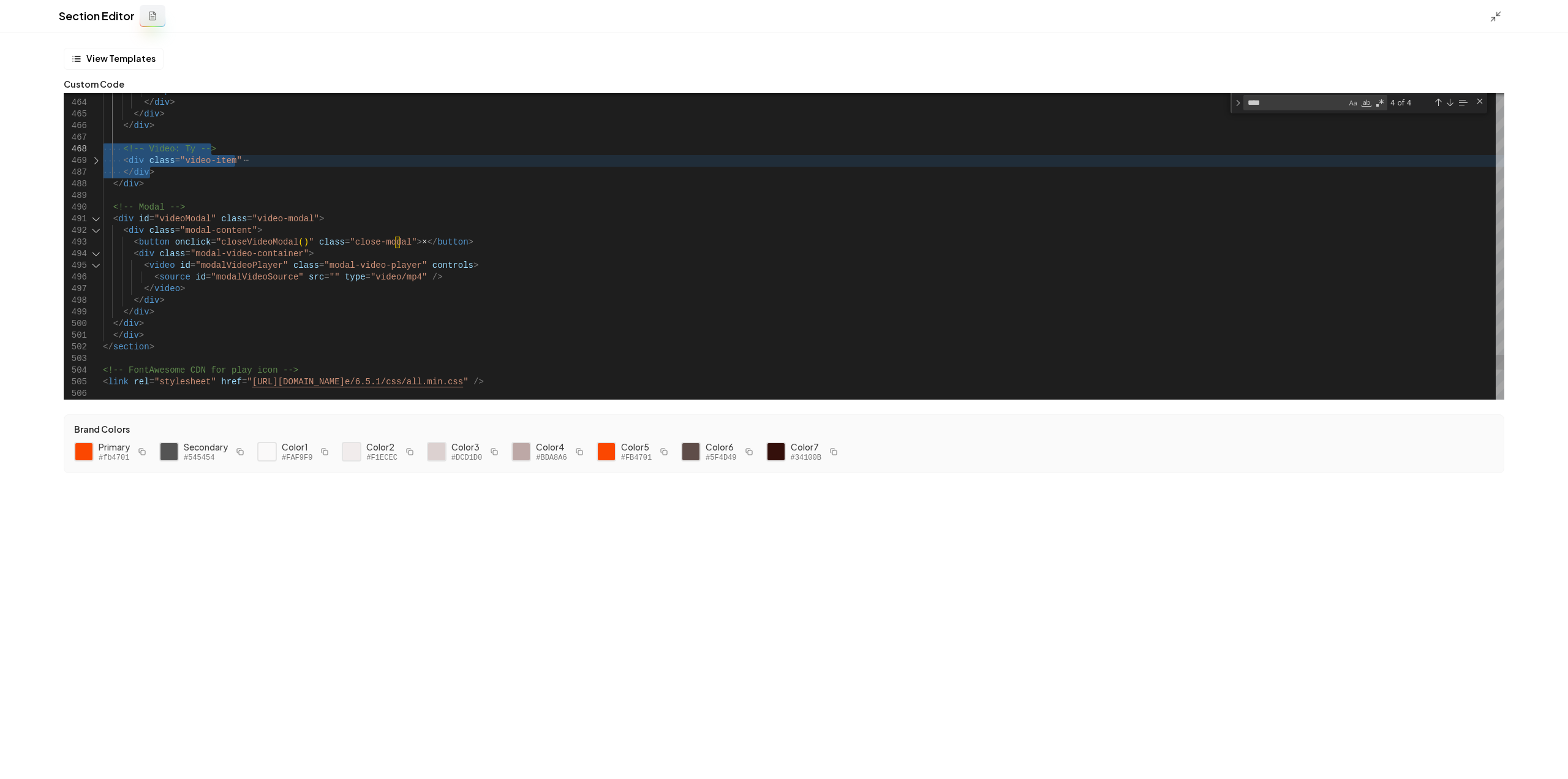
drag, startPoint x: 157, startPoint y: 174, endPoint x: 91, endPoint y: 151, distance: 69.9
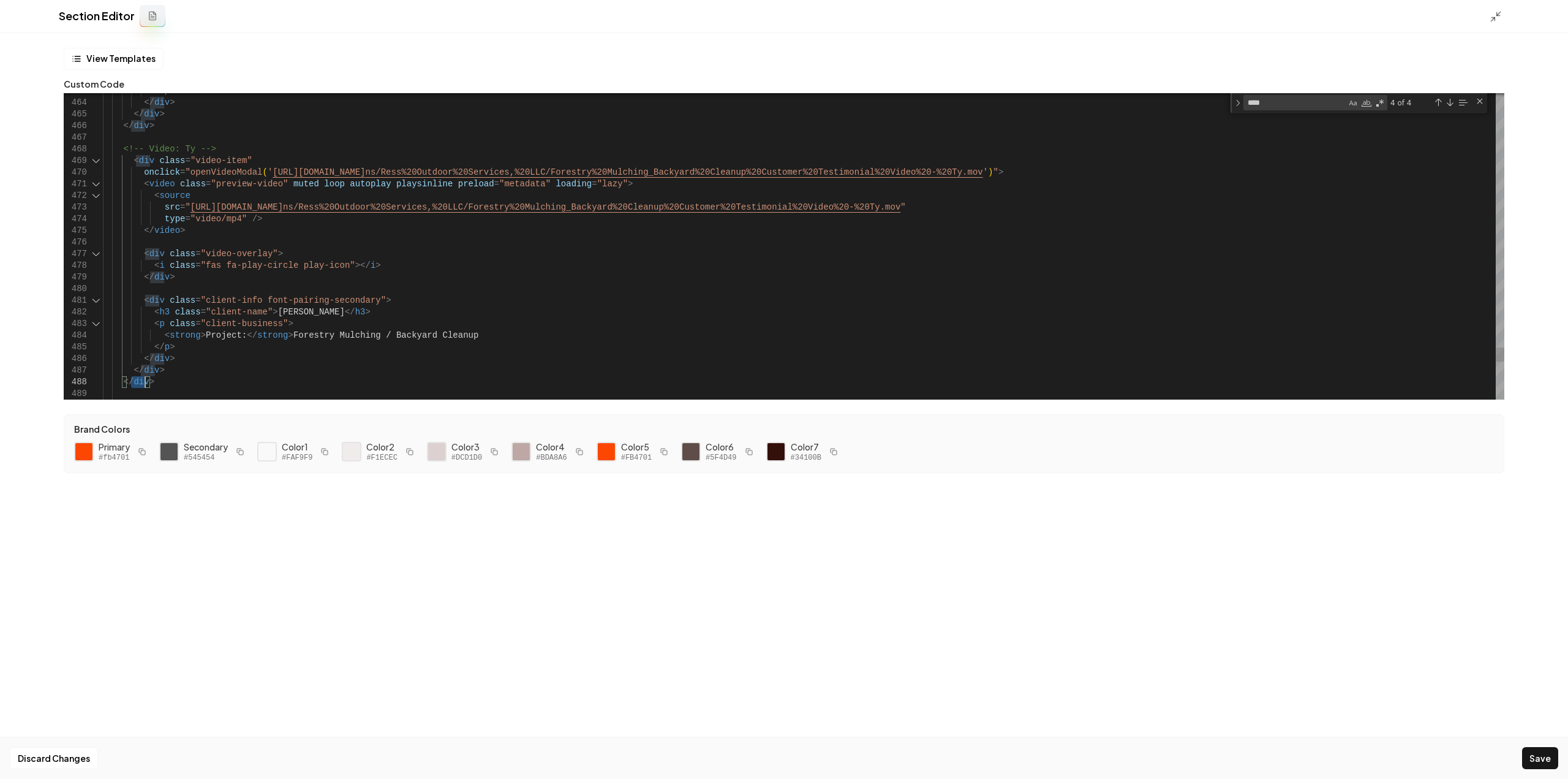
click at [98, 163] on div at bounding box center [96, 160] width 16 height 11
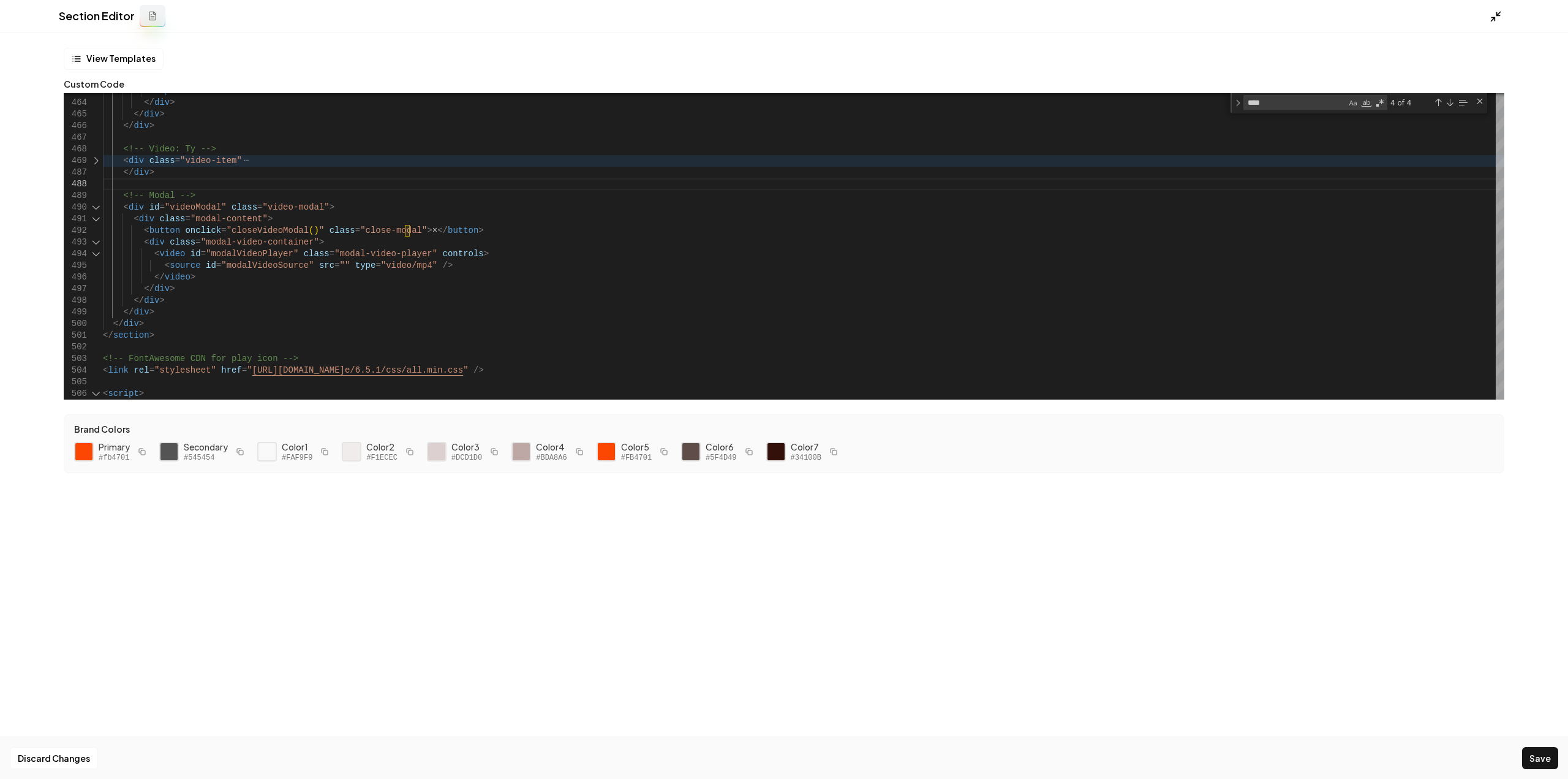
click at [1497, 20] on icon at bounding box center [1496, 17] width 12 height 12
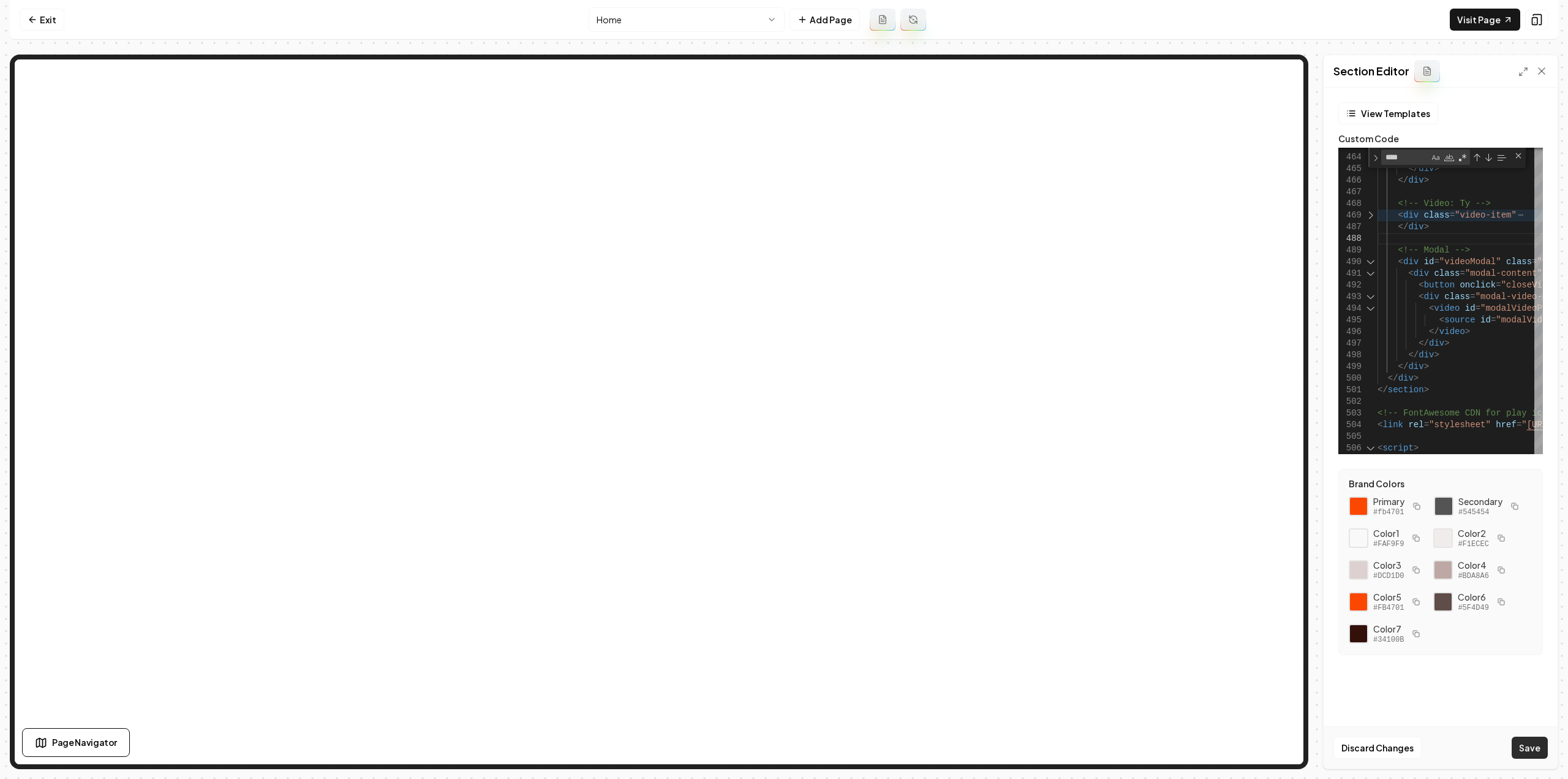
drag, startPoint x: 1541, startPoint y: 727, endPoint x: 1538, endPoint y: 736, distance: 9.5
click at [1538, 732] on div "Discard Changes Save" at bounding box center [1440, 747] width 234 height 42
click at [1537, 740] on button "Save" at bounding box center [1529, 747] width 36 height 22
drag, startPoint x: 1400, startPoint y: 223, endPoint x: 1345, endPoint y: 213, distance: 55.9
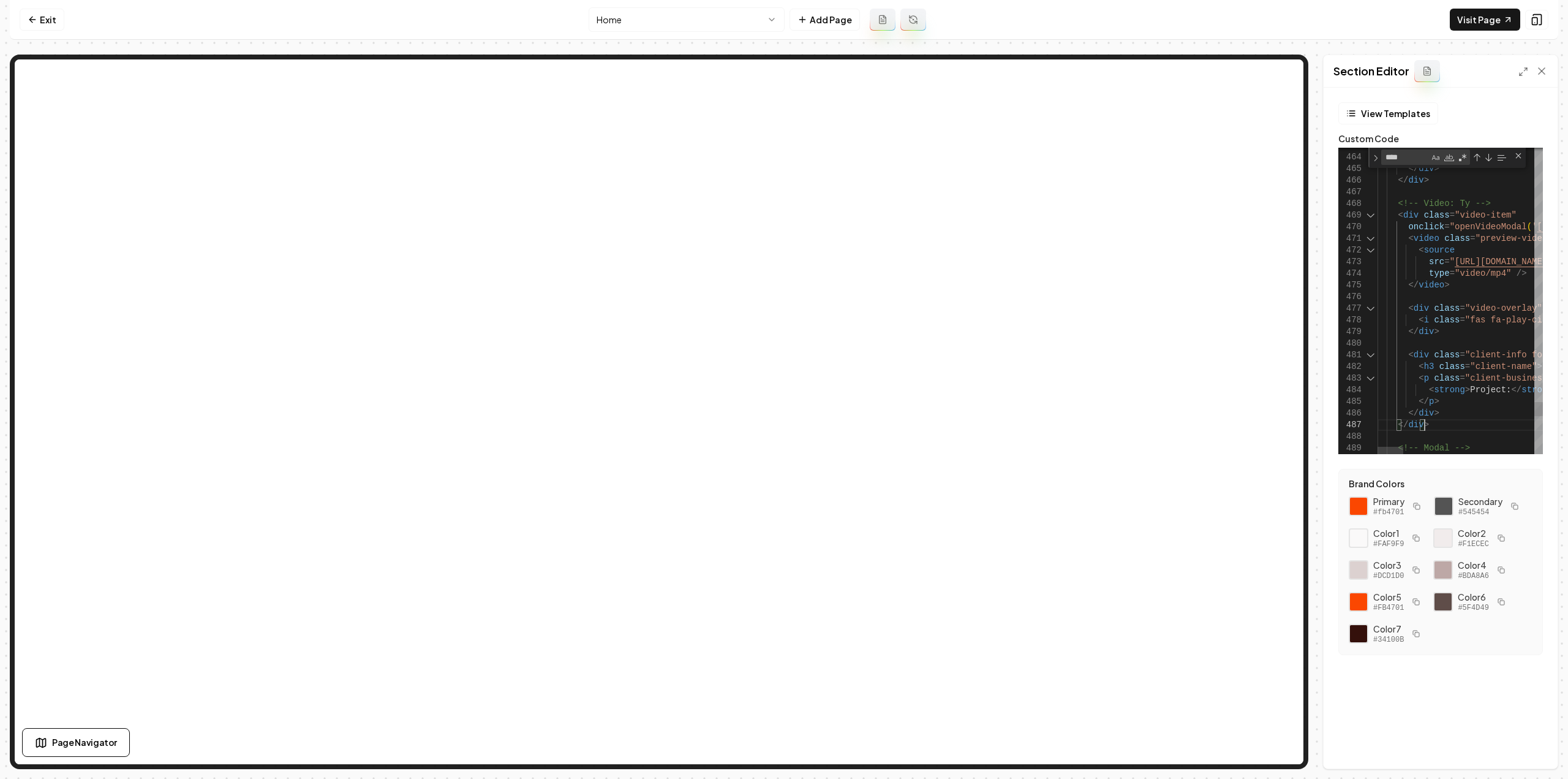
click at [1369, 220] on div at bounding box center [1370, 215] width 16 height 11
click at [1372, 217] on div at bounding box center [1370, 215] width 16 height 11
click at [1373, 216] on div at bounding box center [1370, 215] width 16 height 11
click at [1371, 328] on div at bounding box center [1370, 326] width 16 height 11
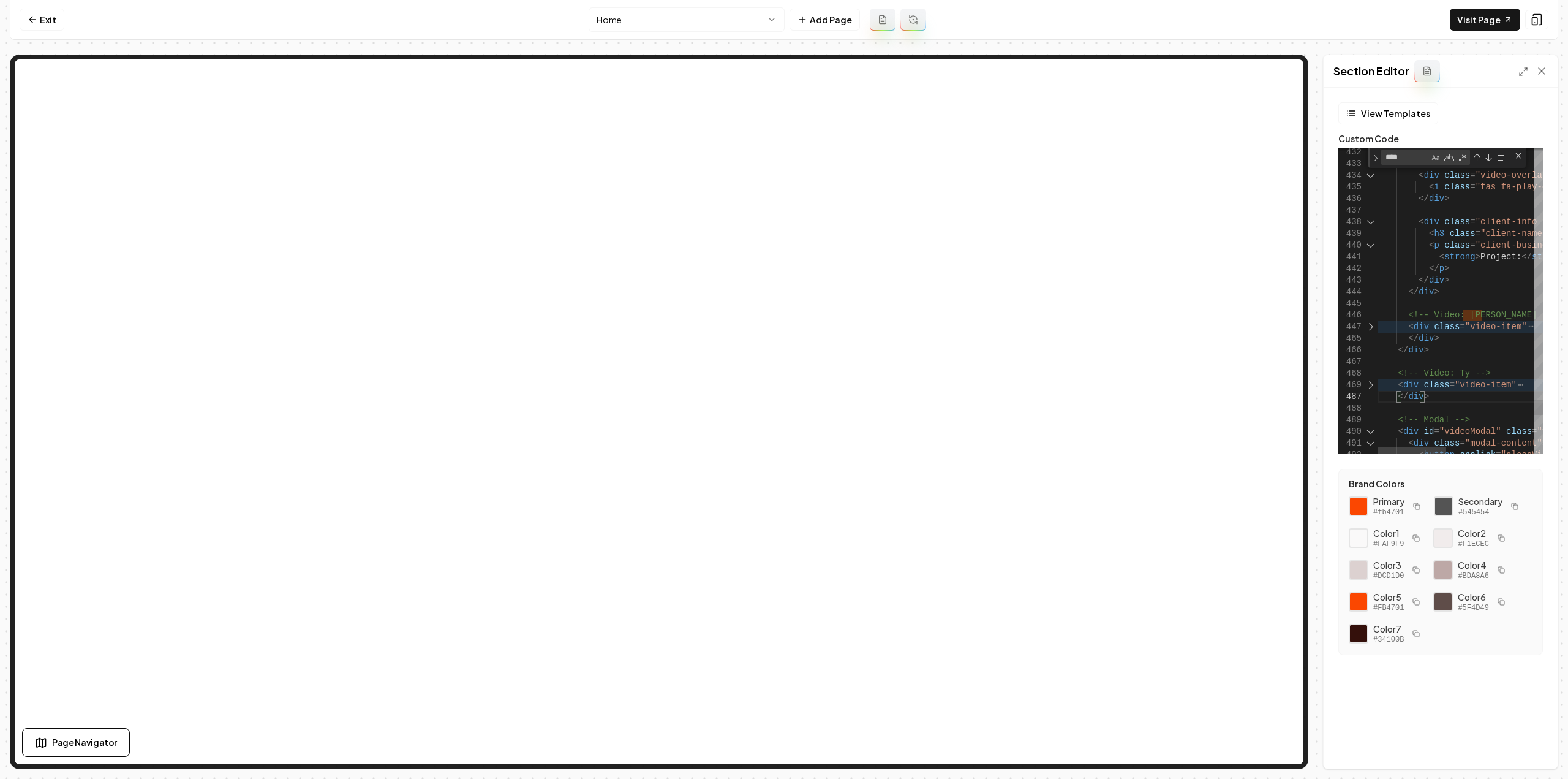
drag, startPoint x: 1432, startPoint y: 398, endPoint x: 1374, endPoint y: 376, distance: 62.0
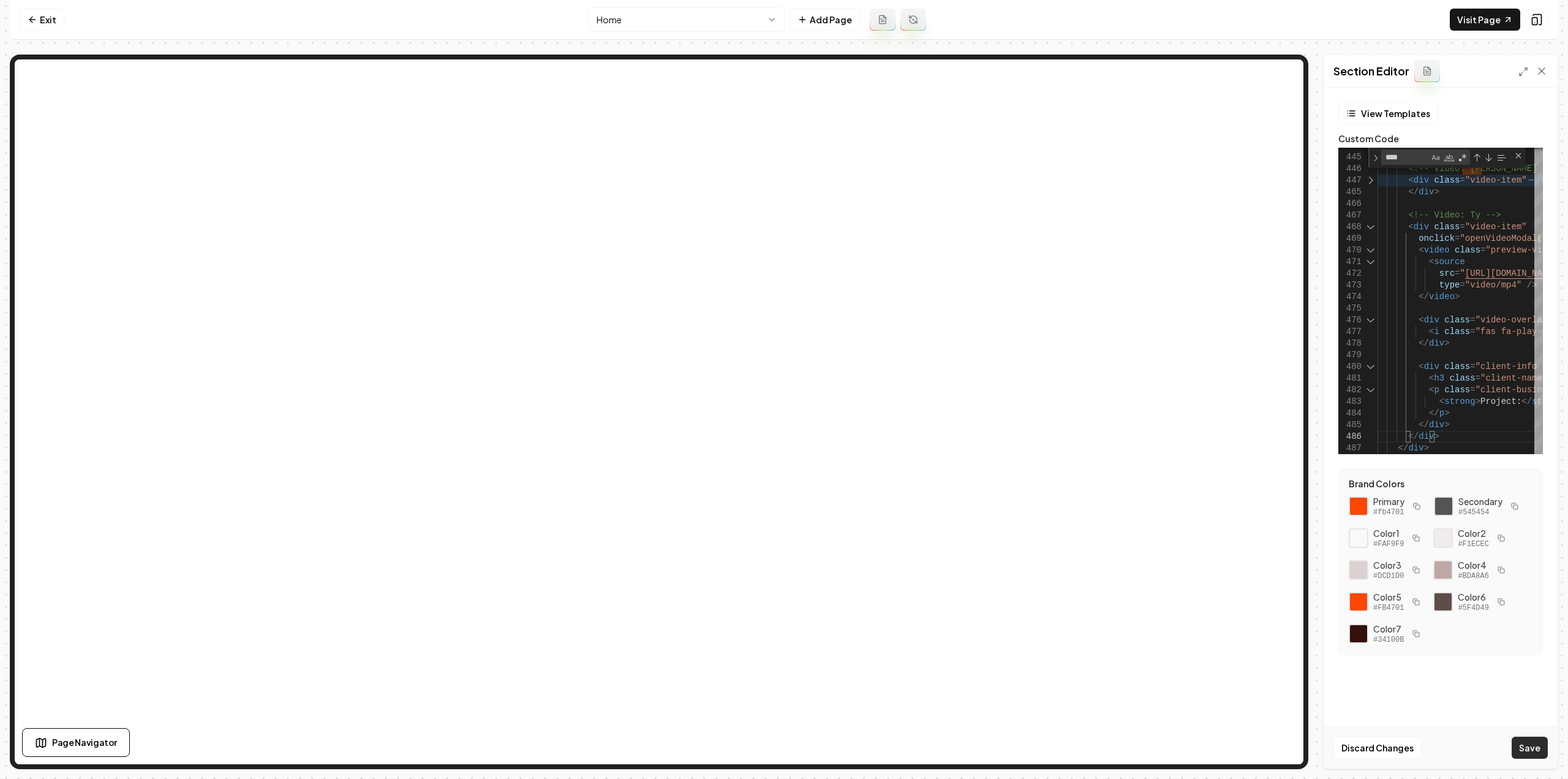
type textarea "**********"
click at [1523, 739] on button "Save" at bounding box center [1529, 747] width 36 height 22
